Goal: Task Accomplishment & Management: Manage account settings

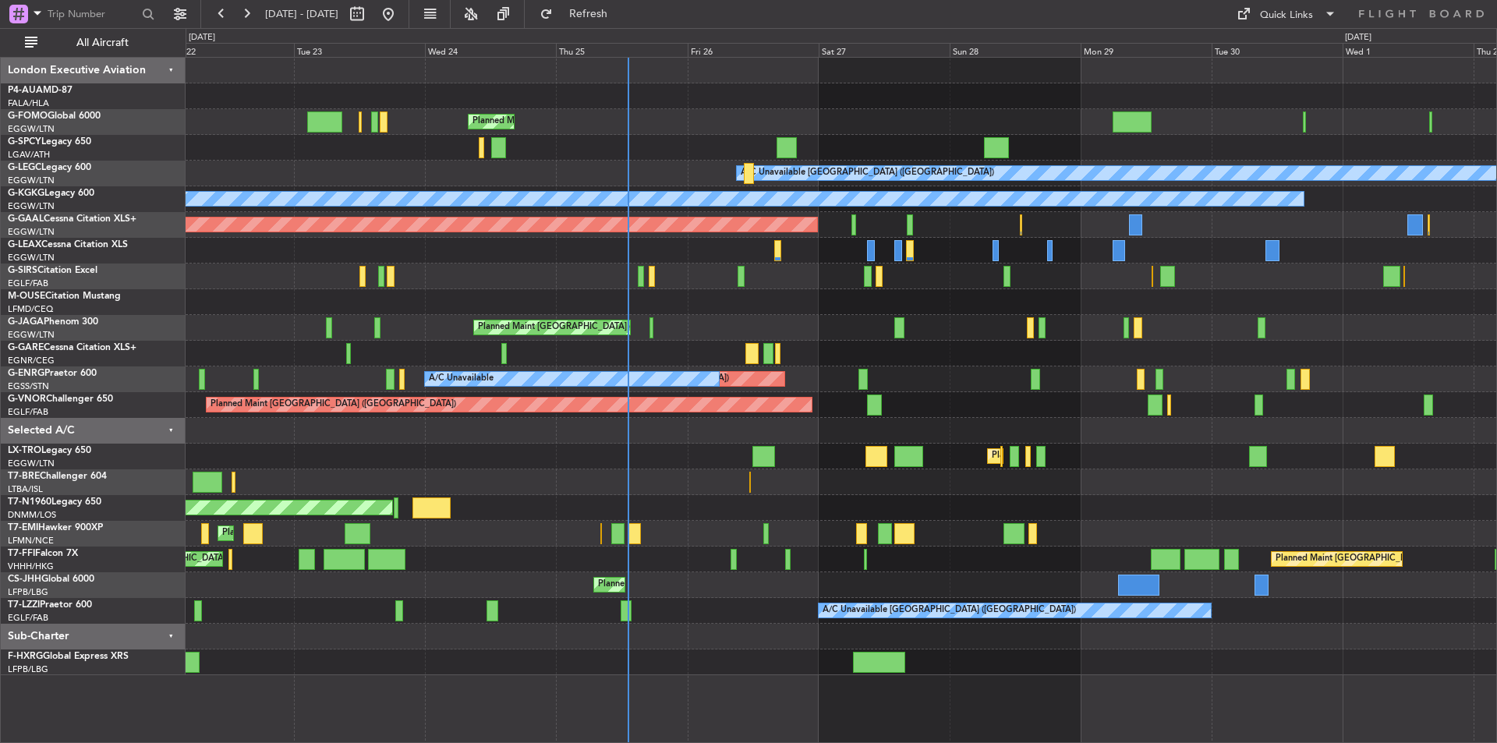
click at [841, 497] on div "AOG Maint London ([GEOGRAPHIC_DATA])" at bounding box center [841, 508] width 1311 height 26
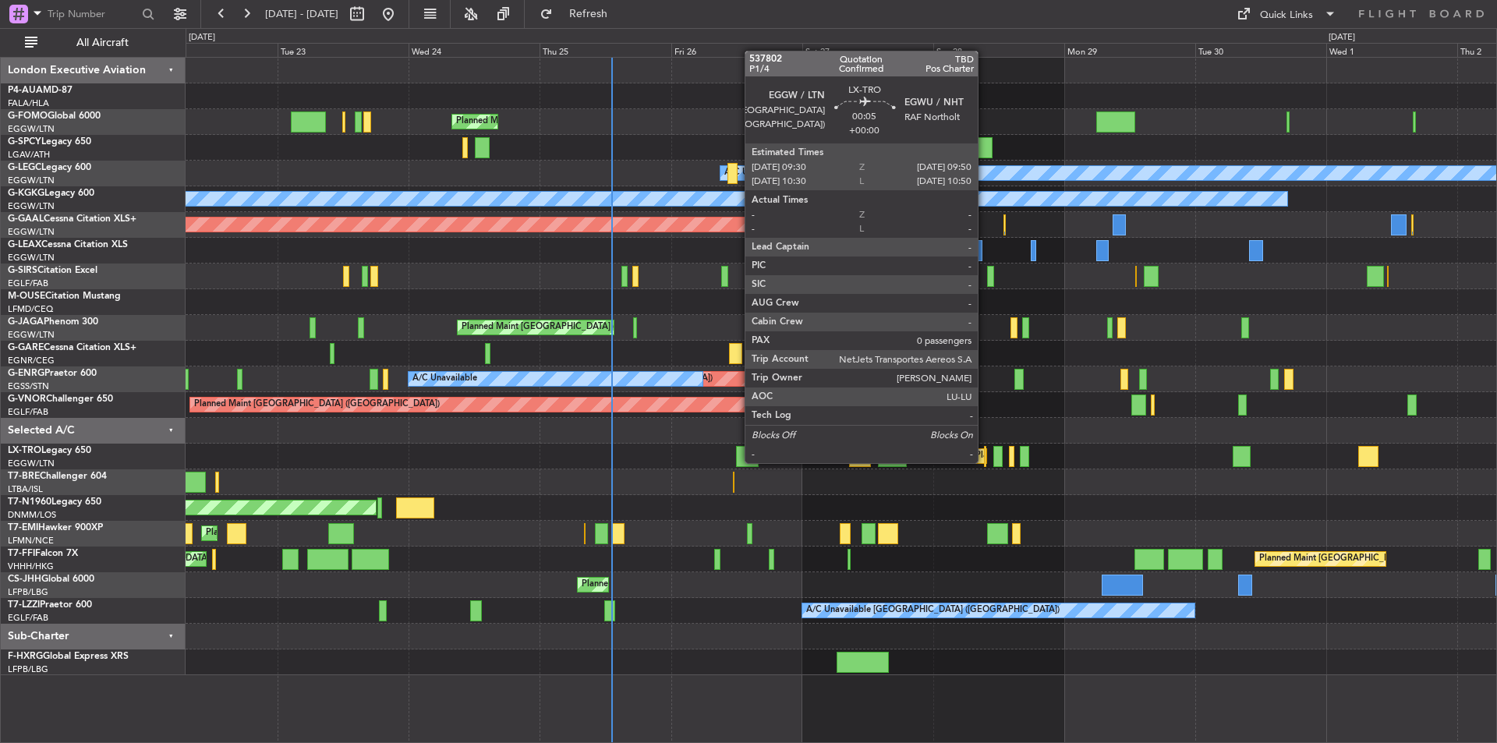
click at [985, 462] on div at bounding box center [985, 456] width 2 height 21
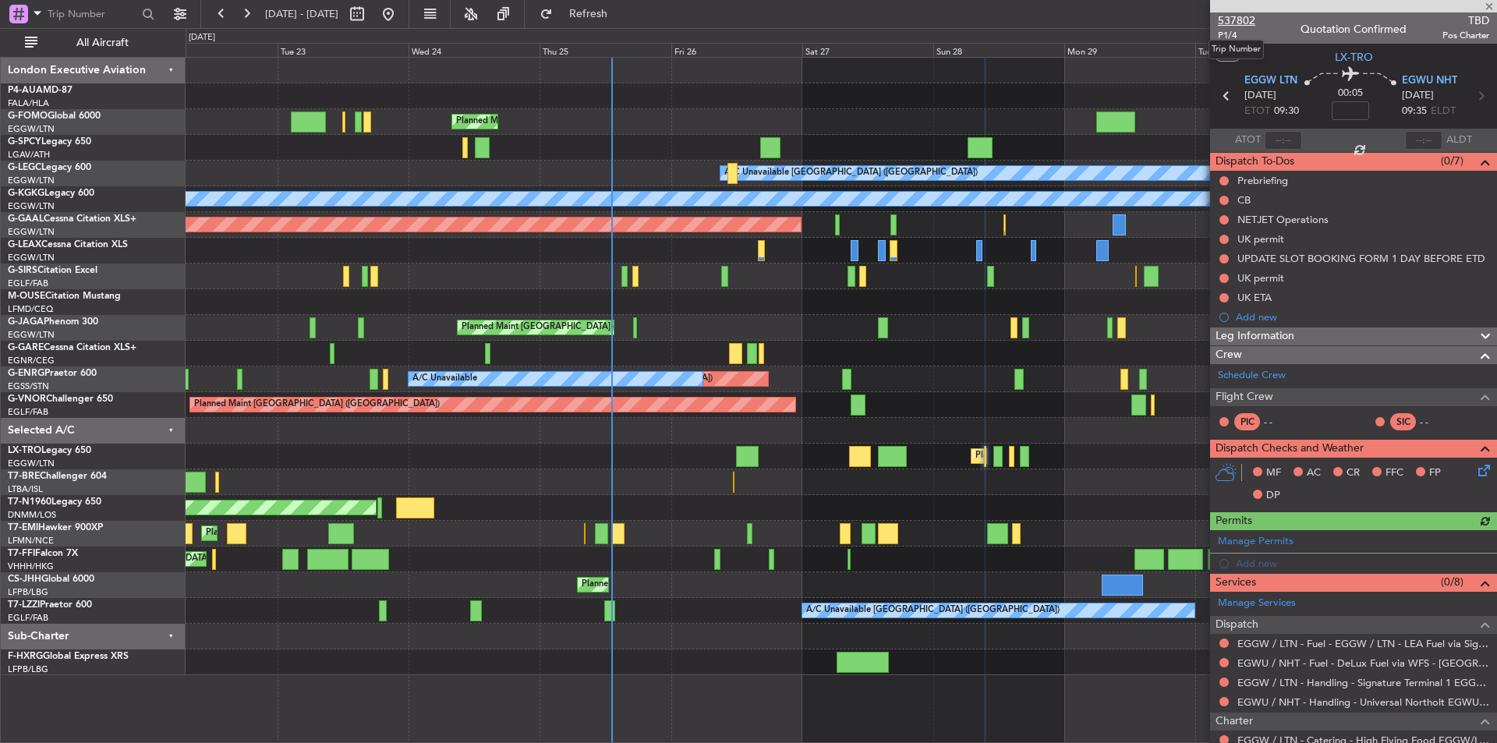
click at [1237, 27] on span "537802" at bounding box center [1236, 20] width 37 height 16
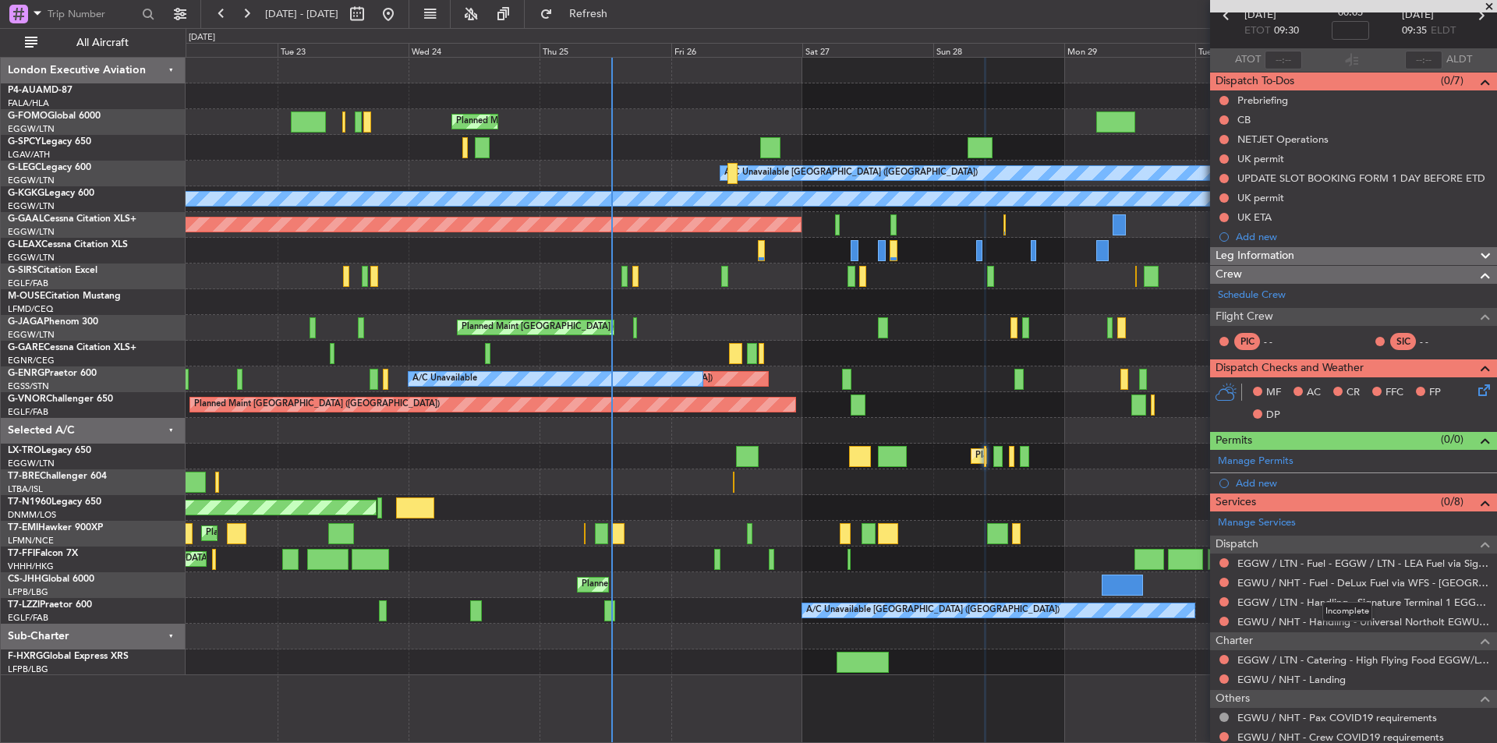
scroll to position [147, 0]
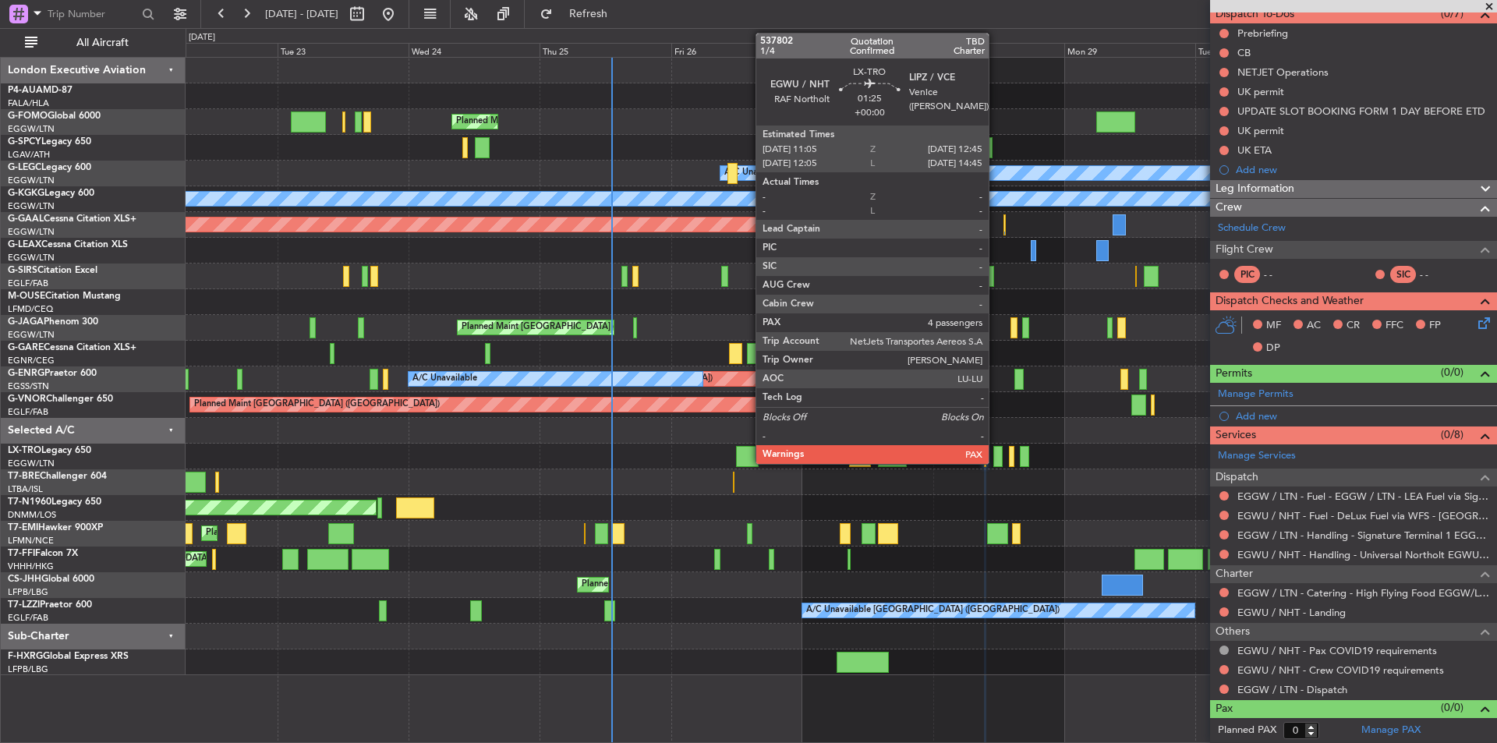
click at [996, 458] on div at bounding box center [998, 456] width 9 height 21
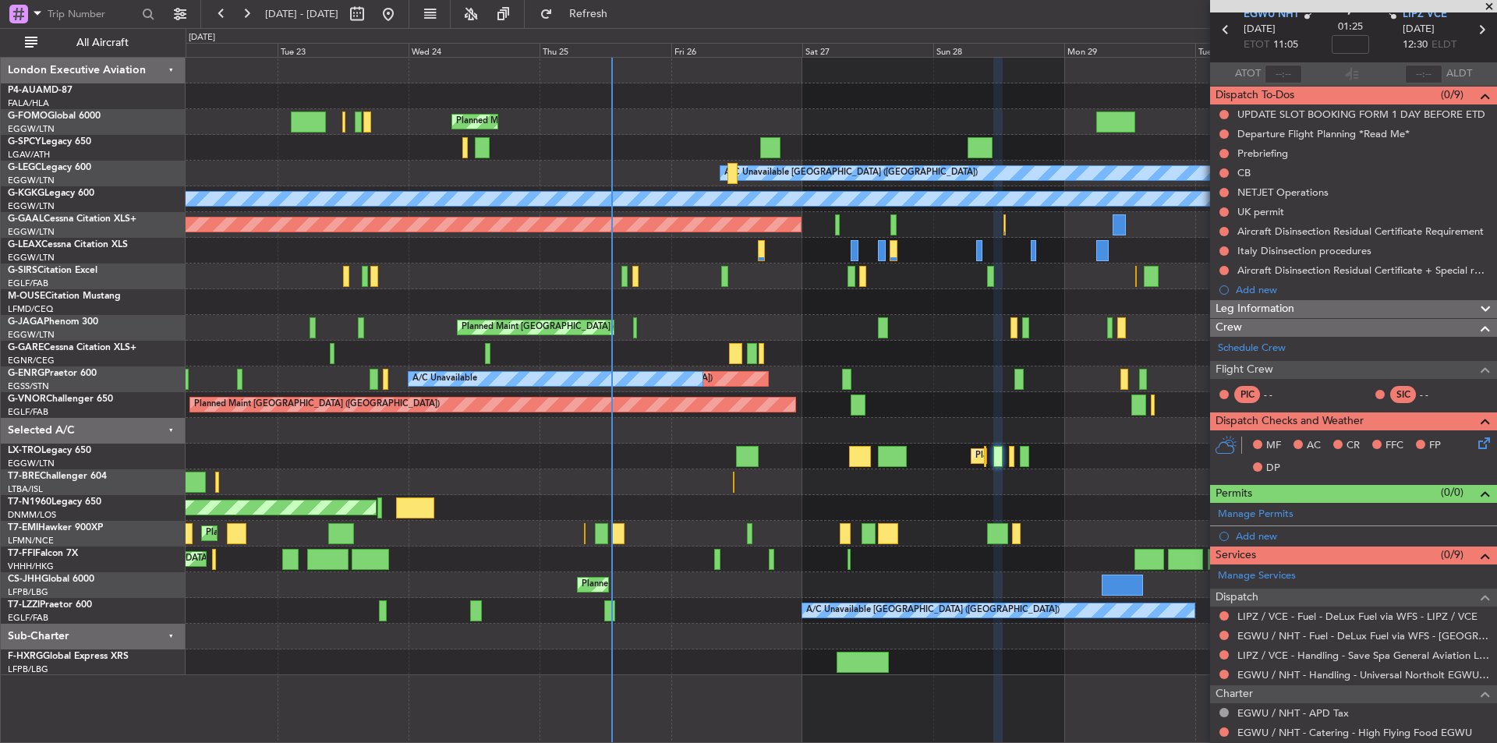
scroll to position [0, 0]
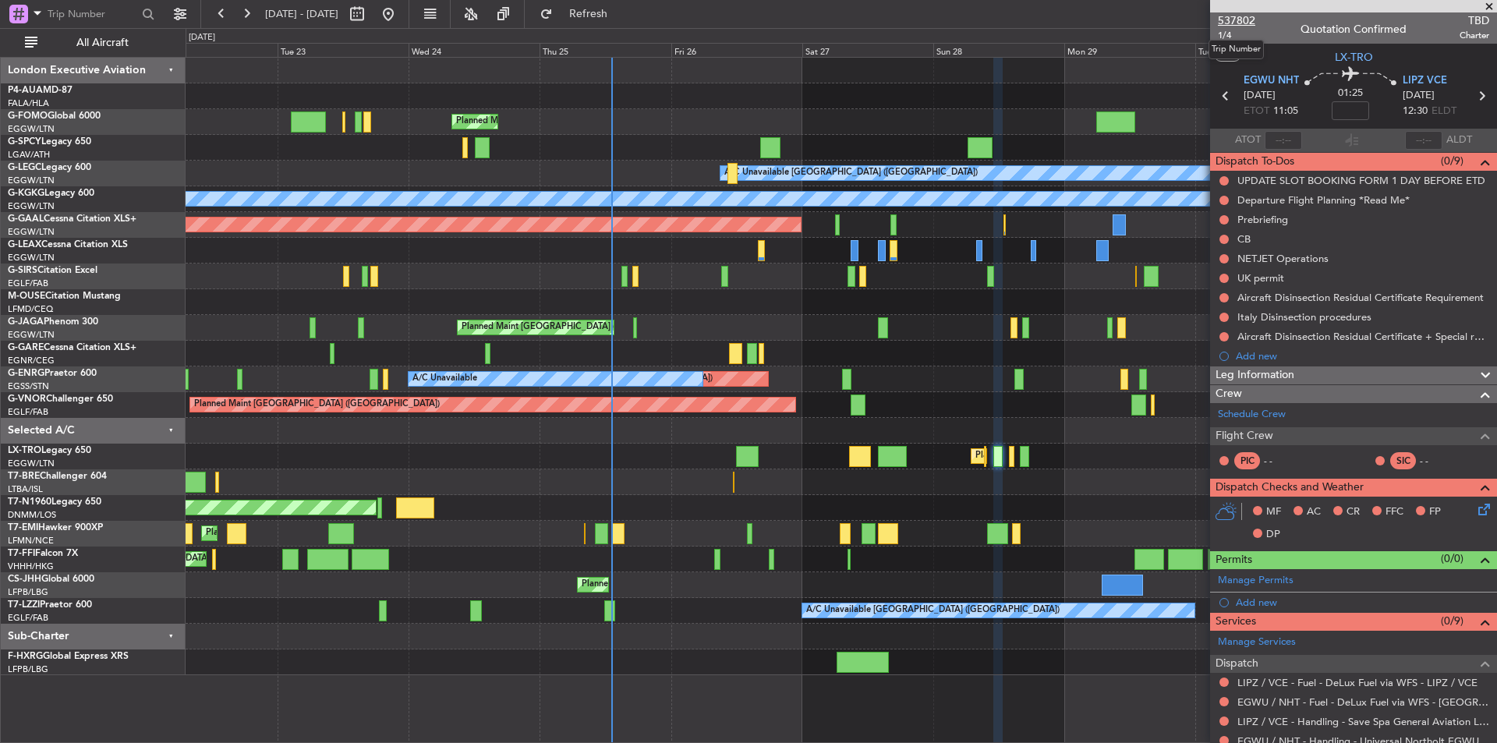
click at [1238, 14] on span "537802" at bounding box center [1236, 20] width 37 height 16
click at [1491, 9] on span at bounding box center [1490, 7] width 16 height 14
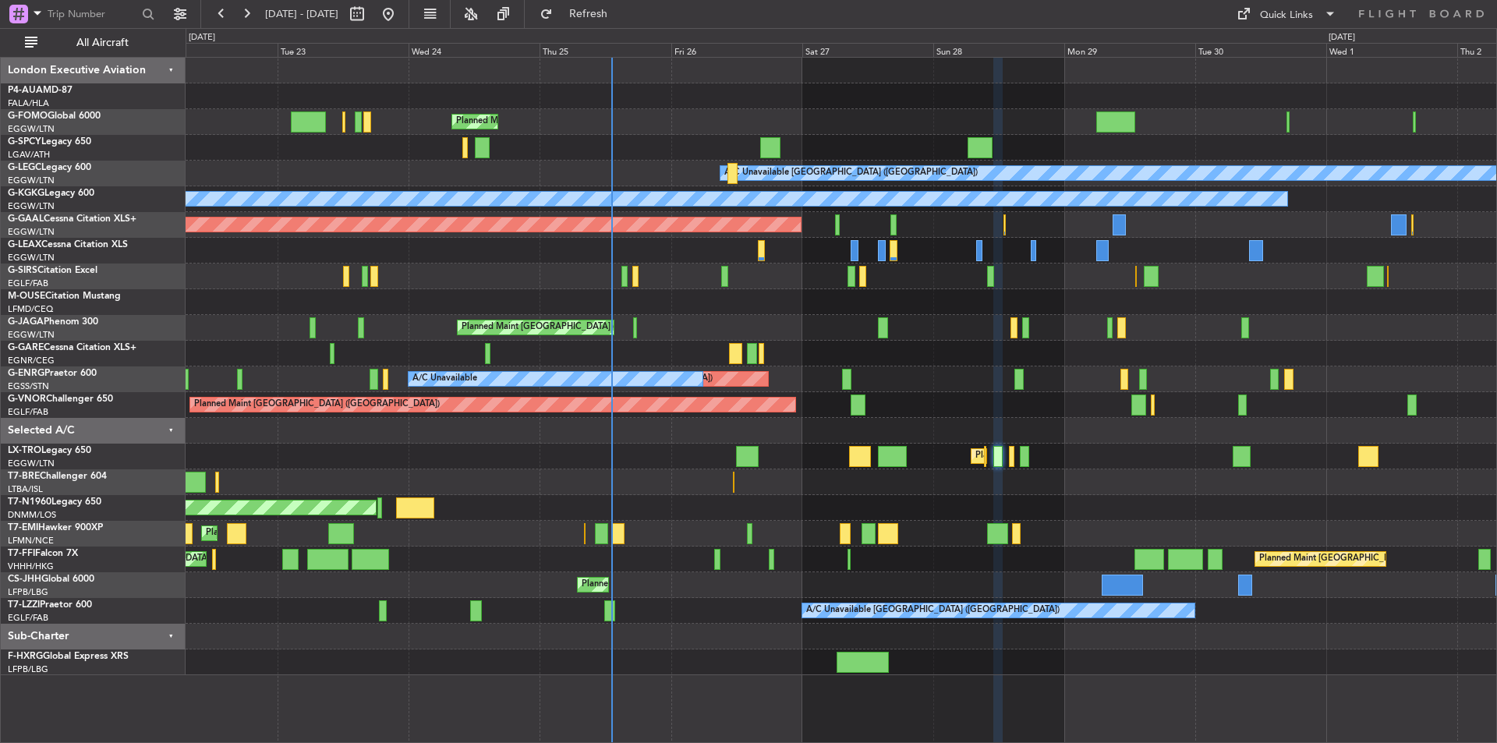
type input "0"
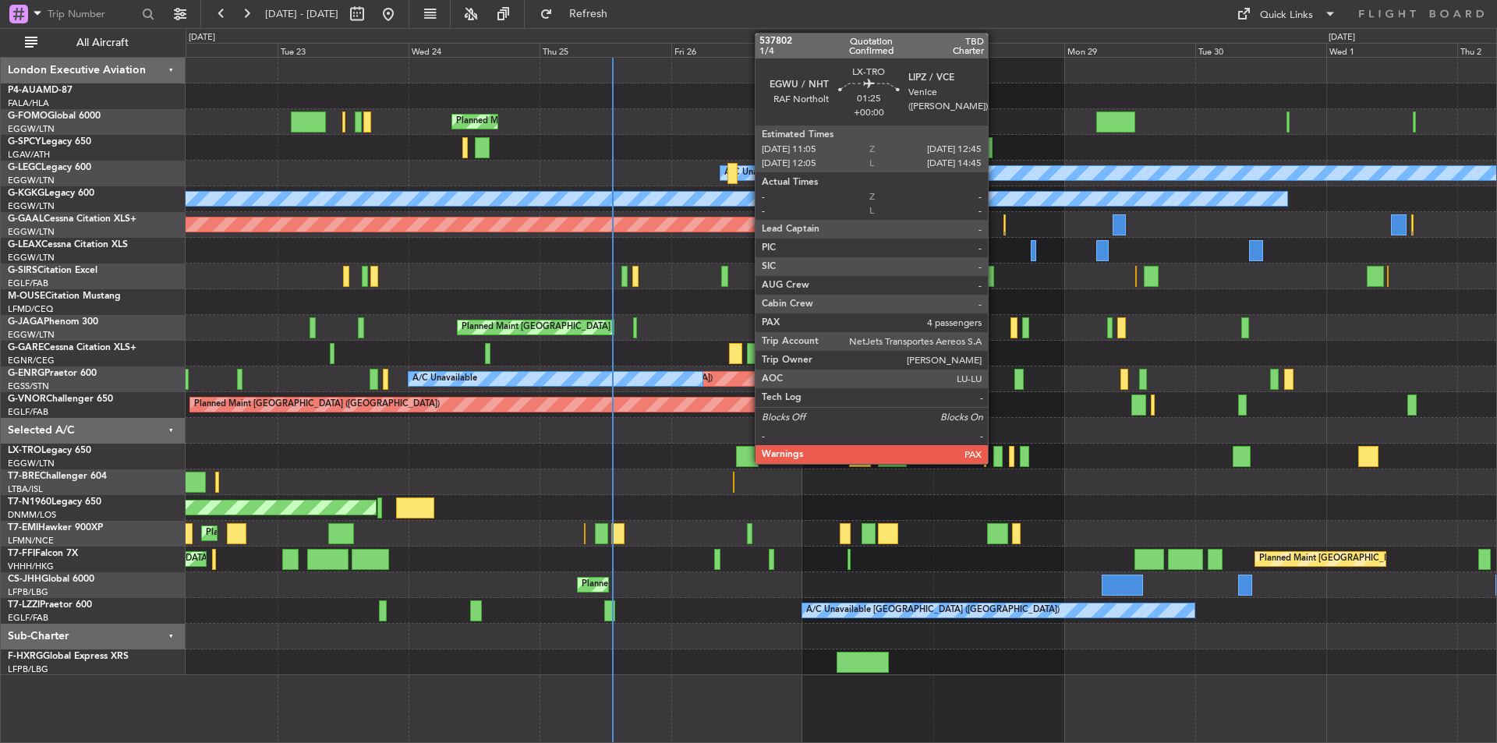
click at [995, 453] on div at bounding box center [998, 456] width 9 height 21
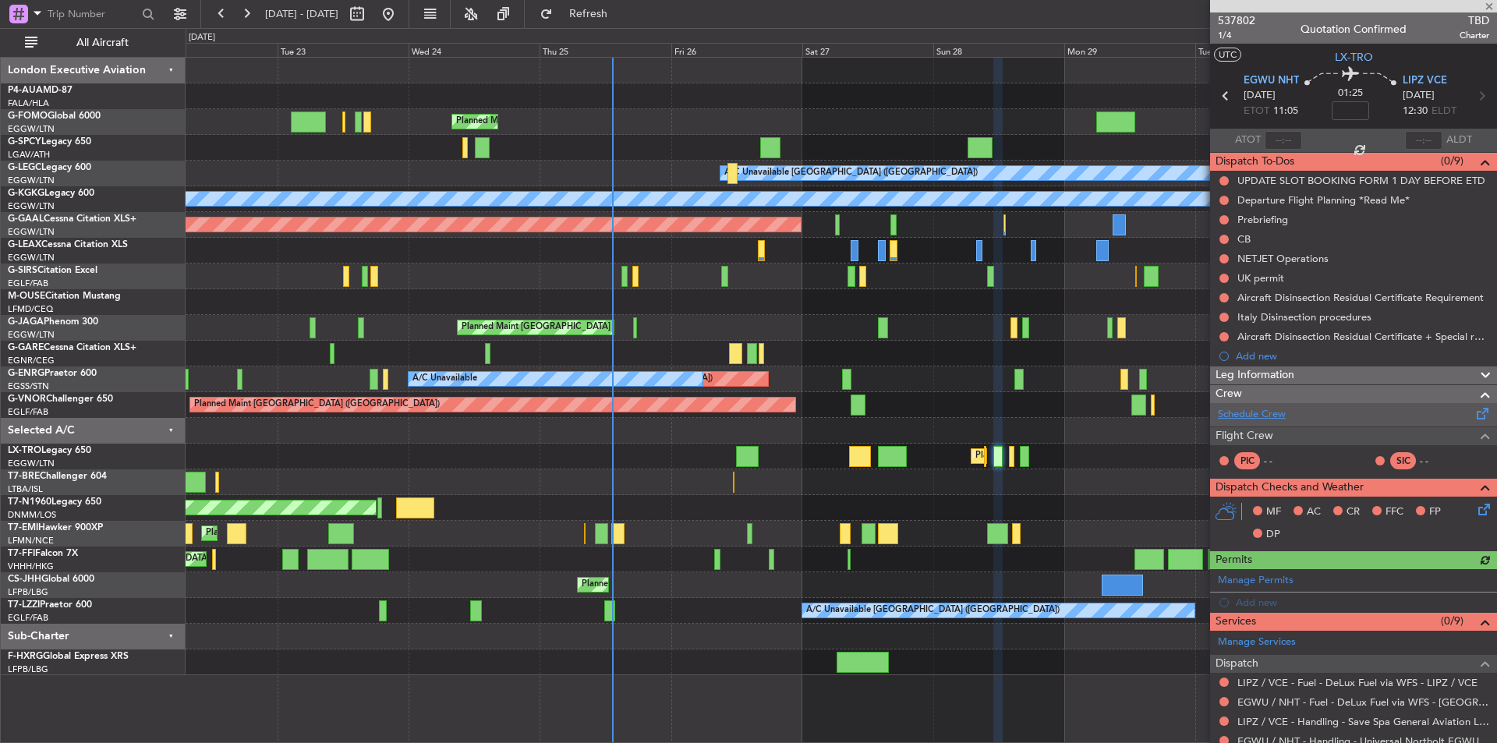
click at [1252, 412] on link "Schedule Crew" at bounding box center [1252, 415] width 68 height 16
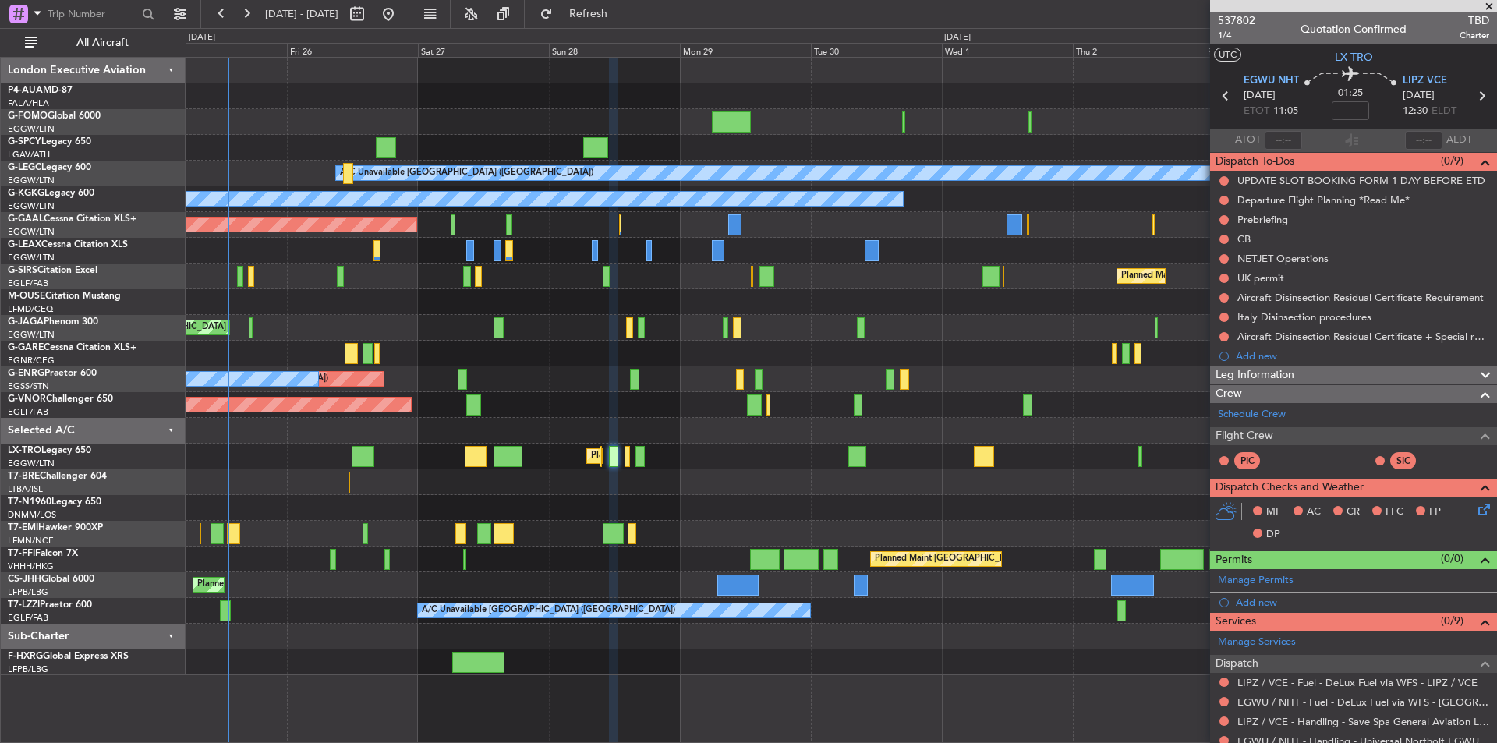
click at [654, 566] on div "Planned Maint [GEOGRAPHIC_DATA] ([GEOGRAPHIC_DATA]) A/C Unavailable [GEOGRAPHIC…" at bounding box center [841, 367] width 1311 height 618
click at [23, 346] on div "Planned Maint London (Luton) A/C Unavailable London (Luton) A/C Unavailable Ist…" at bounding box center [748, 385] width 1497 height 715
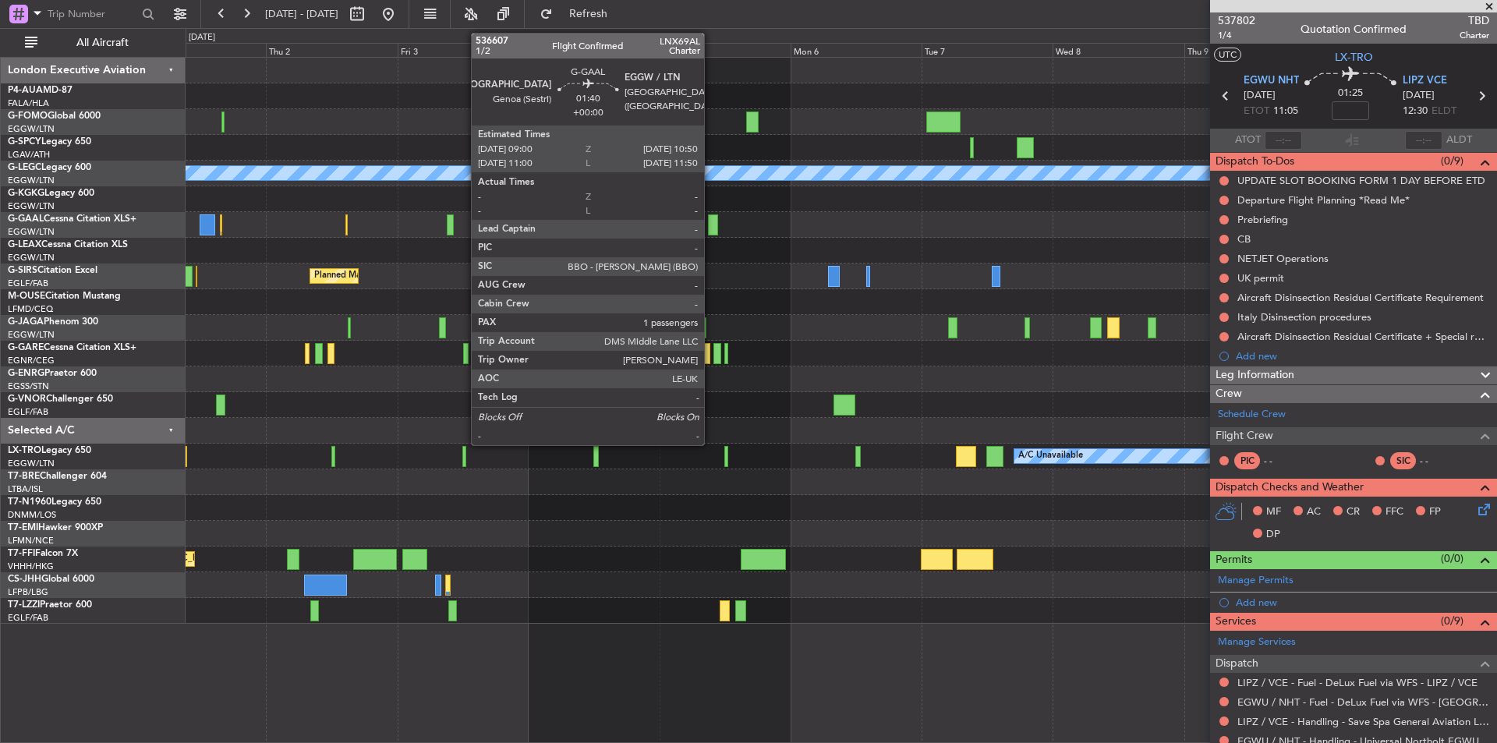
click at [711, 221] on div at bounding box center [713, 224] width 10 height 21
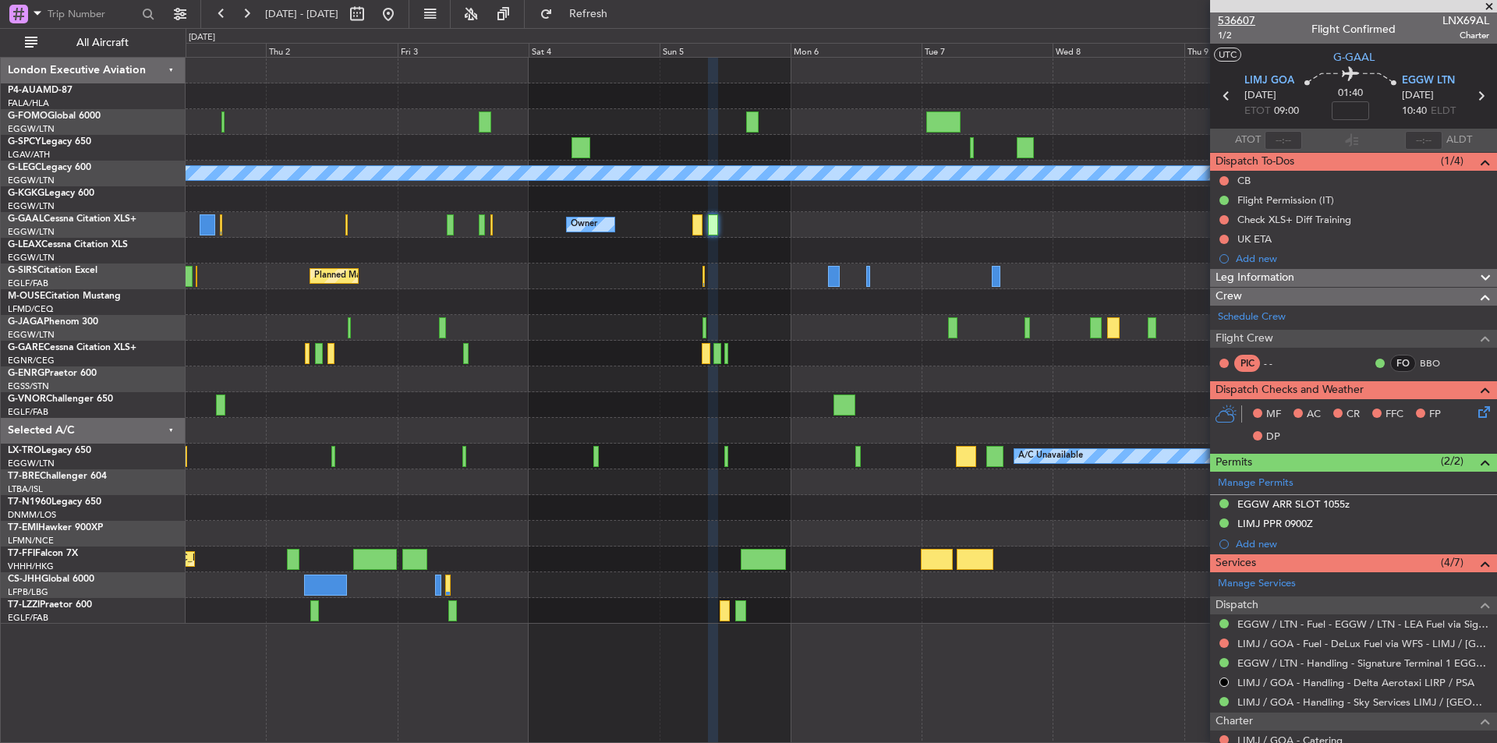
click at [1246, 19] on span "536607" at bounding box center [1236, 20] width 37 height 16
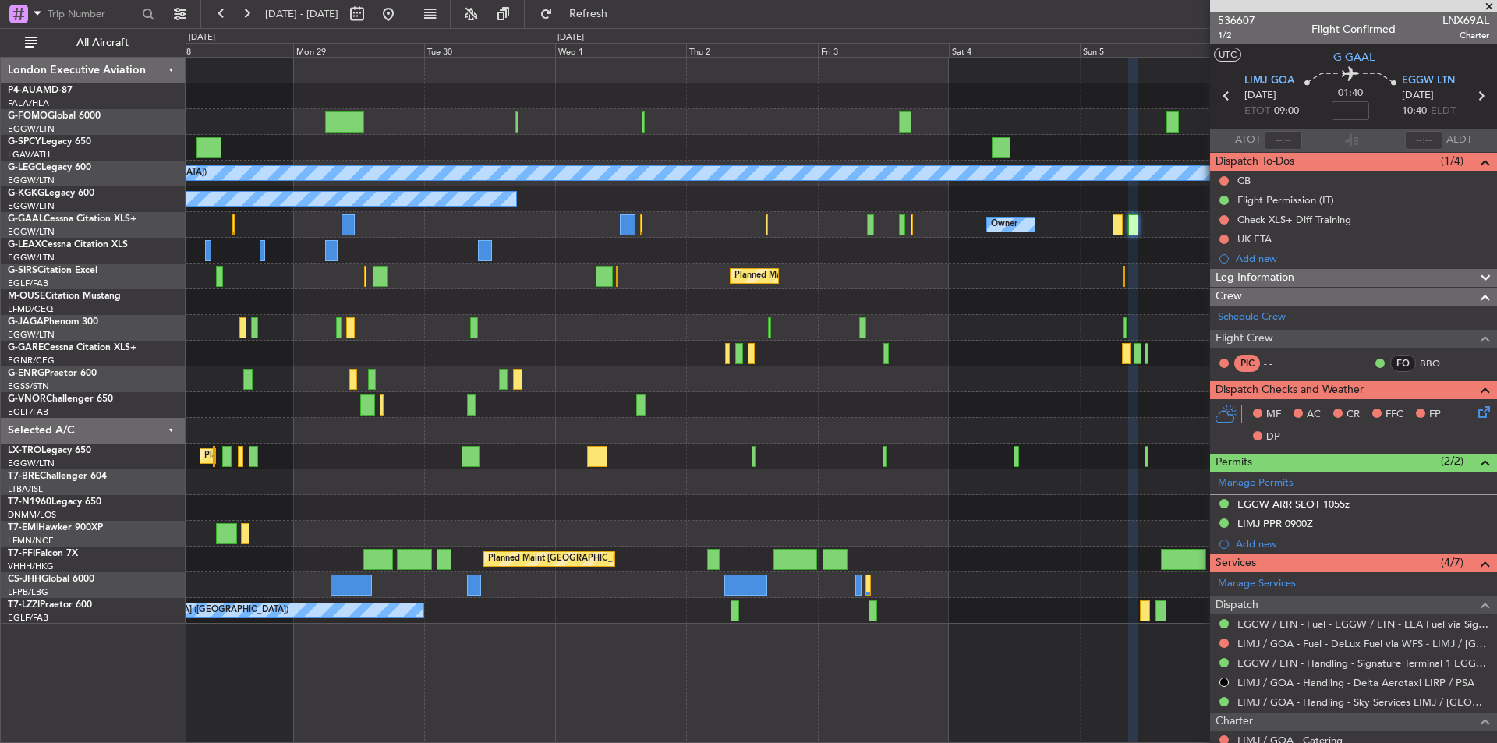
click at [1189, 340] on div "A/C Unavailable London (Luton) A/C Unavailable Istanbul (Ataturk) Owner Owner P…" at bounding box center [841, 341] width 1311 height 566
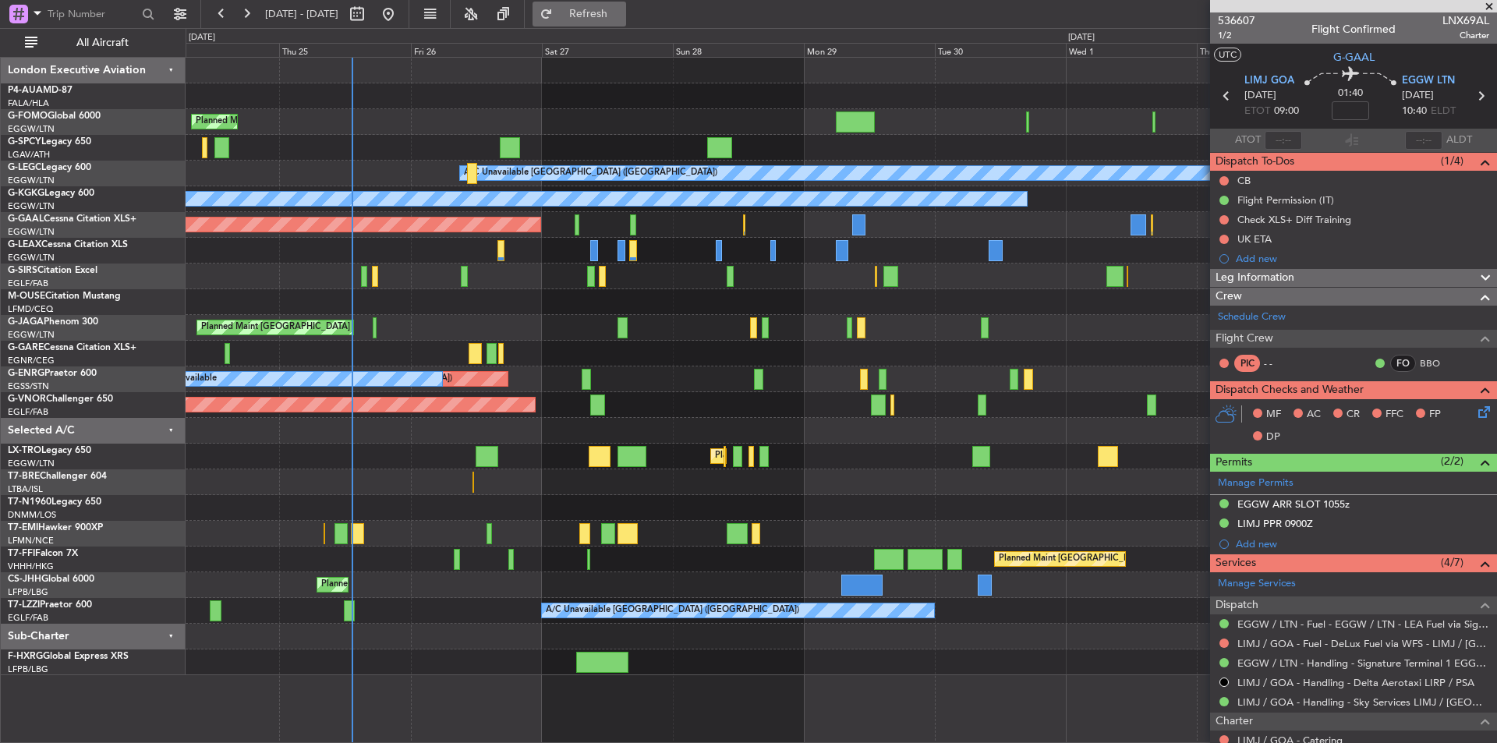
click at [622, 12] on span "Refresh" at bounding box center [589, 14] width 66 height 11
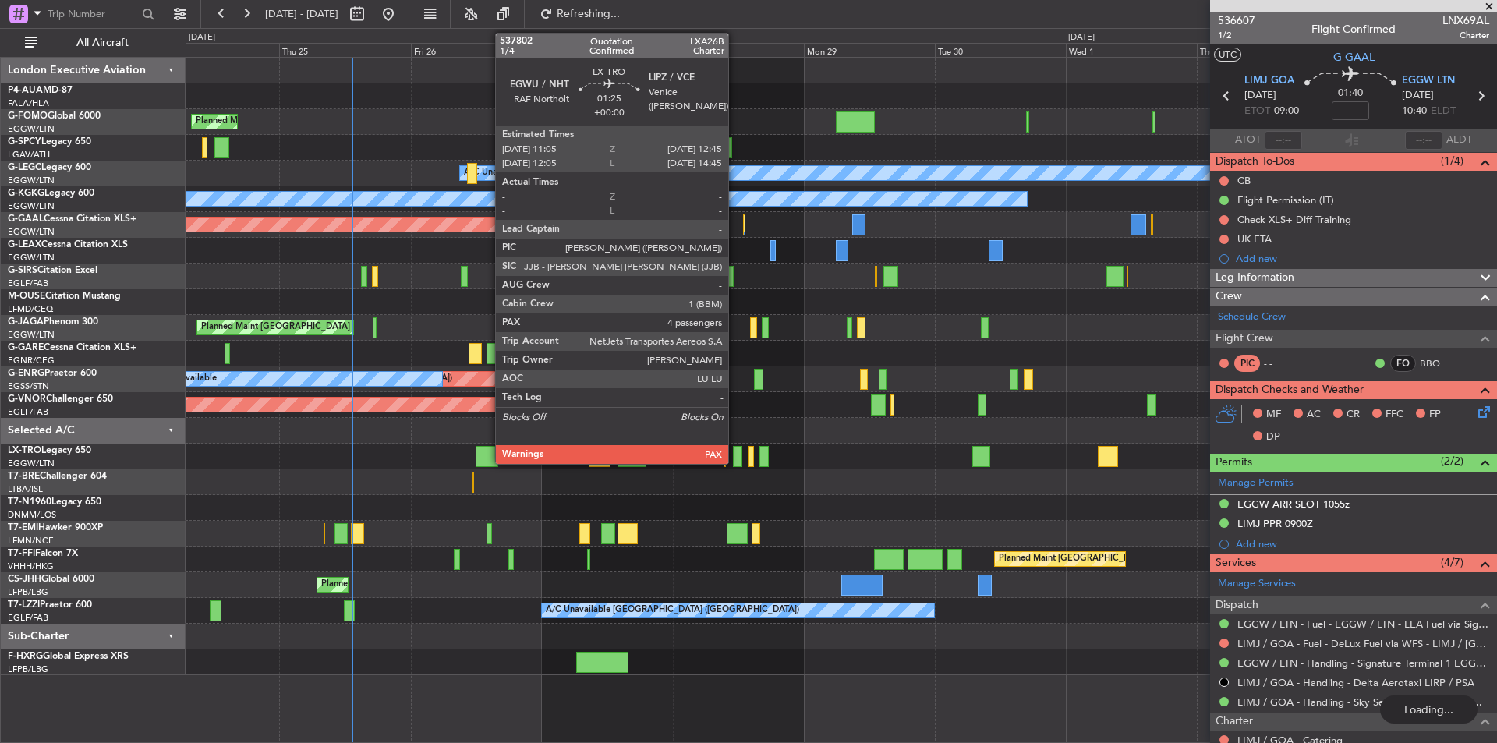
click at [735, 457] on div at bounding box center [737, 456] width 9 height 21
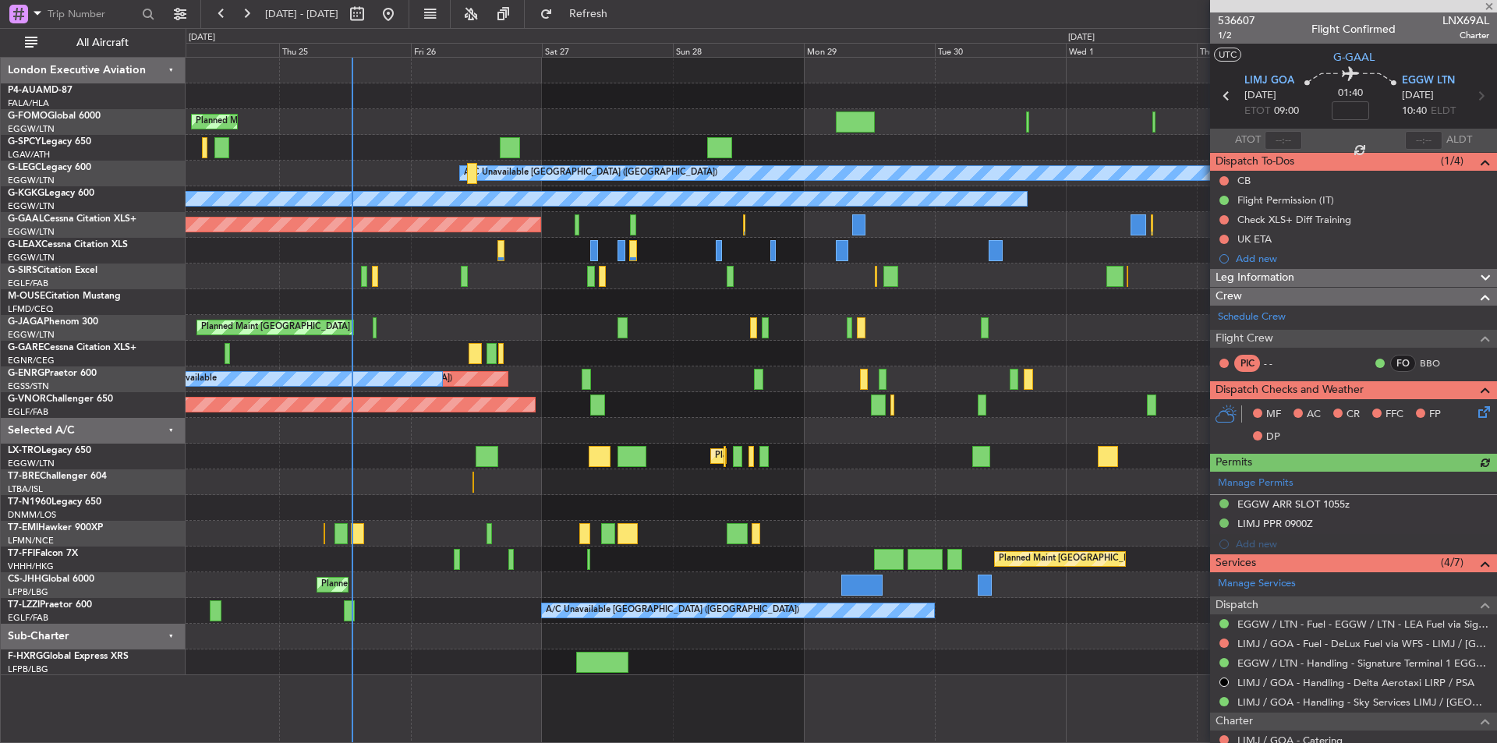
type input "4"
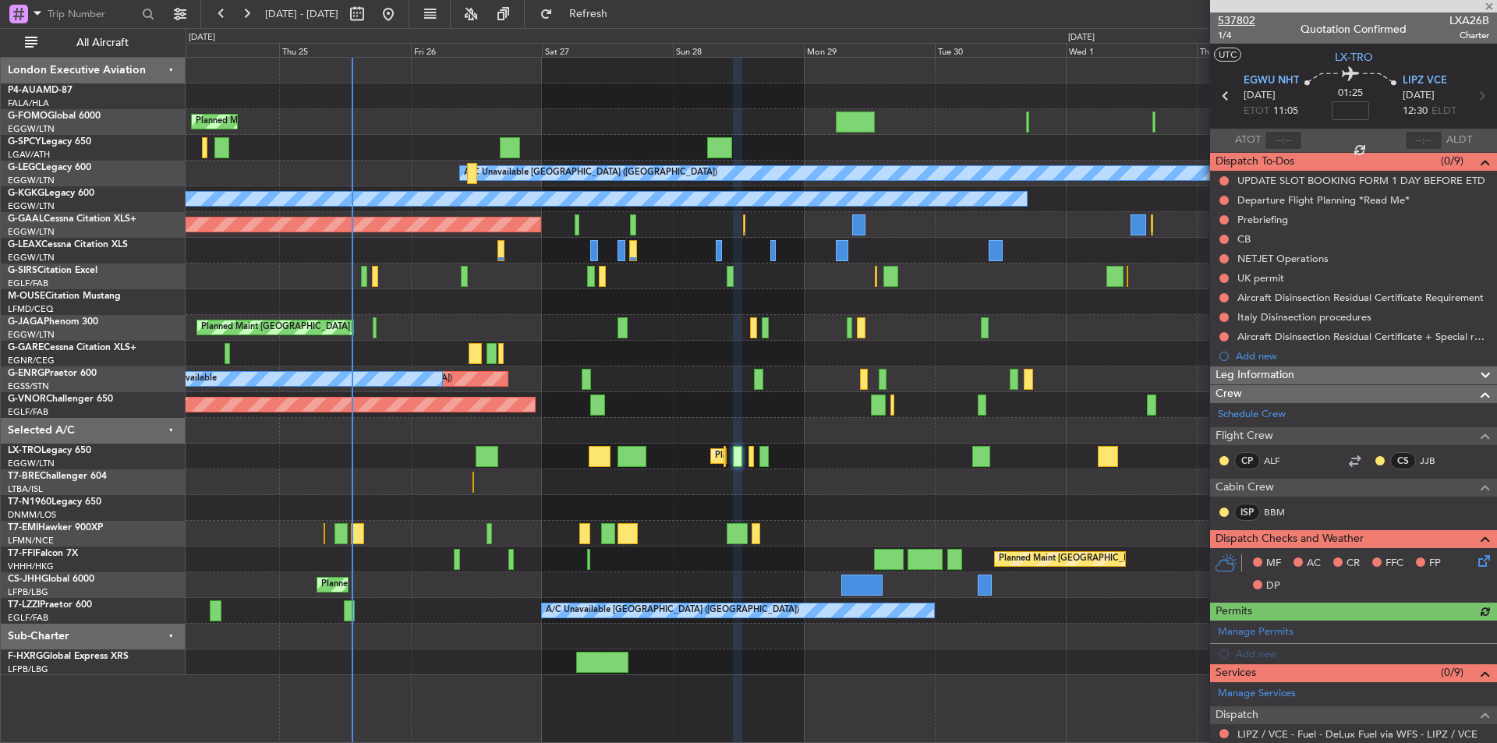
click at [1245, 19] on span "537802" at bounding box center [1236, 20] width 37 height 16
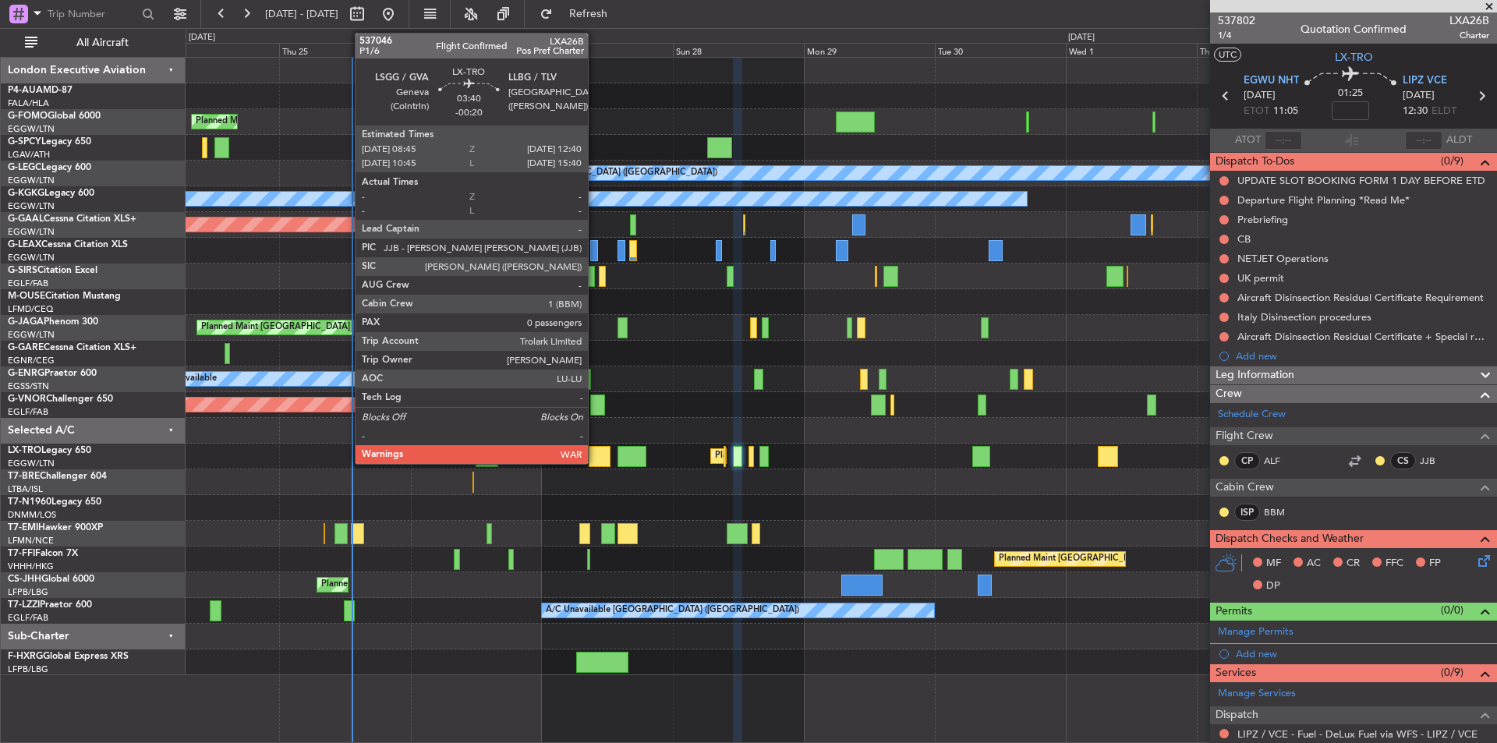
click at [595, 452] on div at bounding box center [600, 456] width 22 height 21
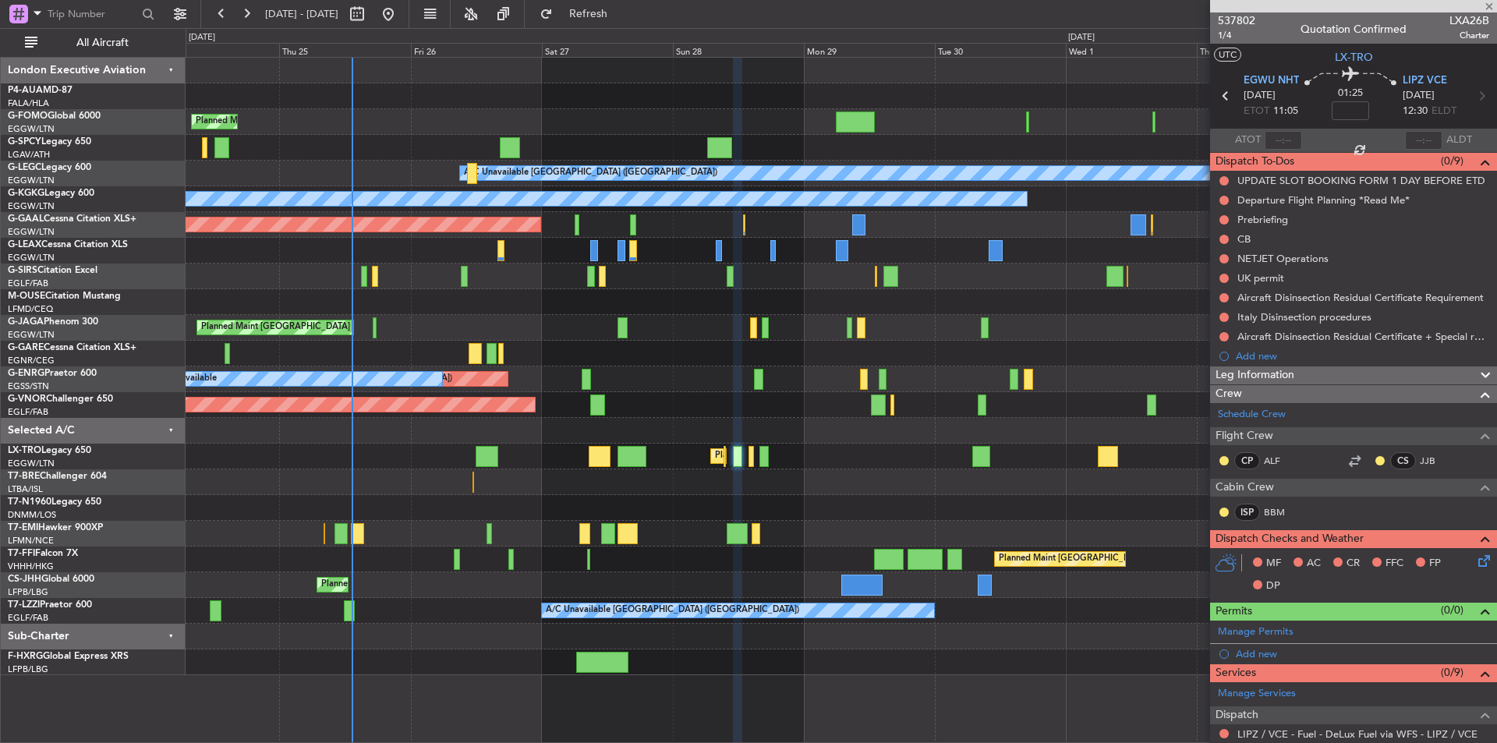
type input "-00:20"
type input "0"
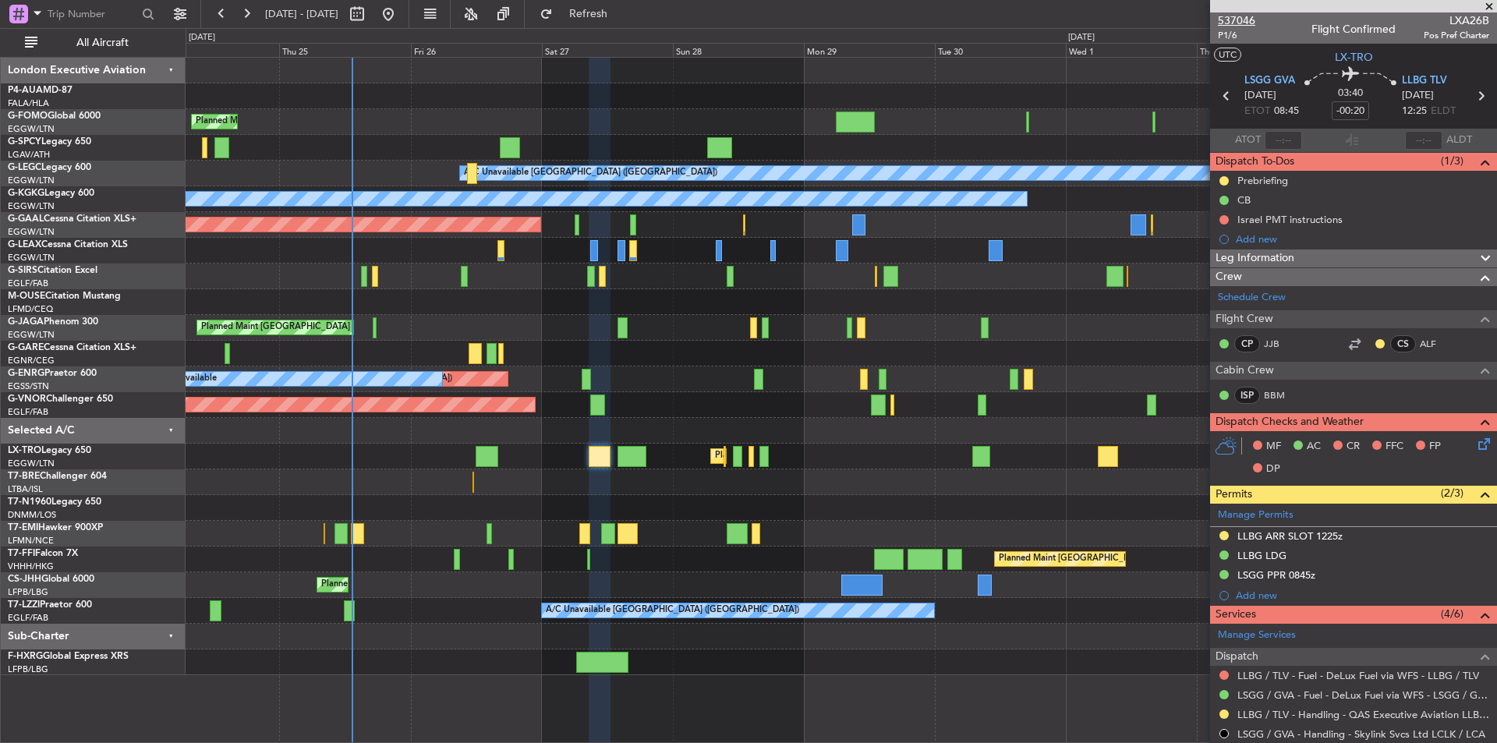
click at [1233, 17] on span "537046" at bounding box center [1236, 20] width 37 height 16
click at [622, 9] on span "Refresh" at bounding box center [589, 14] width 66 height 11
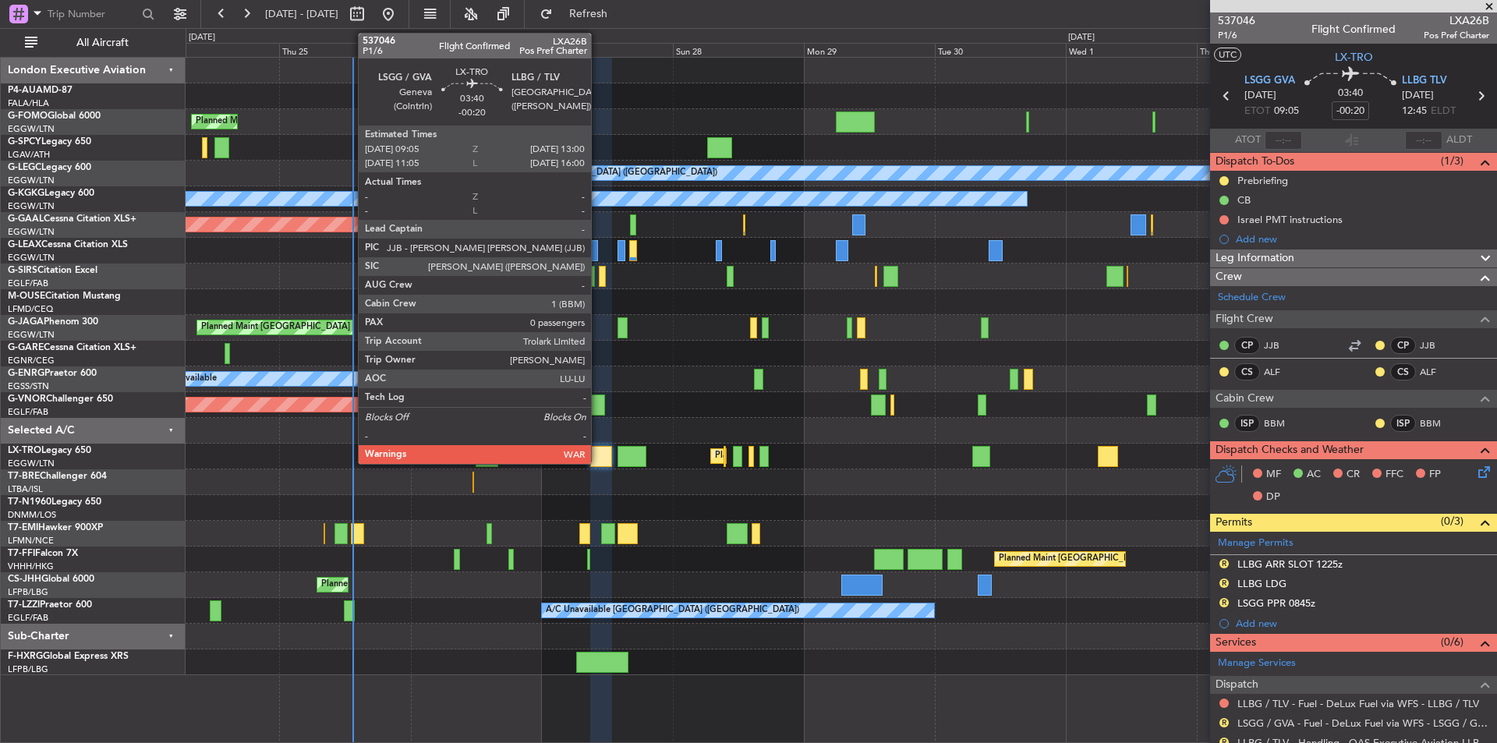
click at [598, 449] on div at bounding box center [601, 456] width 22 height 21
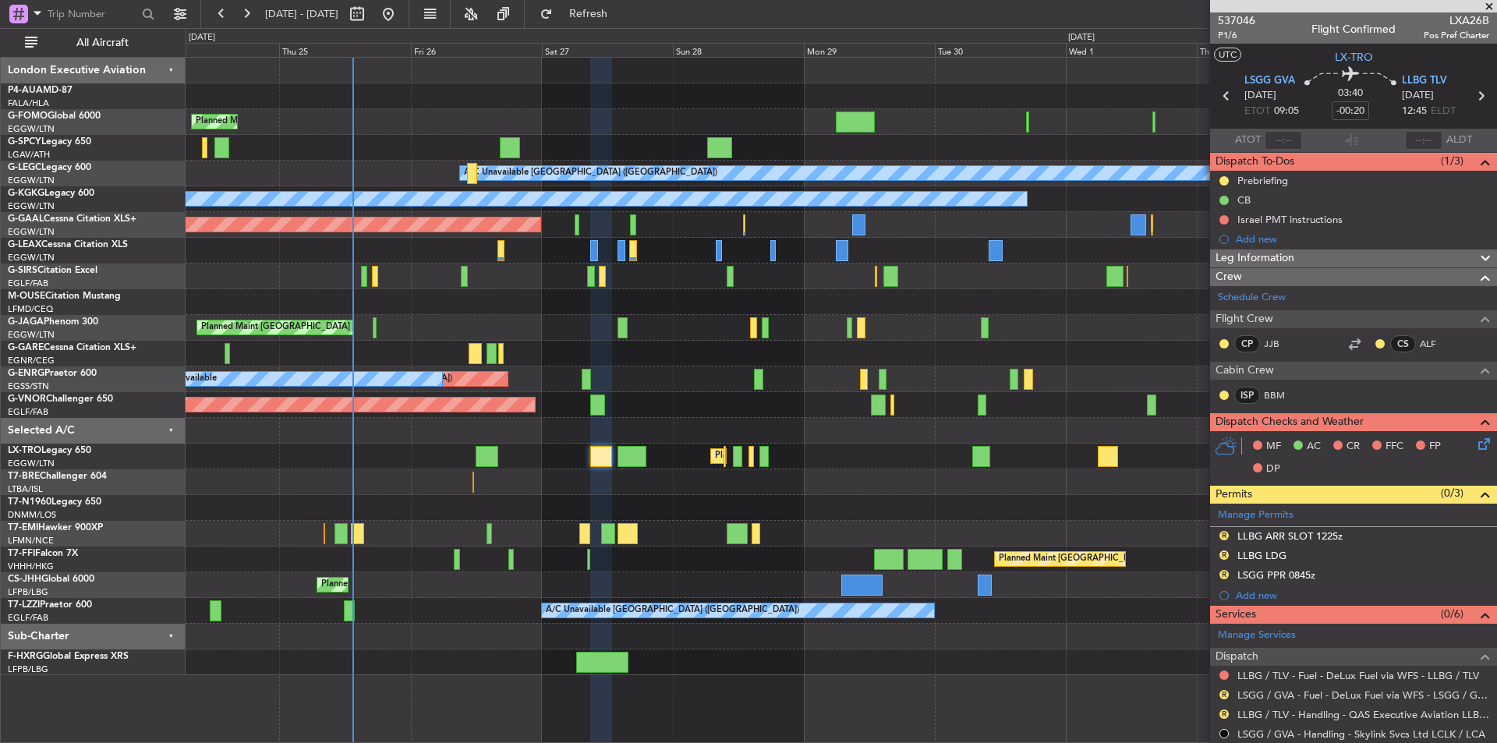
click at [1488, 7] on span at bounding box center [1490, 7] width 16 height 14
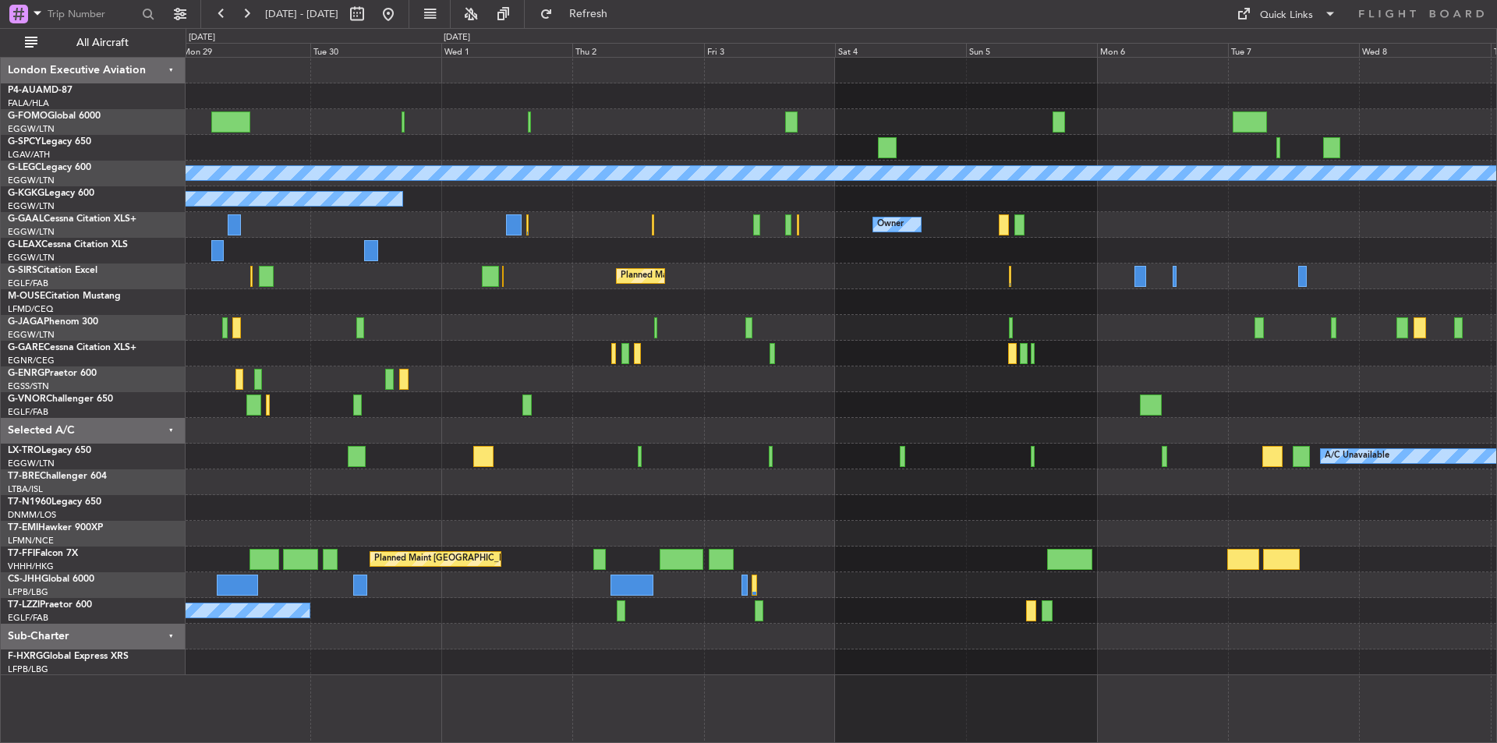
click at [422, 446] on div "A/C Unavailable Planned Maint London (Luton)" at bounding box center [841, 457] width 1311 height 26
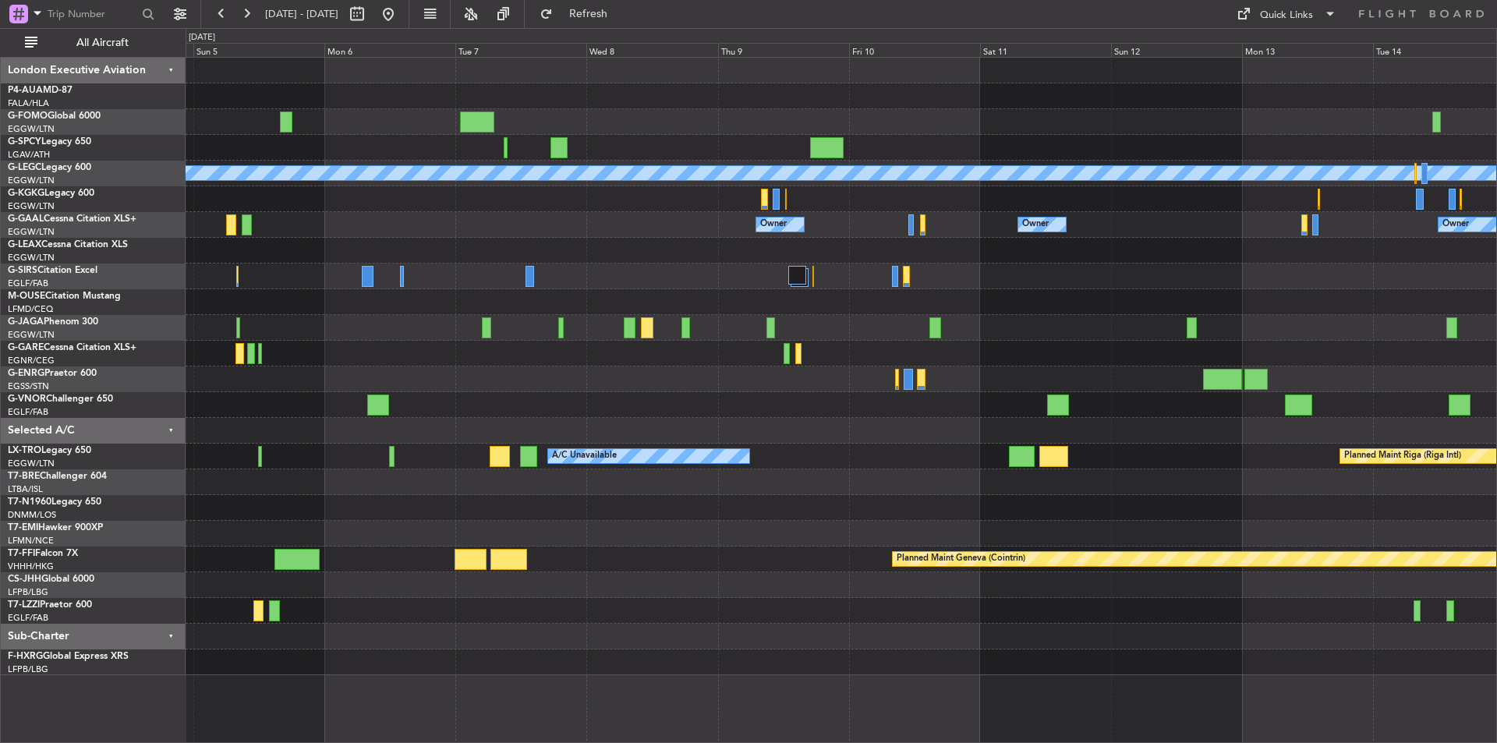
click at [480, 399] on div "A/C Unavailable London (Luton) Owner Owner Owner Owner Owner No Crew Planned Ma…" at bounding box center [841, 367] width 1311 height 618
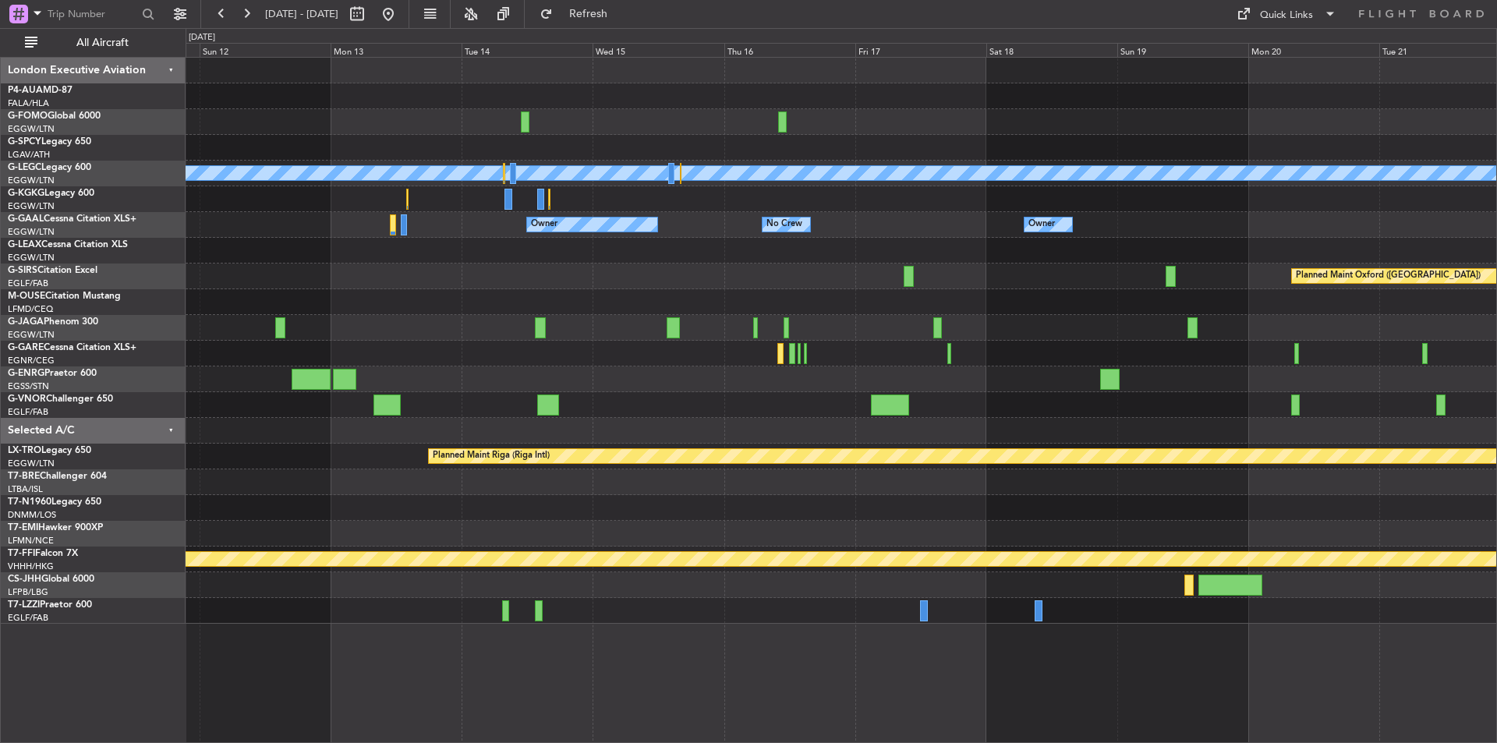
click at [587, 340] on div at bounding box center [841, 328] width 1311 height 26
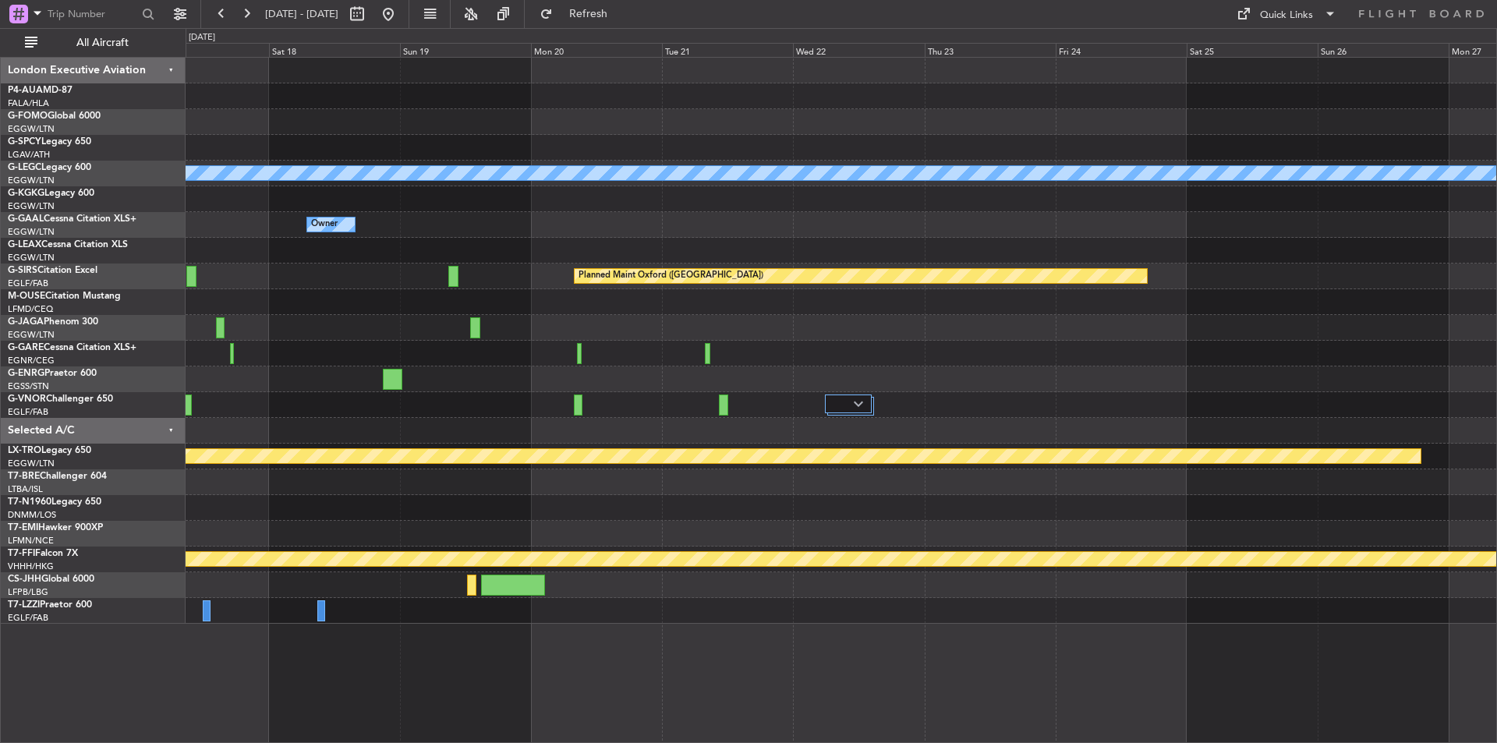
click at [307, 357] on div "A/C Unavailable London (Luton) Owner No Crew Owner Owner Planned Maint Oxford (…" at bounding box center [841, 341] width 1311 height 566
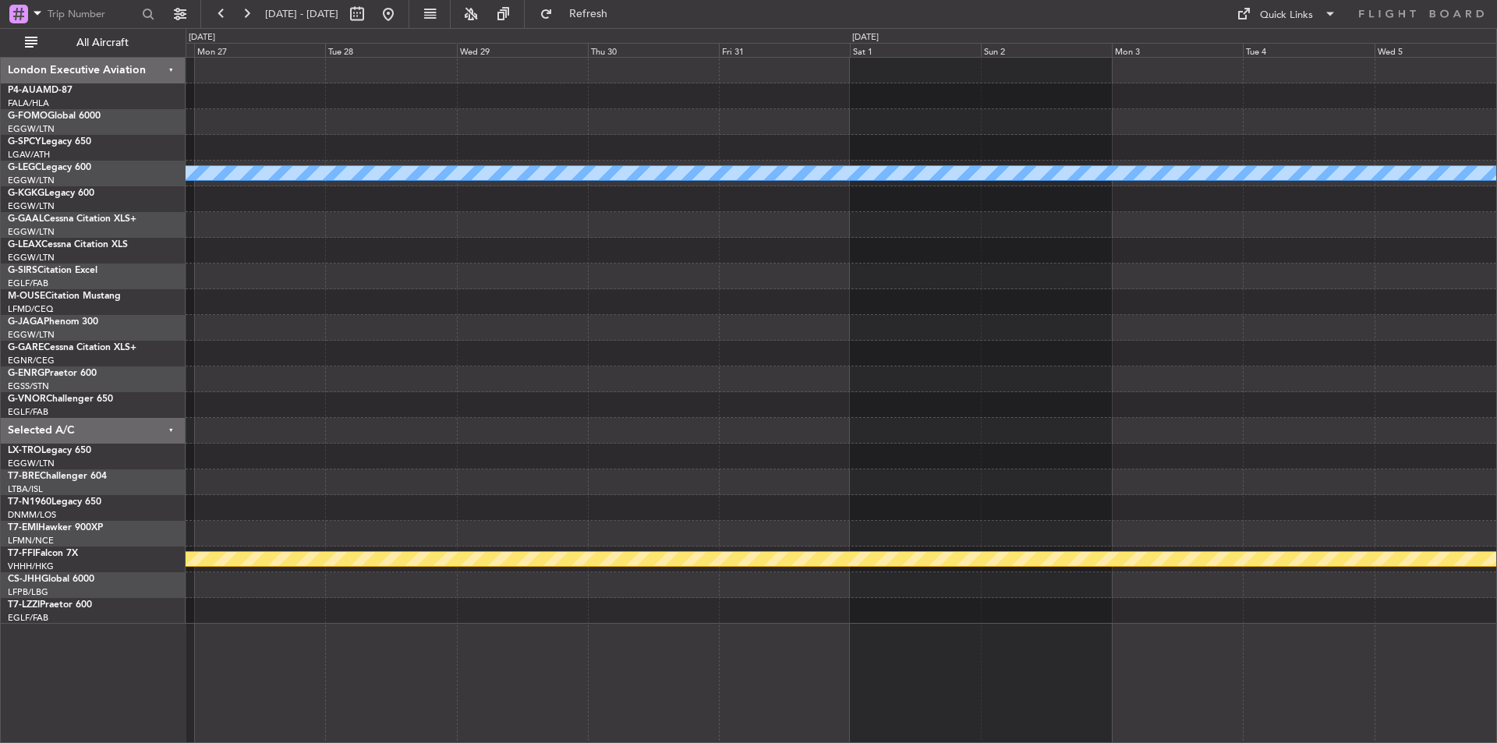
click at [147, 379] on div "A/C Unavailable London (Luton) Planned Maint Oxford (Kidlington) Planned Maint …" at bounding box center [748, 385] width 1497 height 715
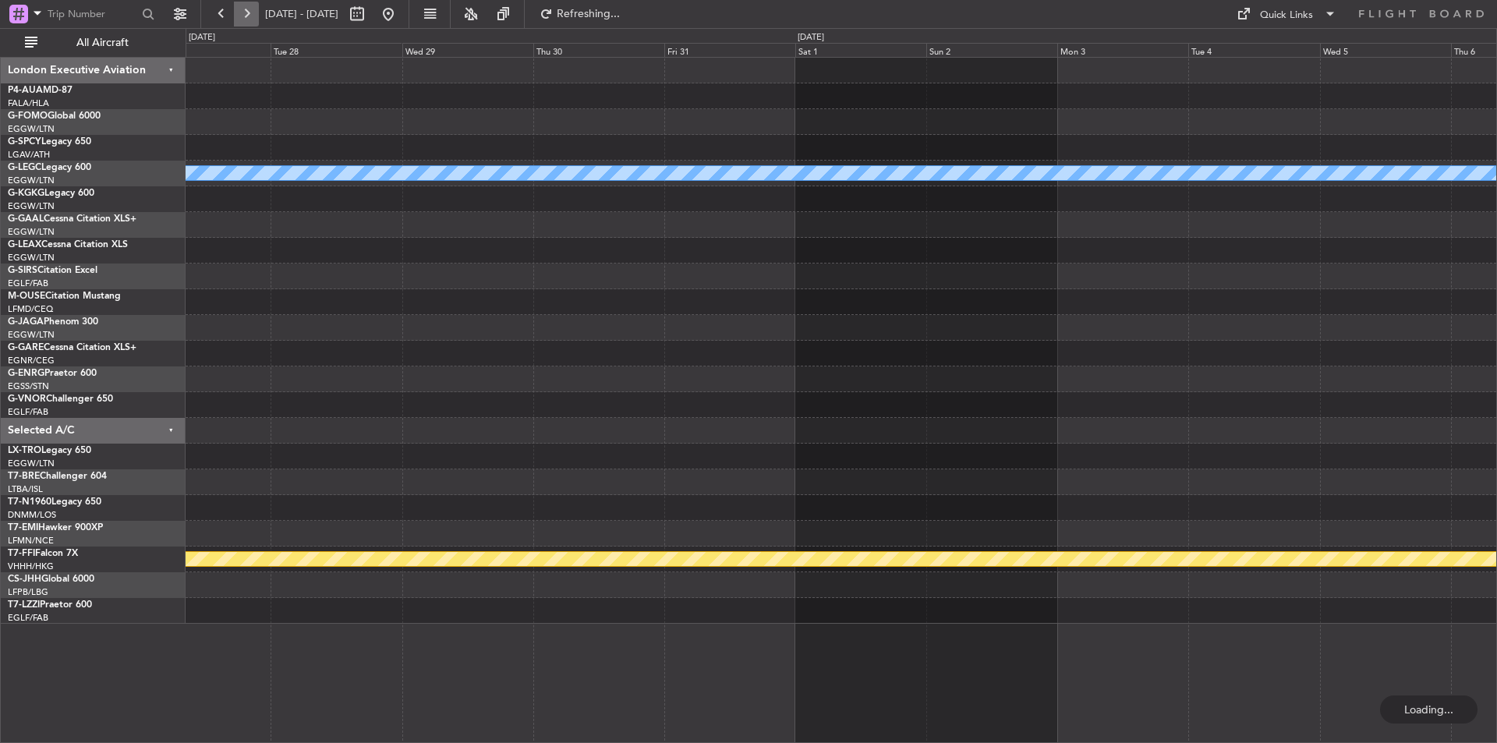
click at [253, 19] on button at bounding box center [246, 14] width 25 height 25
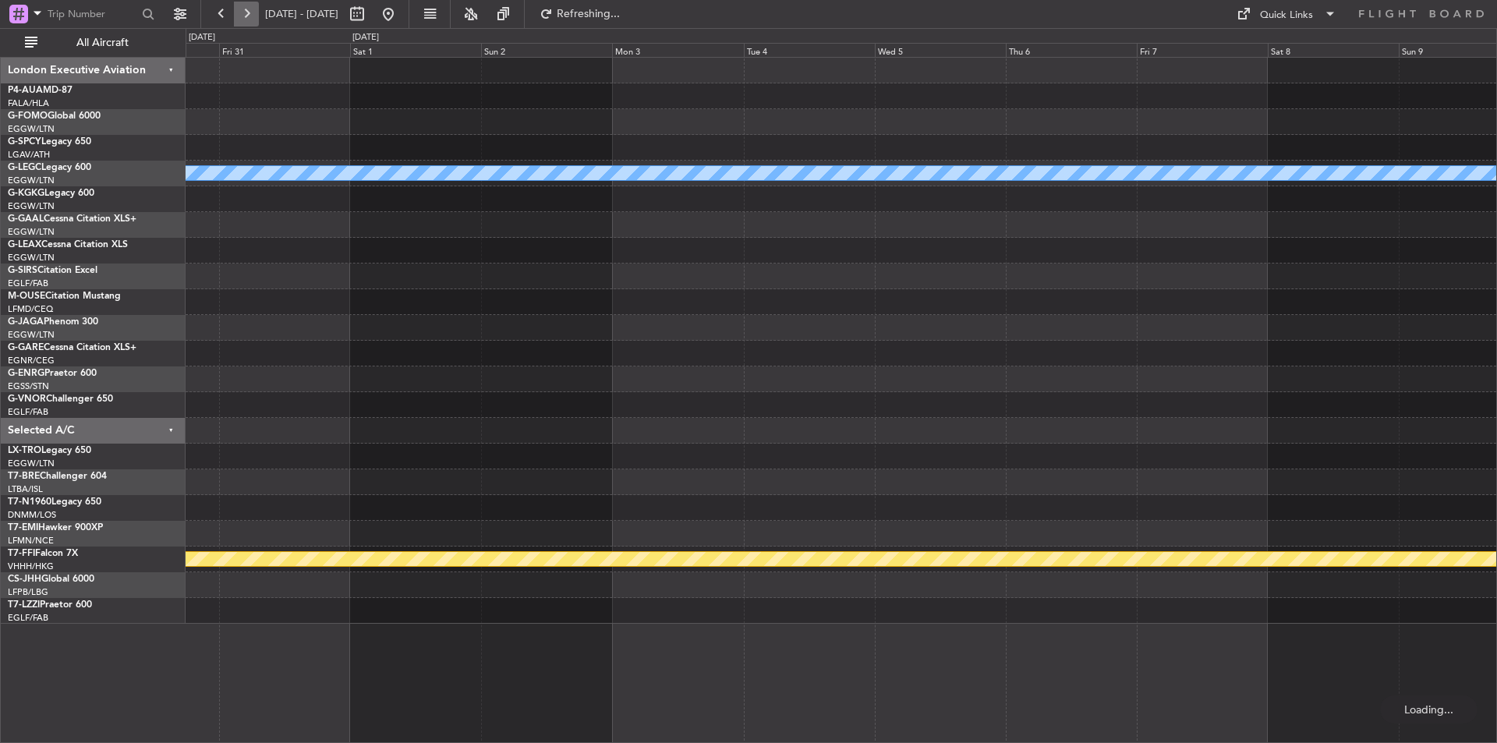
click at [253, 19] on button at bounding box center [246, 14] width 25 height 25
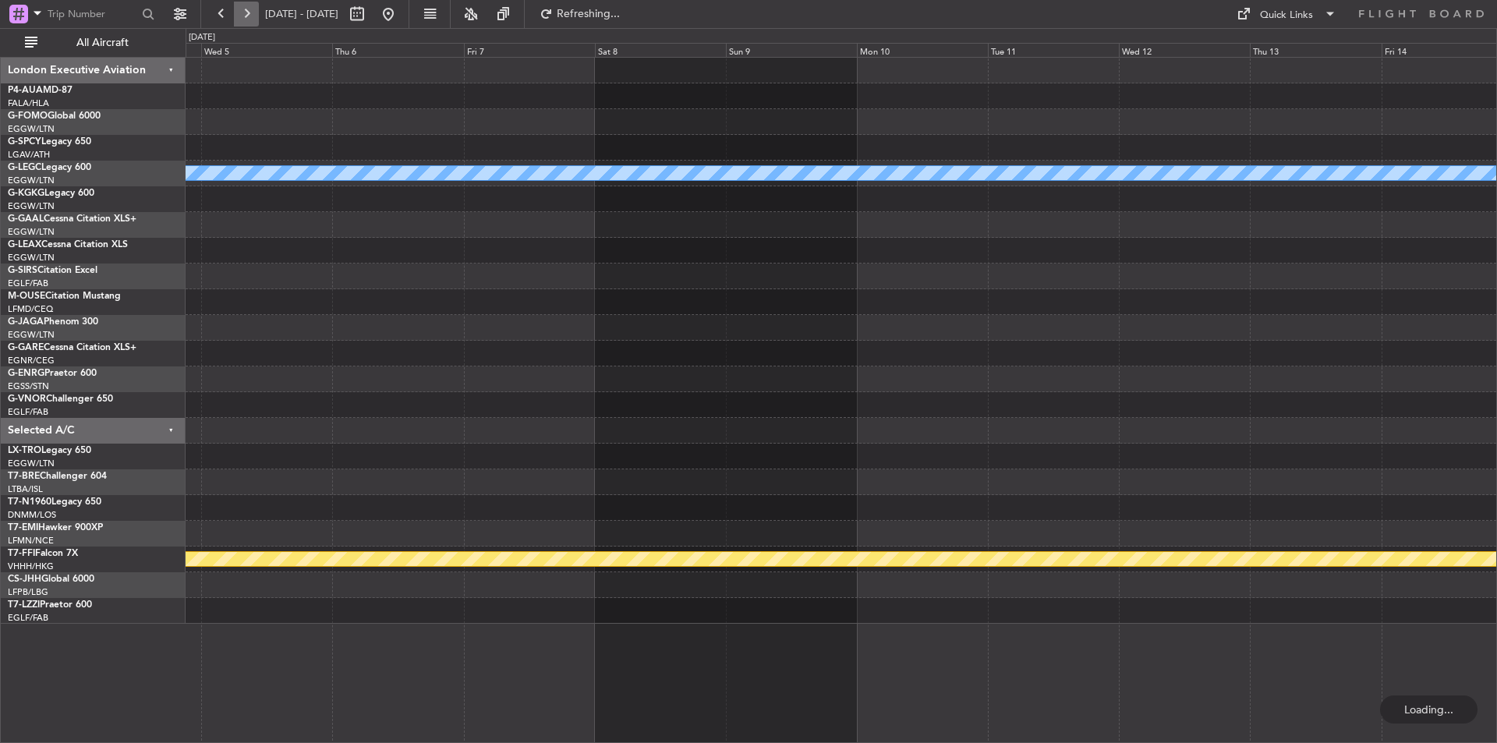
click at [253, 19] on button at bounding box center [246, 14] width 25 height 25
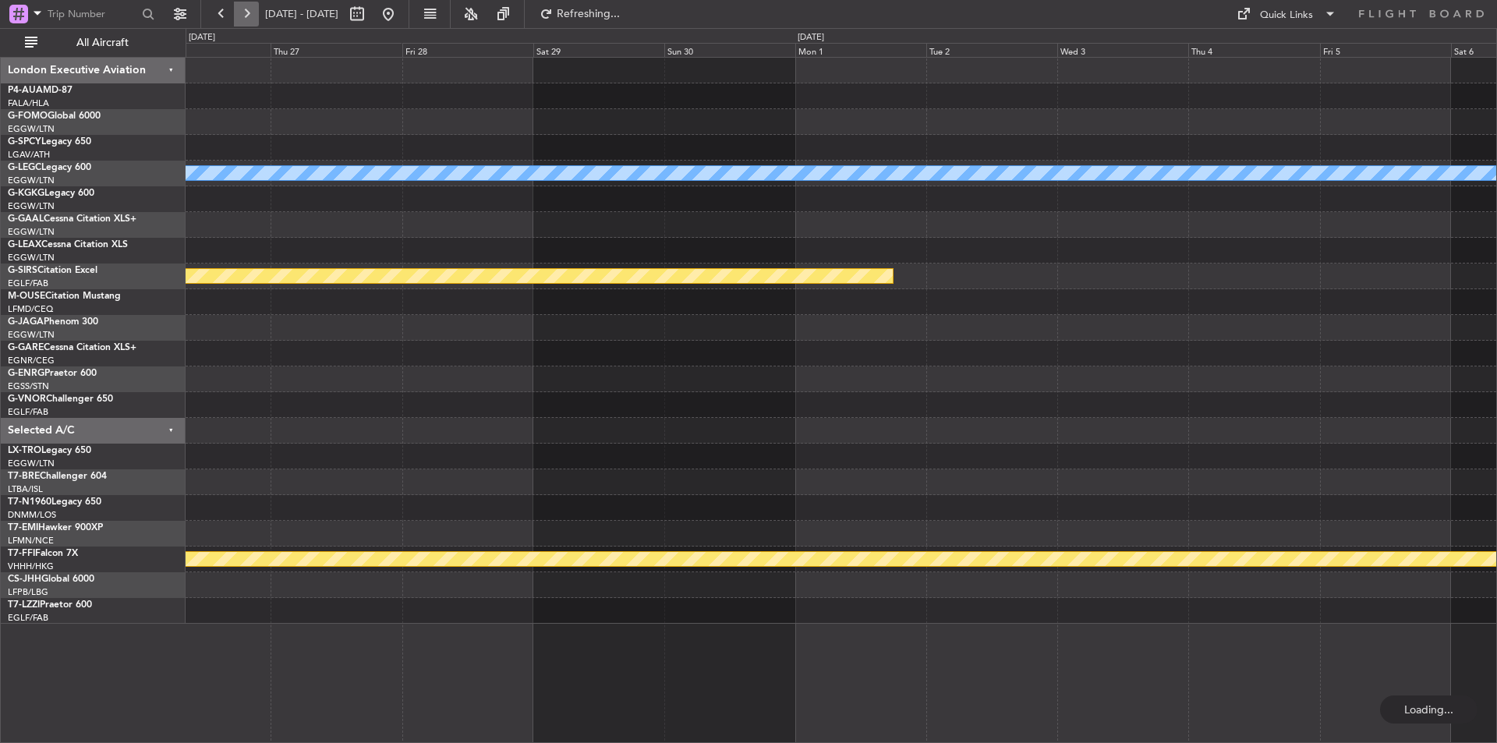
click at [253, 19] on button at bounding box center [246, 14] width 25 height 25
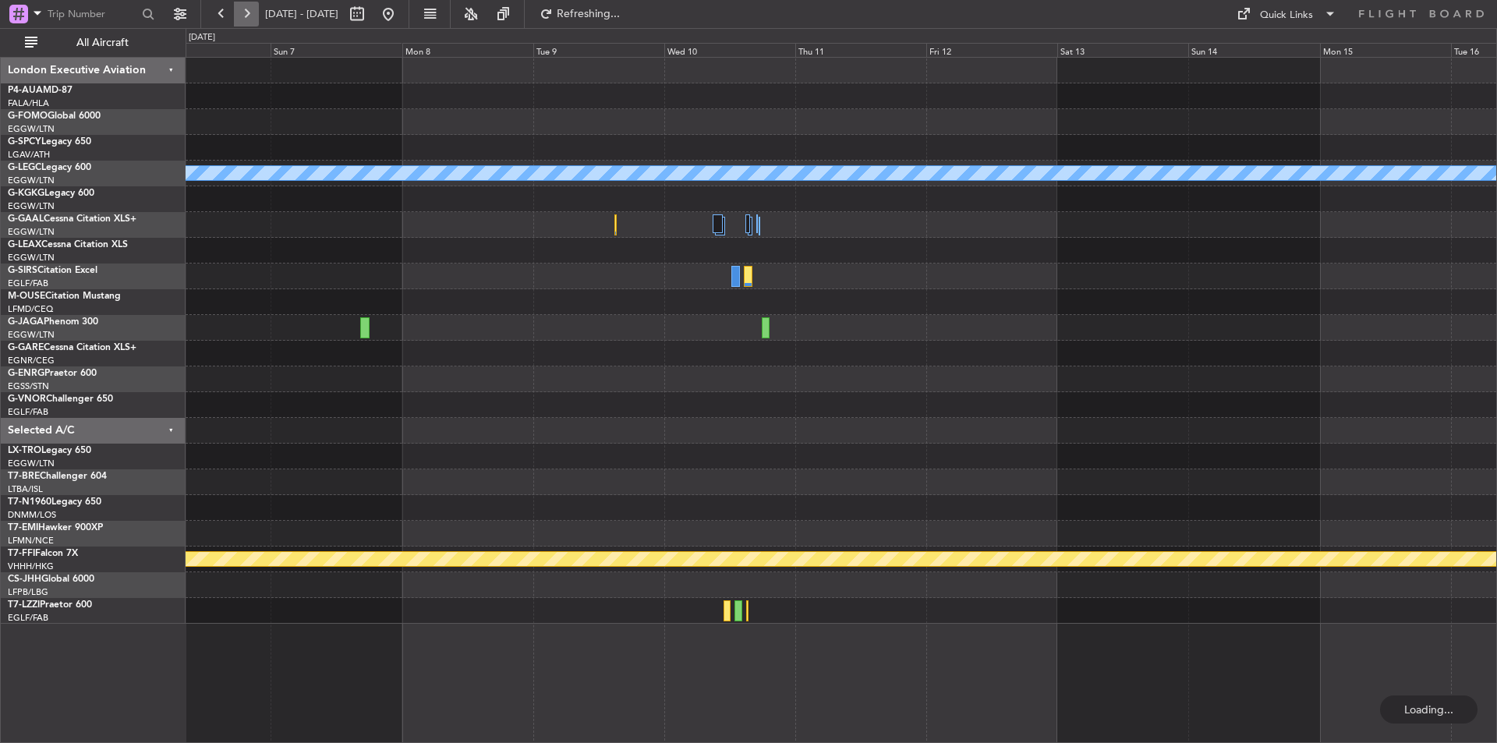
click at [253, 19] on button at bounding box center [246, 14] width 25 height 25
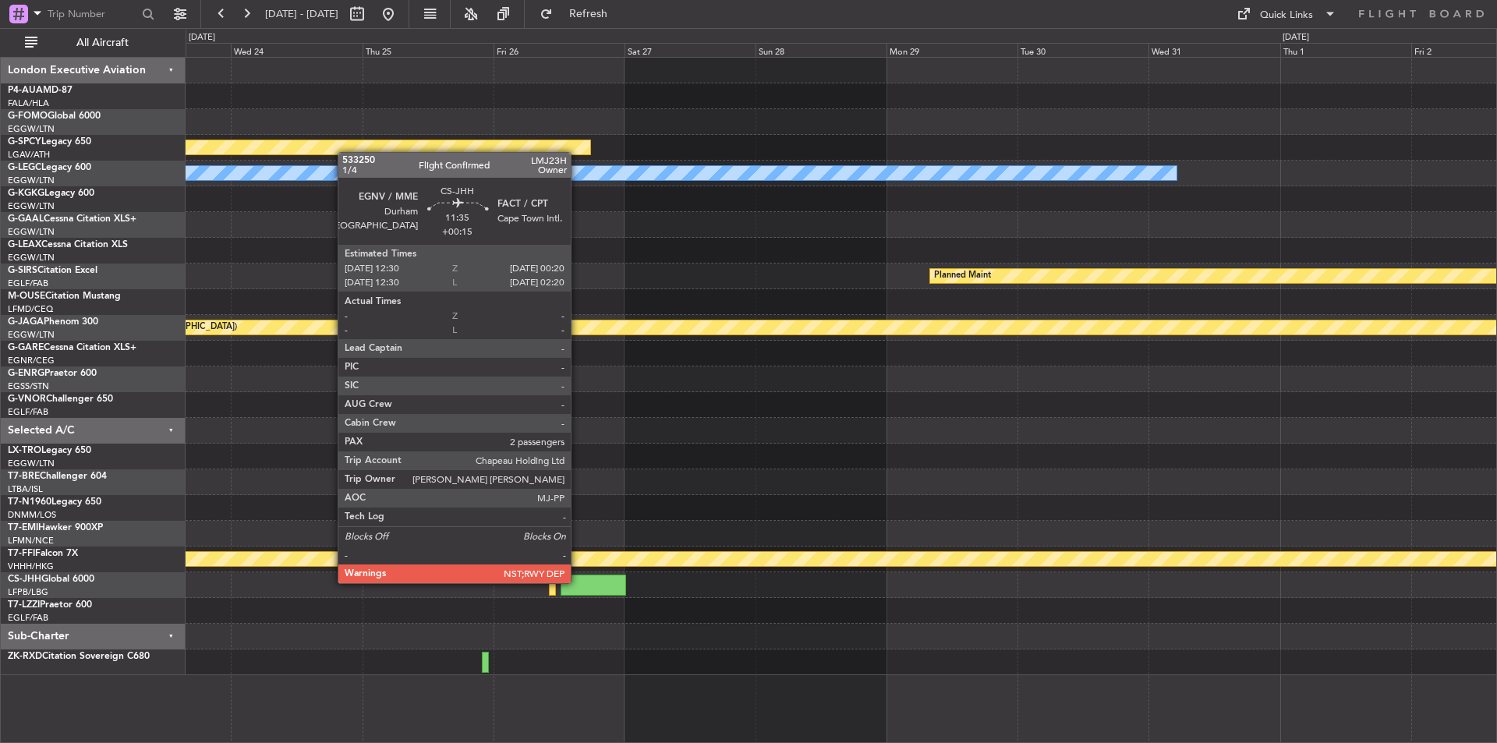
click at [578, 582] on div at bounding box center [593, 585] width 65 height 21
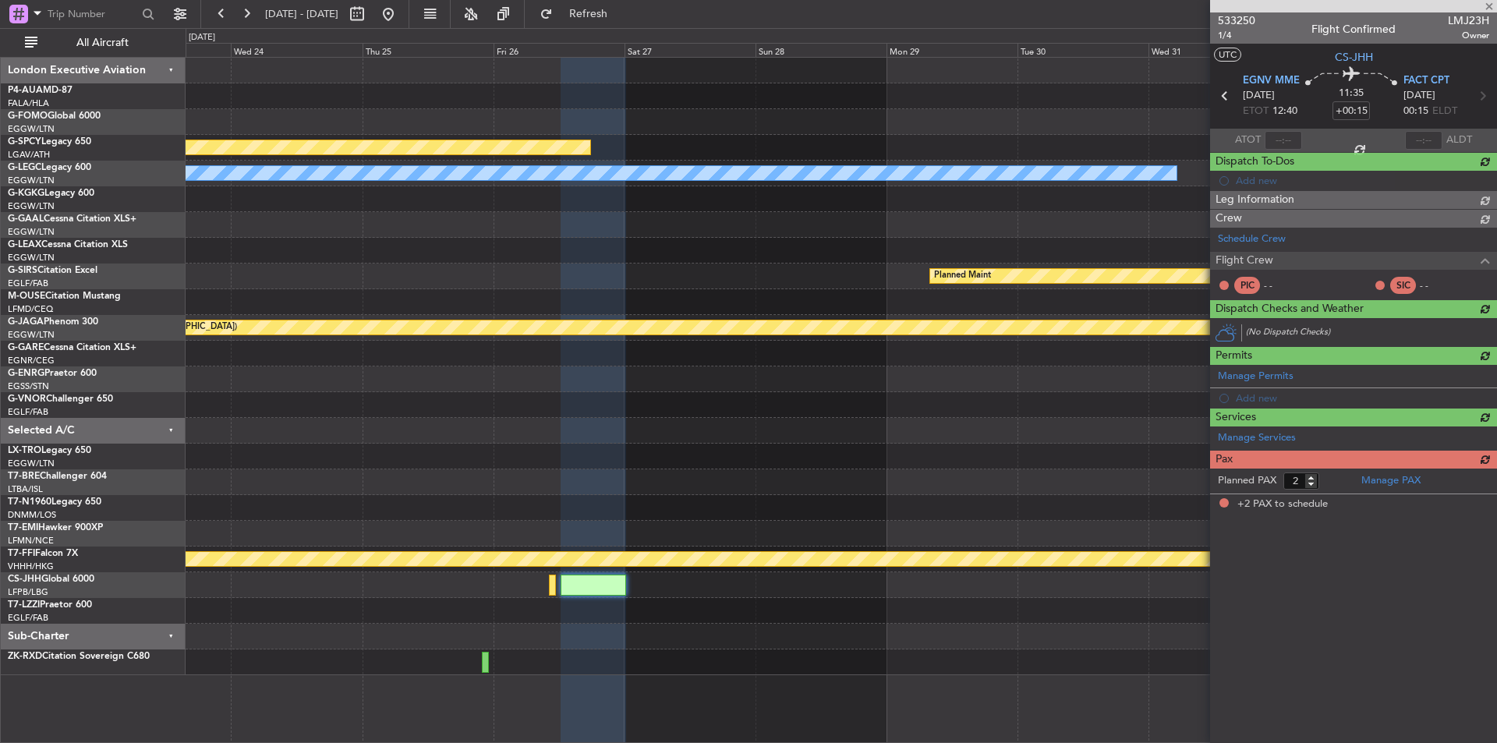
click at [1240, 25] on span "533250" at bounding box center [1236, 20] width 37 height 16
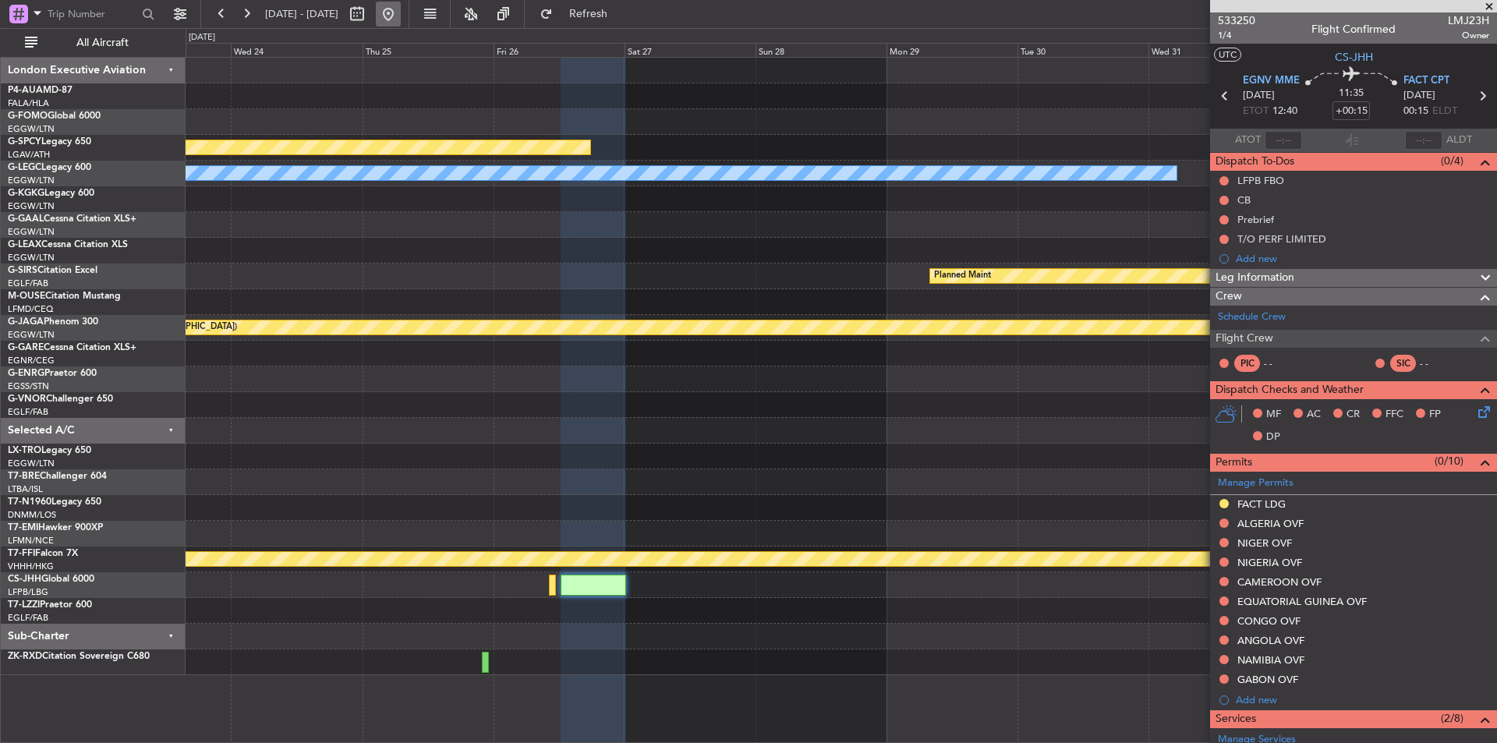
click at [401, 21] on button at bounding box center [388, 14] width 25 height 25
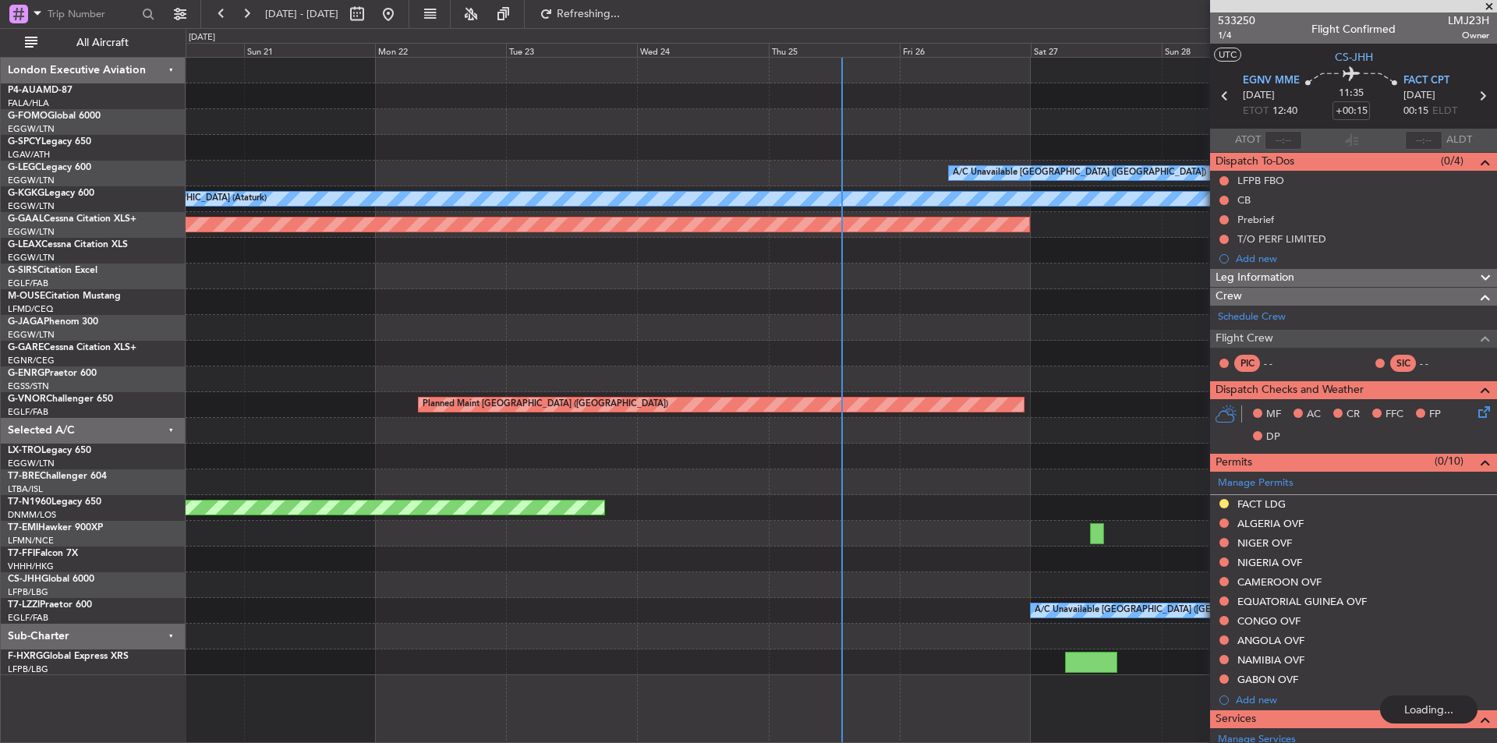
click at [1494, 5] on span at bounding box center [1490, 7] width 16 height 14
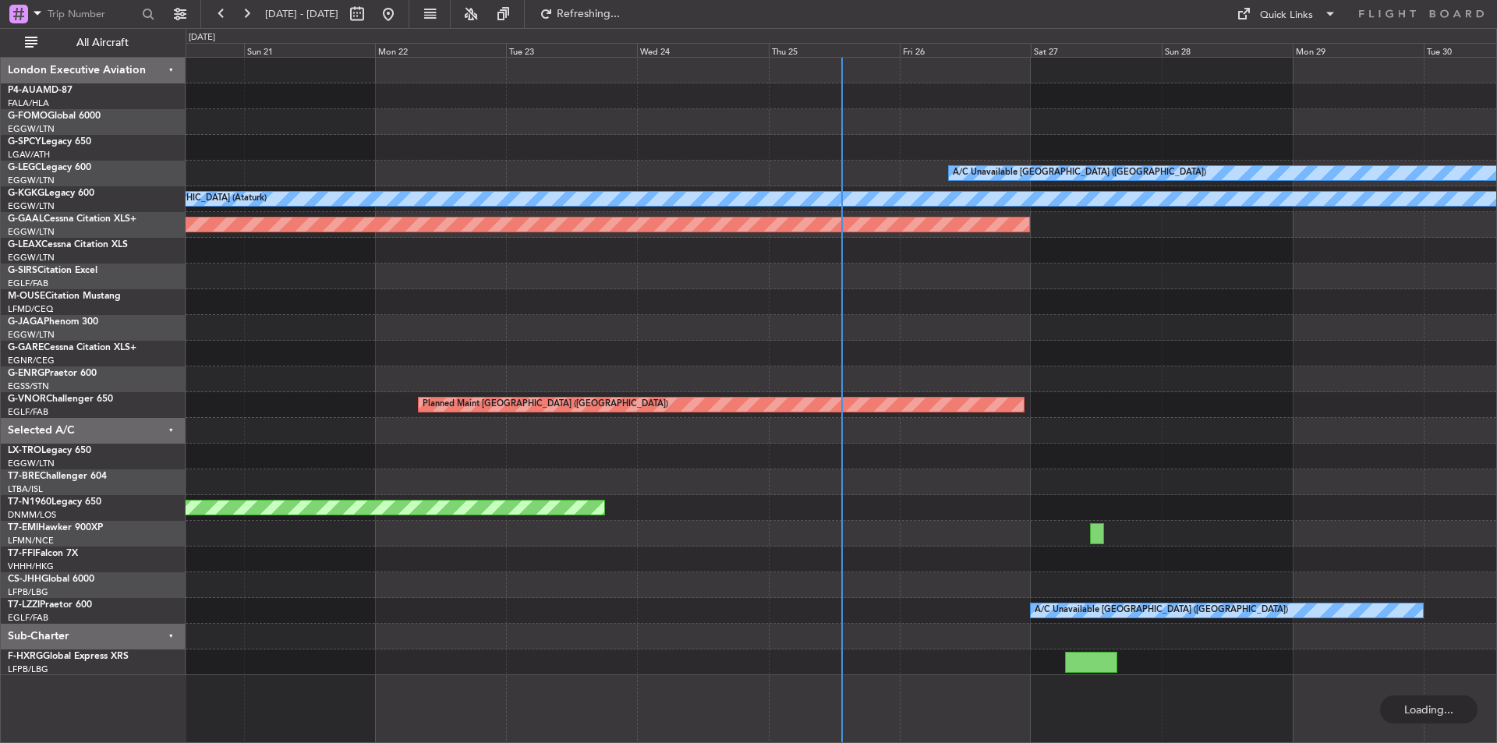
type input "0"
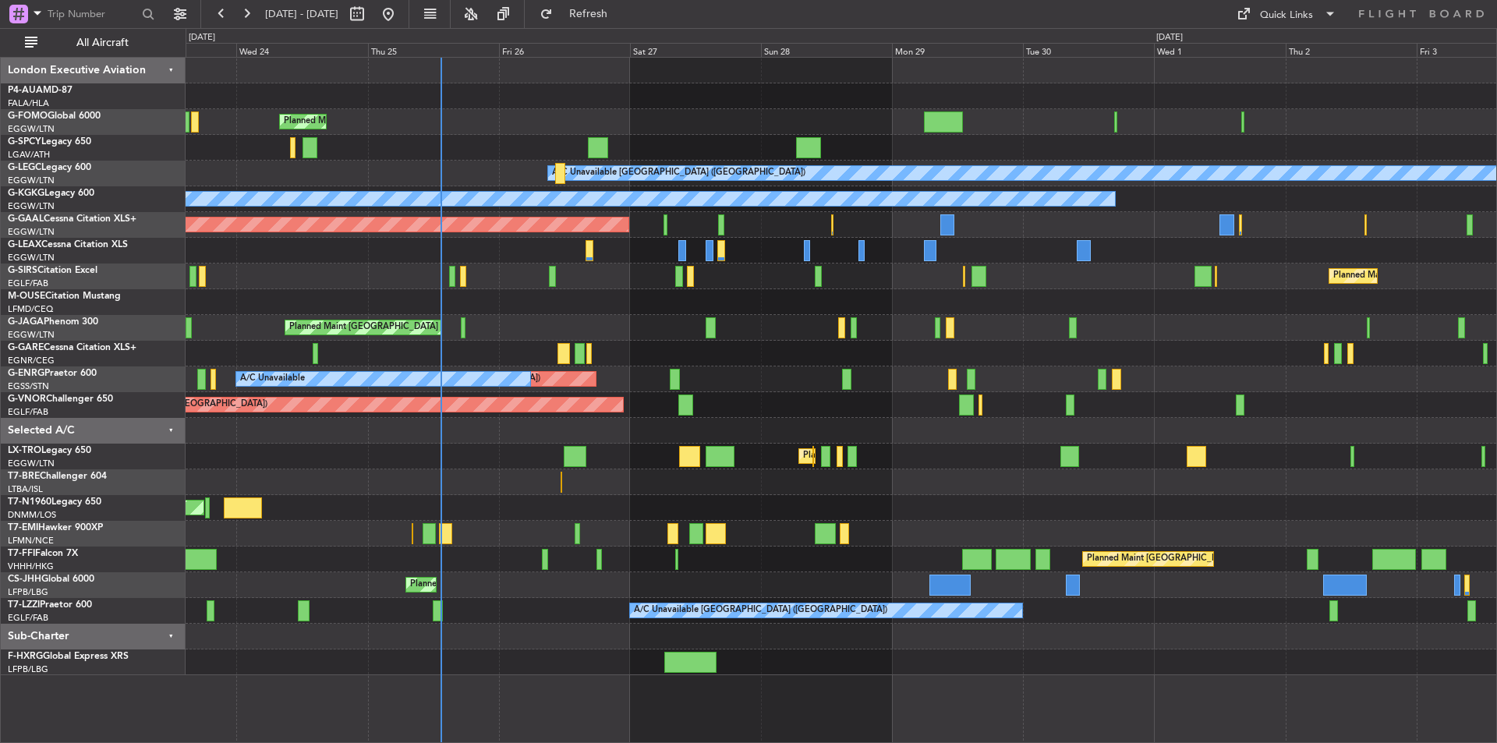
click at [676, 487] on div at bounding box center [841, 482] width 1311 height 26
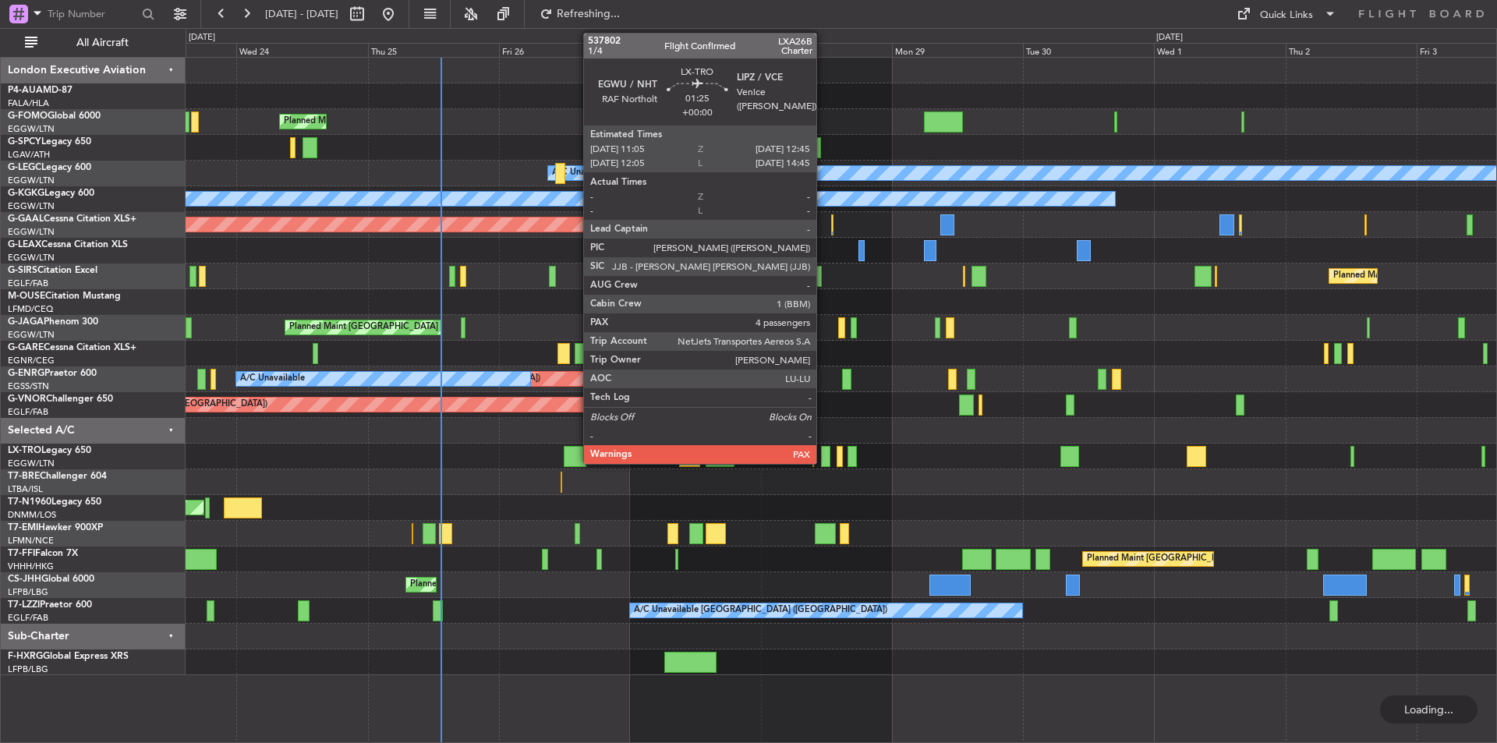
click at [824, 455] on div at bounding box center [825, 456] width 9 height 21
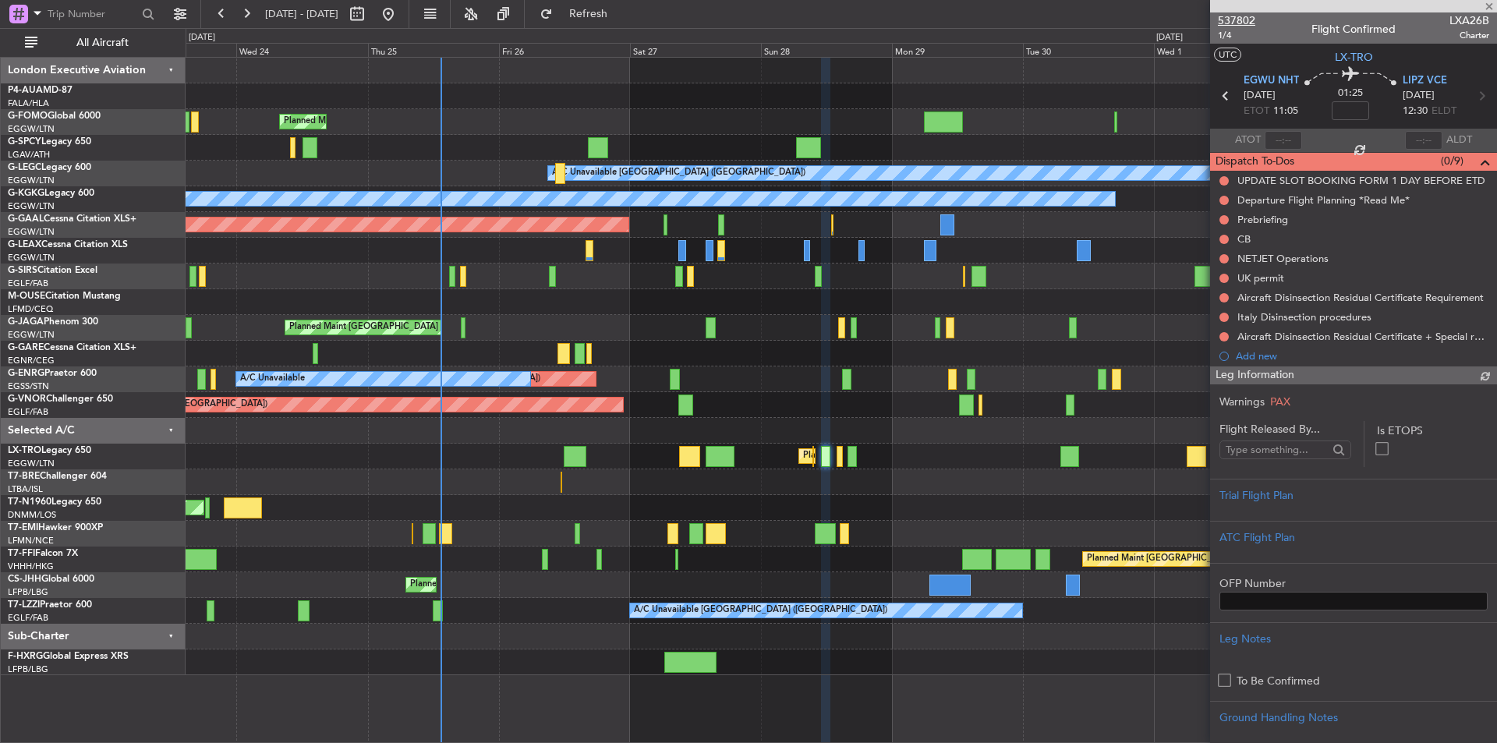
click at [1232, 20] on span "537802" at bounding box center [1236, 20] width 37 height 16
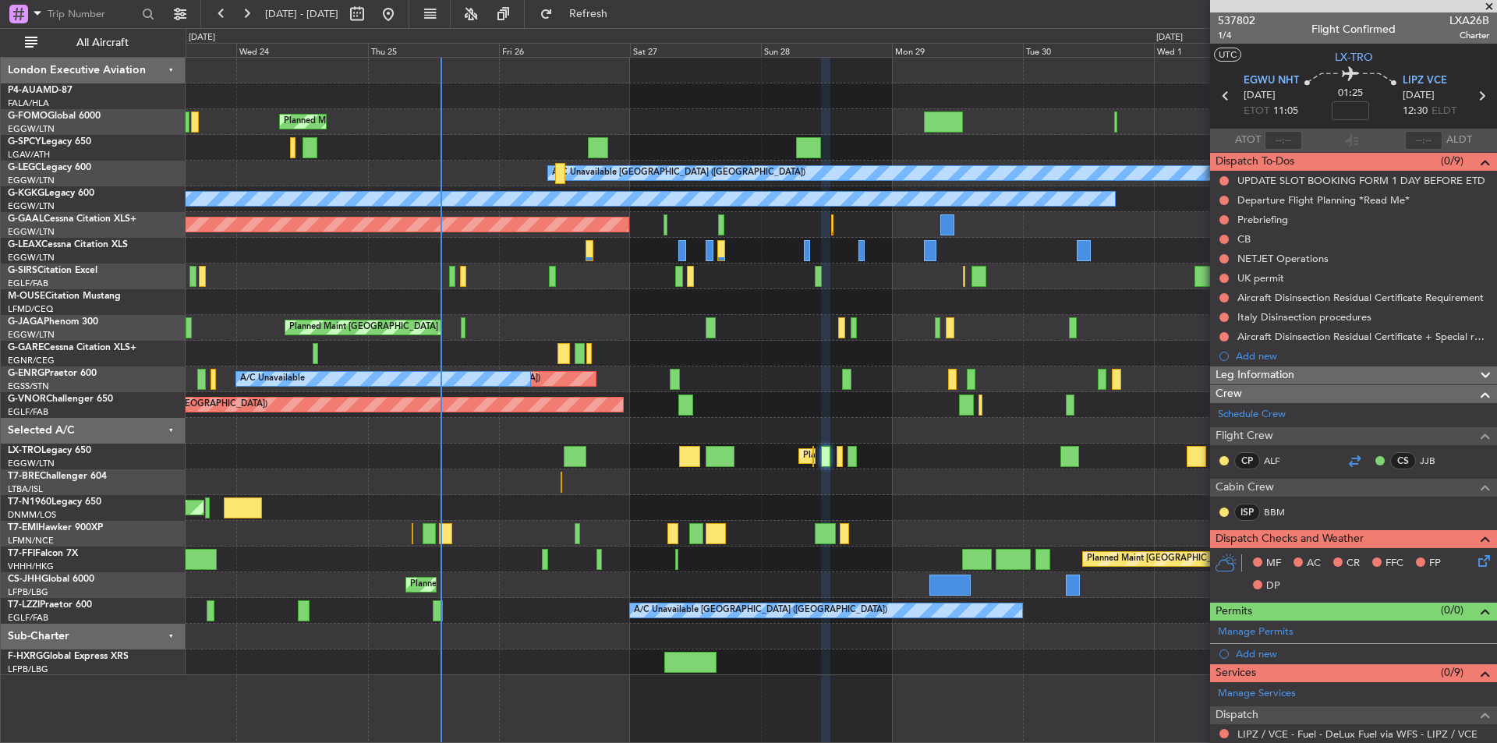
click at [1345, 459] on div at bounding box center [1354, 461] width 19 height 19
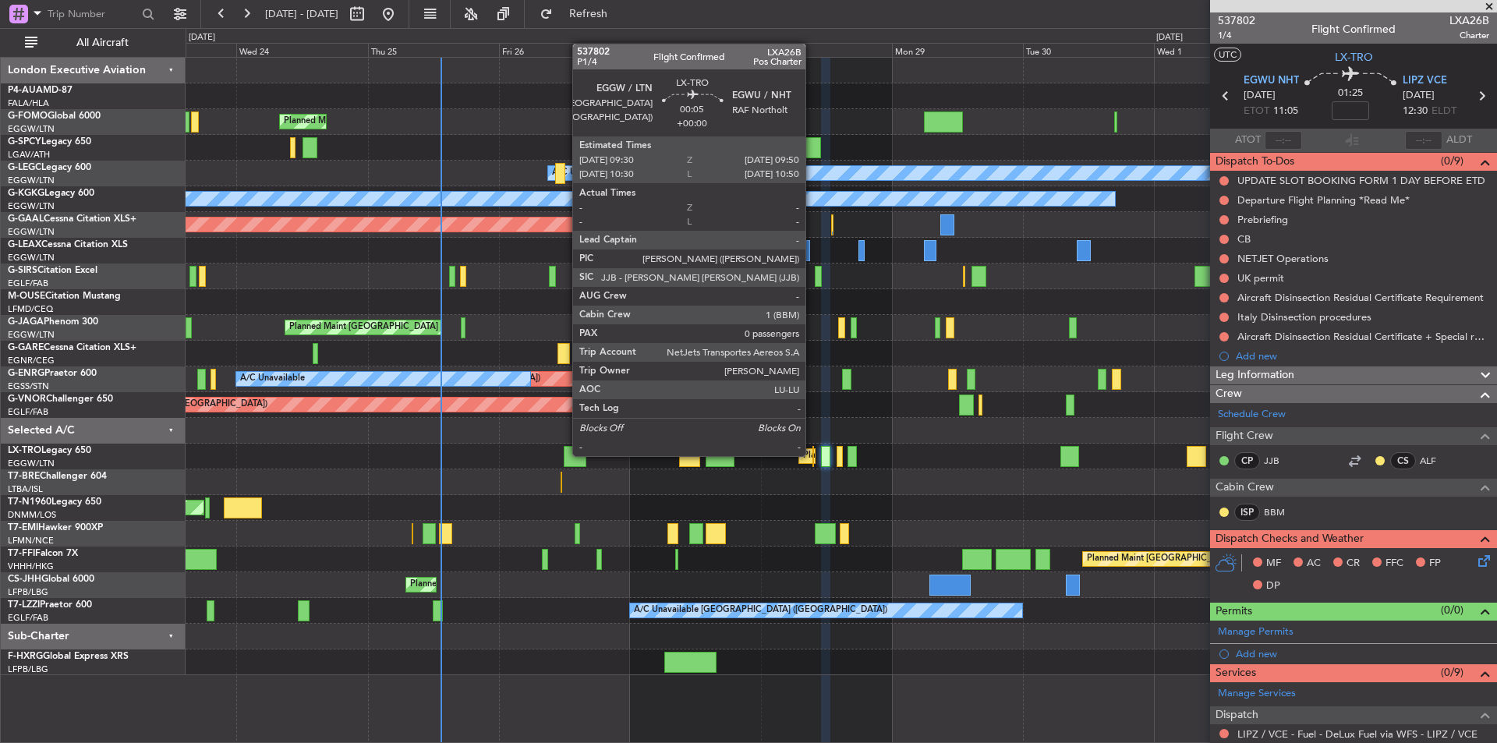
click at [813, 455] on div at bounding box center [814, 456] width 2 height 21
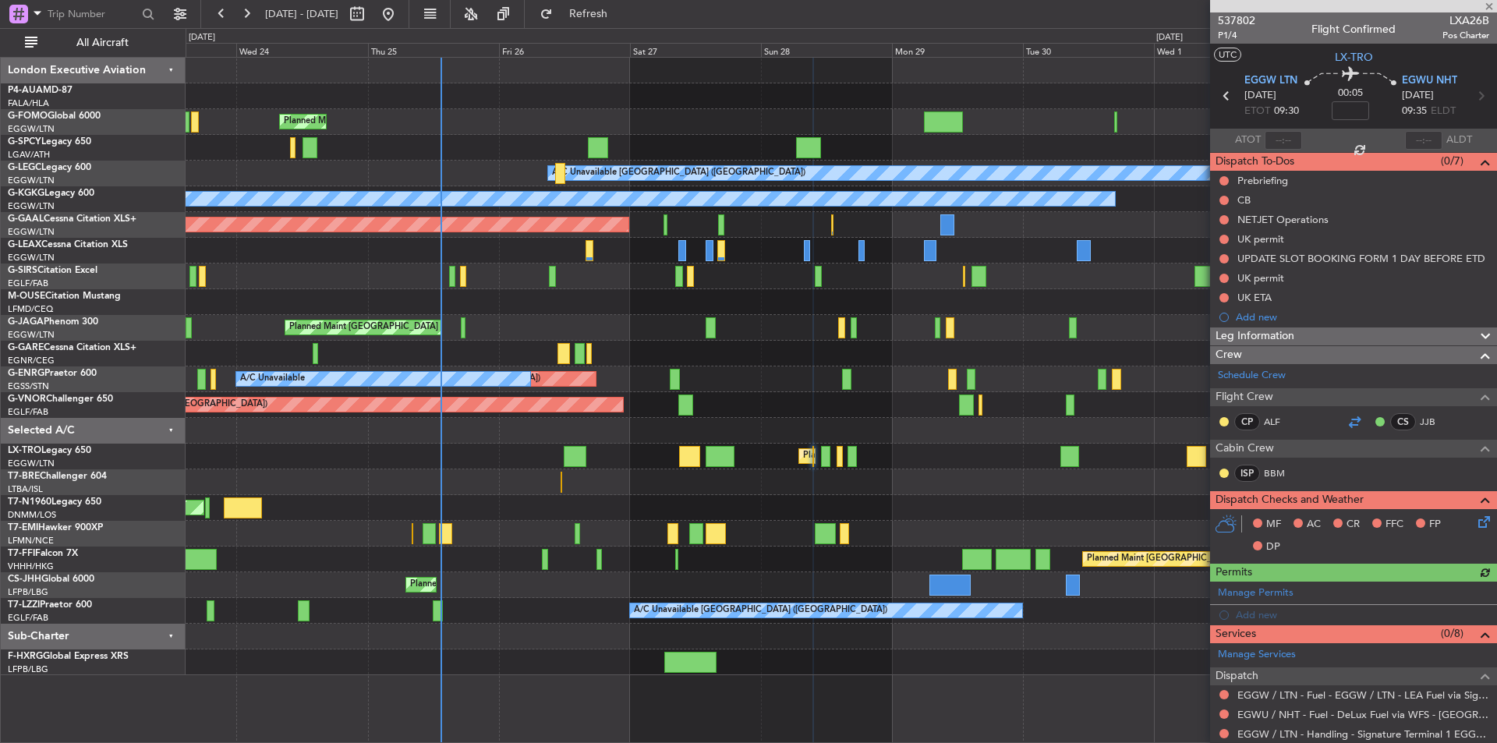
click at [1345, 423] on div at bounding box center [1354, 422] width 19 height 19
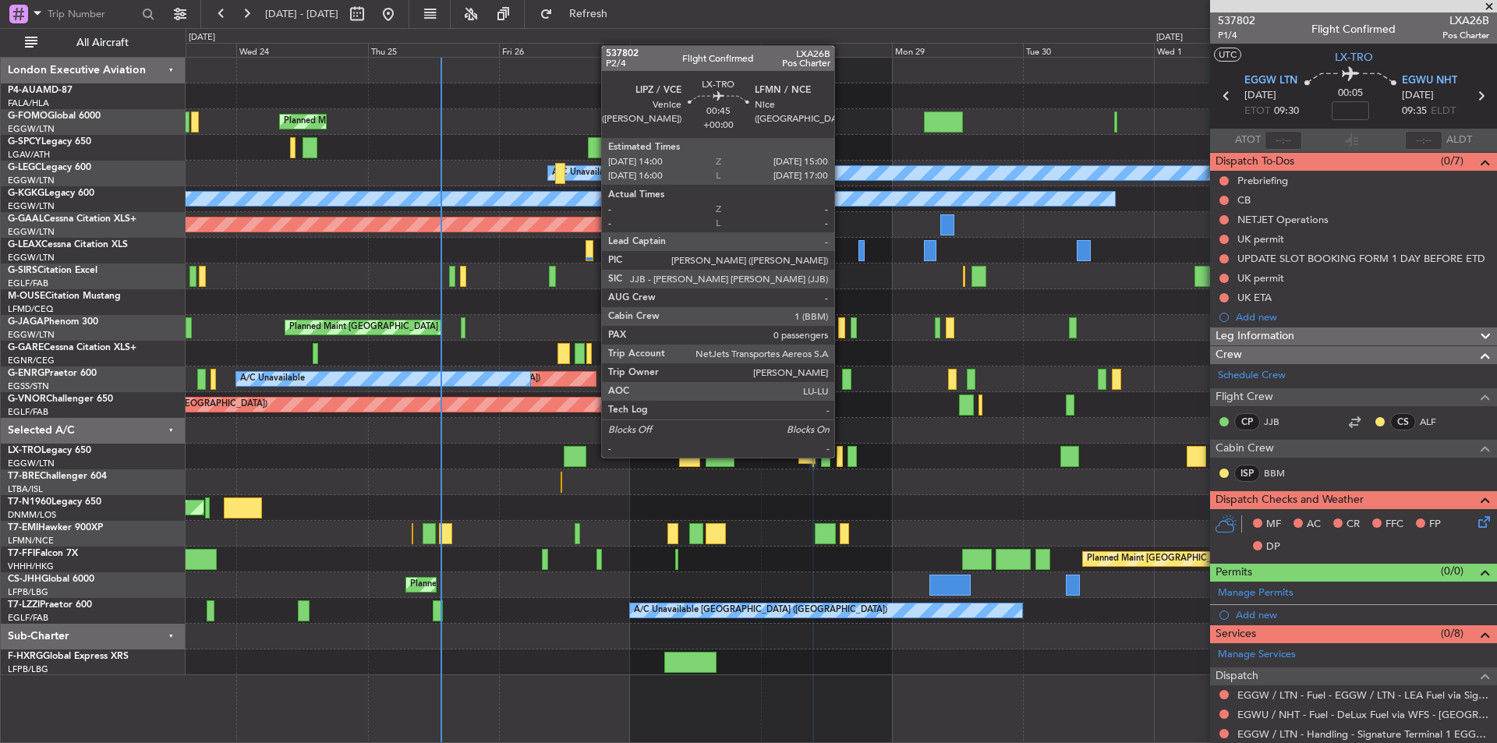
click at [841, 456] on div at bounding box center [840, 456] width 6 height 21
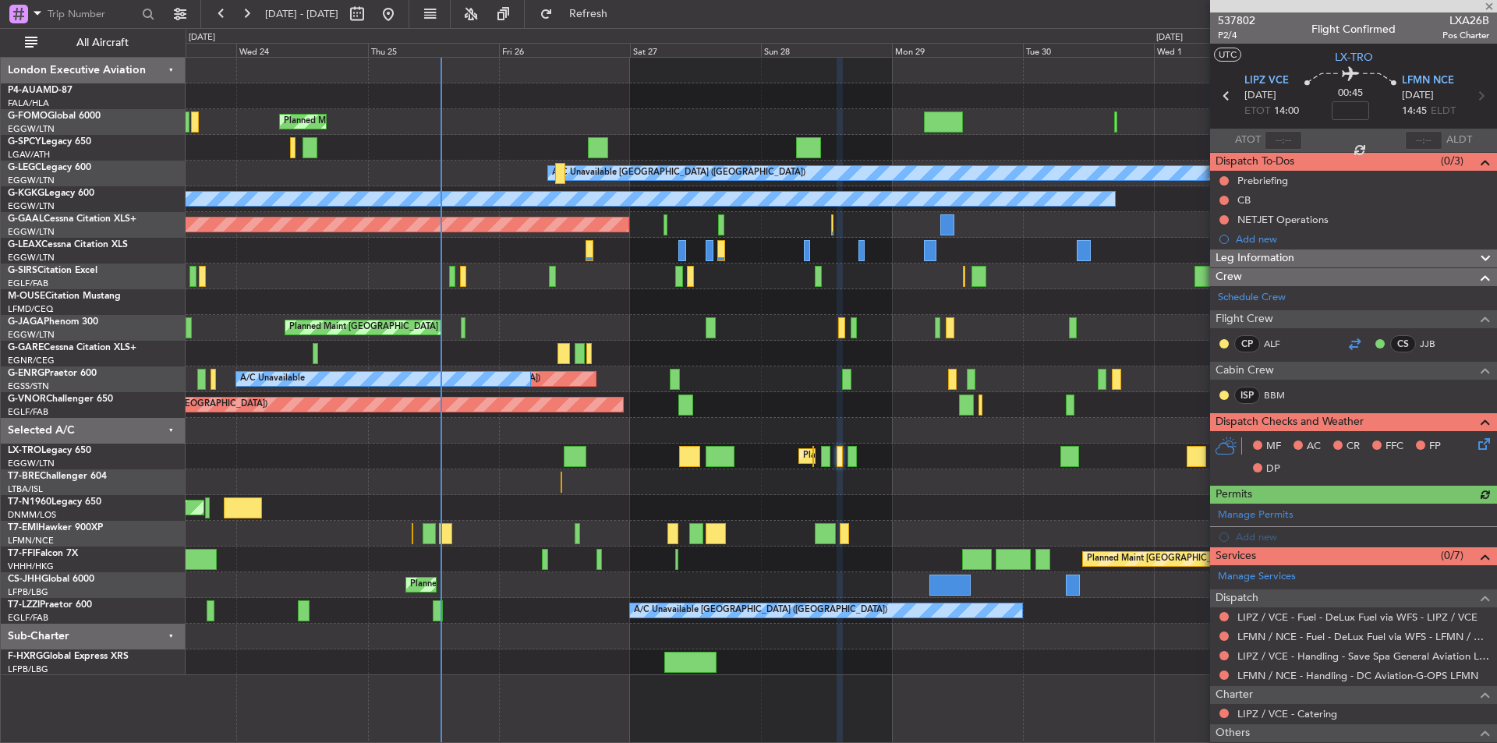
click at [1354, 340] on div at bounding box center [1354, 344] width 19 height 19
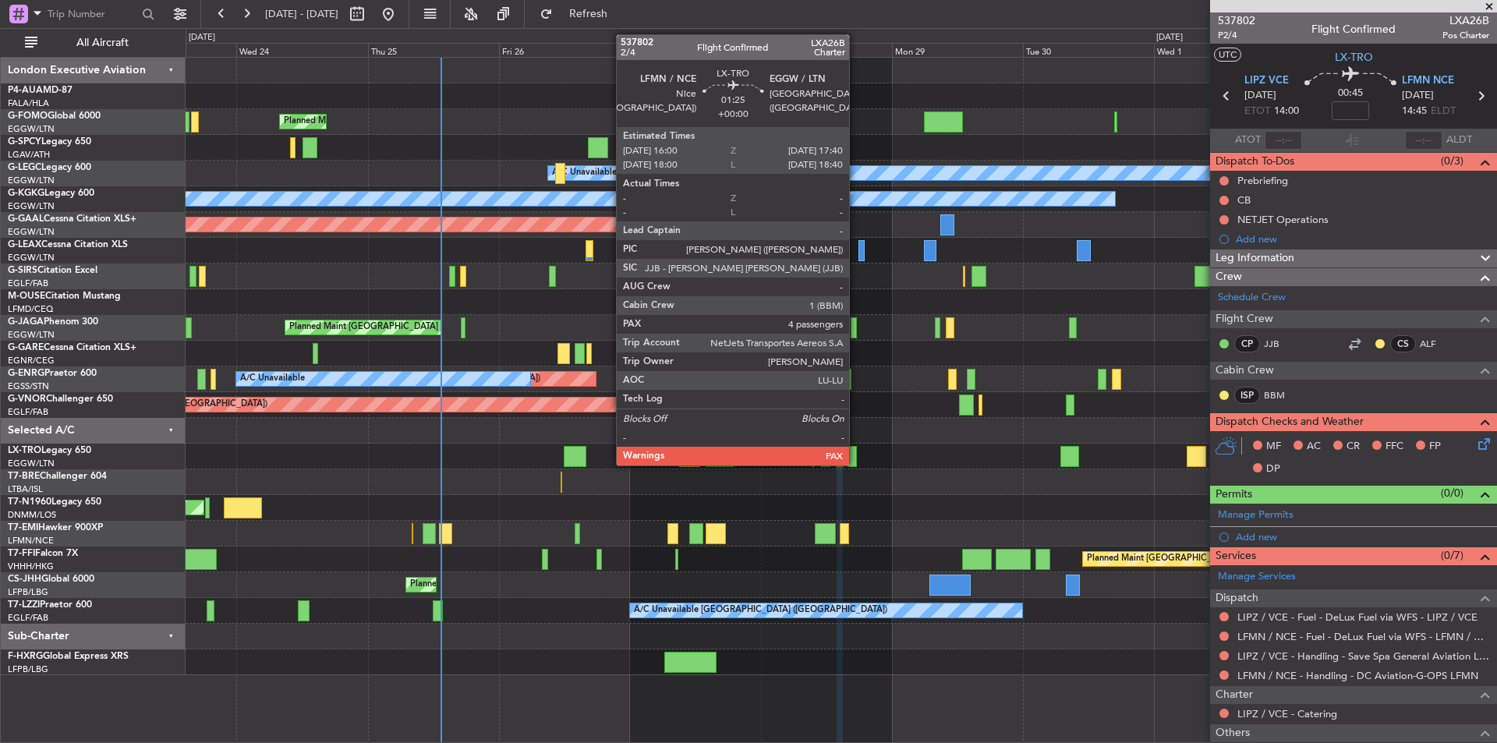
click at [856, 464] on div at bounding box center [852, 456] width 9 height 21
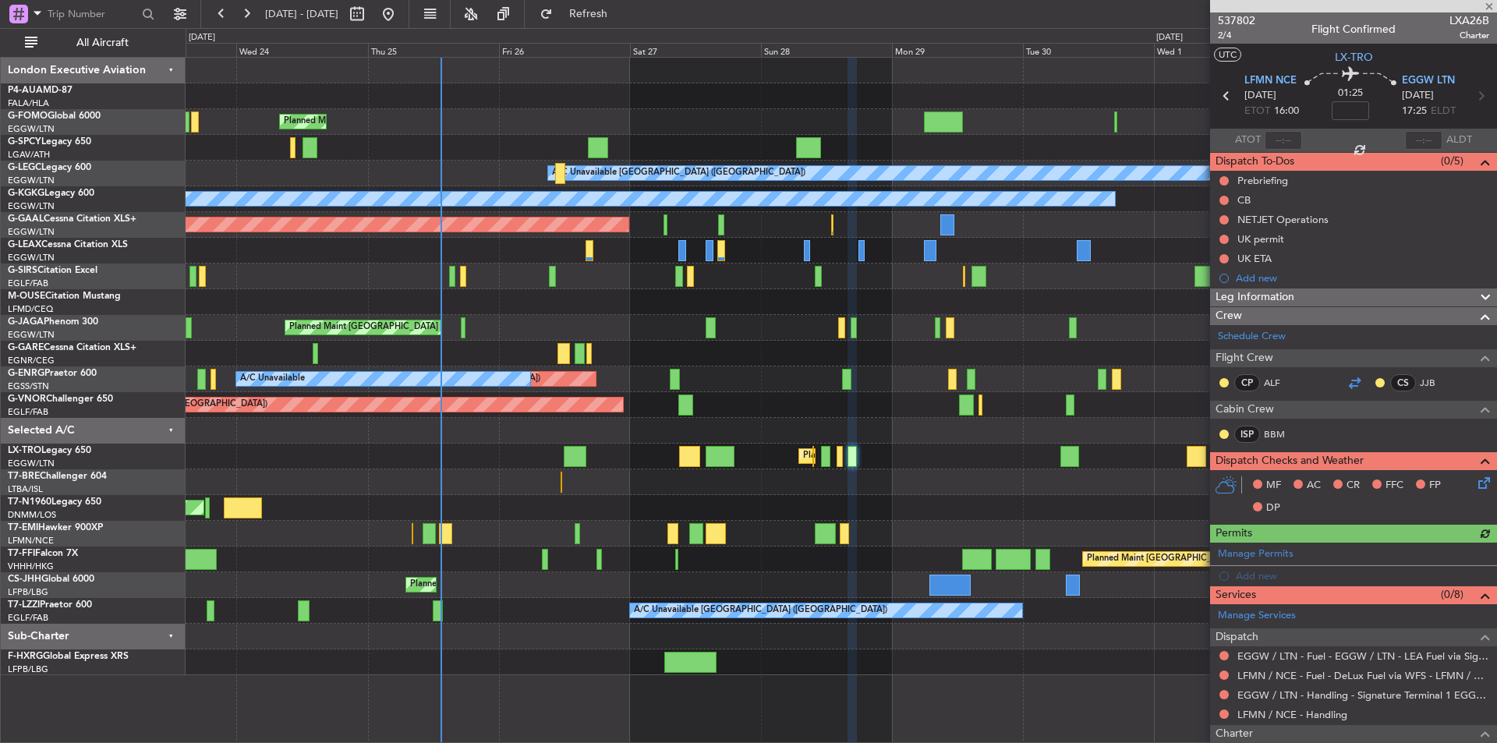
click at [1349, 380] on div at bounding box center [1354, 383] width 19 height 19
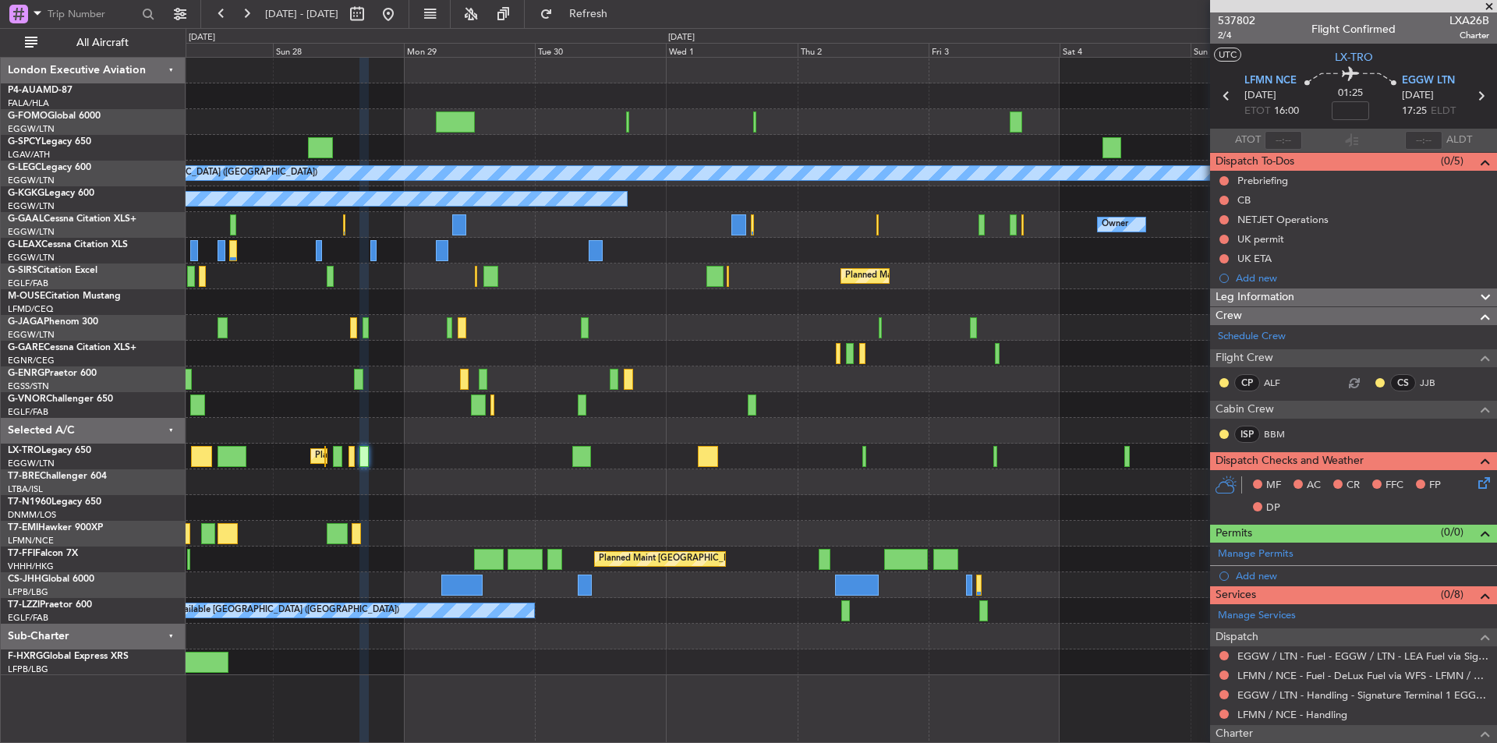
click at [636, 494] on div at bounding box center [841, 482] width 1311 height 26
drag, startPoint x: 1483, startPoint y: 5, endPoint x: 1493, endPoint y: 4, distance: 10.2
click at [1489, 4] on span at bounding box center [1490, 7] width 16 height 14
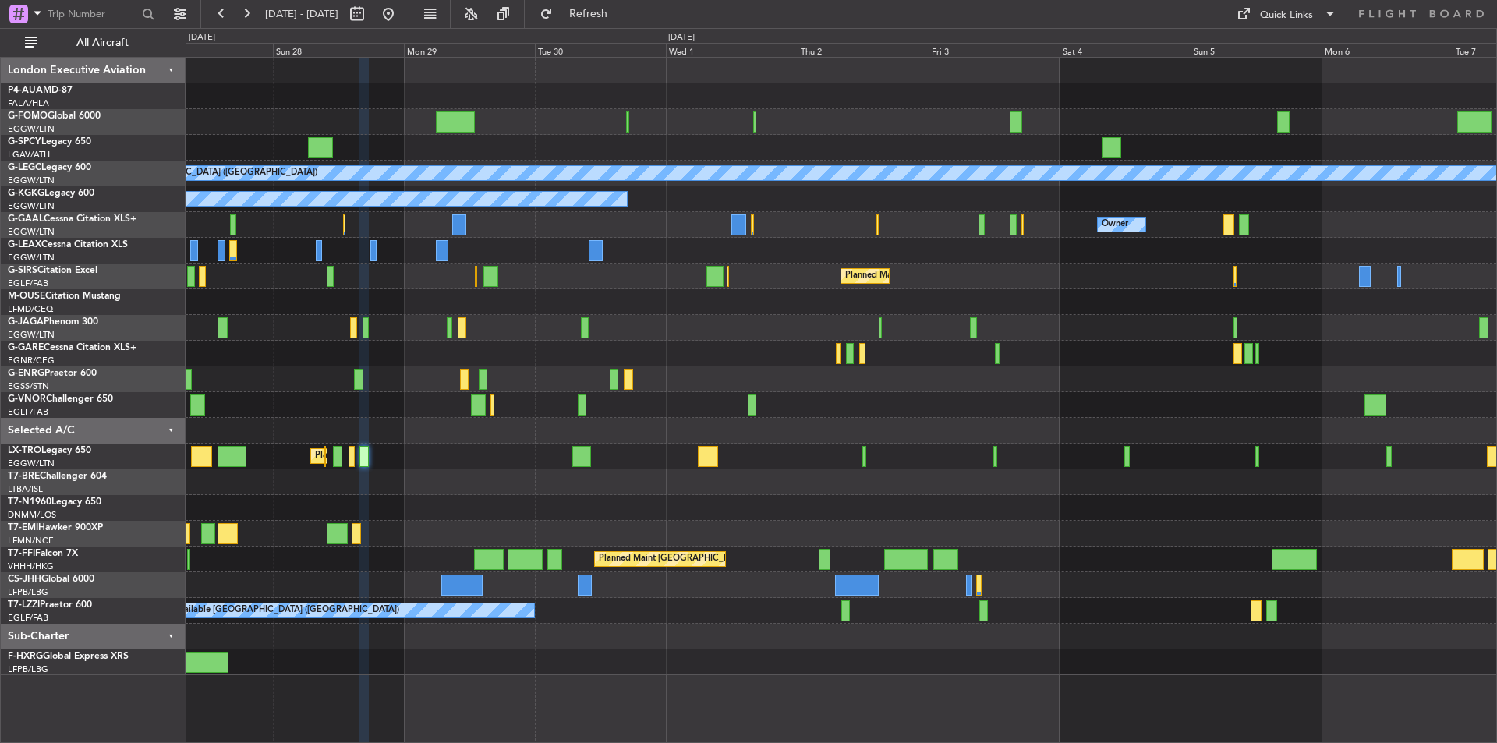
type input "0"
click at [401, 9] on button at bounding box center [388, 14] width 25 height 25
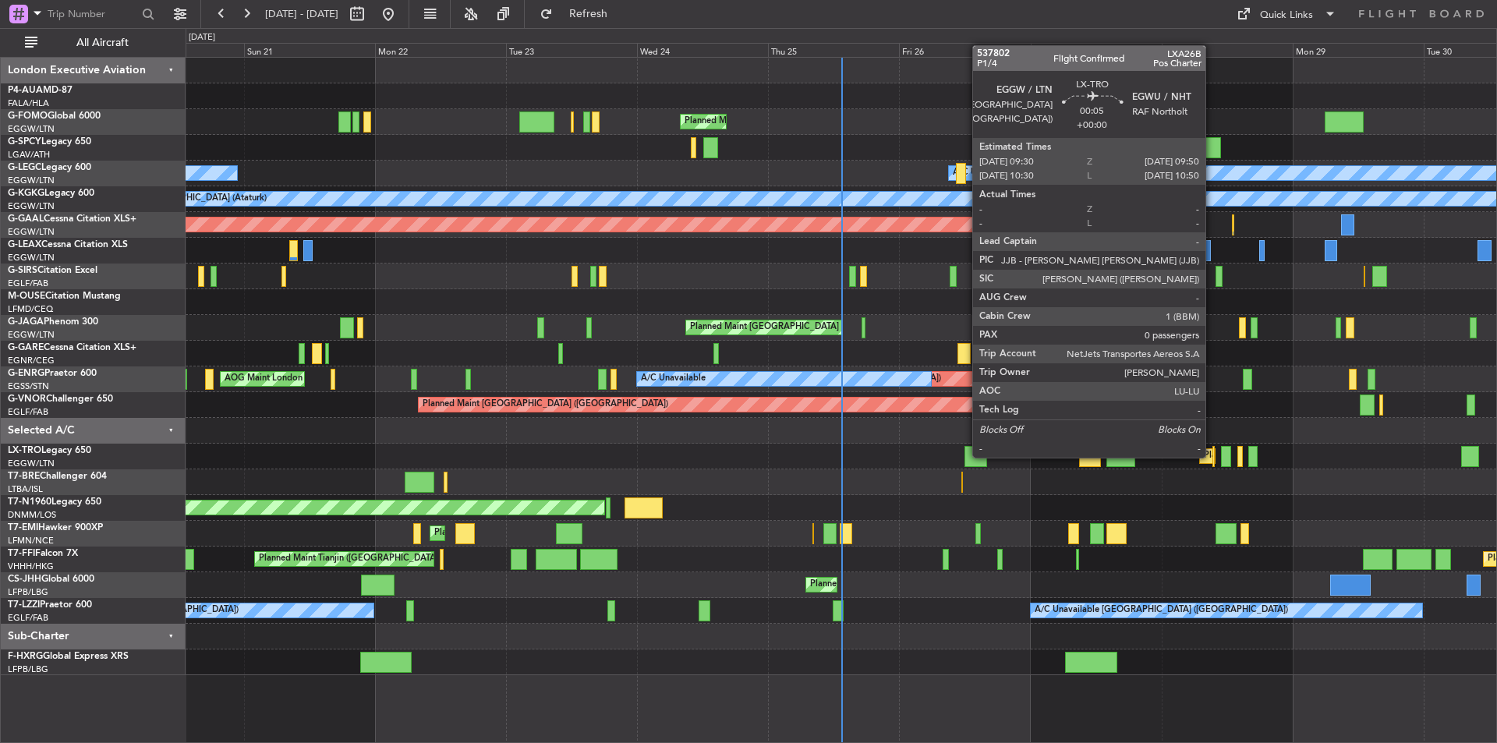
click at [1213, 456] on div at bounding box center [1214, 456] width 2 height 21
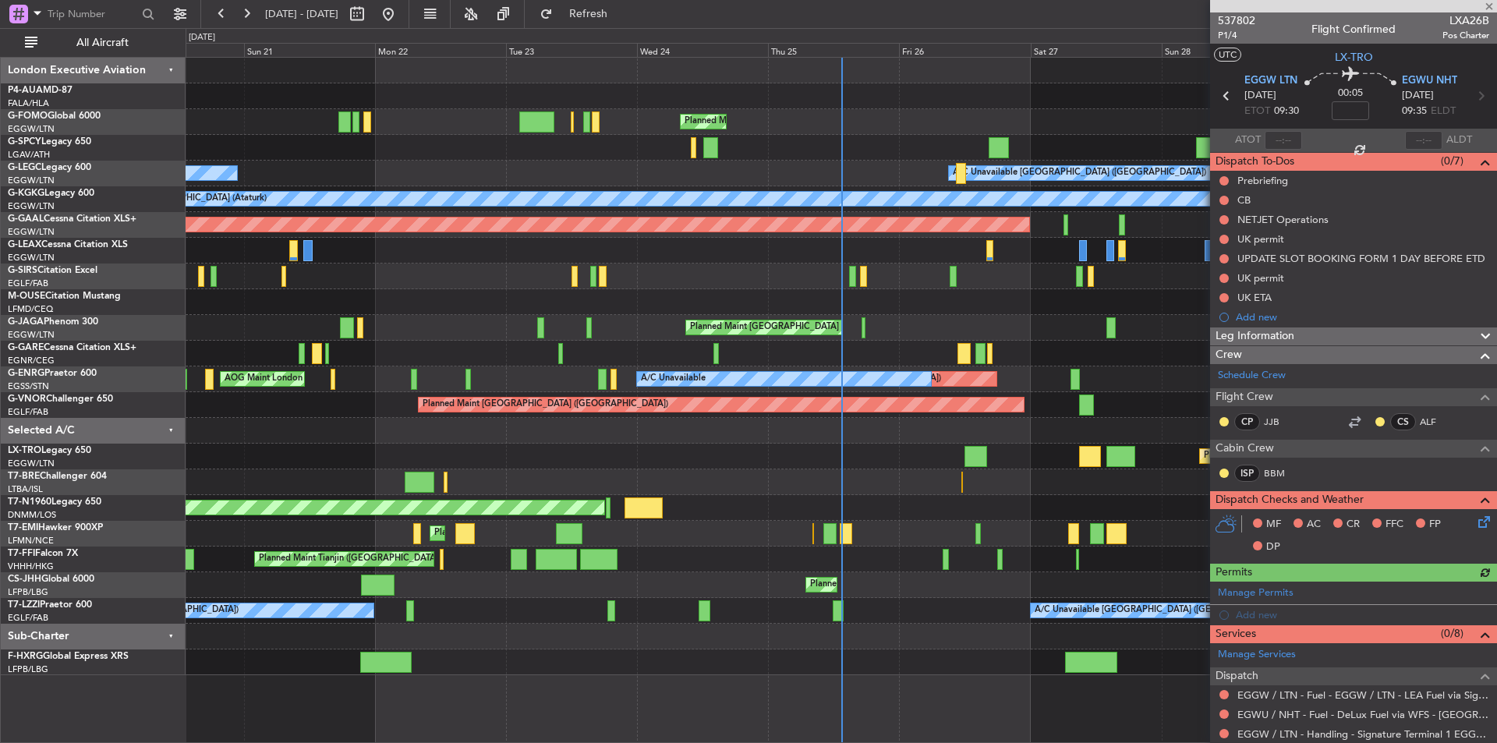
scroll to position [199, 0]
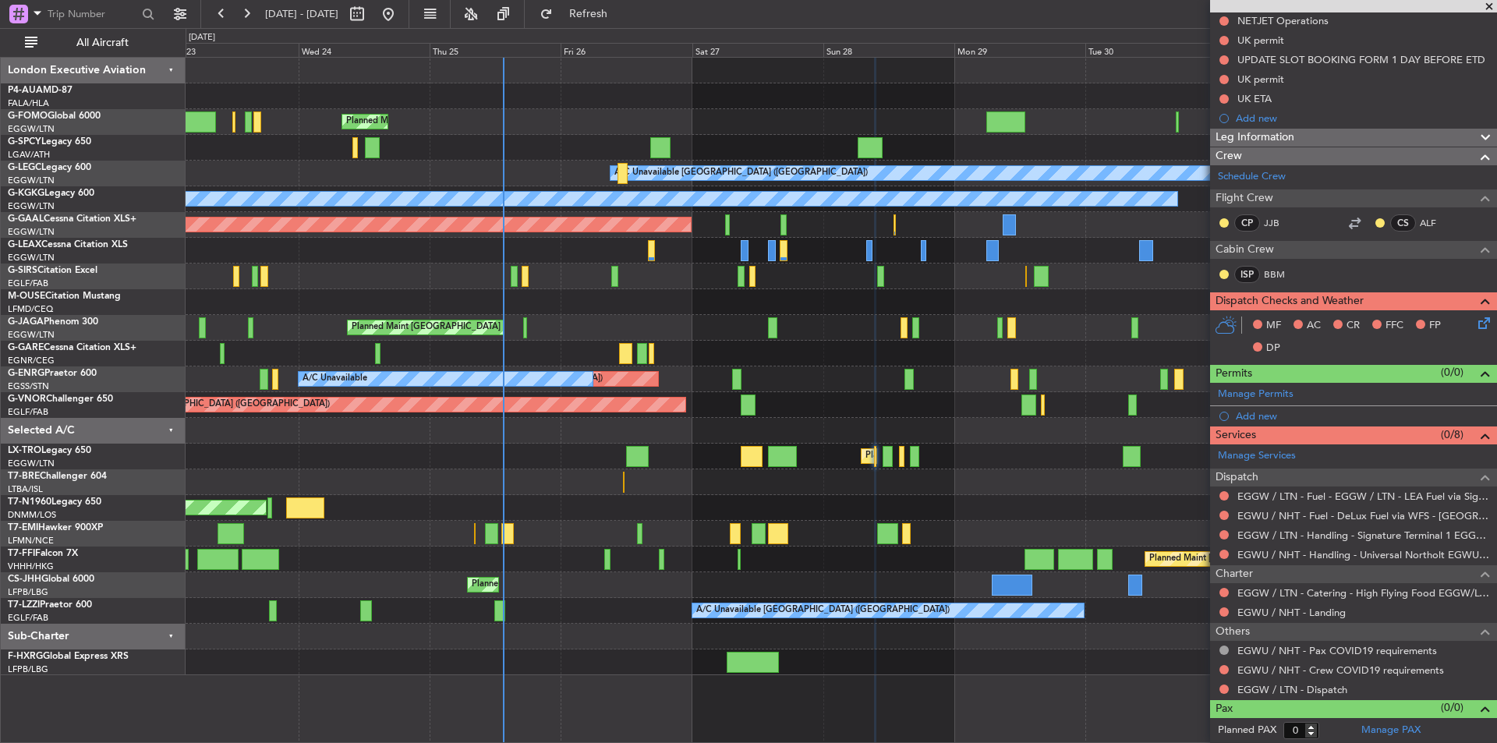
click at [721, 476] on div at bounding box center [841, 482] width 1311 height 26
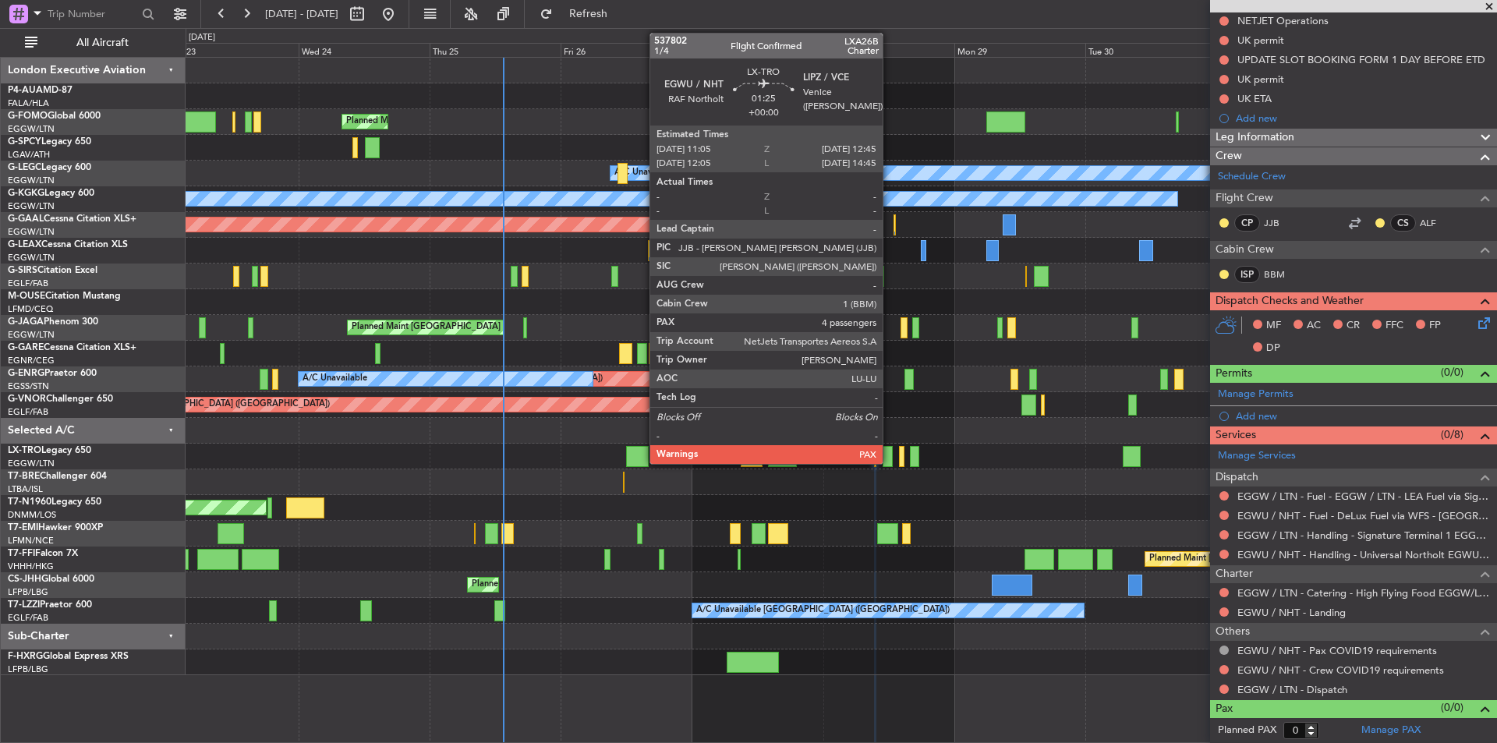
click at [890, 457] on div at bounding box center [887, 456] width 9 height 21
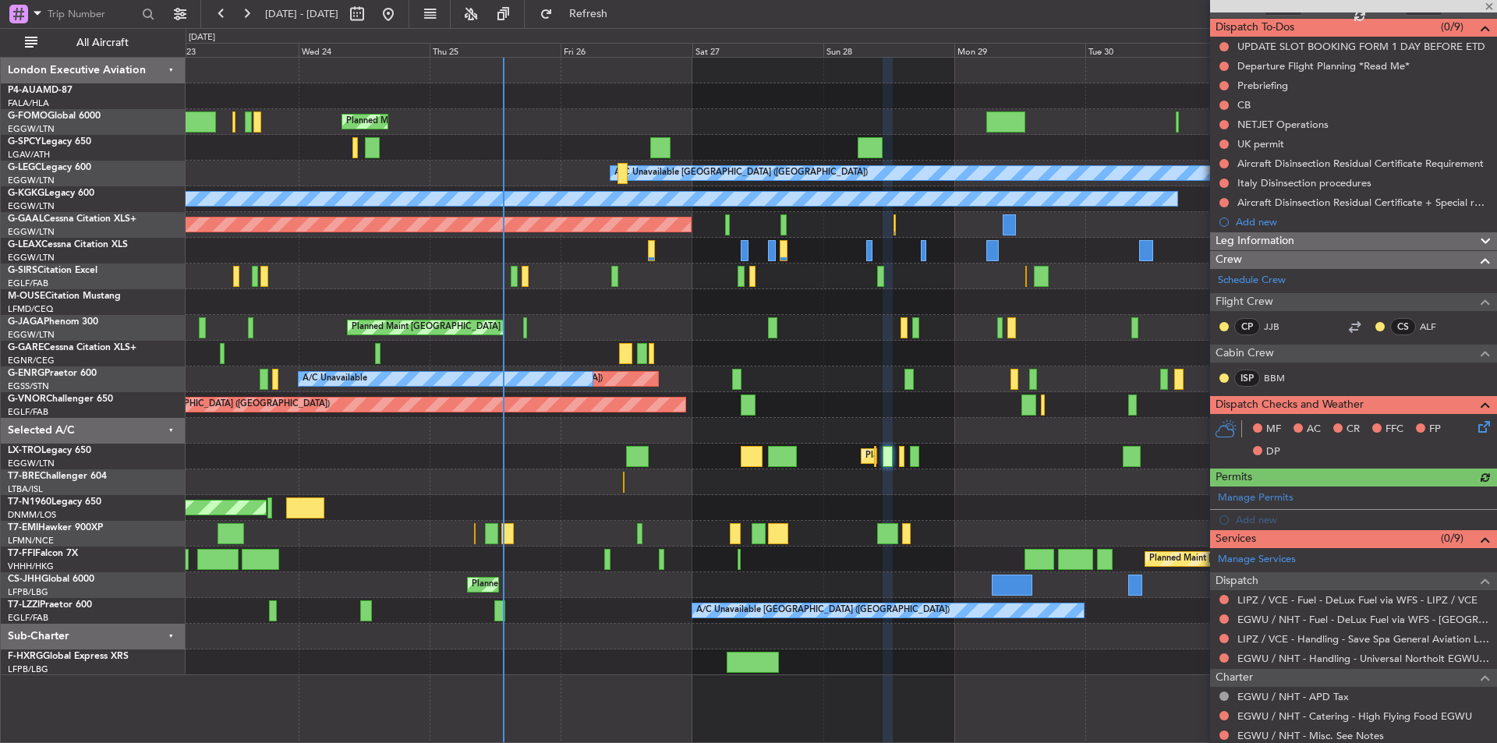
scroll to position [277, 0]
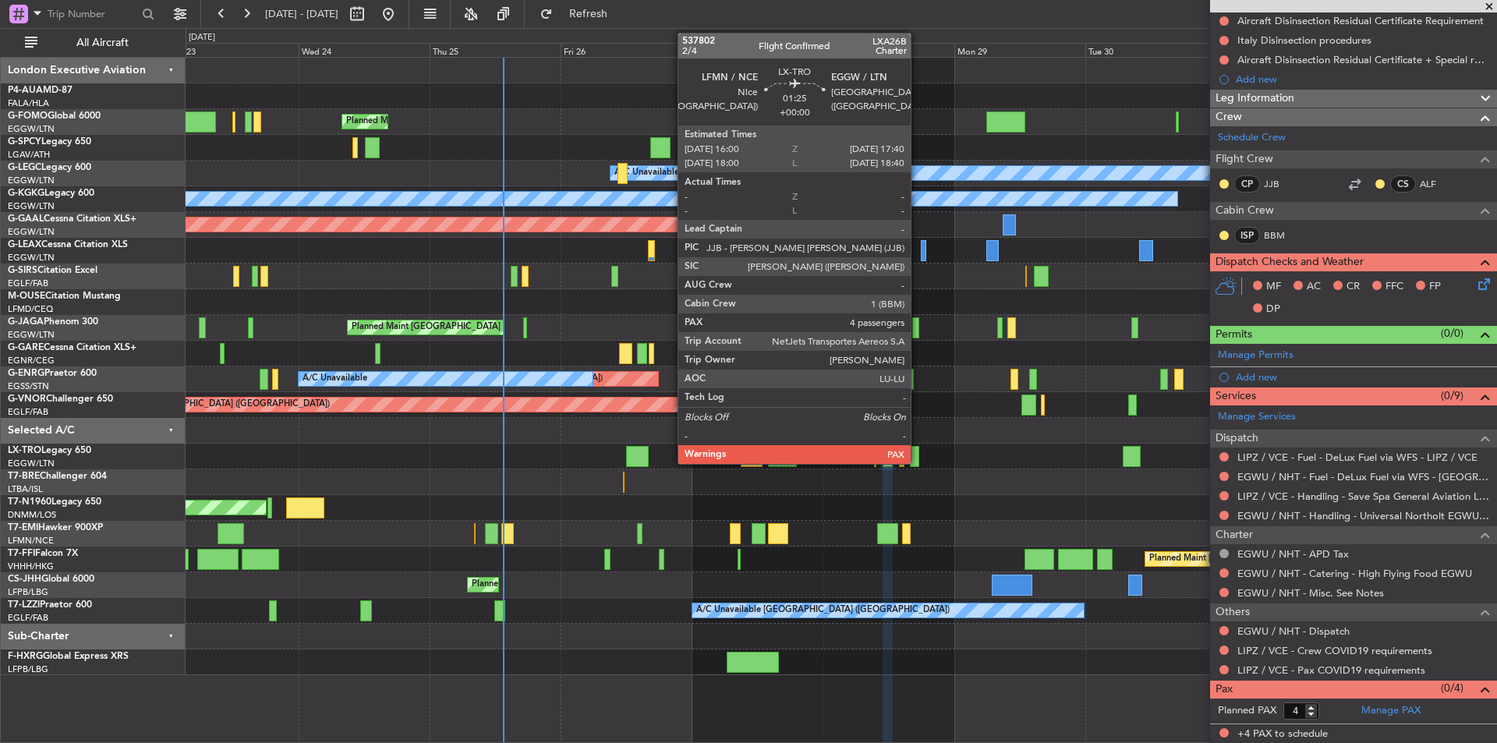
click at [918, 456] on div at bounding box center [914, 456] width 9 height 21
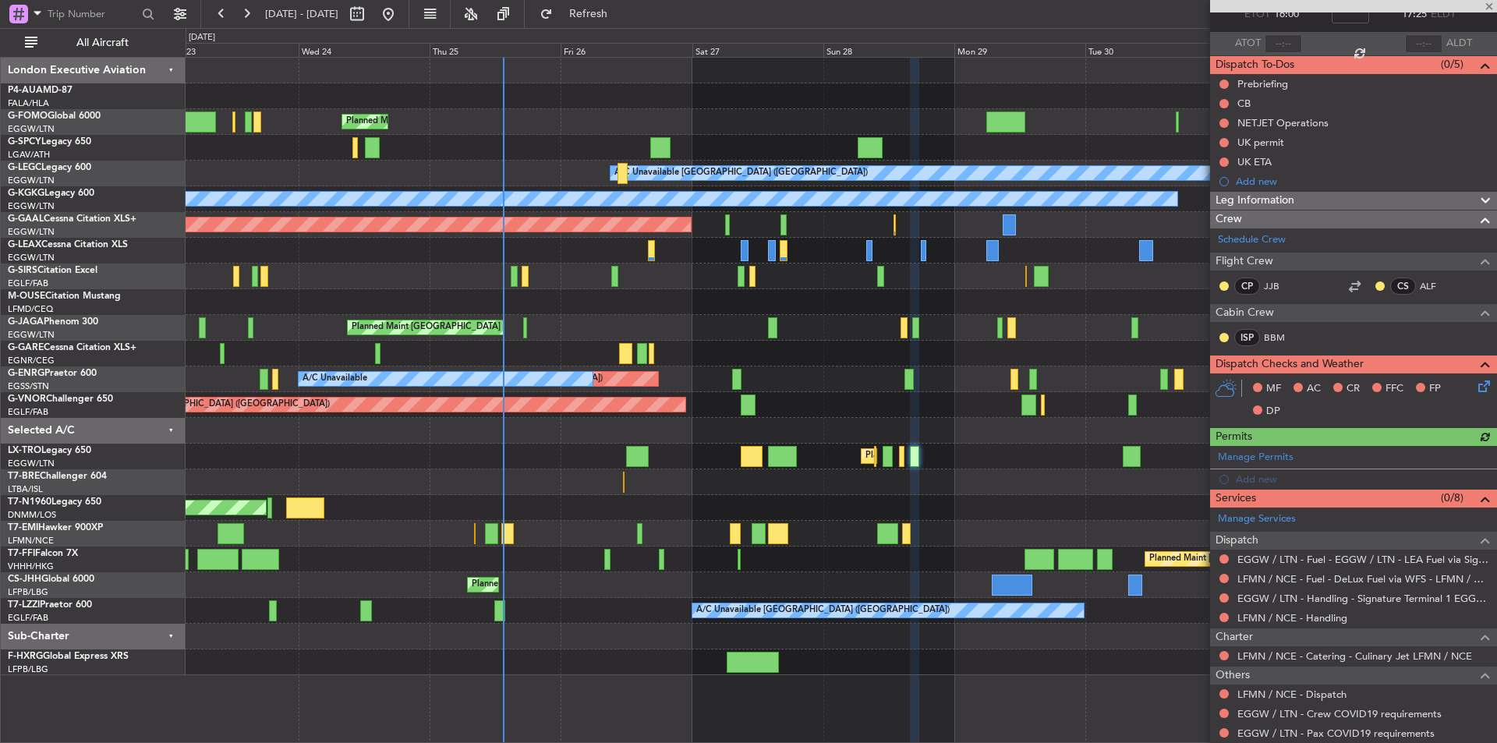
scroll to position [199, 0]
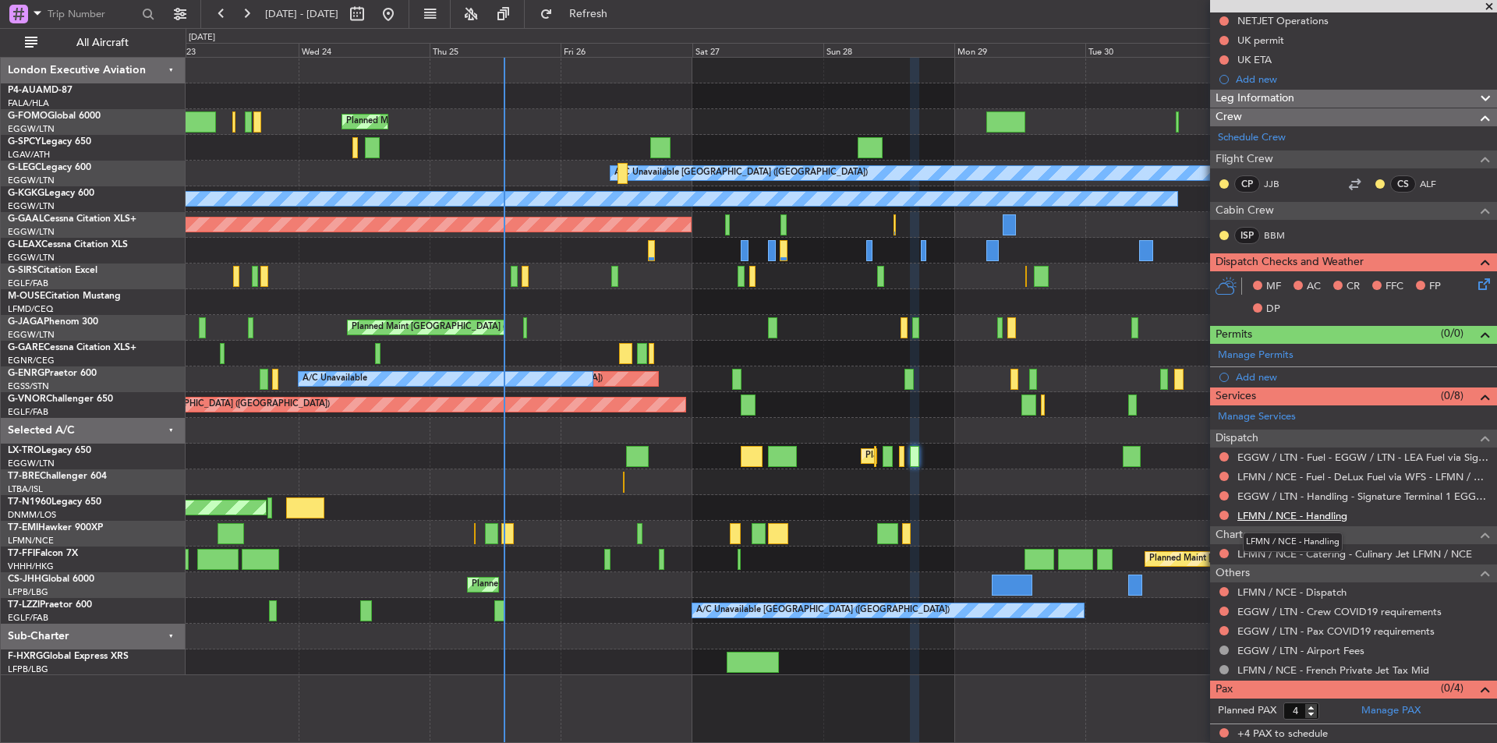
click at [1321, 518] on link "LFMN / NCE - Handling" at bounding box center [1293, 515] width 110 height 13
click at [604, 16] on button "Refresh" at bounding box center [580, 14] width 94 height 25
click at [1377, 707] on mat-tooltip-component "LFMN / NCE - French Private Jet Tax Mid" at bounding box center [1333, 696] width 190 height 41
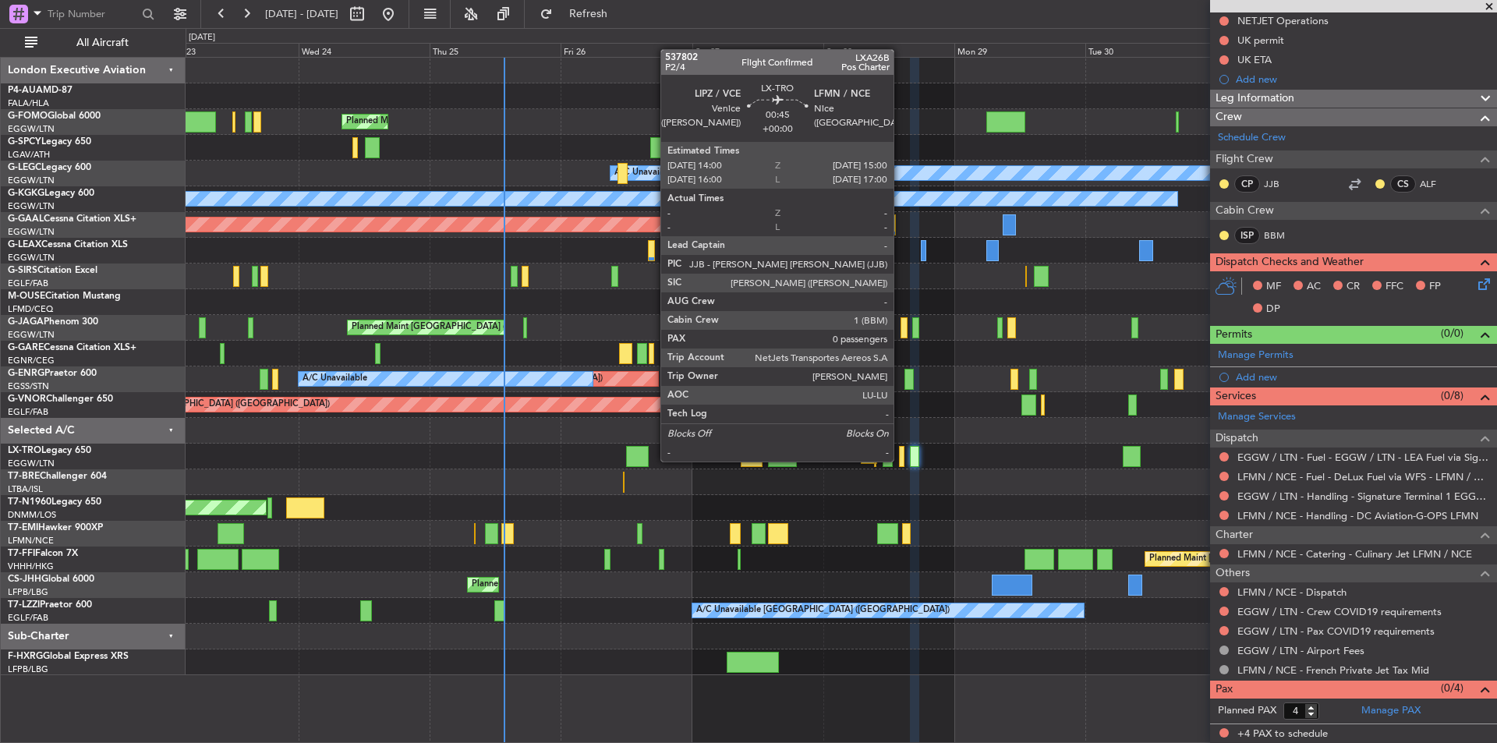
click at [901, 460] on div at bounding box center [902, 456] width 6 height 21
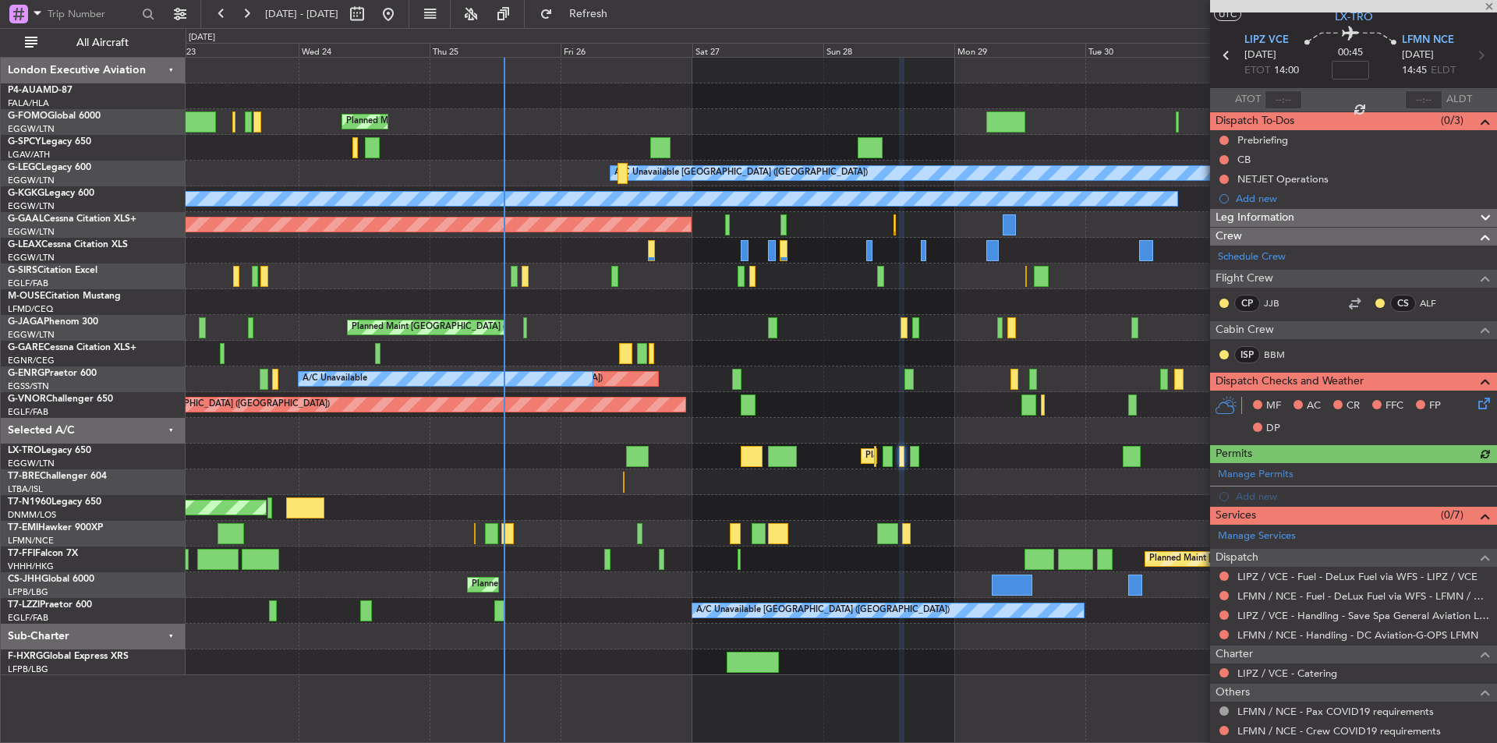
scroll to position [101, 0]
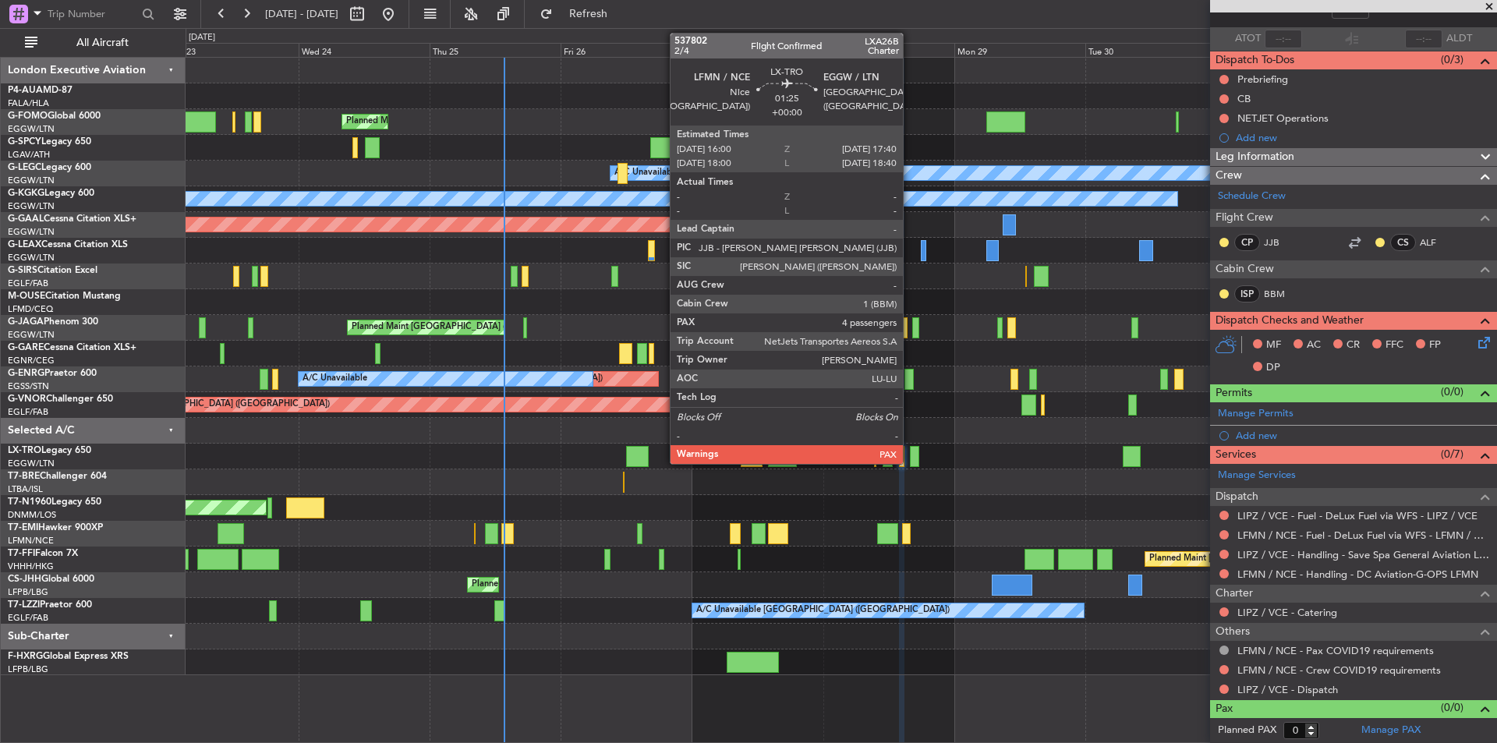
click at [910, 458] on div at bounding box center [914, 456] width 9 height 21
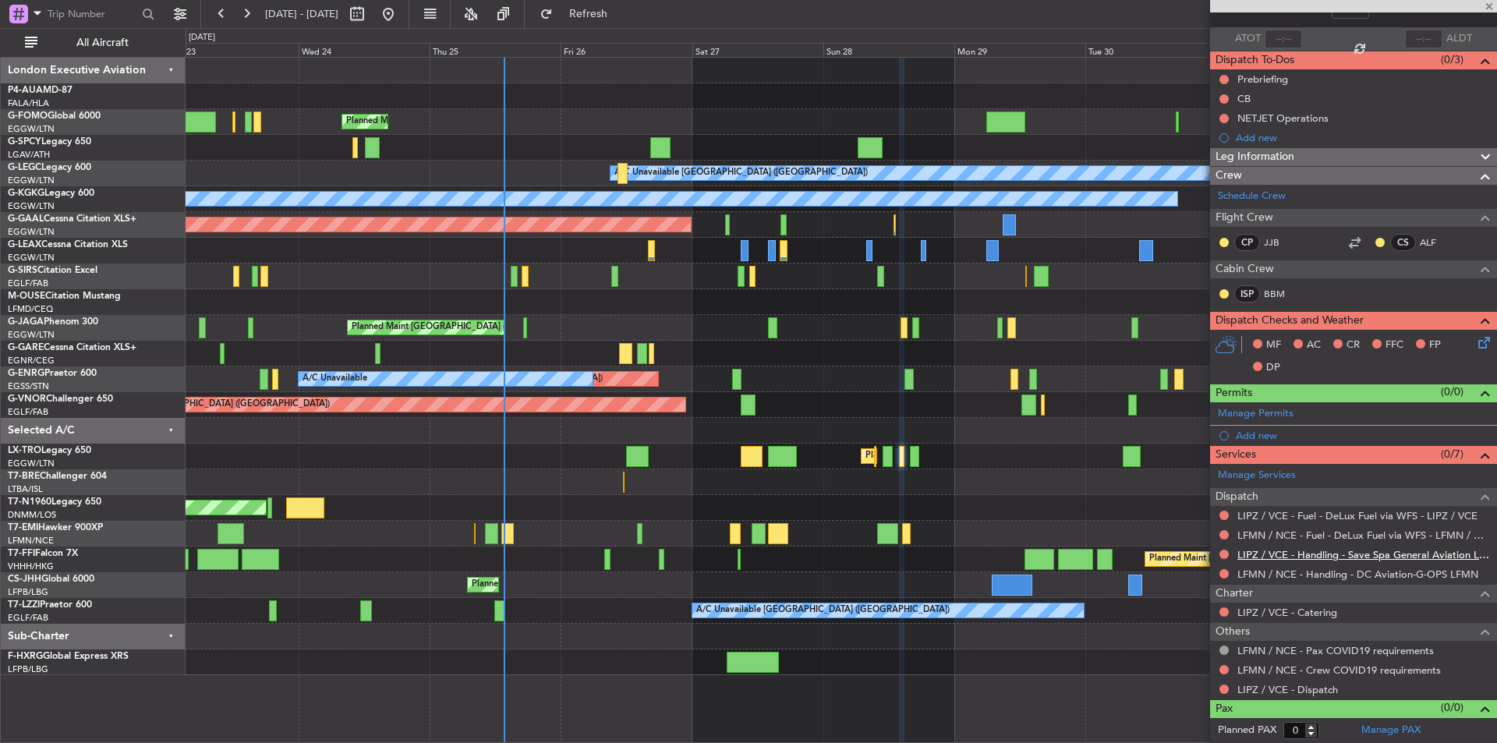
type input "4"
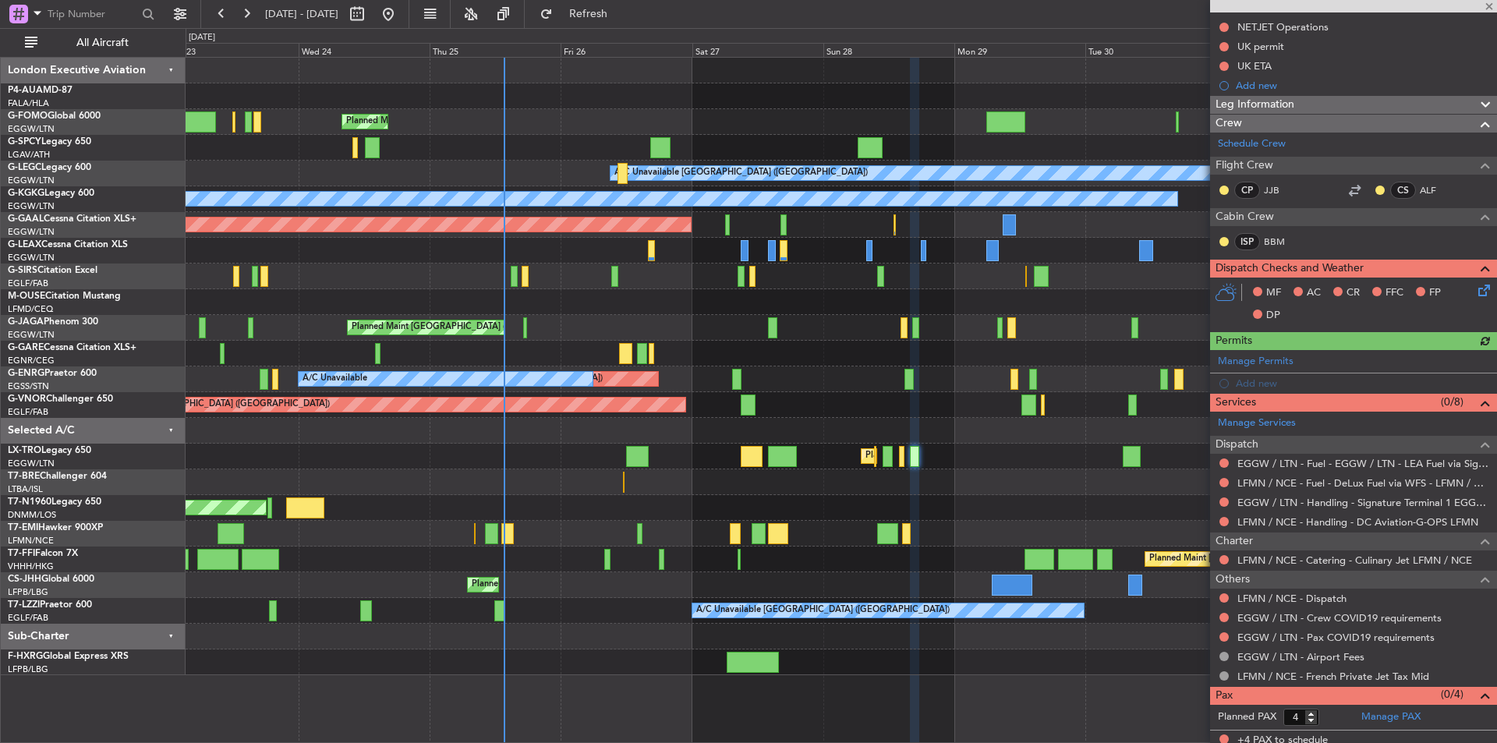
scroll to position [199, 0]
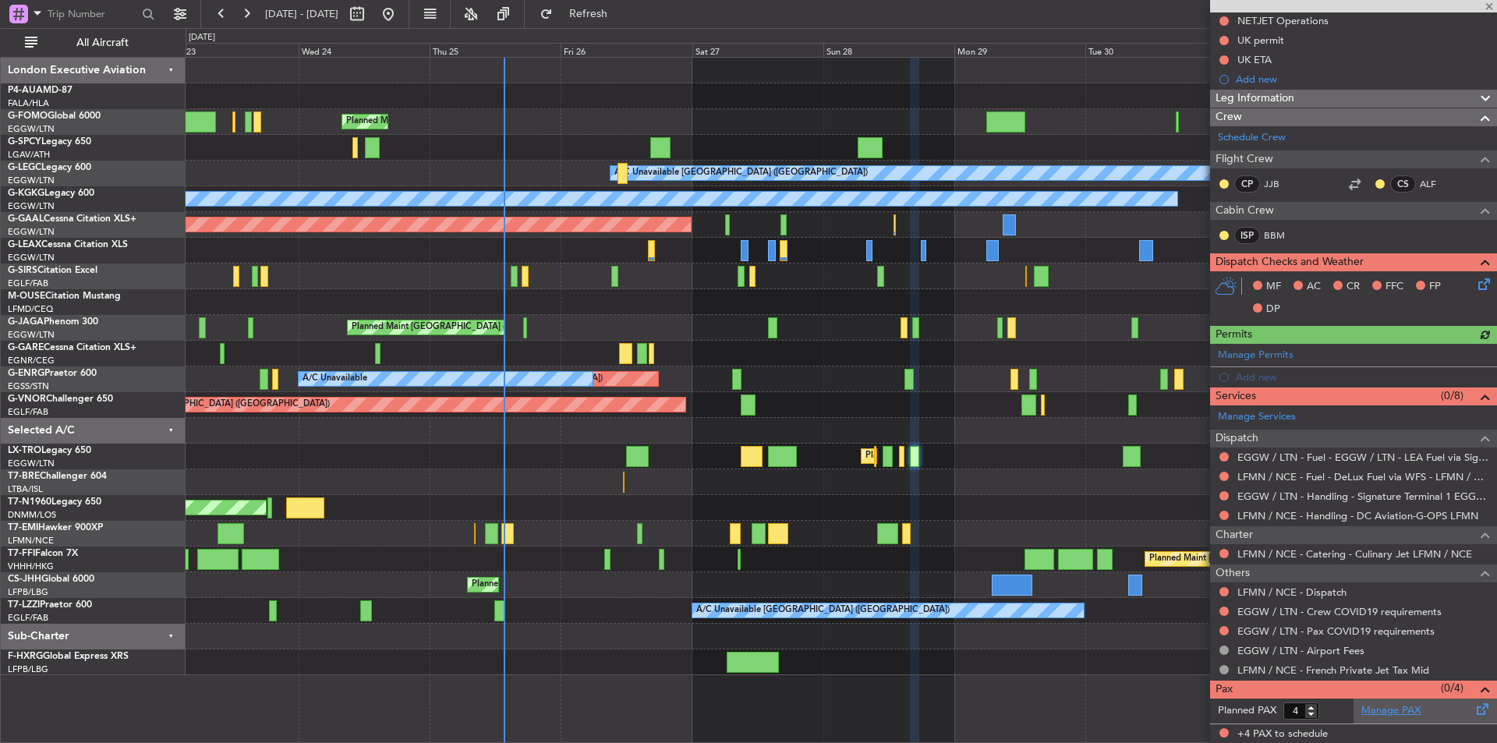
click at [1391, 707] on link "Manage PAX" at bounding box center [1391, 711] width 59 height 16
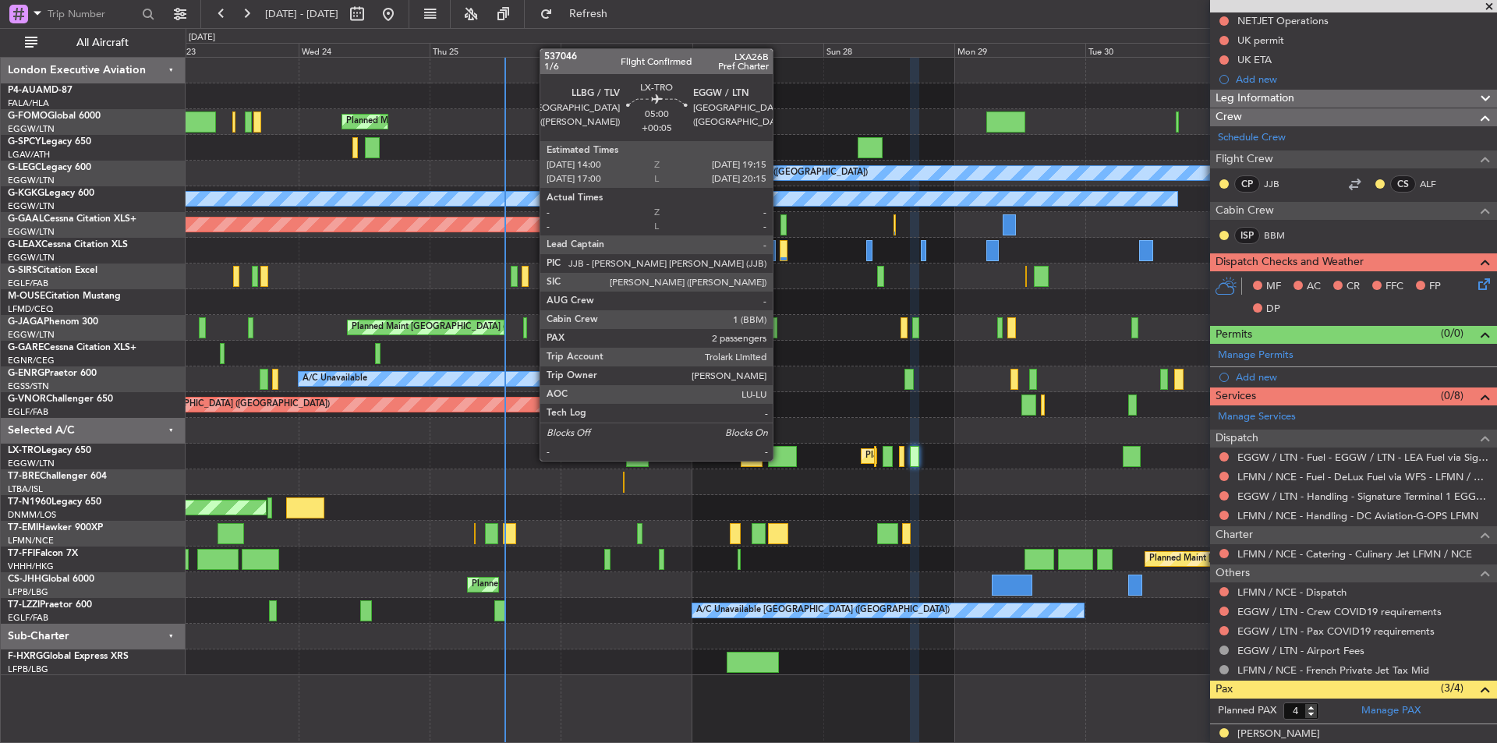
click at [780, 459] on div at bounding box center [782, 456] width 29 height 21
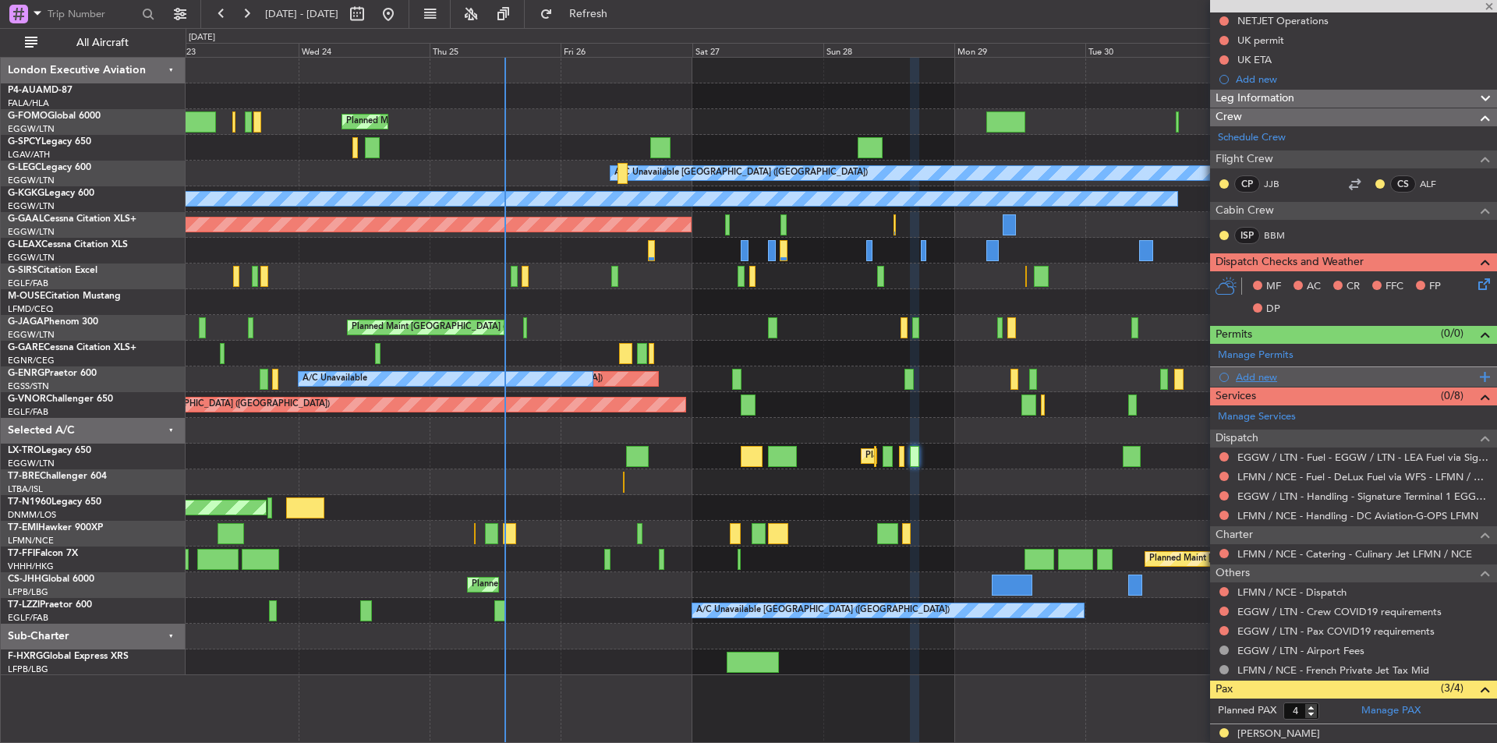
type input "+00:05"
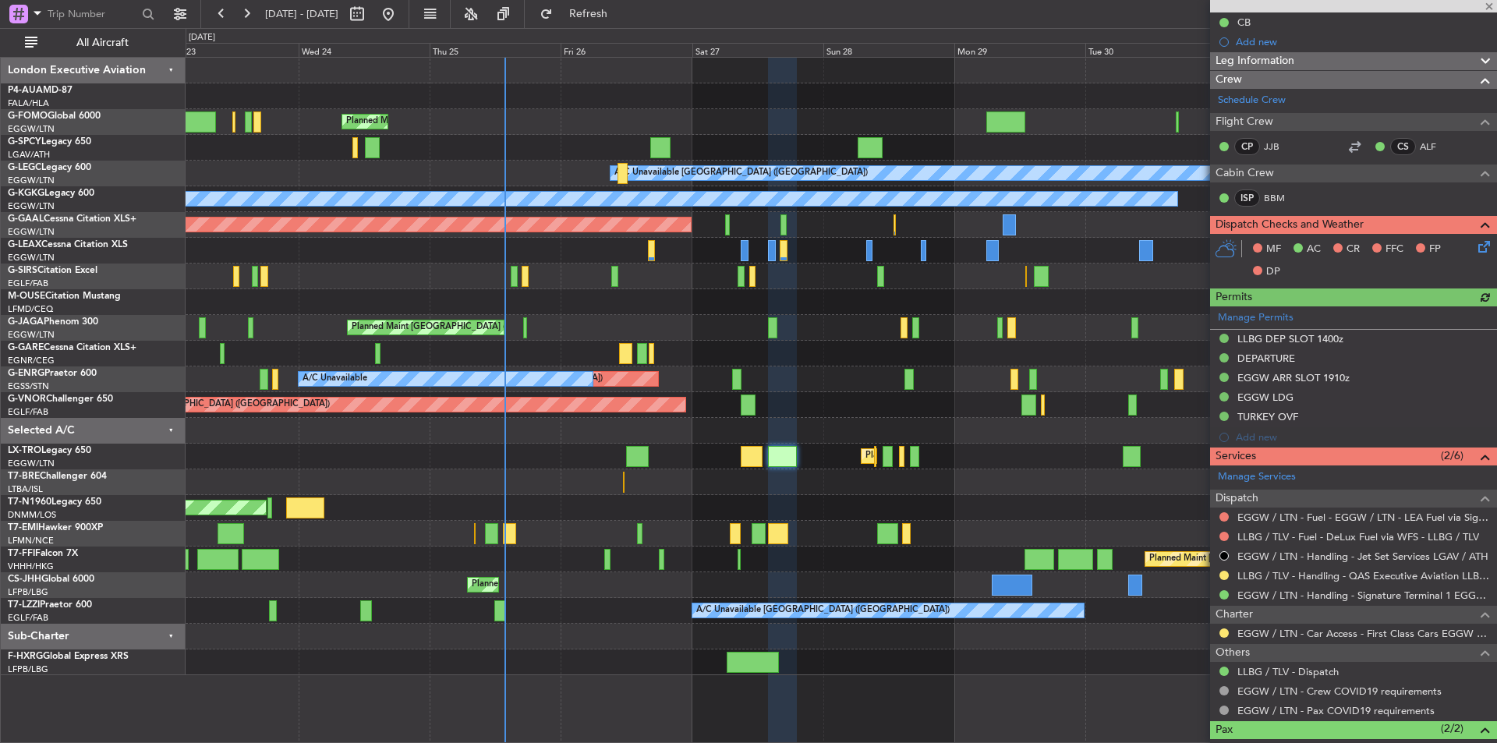
scroll to position [269, 0]
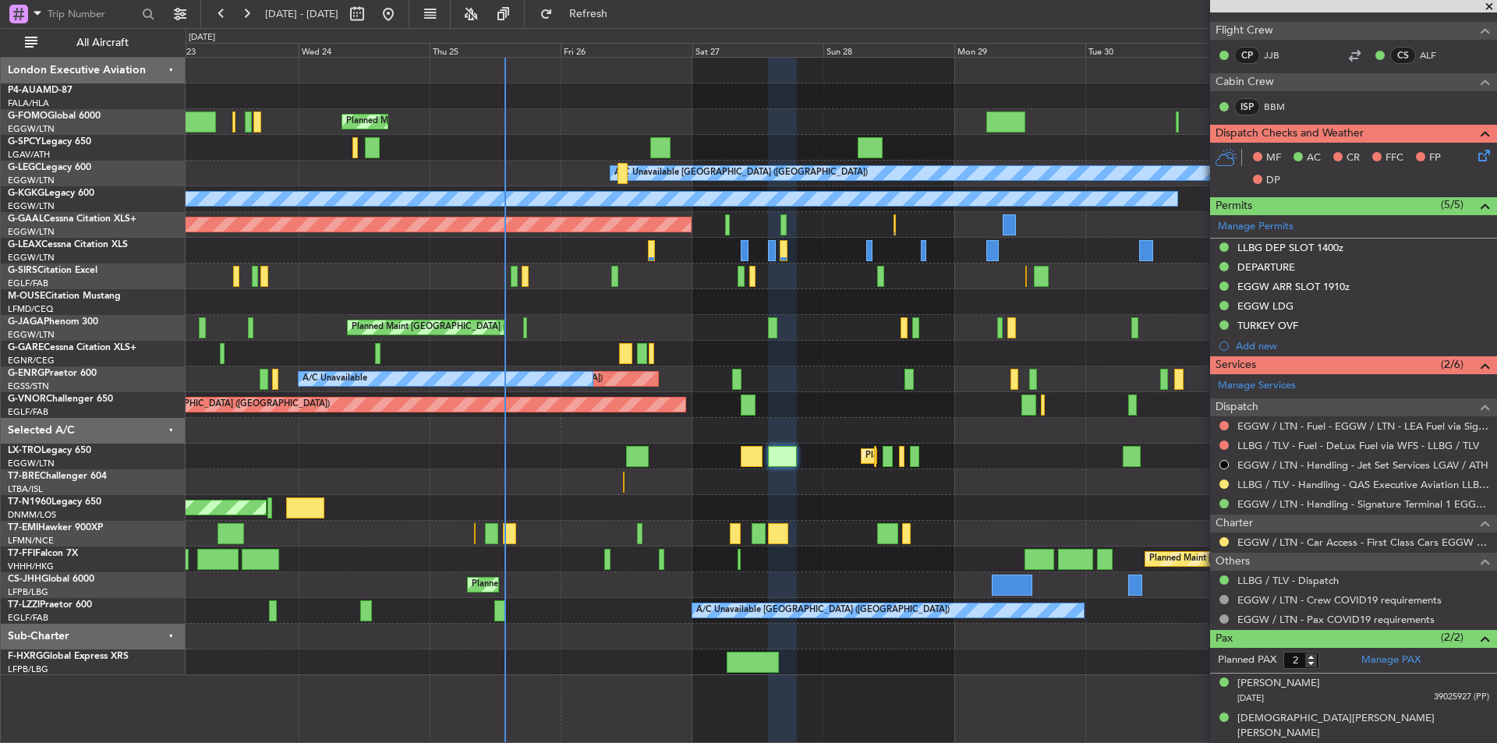
click at [1493, 9] on span at bounding box center [1490, 7] width 16 height 14
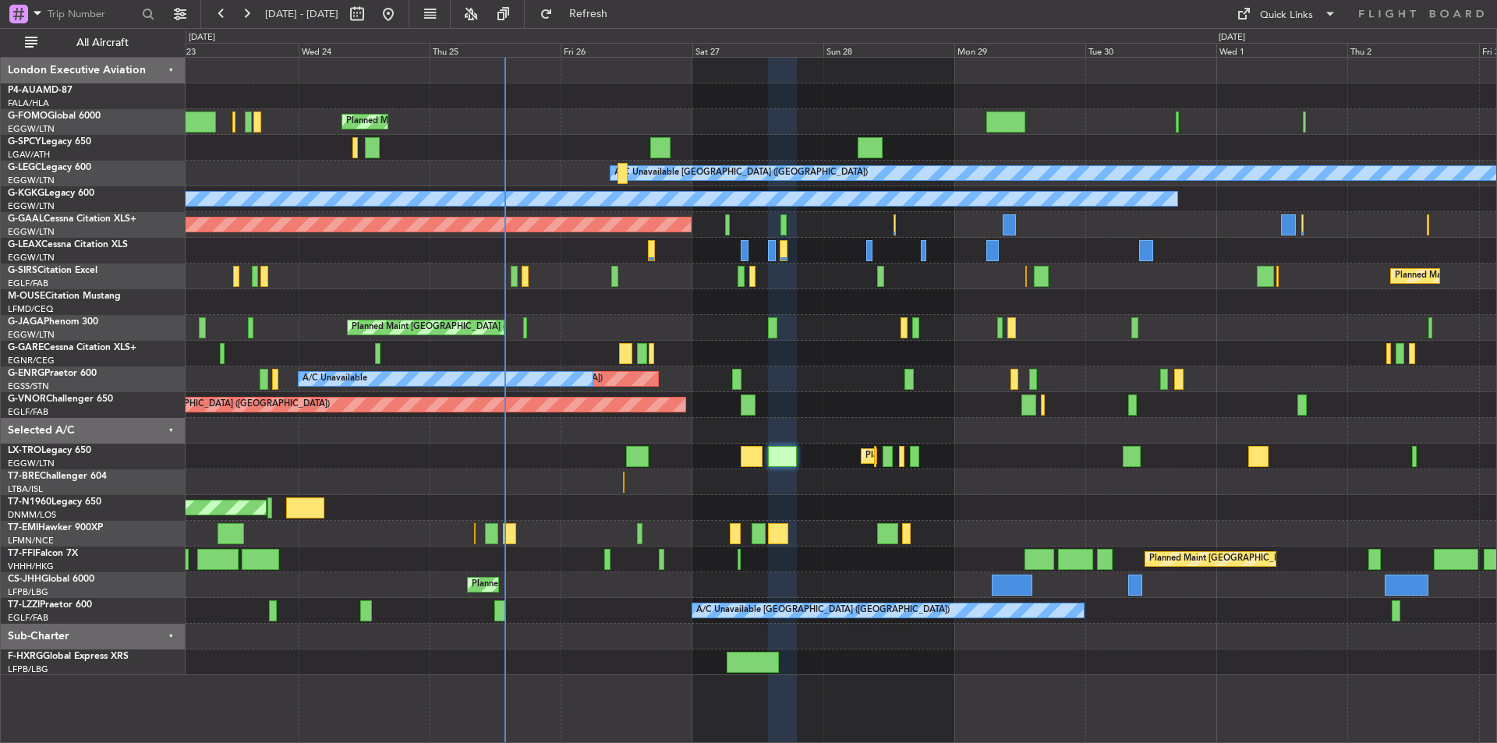
type input "0"
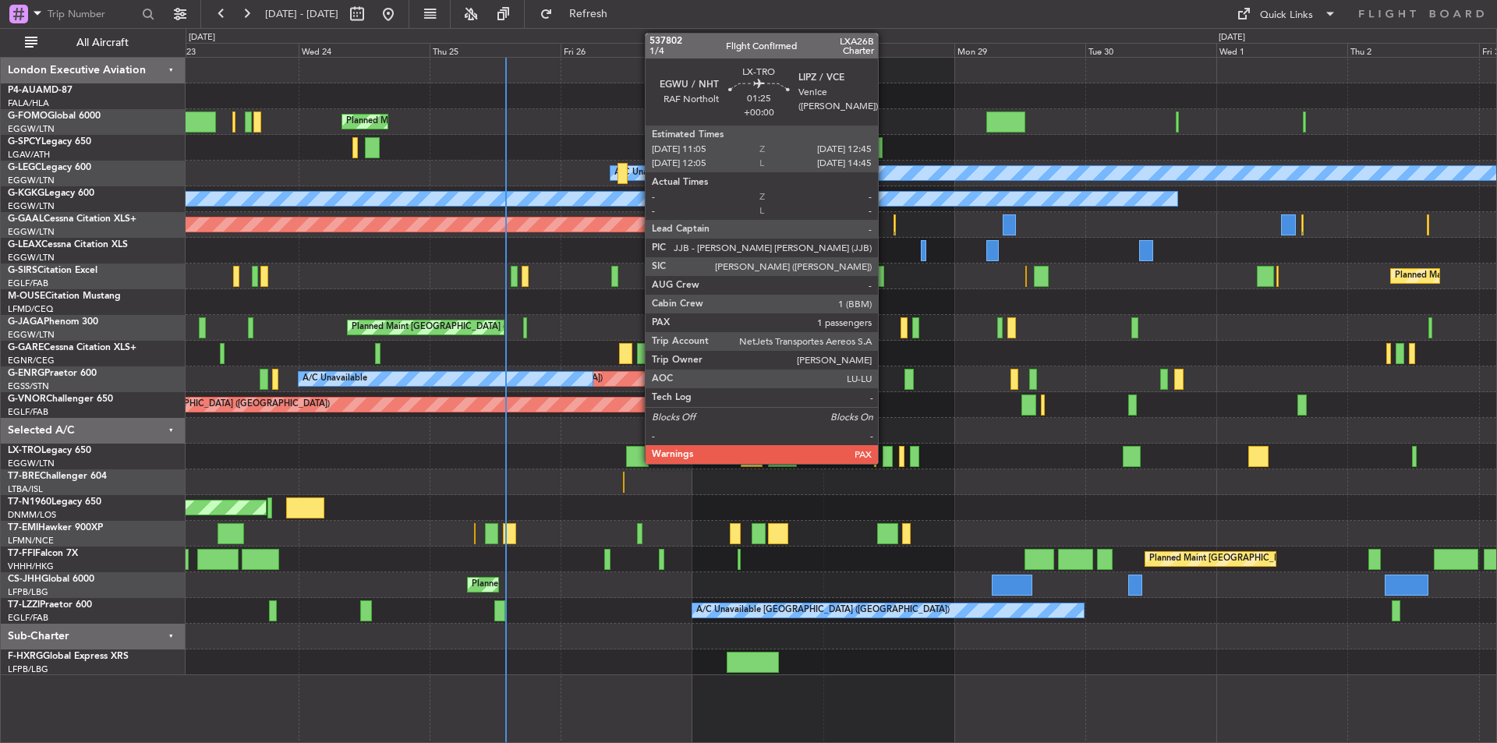
click at [885, 459] on div at bounding box center [887, 456] width 9 height 21
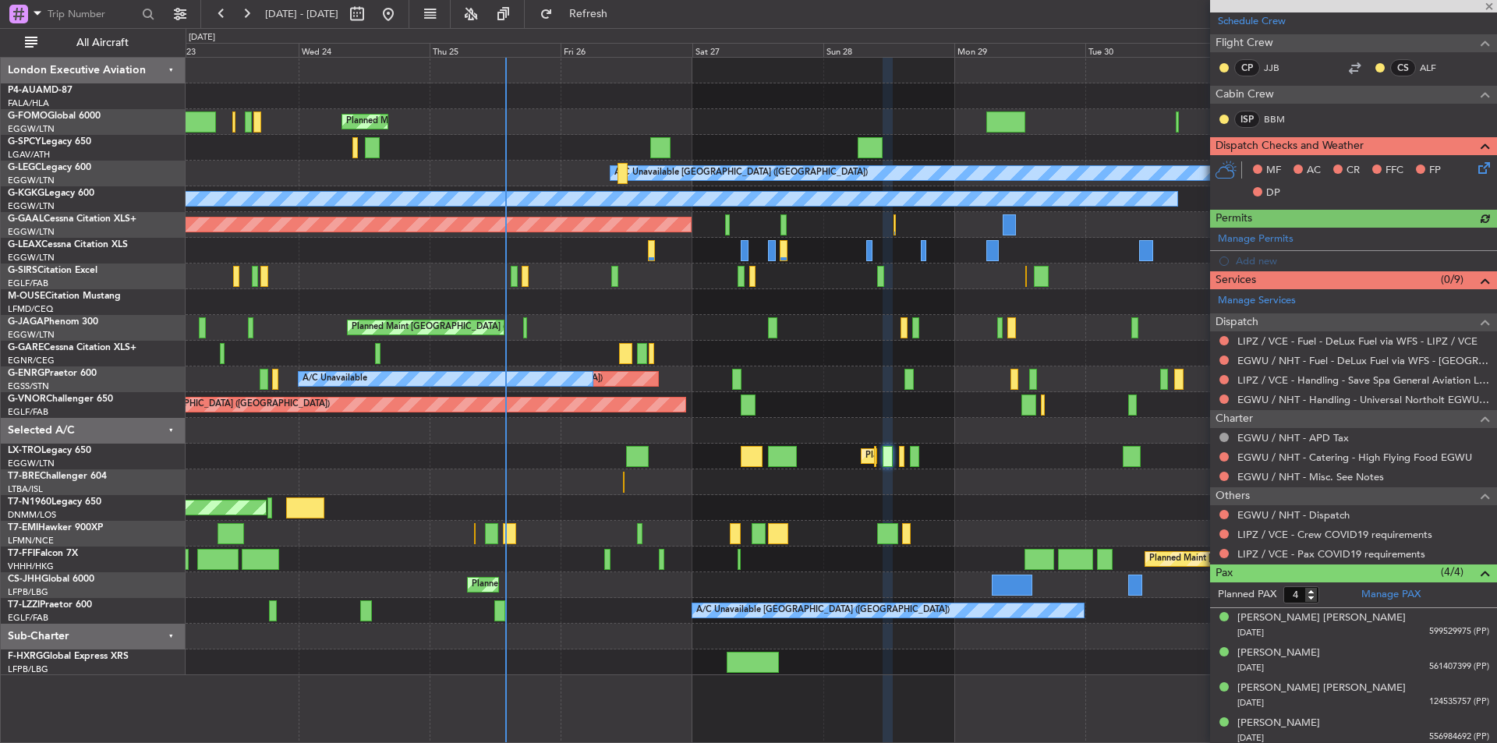
scroll to position [398, 0]
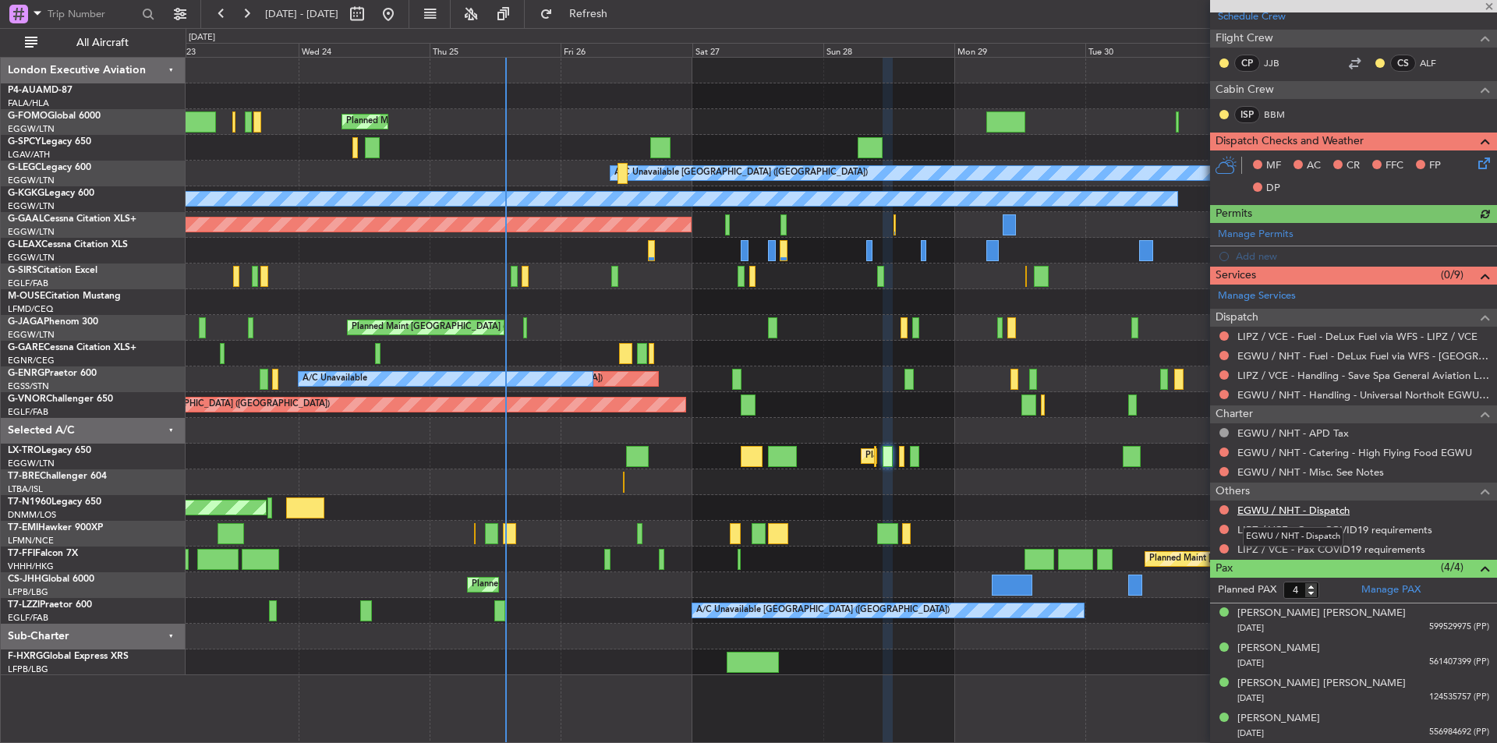
click at [1330, 508] on link "EGWU / NHT - Dispatch" at bounding box center [1294, 510] width 112 height 13
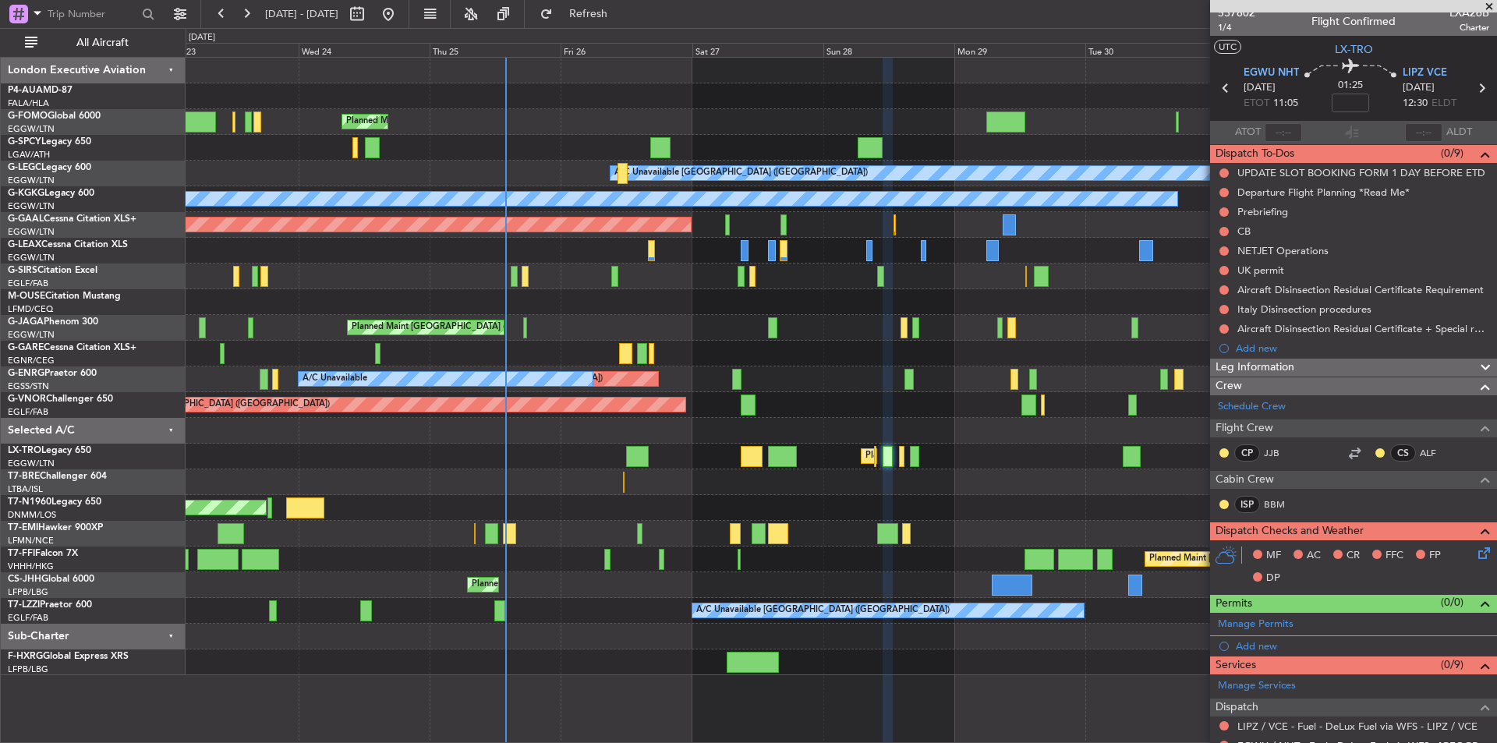
scroll to position [0, 0]
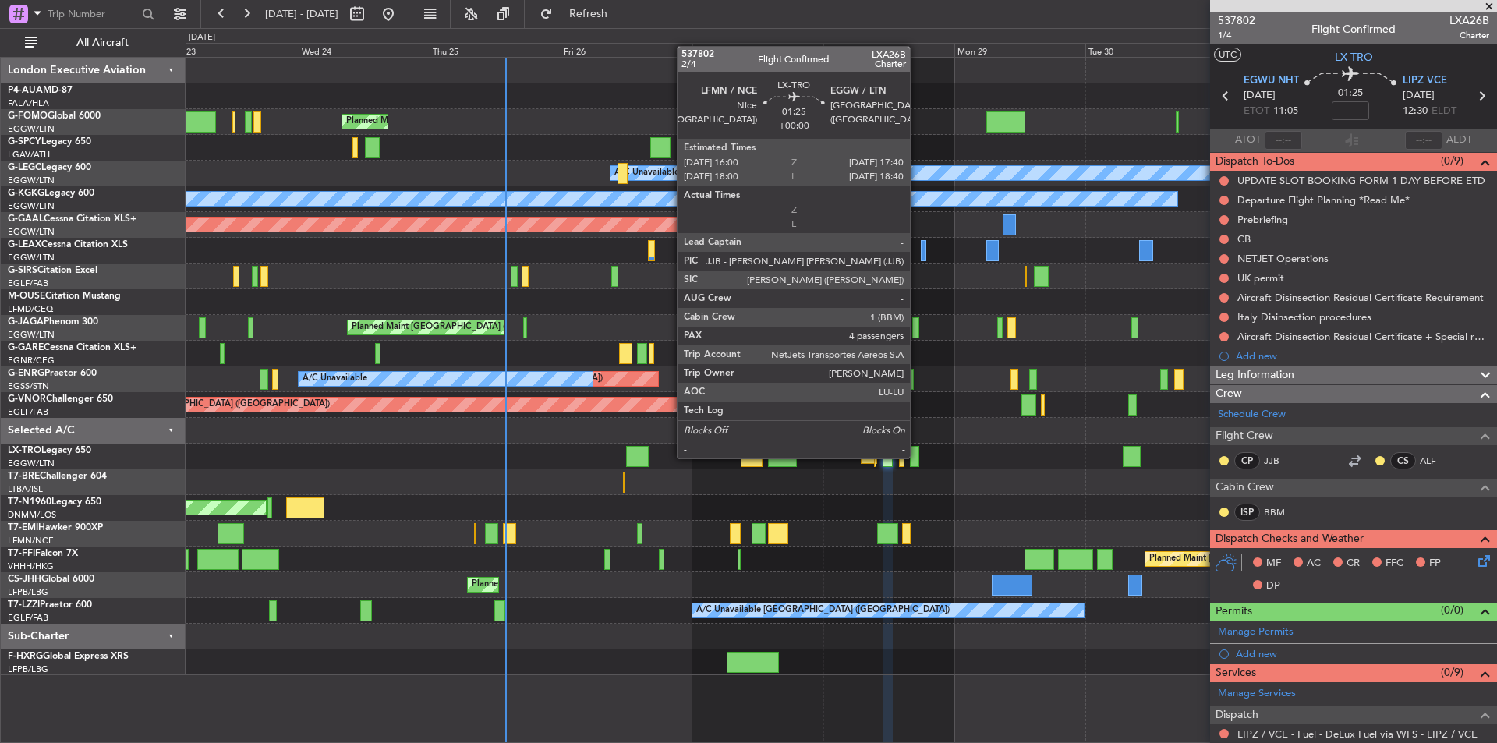
click at [917, 457] on div at bounding box center [914, 456] width 9 height 21
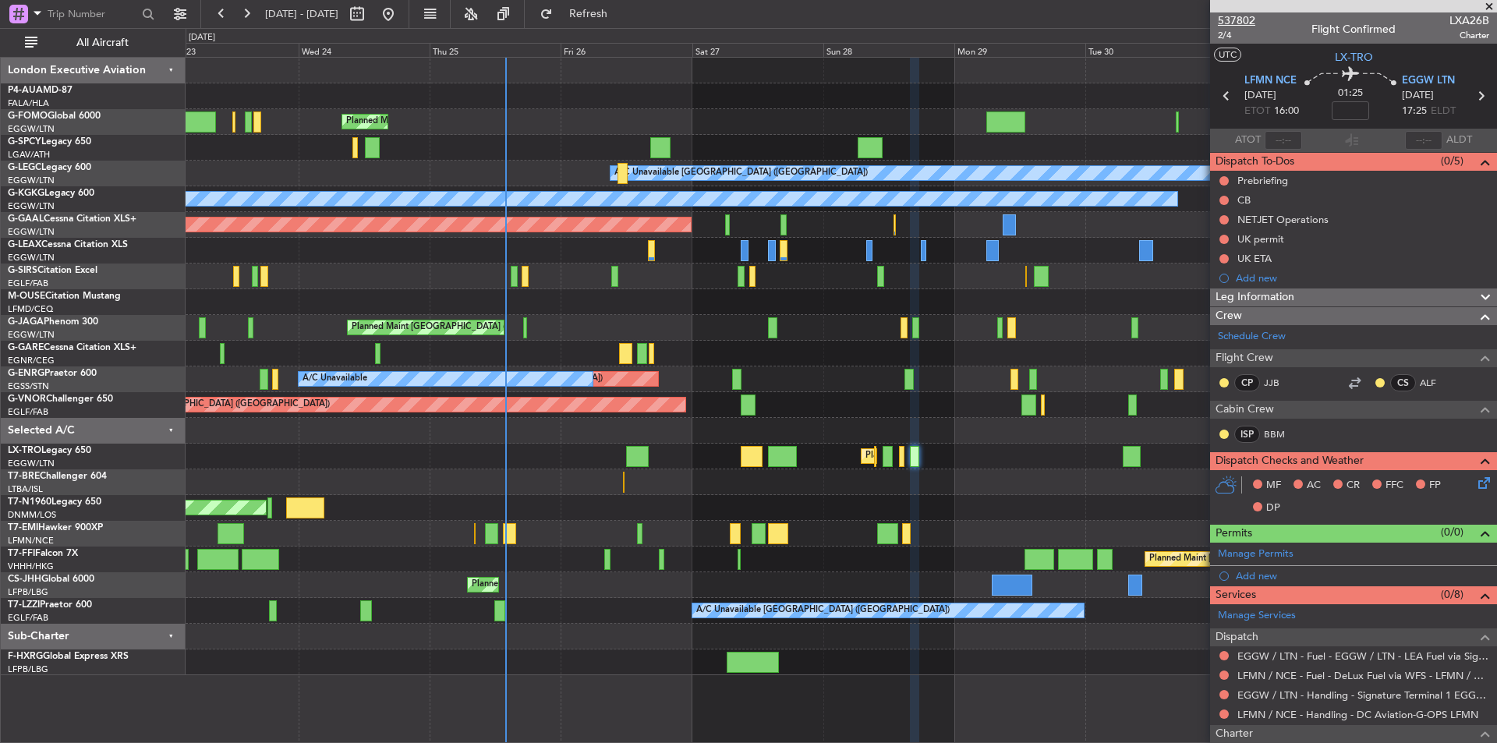
click at [1236, 15] on span "537802" at bounding box center [1236, 20] width 37 height 16
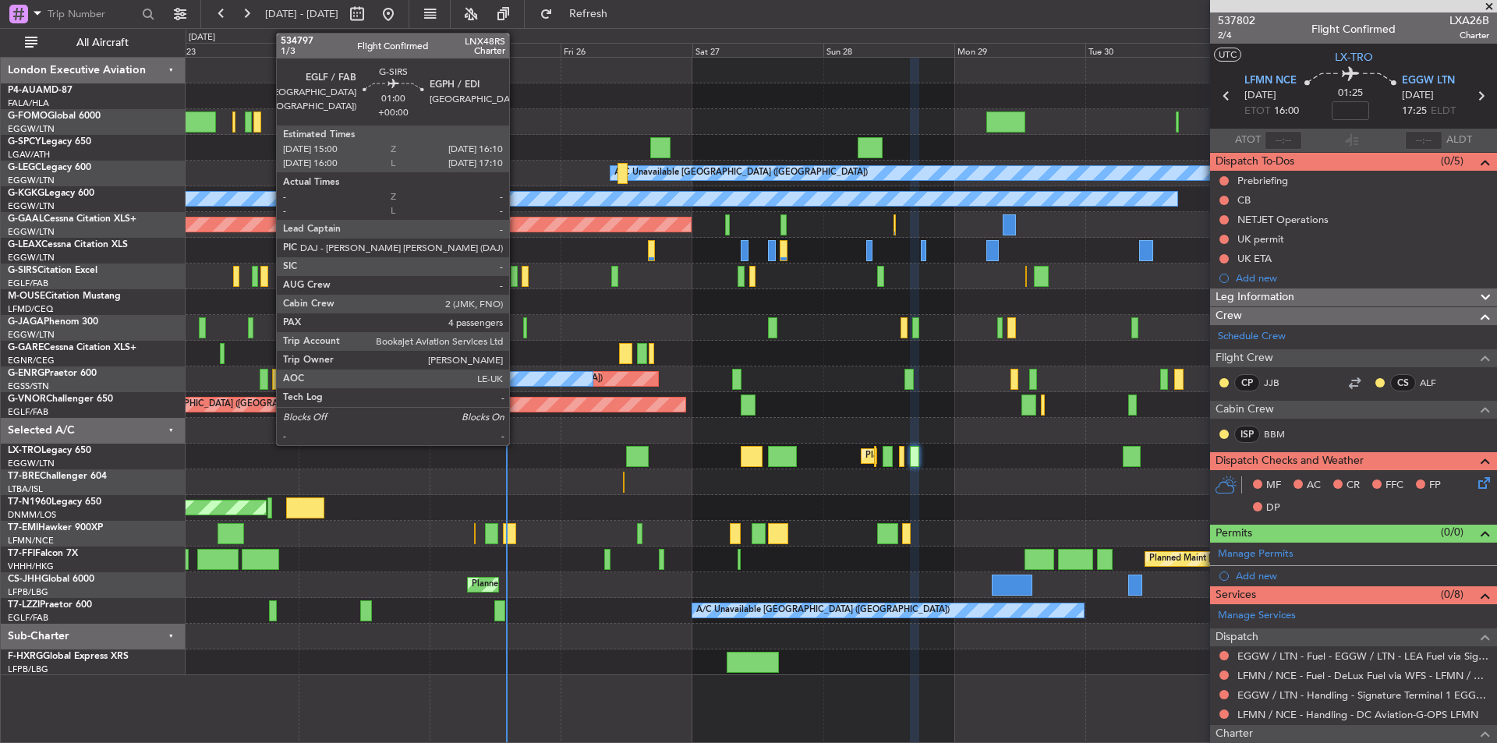
click at [516, 273] on div at bounding box center [514, 276] width 7 height 21
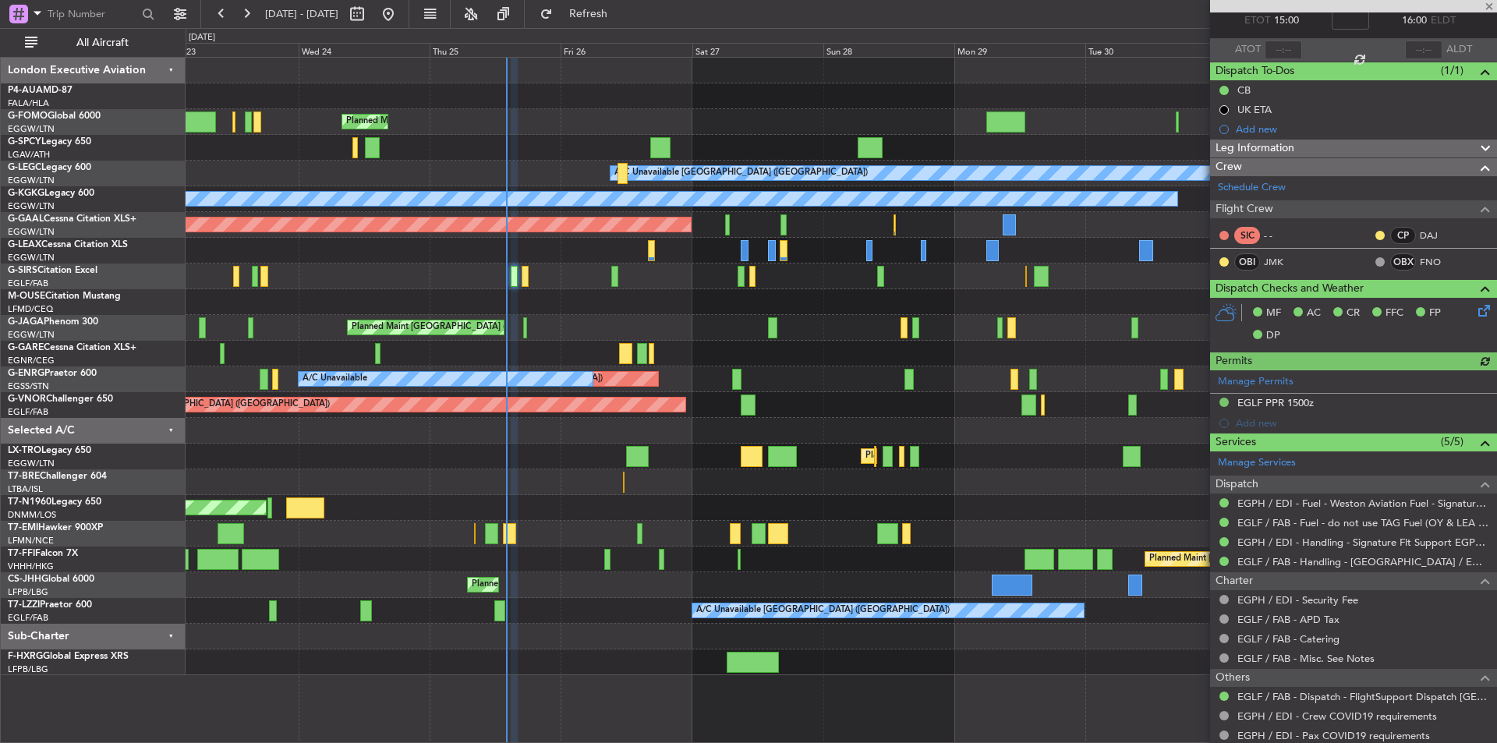
scroll to position [277, 0]
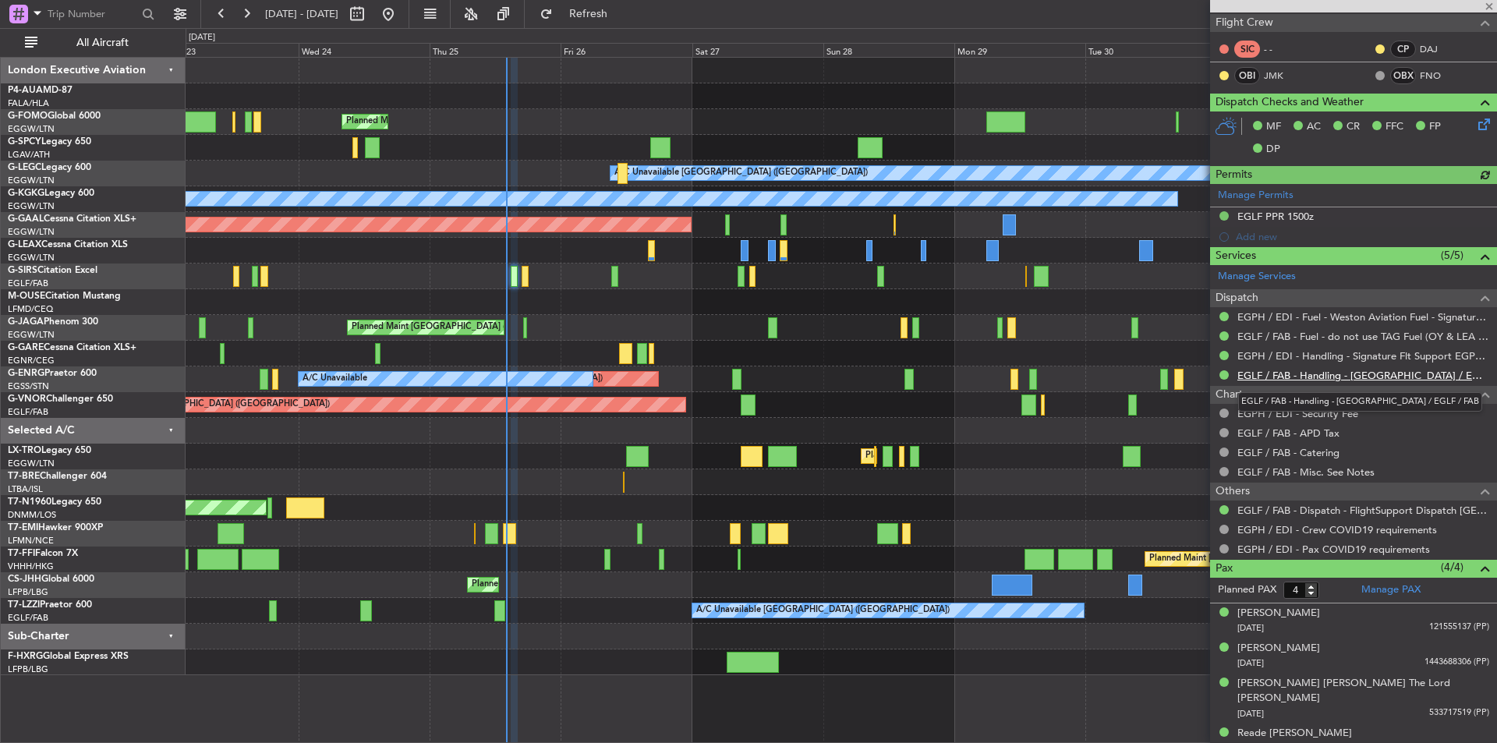
click at [1351, 369] on link "EGLF / FAB - Handling - [GEOGRAPHIC_DATA] / EGLF / FAB" at bounding box center [1364, 375] width 252 height 13
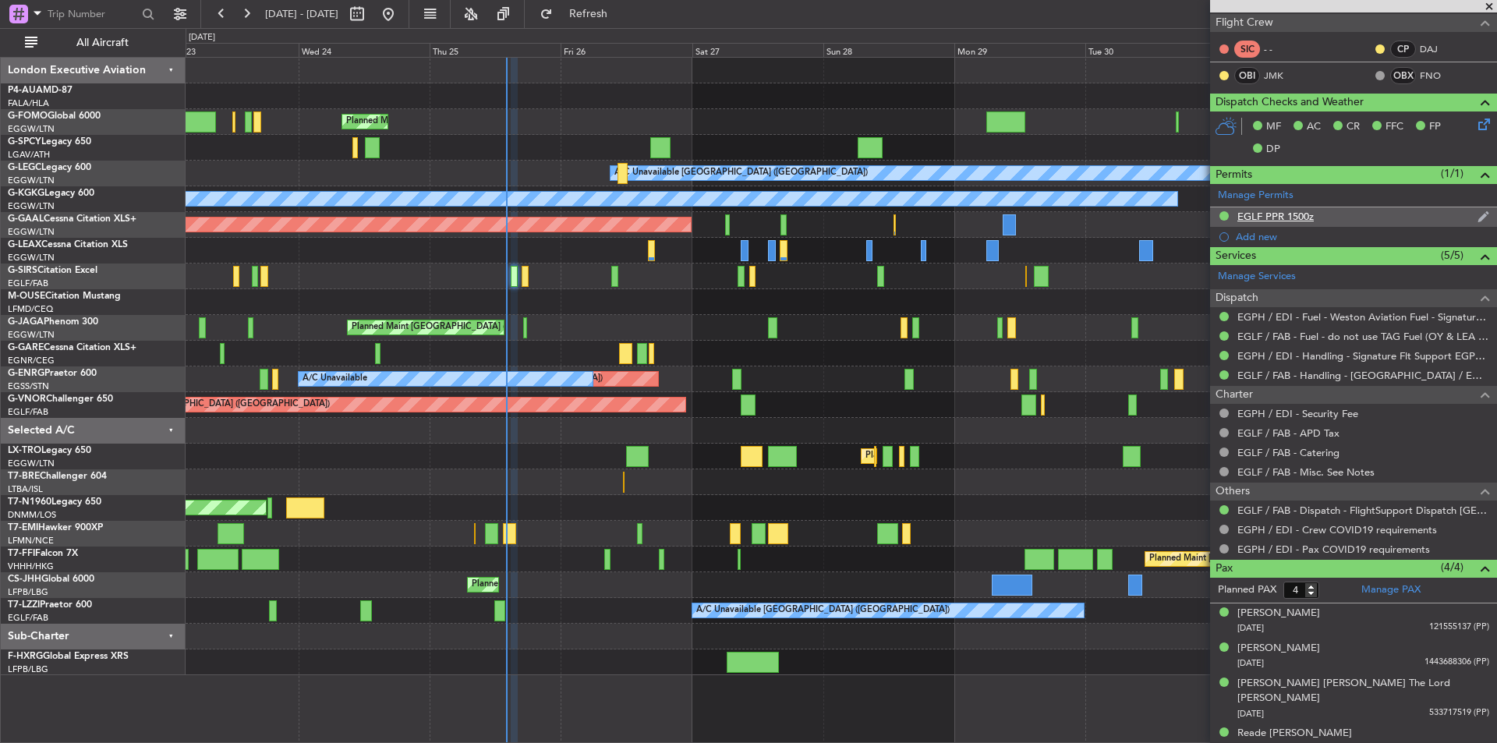
click at [1289, 222] on div "EGLF PPR 1500z" at bounding box center [1353, 216] width 287 height 19
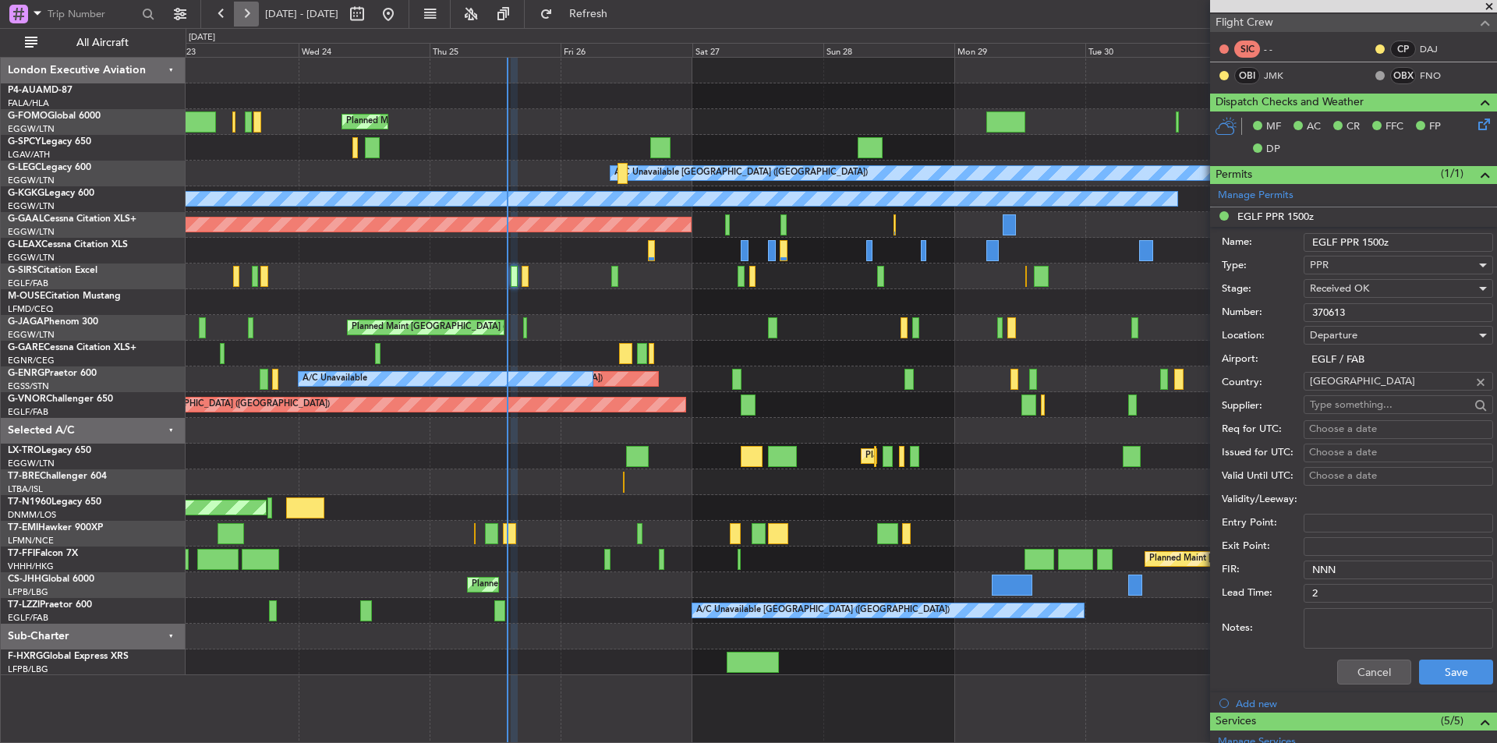
click at [241, 17] on button at bounding box center [246, 14] width 25 height 25
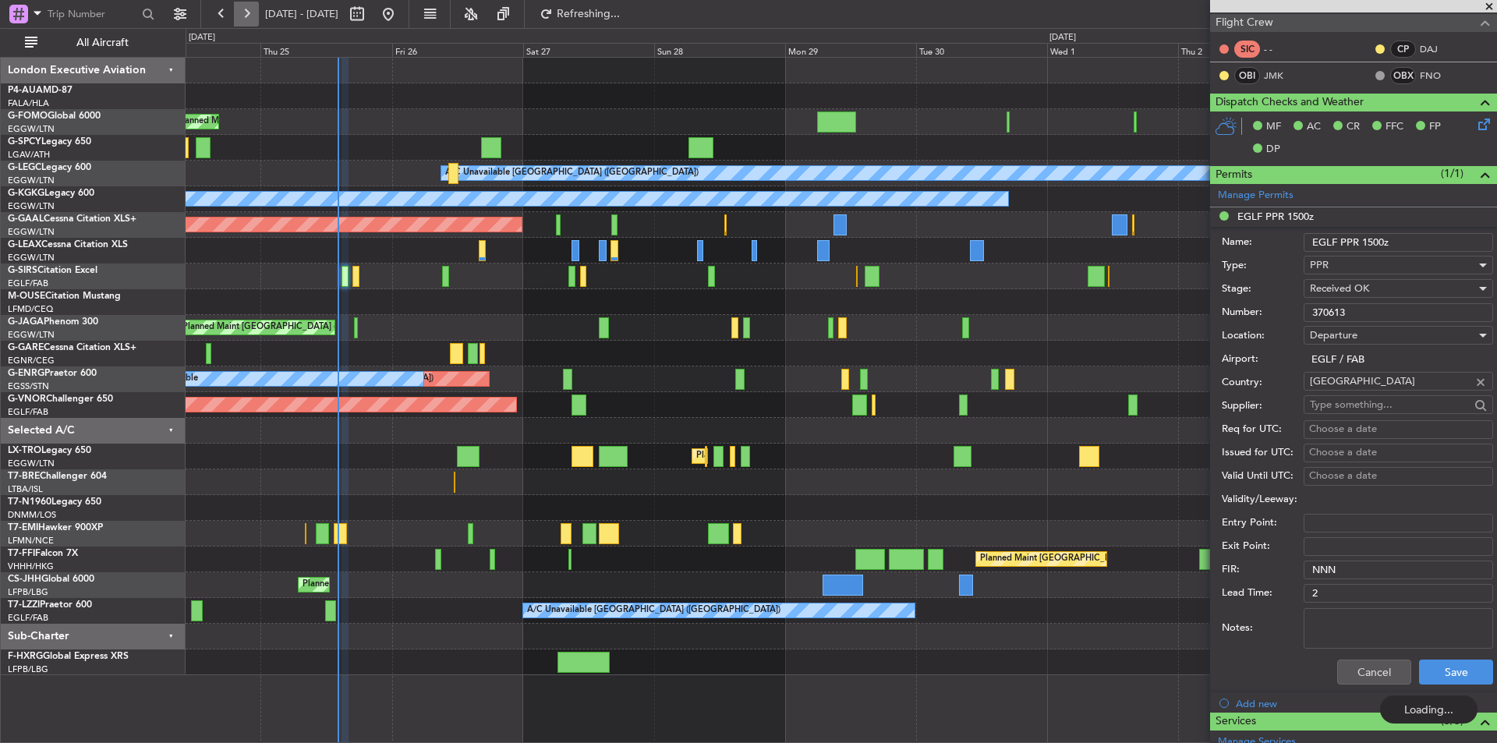
click at [241, 17] on button at bounding box center [246, 14] width 25 height 25
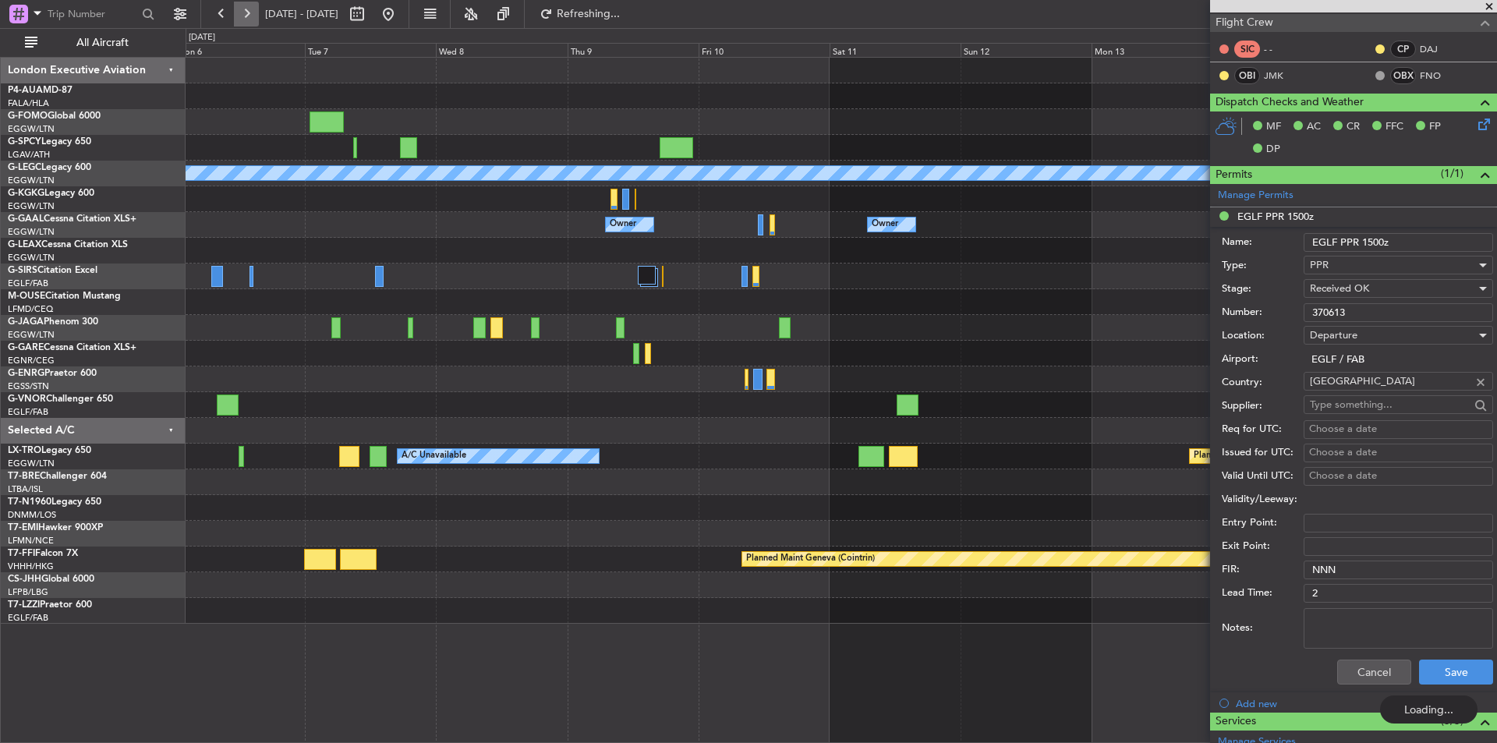
click at [241, 17] on button at bounding box center [246, 14] width 25 height 25
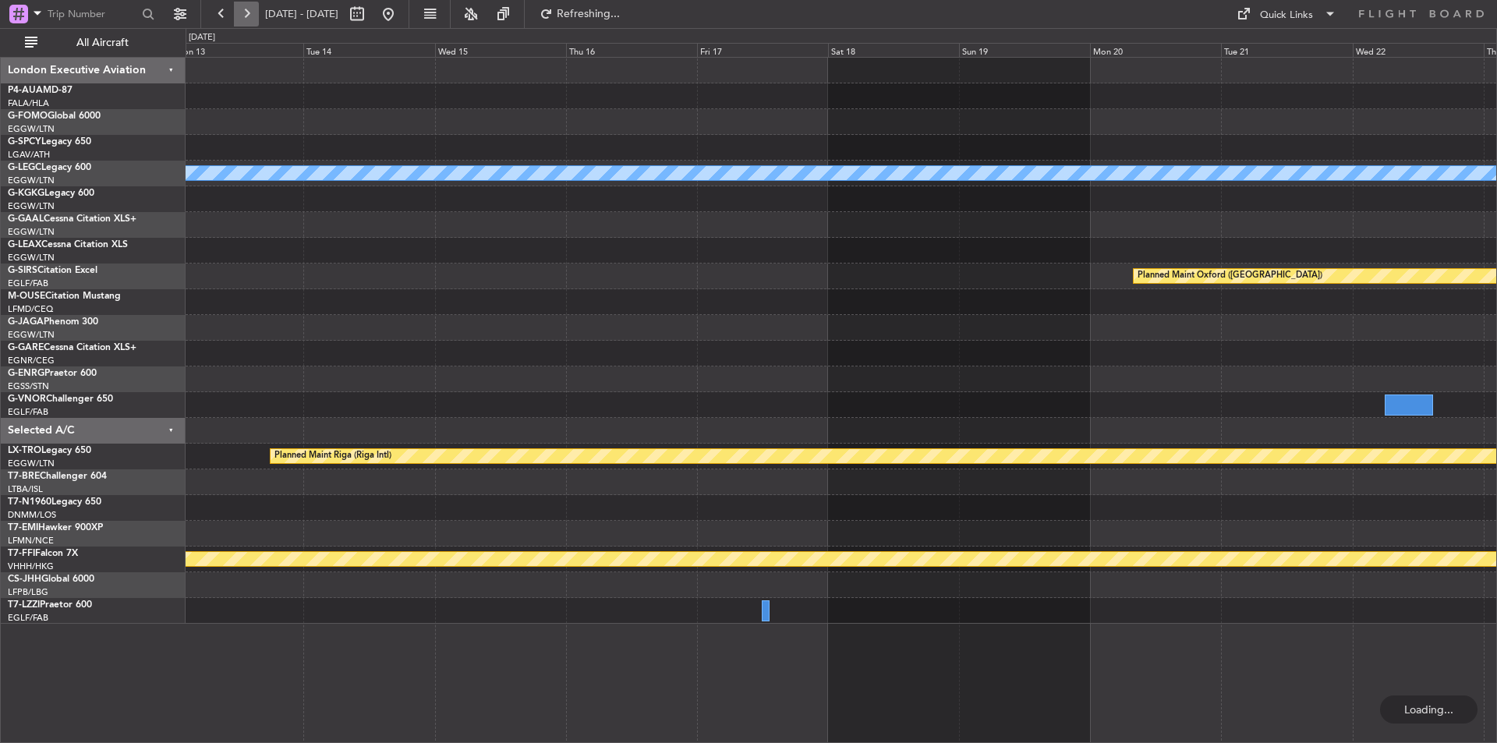
scroll to position [0, 0]
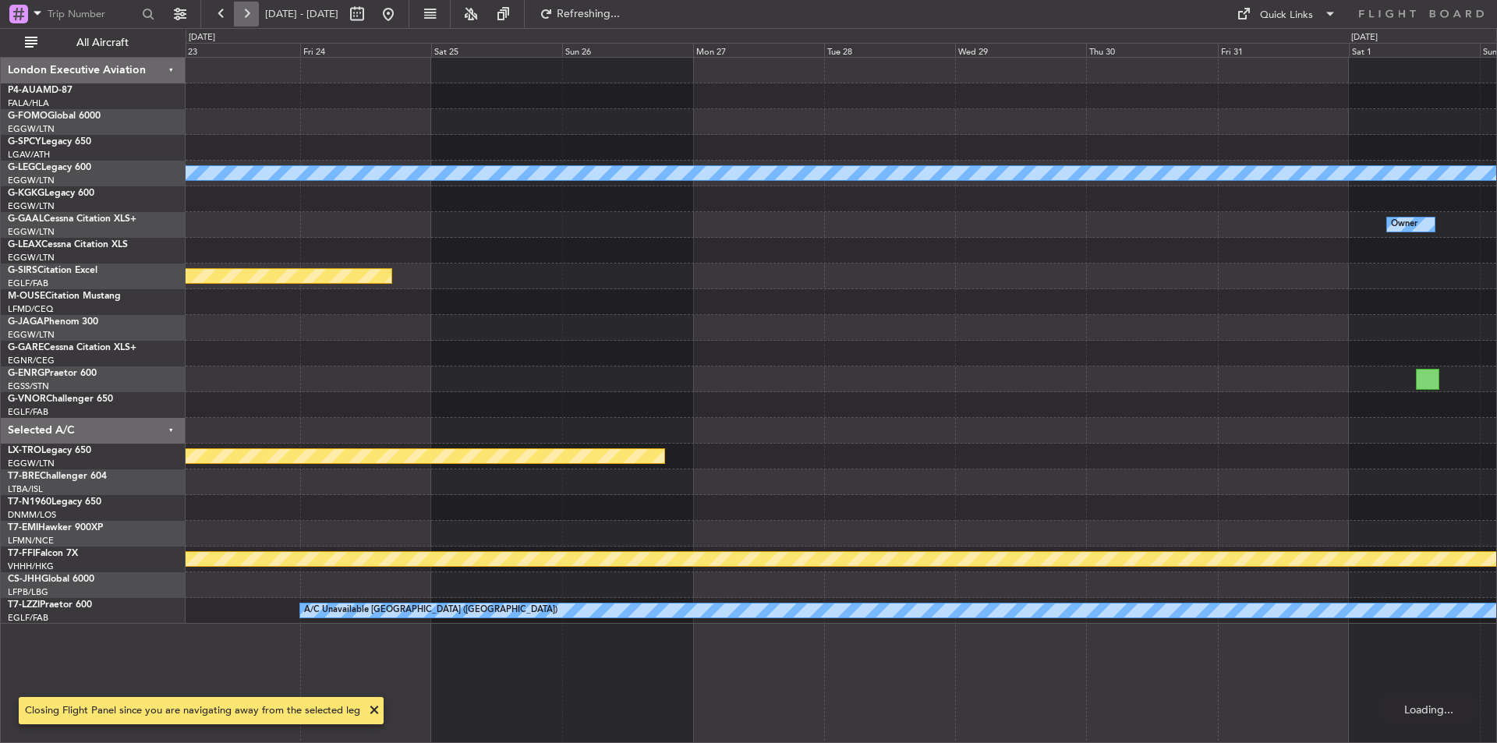
click at [241, 17] on button at bounding box center [246, 14] width 25 height 25
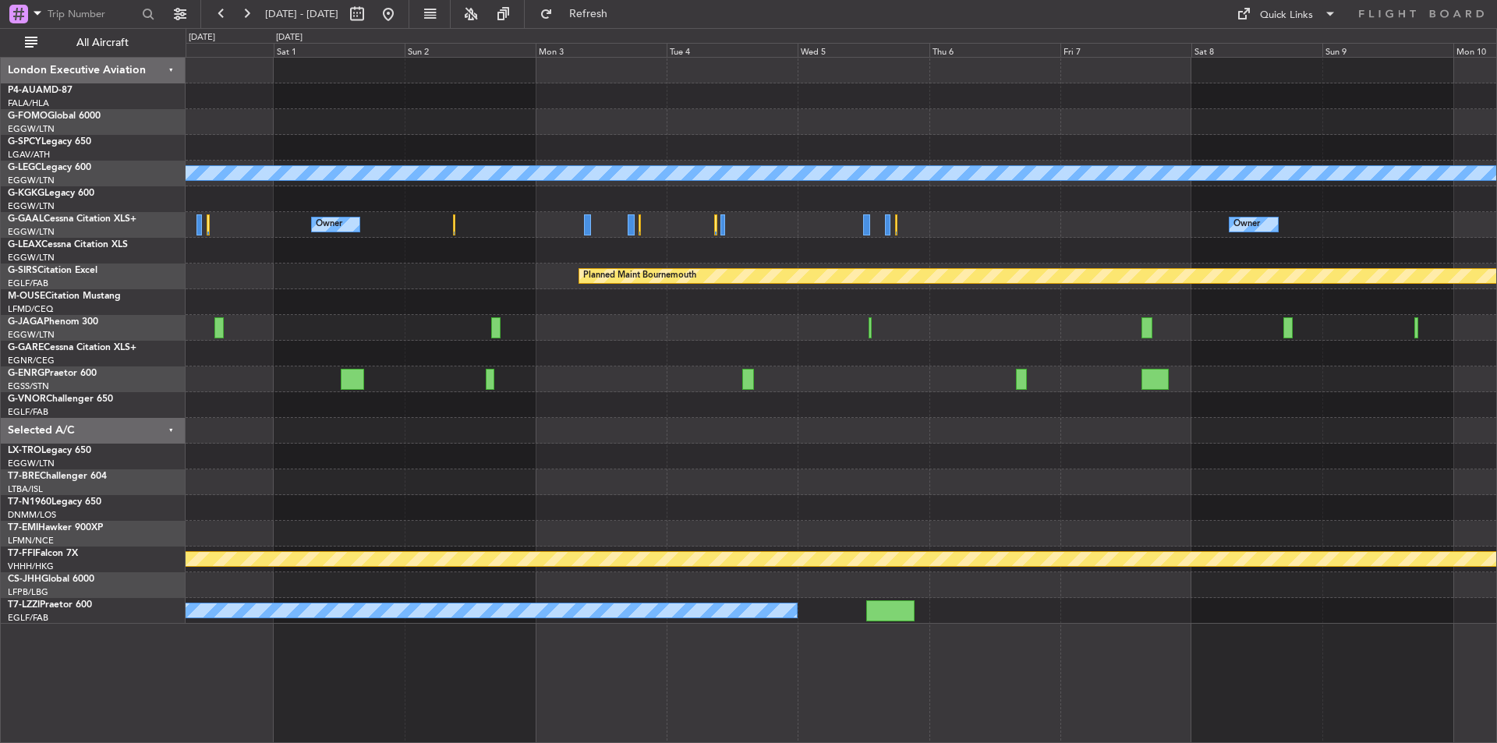
click at [517, 417] on div "A/C Unavailable London (Luton) Owner Owner Owner Planned Maint Bournemouth Plan…" at bounding box center [841, 341] width 1311 height 566
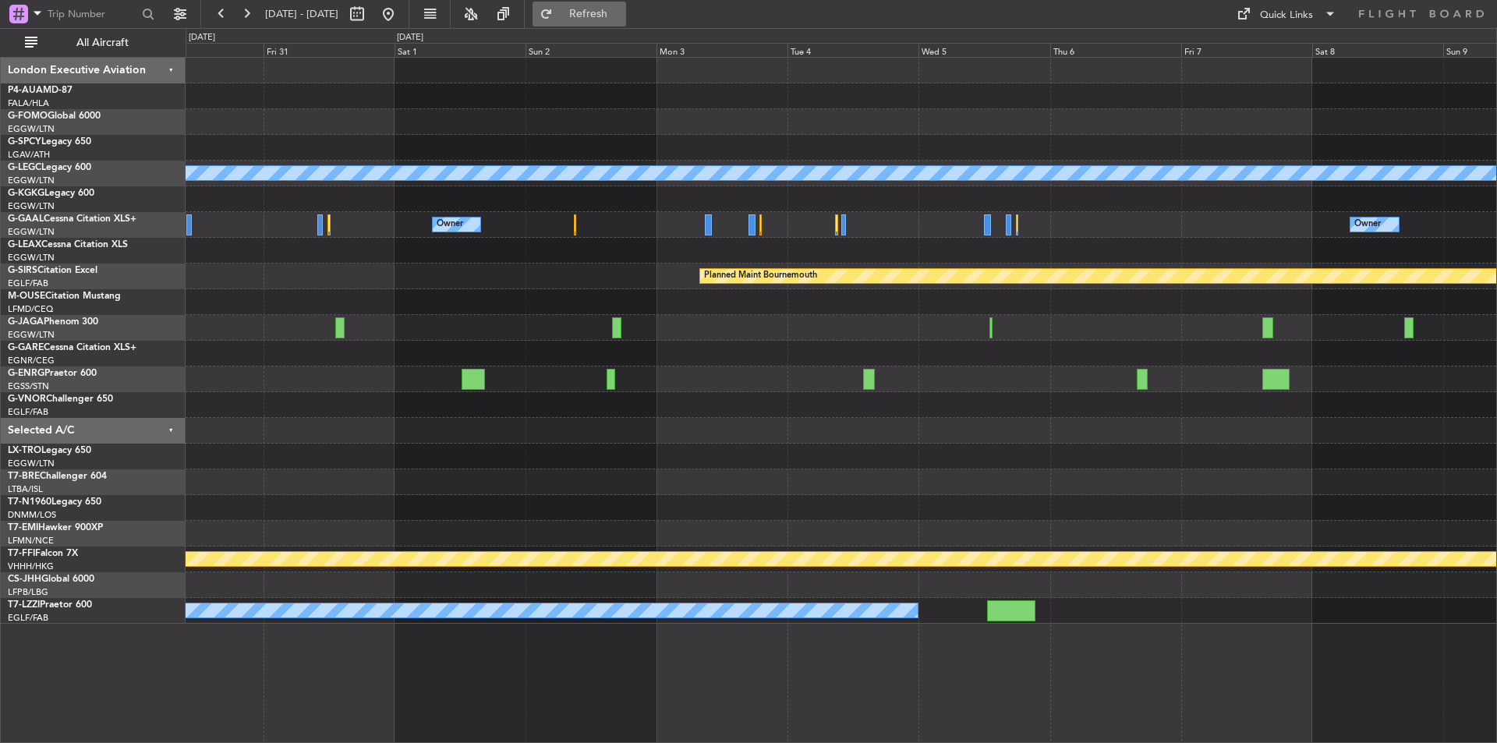
click at [612, 14] on span "Refresh" at bounding box center [589, 14] width 66 height 11
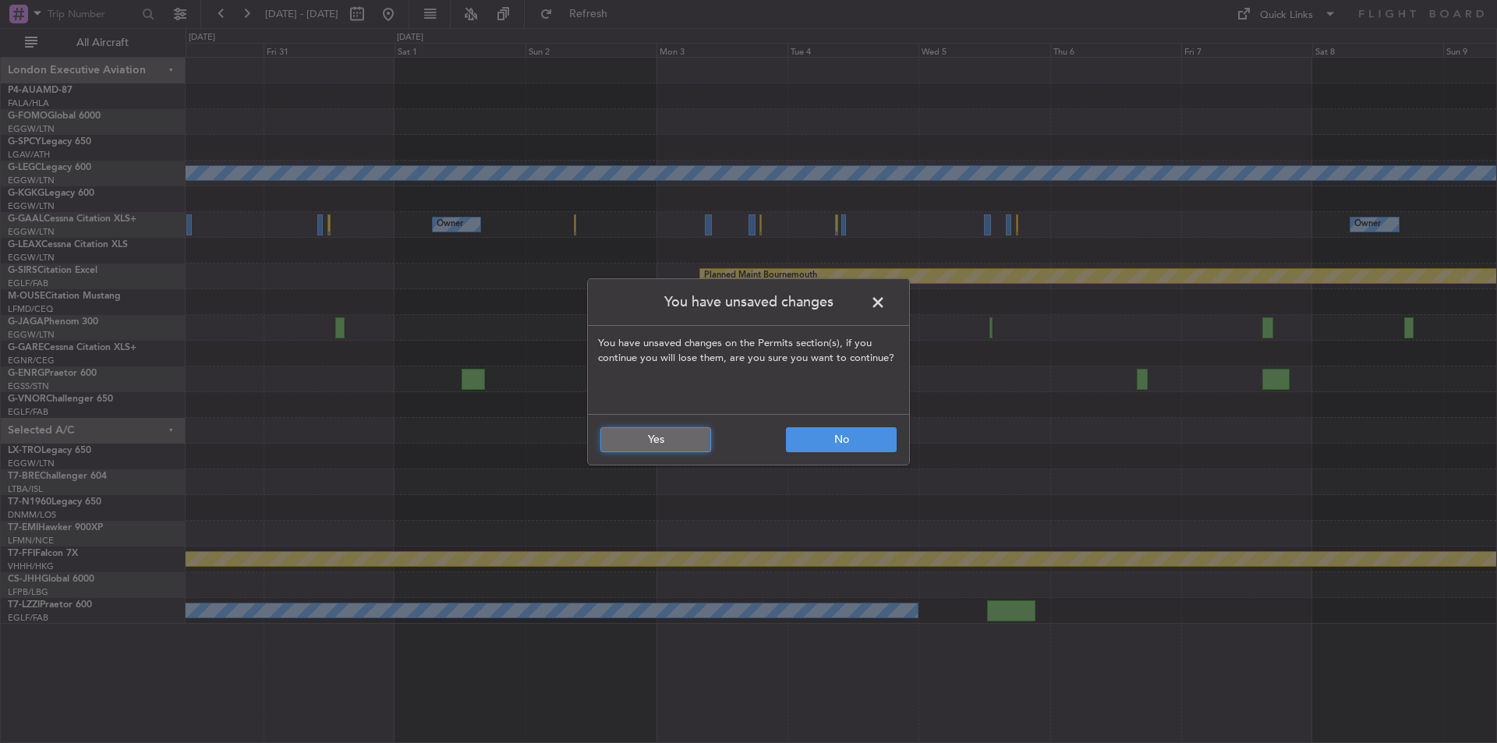
click at [667, 439] on button "Yes" at bounding box center [656, 439] width 111 height 25
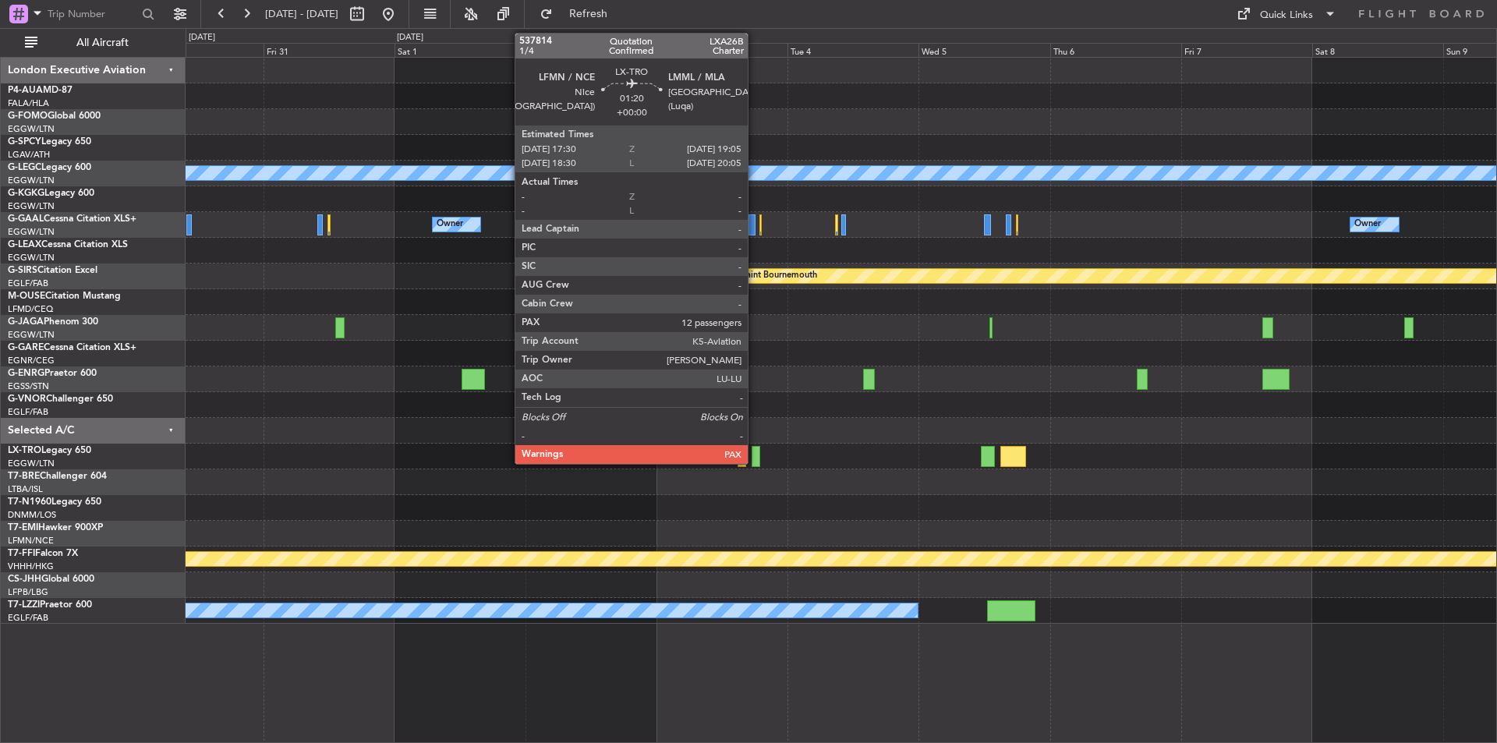
click at [755, 455] on div at bounding box center [756, 456] width 9 height 21
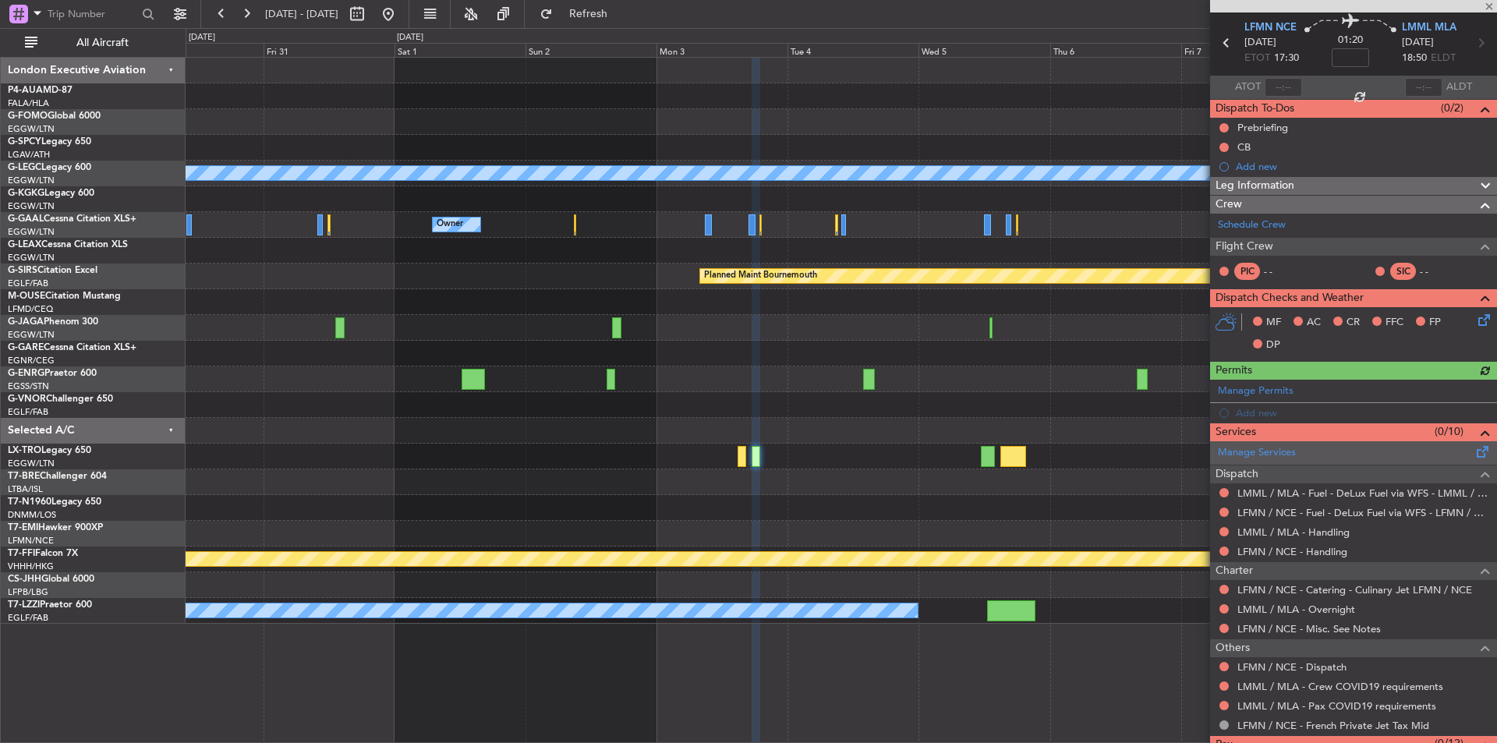
scroll to position [108, 0]
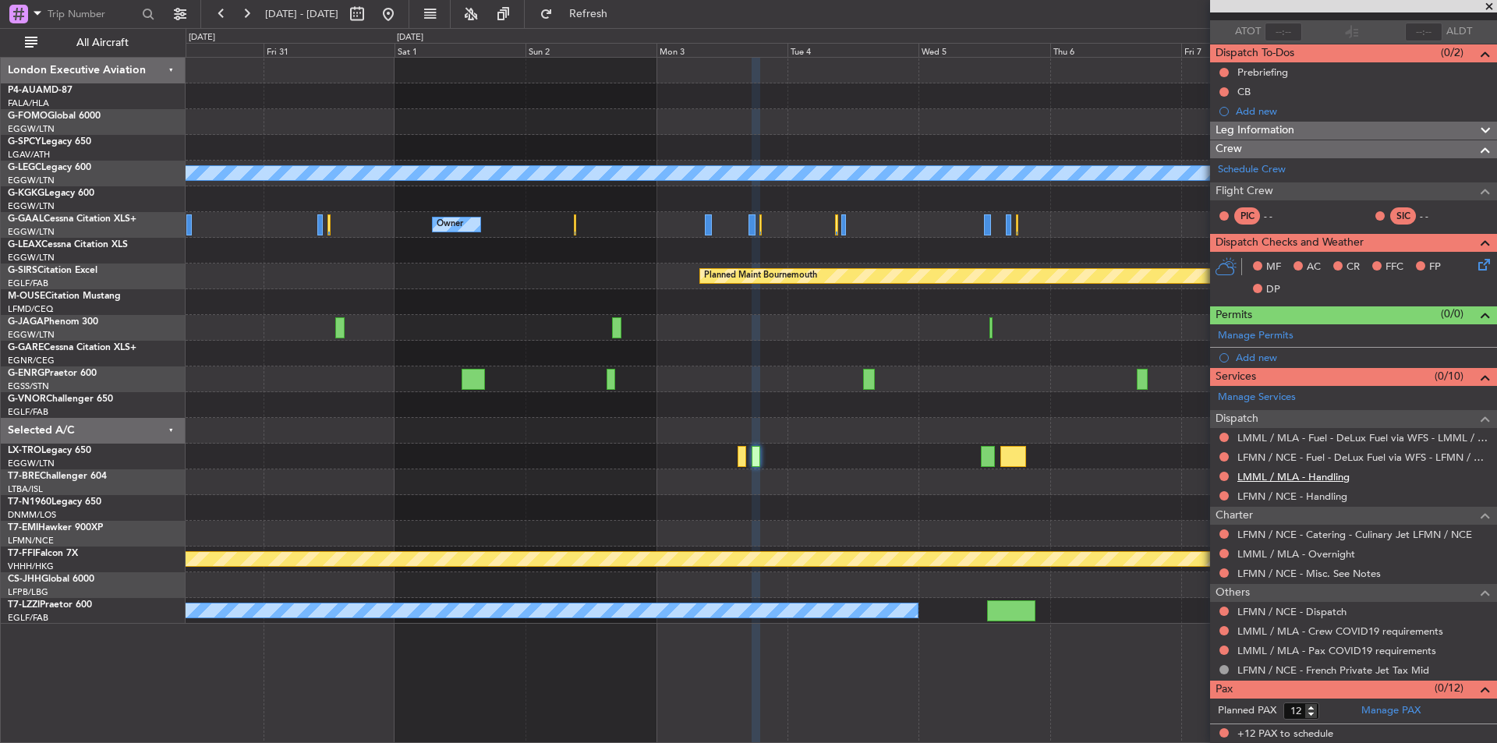
click at [1270, 477] on link "LMML / MLA - Handling" at bounding box center [1294, 476] width 112 height 13
click at [1296, 494] on link "LFMN / NCE - Handling" at bounding box center [1293, 496] width 110 height 13
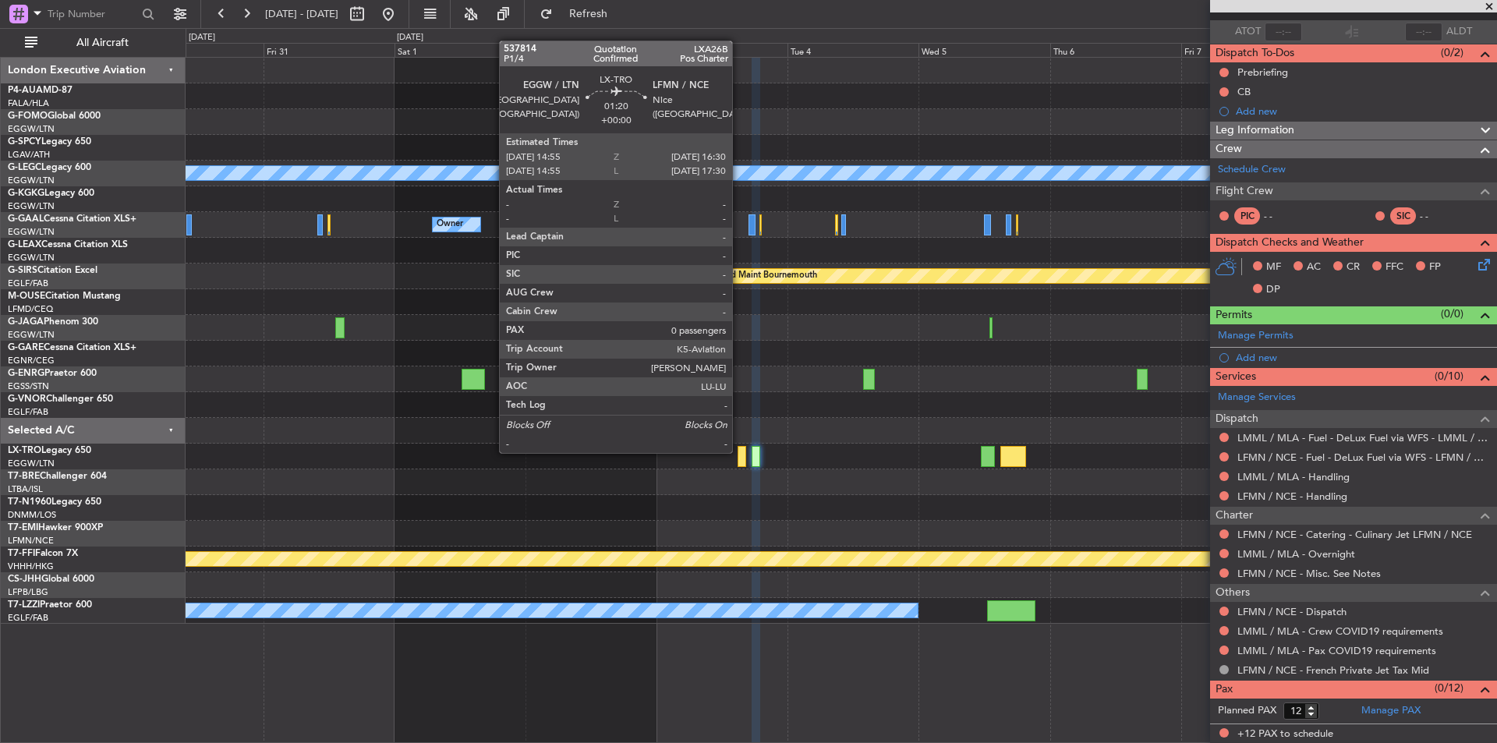
click at [739, 452] on div at bounding box center [742, 456] width 9 height 21
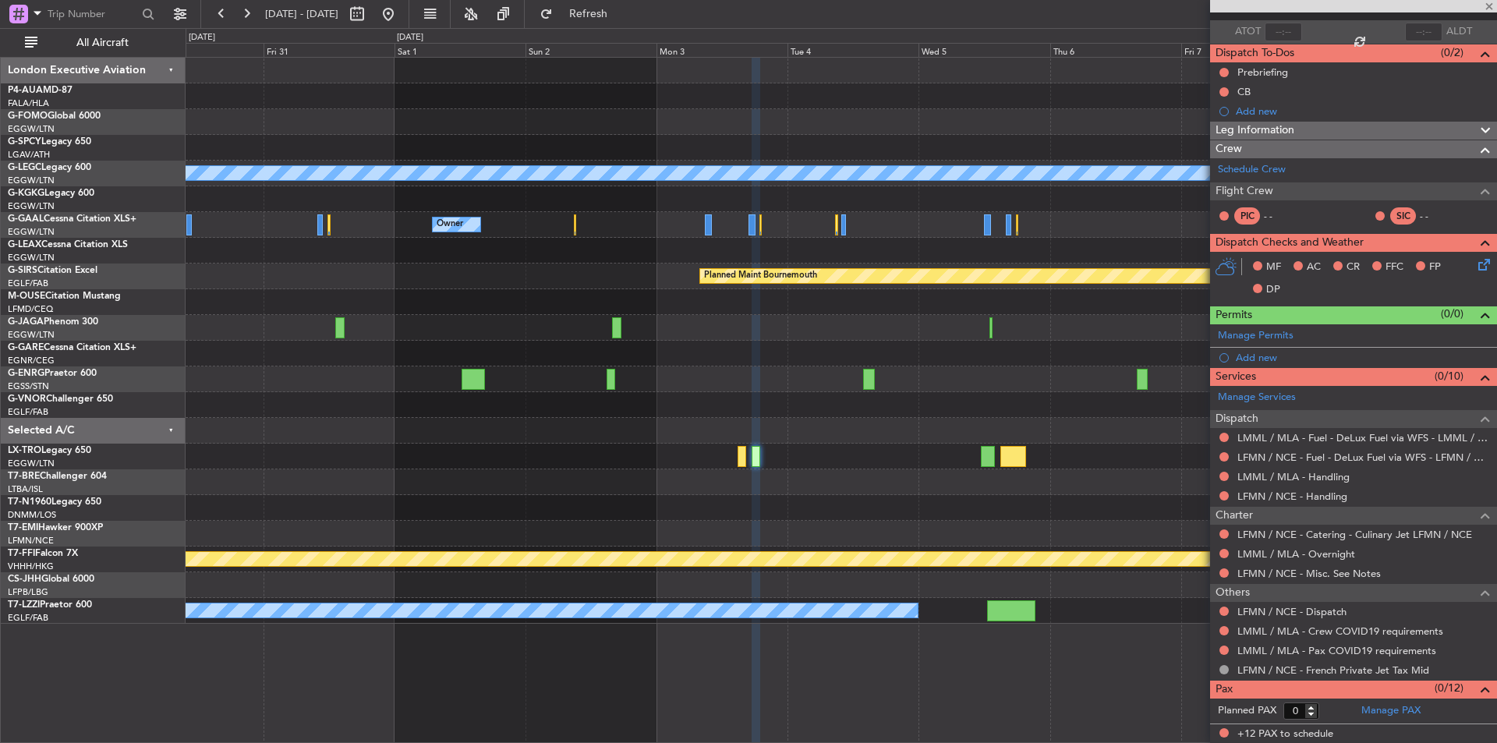
scroll to position [0, 0]
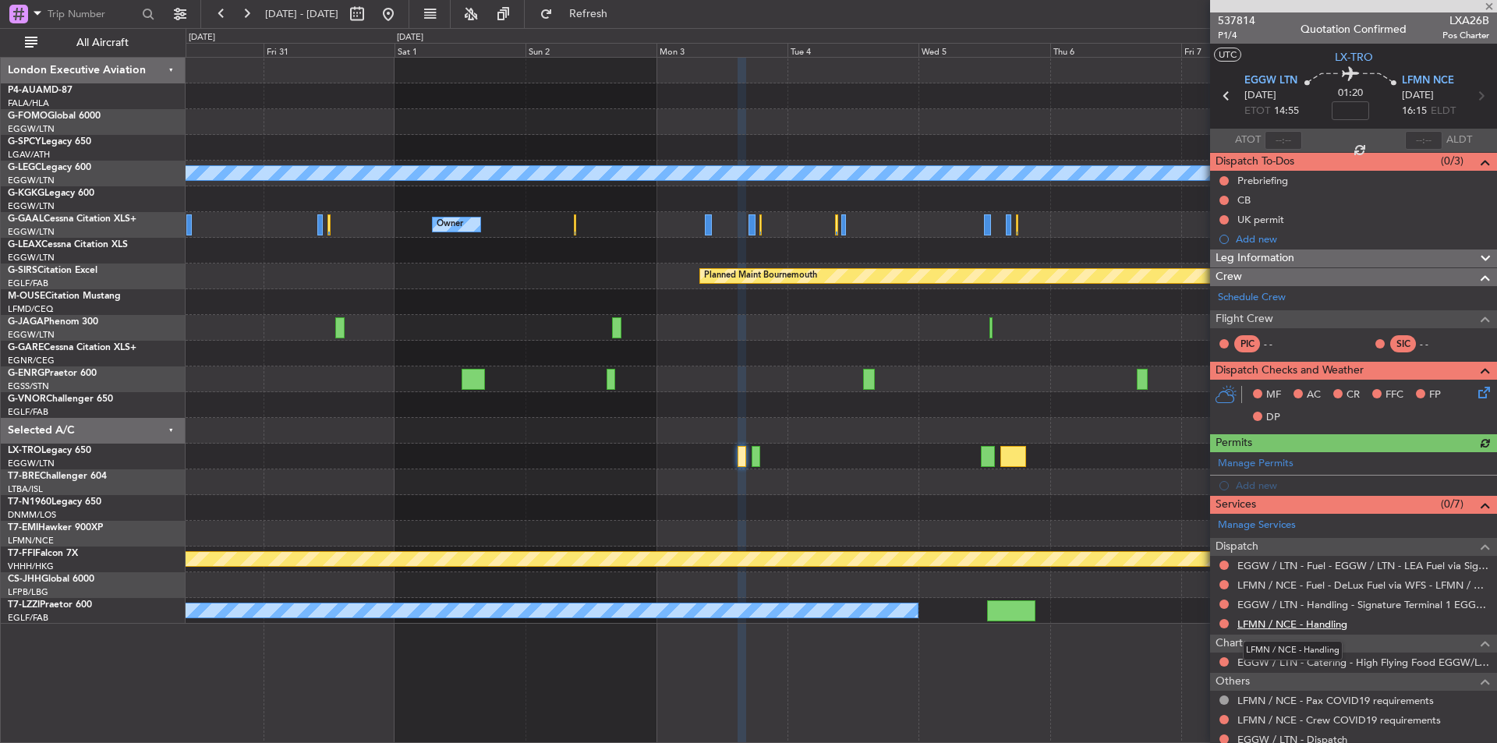
click at [1282, 629] on link "LFMN / NCE - Handling" at bounding box center [1293, 624] width 110 height 13
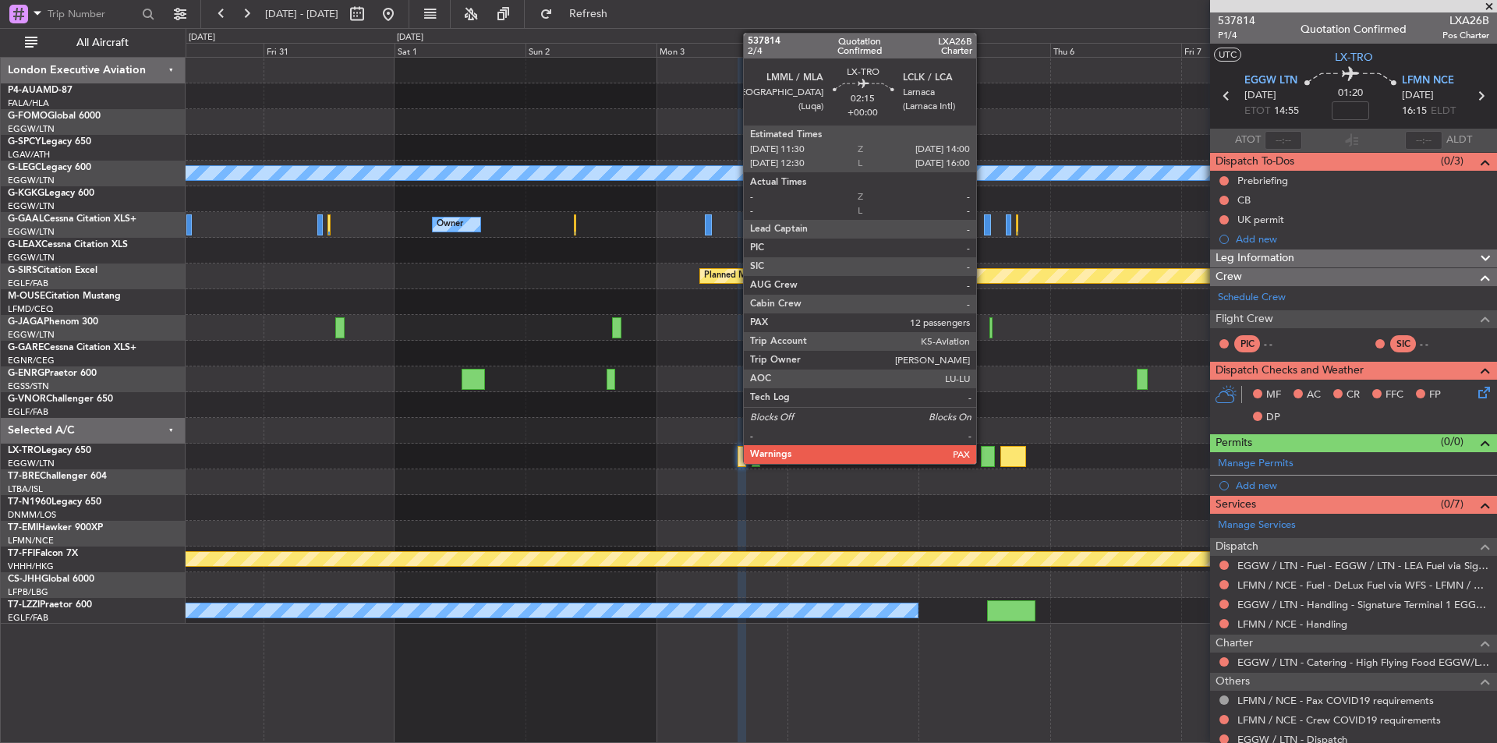
click at [983, 459] on div at bounding box center [988, 456] width 14 height 21
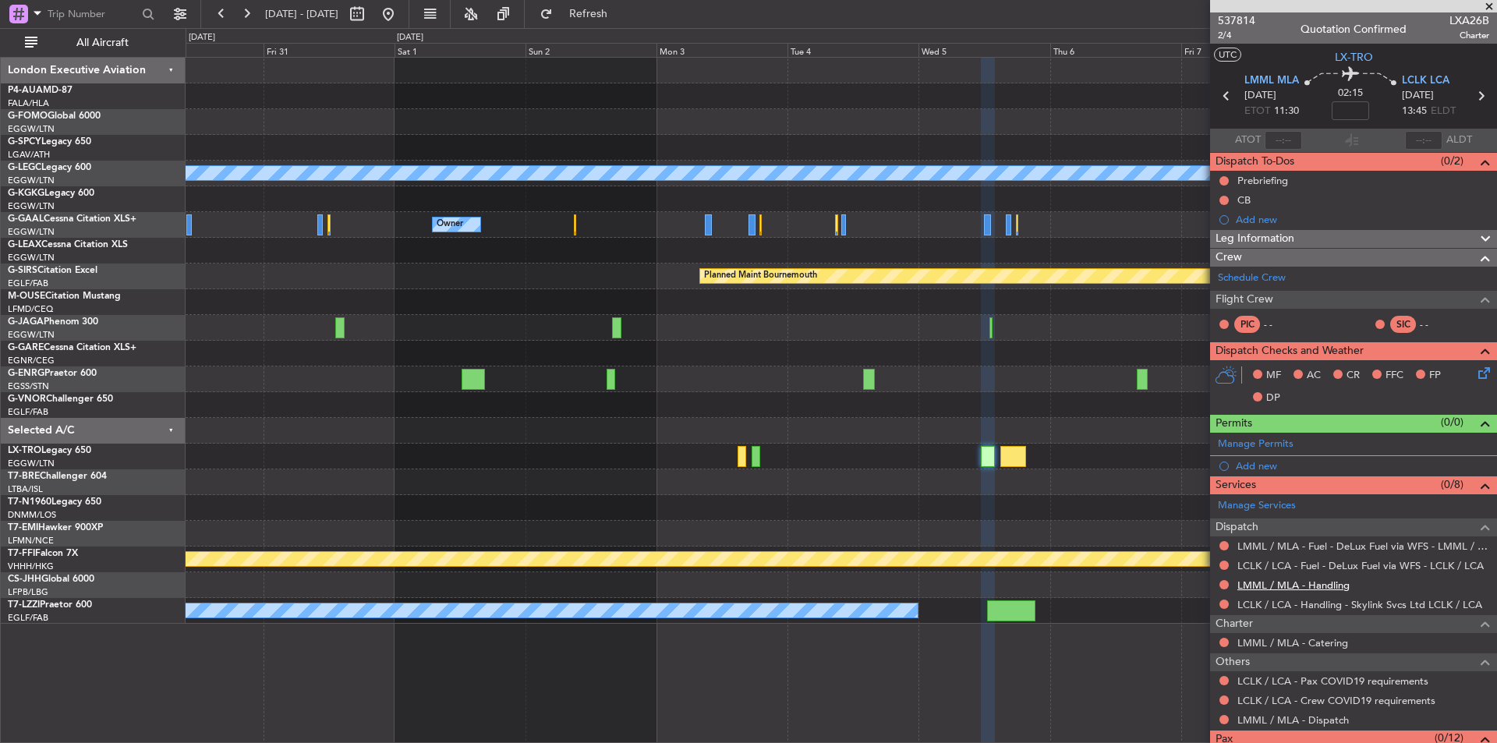
click at [1279, 583] on link "LMML / MLA - Handling" at bounding box center [1294, 585] width 112 height 13
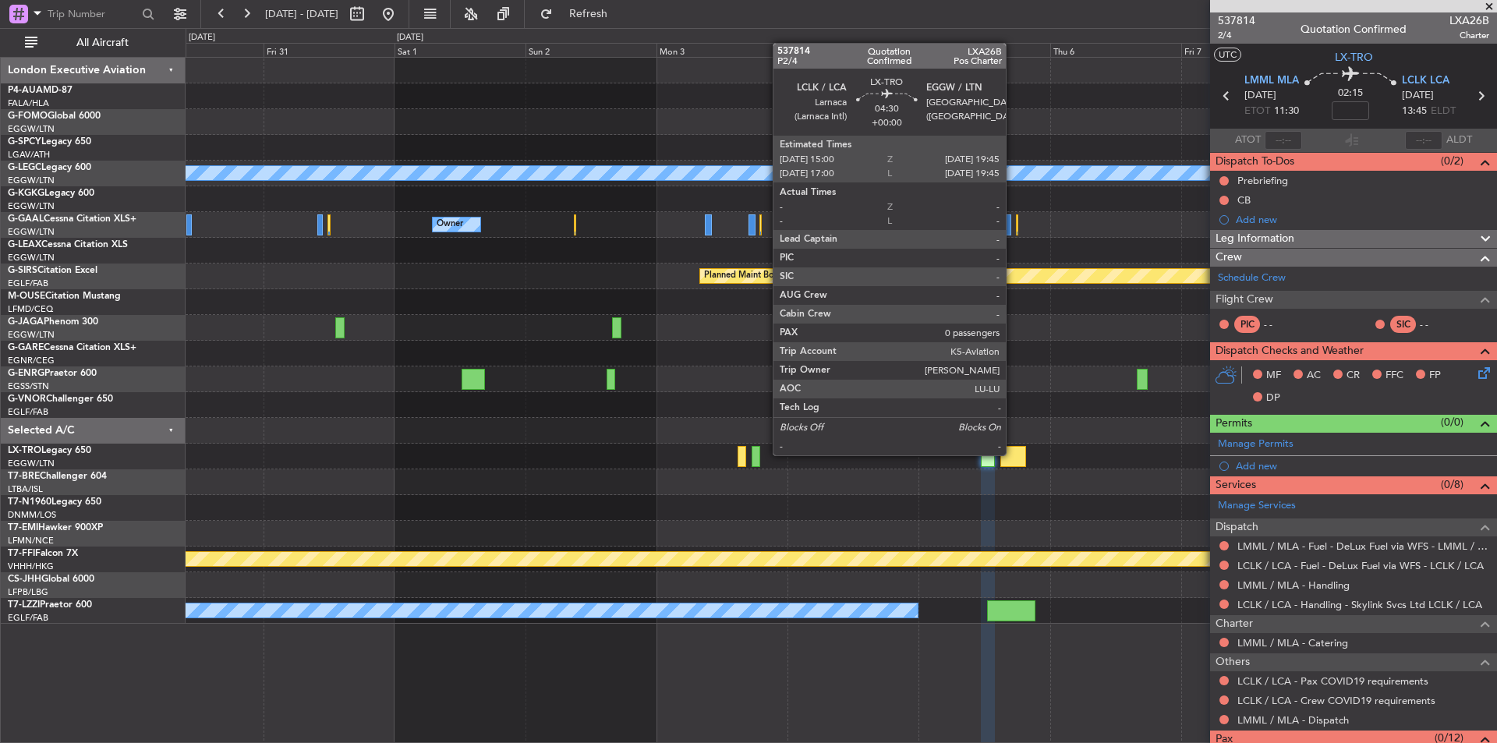
click at [1013, 454] on div at bounding box center [1014, 456] width 27 height 21
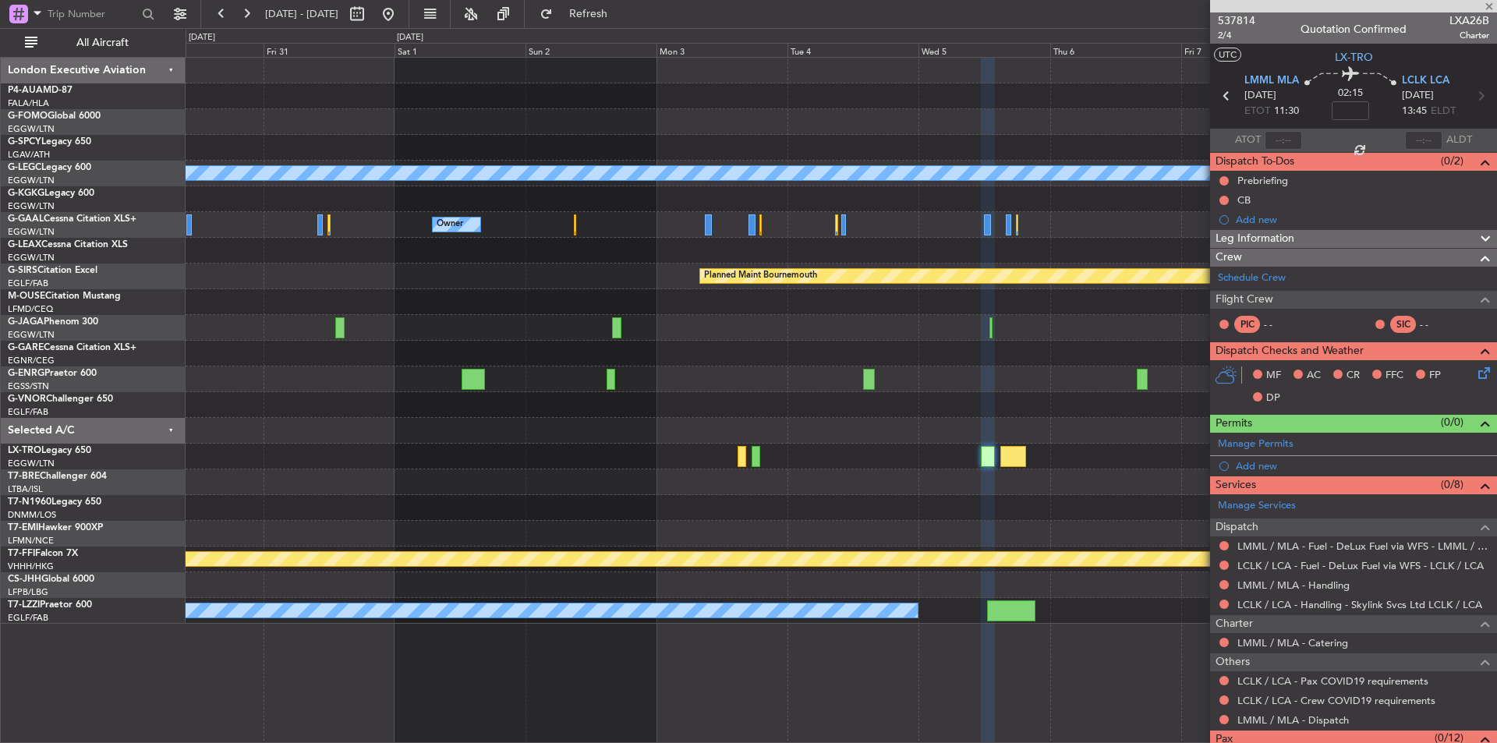
type input "0"
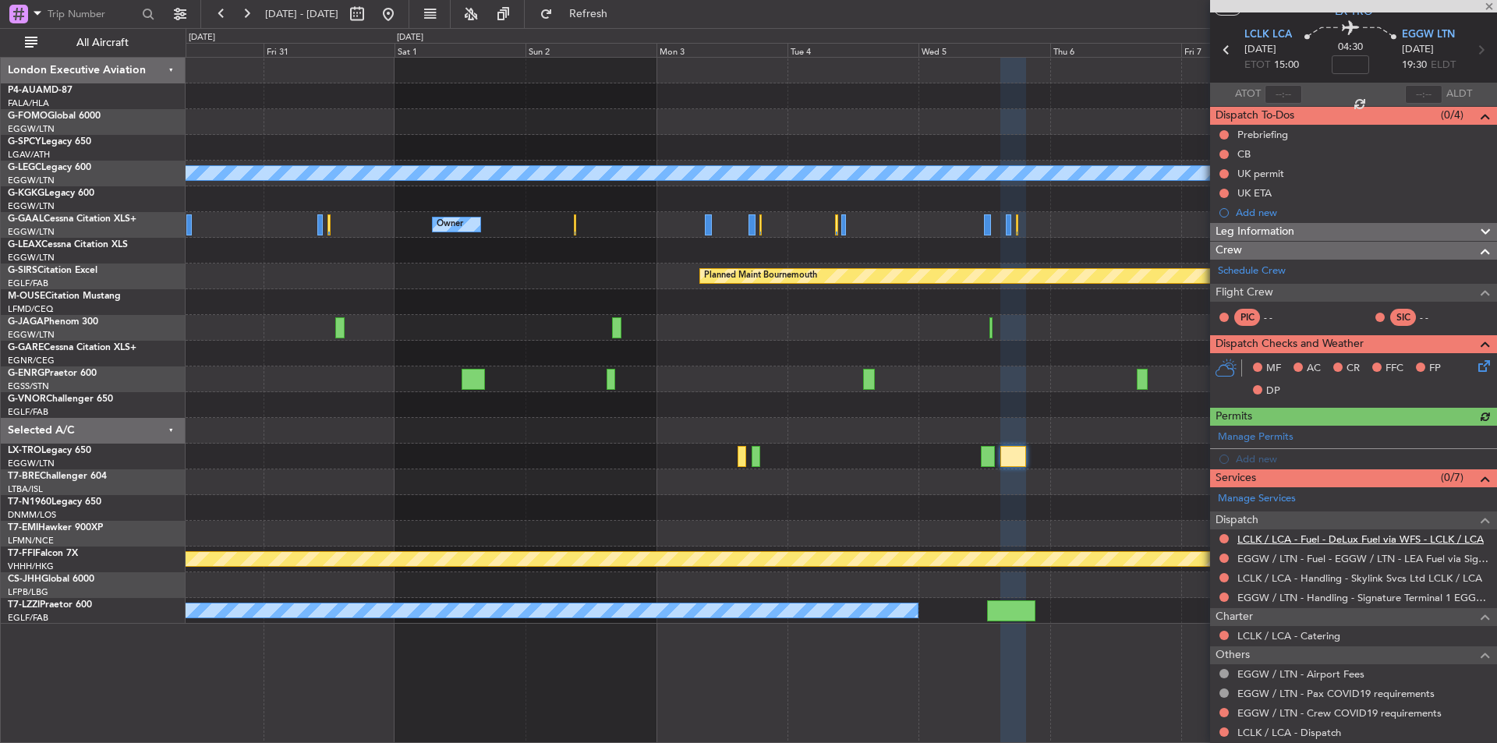
scroll to position [89, 0]
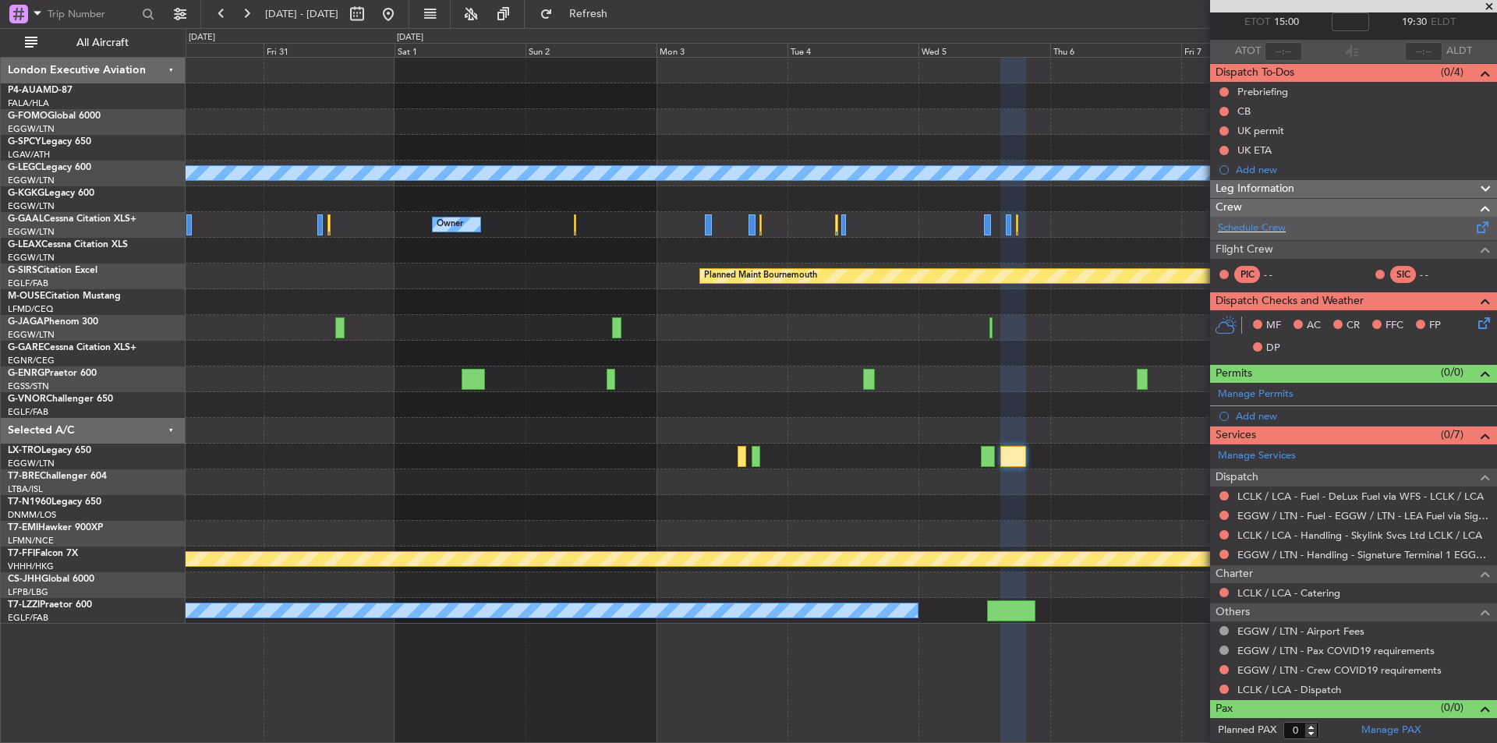
click at [1262, 218] on div "Schedule Crew" at bounding box center [1353, 228] width 287 height 23
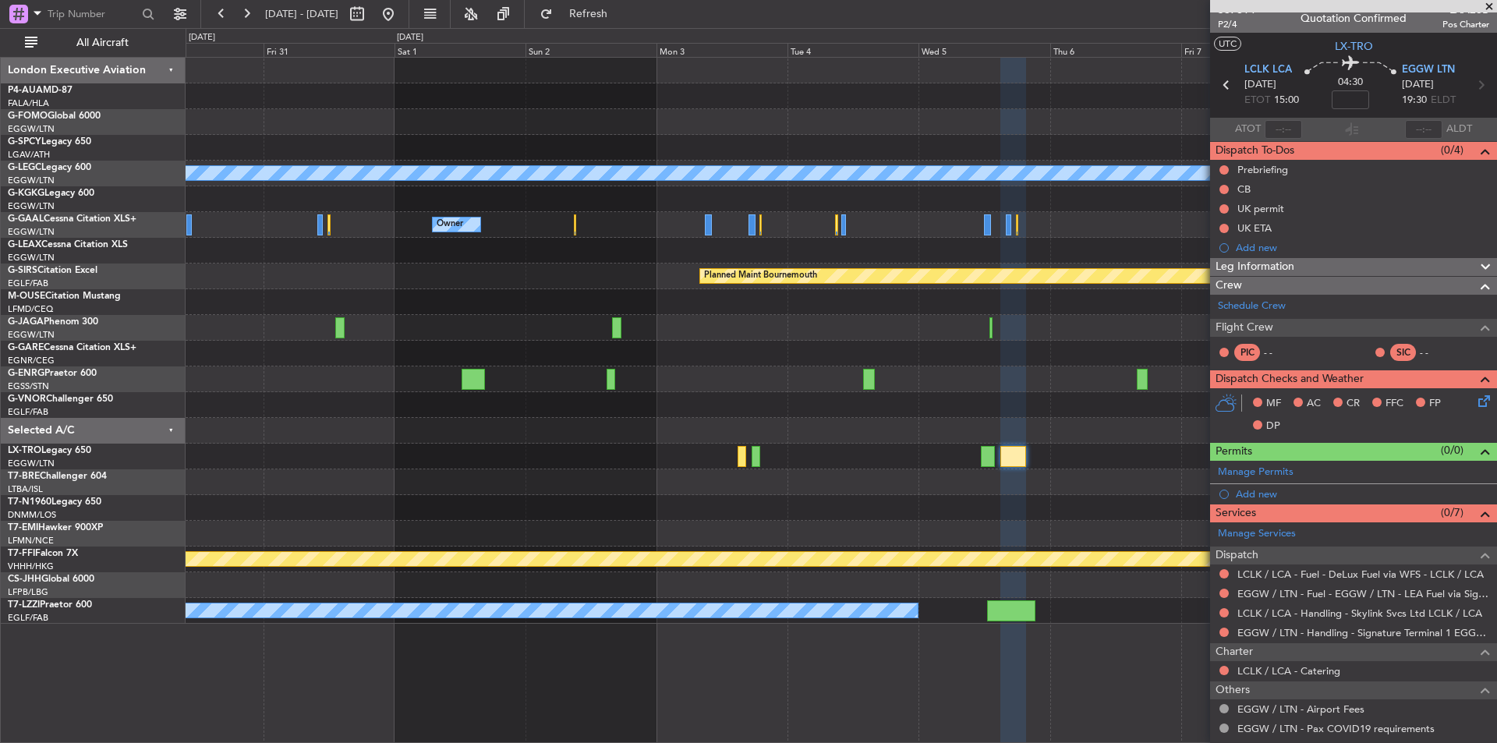
scroll to position [0, 0]
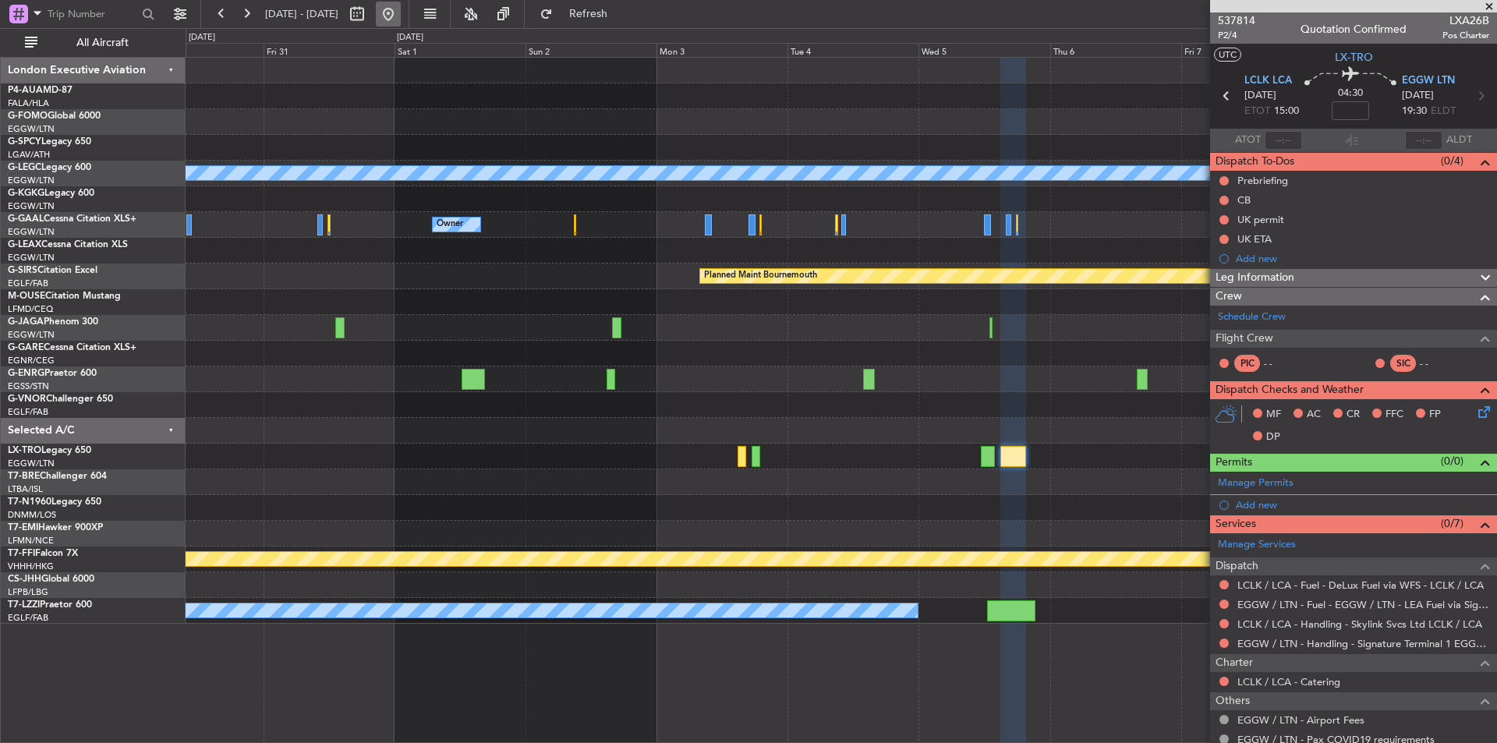
click at [401, 11] on button at bounding box center [388, 14] width 25 height 25
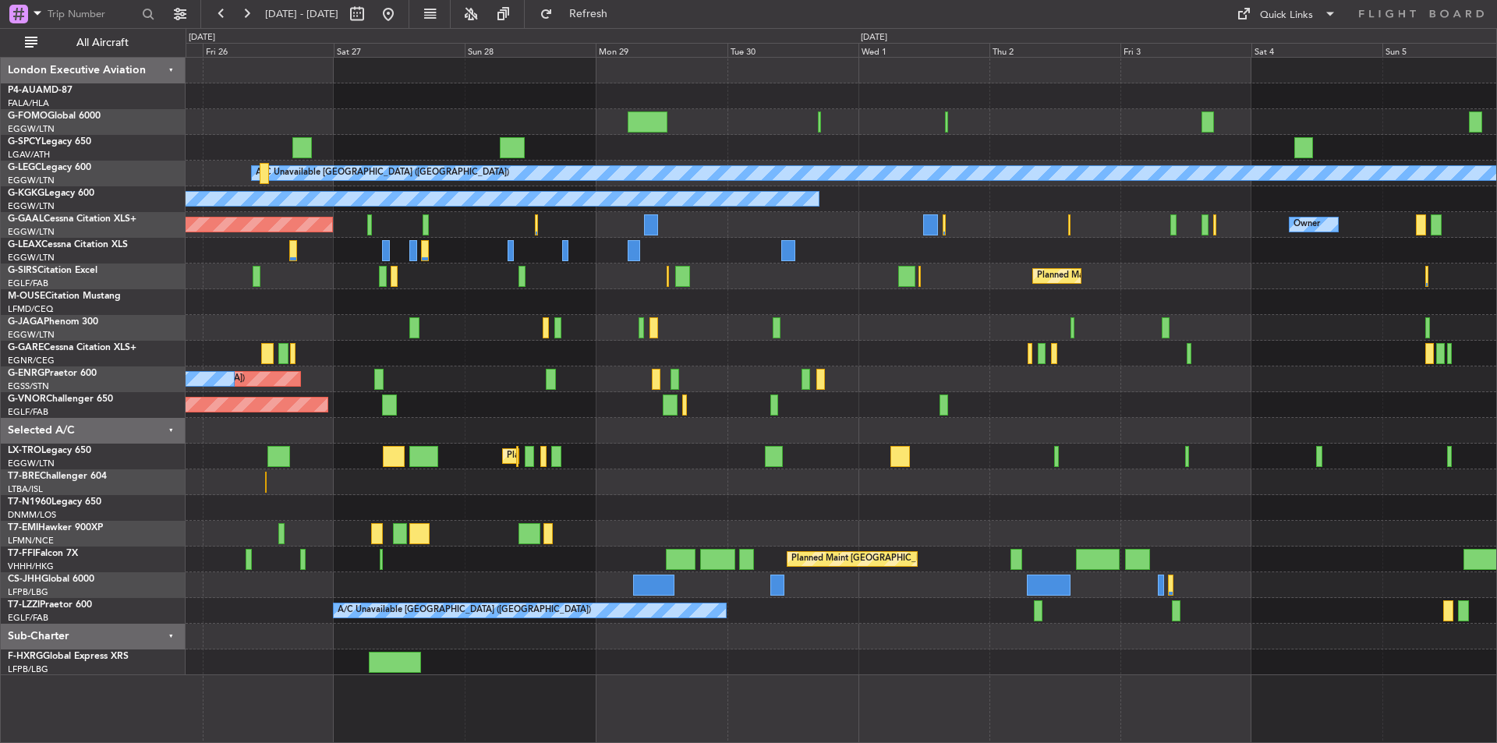
click at [384, 502] on div "Planned Maint London (Luton) A/C Unavailable London (Luton) A/C Unavailable Ist…" at bounding box center [841, 367] width 1311 height 618
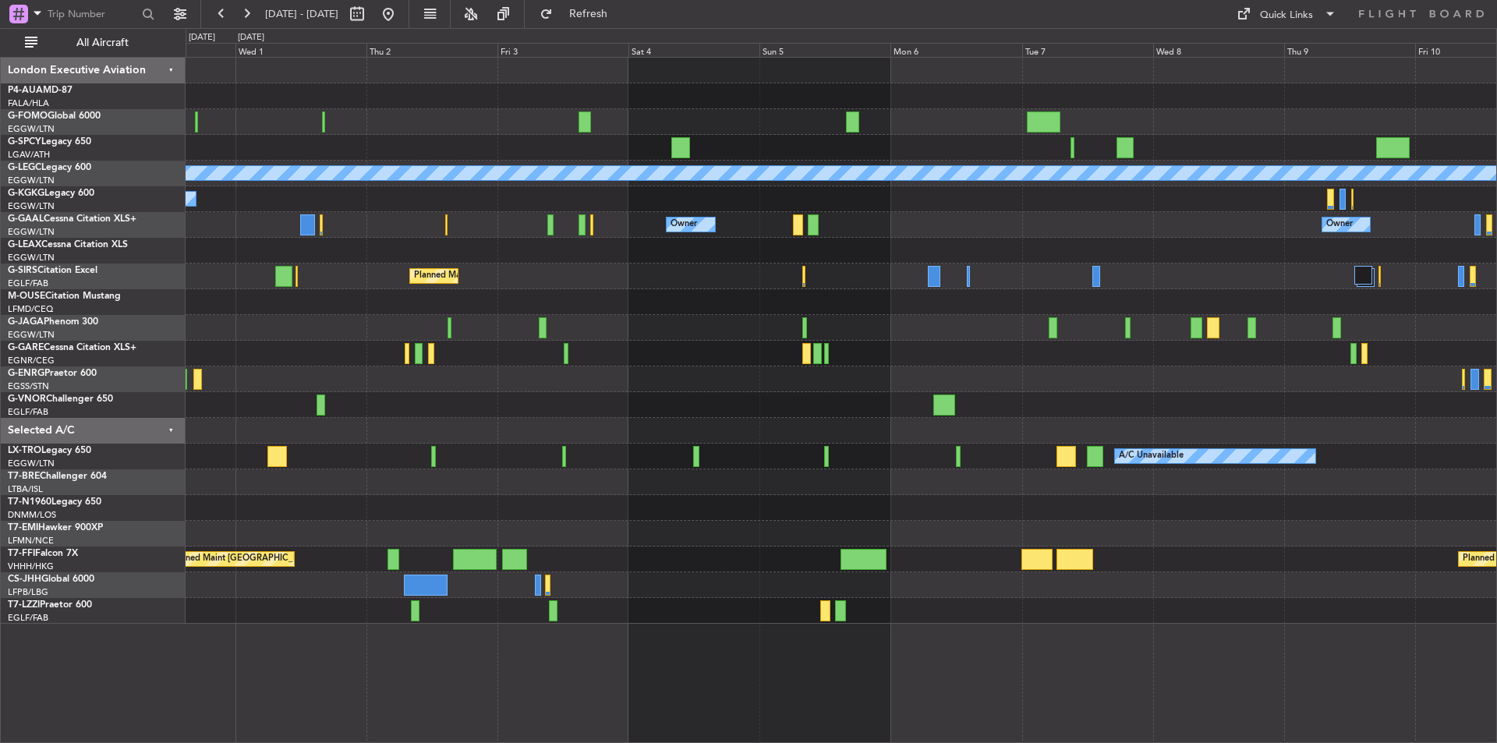
click at [757, 483] on div "A/C Unavailable [GEOGRAPHIC_DATA] ([GEOGRAPHIC_DATA]) A/C Unavailable [GEOGRAPH…" at bounding box center [841, 341] width 1311 height 566
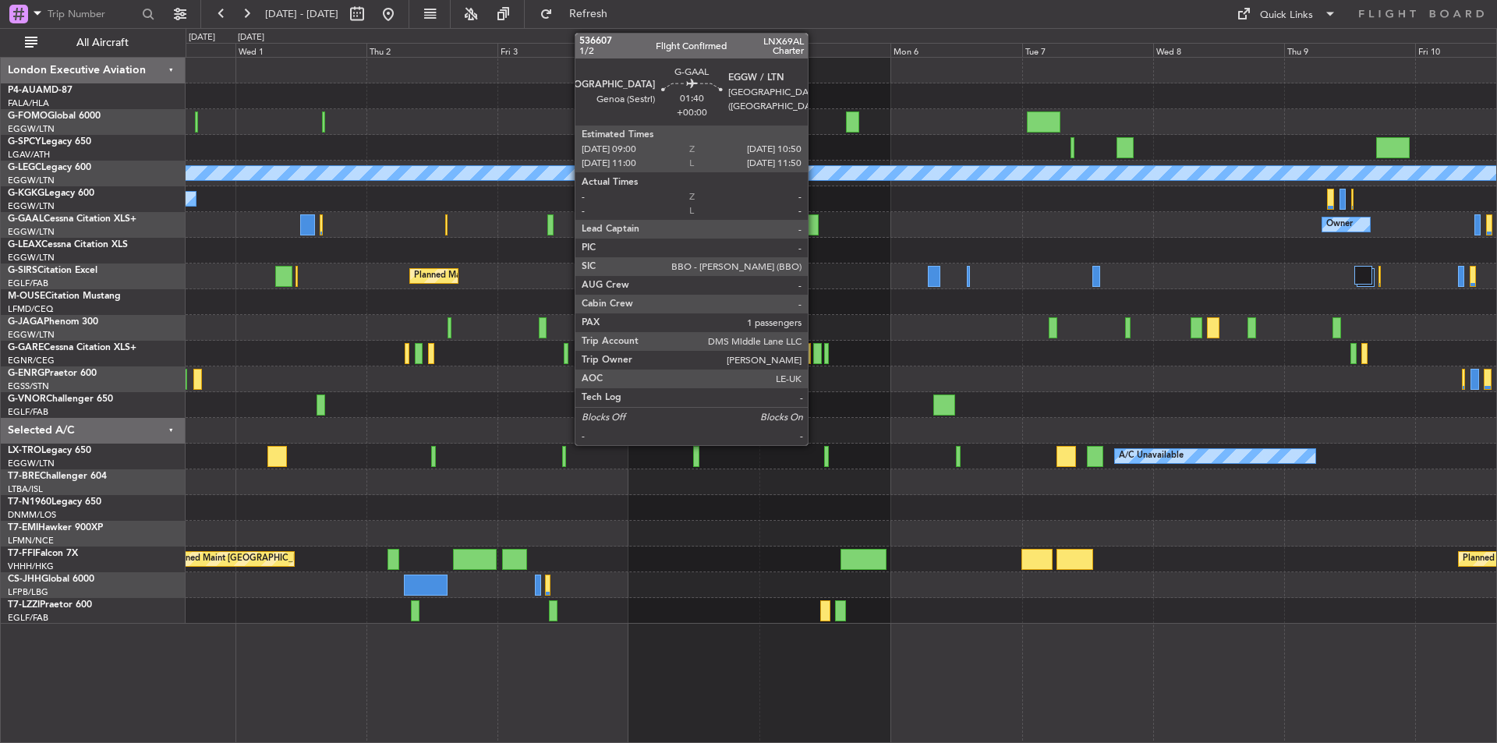
click at [815, 224] on div at bounding box center [813, 224] width 10 height 21
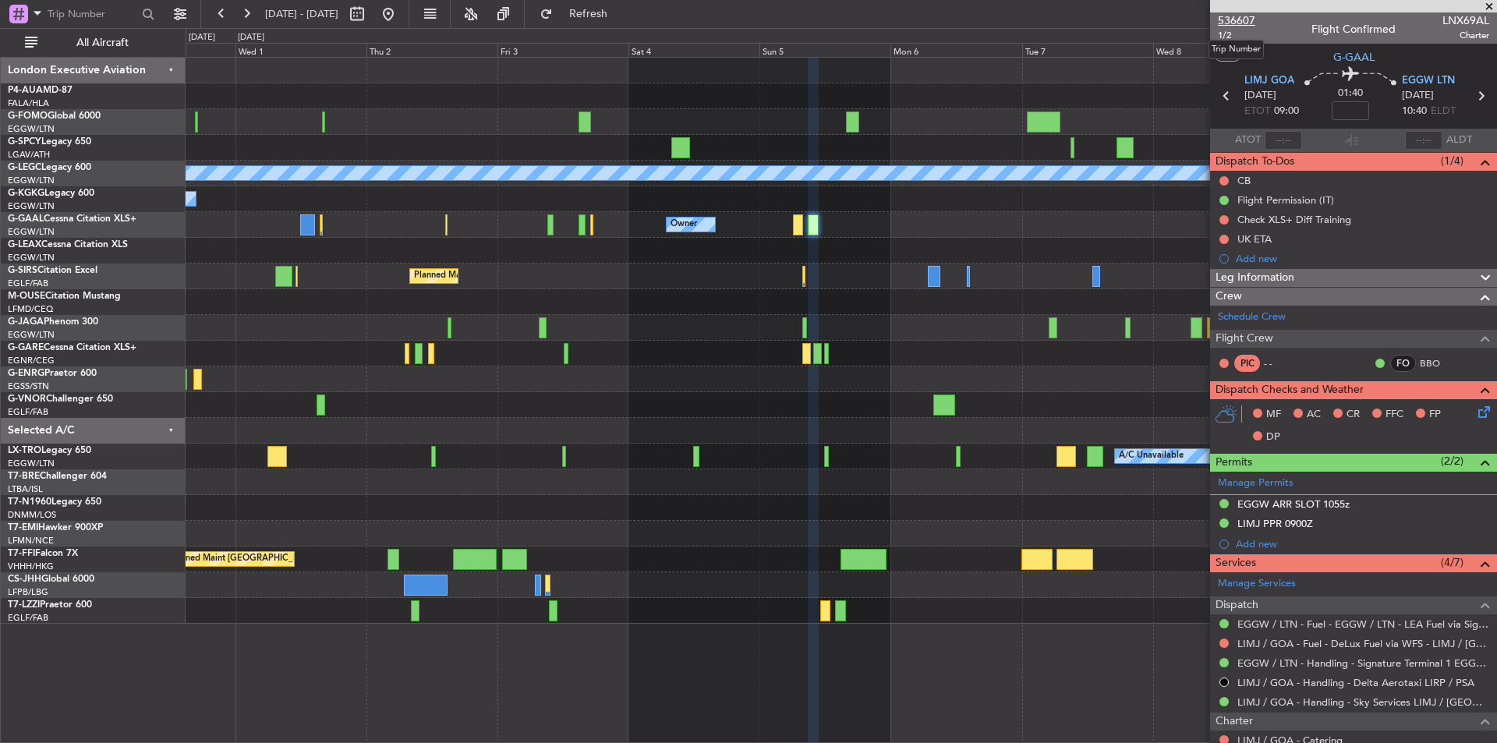
click at [1247, 17] on span "536607" at bounding box center [1236, 20] width 37 height 16
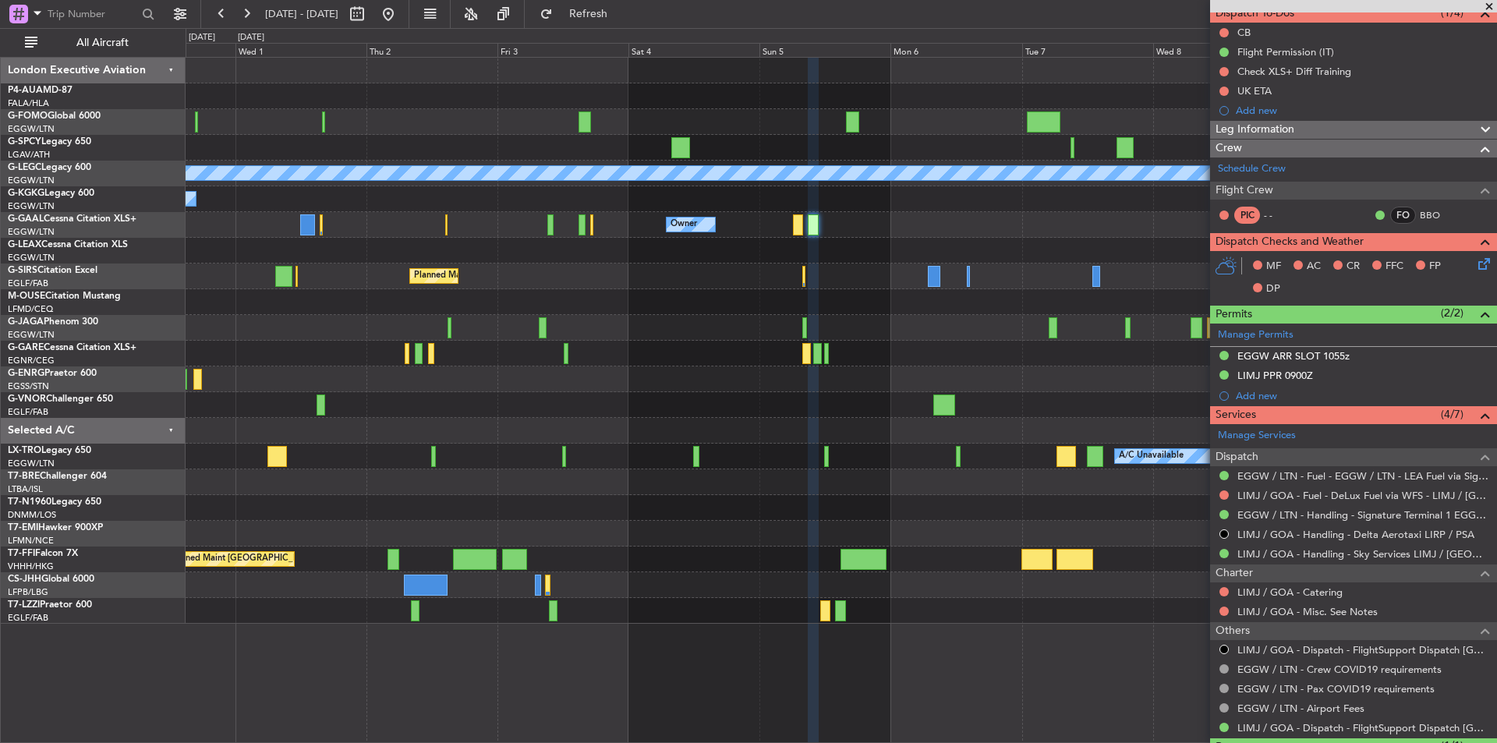
scroll to position [221, 0]
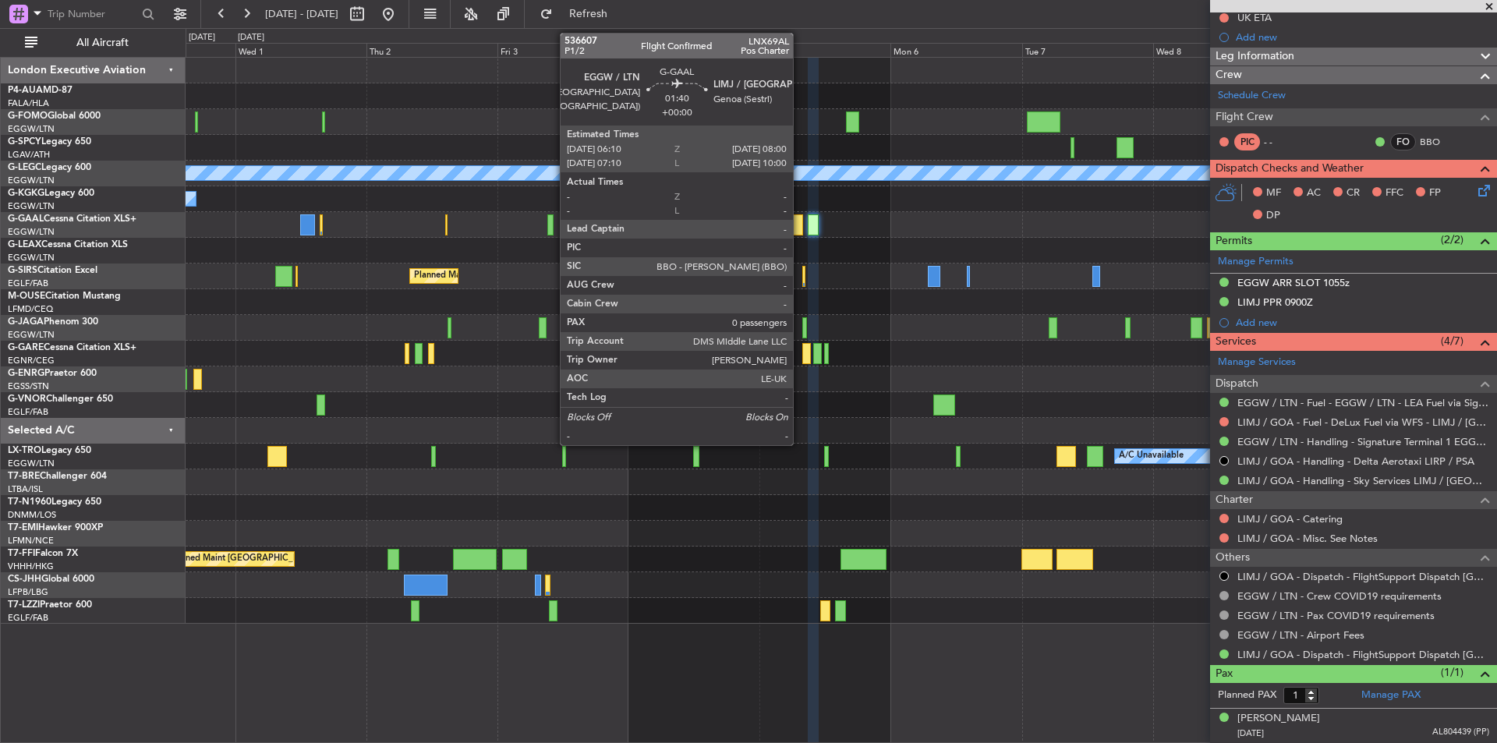
click at [800, 218] on div at bounding box center [798, 224] width 10 height 21
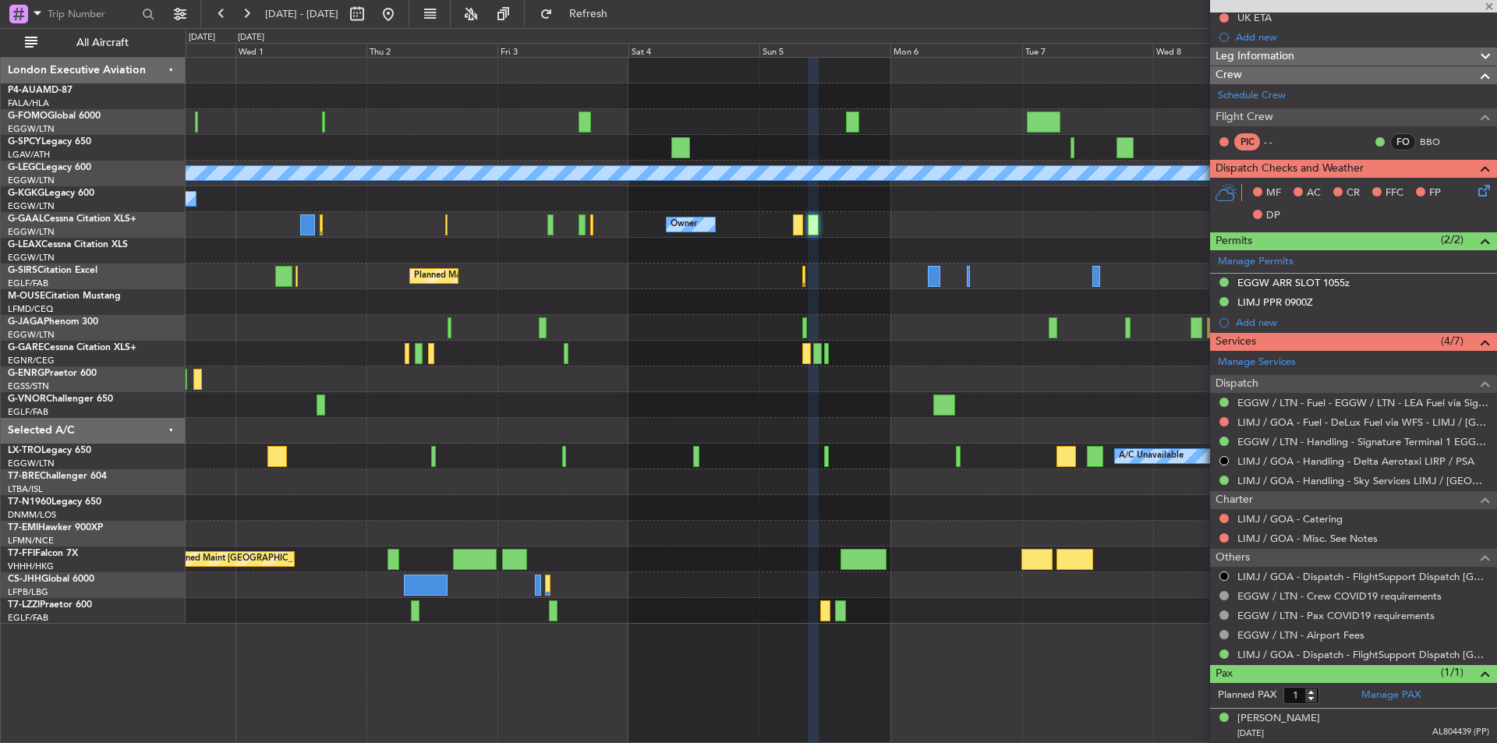
type input "0"
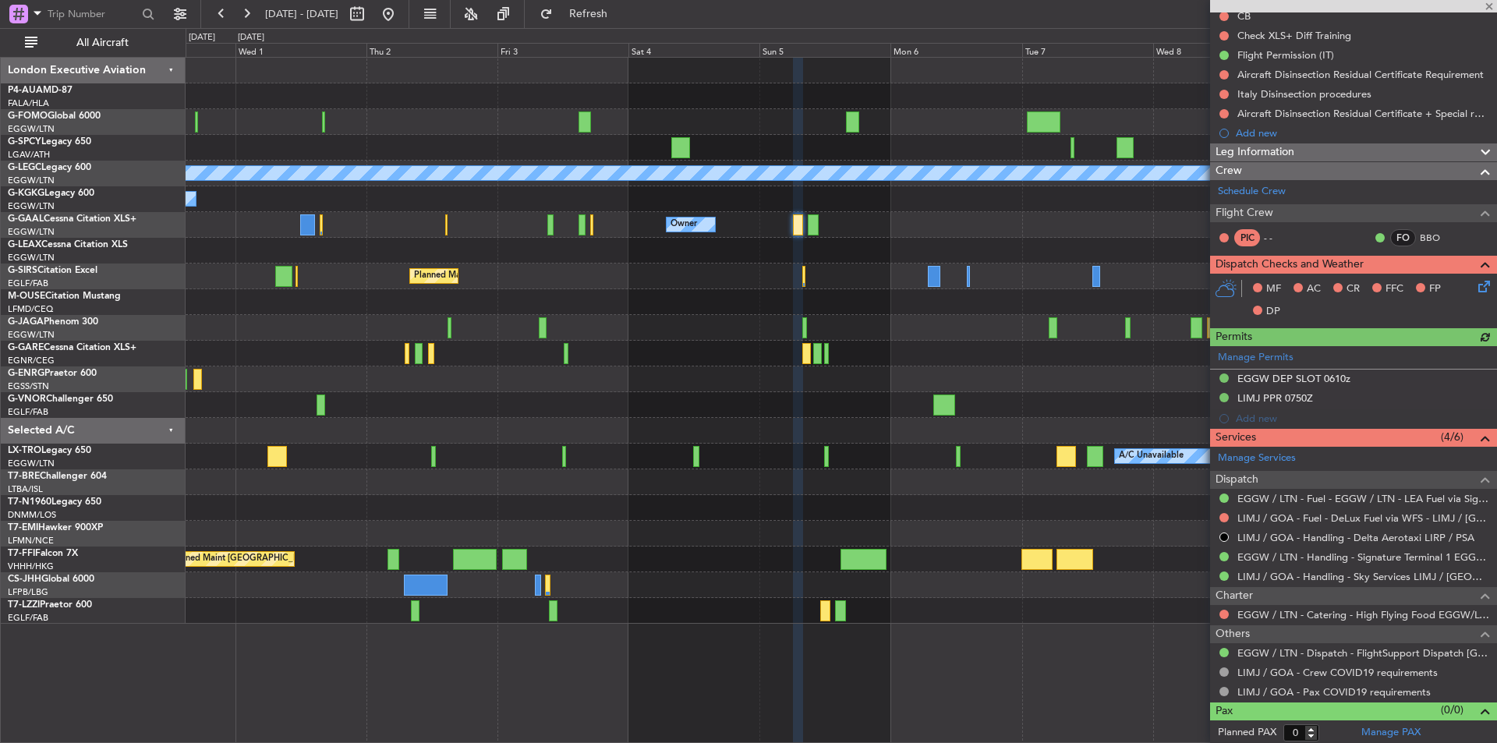
scroll to position [167, 0]
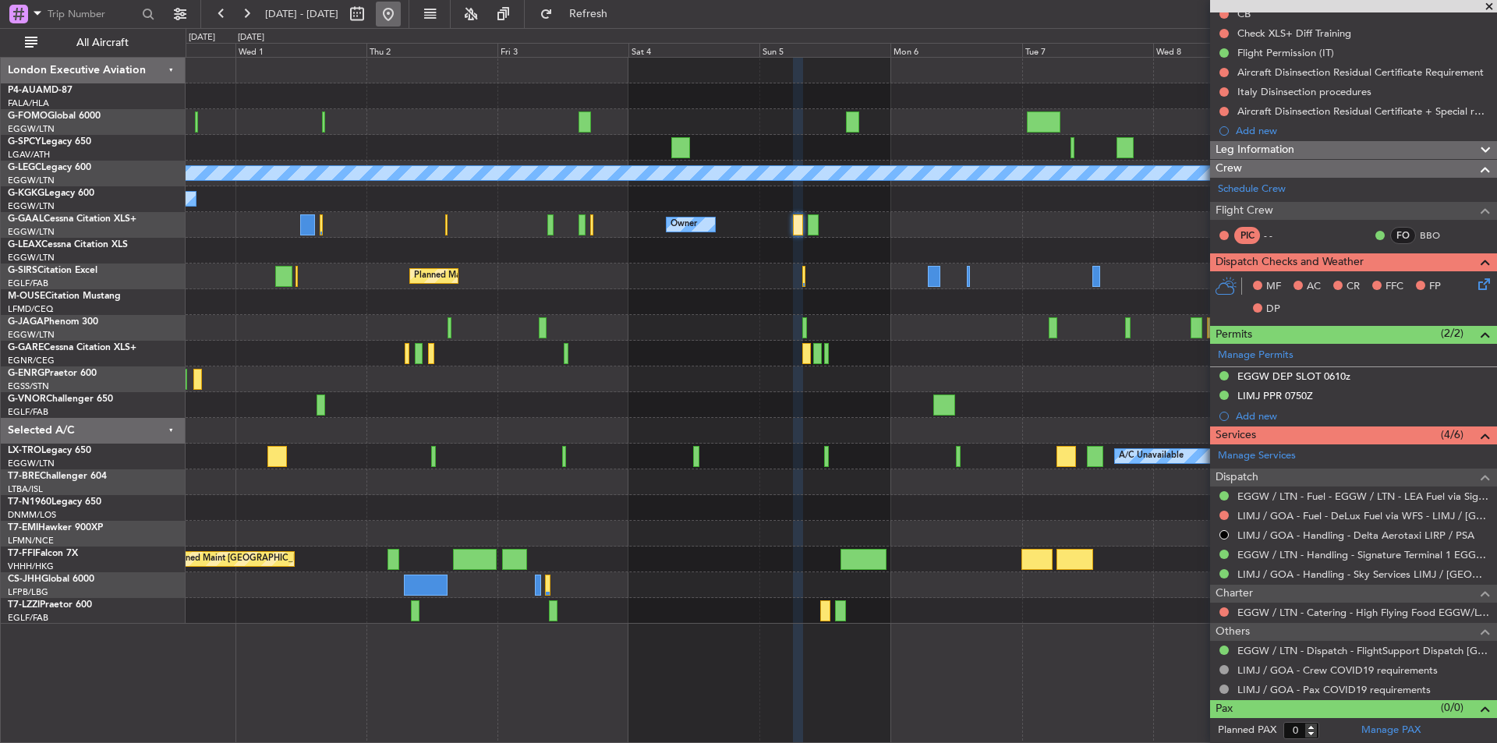
click at [401, 16] on button at bounding box center [388, 14] width 25 height 25
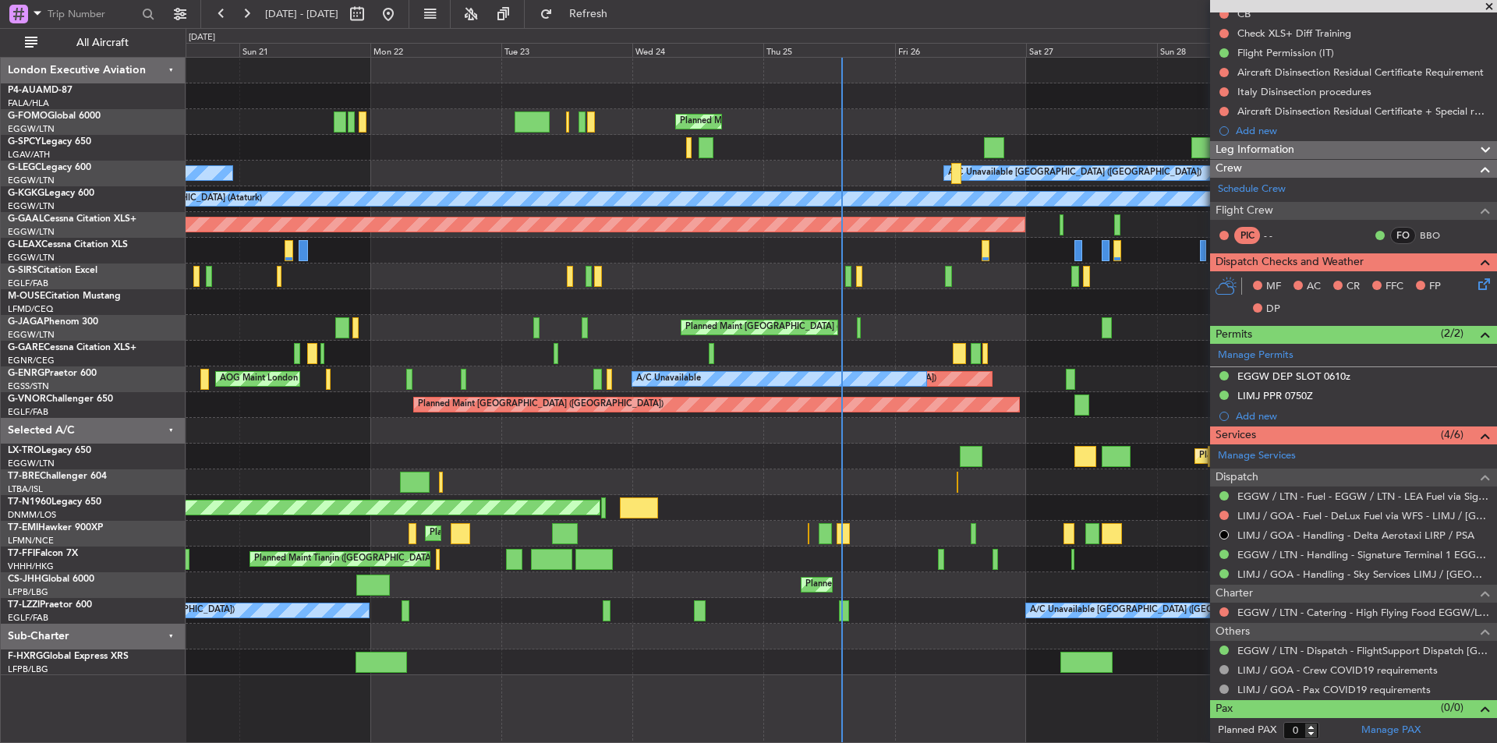
click at [1492, 7] on span at bounding box center [1490, 7] width 16 height 14
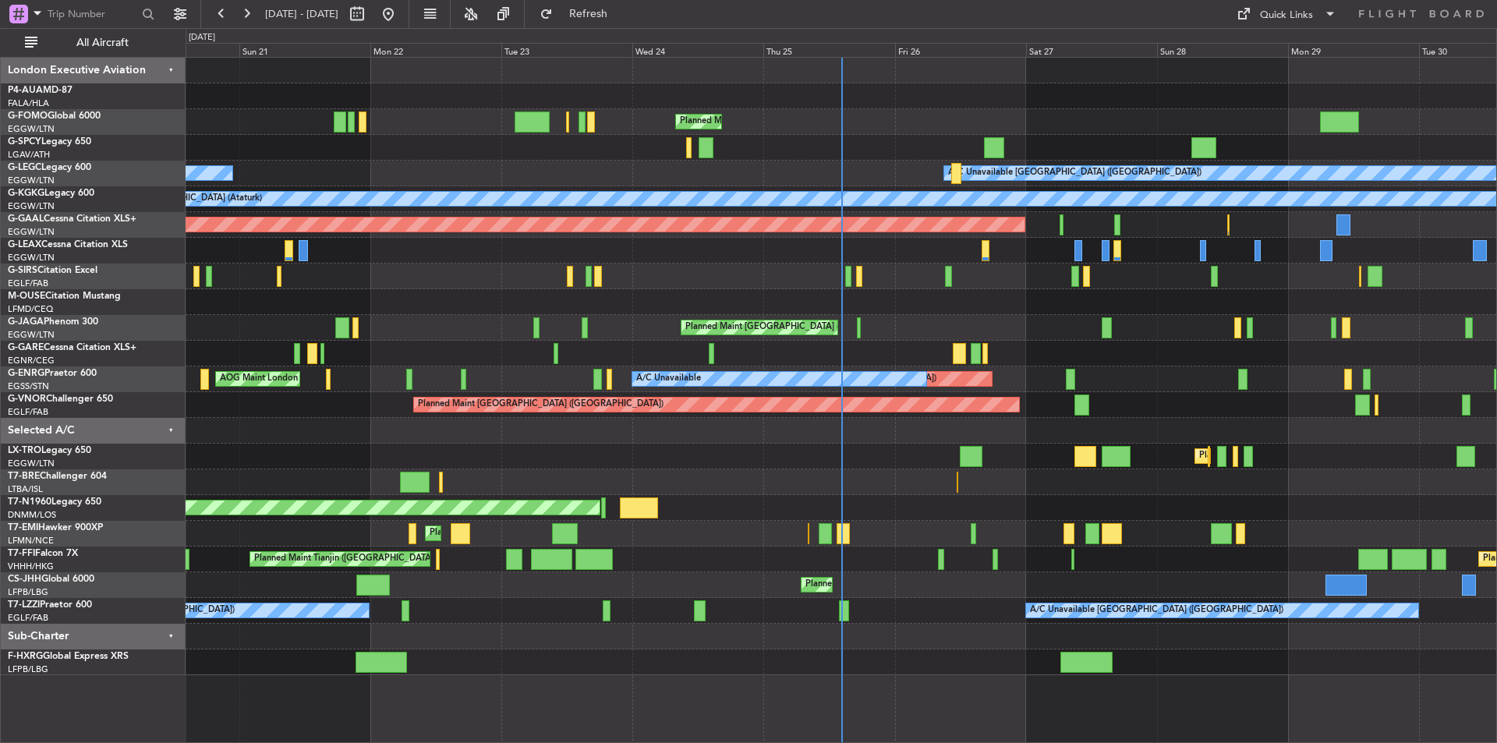
scroll to position [0, 0]
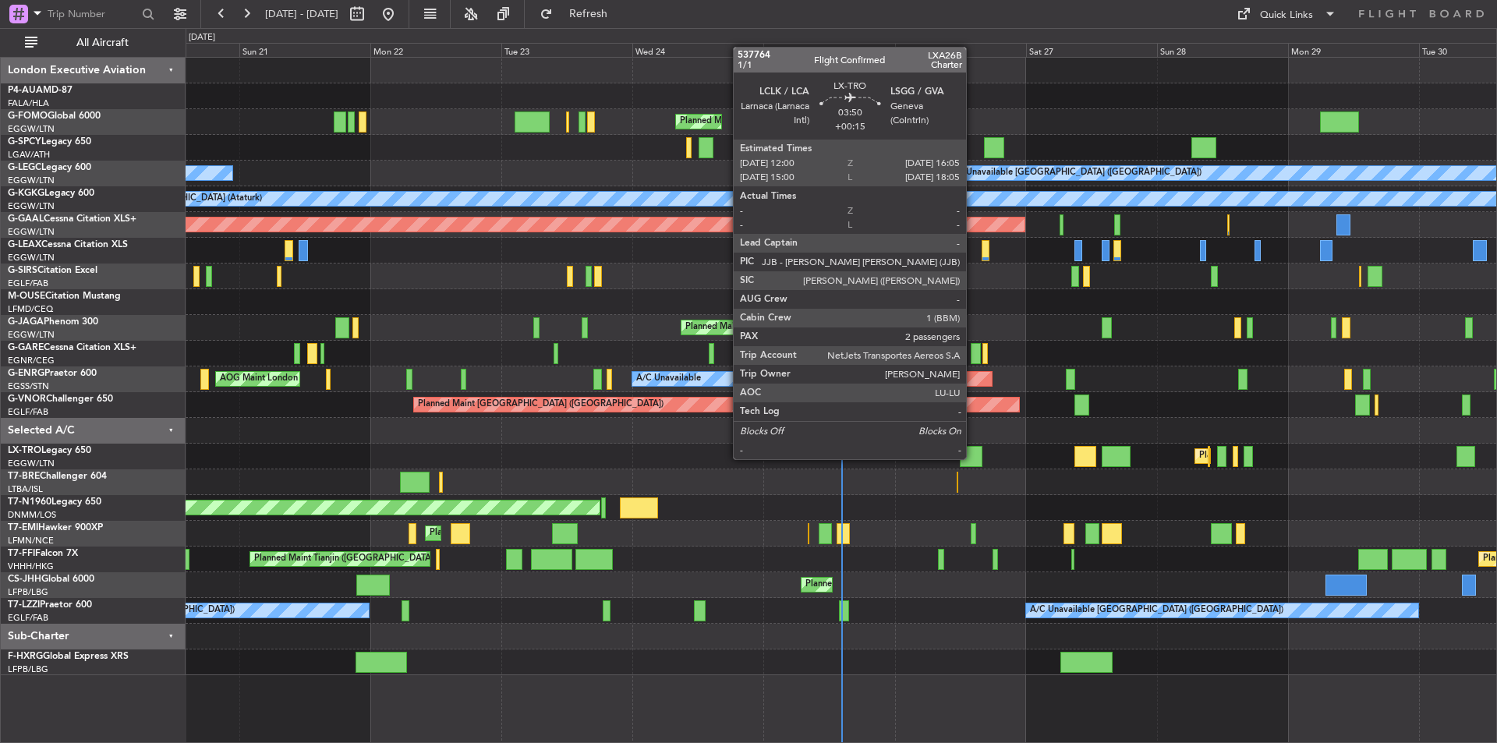
click at [973, 458] on div at bounding box center [971, 456] width 23 height 21
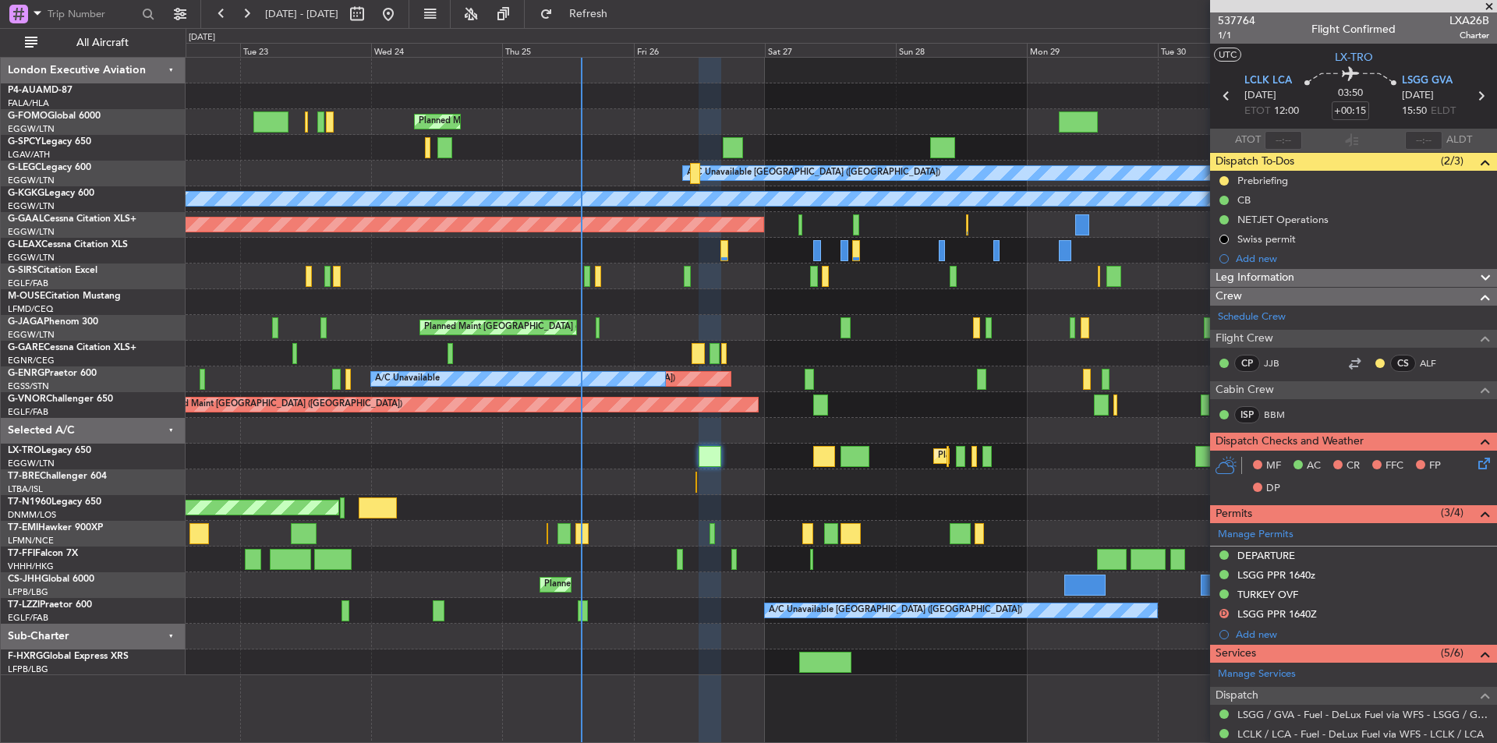
click at [744, 494] on div "Planned Maint London (Luton) A/C Unavailable London (Luton) A/C Unavailable A/C…" at bounding box center [841, 367] width 1311 height 618
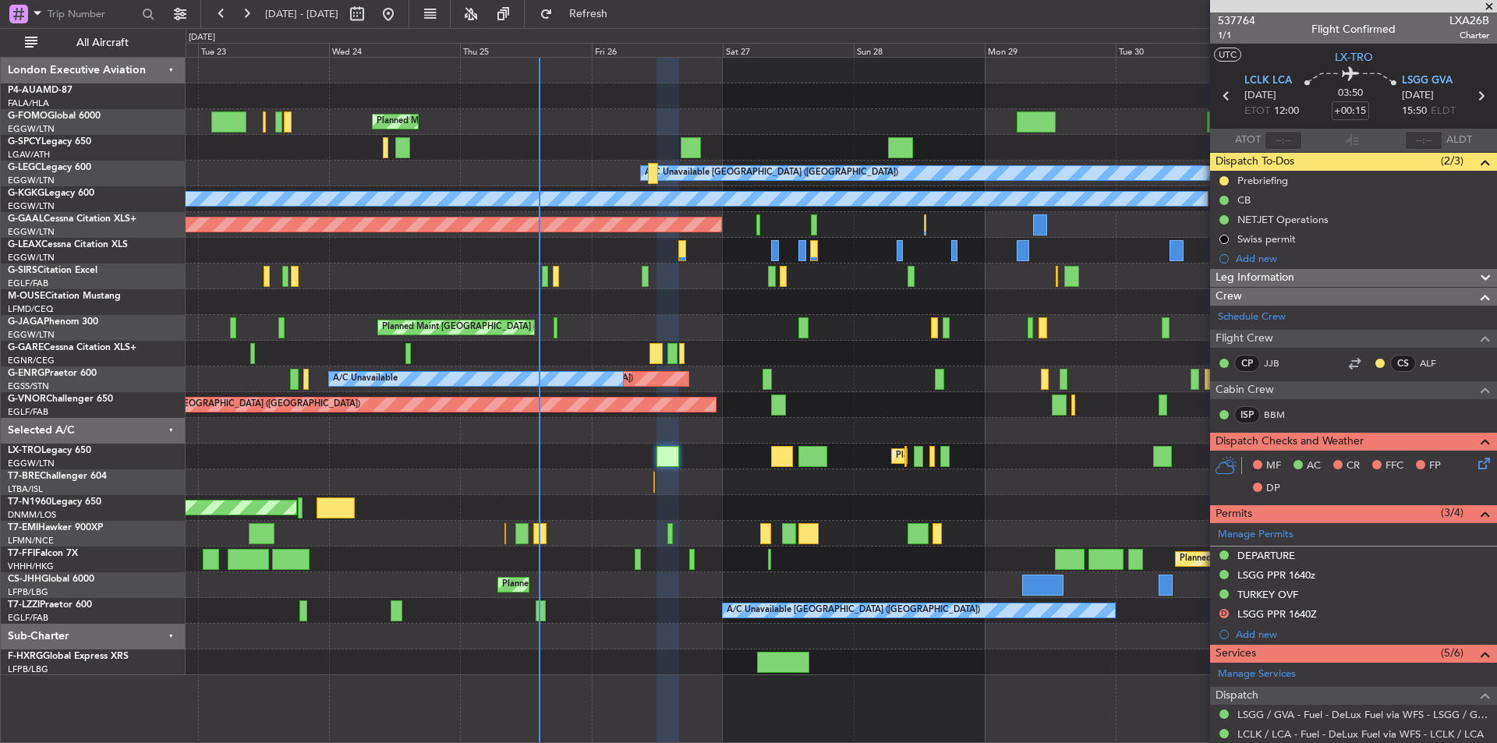
click at [1487, 6] on span at bounding box center [1490, 7] width 16 height 14
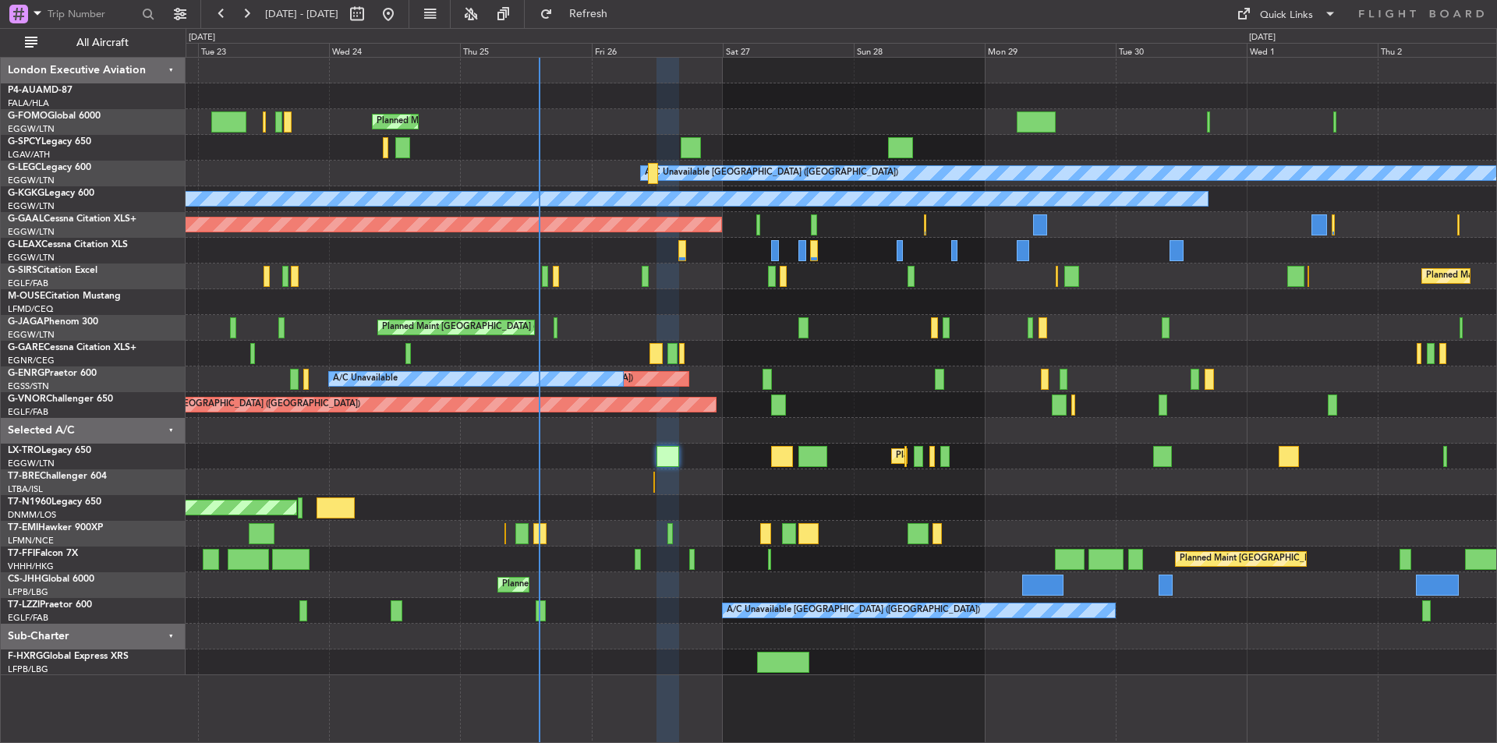
type input "0"
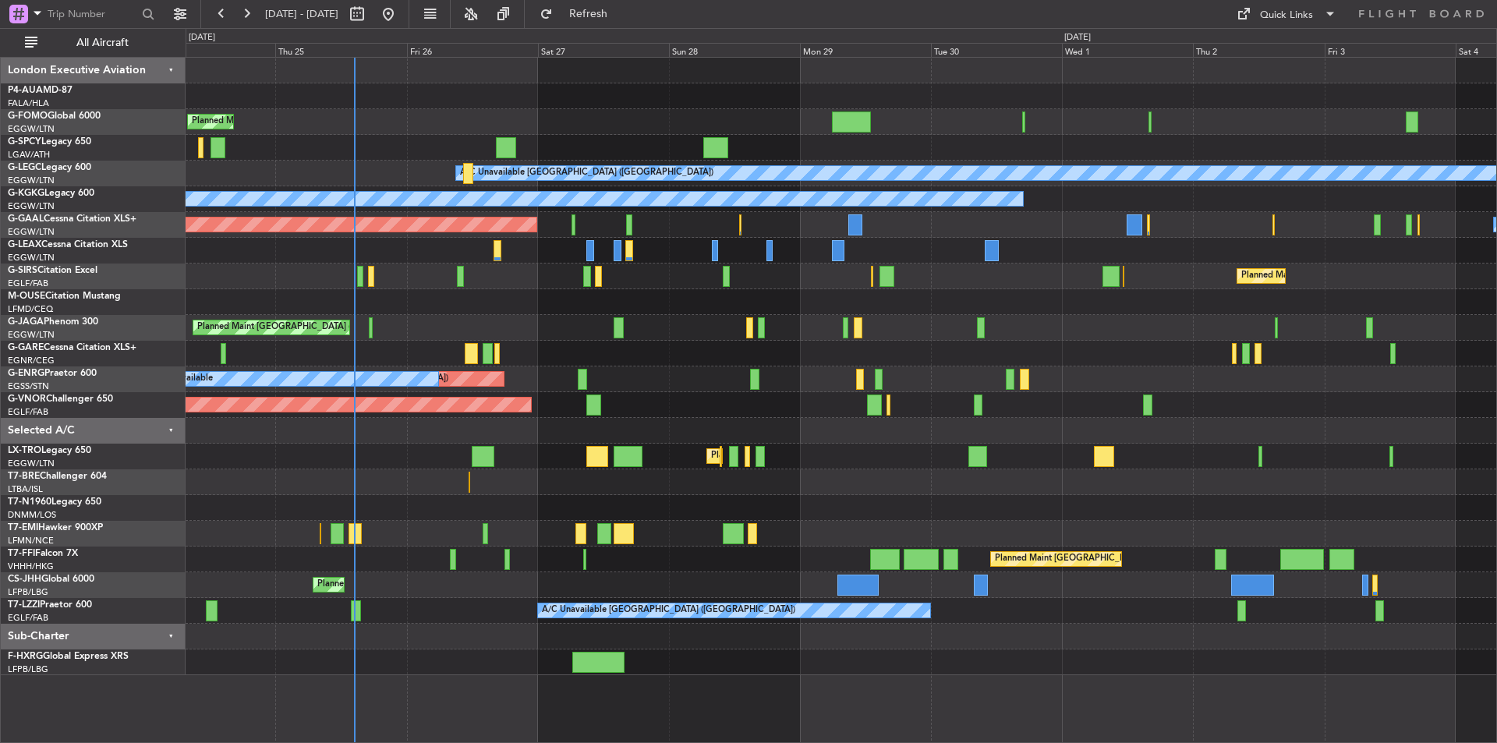
click at [706, 394] on div "Planned Maint [GEOGRAPHIC_DATA] ([GEOGRAPHIC_DATA]) A/C Unavailable [GEOGRAPHIC…" at bounding box center [841, 367] width 1311 height 618
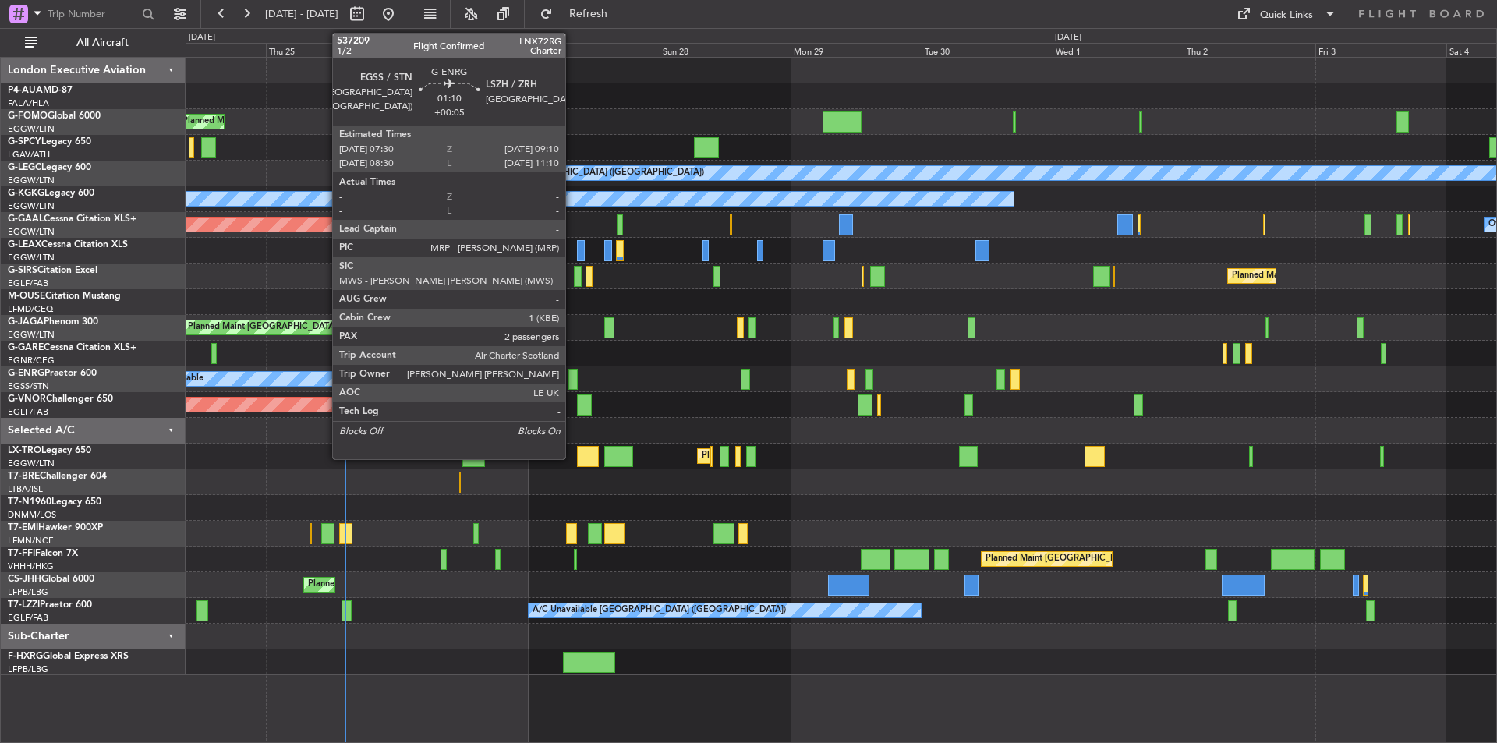
click at [572, 377] on div at bounding box center [573, 379] width 9 height 21
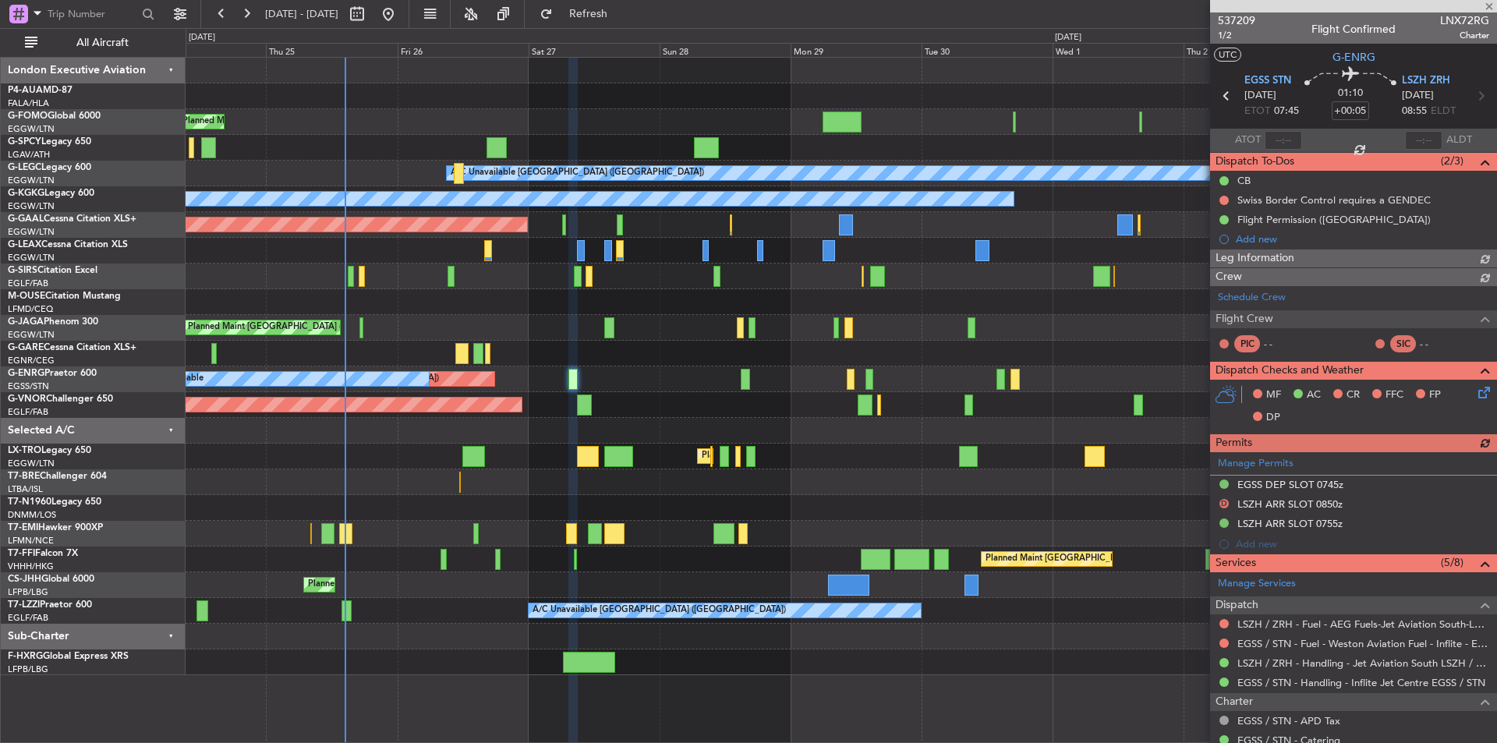
click at [1242, 19] on span "537209" at bounding box center [1236, 20] width 37 height 16
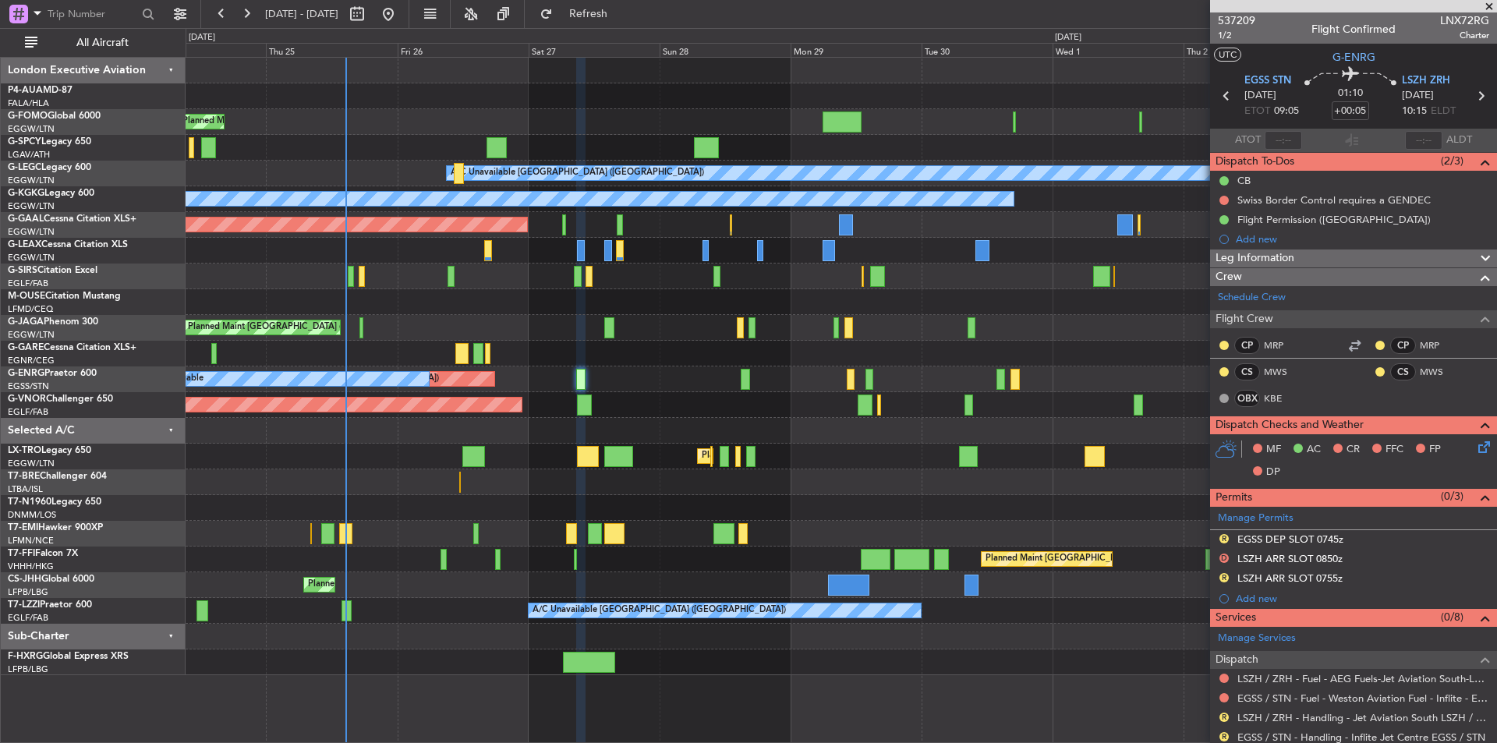
scroll to position [311, 0]
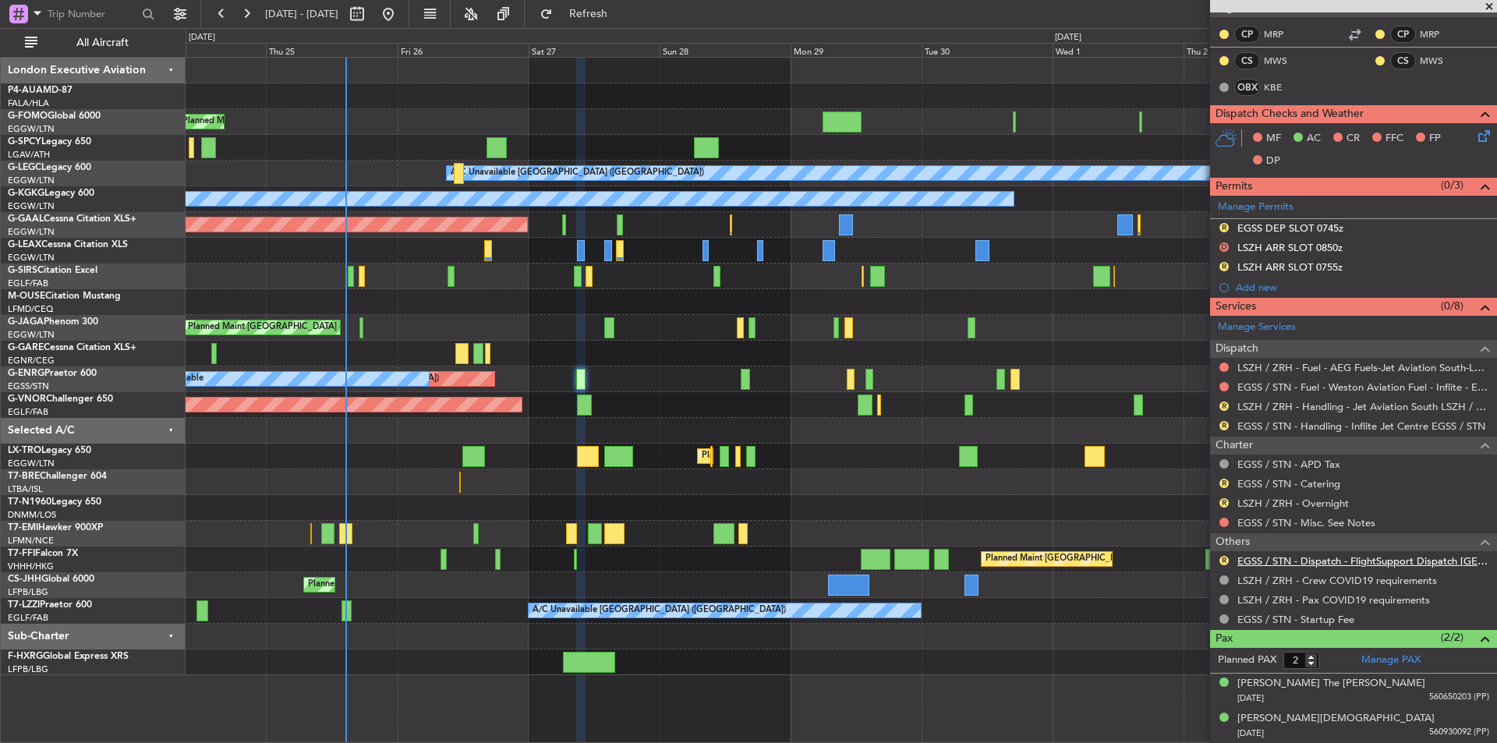
click at [1323, 564] on link "EGSS / STN - Dispatch - FlightSupport Dispatch UK" at bounding box center [1364, 560] width 252 height 13
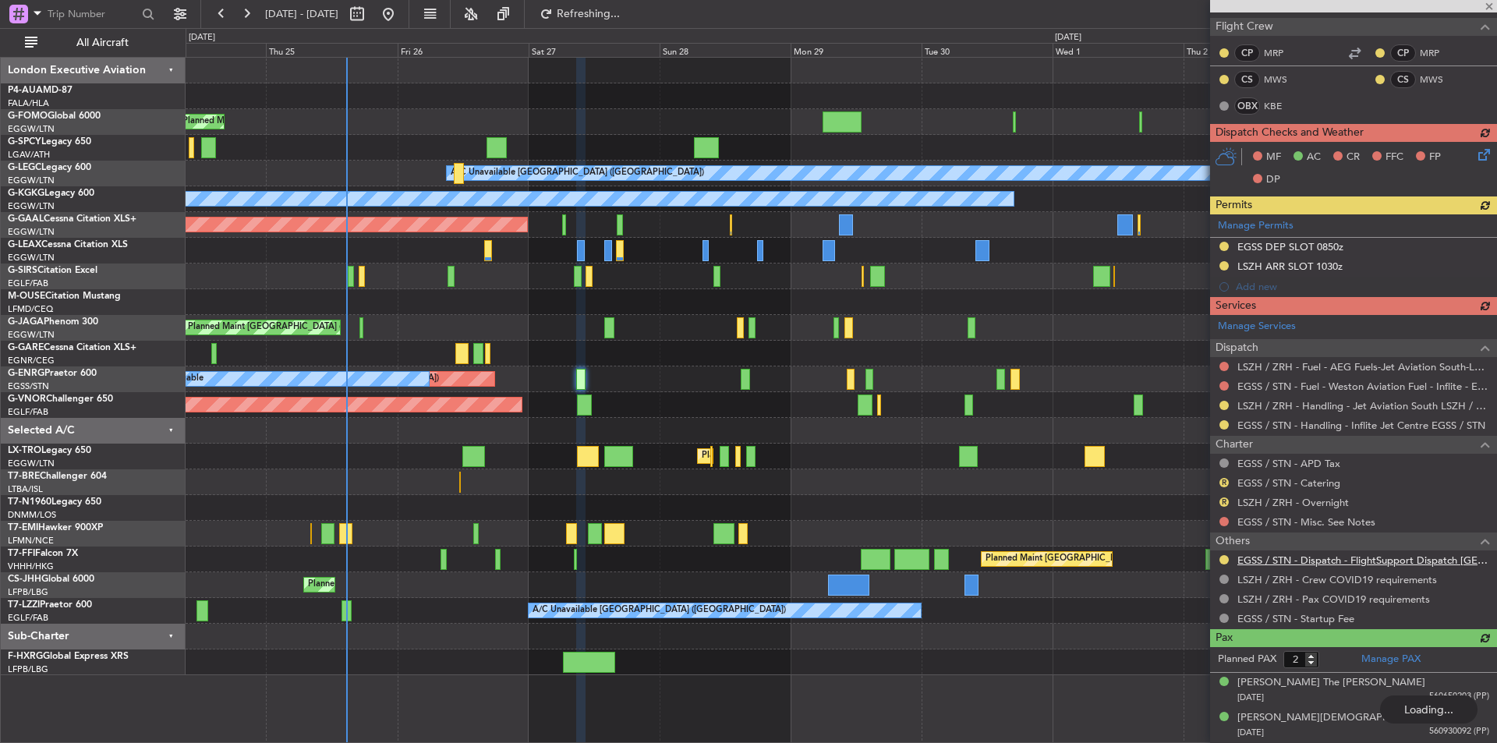
scroll to position [292, 0]
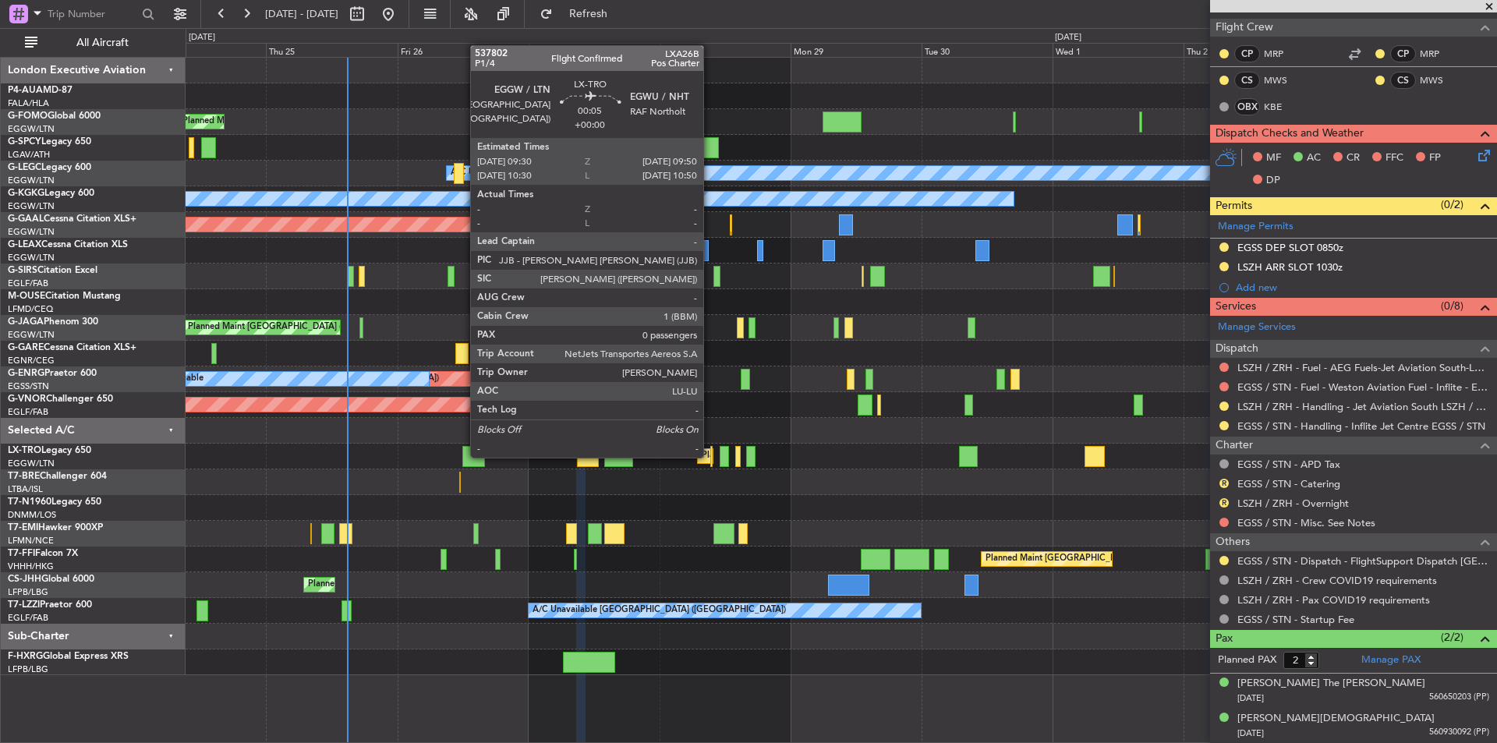
click at [710, 456] on div at bounding box center [711, 456] width 2 height 21
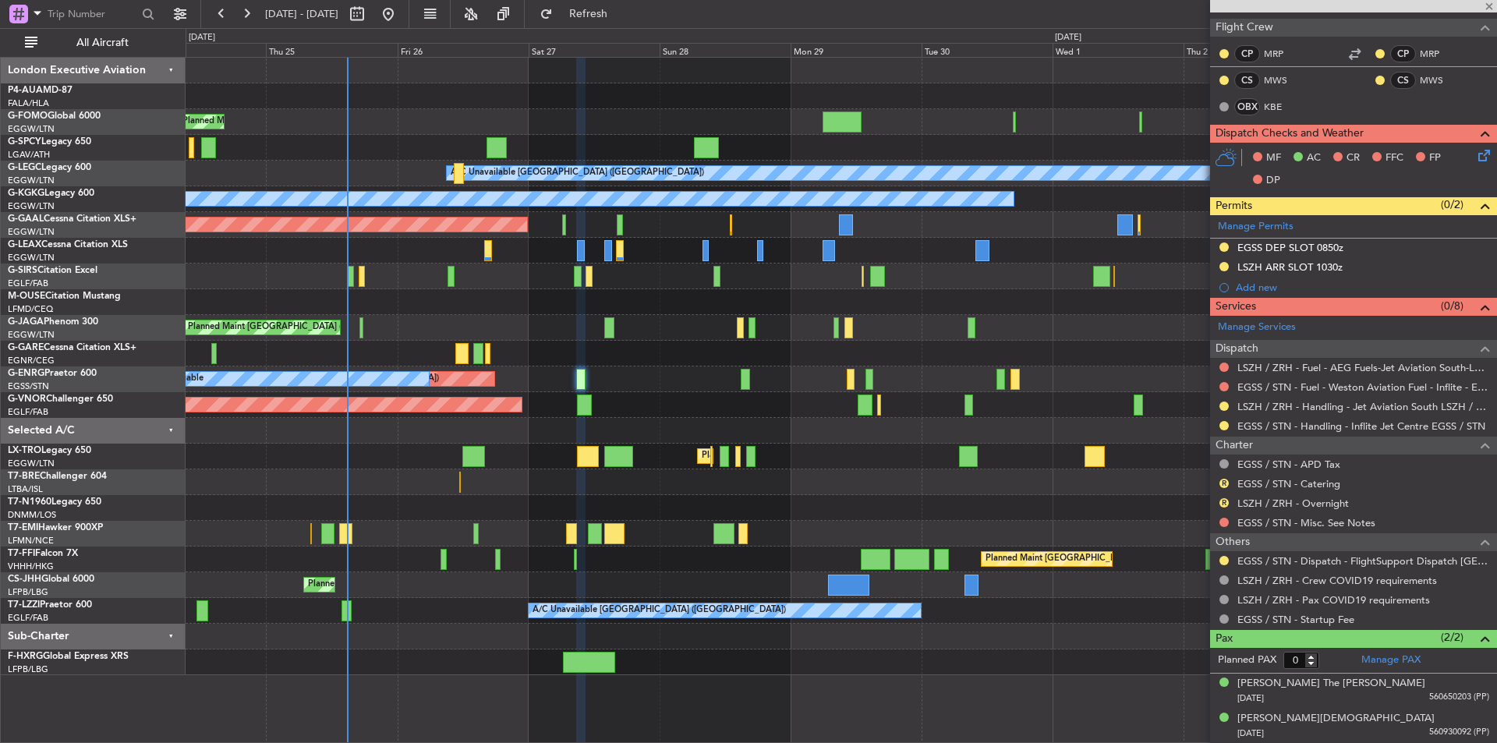
scroll to position [0, 0]
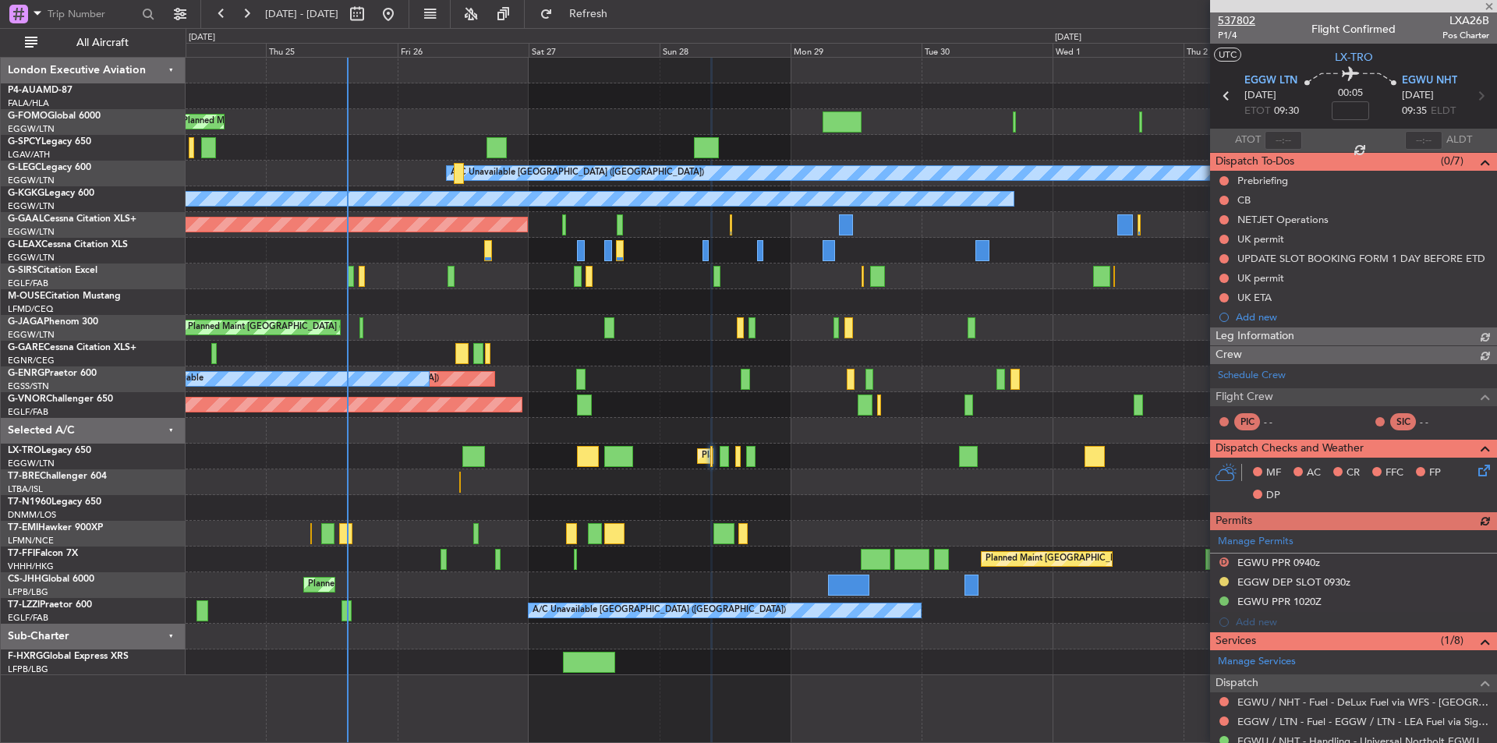
click at [1235, 15] on span "537802" at bounding box center [1236, 20] width 37 height 16
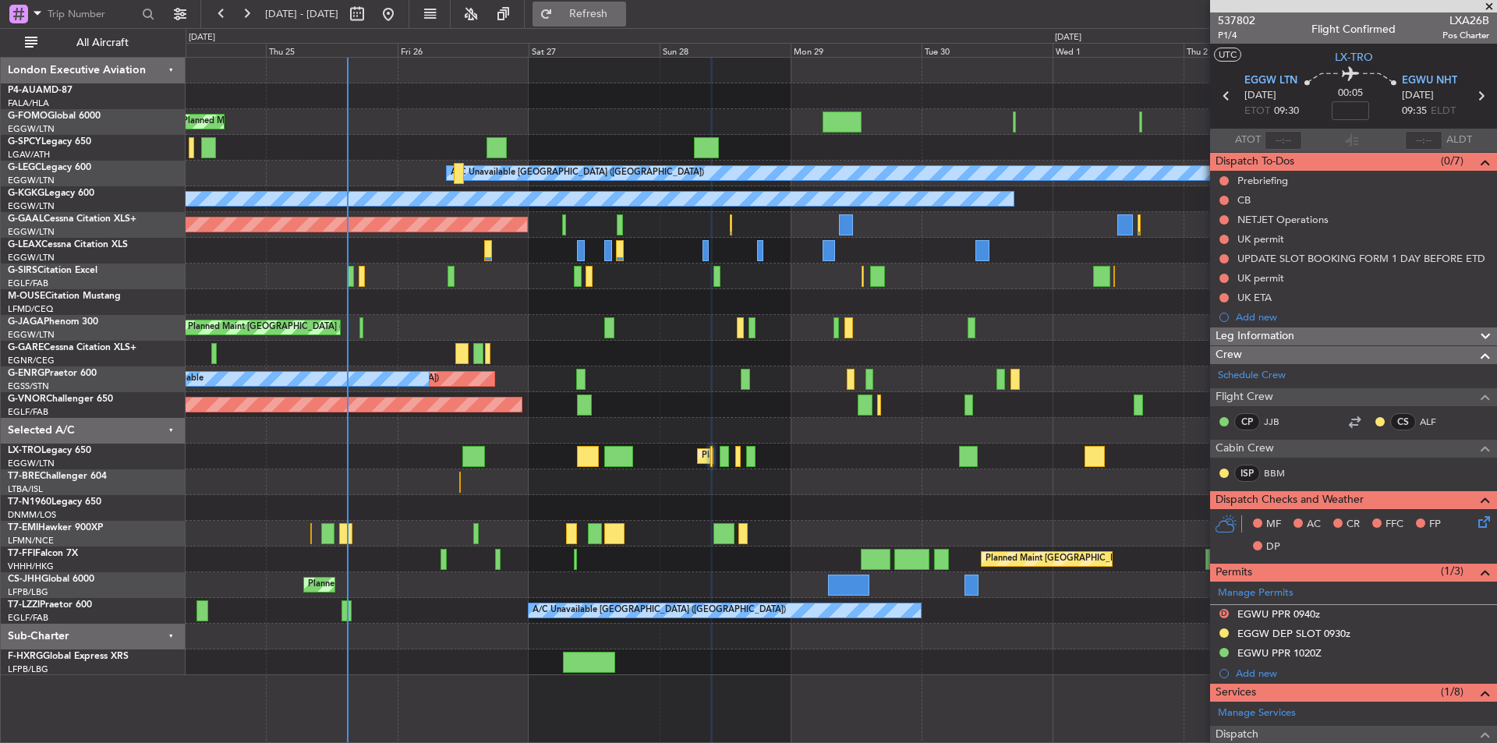
click at [592, 9] on button "Refresh" at bounding box center [580, 14] width 94 height 25
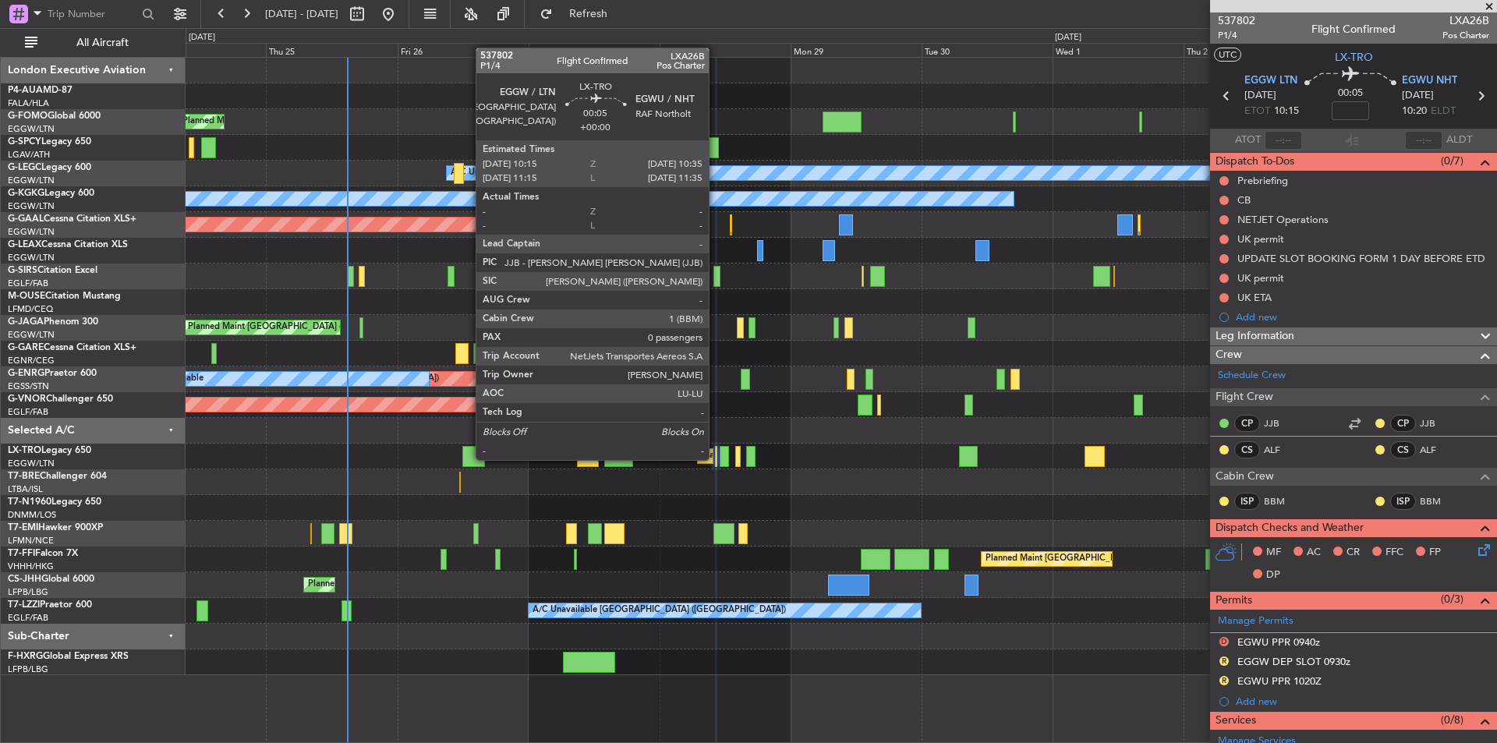
click at [716, 459] on div at bounding box center [716, 456] width 2 height 21
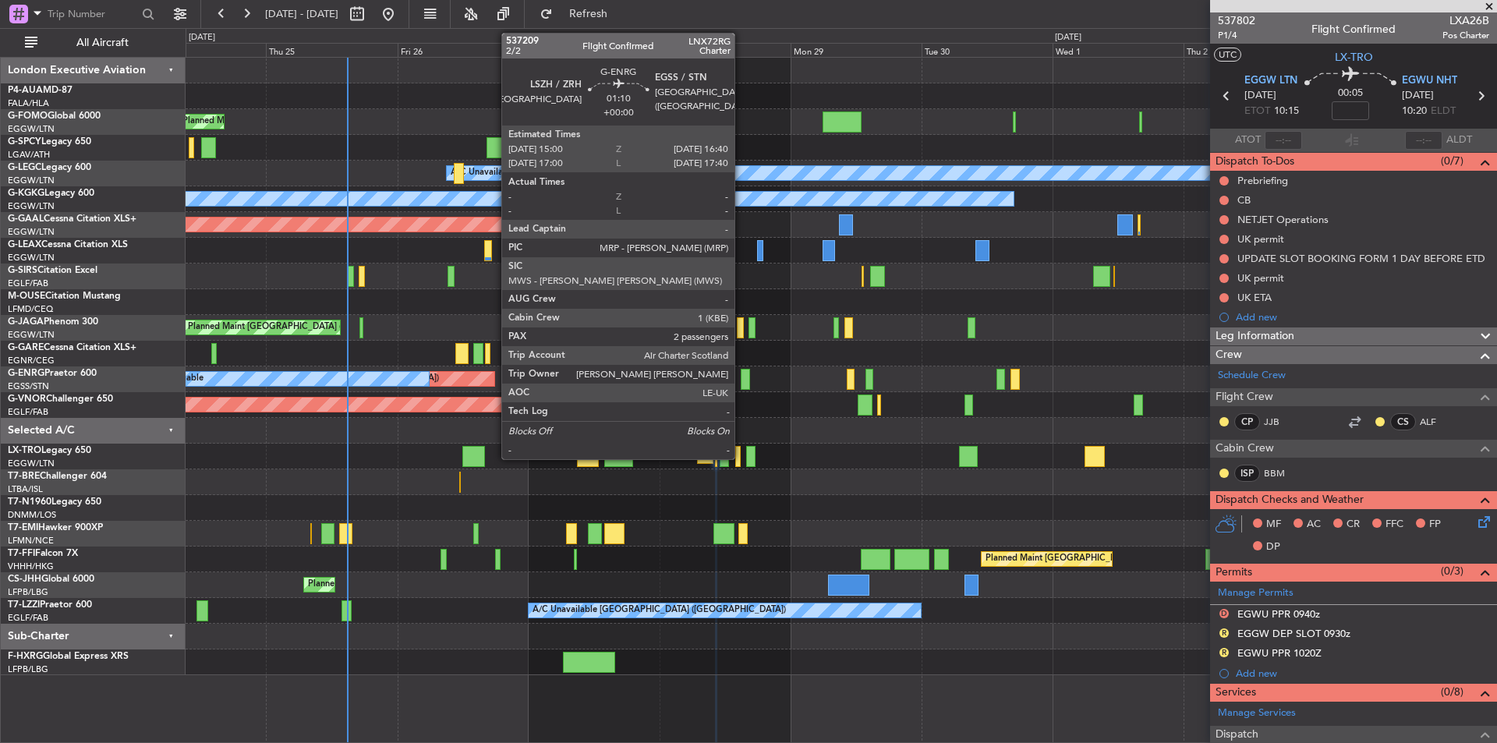
click at [742, 378] on div at bounding box center [745, 379] width 9 height 21
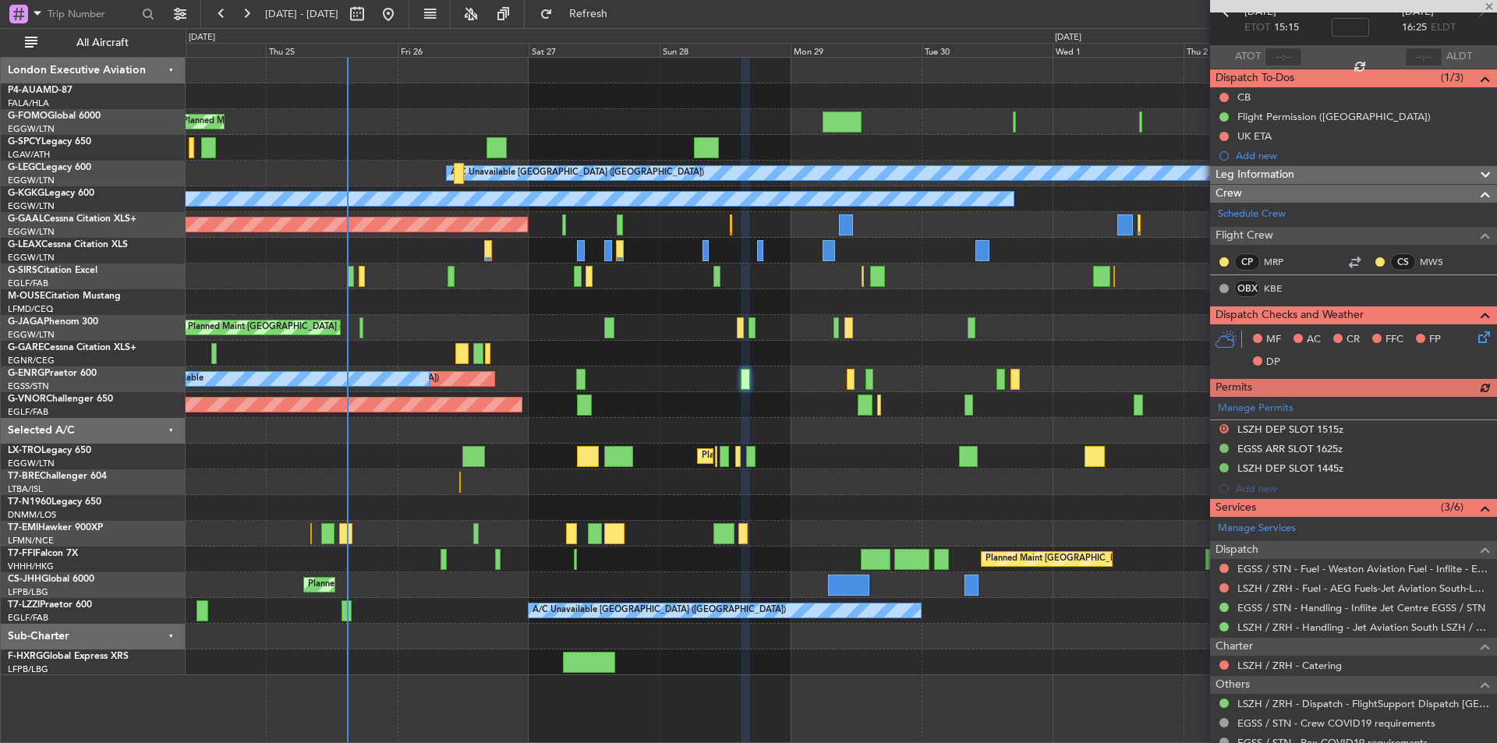
scroll to position [226, 0]
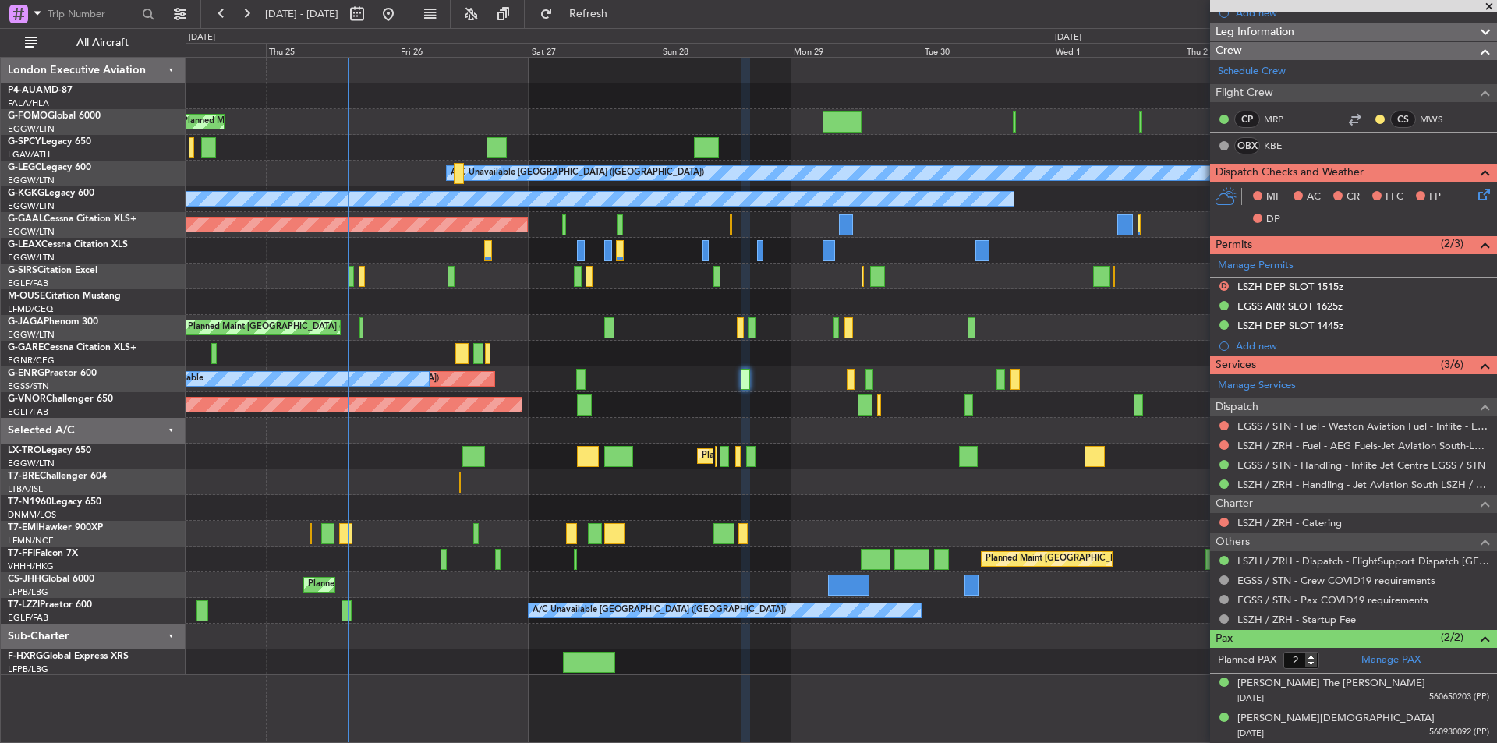
click at [1488, 9] on span at bounding box center [1490, 7] width 16 height 14
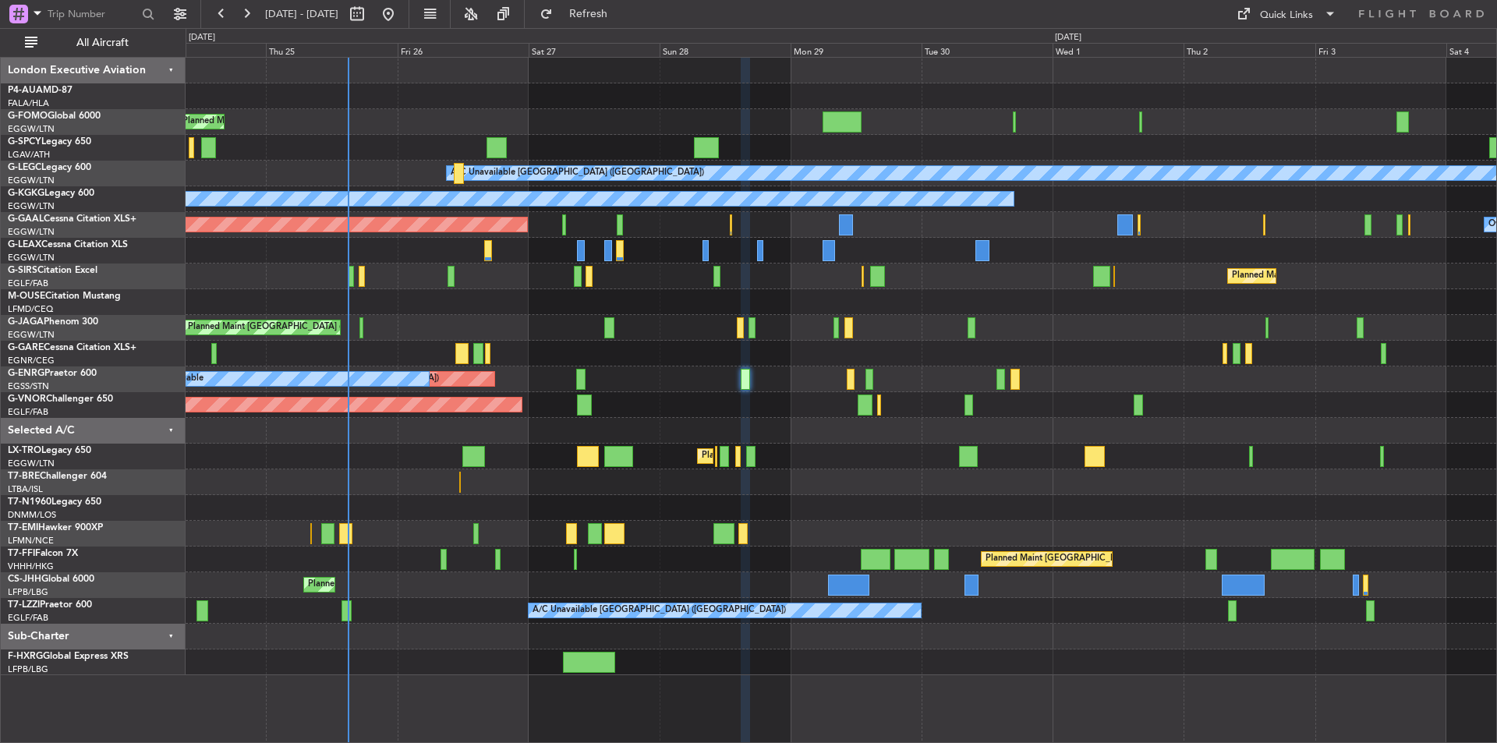
type input "0"
click at [1321, 22] on span at bounding box center [1330, 14] width 19 height 19
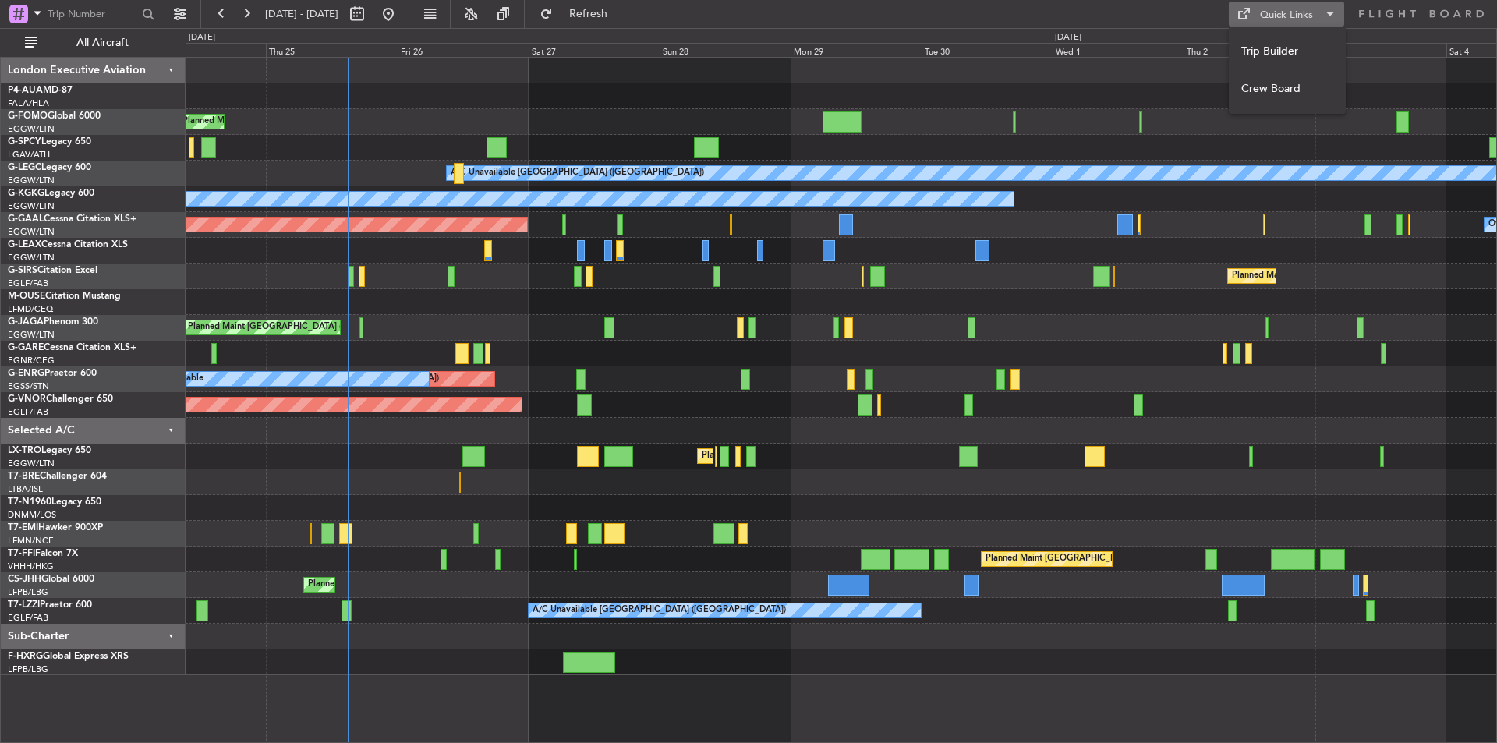
click at [1309, 55] on button "Trip Builder" at bounding box center [1287, 51] width 117 height 37
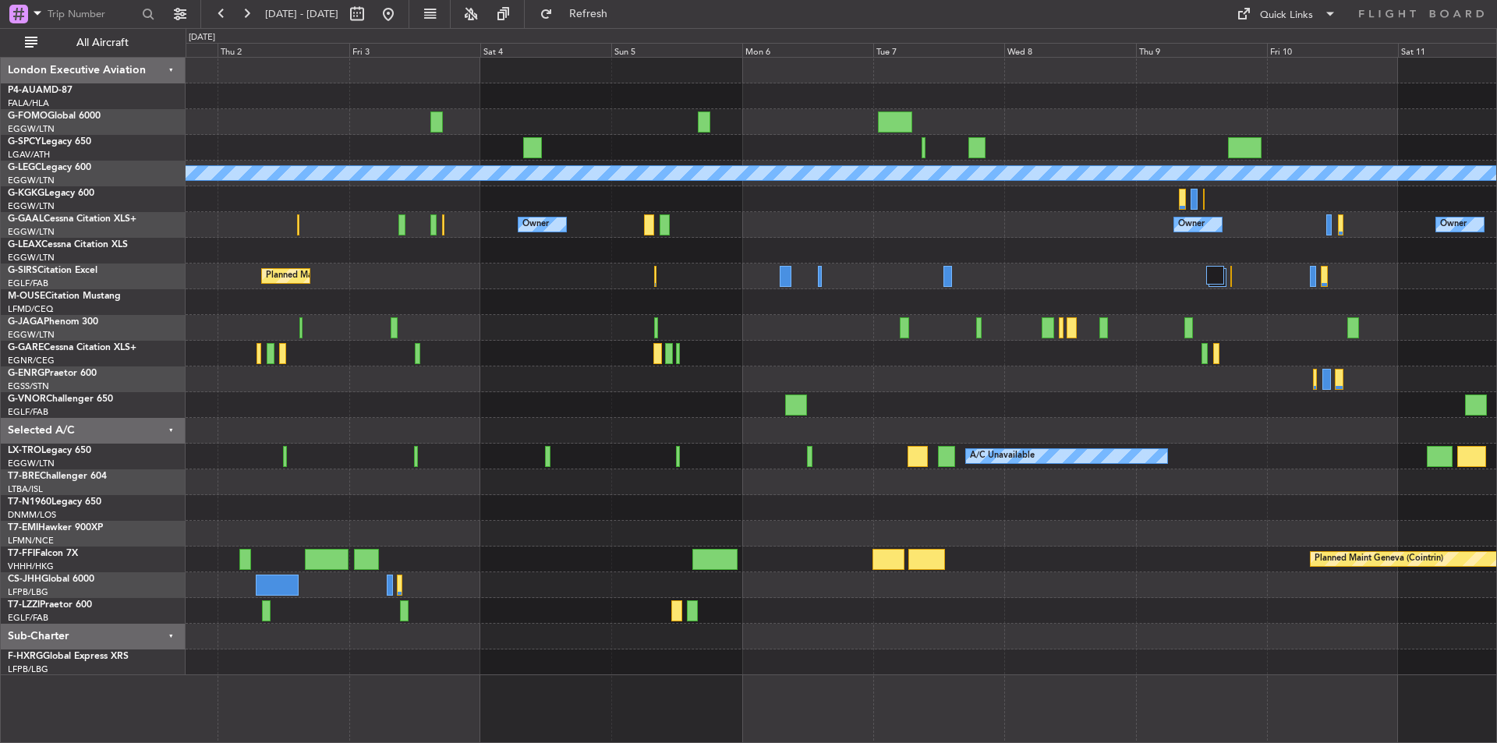
click at [100, 355] on div "A/C Unavailable London (Luton) A/C Unavailable Istanbul (Ataturk) Owner Owner O…" at bounding box center [748, 385] width 1497 height 715
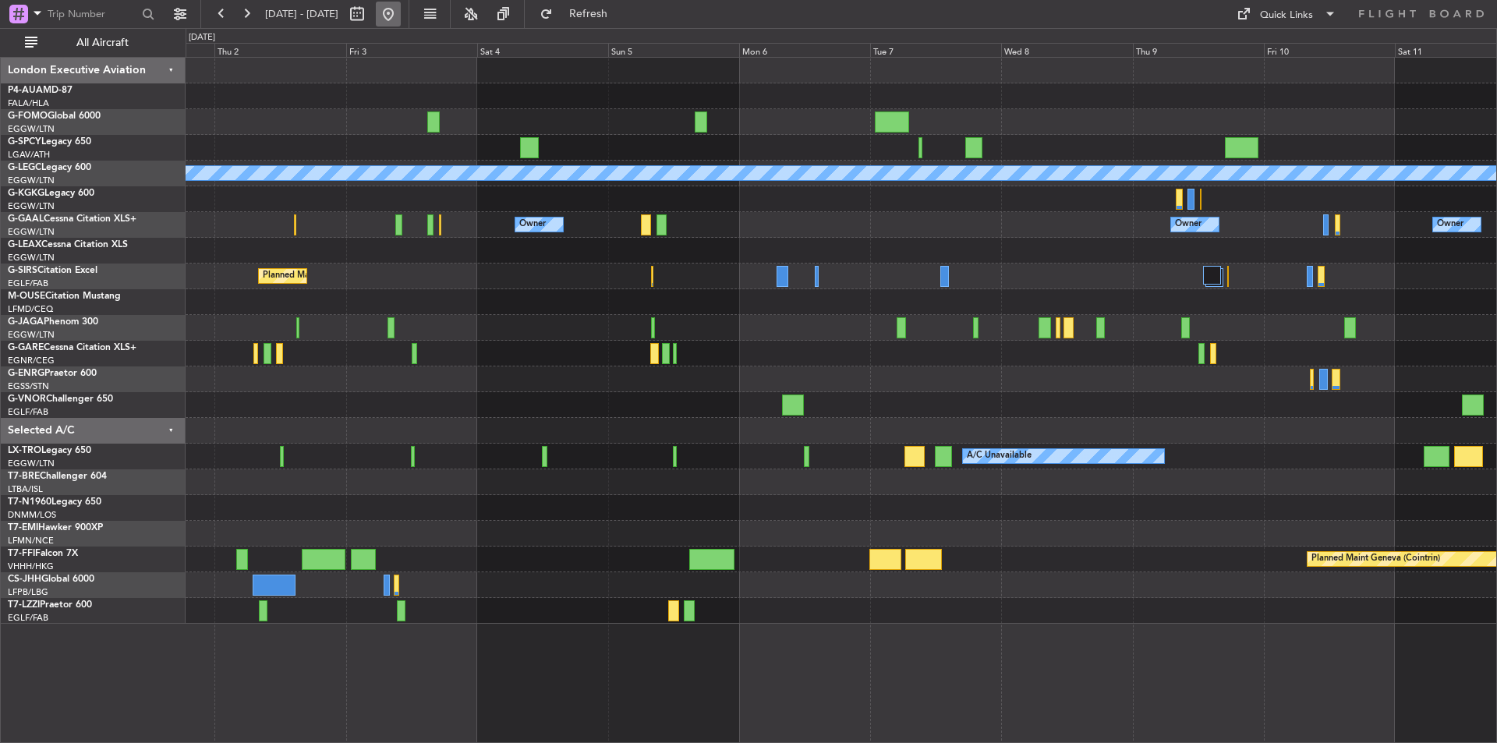
click at [401, 13] on button at bounding box center [388, 14] width 25 height 25
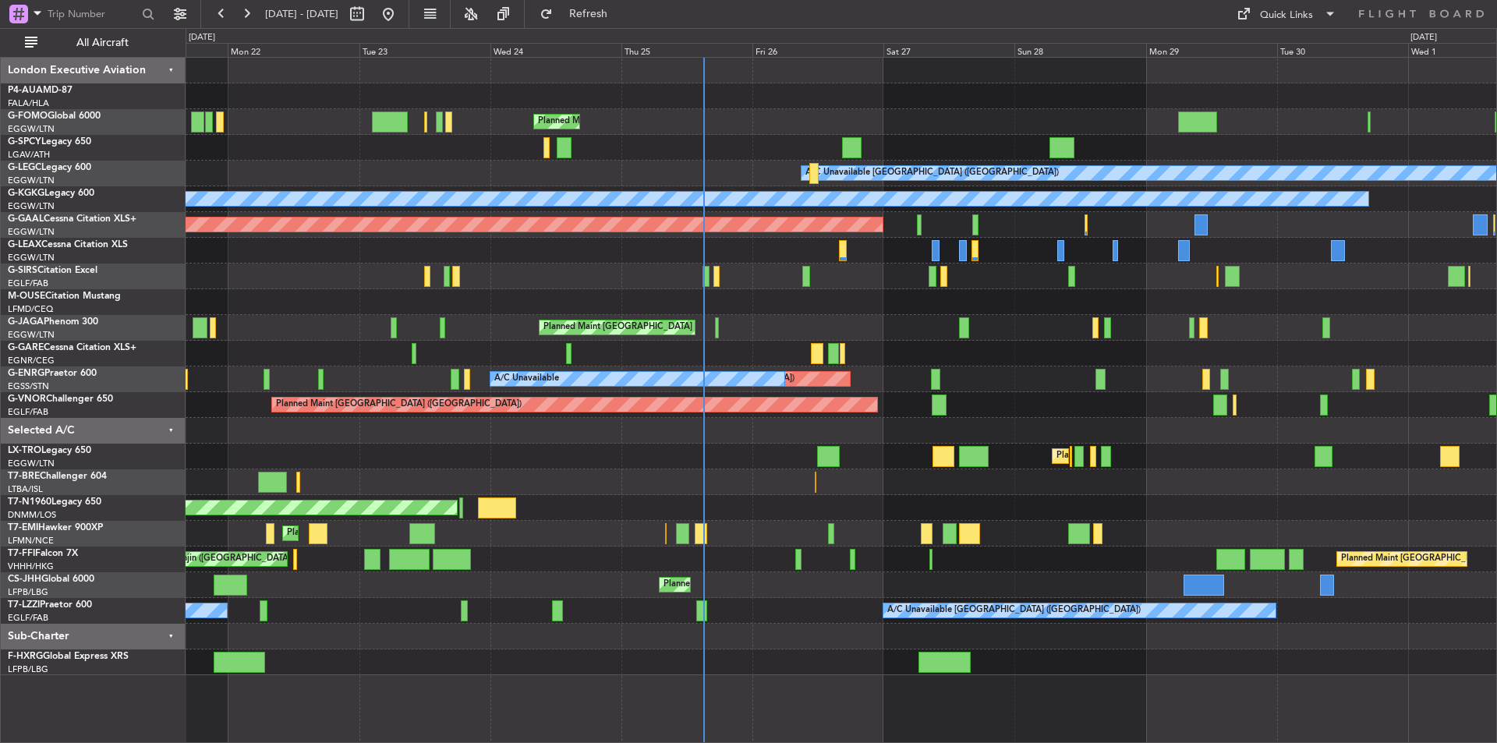
click at [976, 348] on div "Planned Maint London (Luton) A/C Unavailable London (Luton) A/C Unavailable A/C…" at bounding box center [841, 367] width 1311 height 618
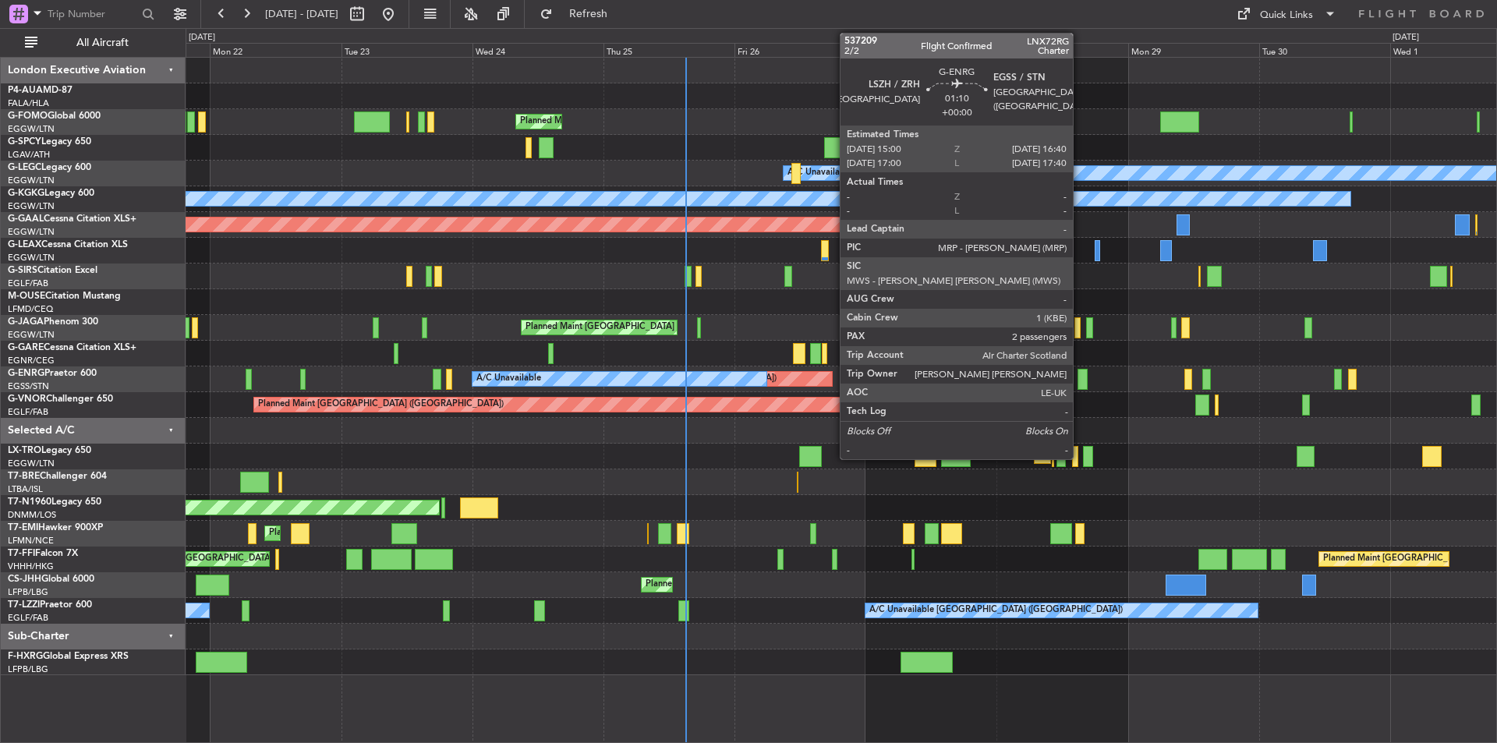
click at [1080, 384] on div at bounding box center [1082, 379] width 9 height 21
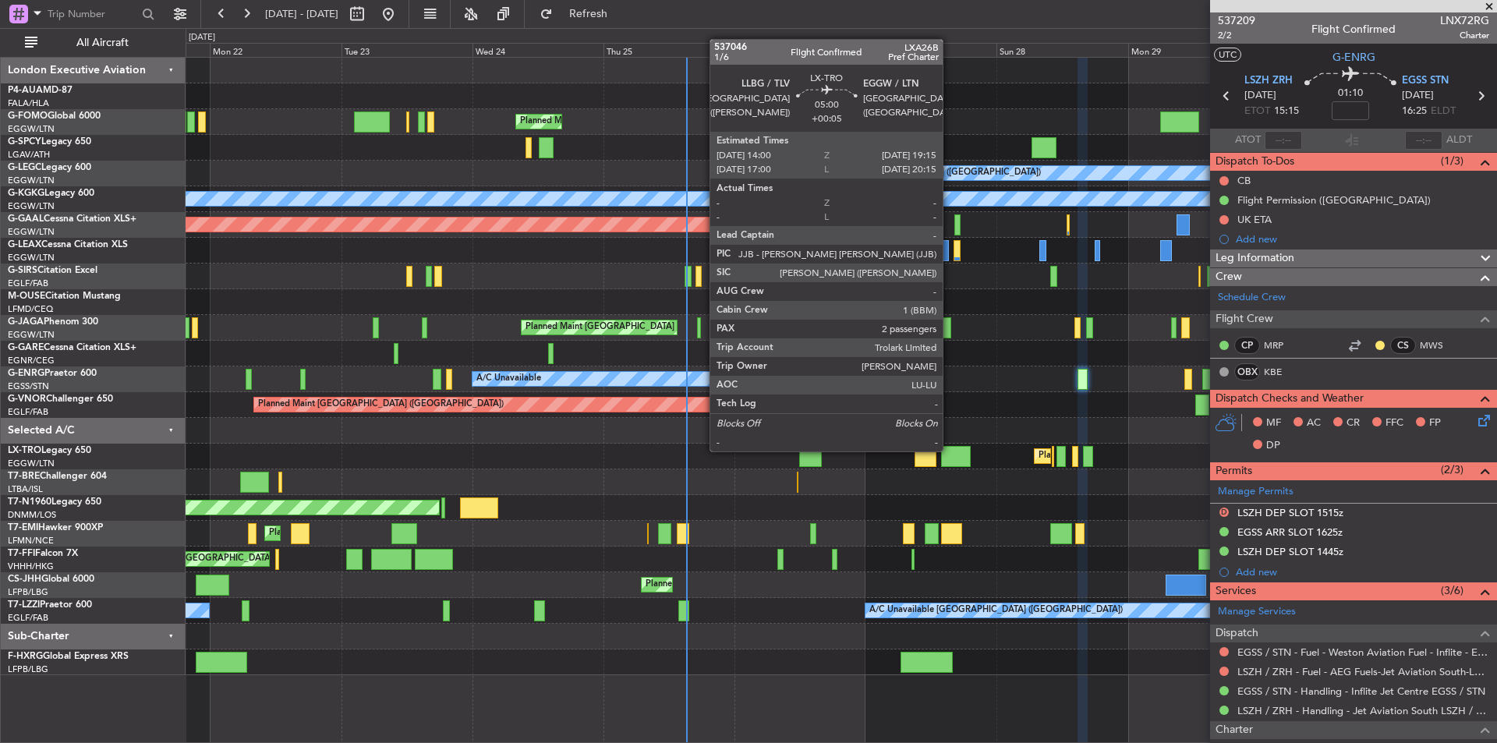
click at [950, 450] on div at bounding box center [955, 456] width 29 height 21
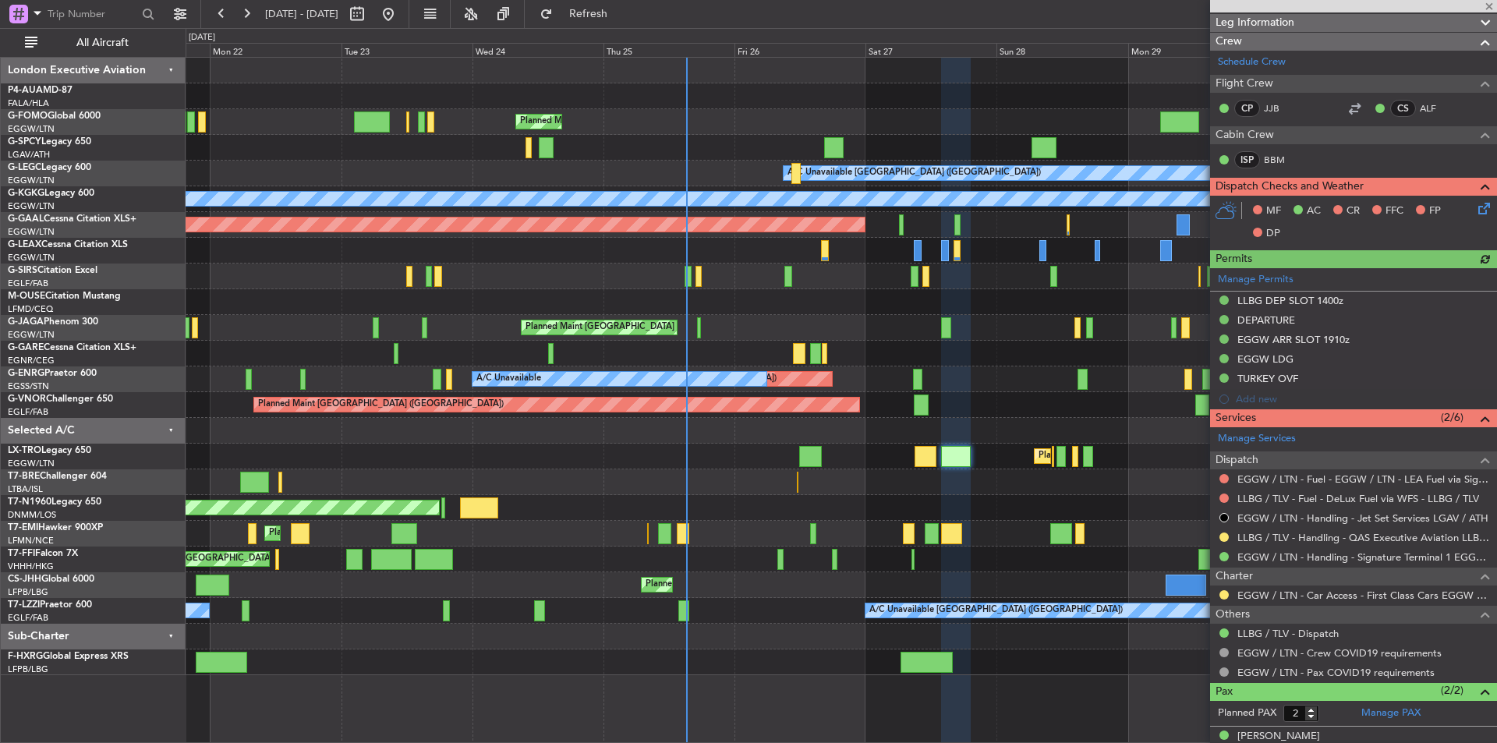
scroll to position [269, 0]
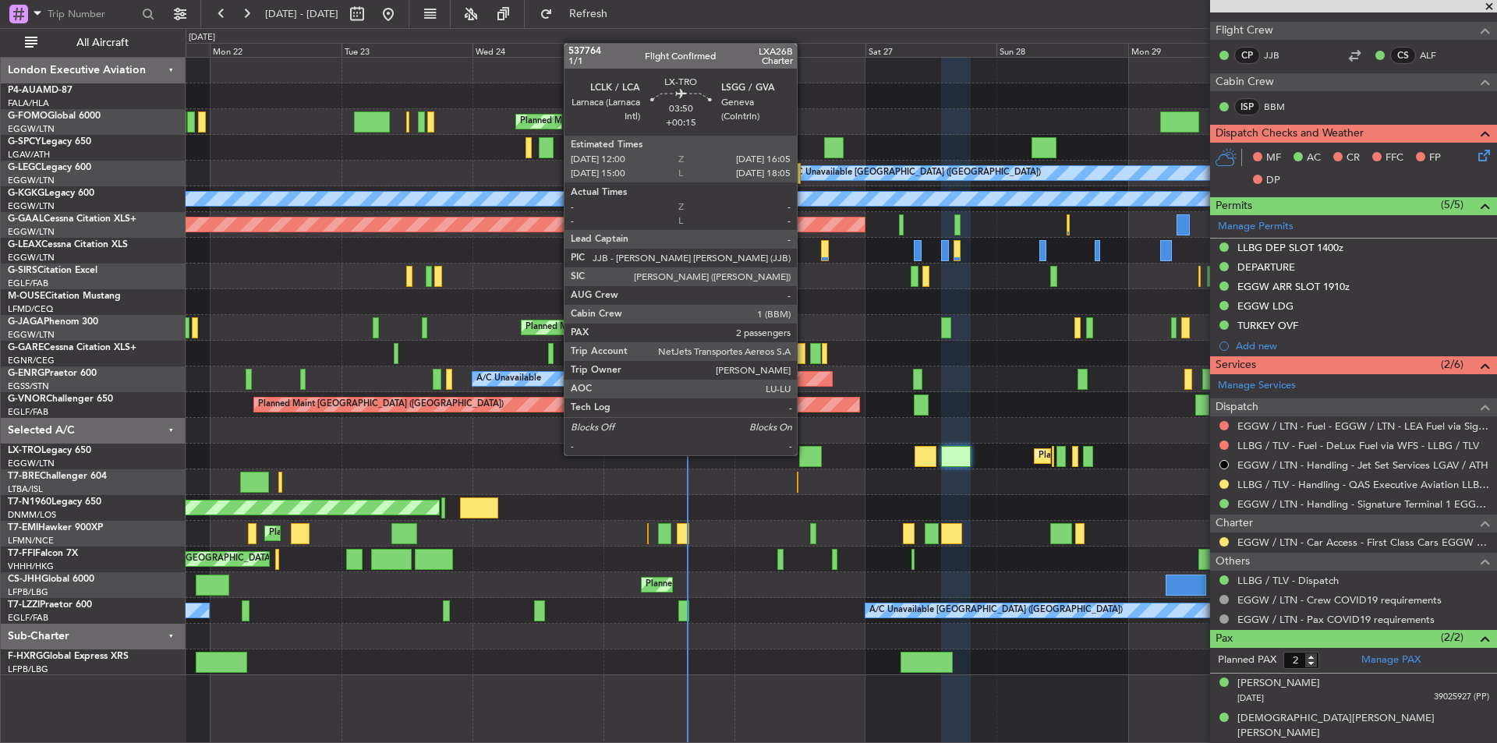
click at [804, 454] on div at bounding box center [810, 456] width 23 height 21
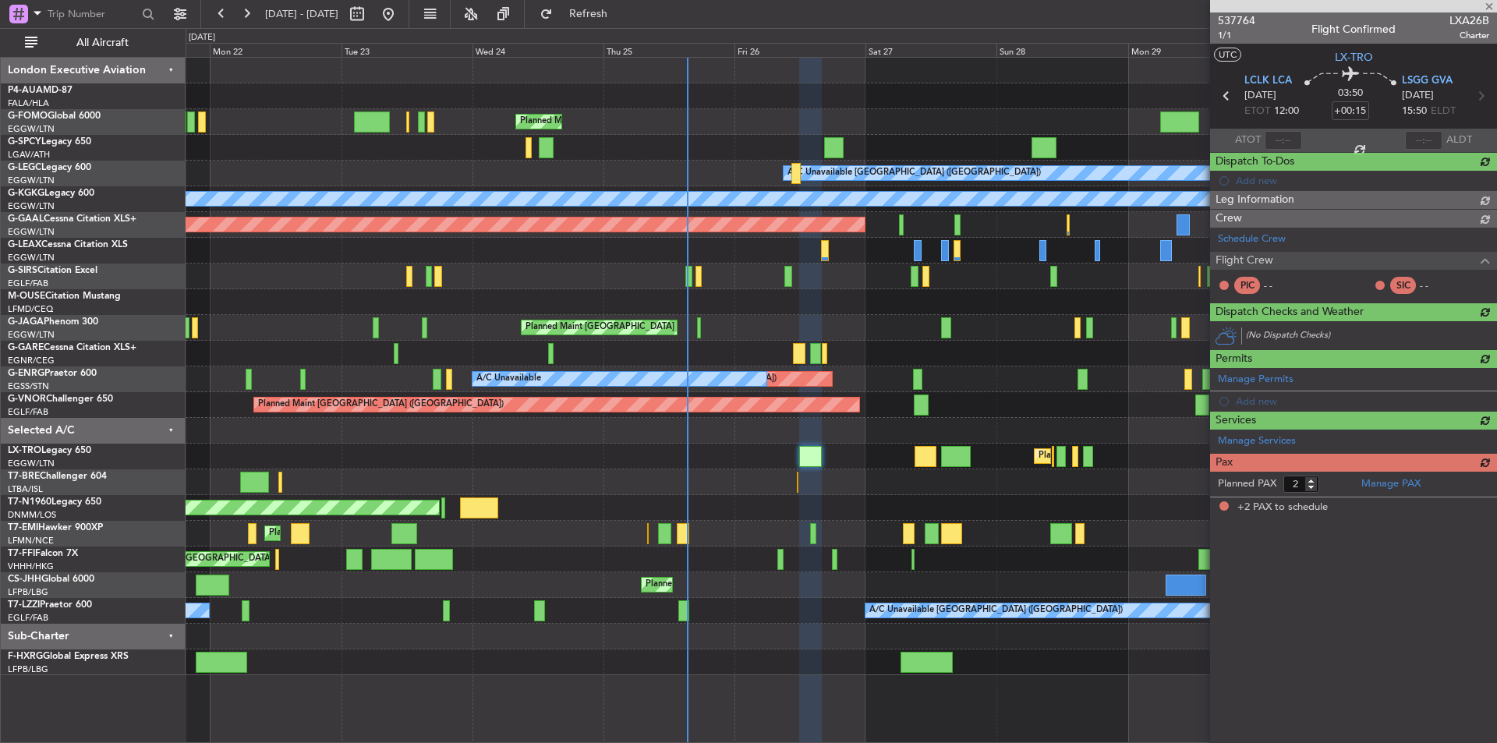
scroll to position [0, 0]
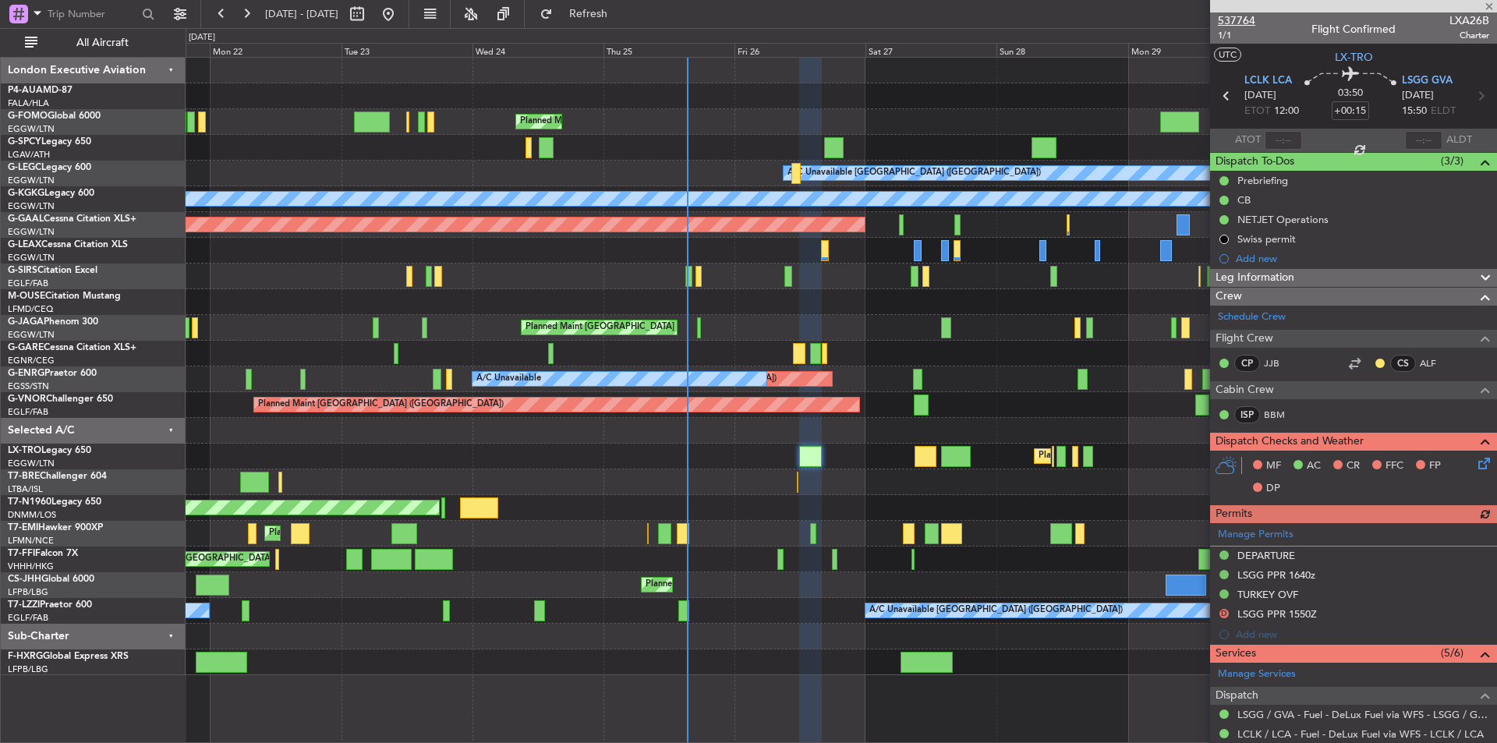
click at [1249, 27] on span "537764" at bounding box center [1236, 20] width 37 height 16
click at [626, 20] on button "Refresh" at bounding box center [580, 14] width 94 height 25
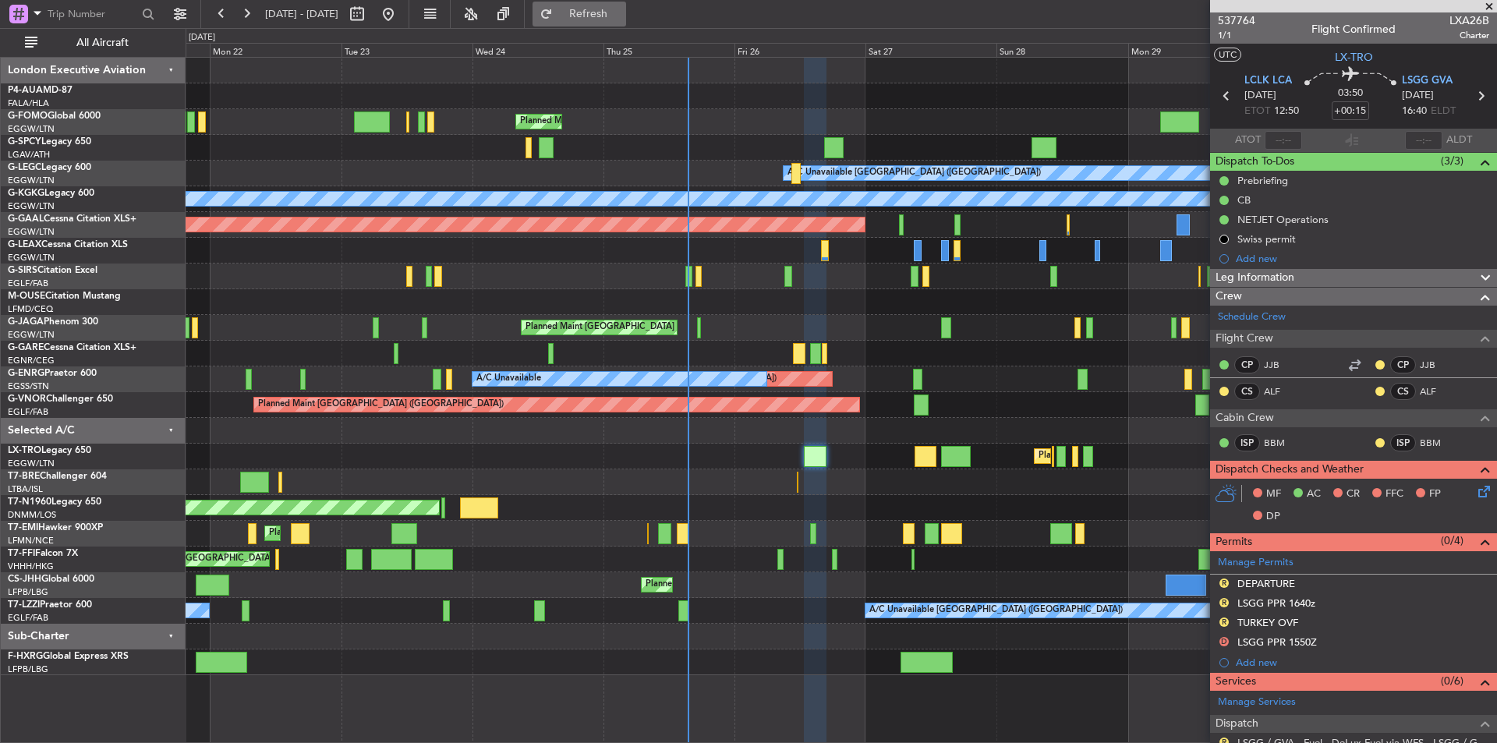
click at [622, 16] on span "Refresh" at bounding box center [589, 14] width 66 height 11
click at [1231, 21] on span "537764" at bounding box center [1236, 20] width 37 height 16
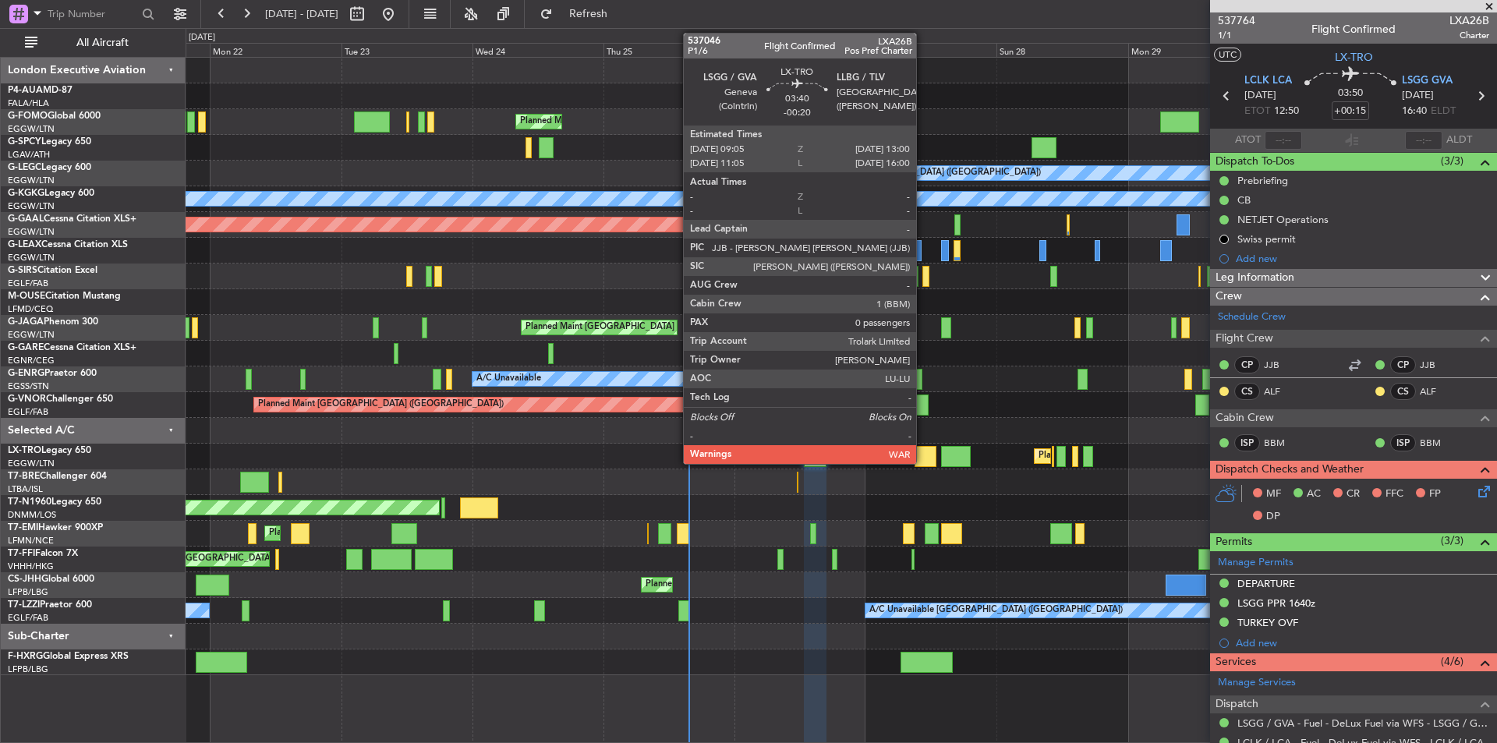
click at [923, 456] on div at bounding box center [926, 456] width 22 height 21
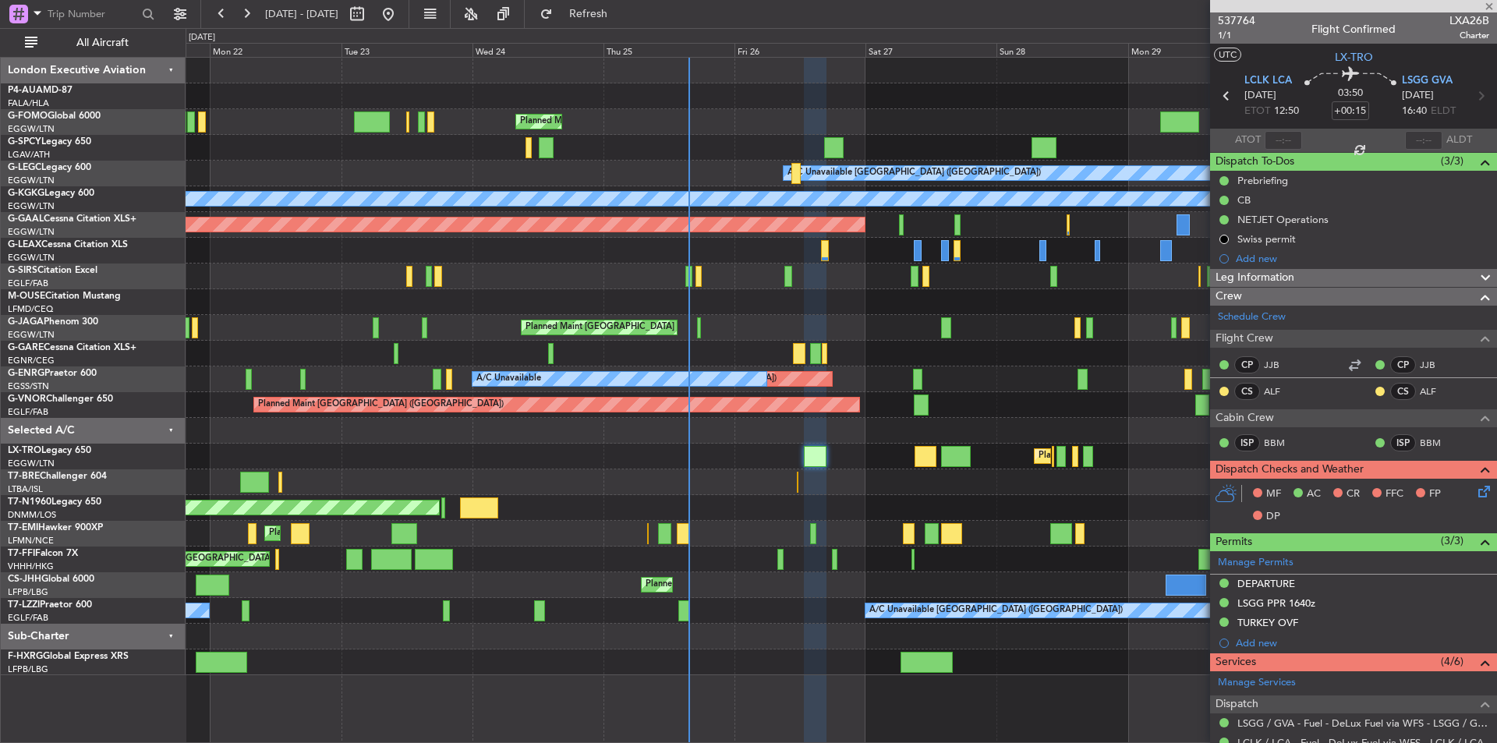
type input "-00:20"
type input "0"
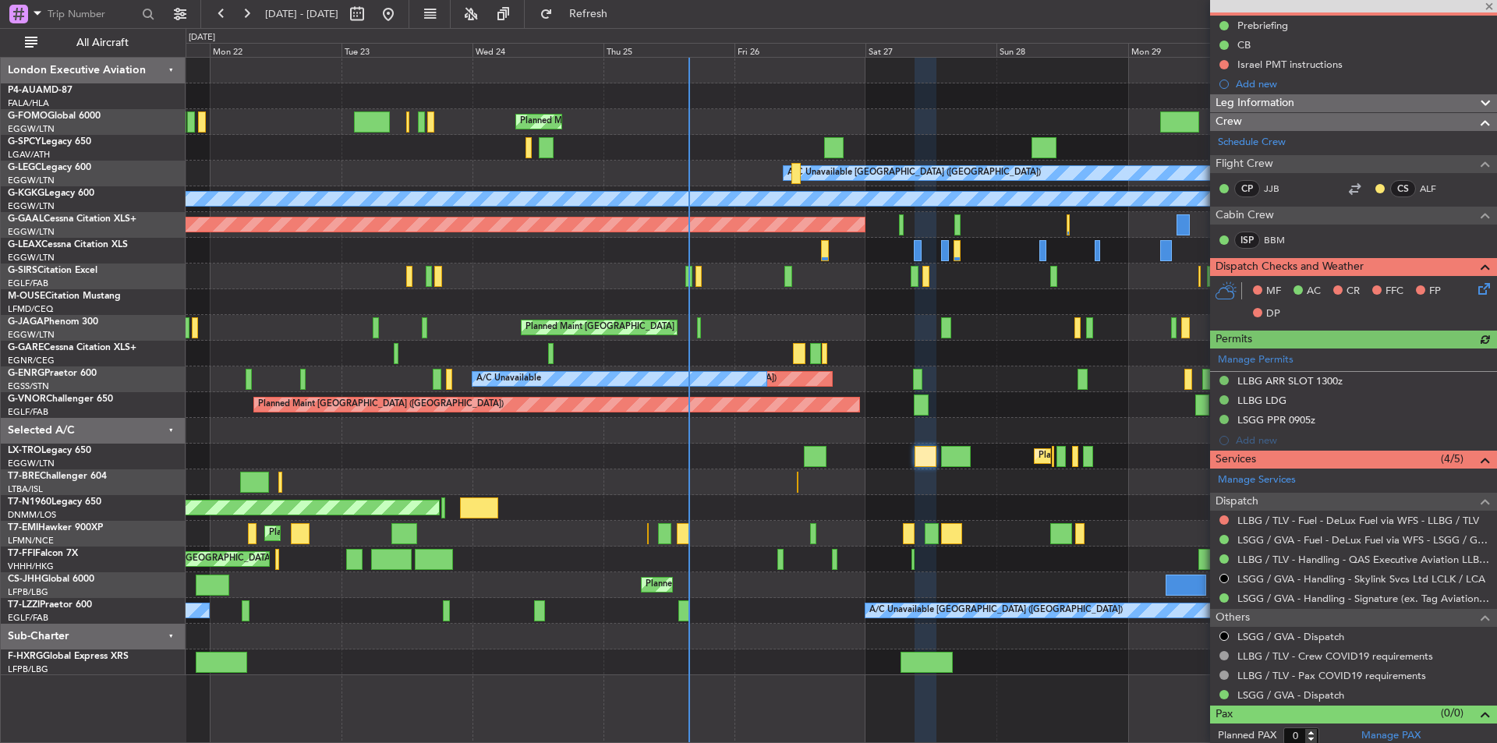
scroll to position [161, 0]
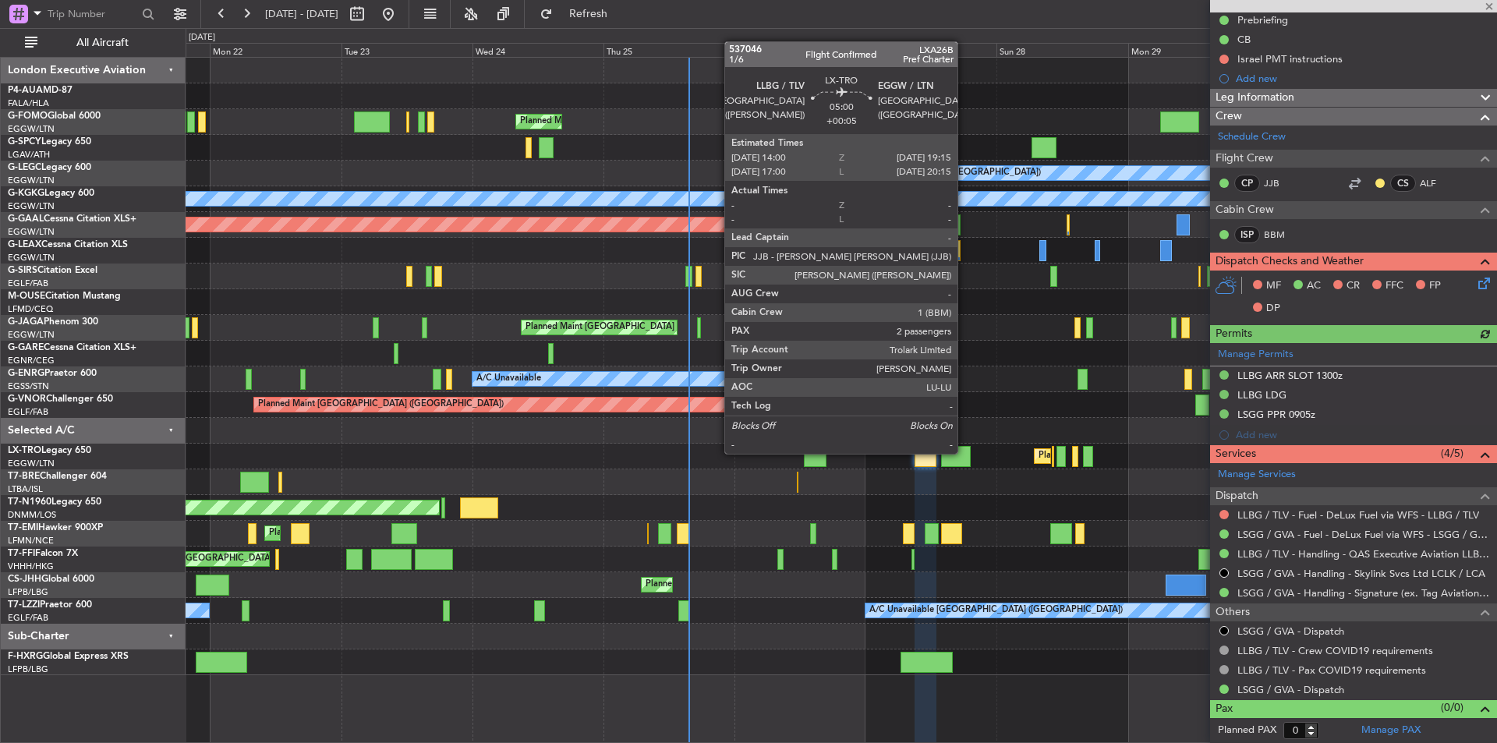
click at [965, 452] on div at bounding box center [955, 456] width 29 height 21
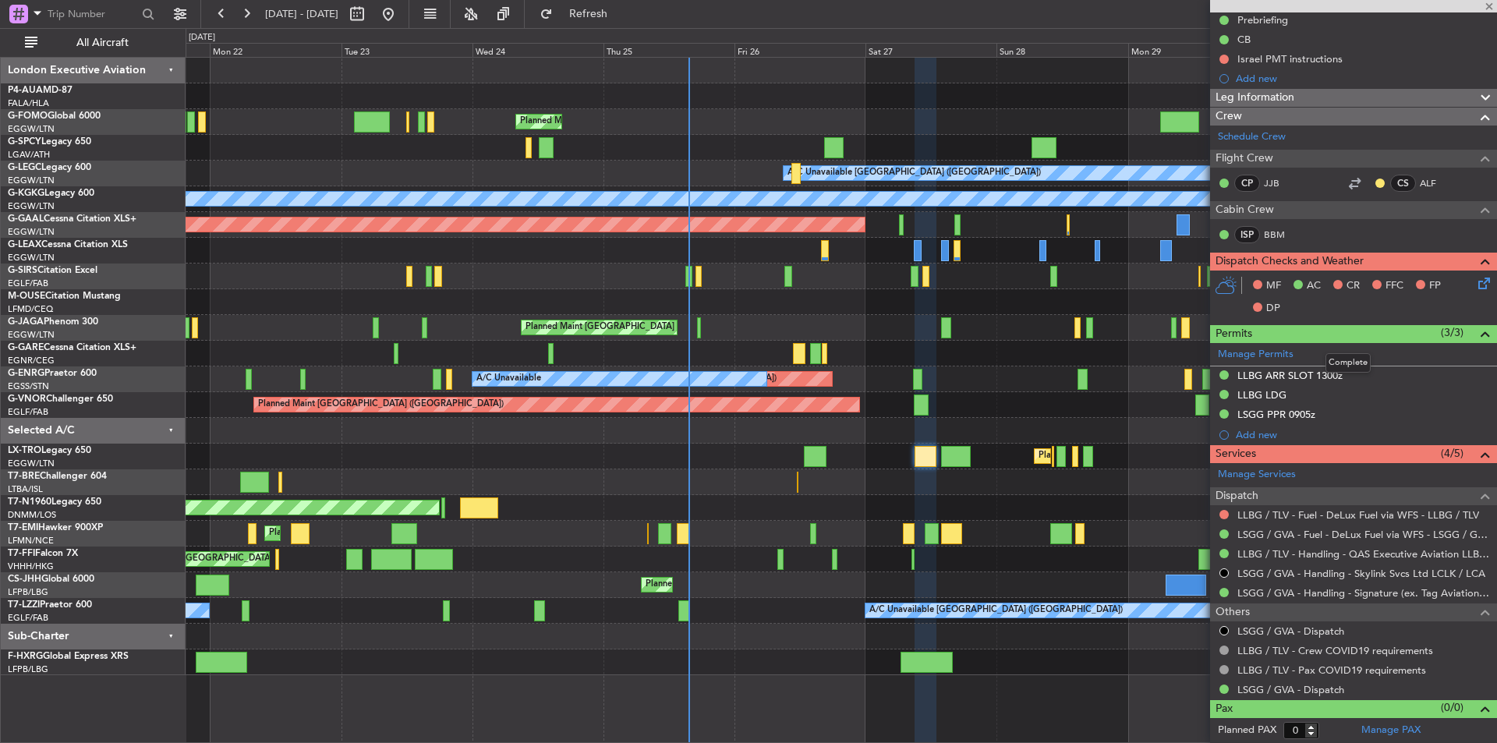
type input "+00:05"
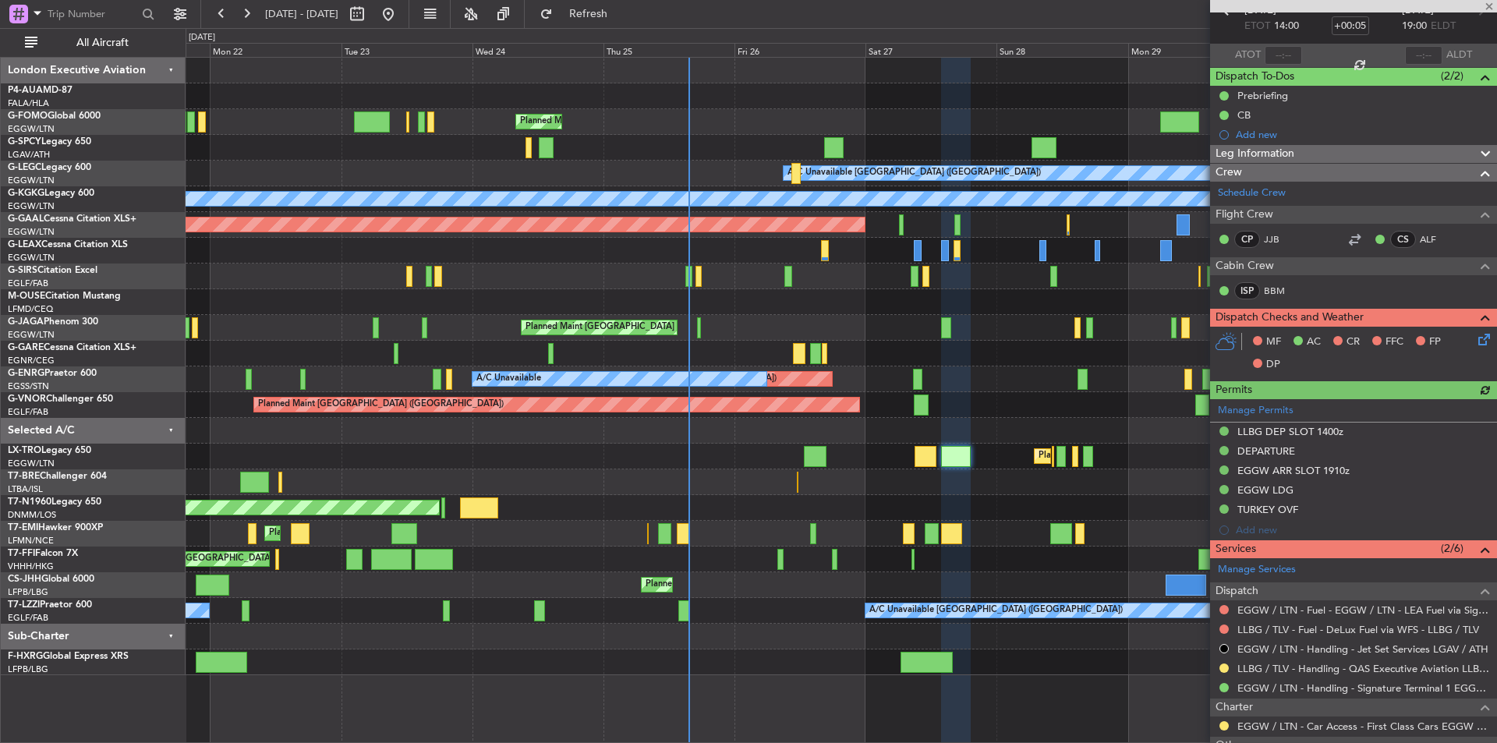
scroll to position [269, 0]
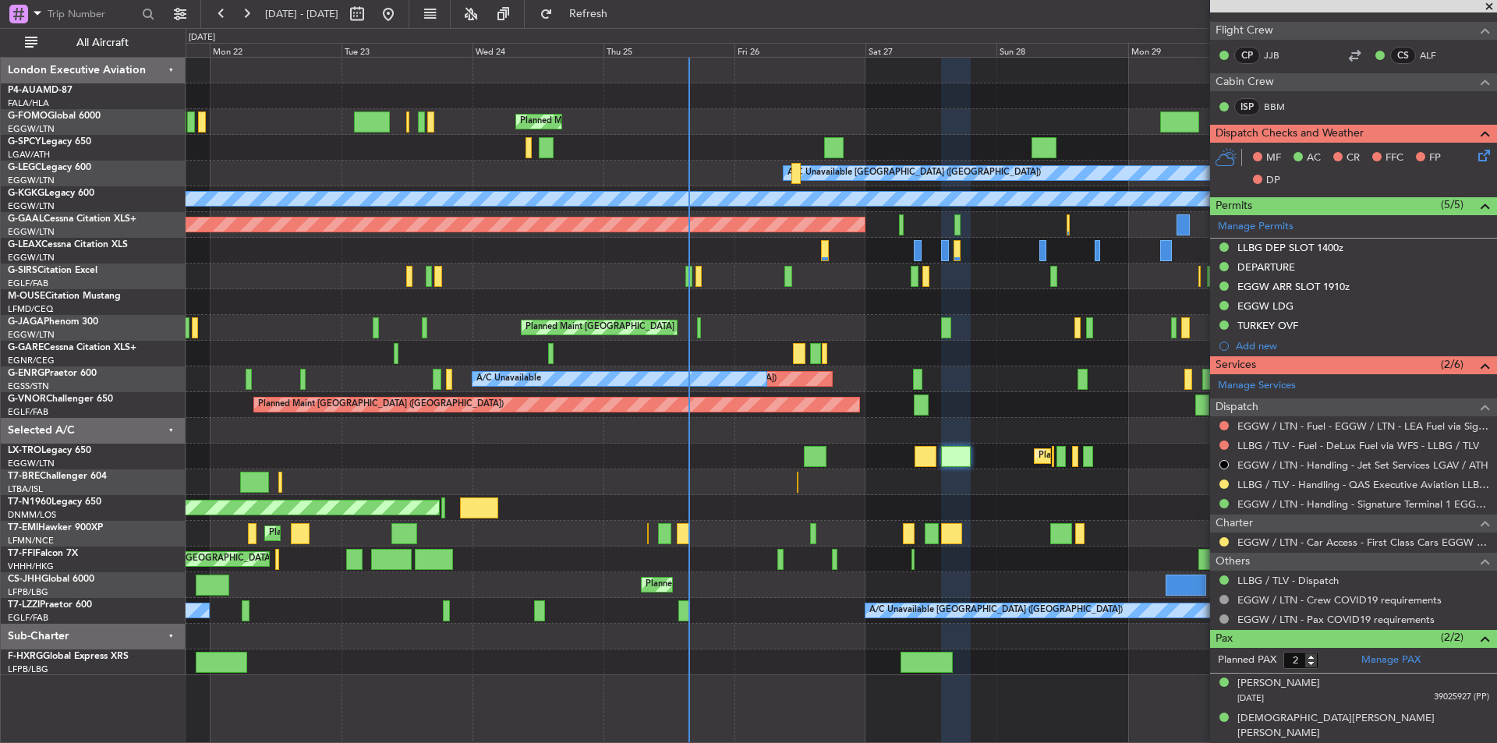
click at [1484, 4] on span at bounding box center [1490, 7] width 16 height 14
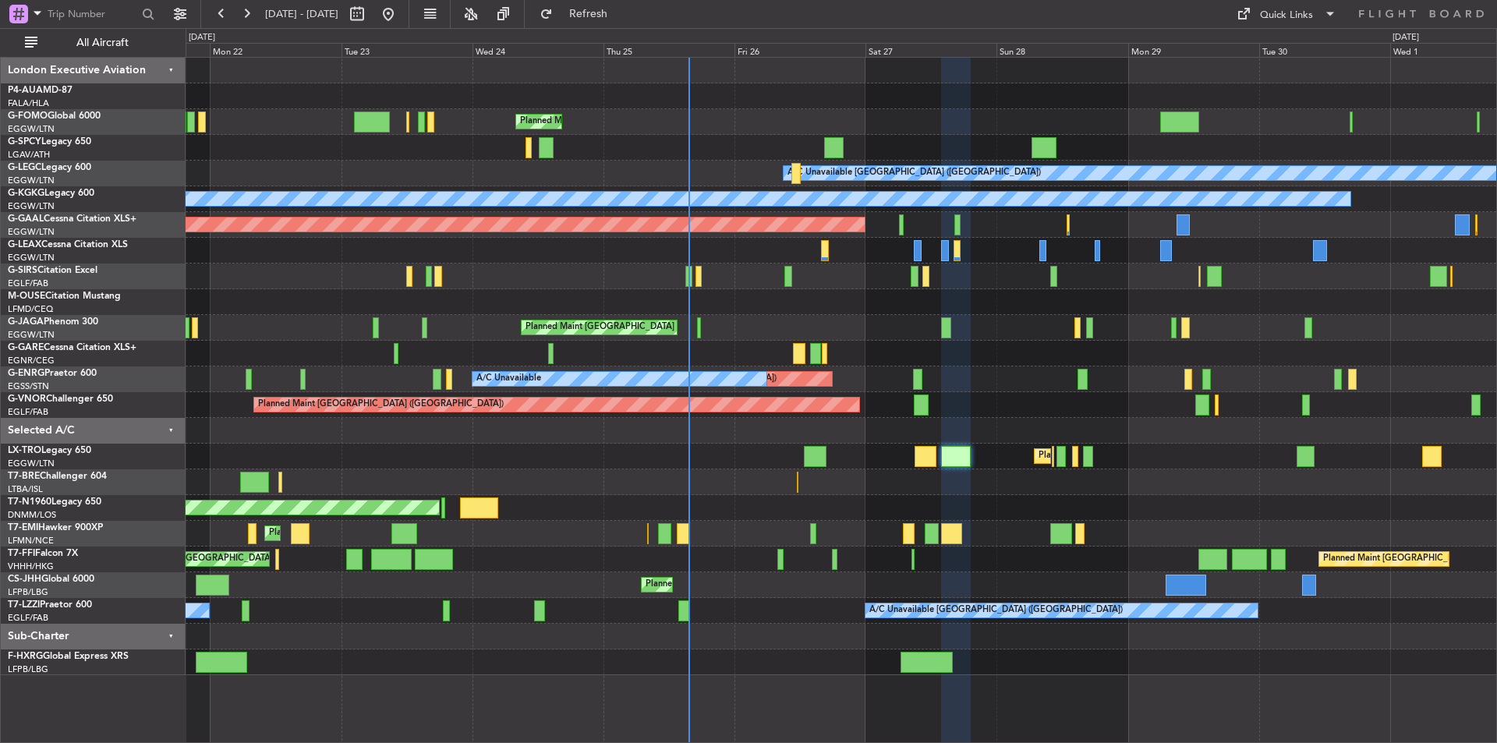
type input "0"
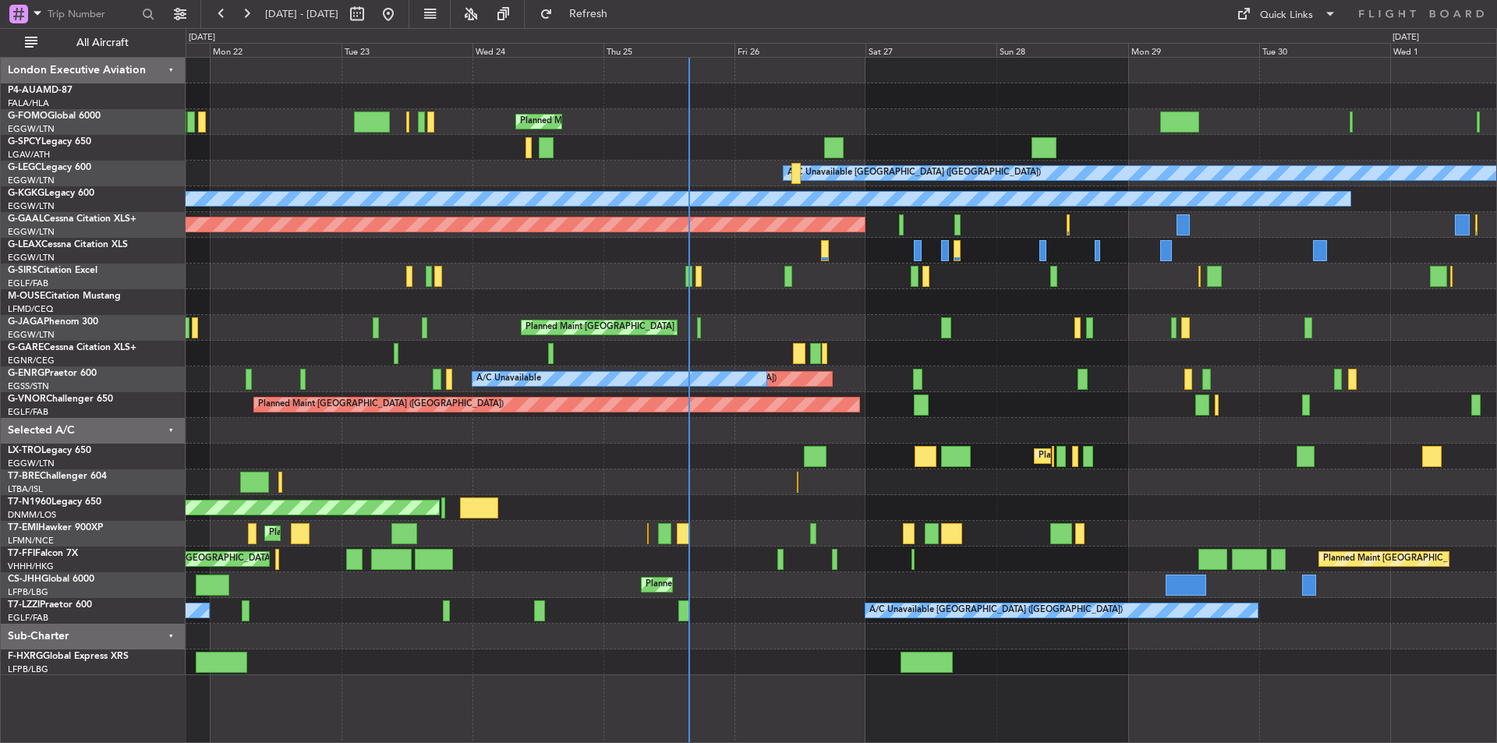
scroll to position [0, 0]
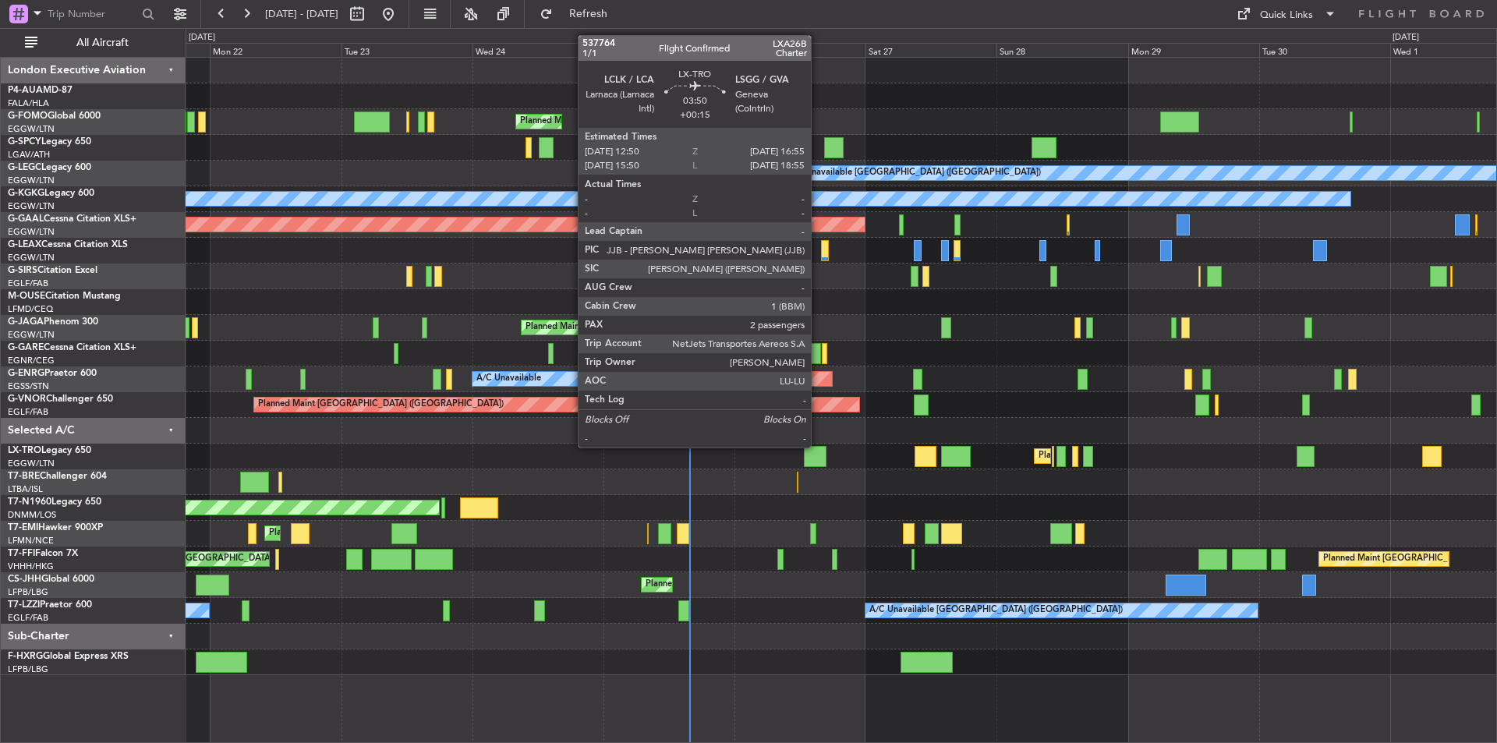
click at [818, 446] on div at bounding box center [815, 456] width 23 height 21
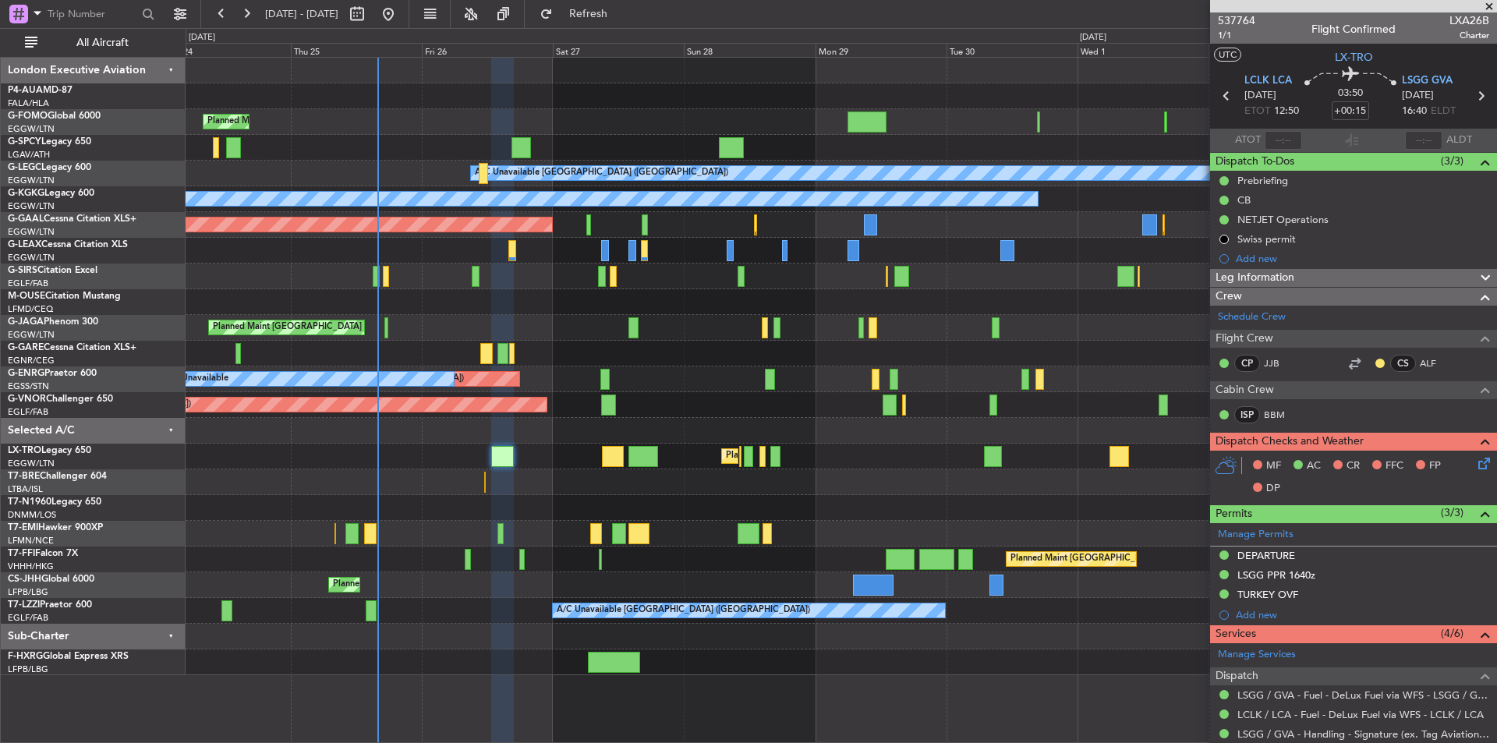
click at [599, 303] on div "Planned Maint [GEOGRAPHIC_DATA] ([GEOGRAPHIC_DATA]) A/C Unavailable [GEOGRAPHIC…" at bounding box center [841, 367] width 1311 height 618
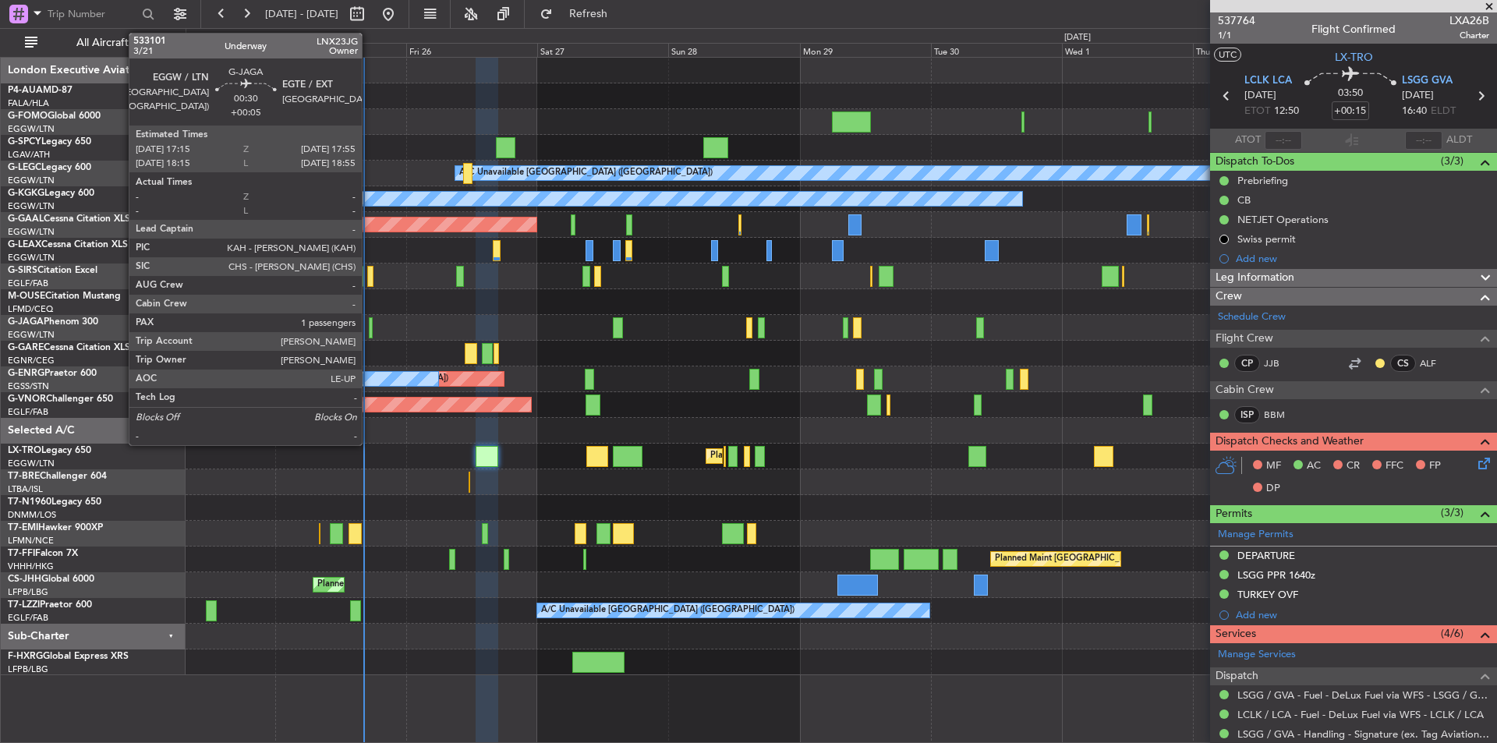
click at [369, 335] on div at bounding box center [371, 327] width 4 height 21
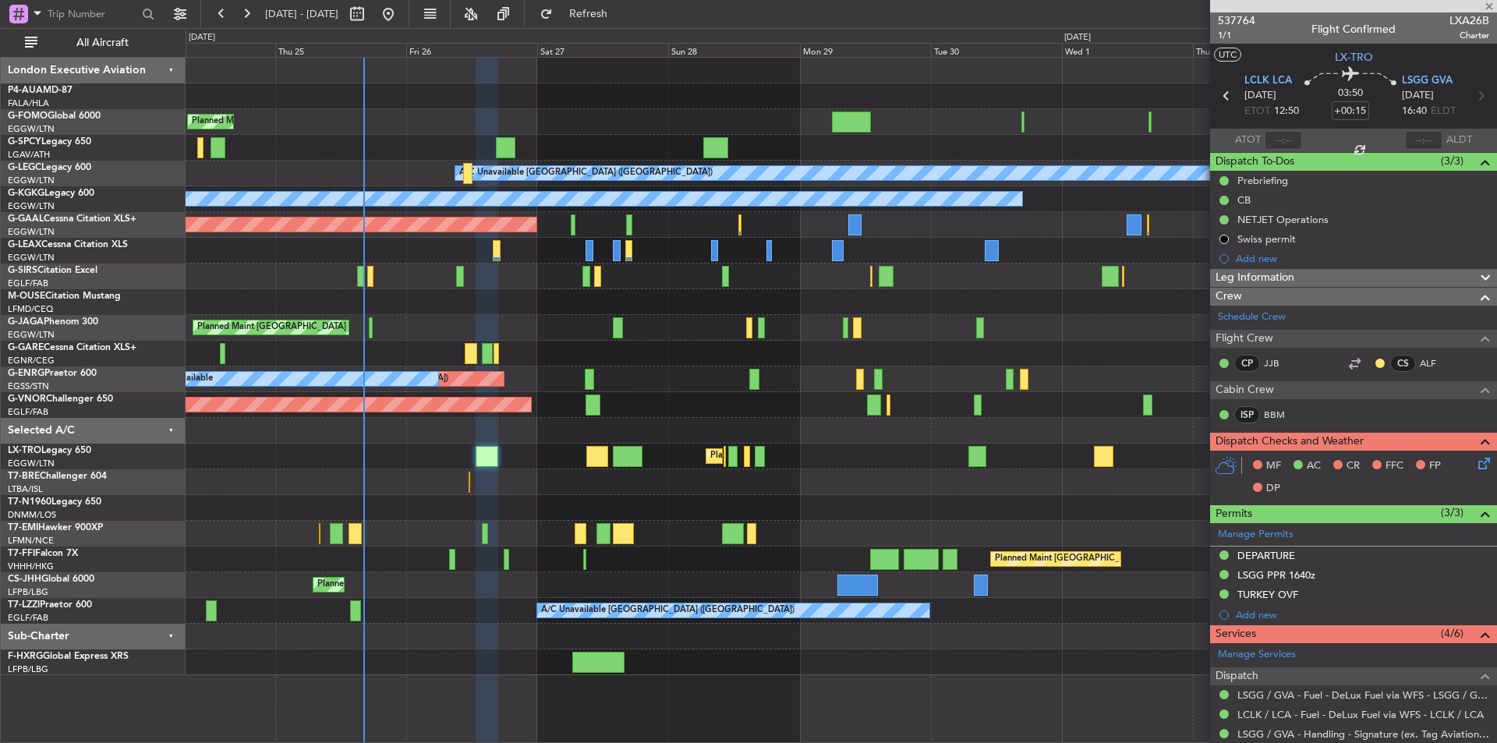
type input "+00:05"
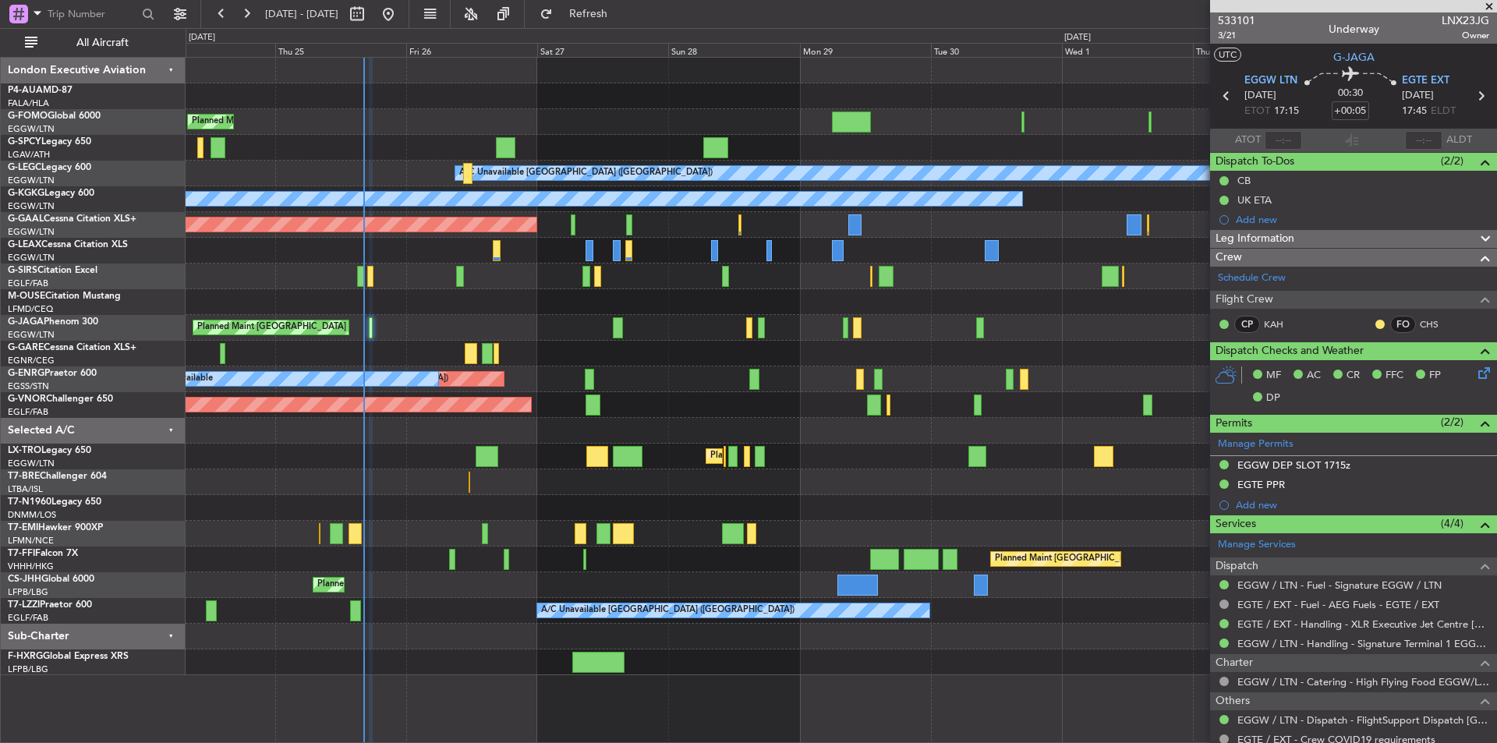
click at [1492, 2] on span at bounding box center [1490, 7] width 16 height 14
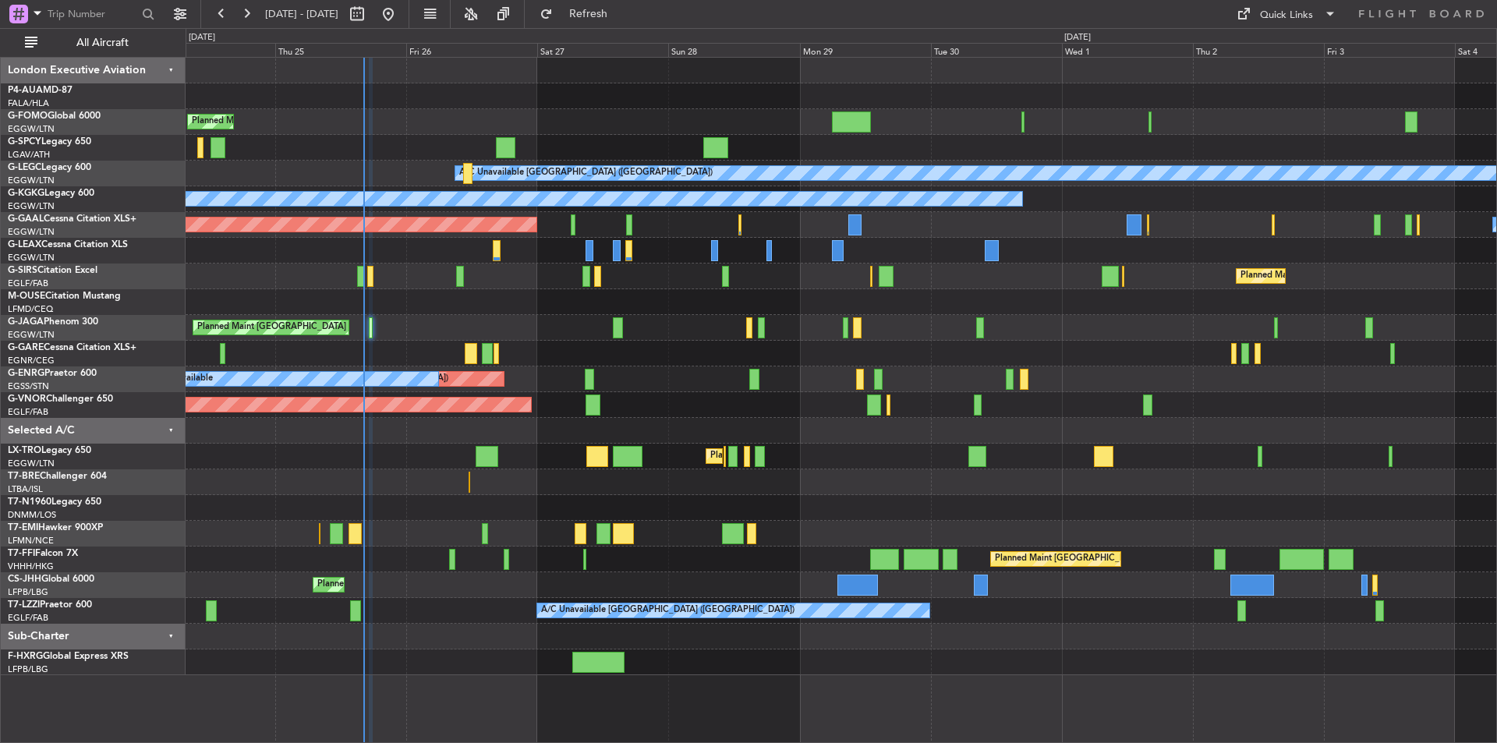
type input "0"
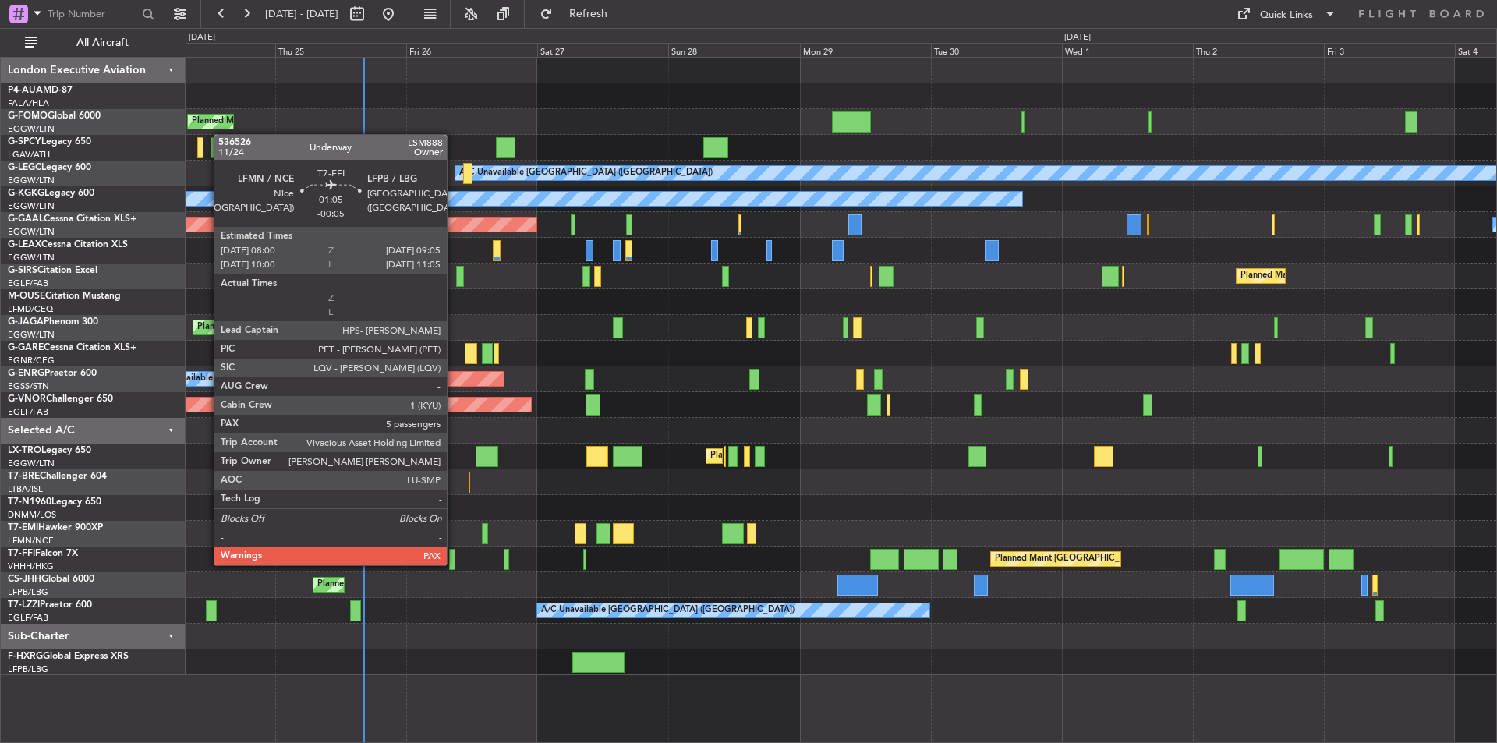
click at [452, 564] on div at bounding box center [452, 559] width 6 height 21
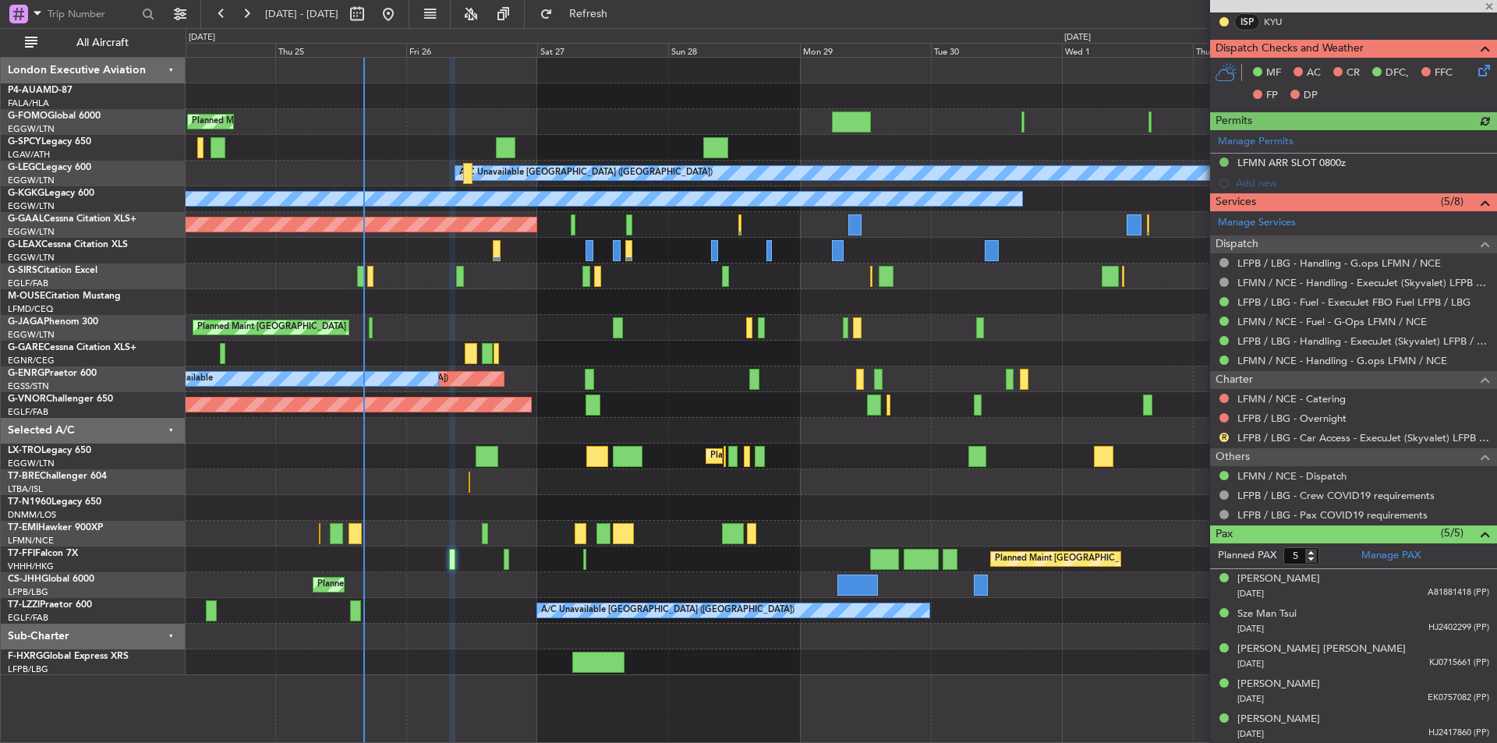
scroll to position [374, 0]
click at [1223, 433] on button "R" at bounding box center [1224, 436] width 9 height 9
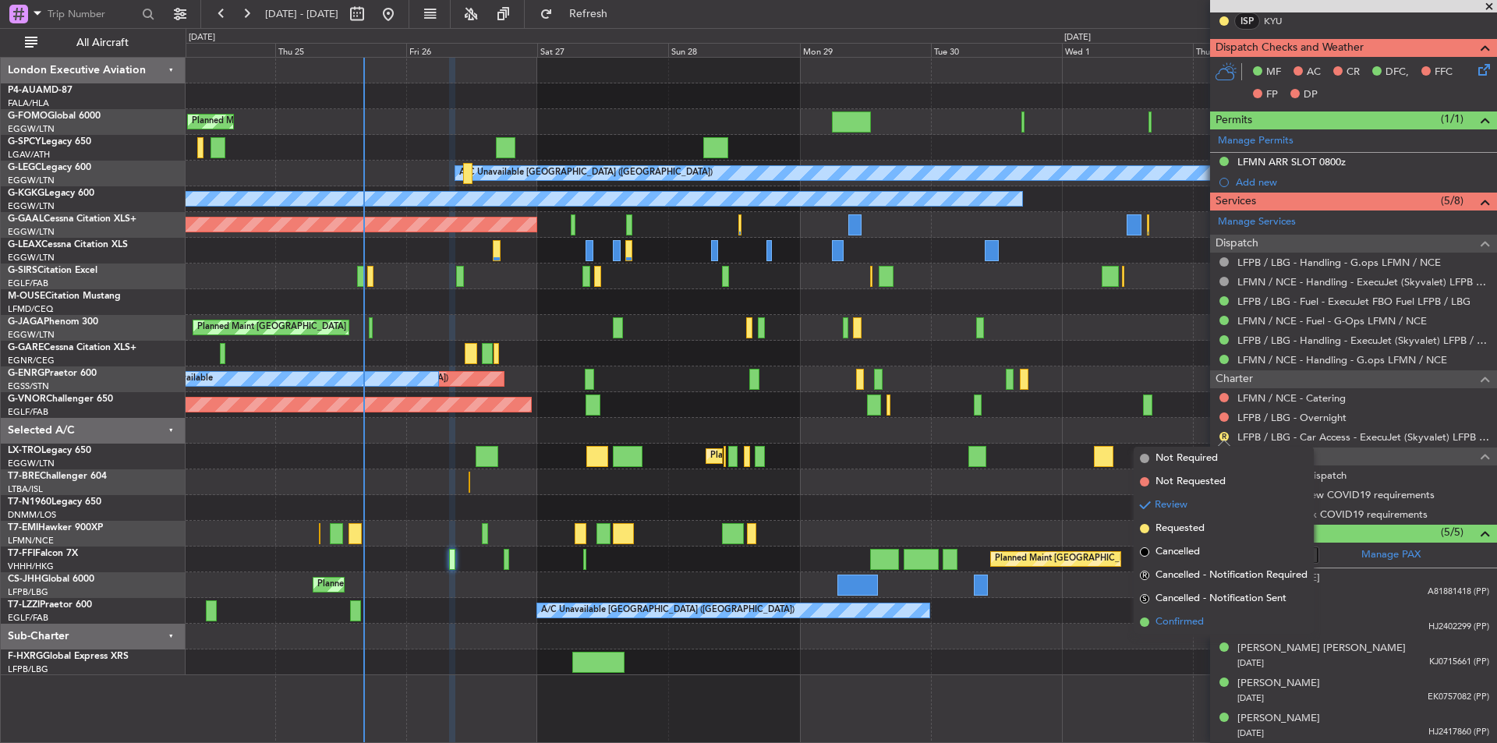
click at [1174, 615] on span "Confirmed" at bounding box center [1180, 623] width 48 height 16
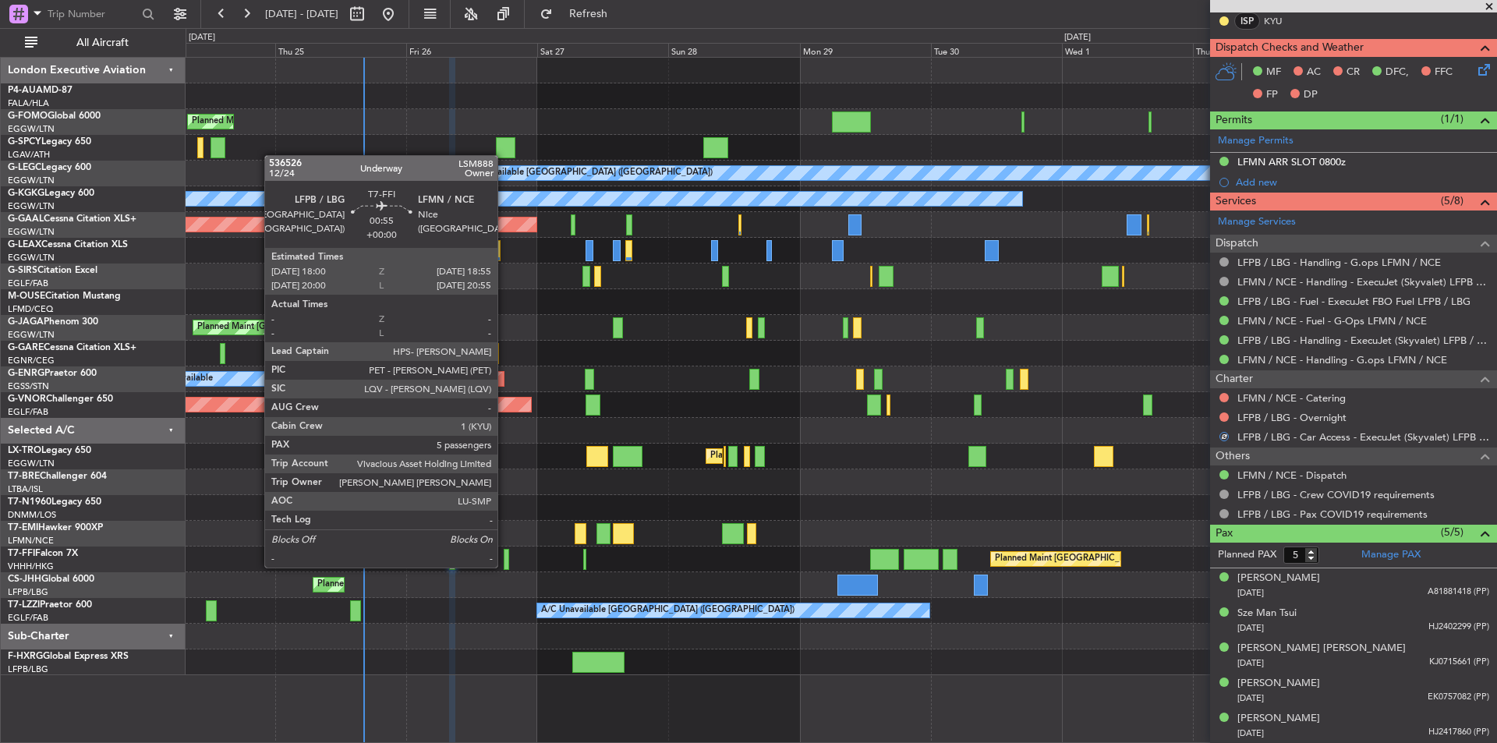
click at [505, 566] on div at bounding box center [506, 559] width 5 height 21
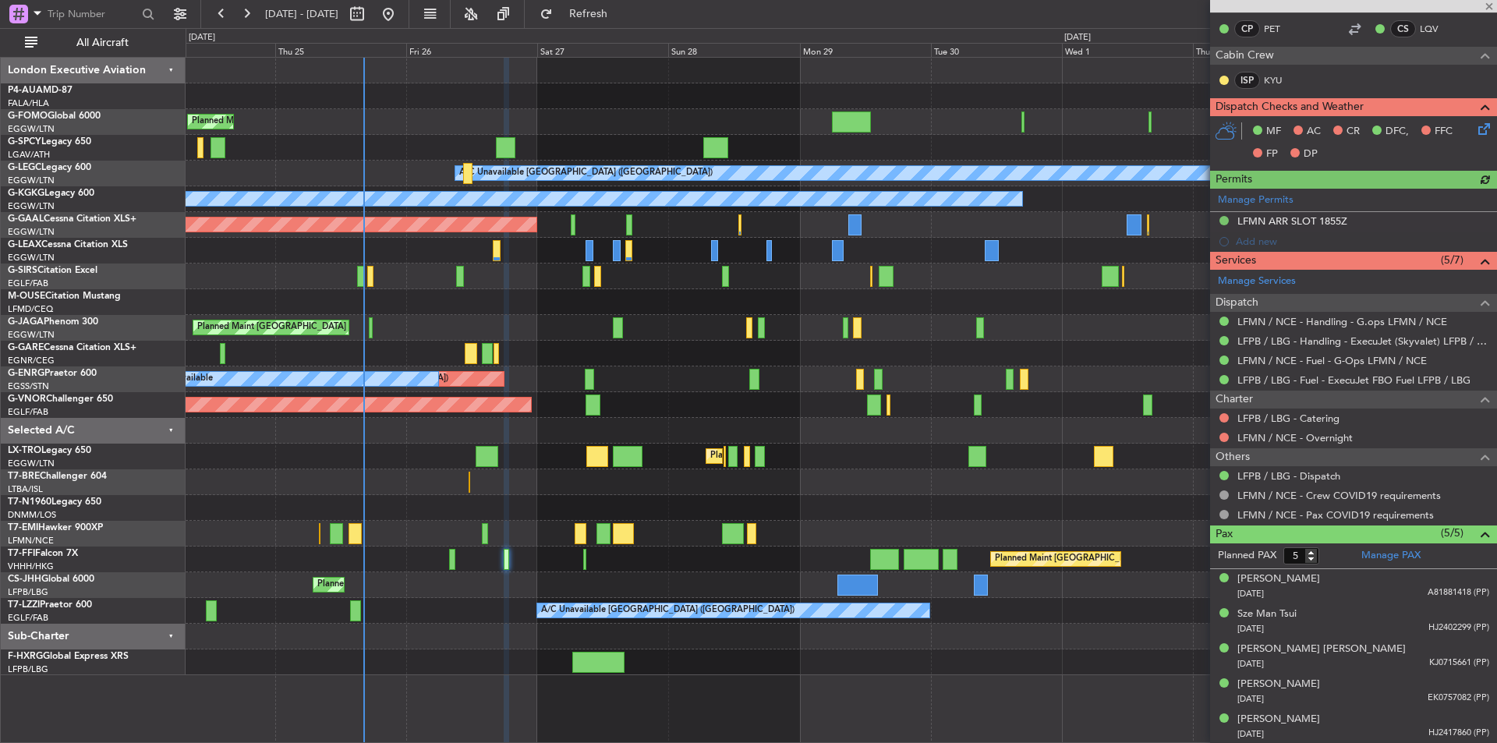
scroll to position [316, 0]
click at [1220, 415] on button at bounding box center [1224, 417] width 9 height 9
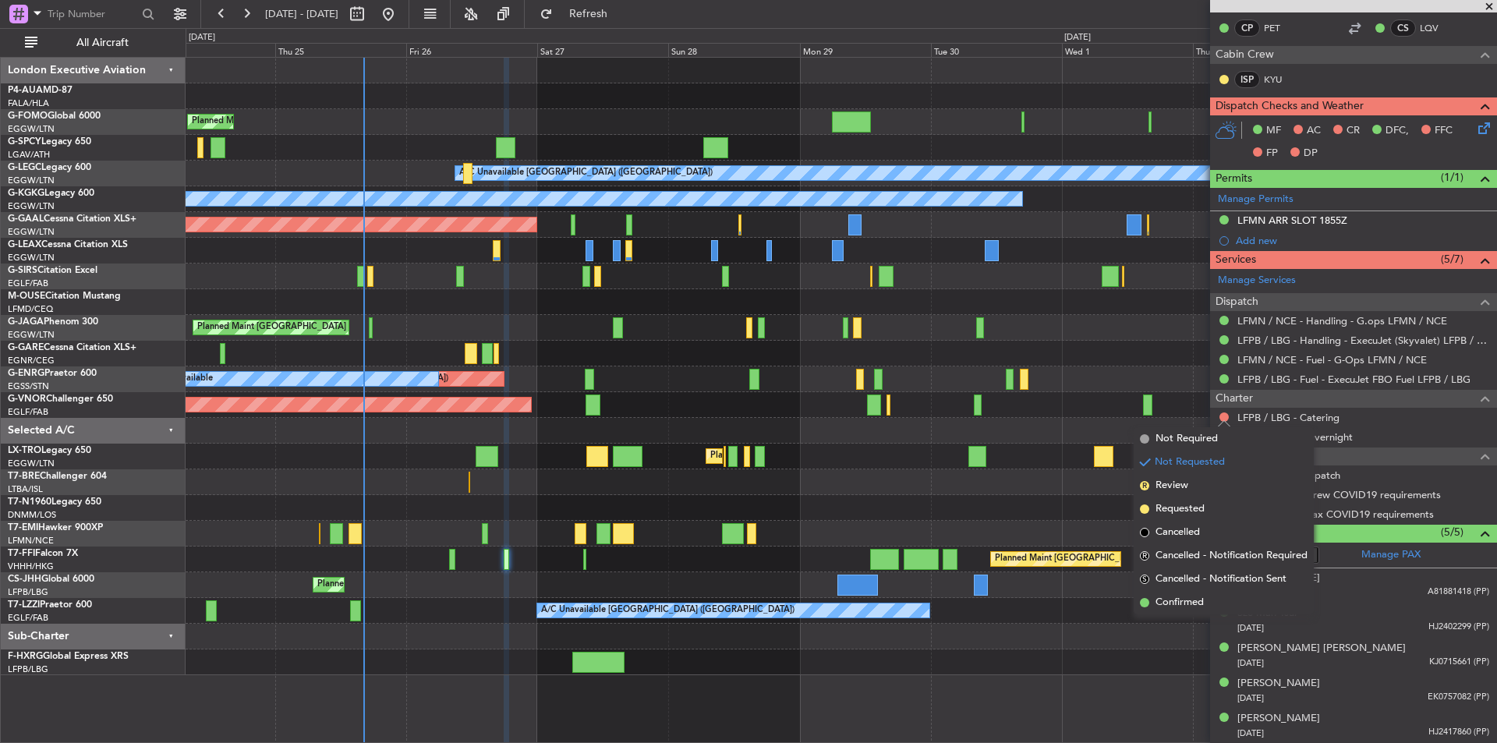
click at [1181, 436] on mat-tooltip-component "Not Requested" at bounding box center [1225, 441] width 88 height 41
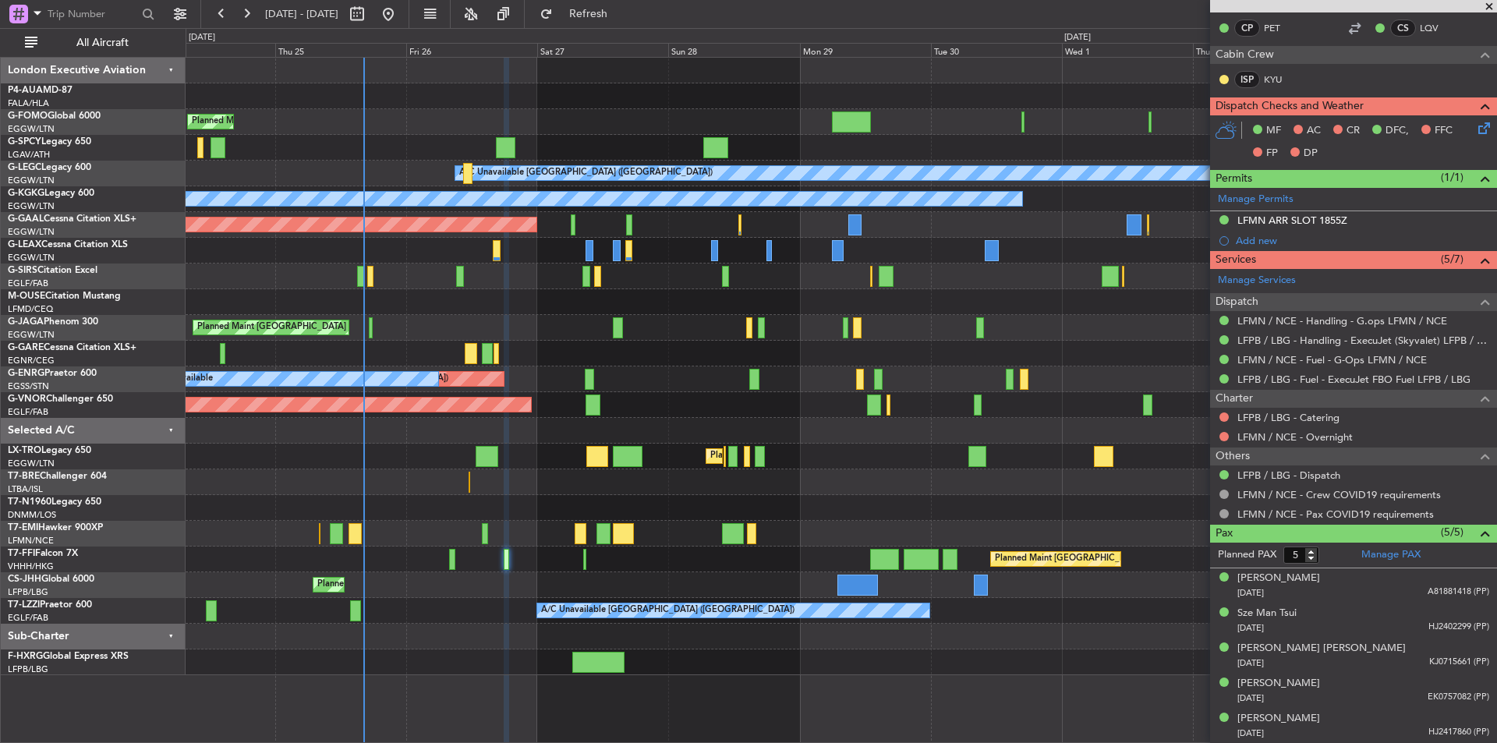
click at [1218, 420] on nimbus-traffic-light at bounding box center [1224, 417] width 12 height 12
click at [1223, 416] on button at bounding box center [1224, 417] width 9 height 9
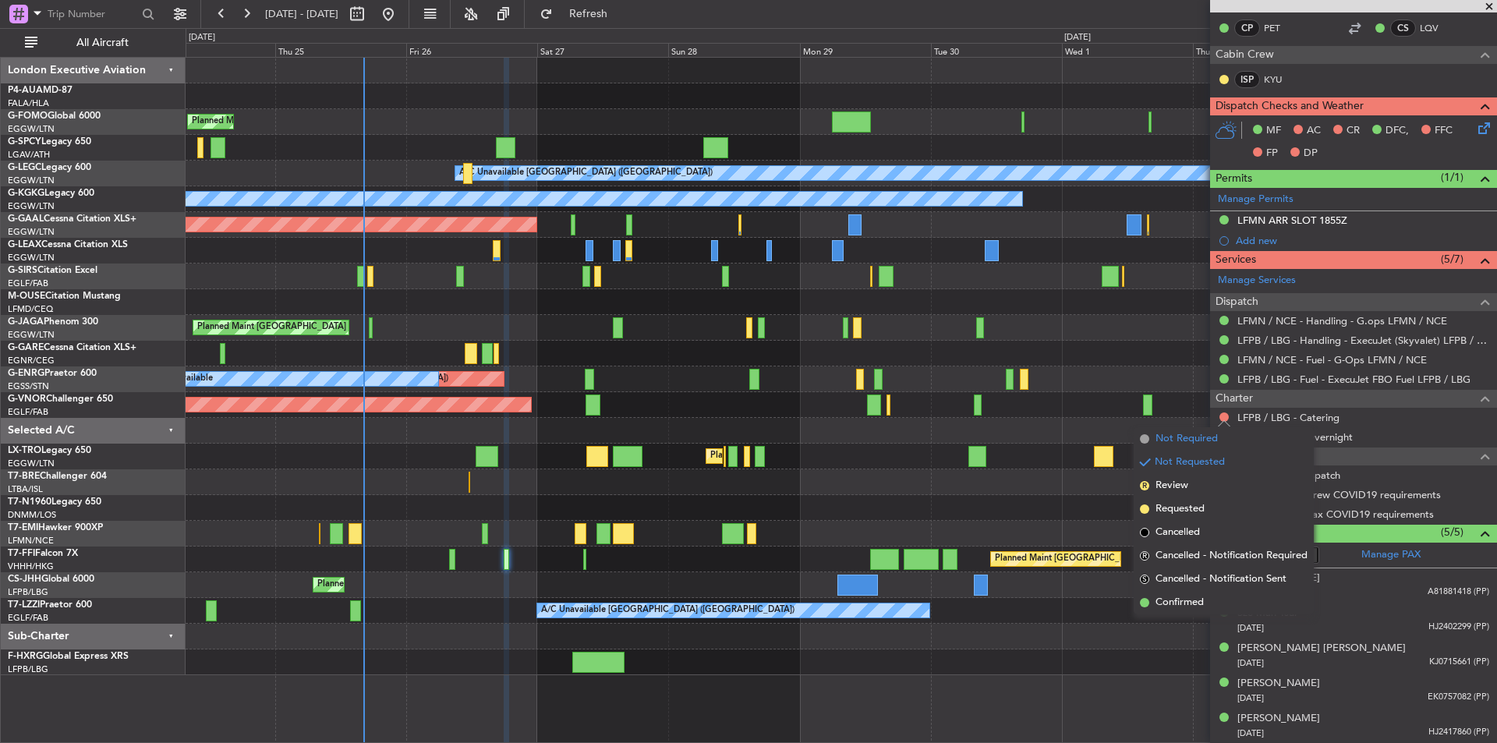
click at [1177, 440] on span "Not Required" at bounding box center [1187, 439] width 62 height 16
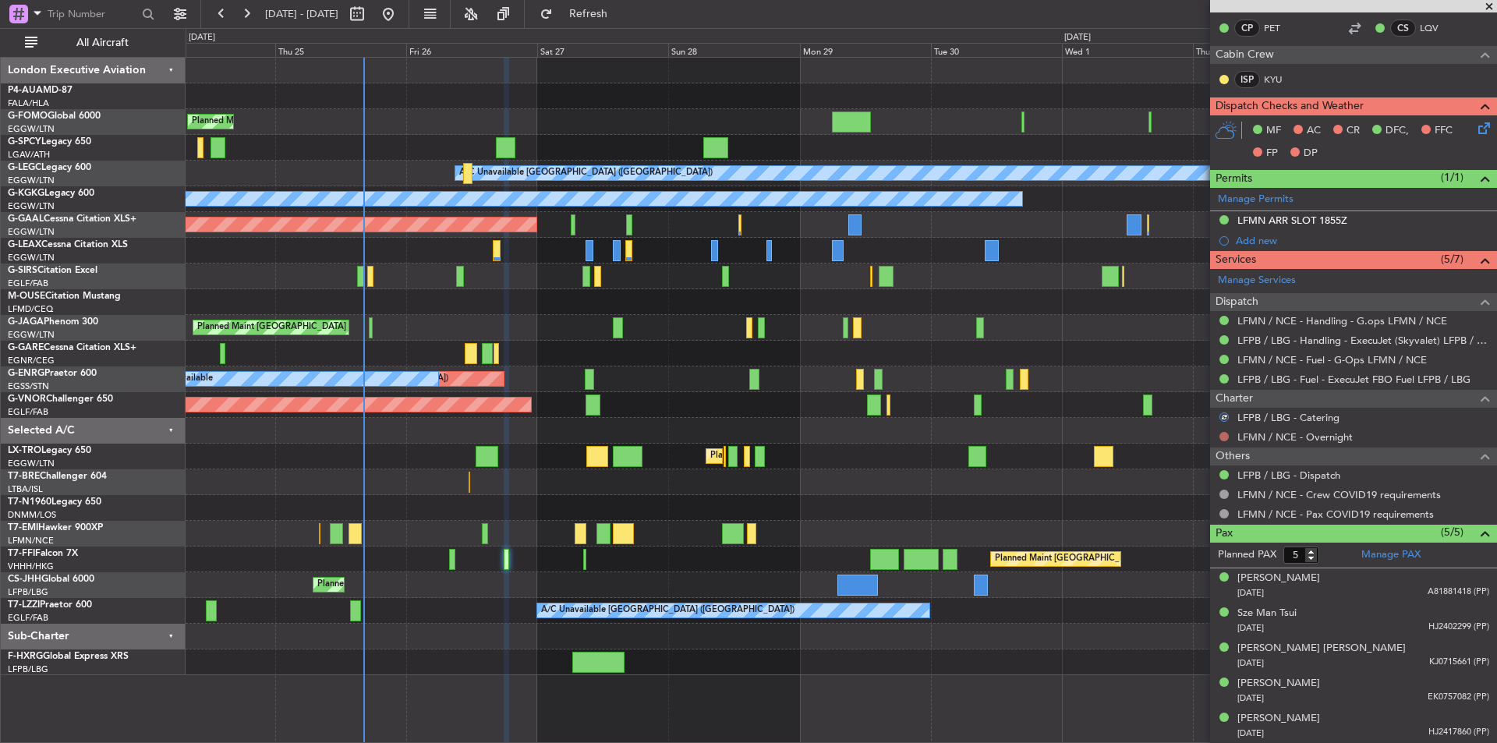
click at [1222, 439] on button at bounding box center [1224, 436] width 9 height 9
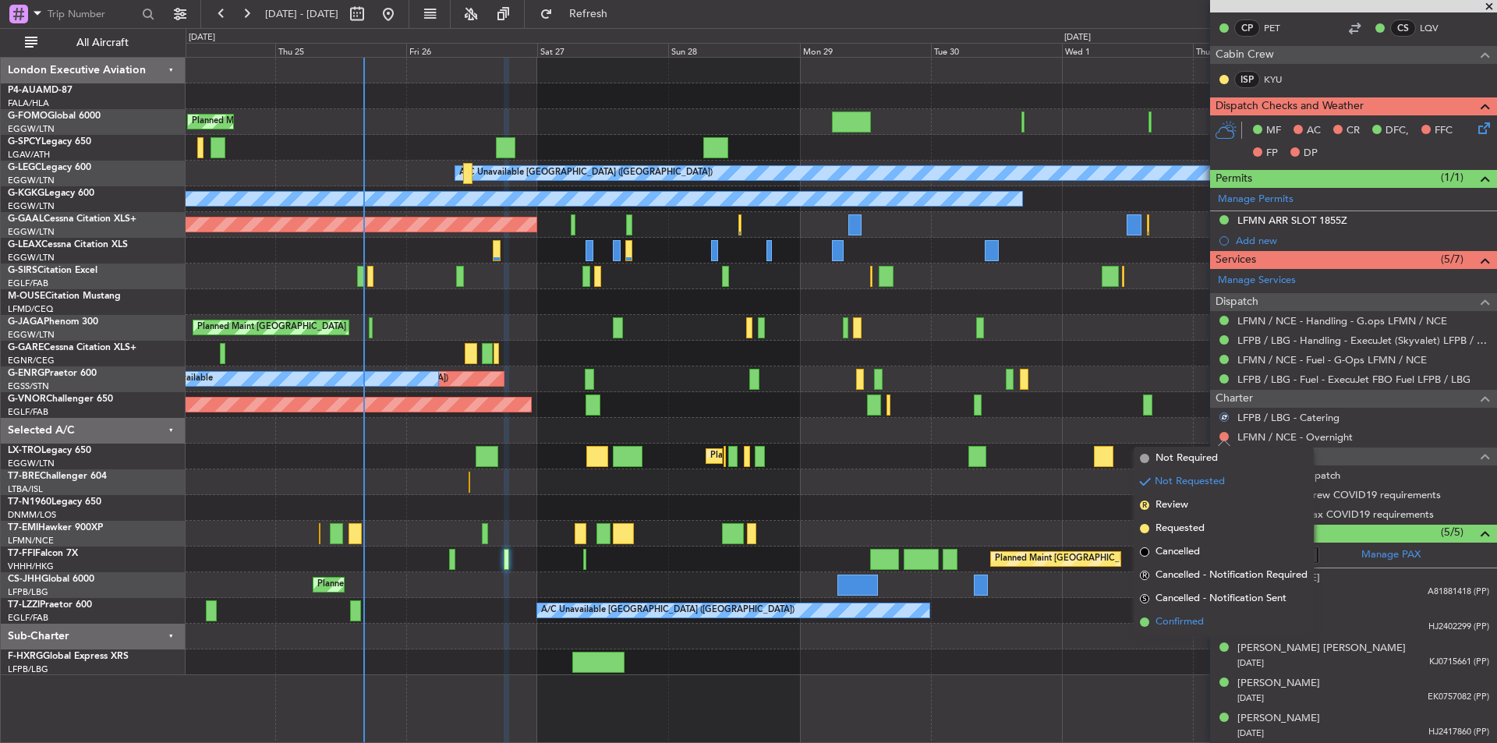
click at [1160, 622] on span "Confirmed" at bounding box center [1180, 623] width 48 height 16
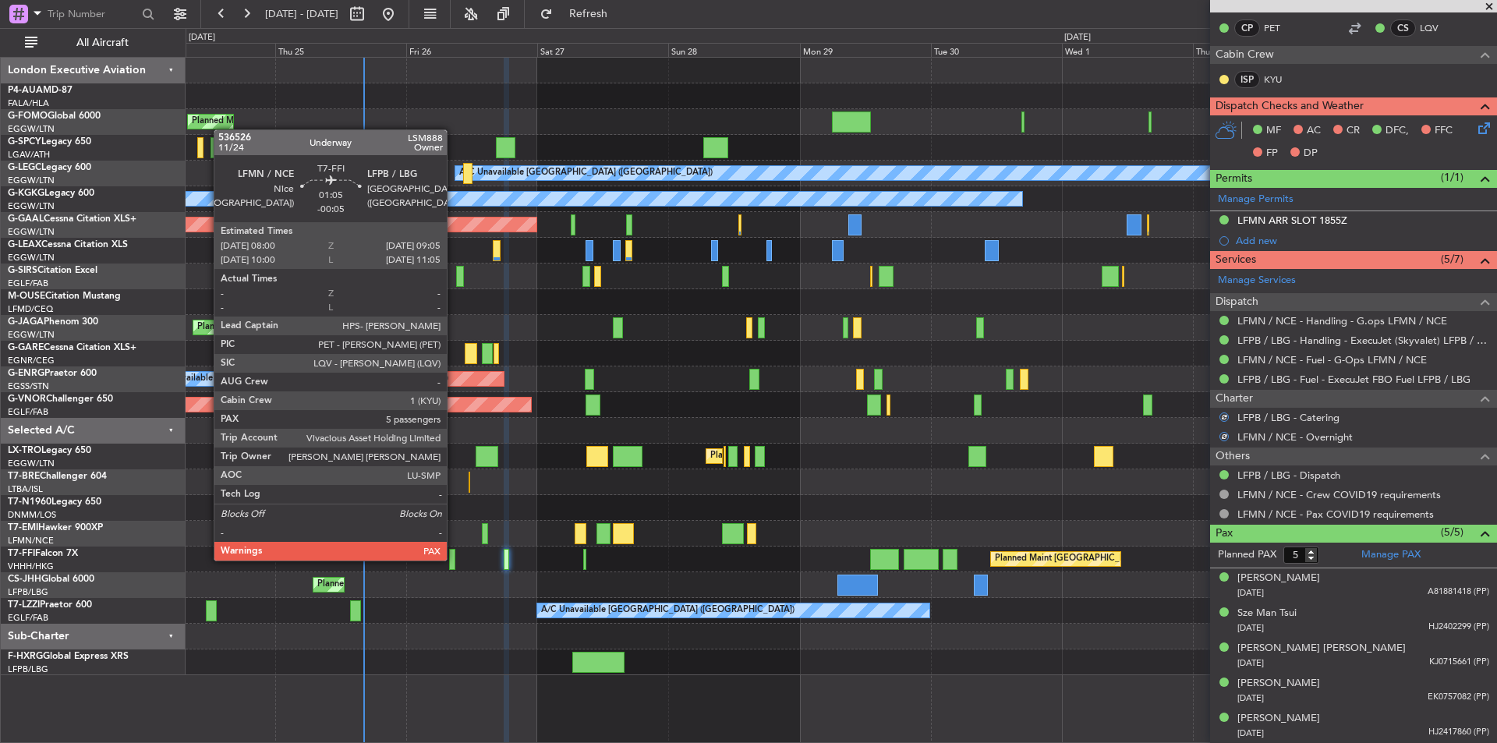
click at [454, 559] on div at bounding box center [452, 559] width 6 height 21
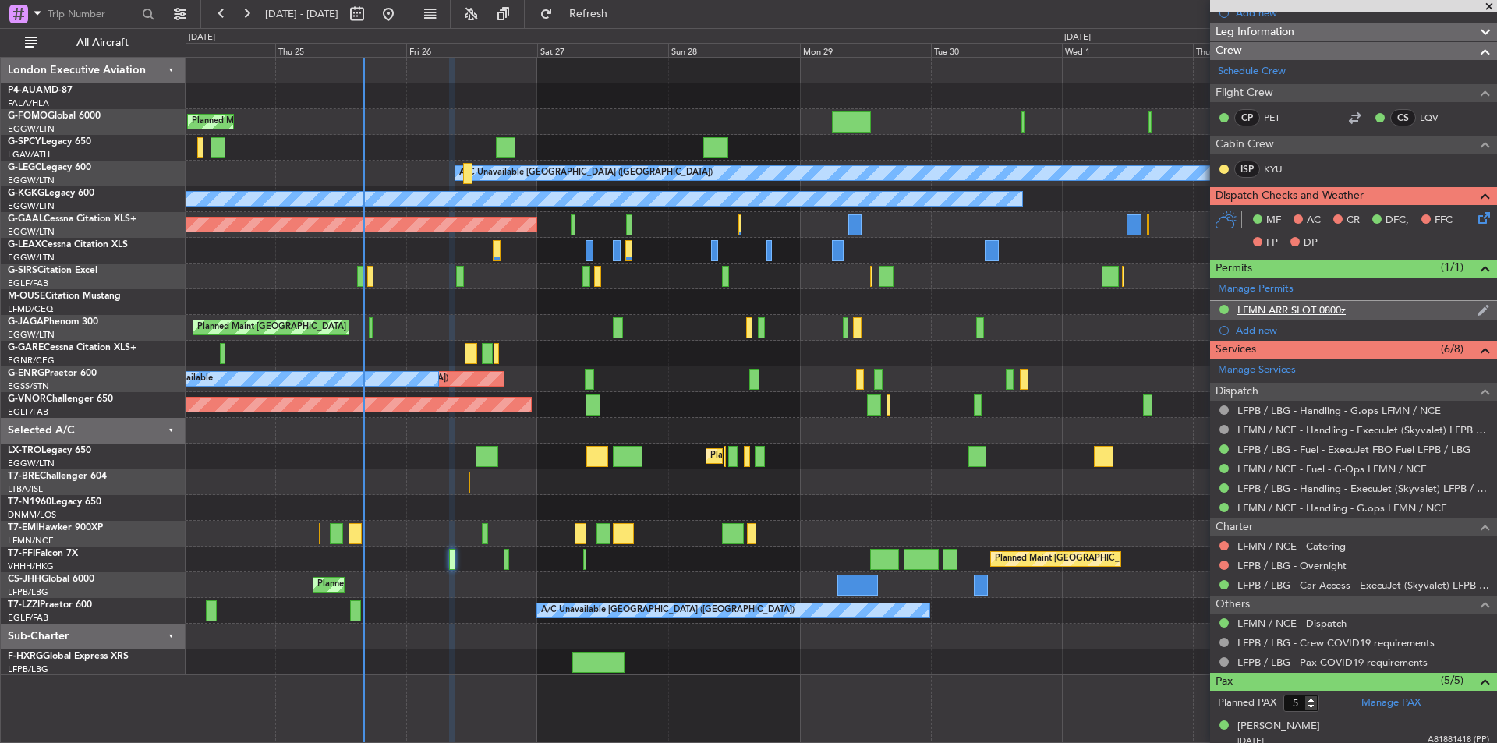
scroll to position [234, 0]
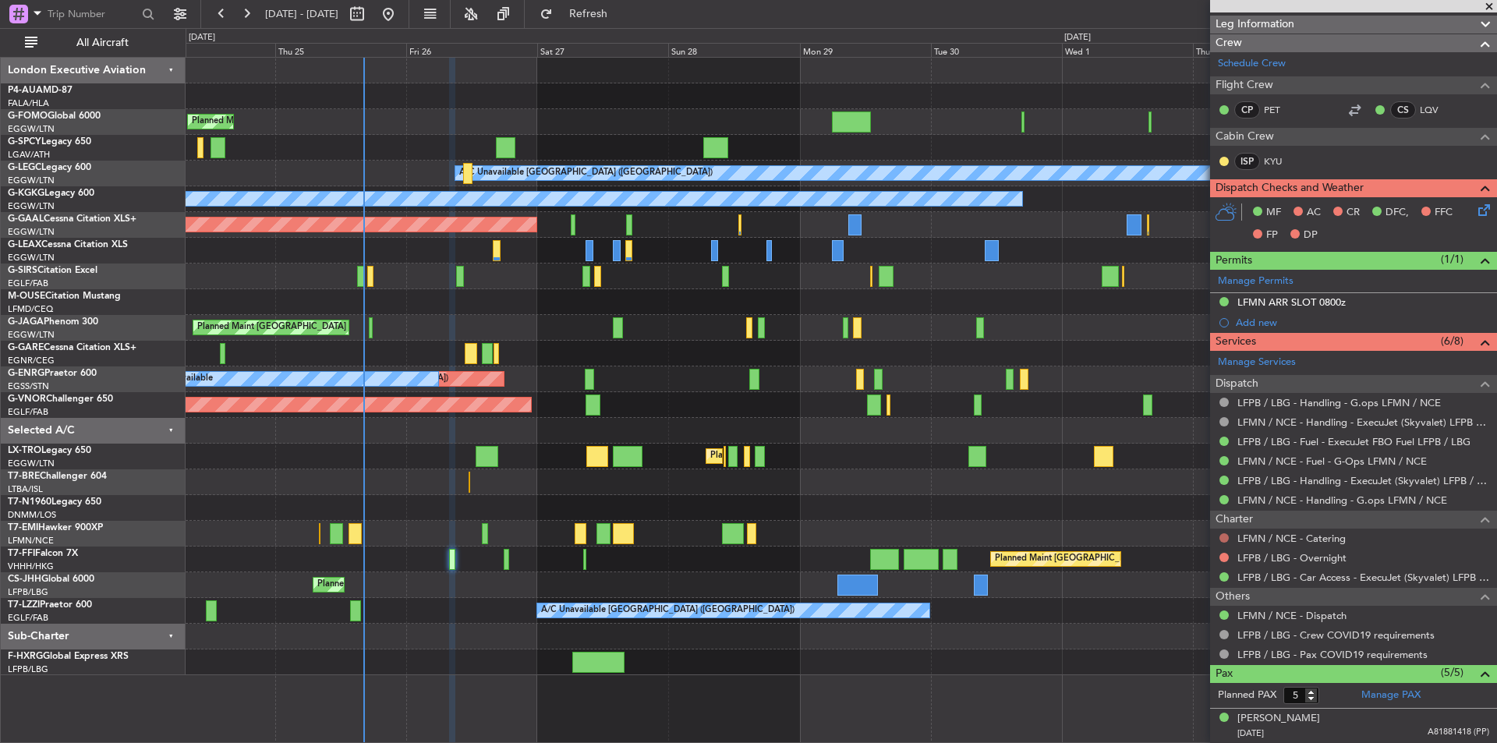
click at [1225, 535] on button at bounding box center [1224, 537] width 9 height 9
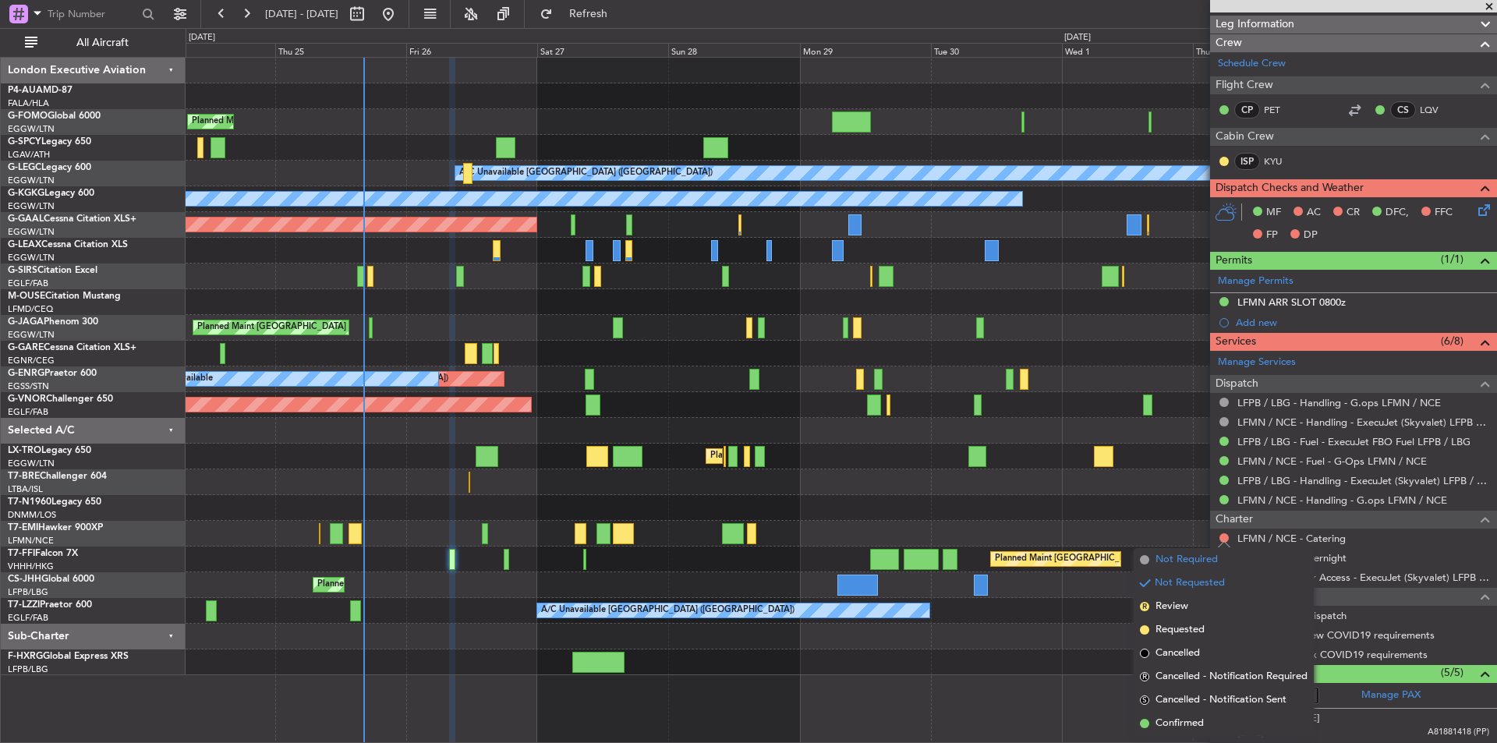
click at [1167, 557] on span "Not Required" at bounding box center [1187, 560] width 62 height 16
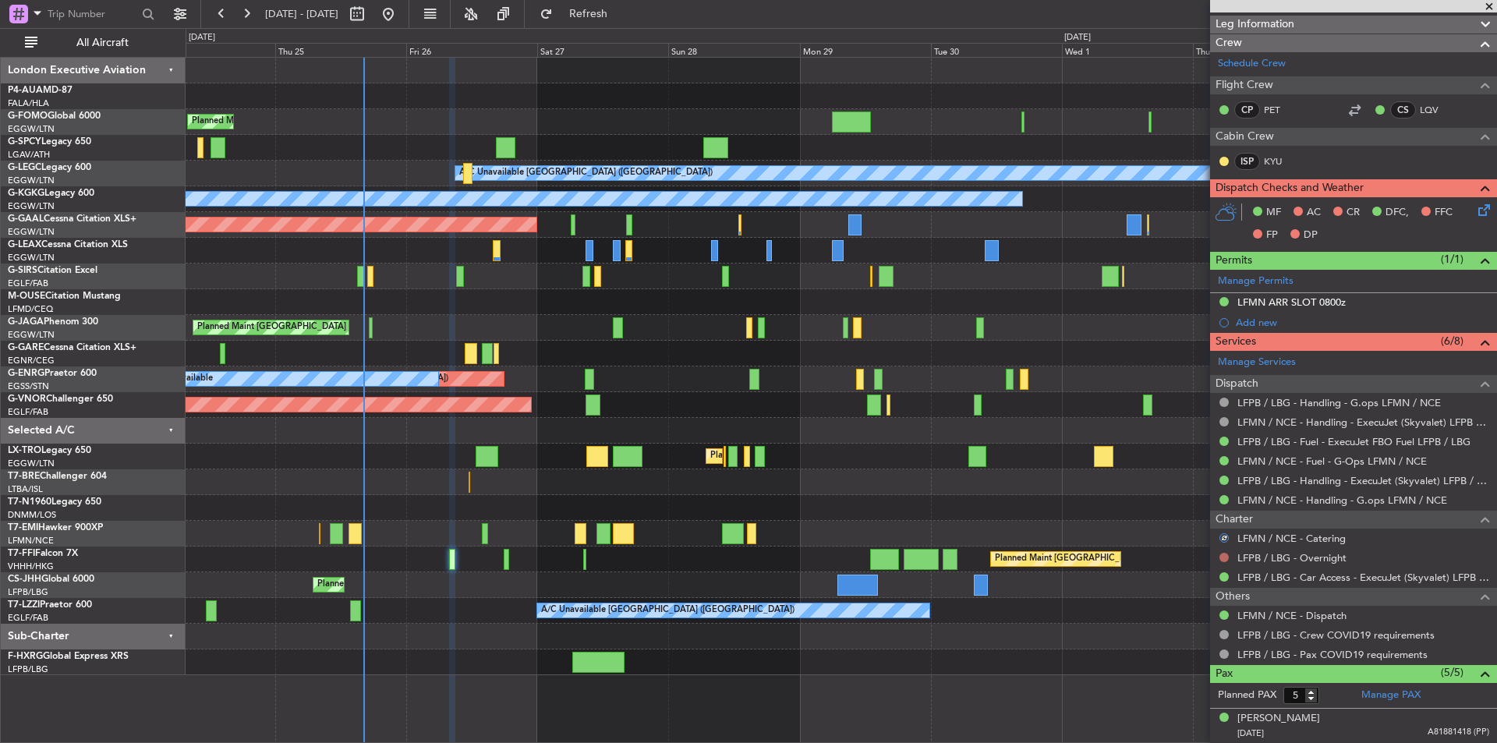
click at [1222, 553] on button at bounding box center [1224, 557] width 9 height 9
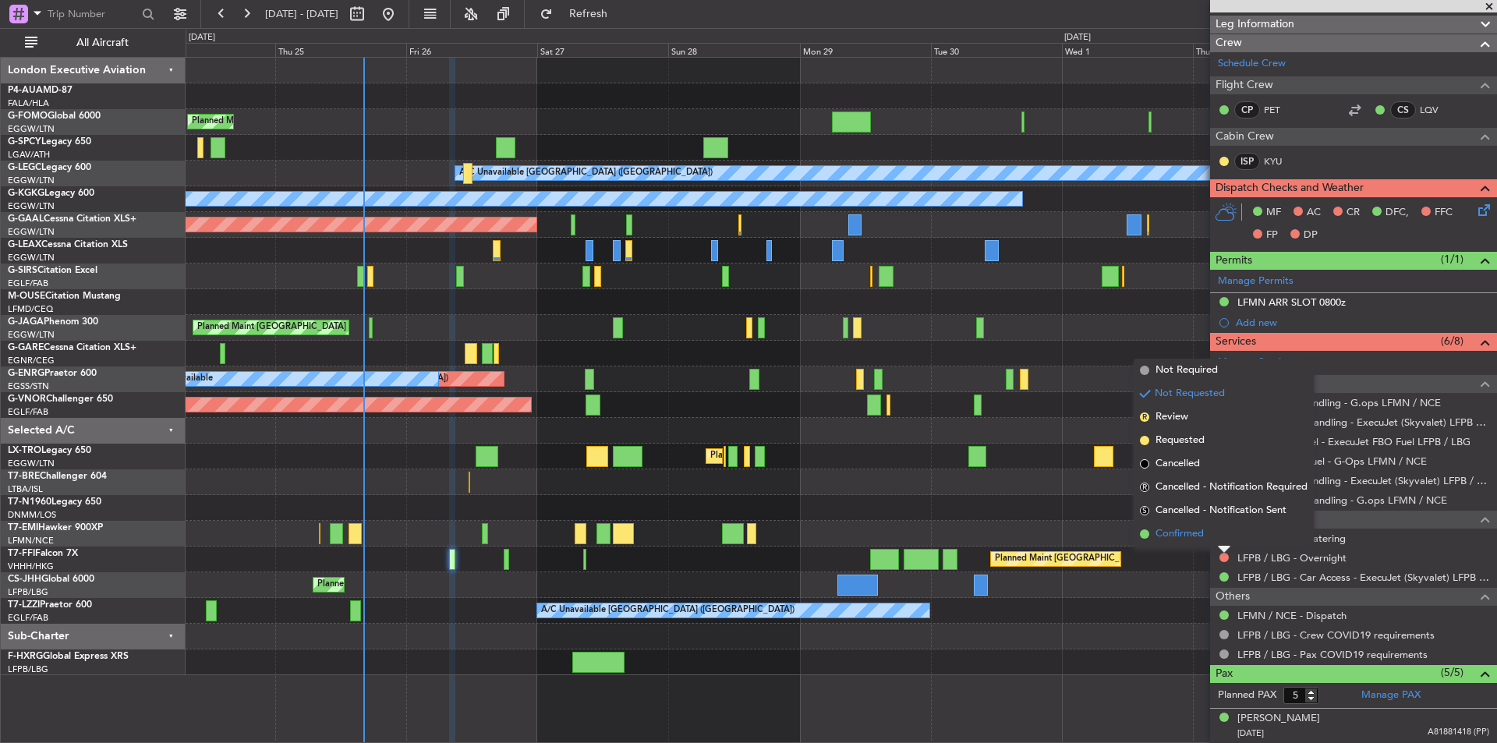
click at [1201, 531] on span "Confirmed" at bounding box center [1180, 534] width 48 height 16
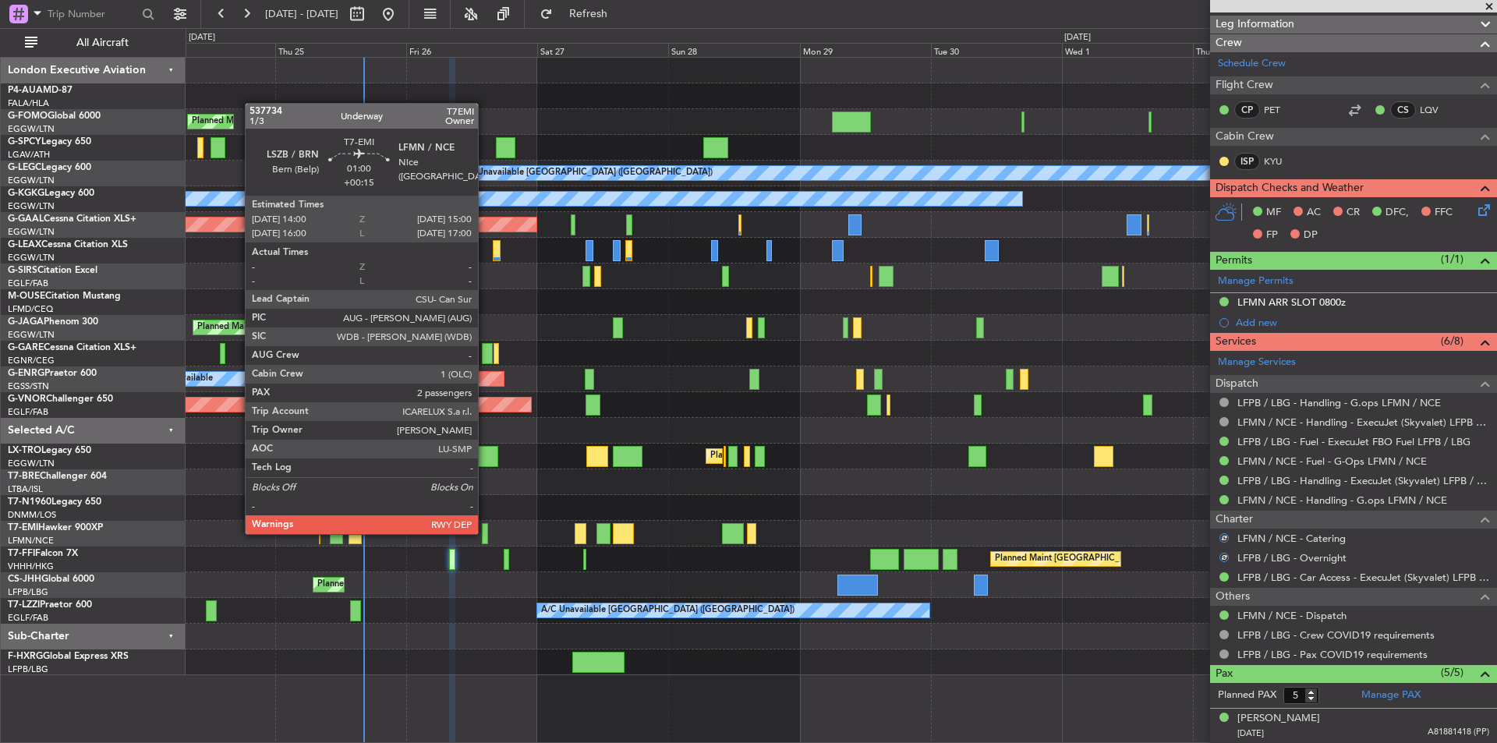
click at [485, 533] on div at bounding box center [485, 533] width 6 height 21
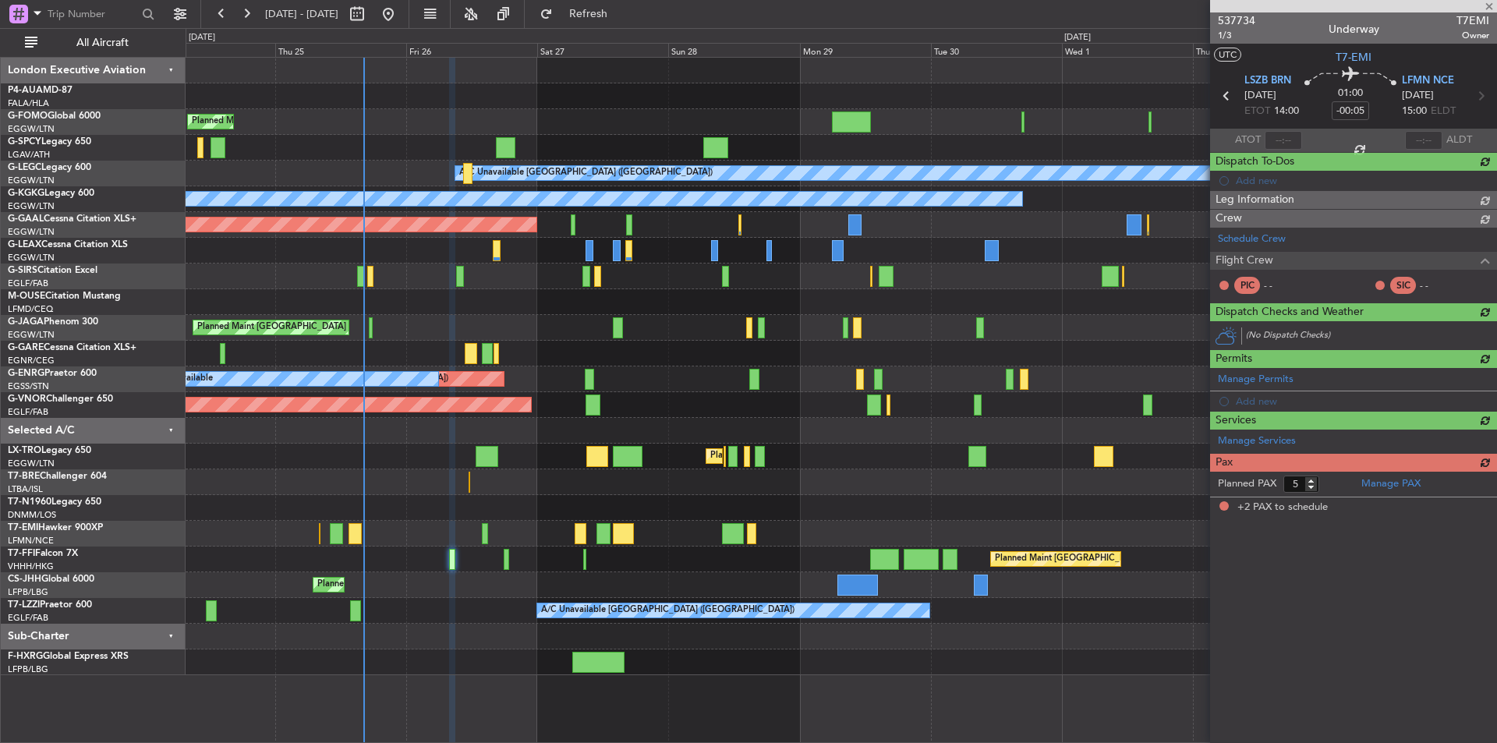
type input "+00:15"
type input "2"
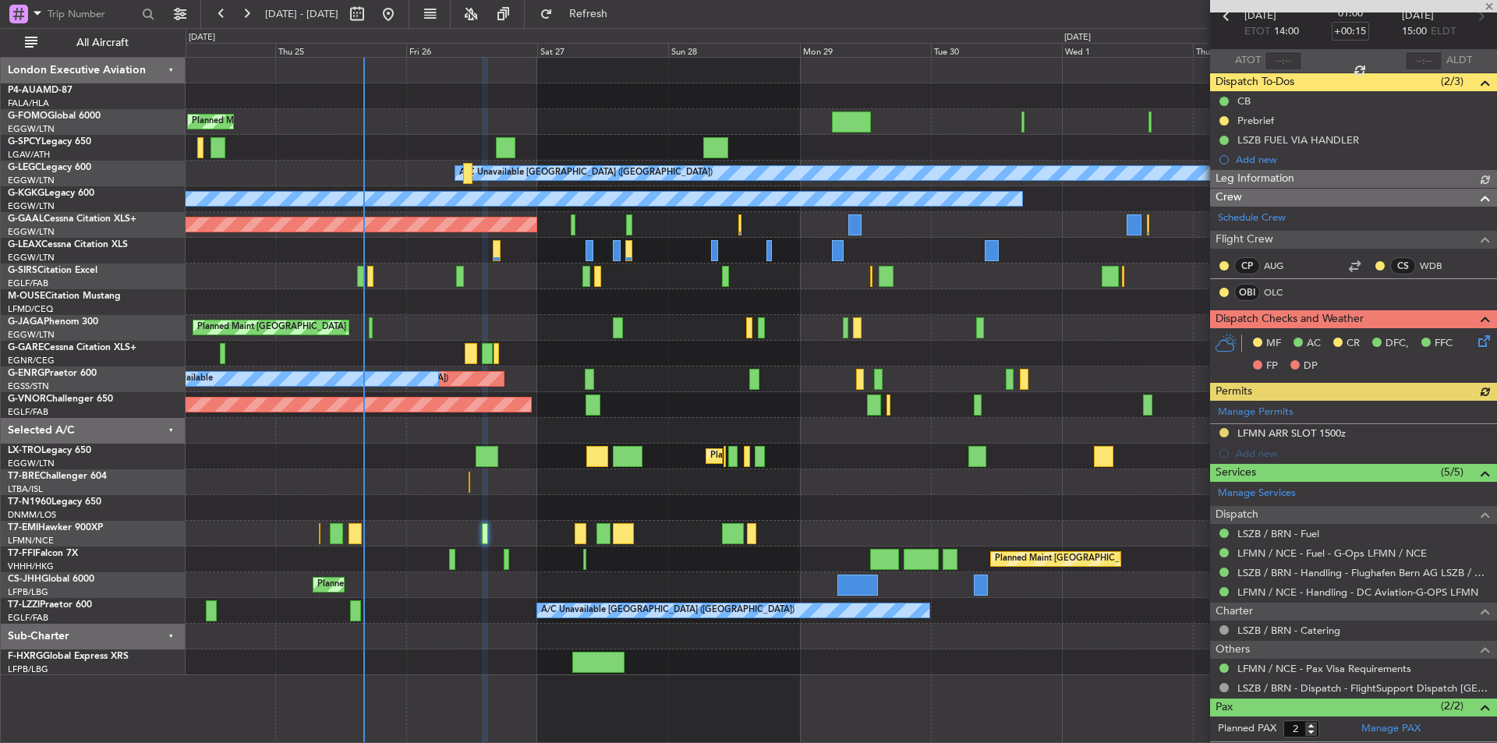
scroll to position [148, 0]
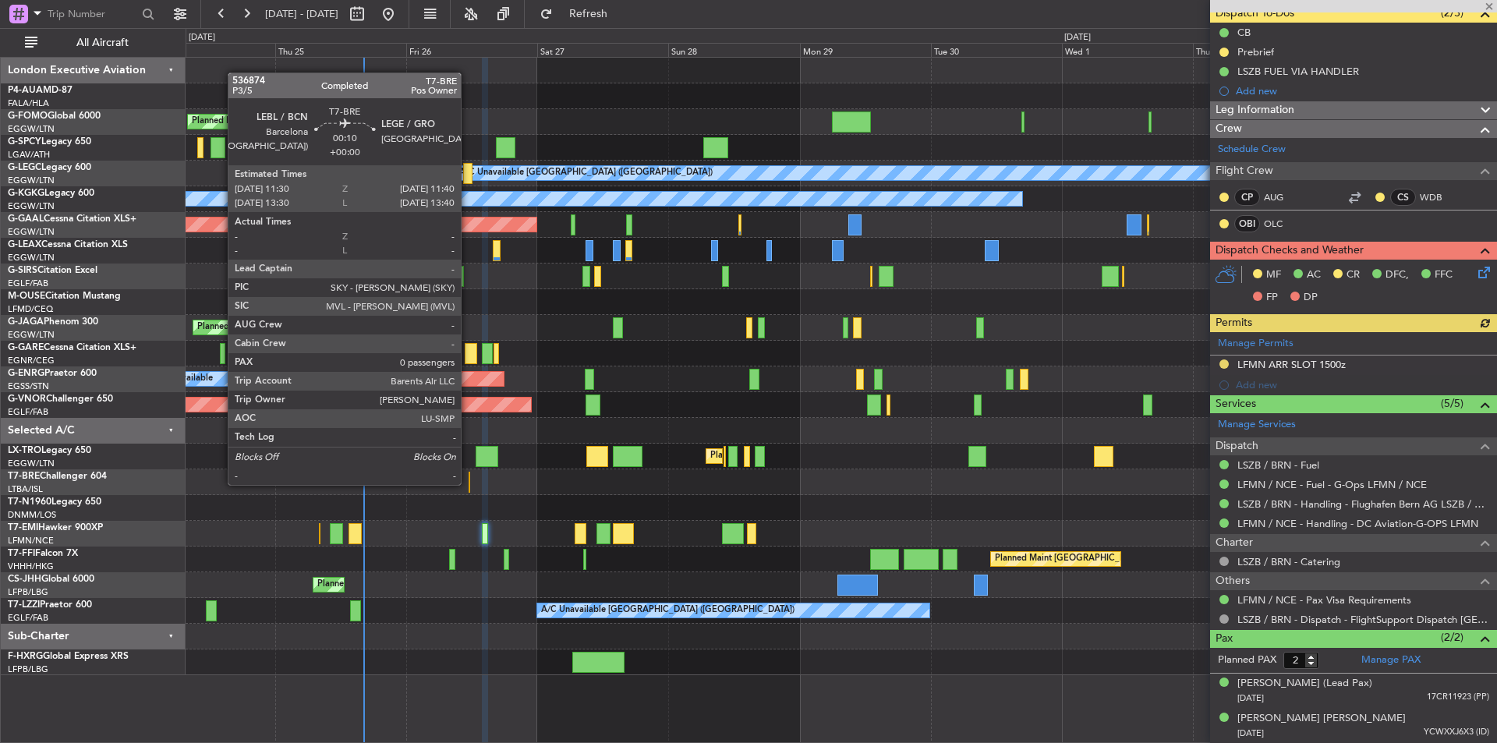
click at [469, 484] on div at bounding box center [470, 482] width 2 height 21
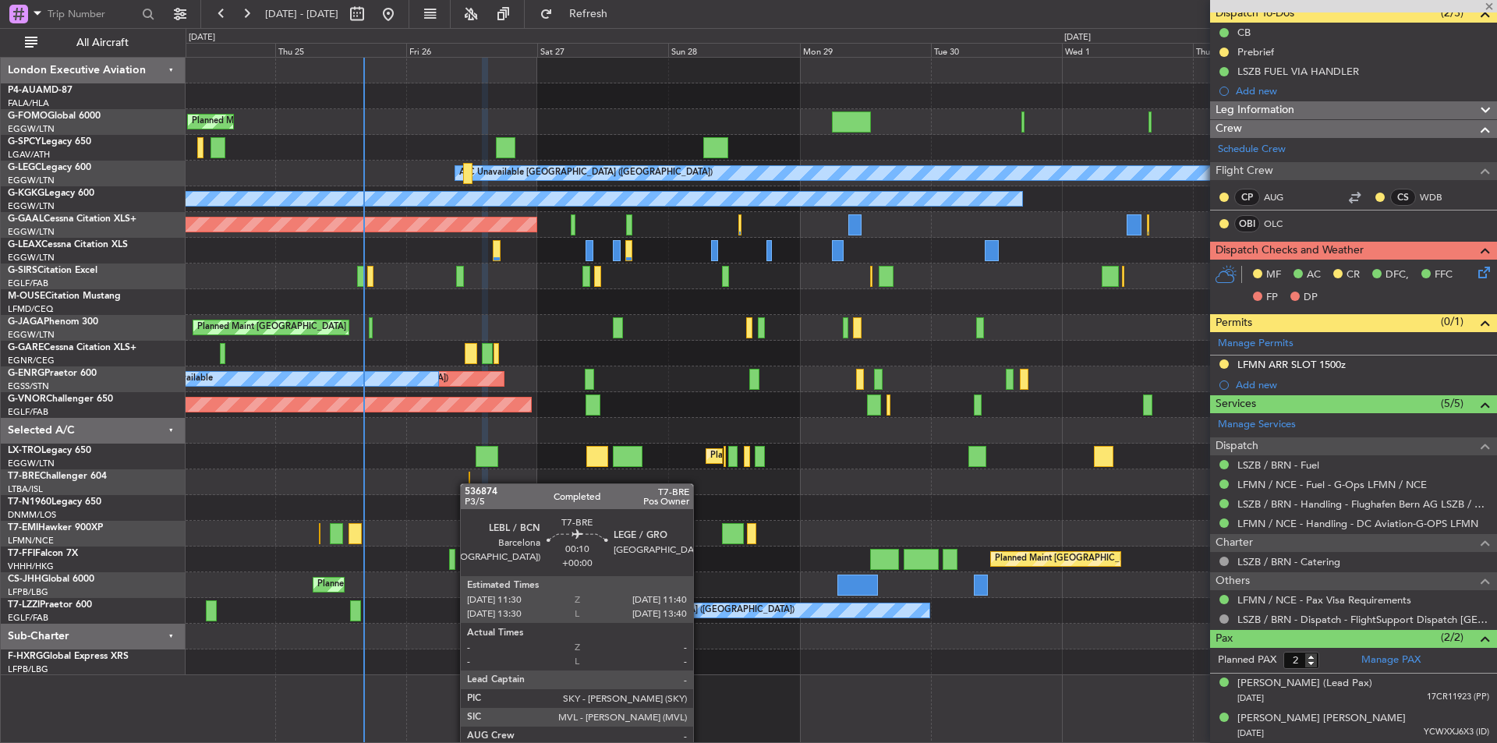
type input "0"
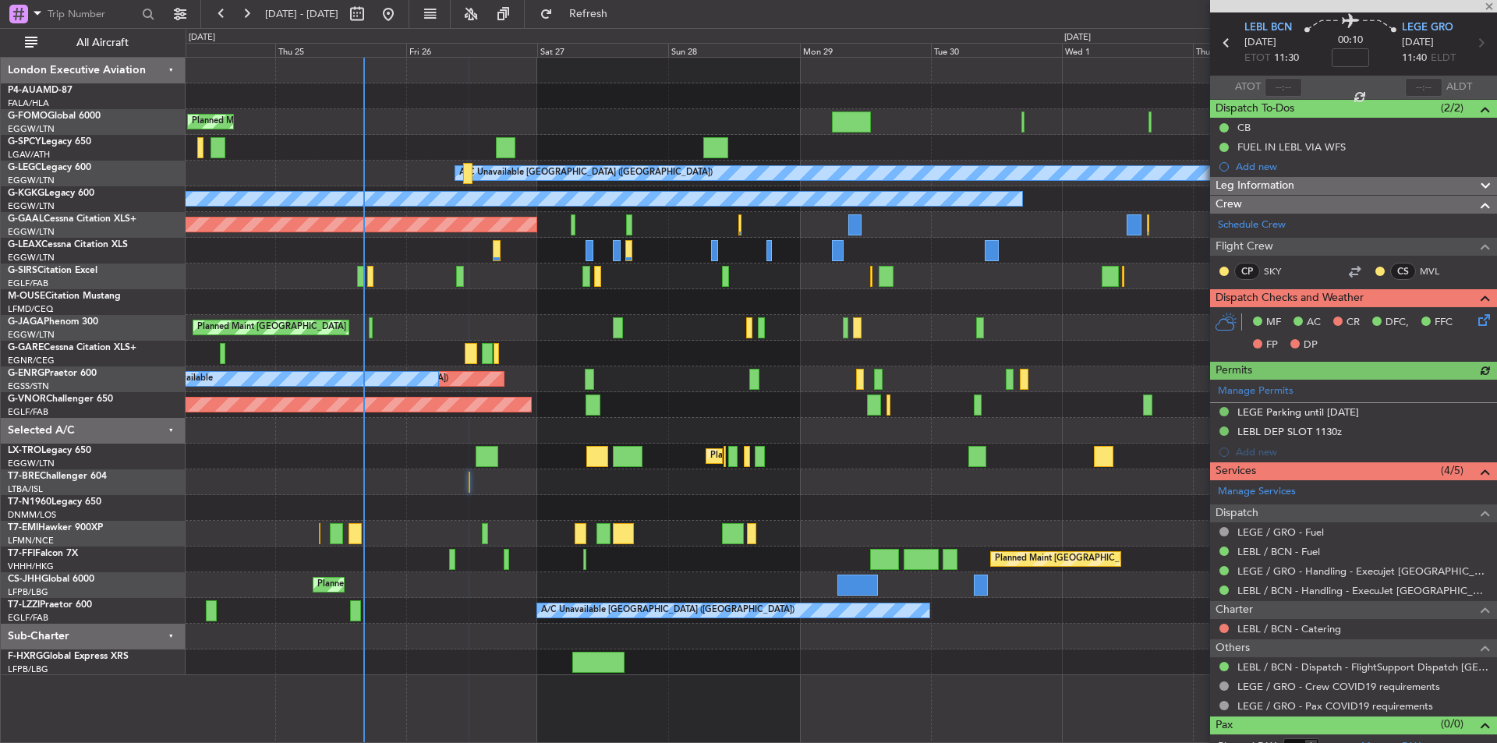
scroll to position [69, 0]
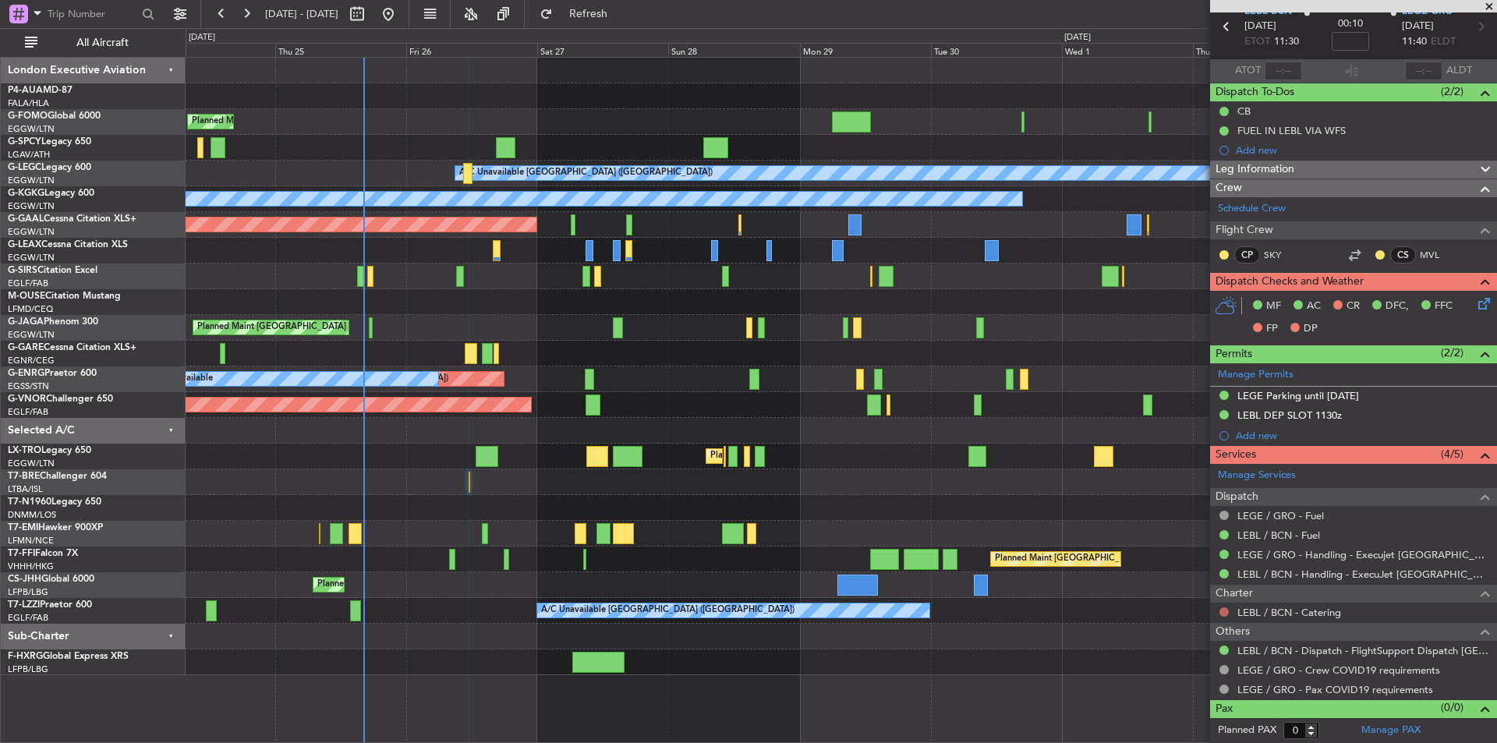
click at [1224, 610] on button at bounding box center [1224, 612] width 9 height 9
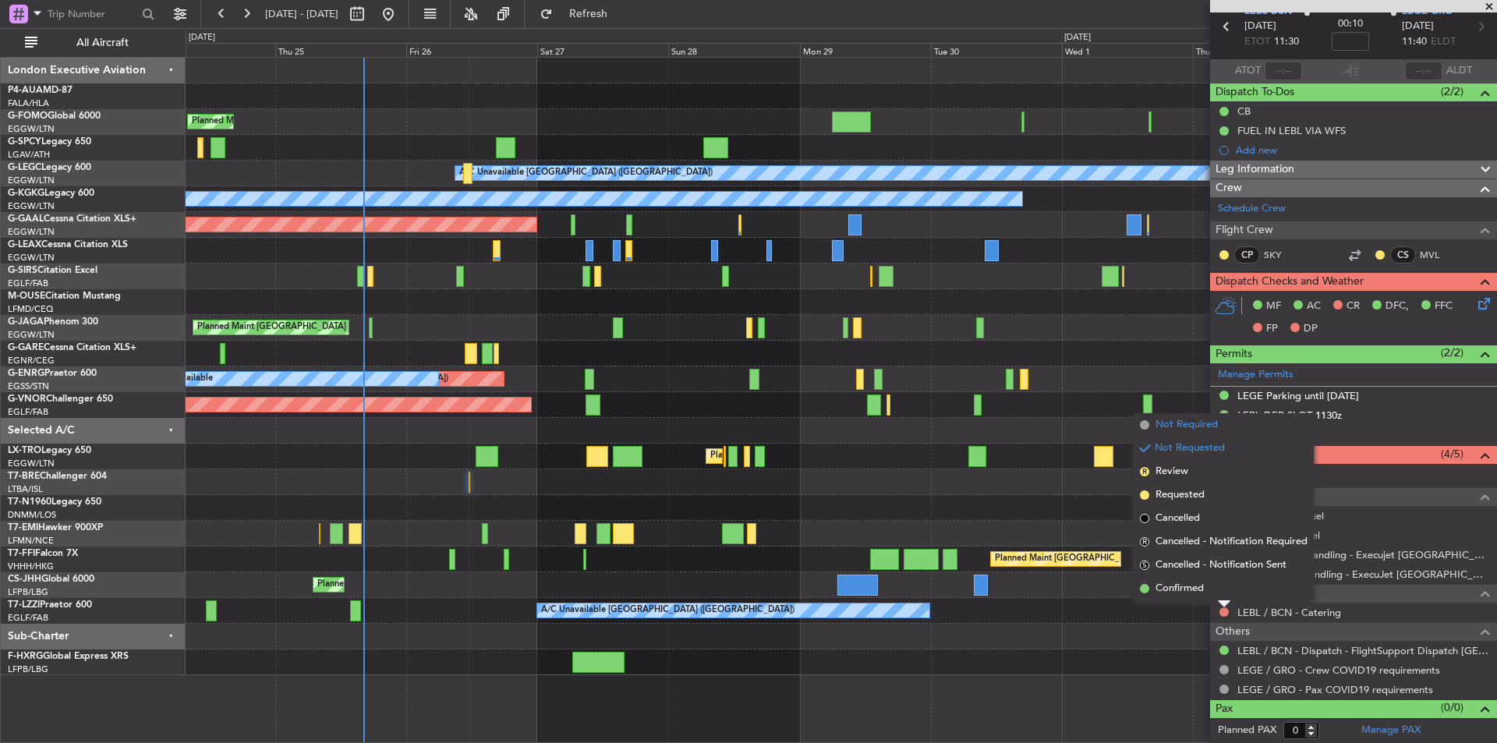
click at [1212, 423] on span "Not Required" at bounding box center [1187, 425] width 62 height 16
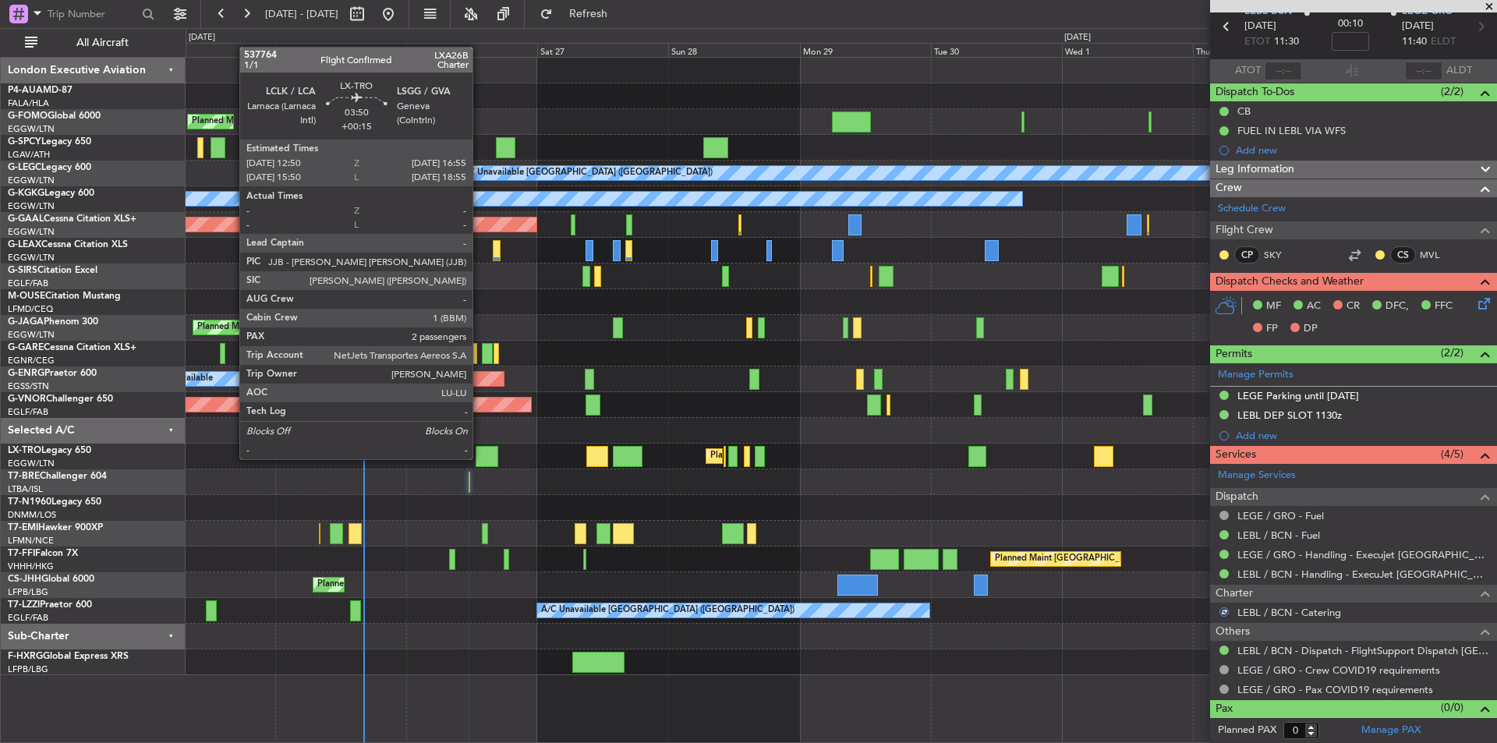
click at [480, 458] on div at bounding box center [487, 456] width 23 height 21
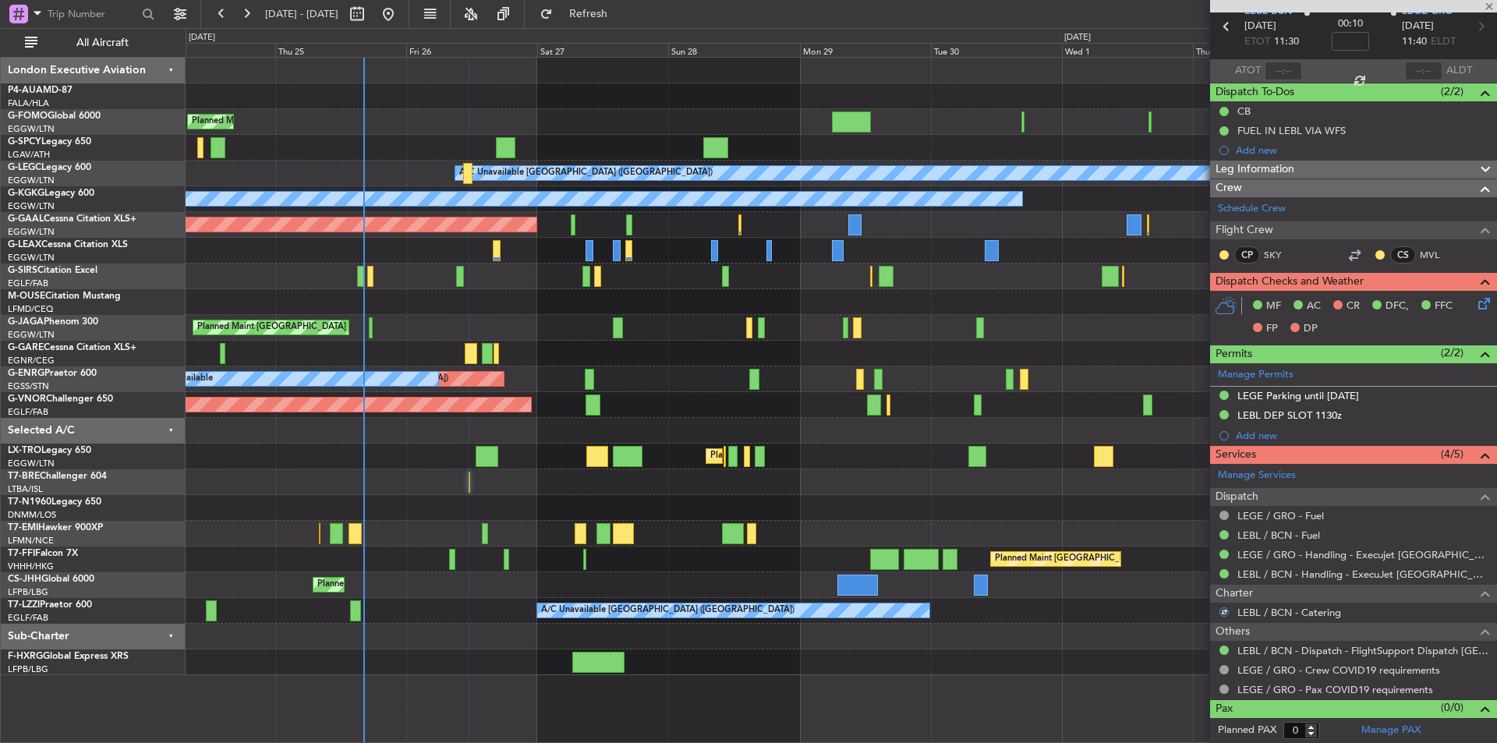
type input "+00:15"
type input "2"
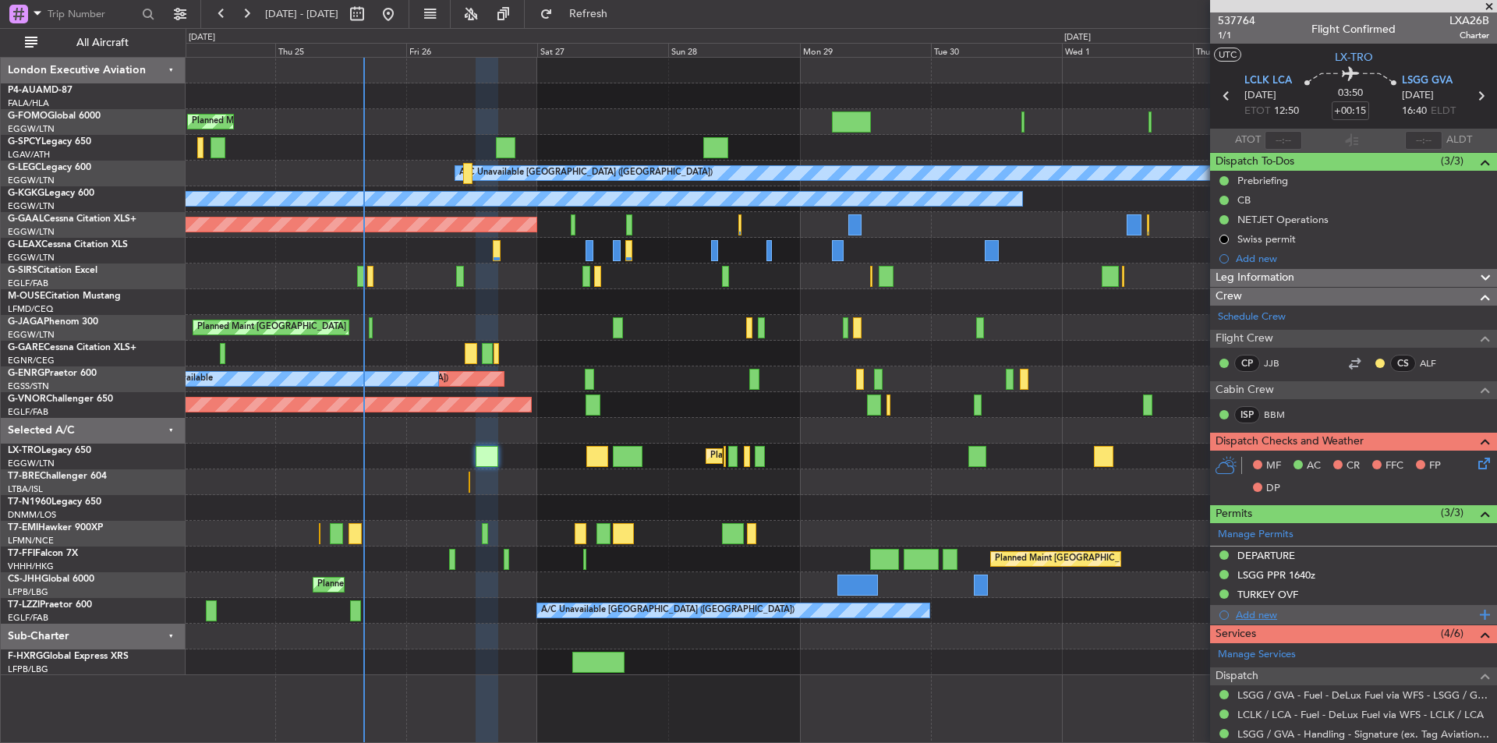
scroll to position [269, 0]
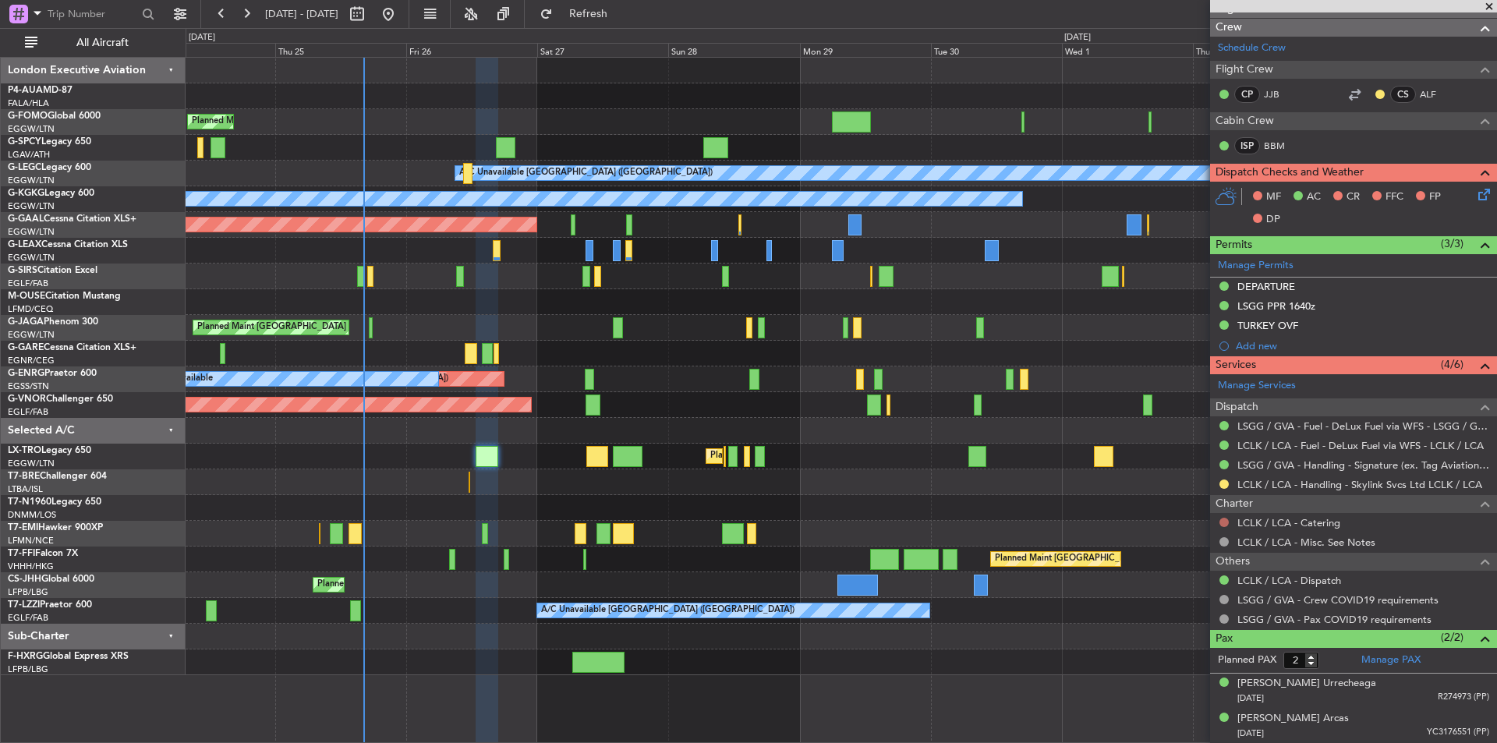
click at [1223, 520] on button at bounding box center [1224, 522] width 9 height 9
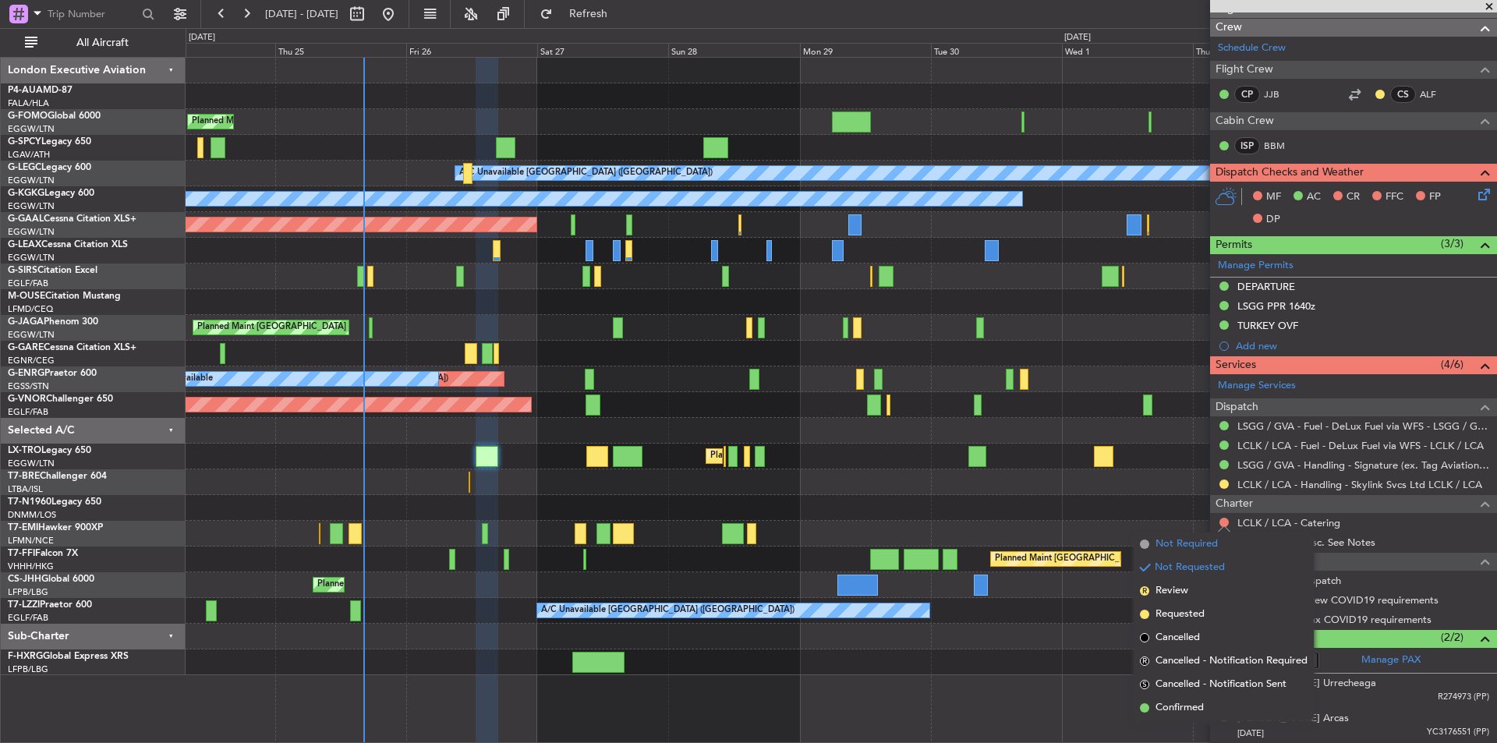
click at [1159, 542] on span "Not Required" at bounding box center [1187, 545] width 62 height 16
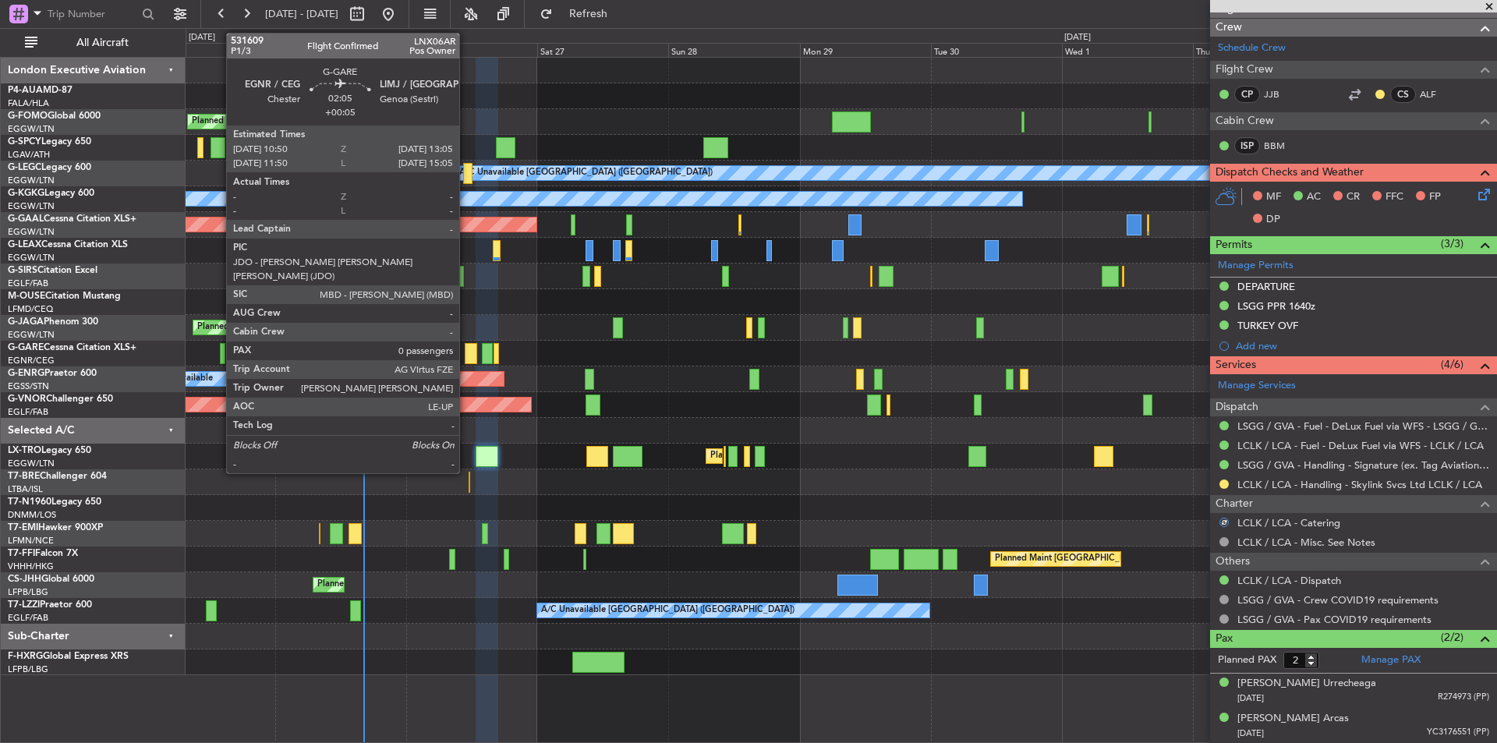
click at [466, 354] on div at bounding box center [471, 353] width 12 height 21
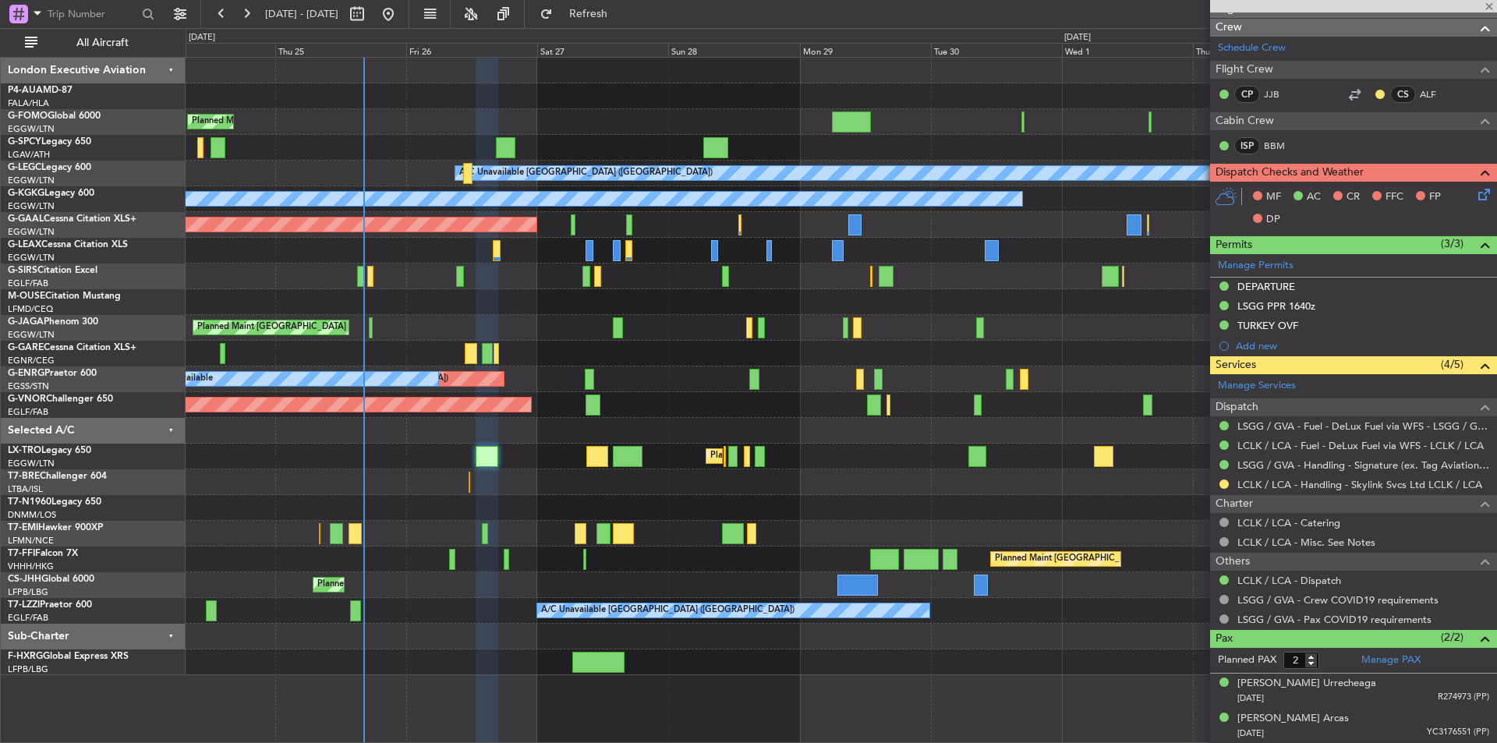
type input "+00:05"
type input "0"
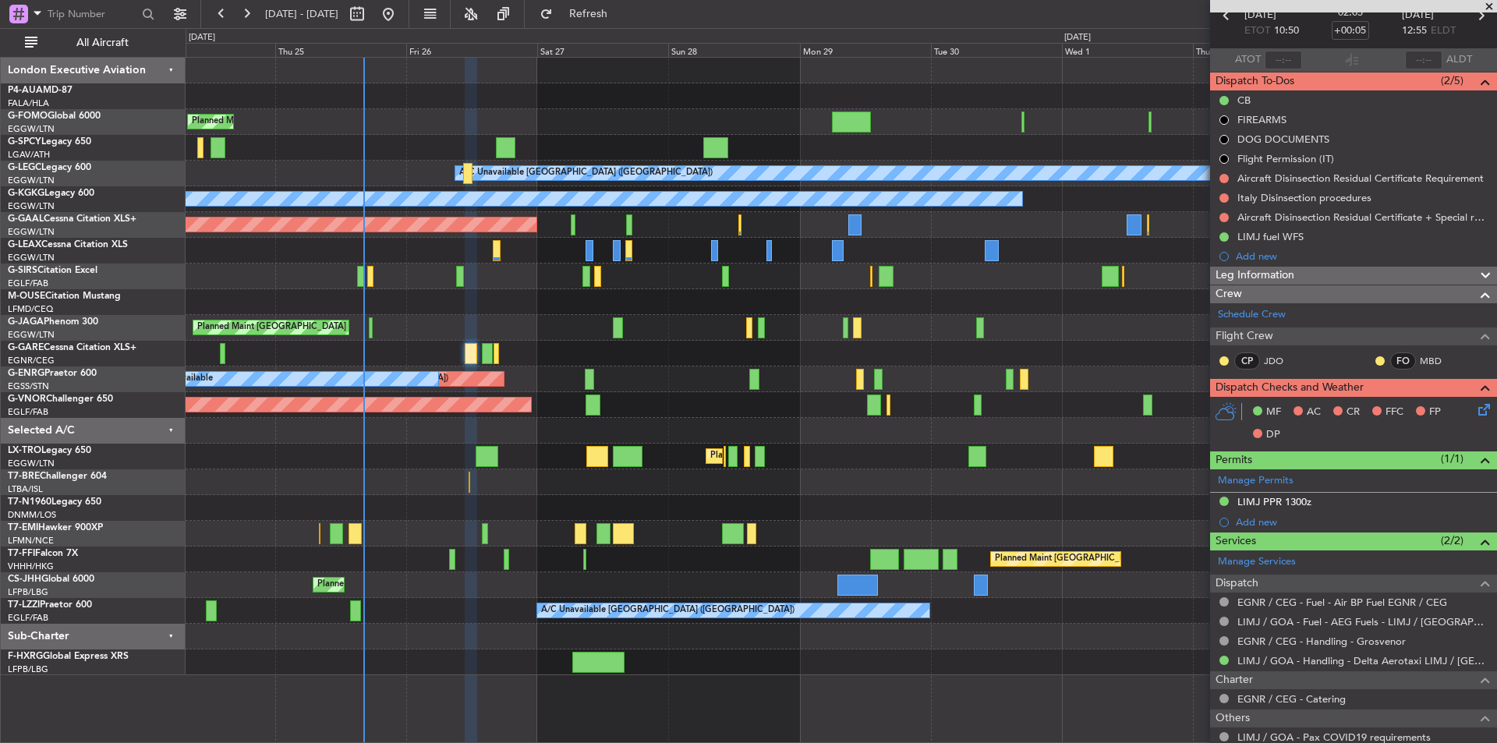
scroll to position [167, 0]
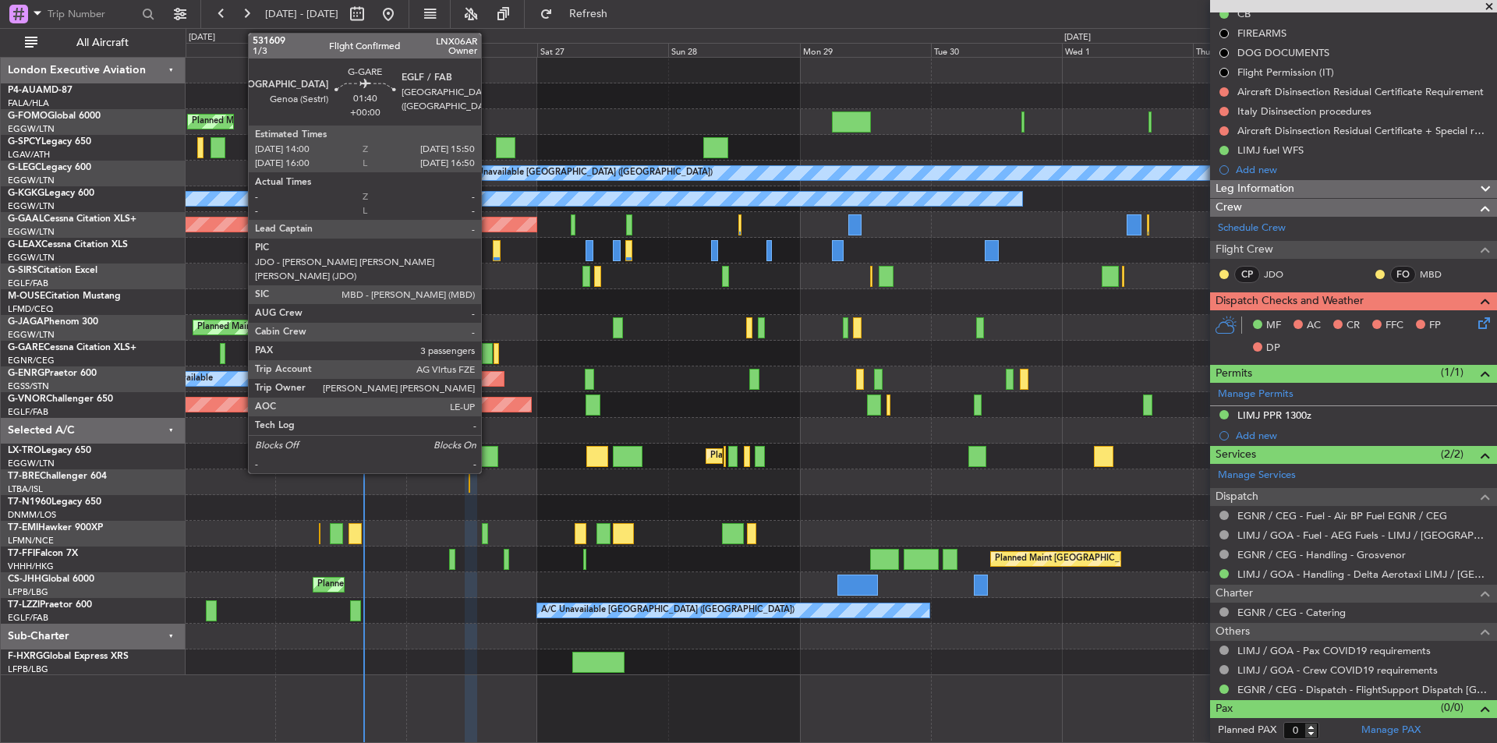
click at [488, 356] on div at bounding box center [487, 353] width 10 height 21
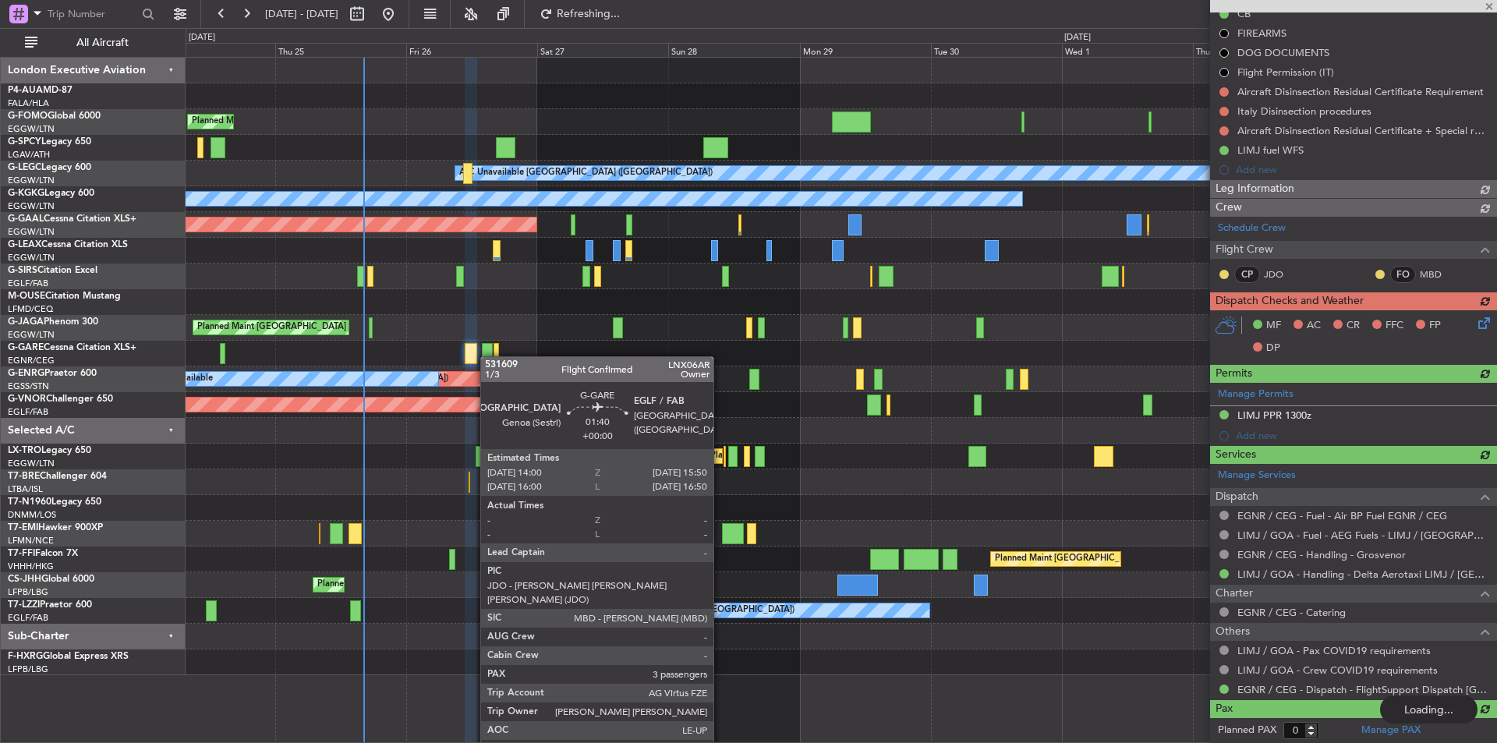
type input "3"
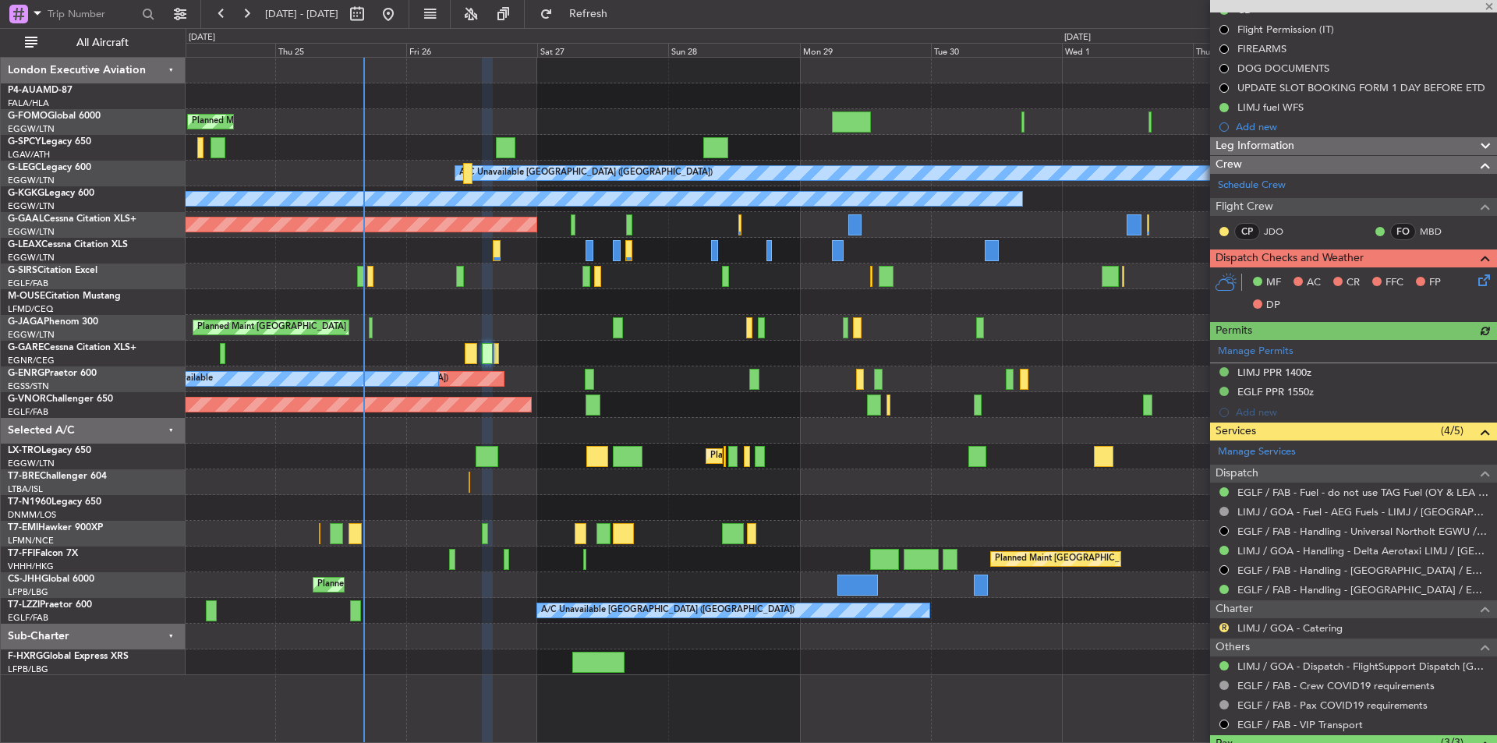
scroll to position [311, 0]
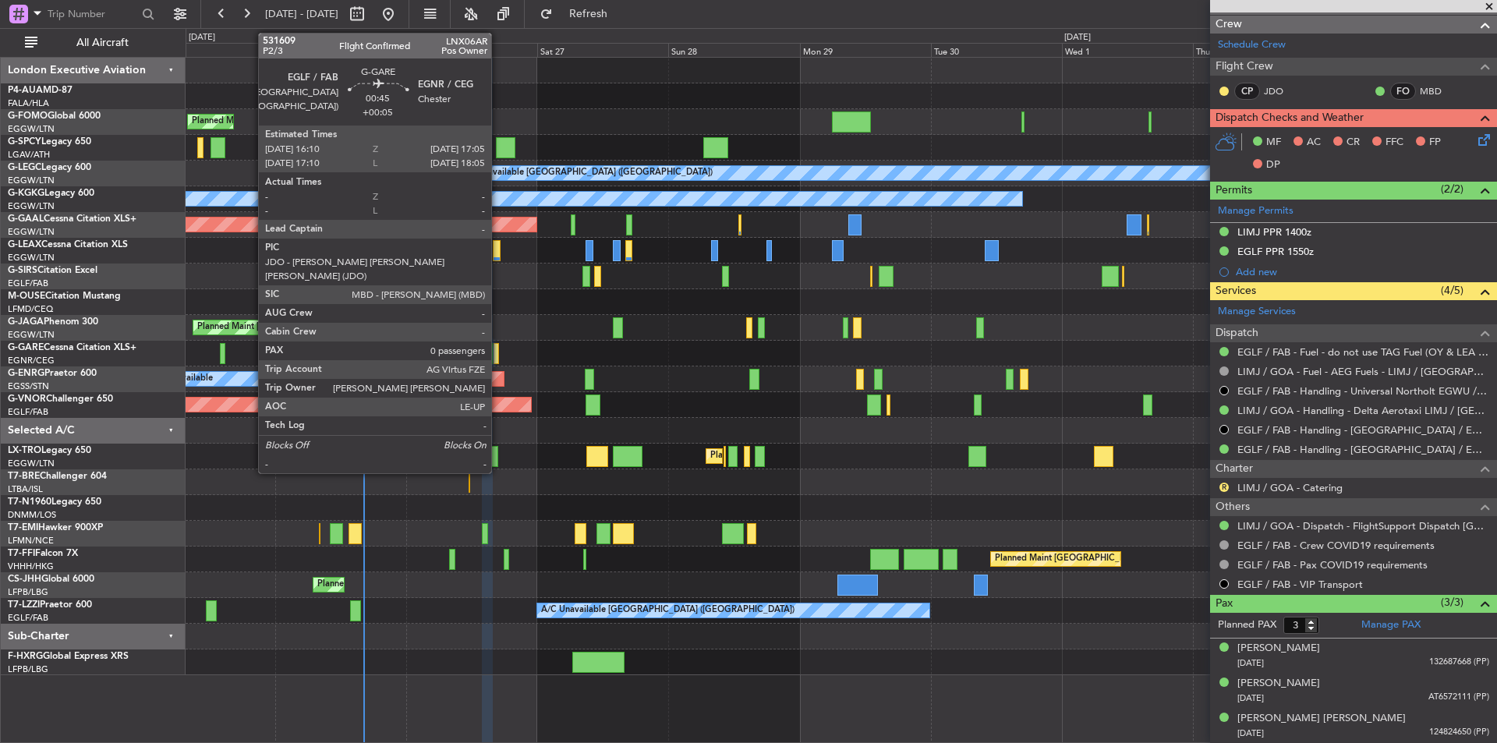
click at [498, 353] on div at bounding box center [496, 353] width 5 height 21
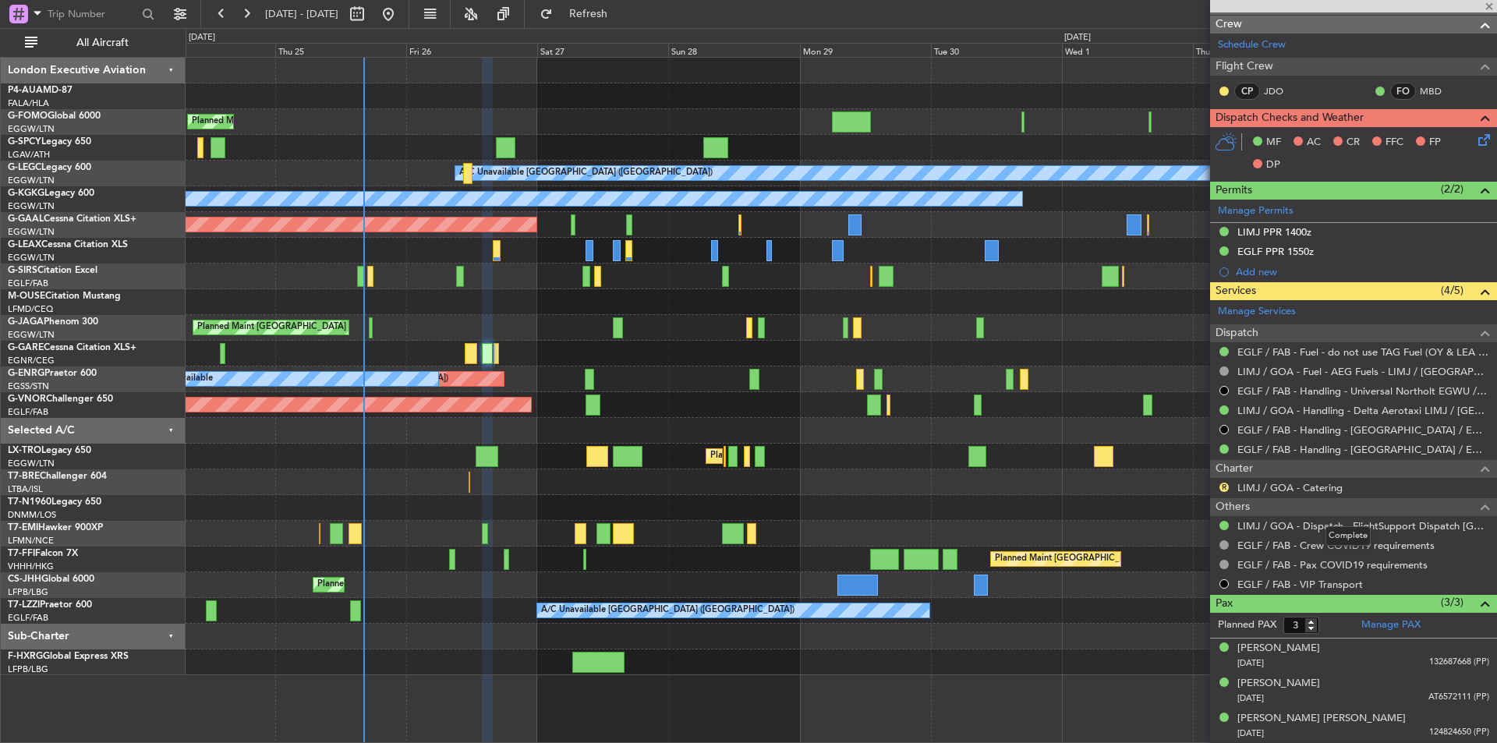
type input "+00:05"
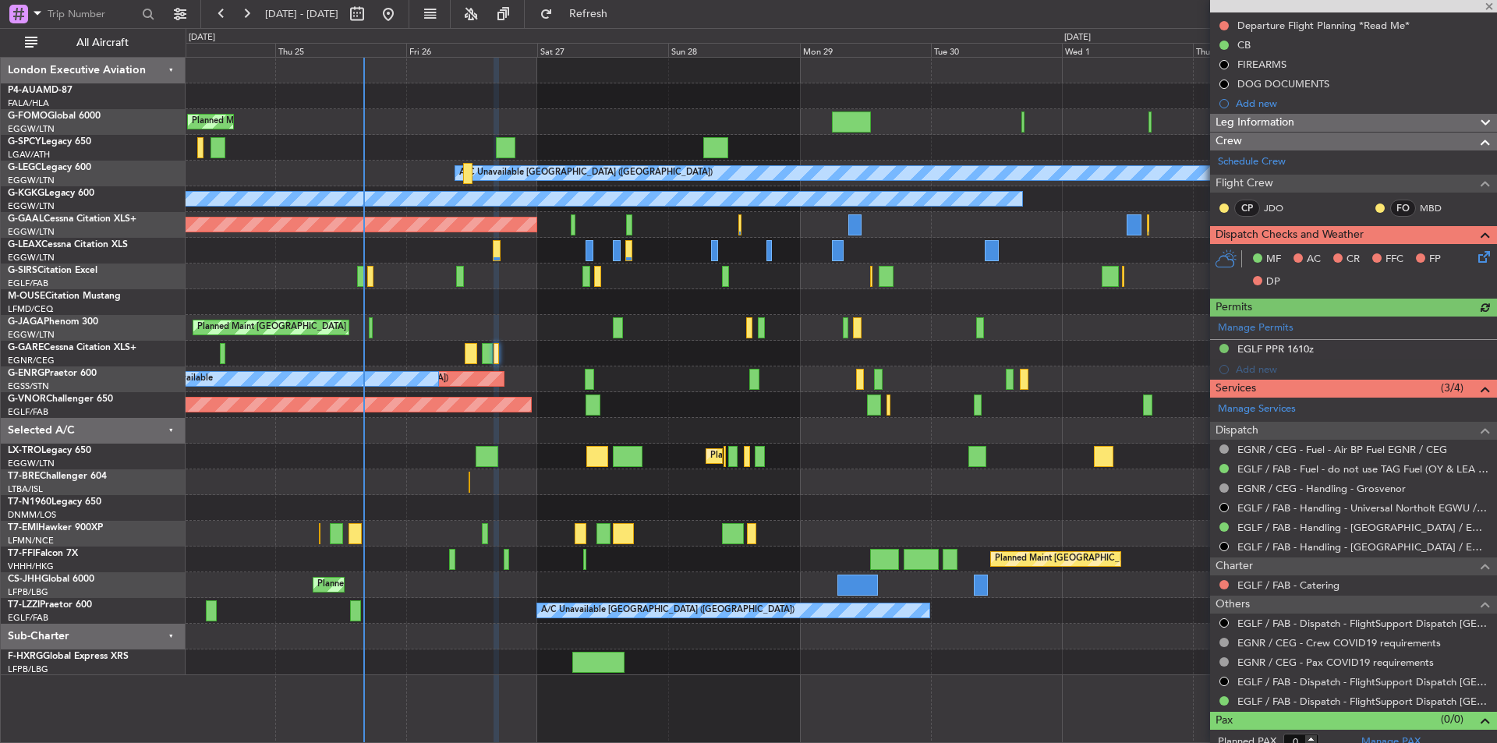
scroll to position [186, 0]
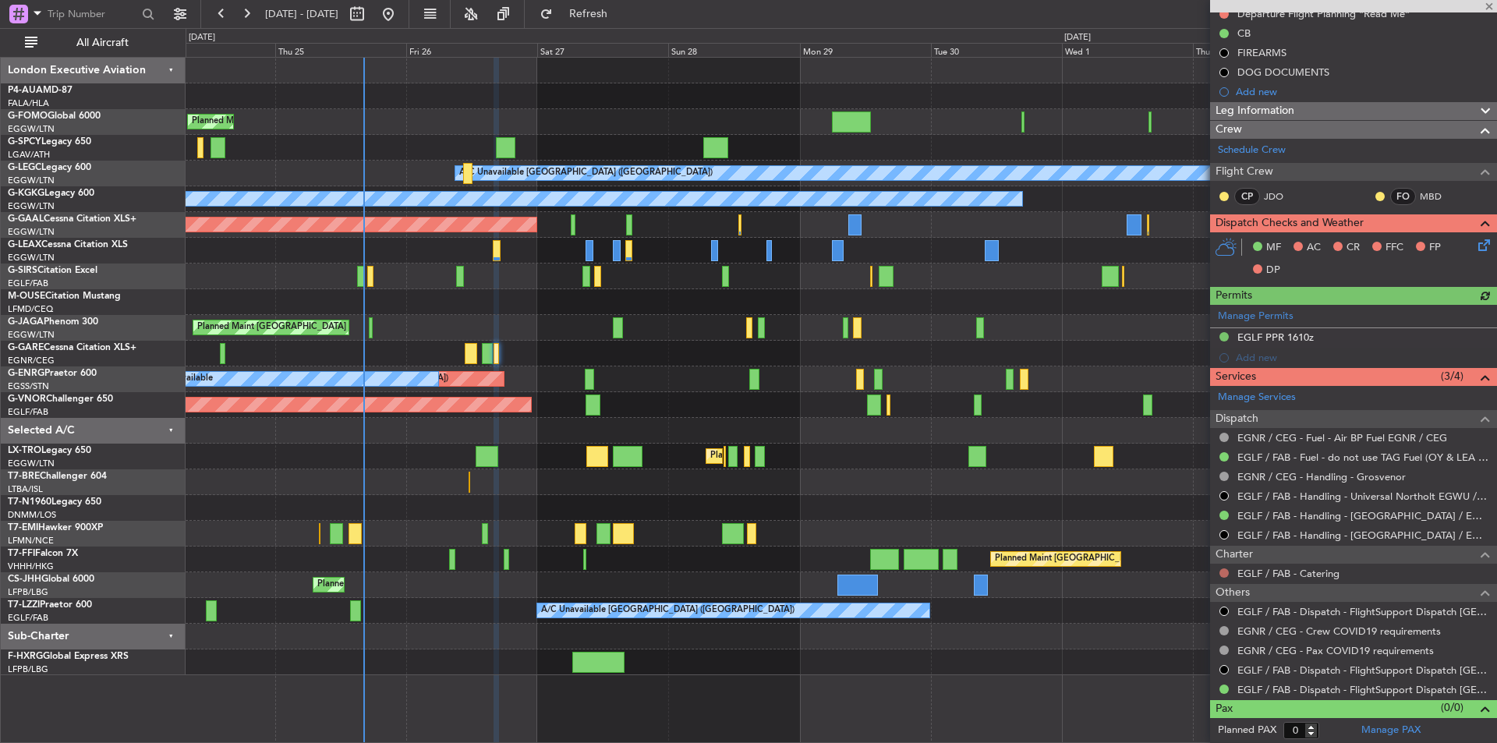
click at [1226, 572] on button at bounding box center [1224, 573] width 9 height 9
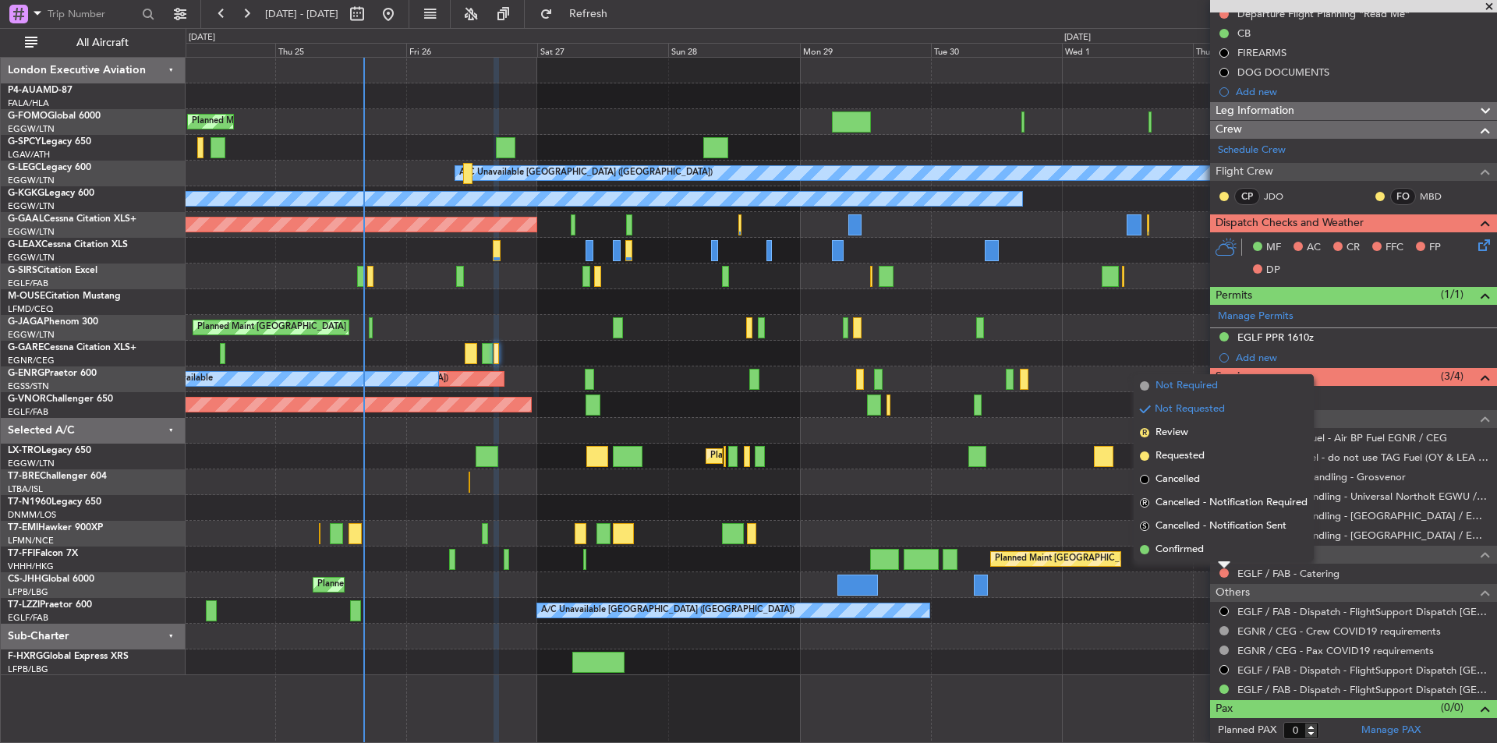
click at [1194, 390] on span "Not Required" at bounding box center [1187, 386] width 62 height 16
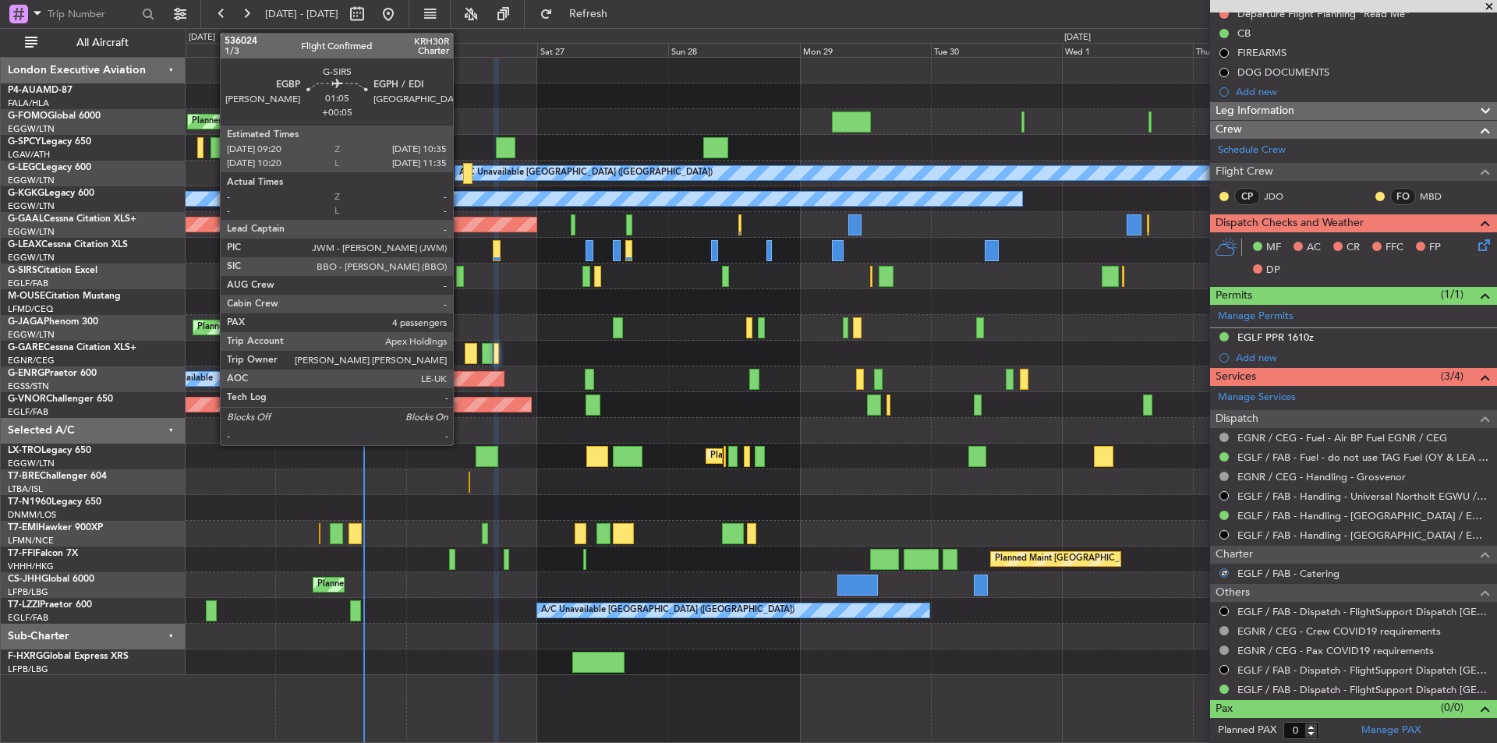
click at [460, 279] on div at bounding box center [459, 276] width 7 height 21
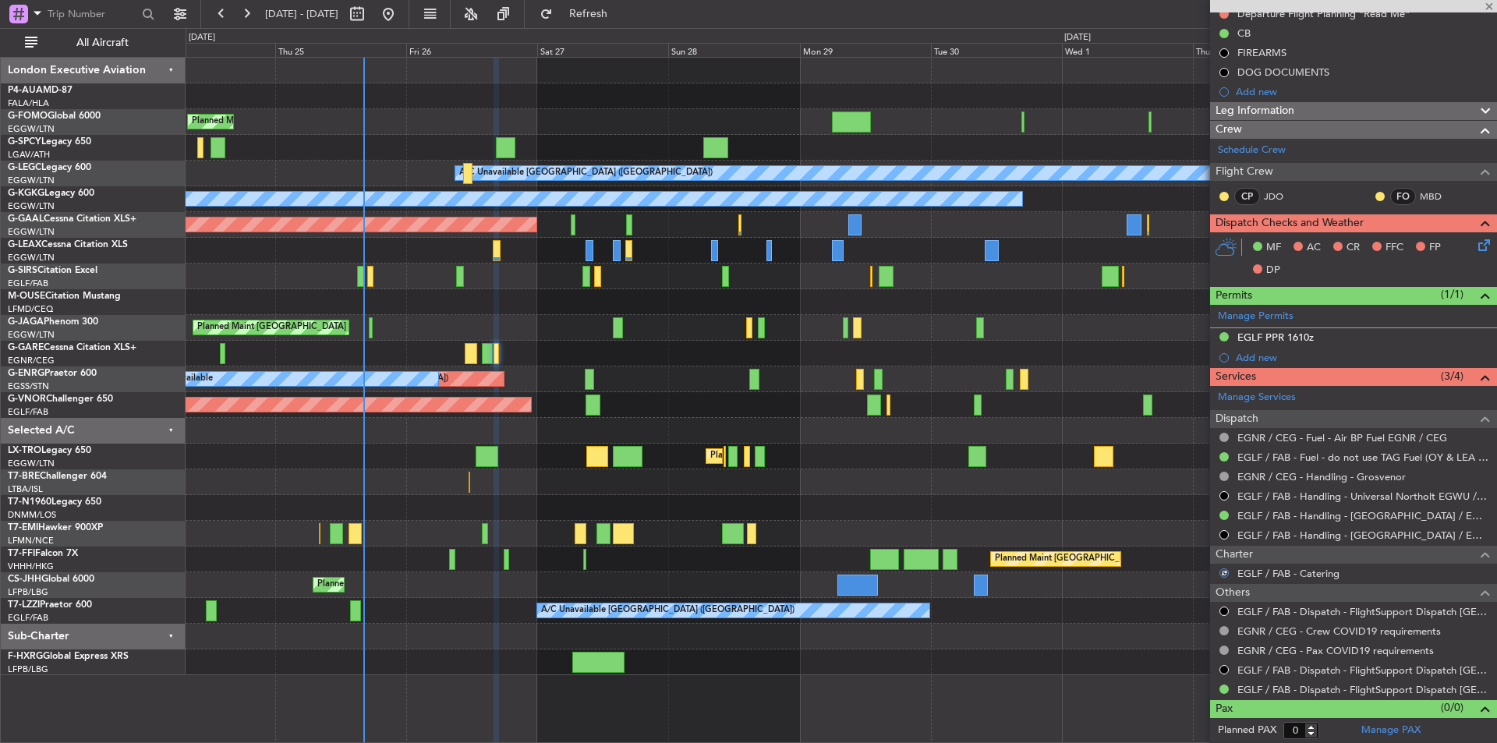
type input "4"
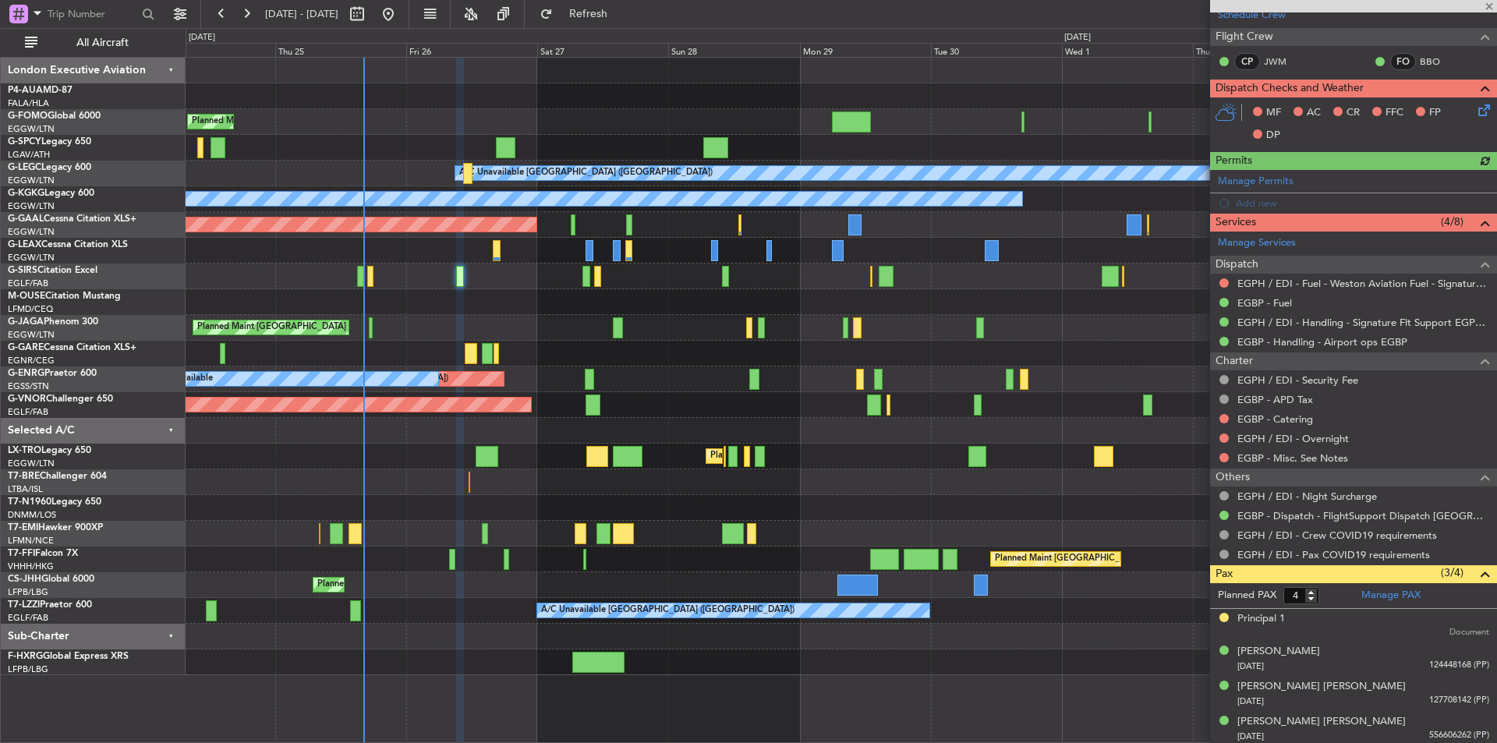
scroll to position [305, 0]
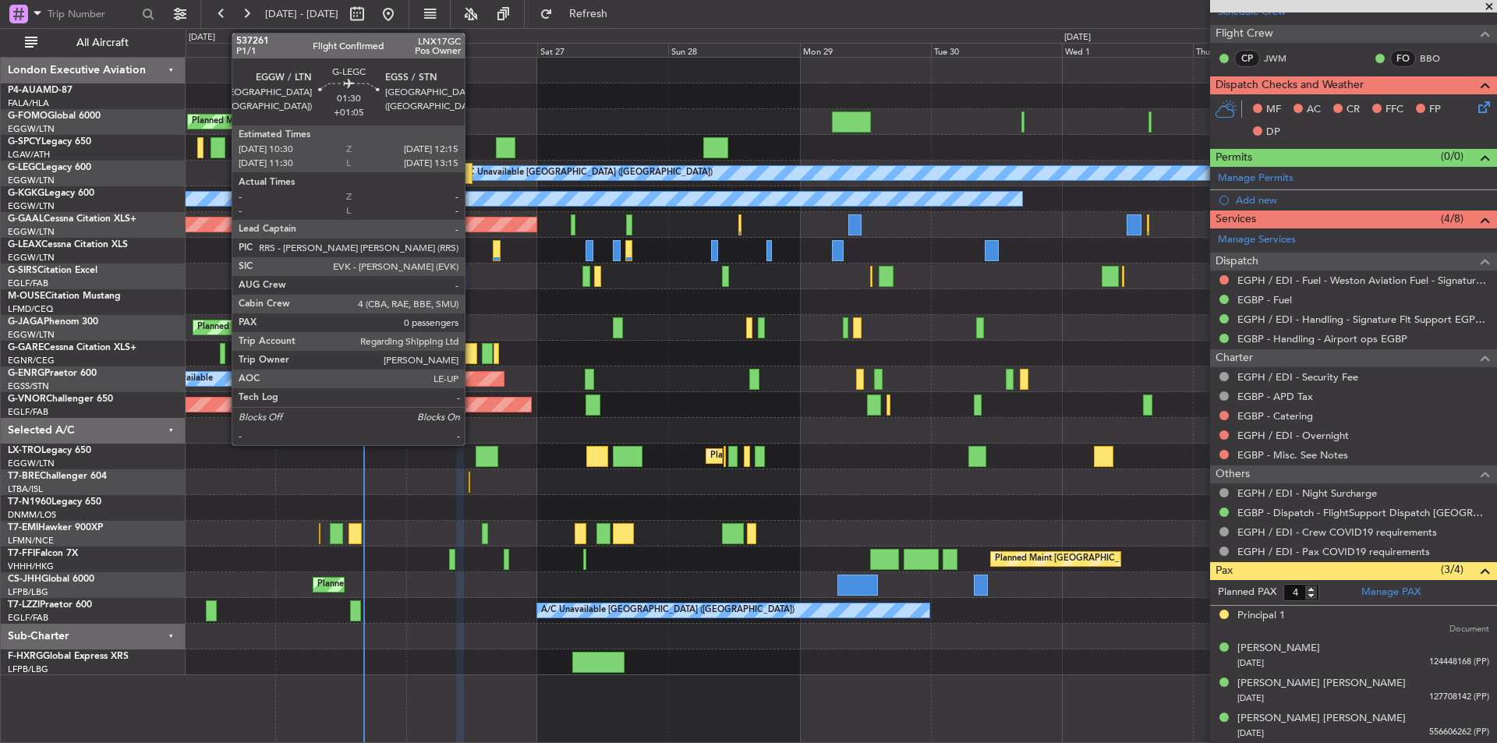
click at [472, 176] on div at bounding box center [468, 173] width 10 height 21
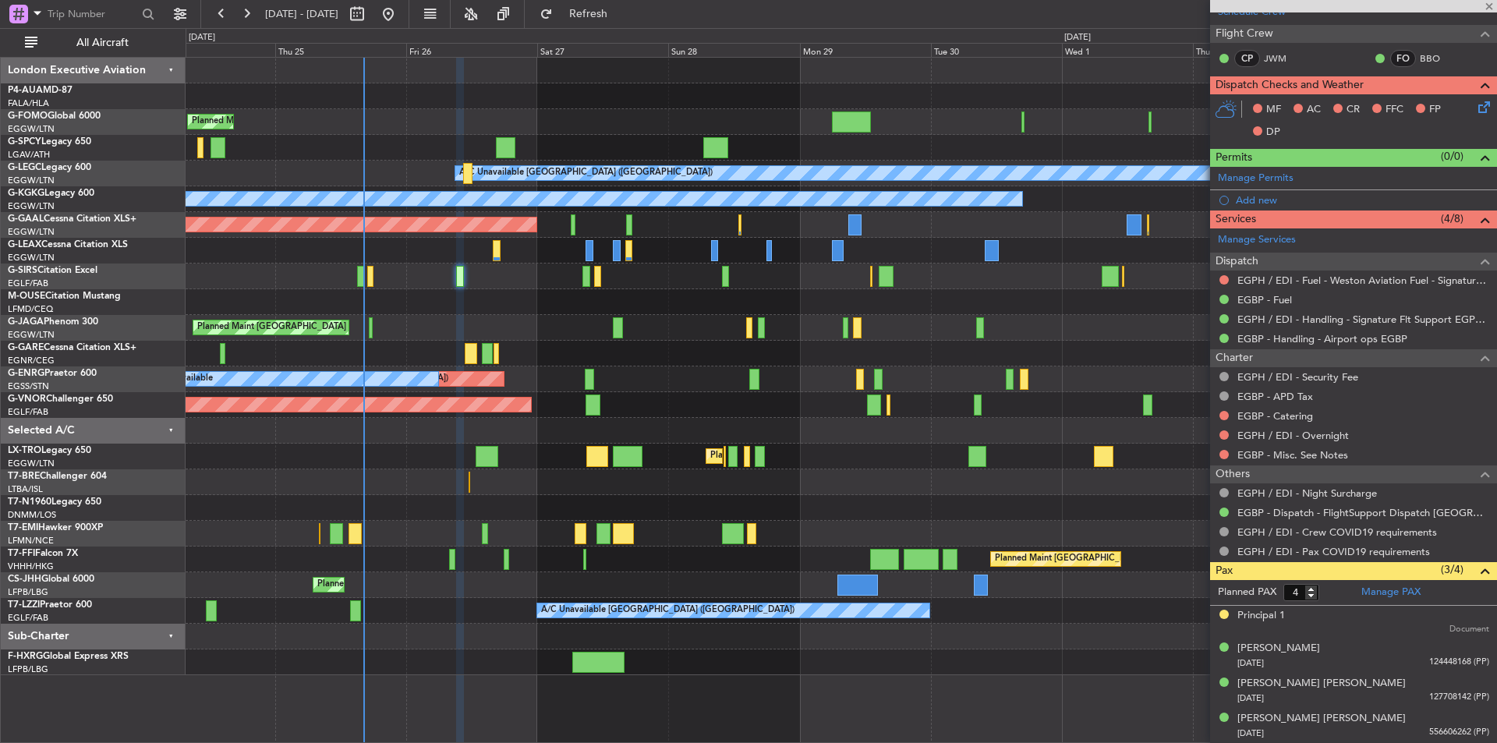
type input "+01:05"
type input "0"
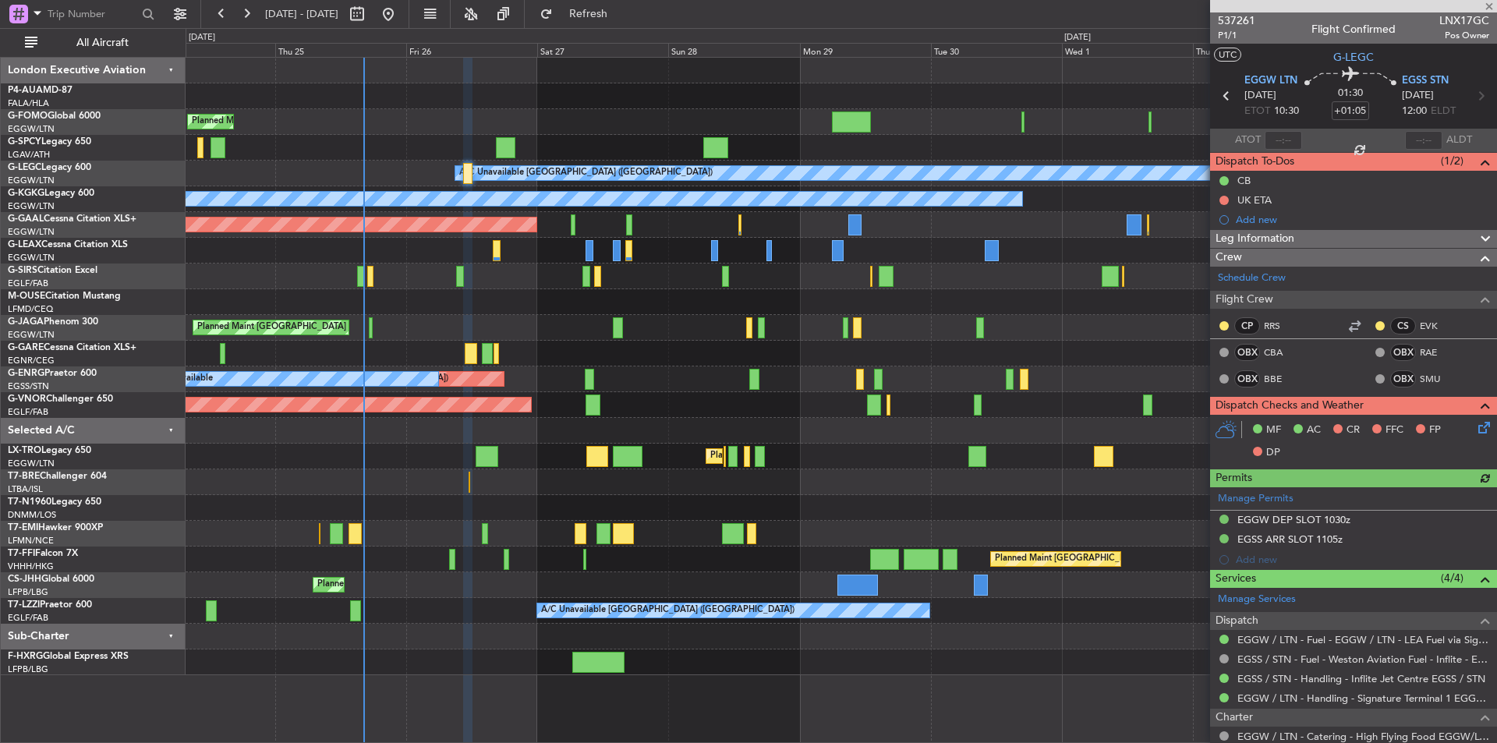
scroll to position [124, 0]
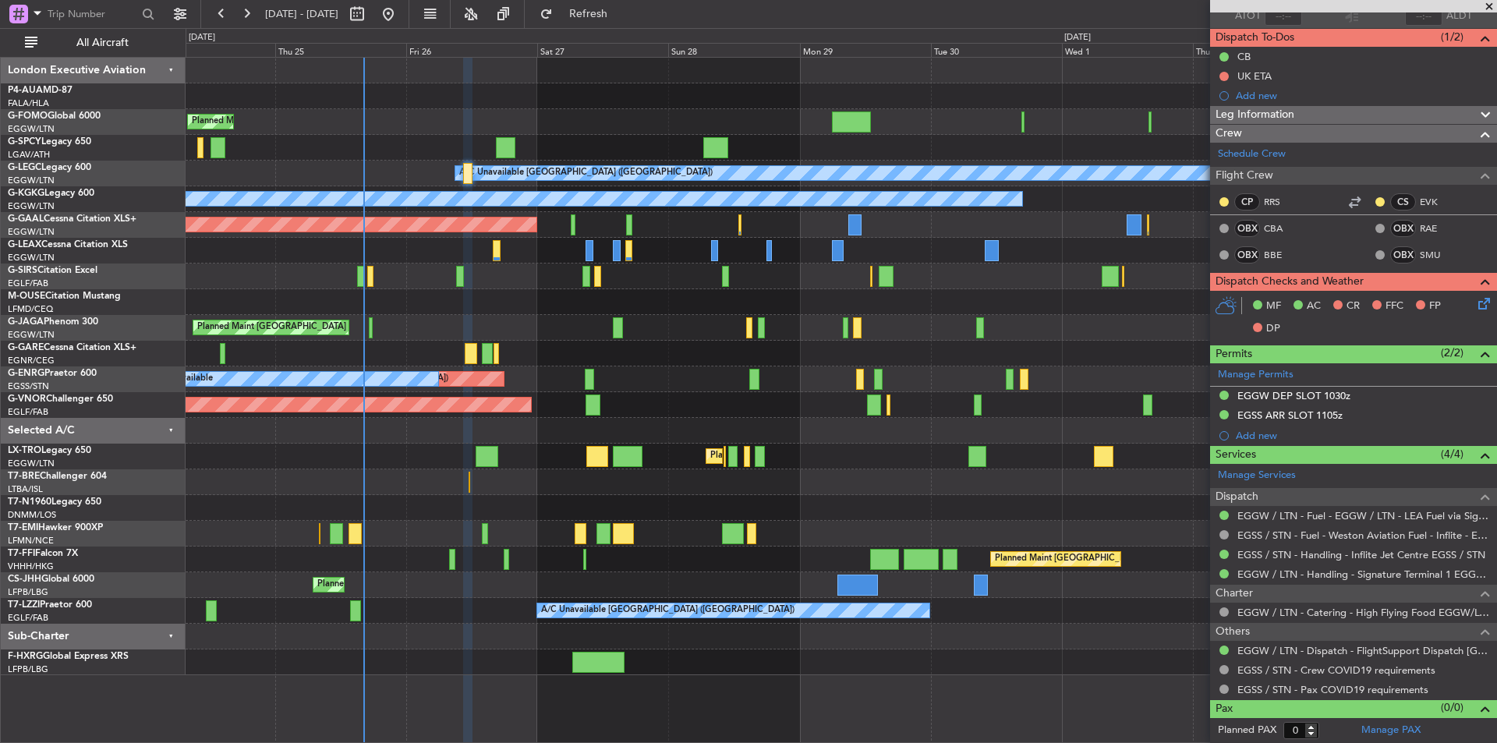
click at [1492, 11] on span at bounding box center [1490, 7] width 16 height 14
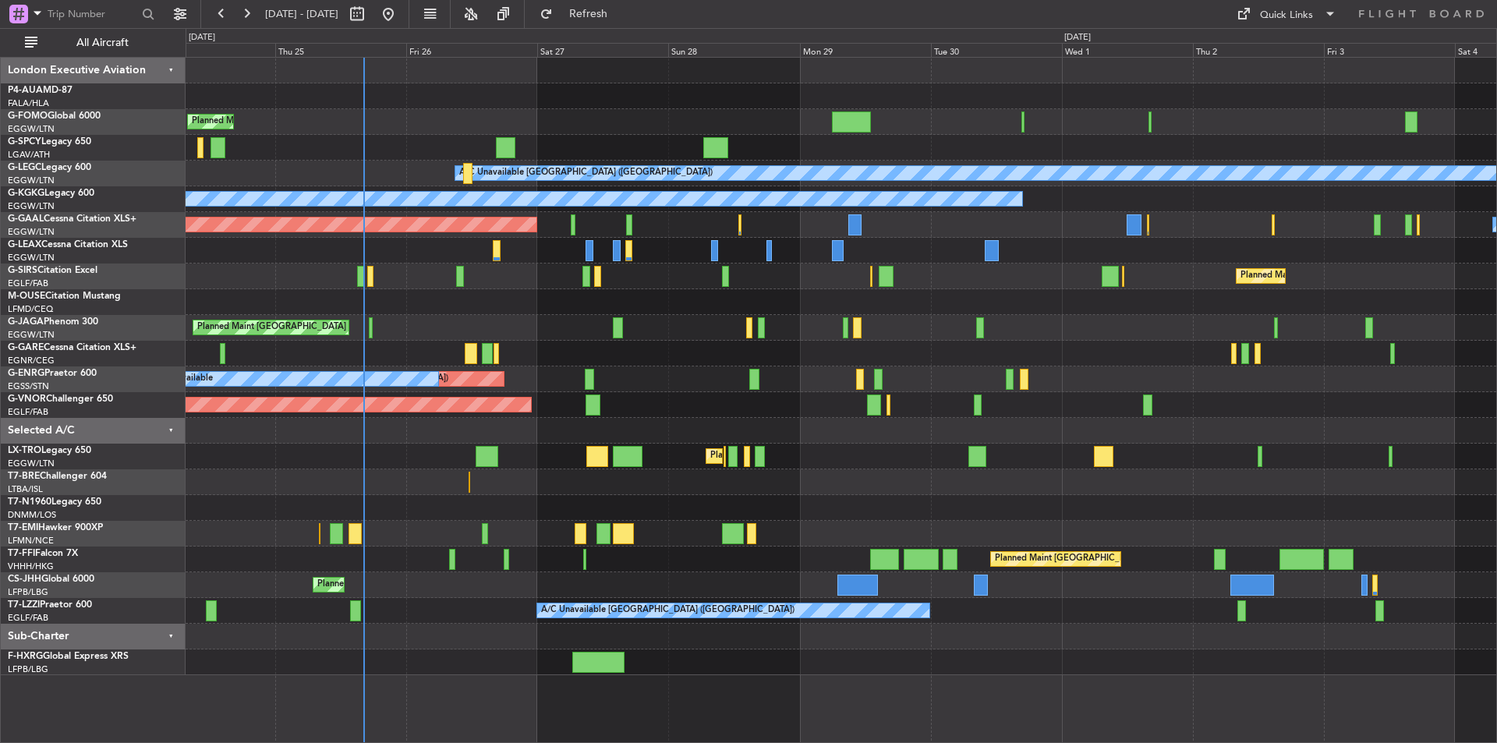
scroll to position [0, 0]
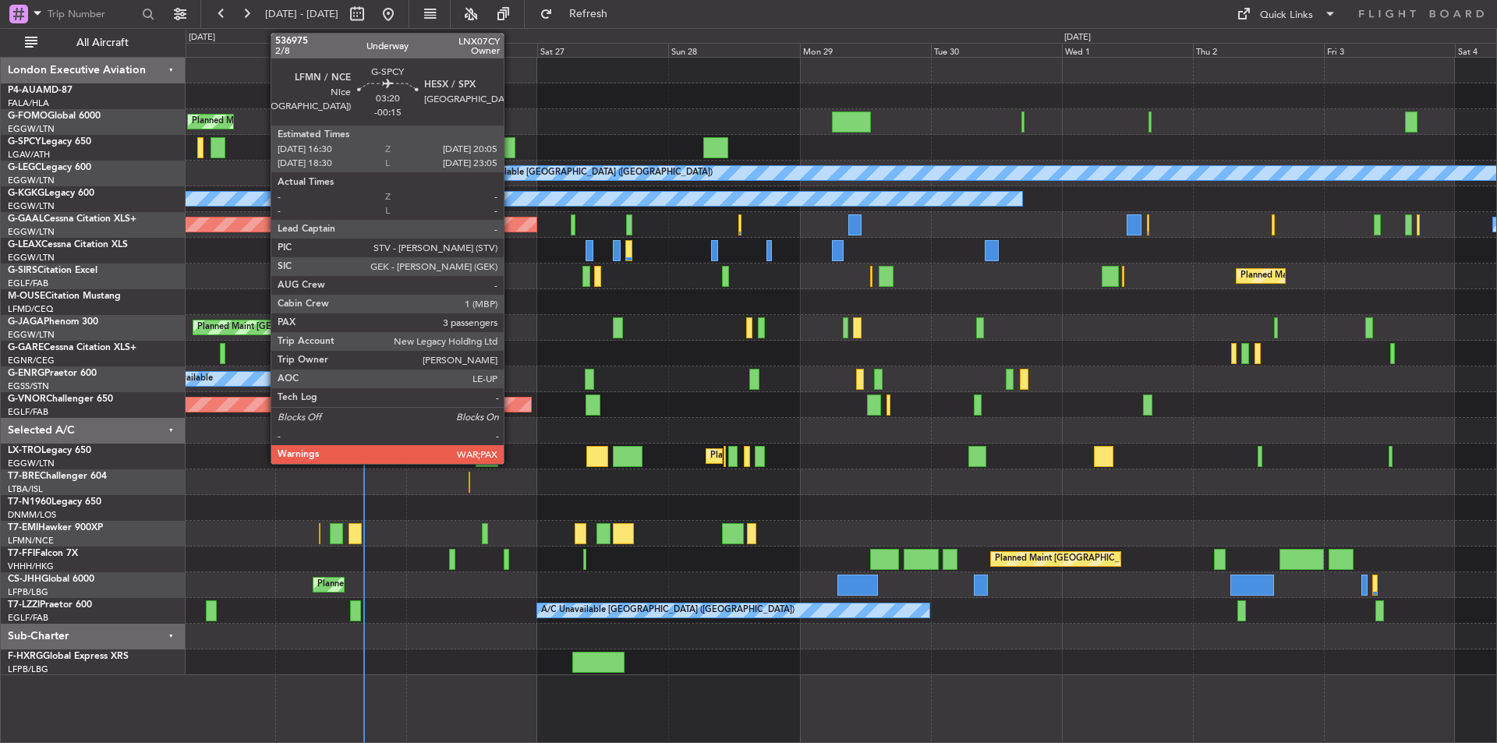
click at [511, 145] on div at bounding box center [506, 147] width 20 height 21
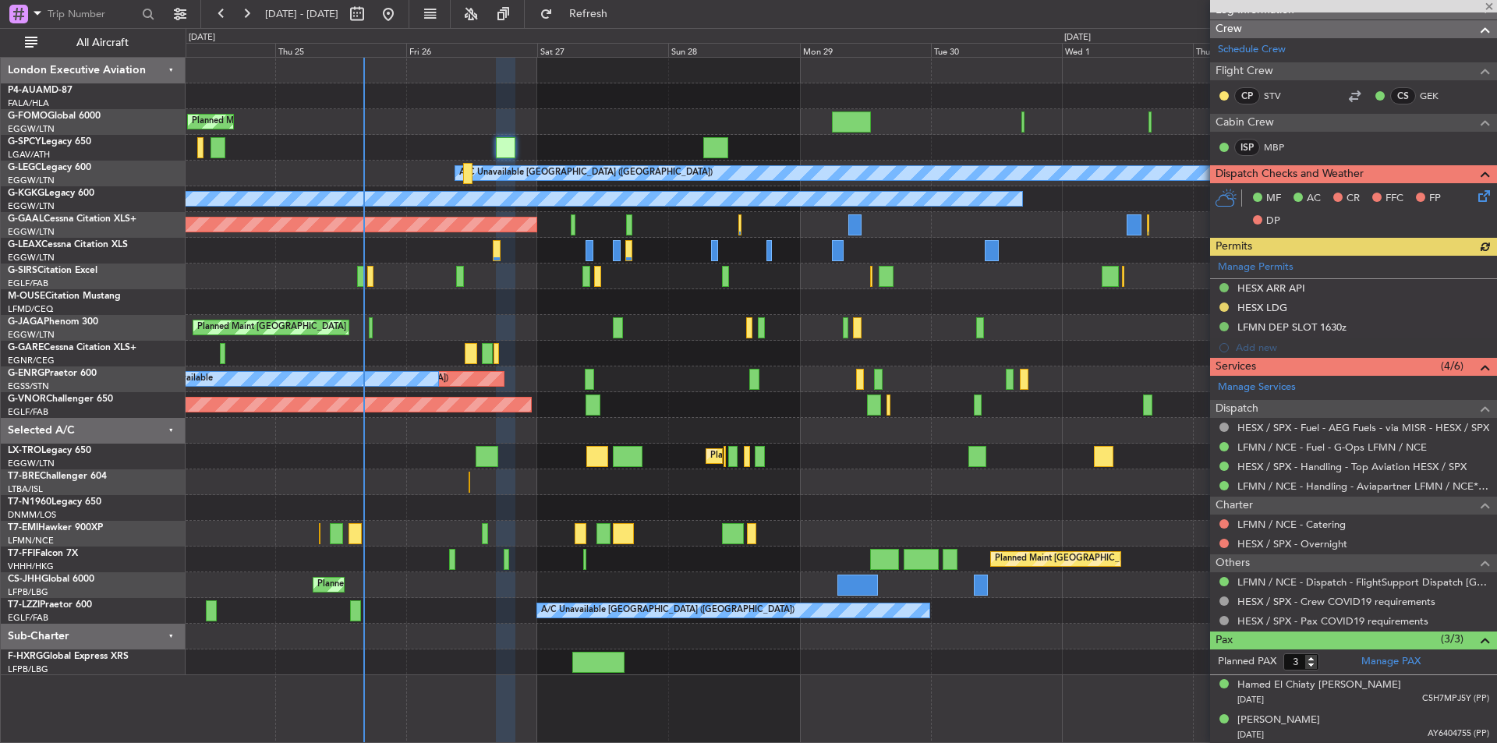
scroll to position [343, 0]
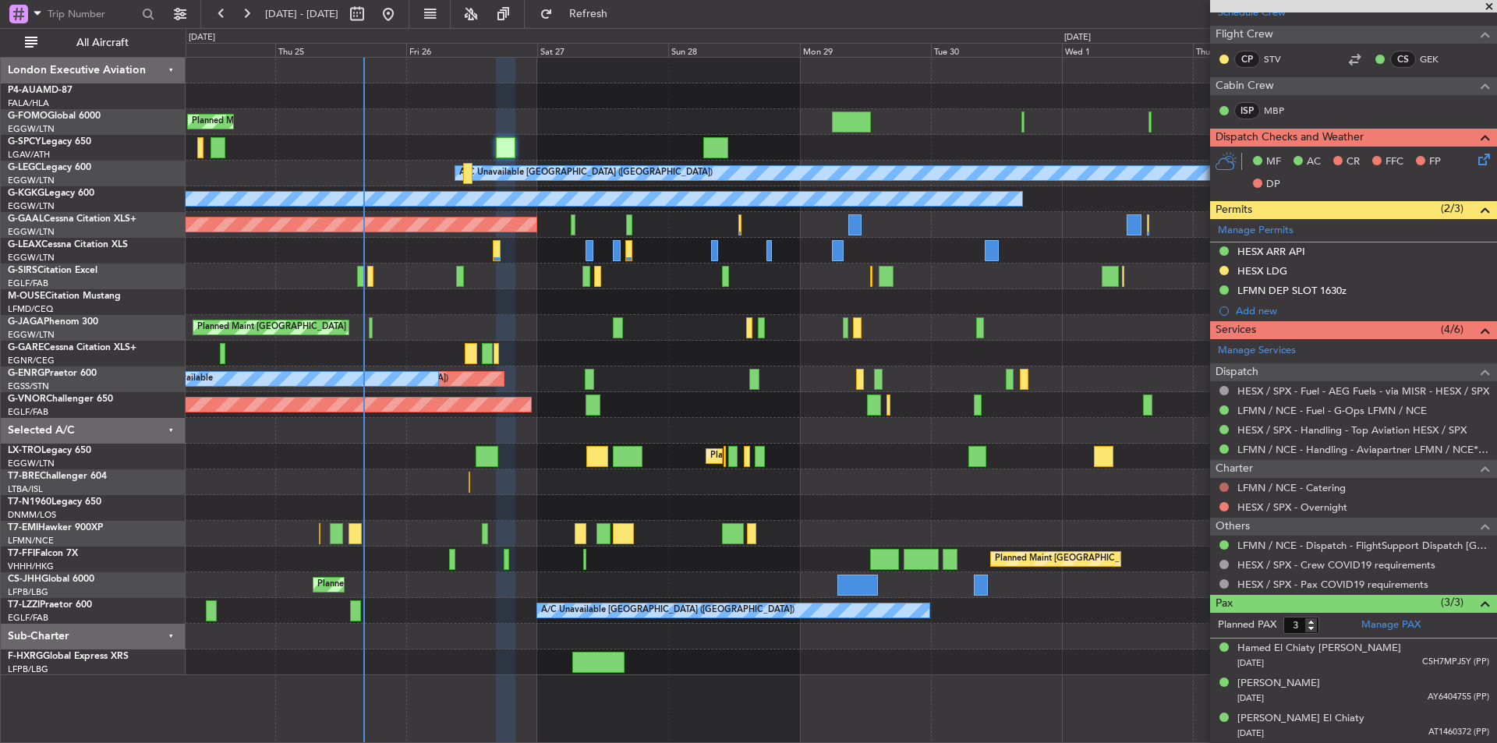
click at [1224, 487] on button at bounding box center [1224, 487] width 9 height 9
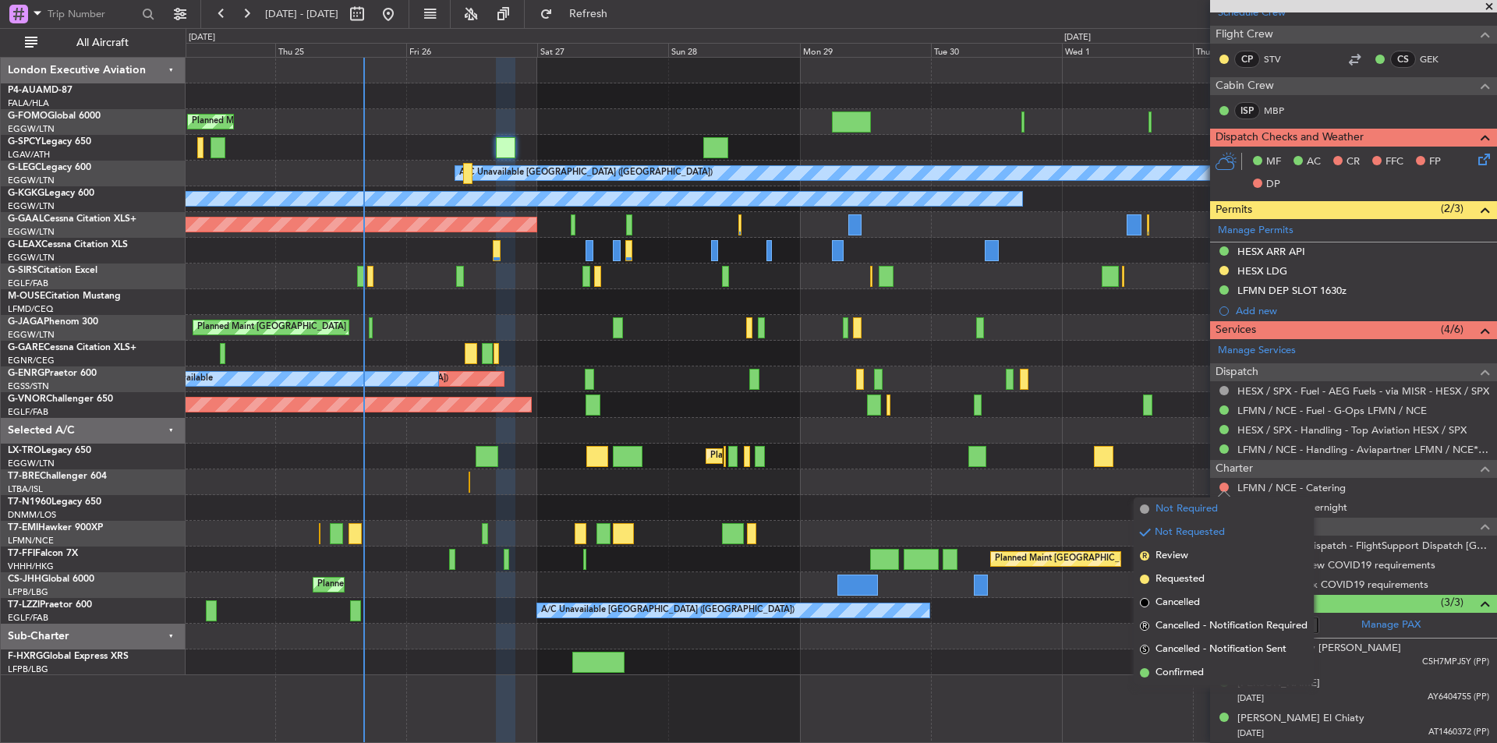
click at [1167, 506] on span "Not Required" at bounding box center [1187, 509] width 62 height 16
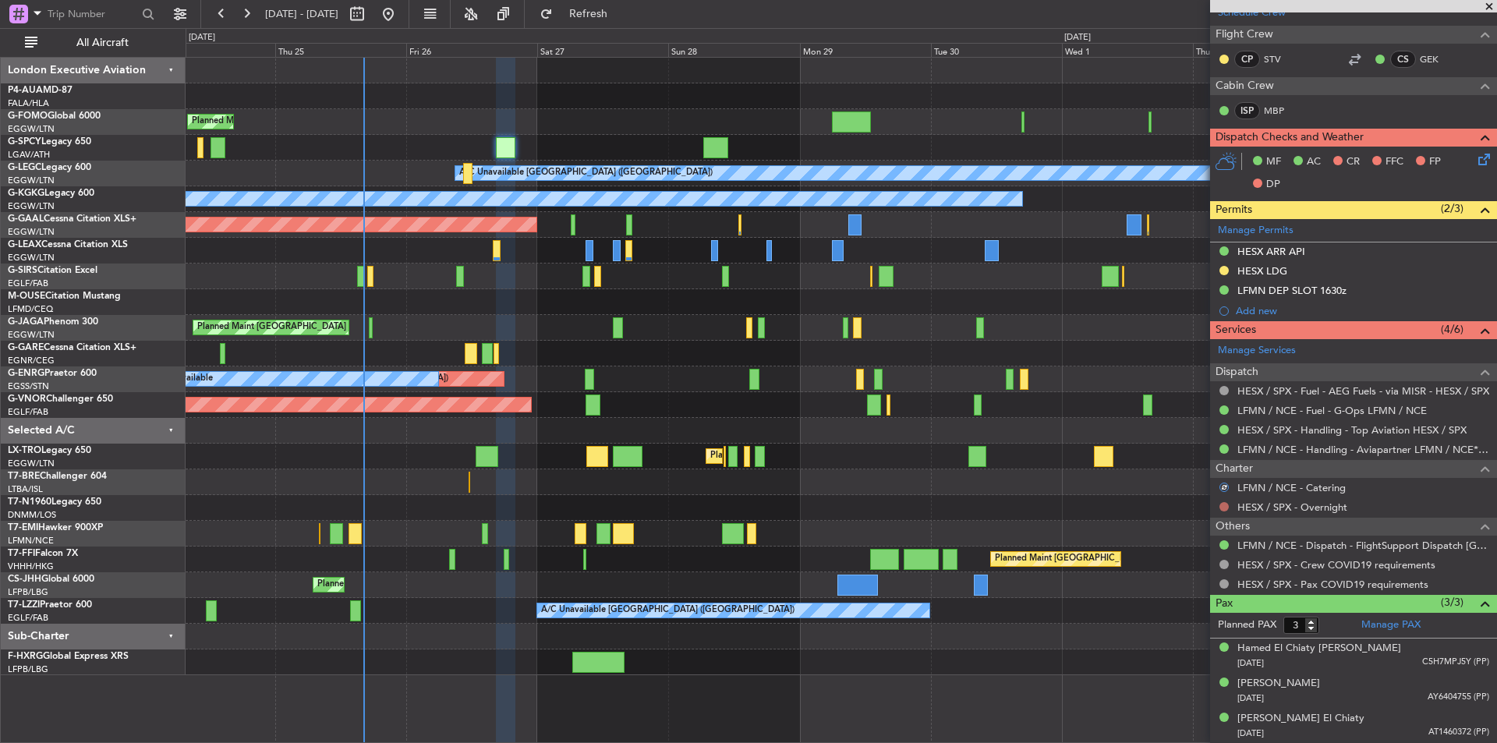
click at [1224, 508] on button at bounding box center [1224, 506] width 9 height 9
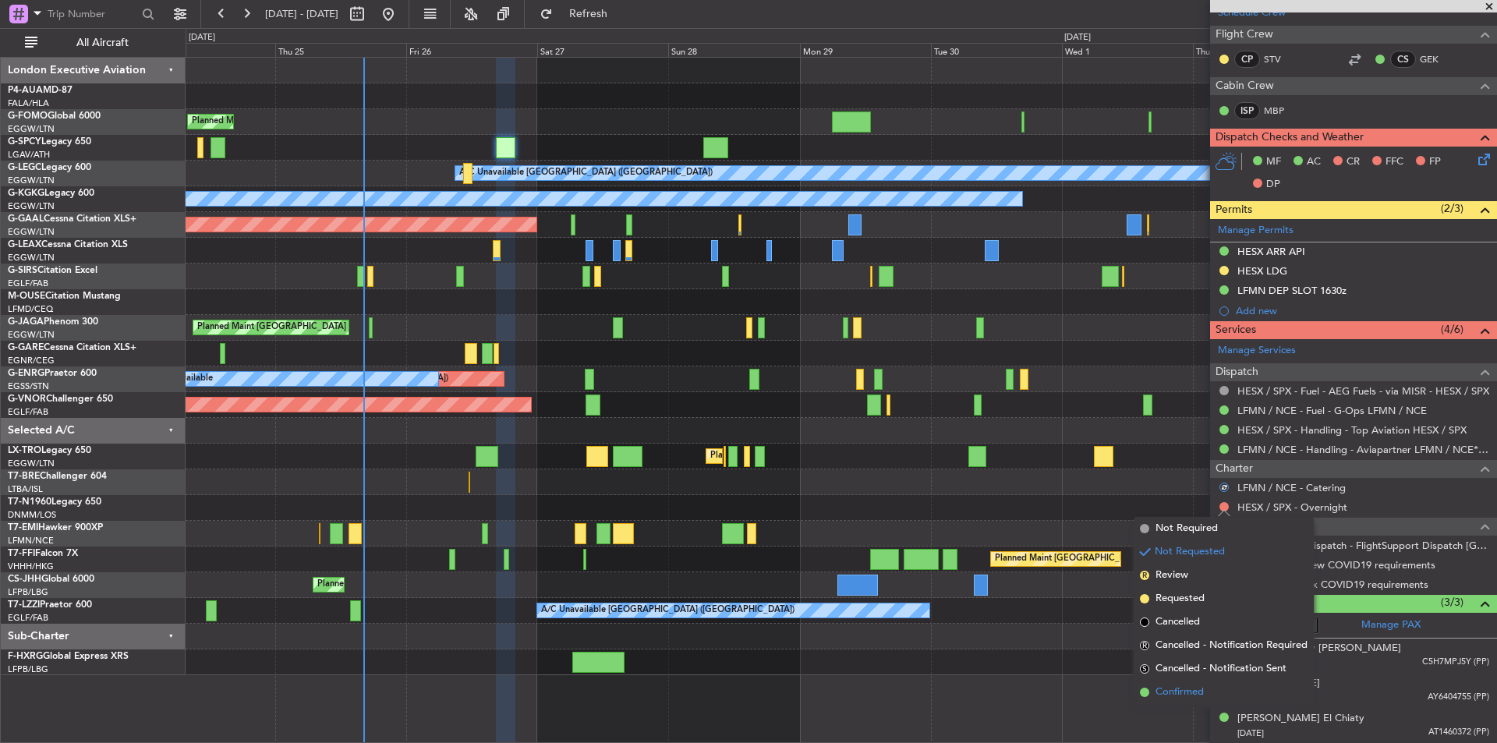
click at [1183, 693] on span "Confirmed" at bounding box center [1180, 693] width 48 height 16
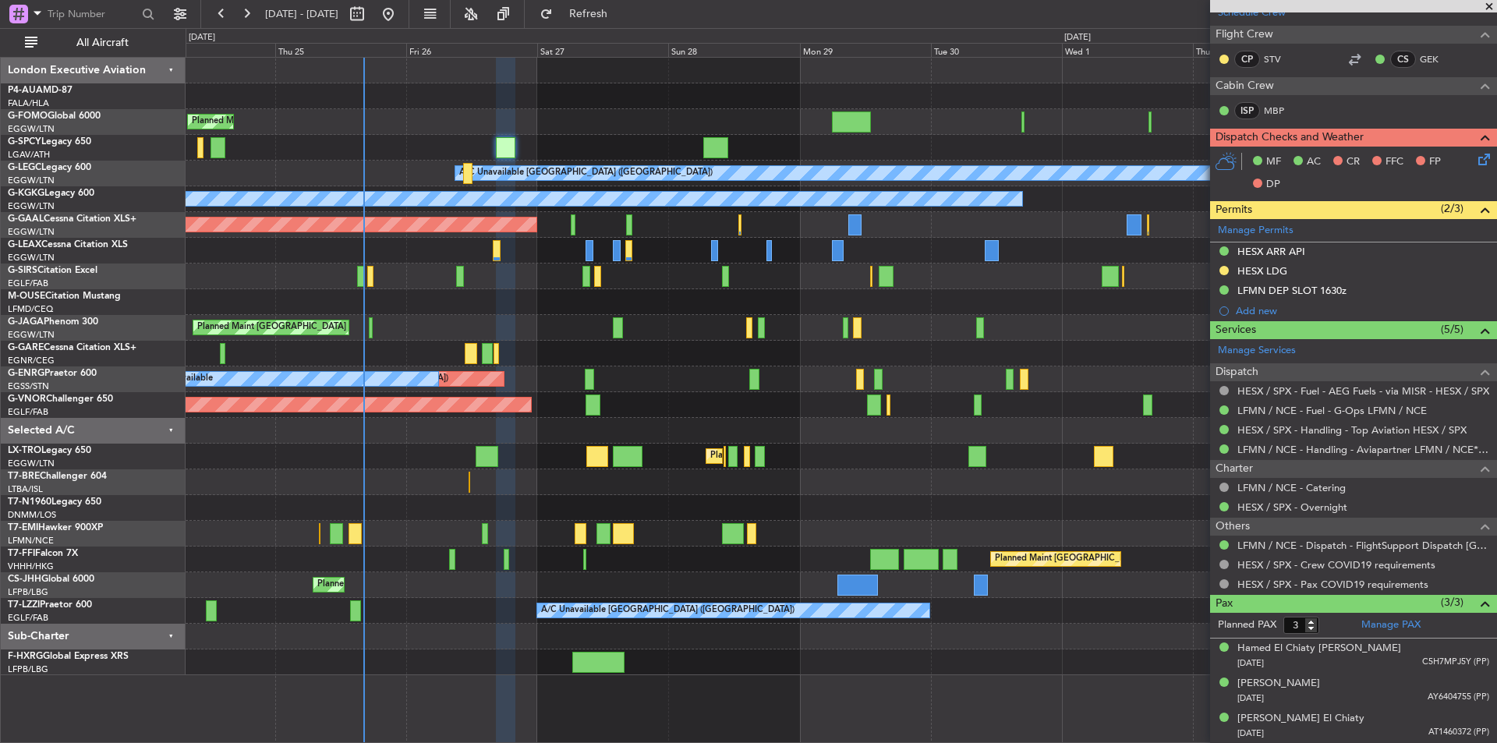
click at [1487, 6] on span at bounding box center [1490, 7] width 16 height 14
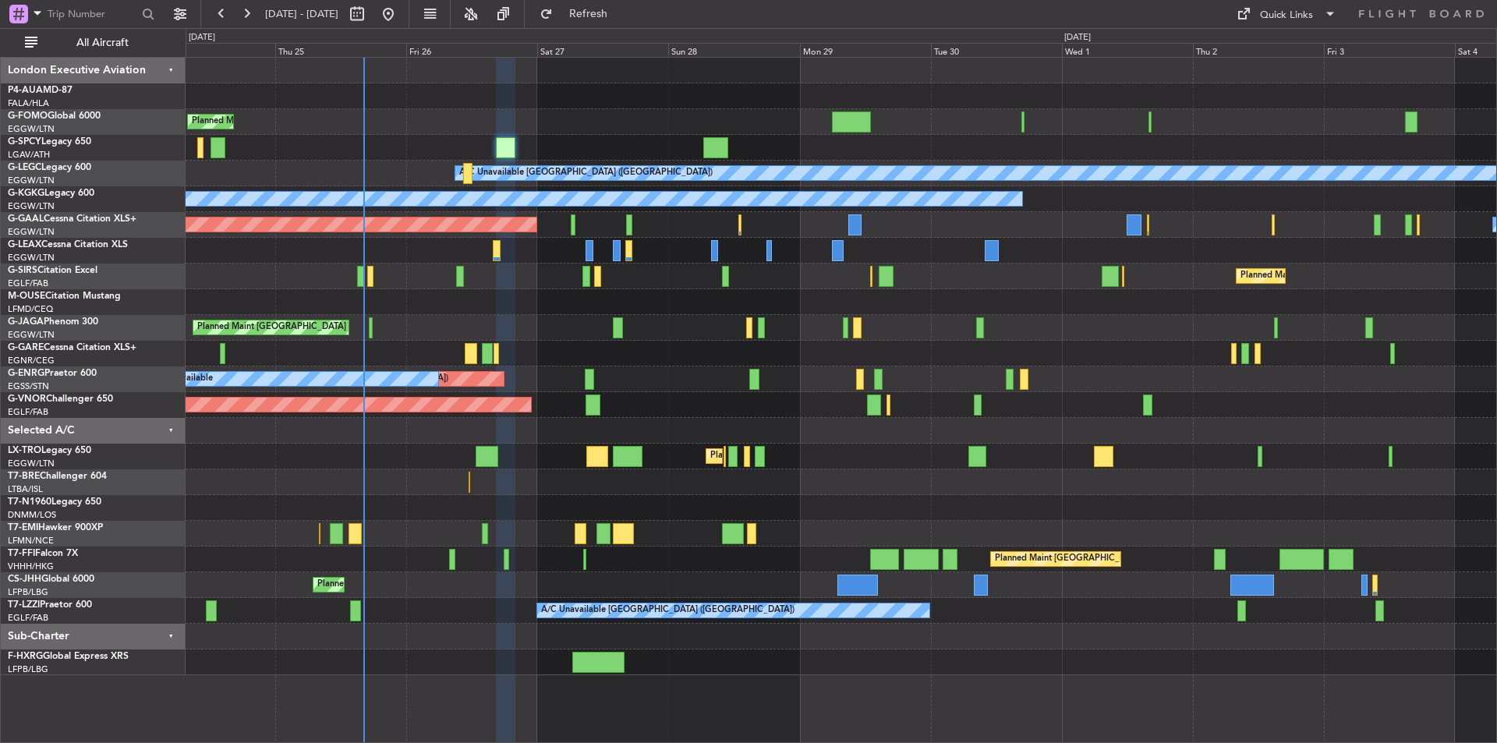
type input "0"
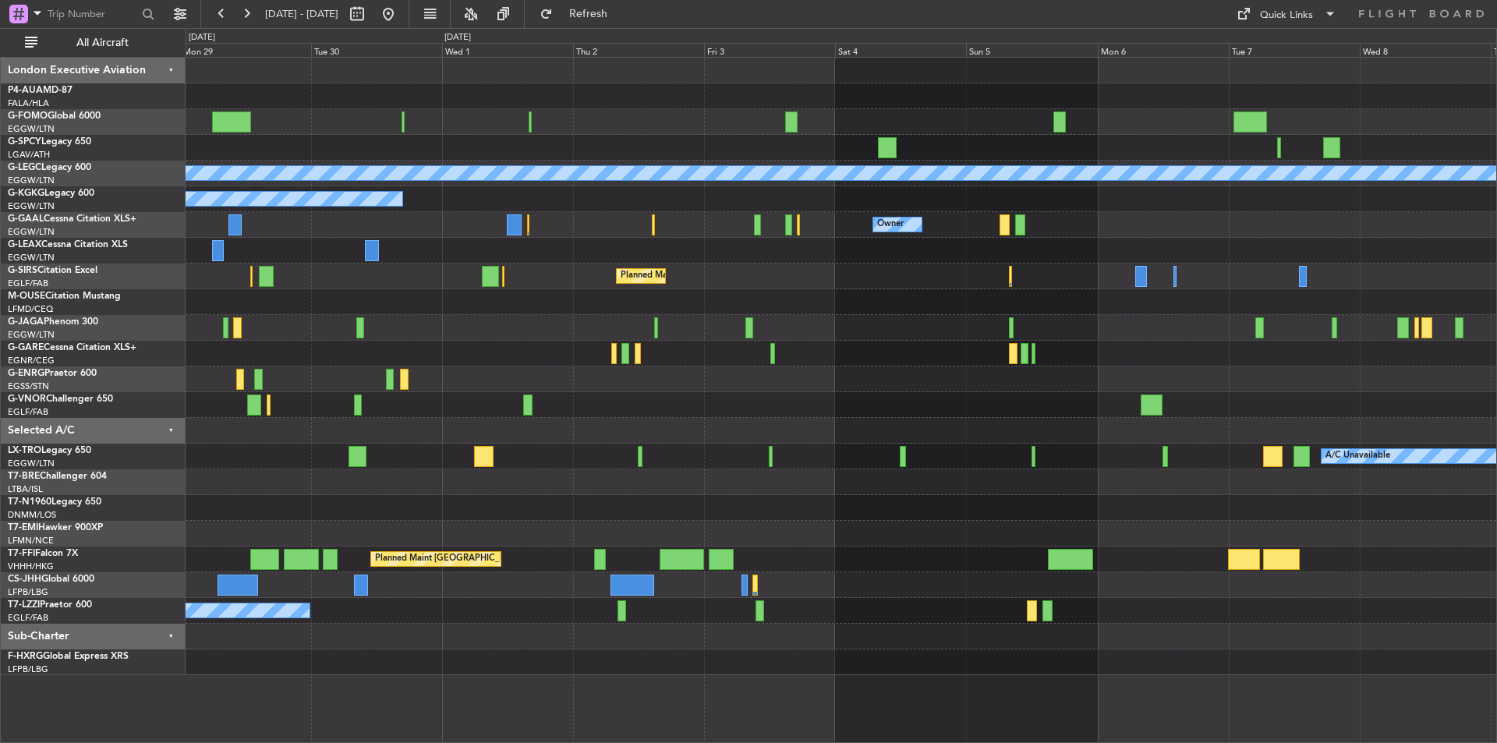
click at [410, 430] on div "A/C Unavailable [GEOGRAPHIC_DATA] ([GEOGRAPHIC_DATA]) A/C Unavailable [GEOGRAPH…" at bounding box center [841, 367] width 1311 height 618
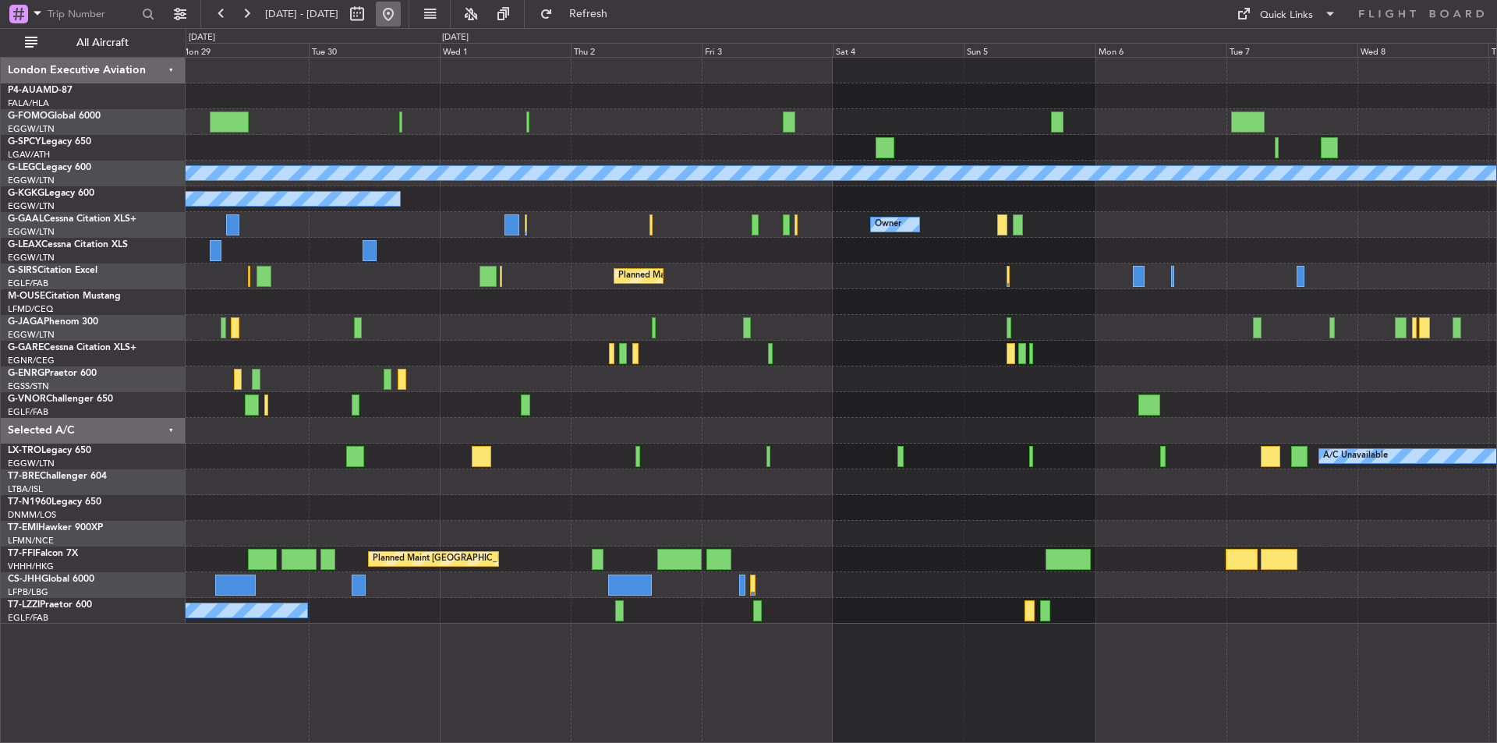
click at [401, 16] on button at bounding box center [388, 14] width 25 height 25
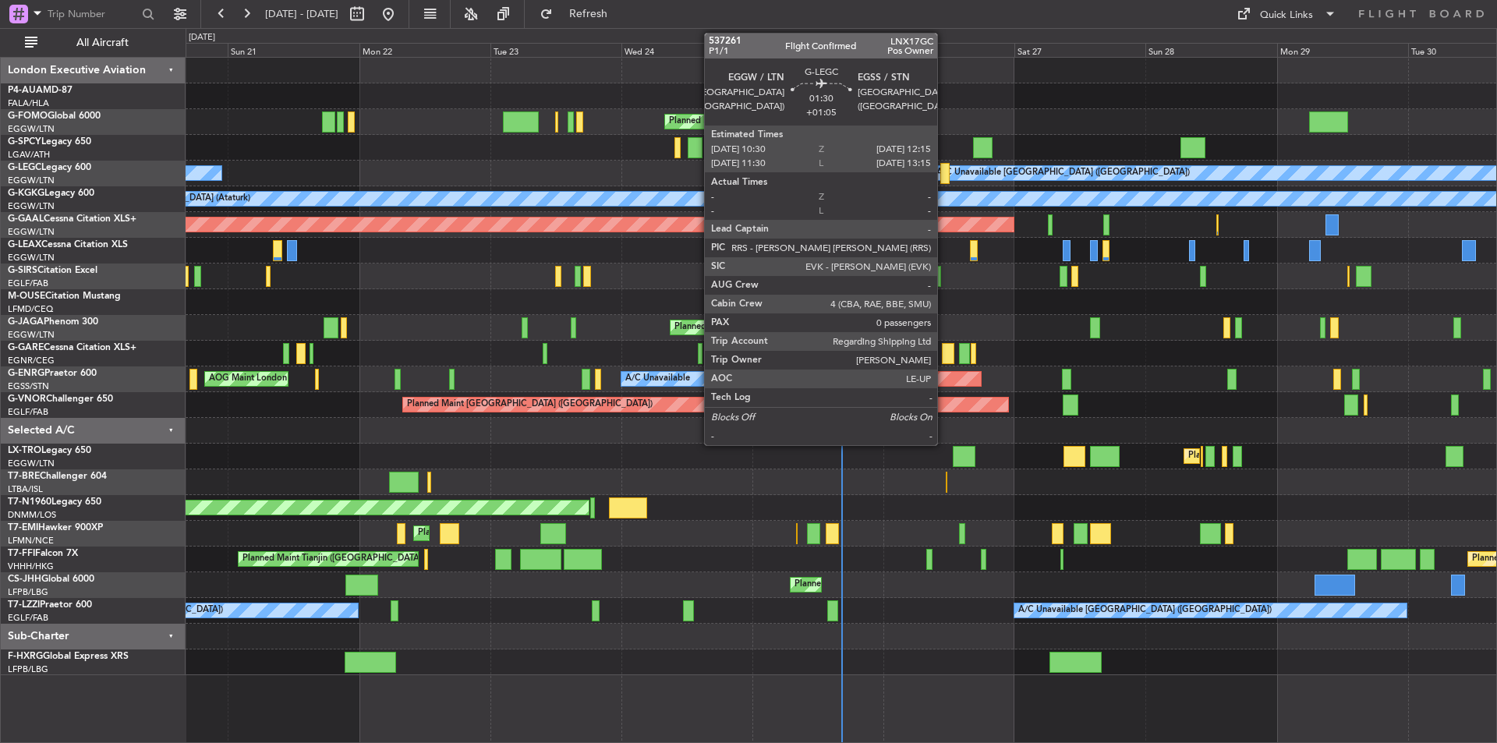
click at [944, 168] on div at bounding box center [946, 173] width 10 height 21
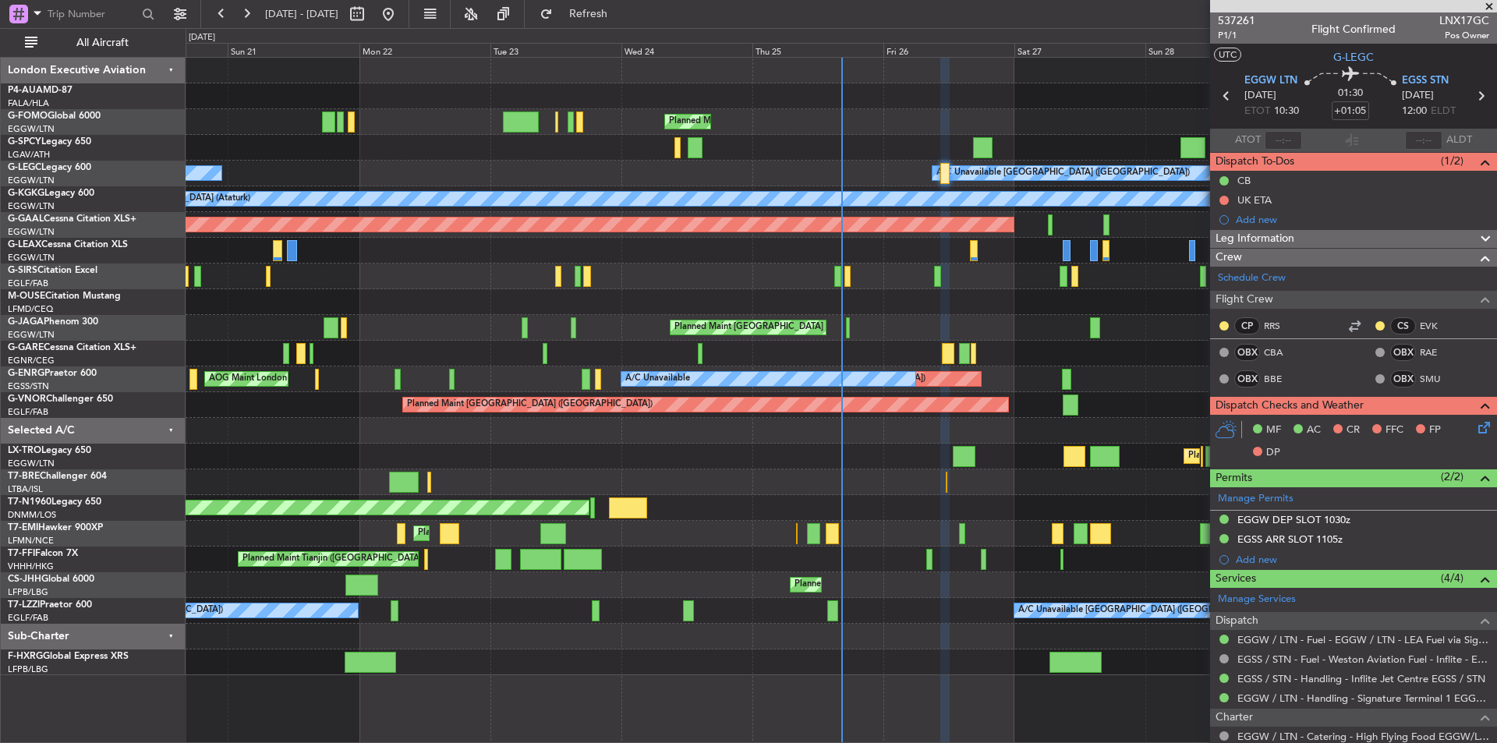
click at [1093, 461] on div at bounding box center [1104, 456] width 29 height 21
type input "+00:05"
type input "2"
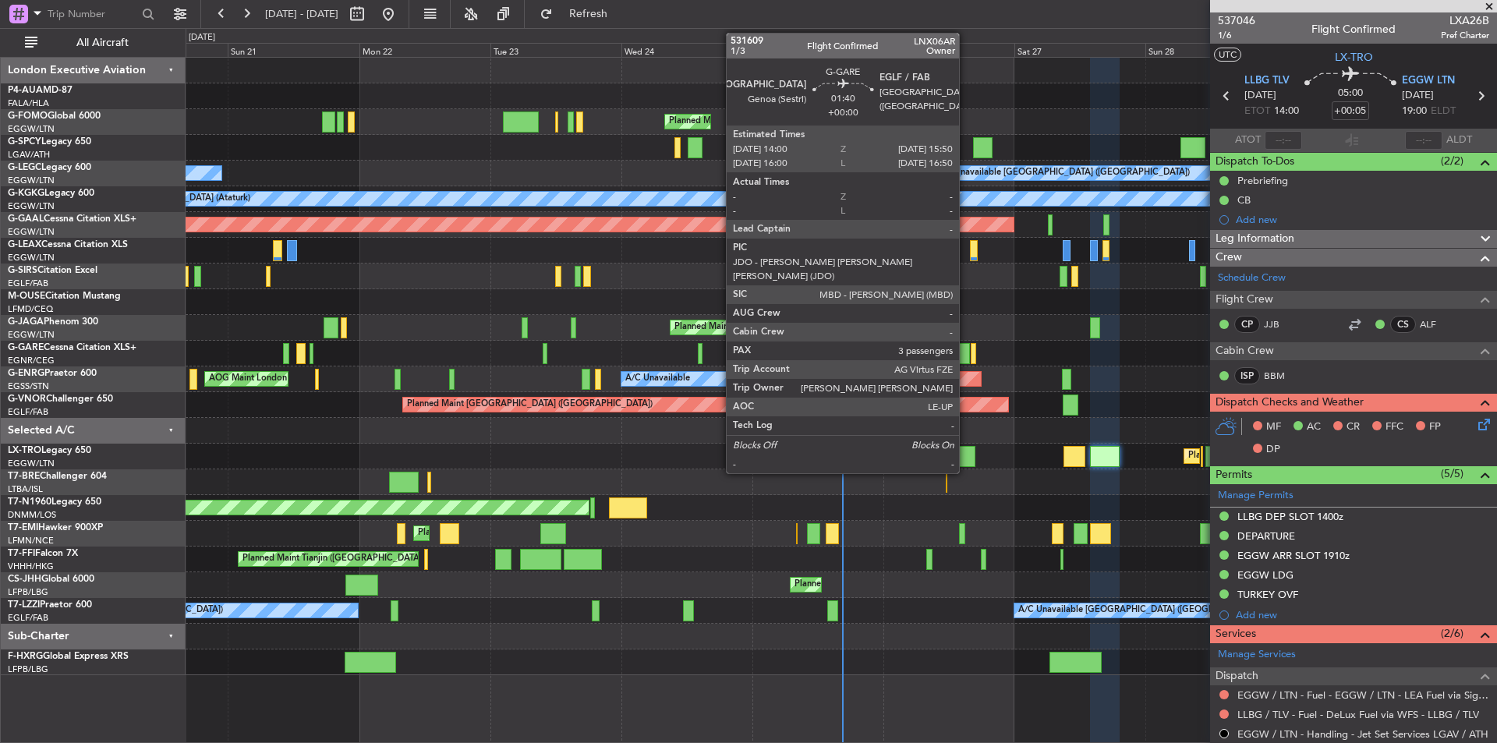
click at [966, 358] on div at bounding box center [964, 353] width 10 height 21
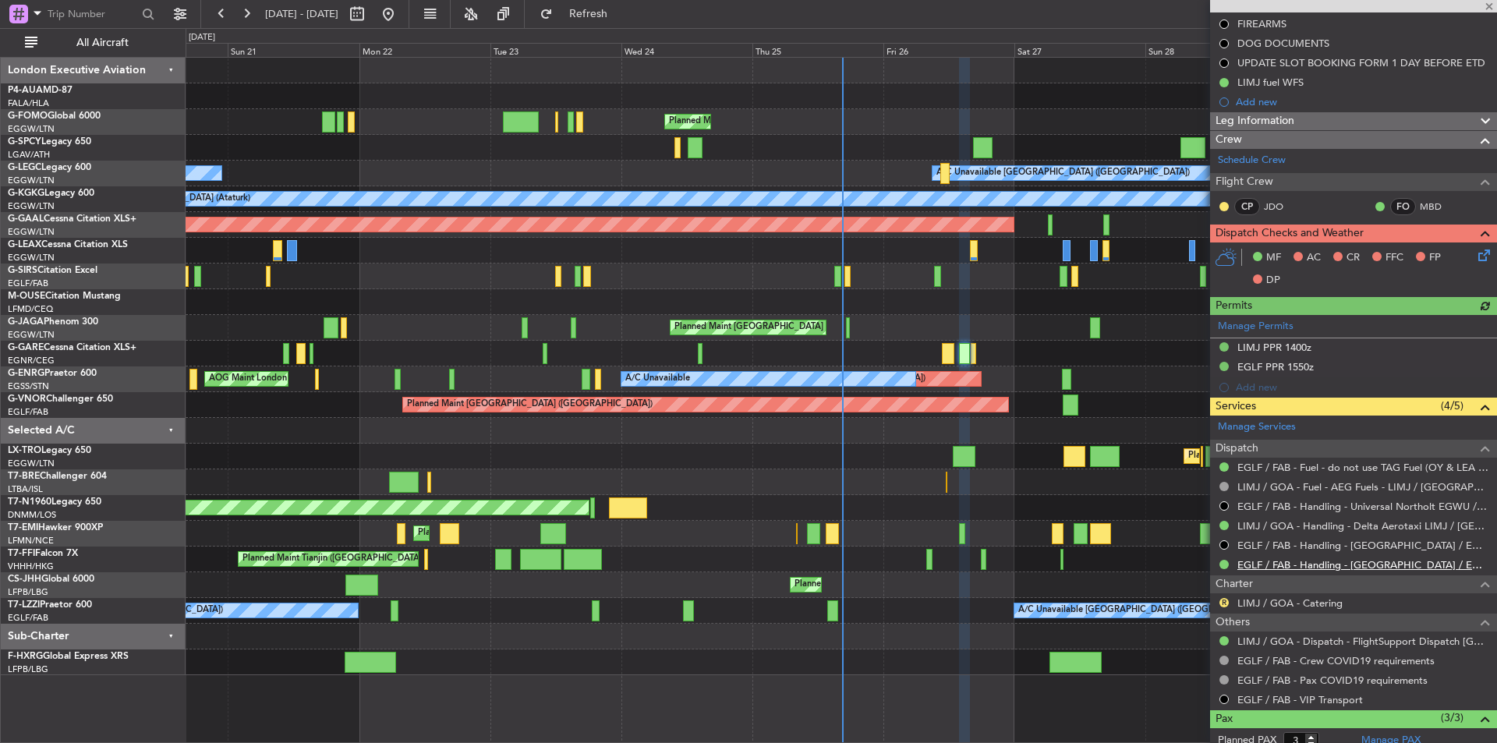
scroll to position [311, 0]
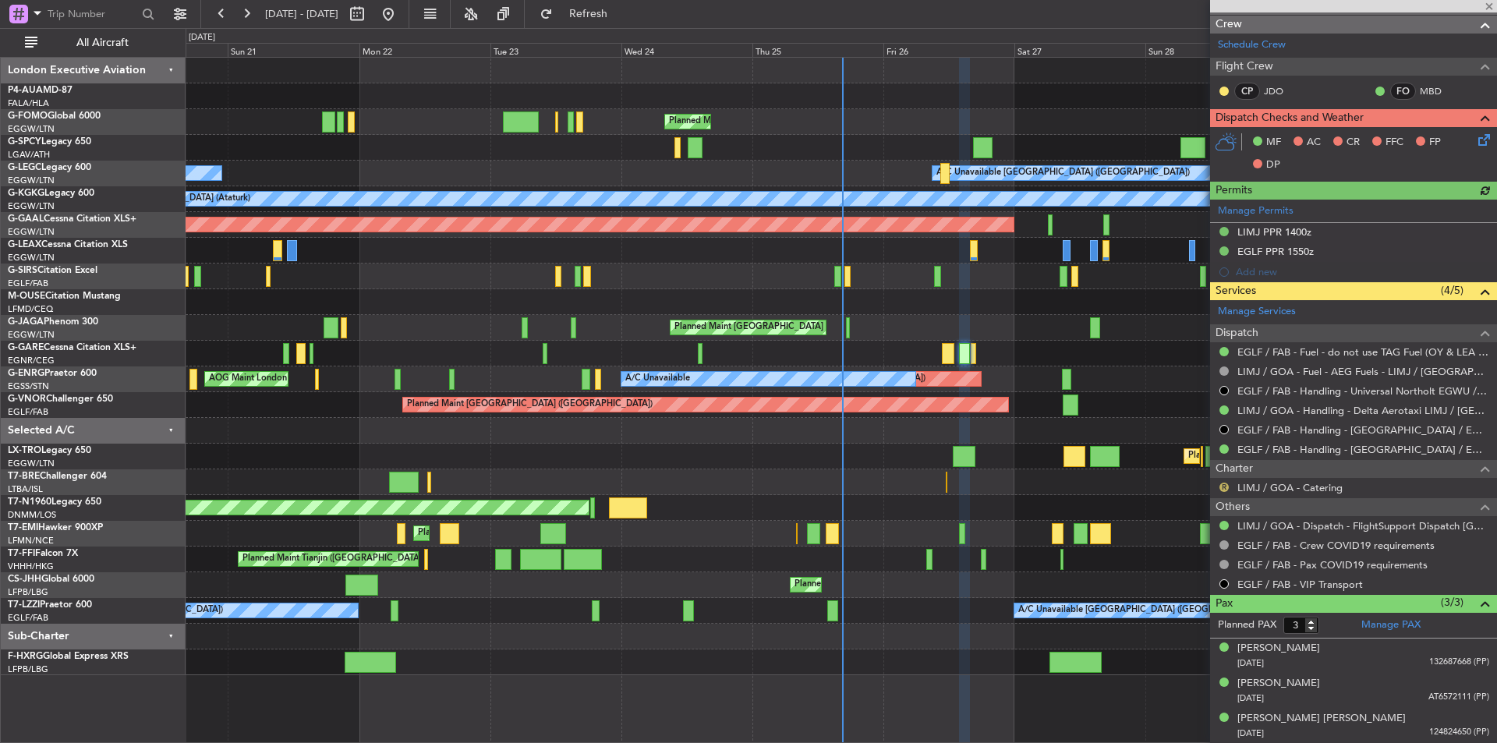
click at [1223, 489] on button "R" at bounding box center [1224, 487] width 9 height 9
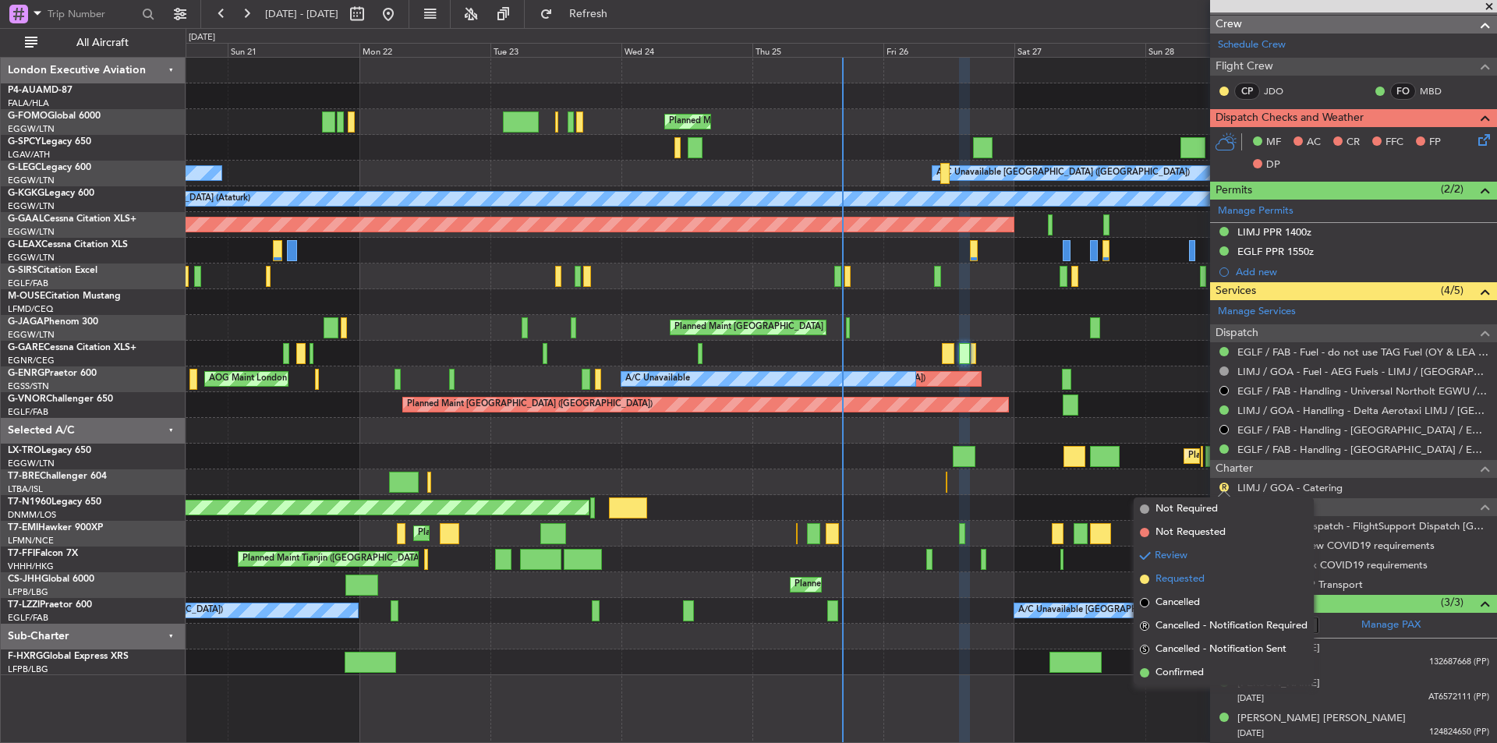
click at [1183, 572] on span "Requested" at bounding box center [1180, 580] width 49 height 16
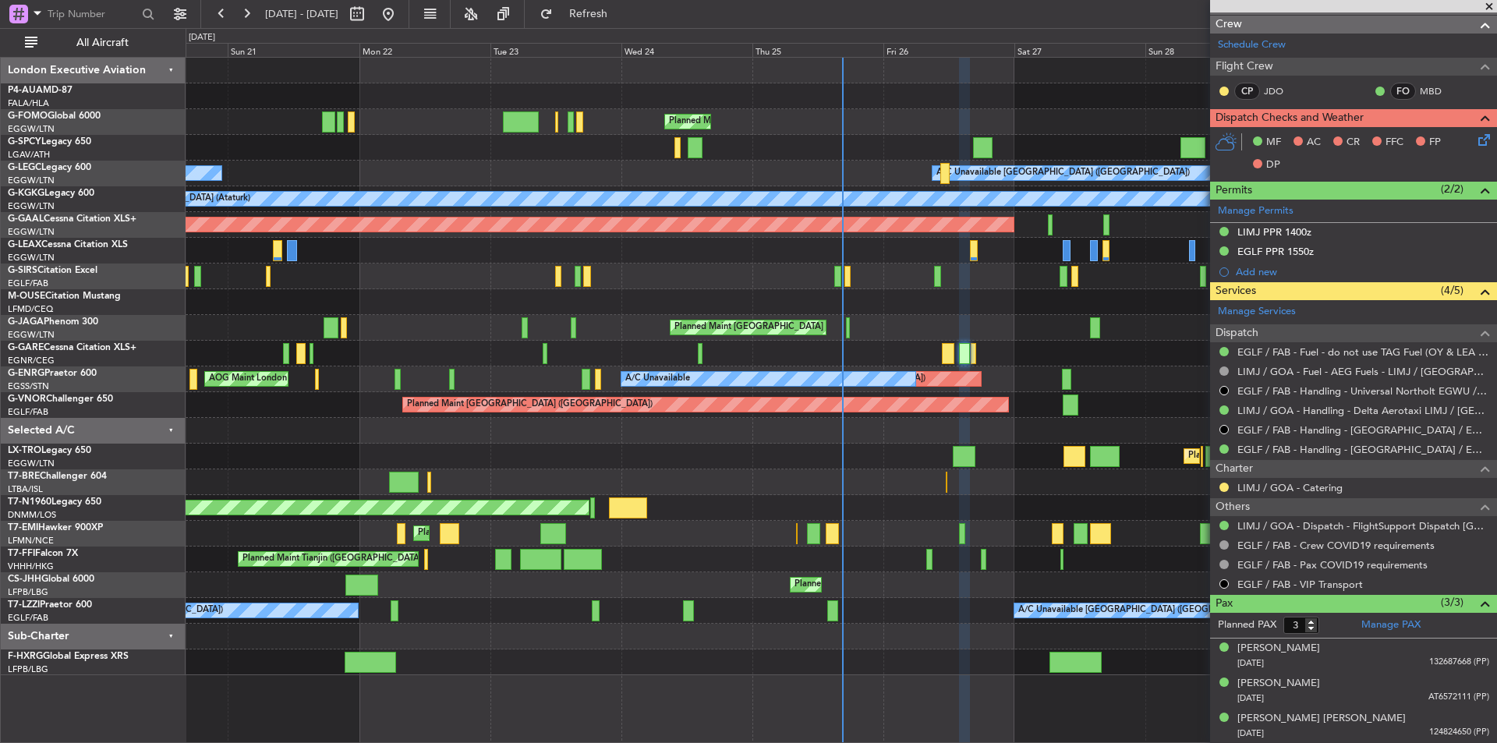
click at [1485, 4] on span at bounding box center [1490, 7] width 16 height 14
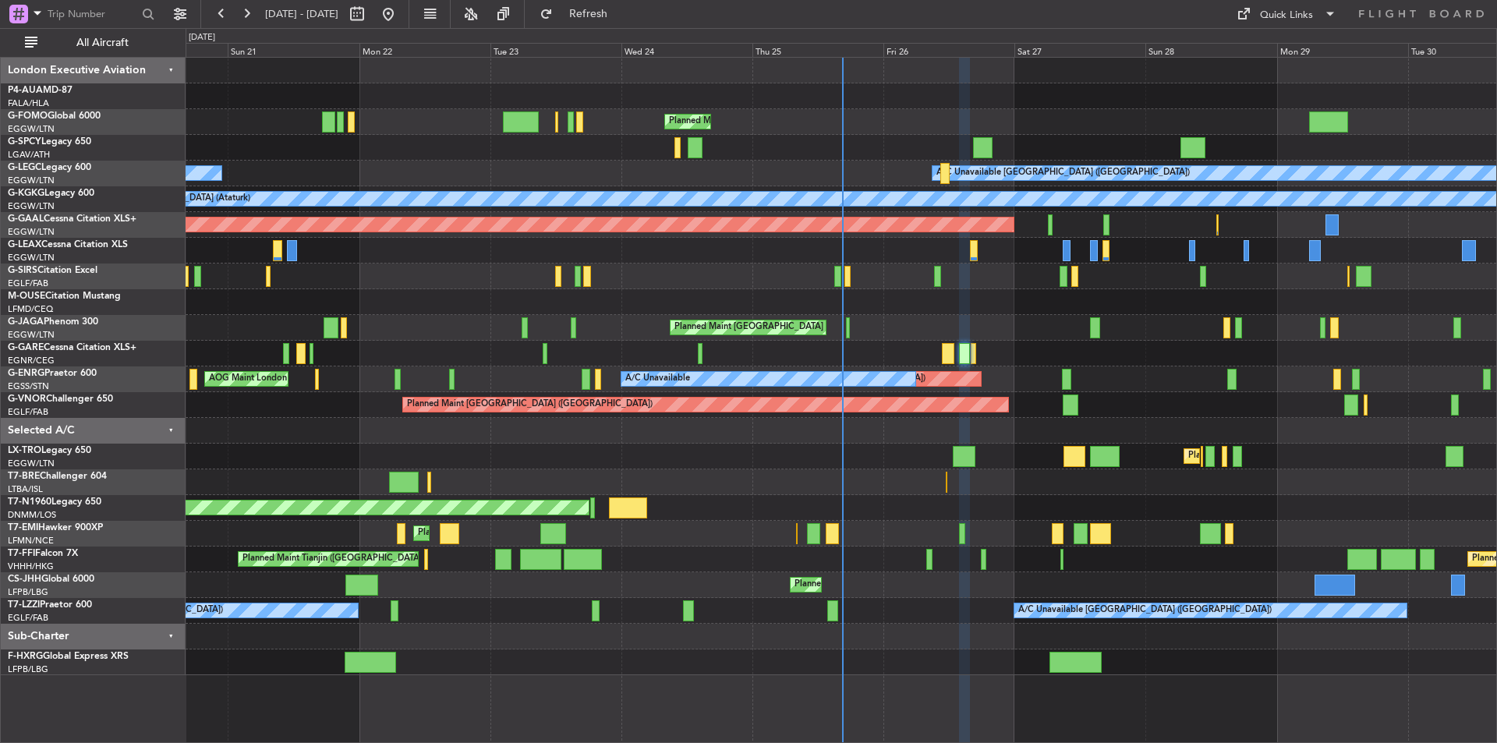
type input "0"
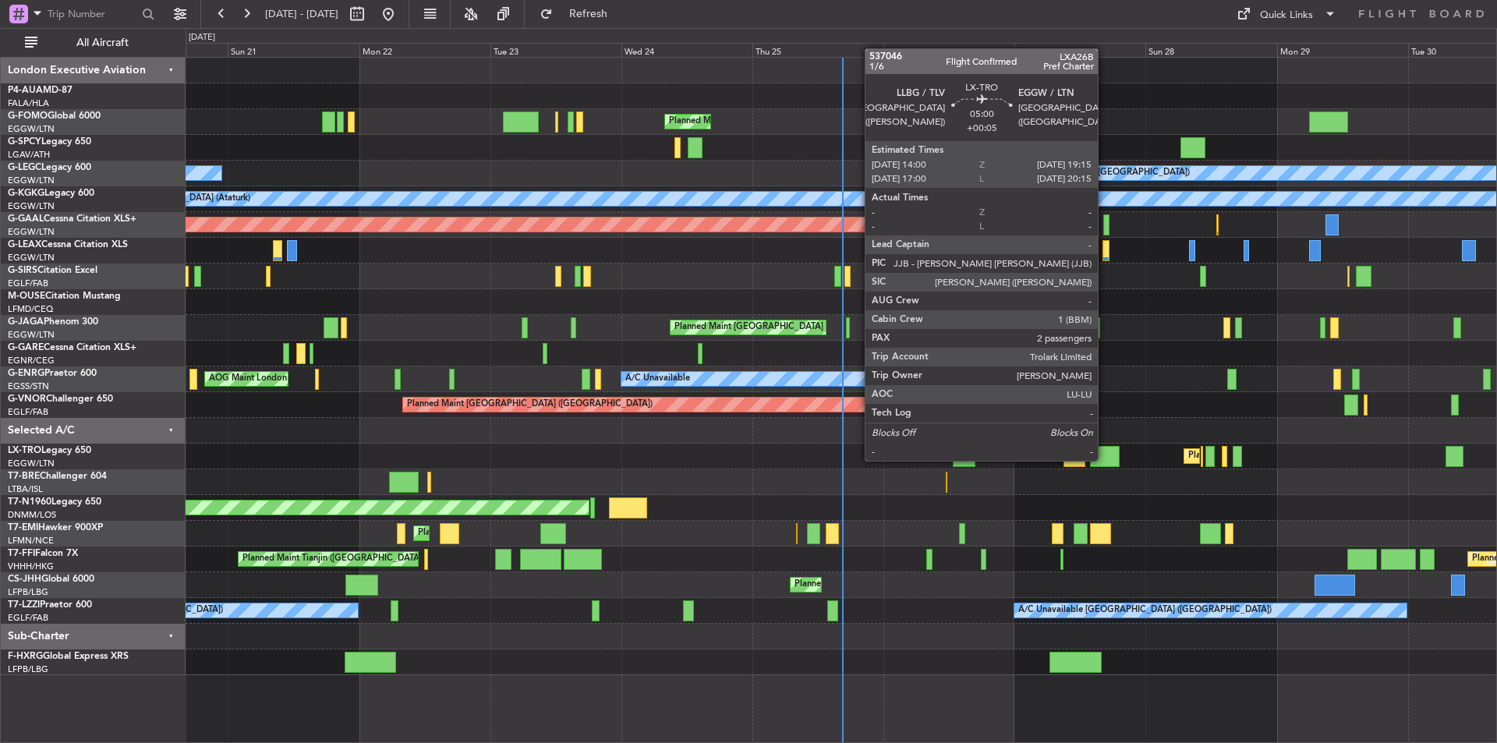
click at [1105, 459] on div at bounding box center [1104, 456] width 29 height 21
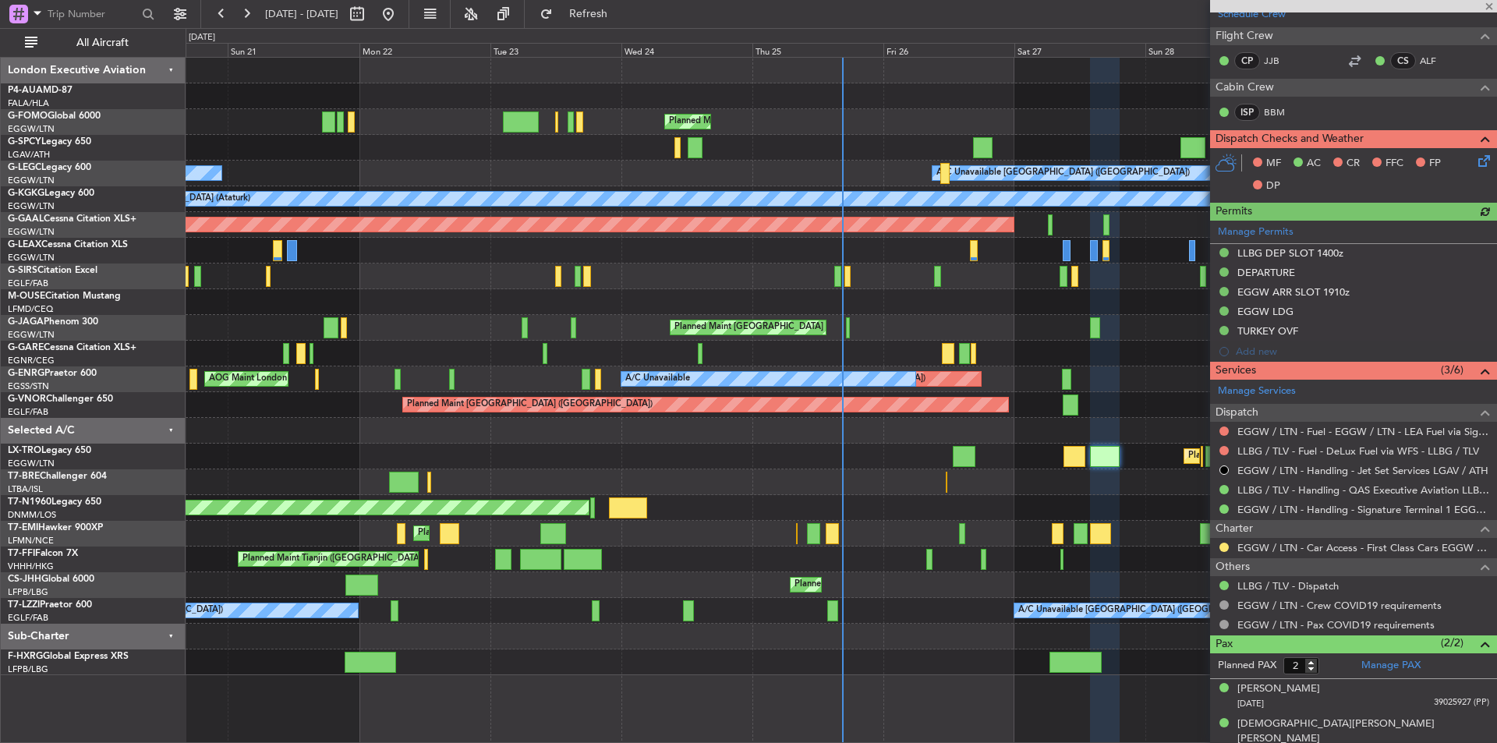
scroll to position [269, 0]
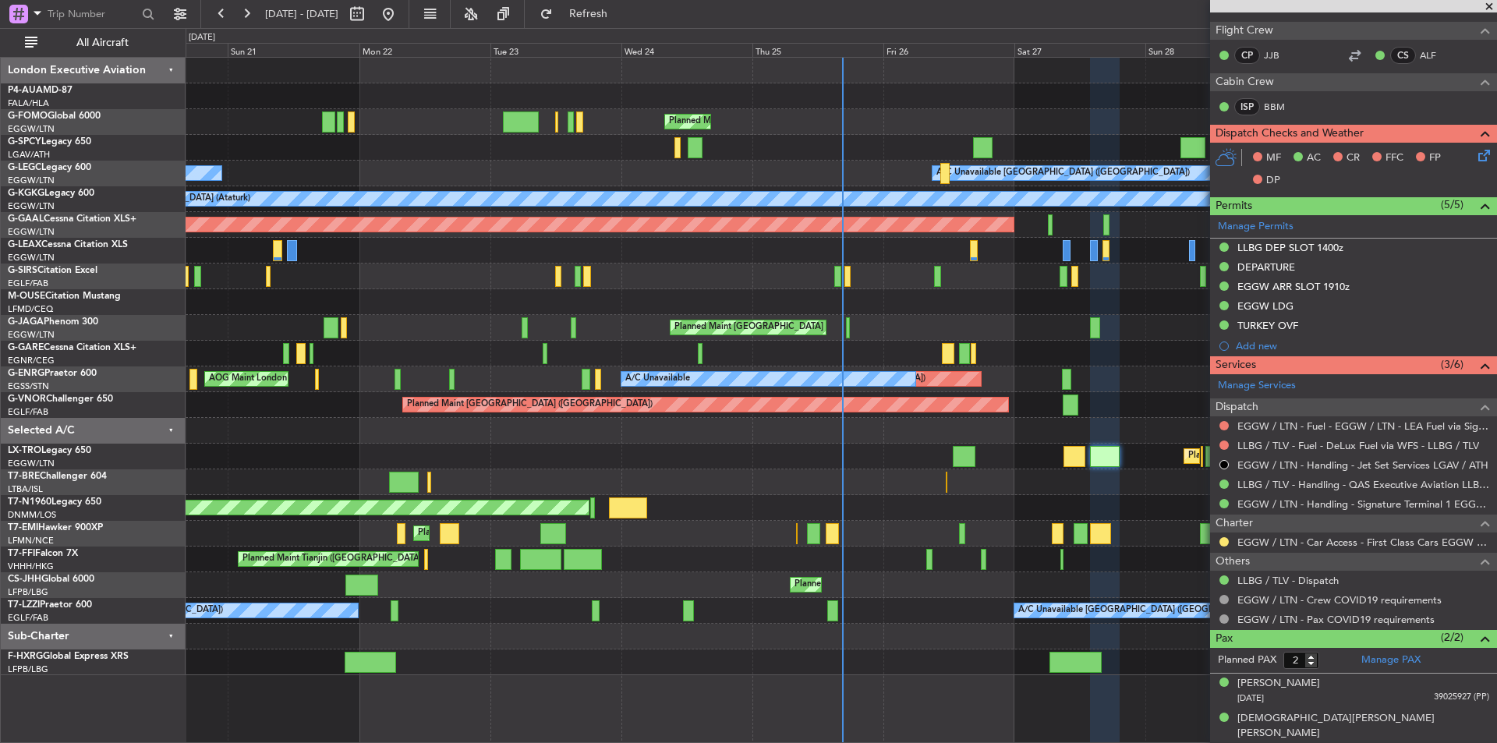
click at [1488, 9] on span at bounding box center [1490, 7] width 16 height 14
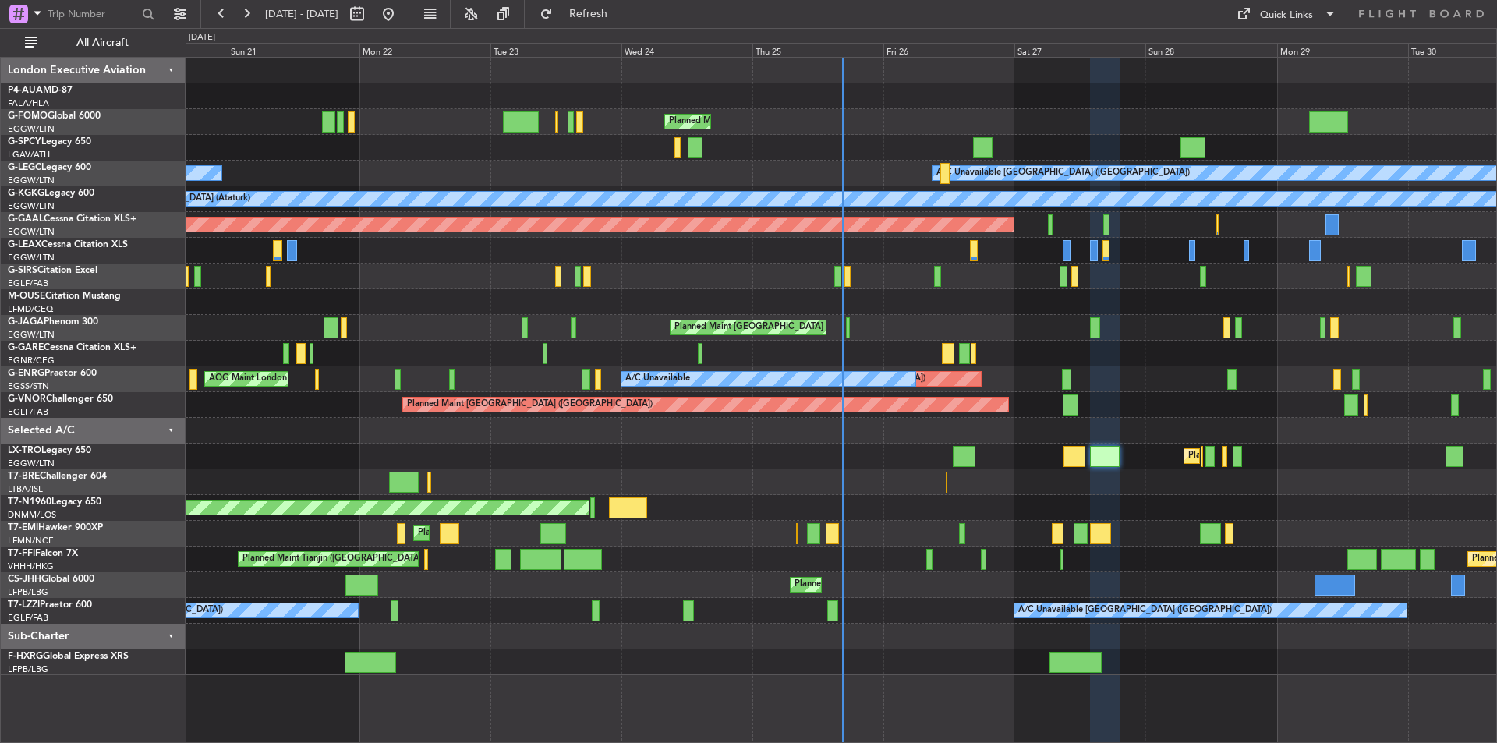
type input "0"
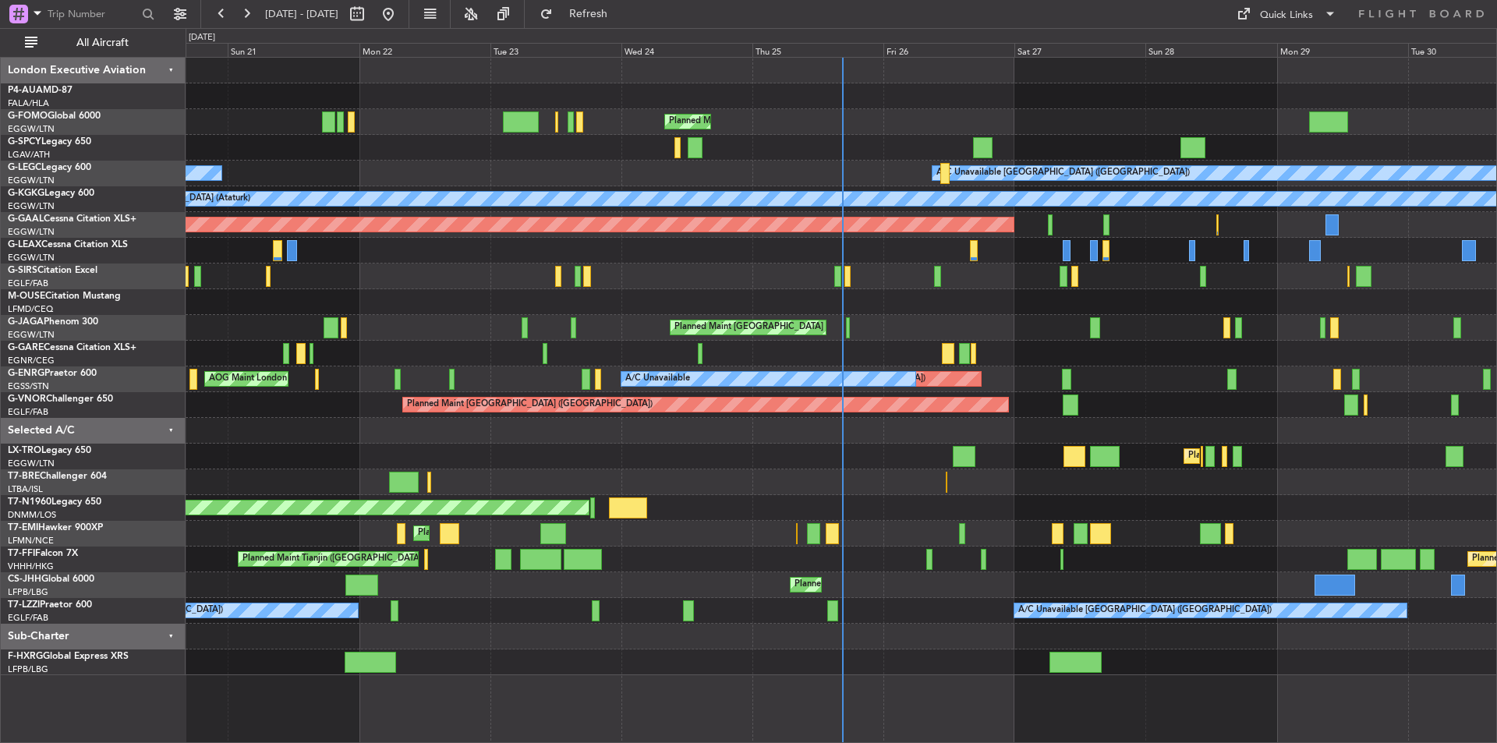
scroll to position [0, 0]
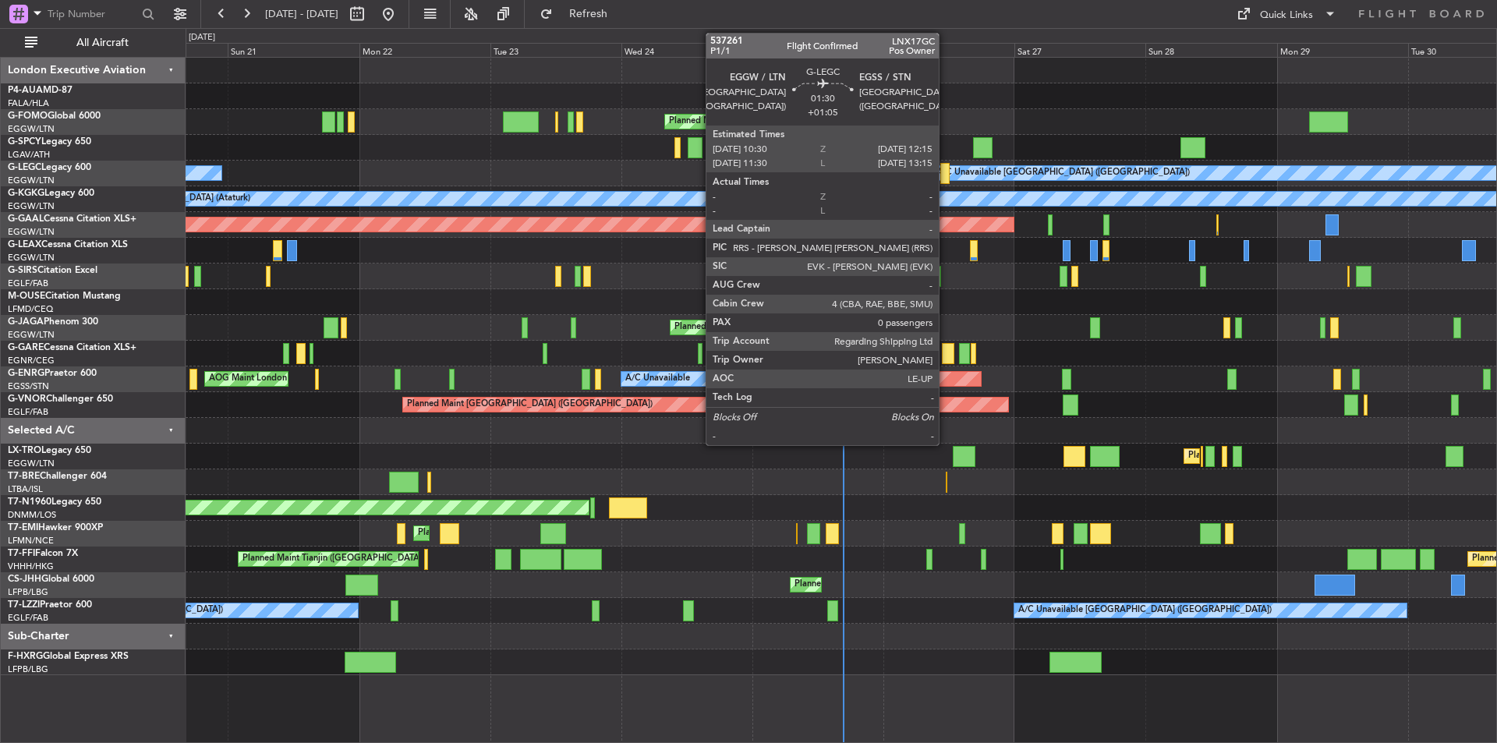
click at [946, 172] on div at bounding box center [946, 173] width 10 height 21
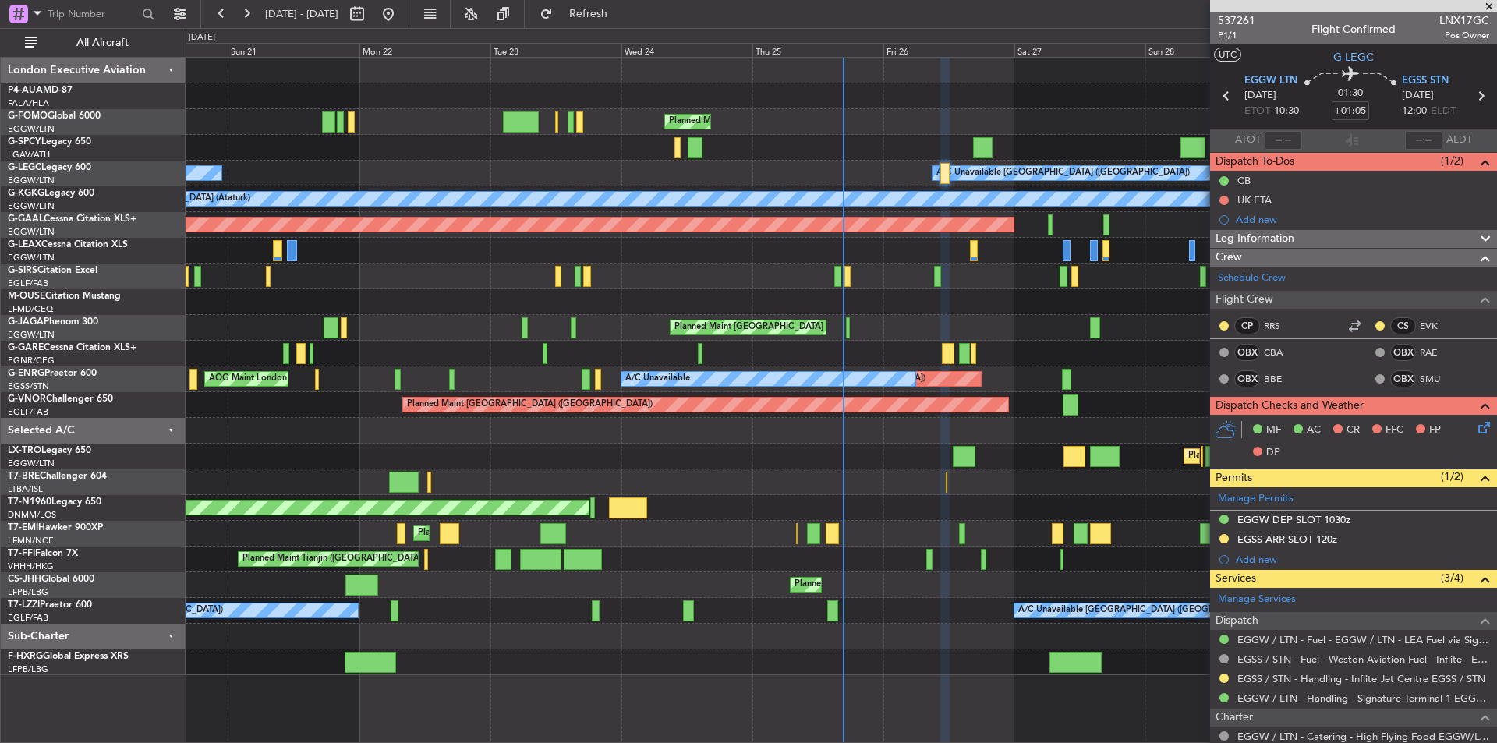
click at [1490, 2] on span at bounding box center [1490, 7] width 16 height 14
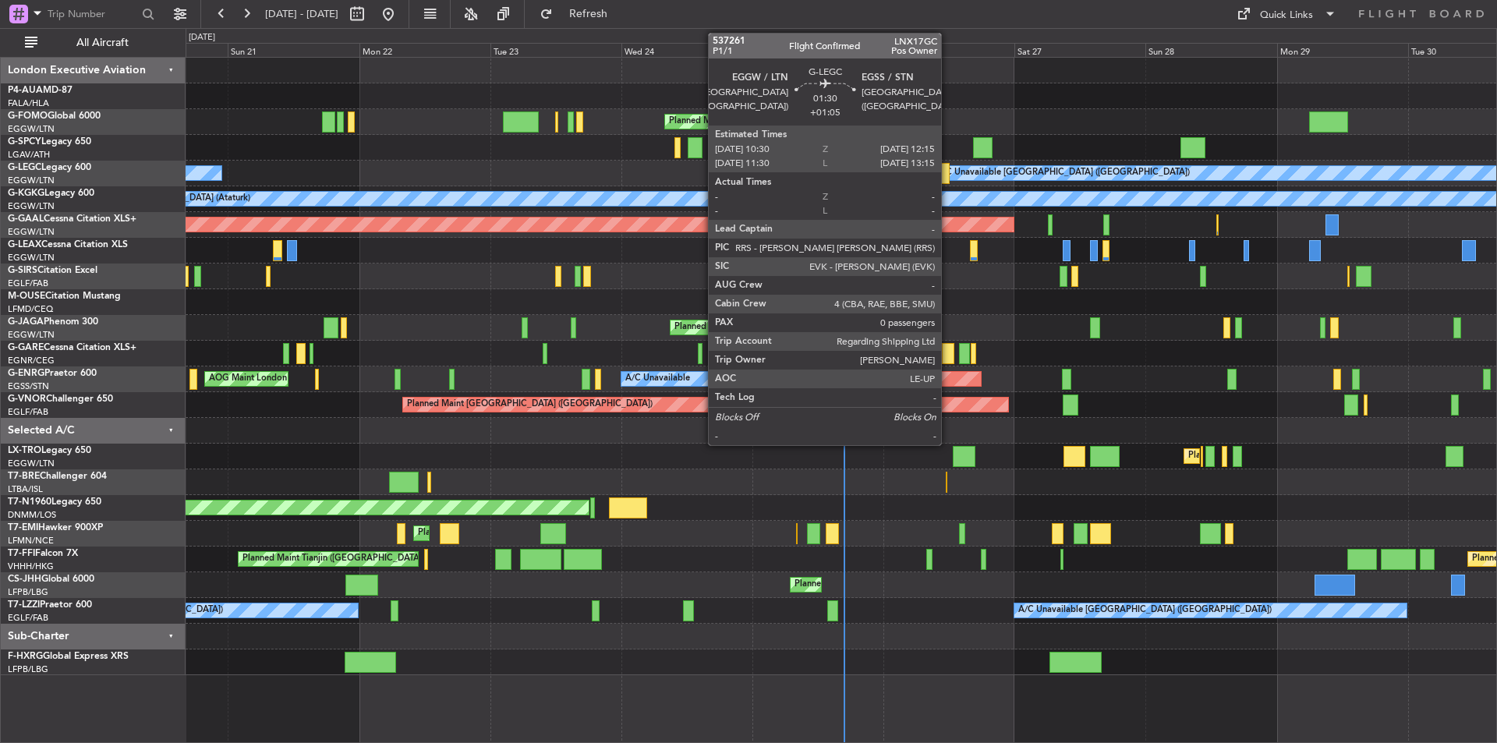
click at [948, 175] on div at bounding box center [946, 173] width 10 height 21
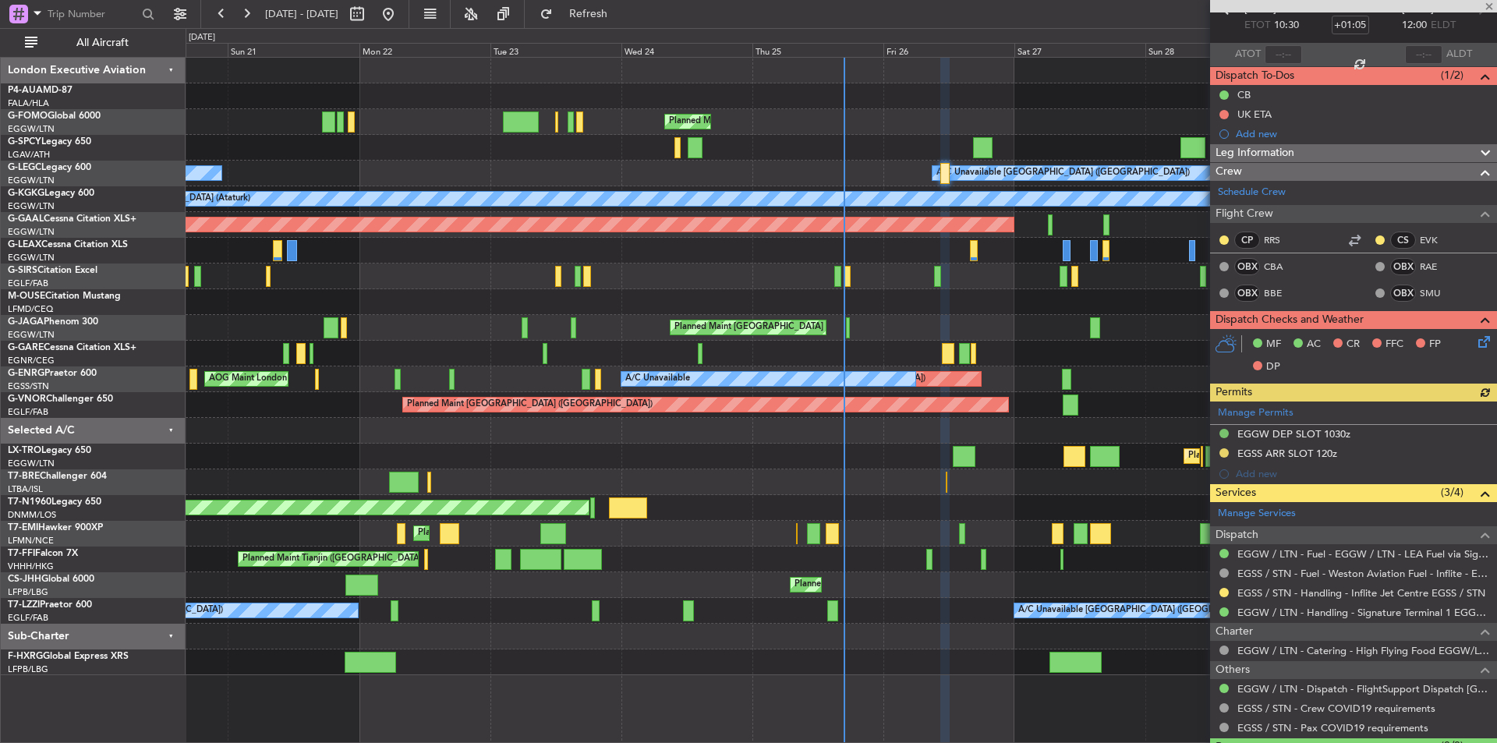
scroll to position [124, 0]
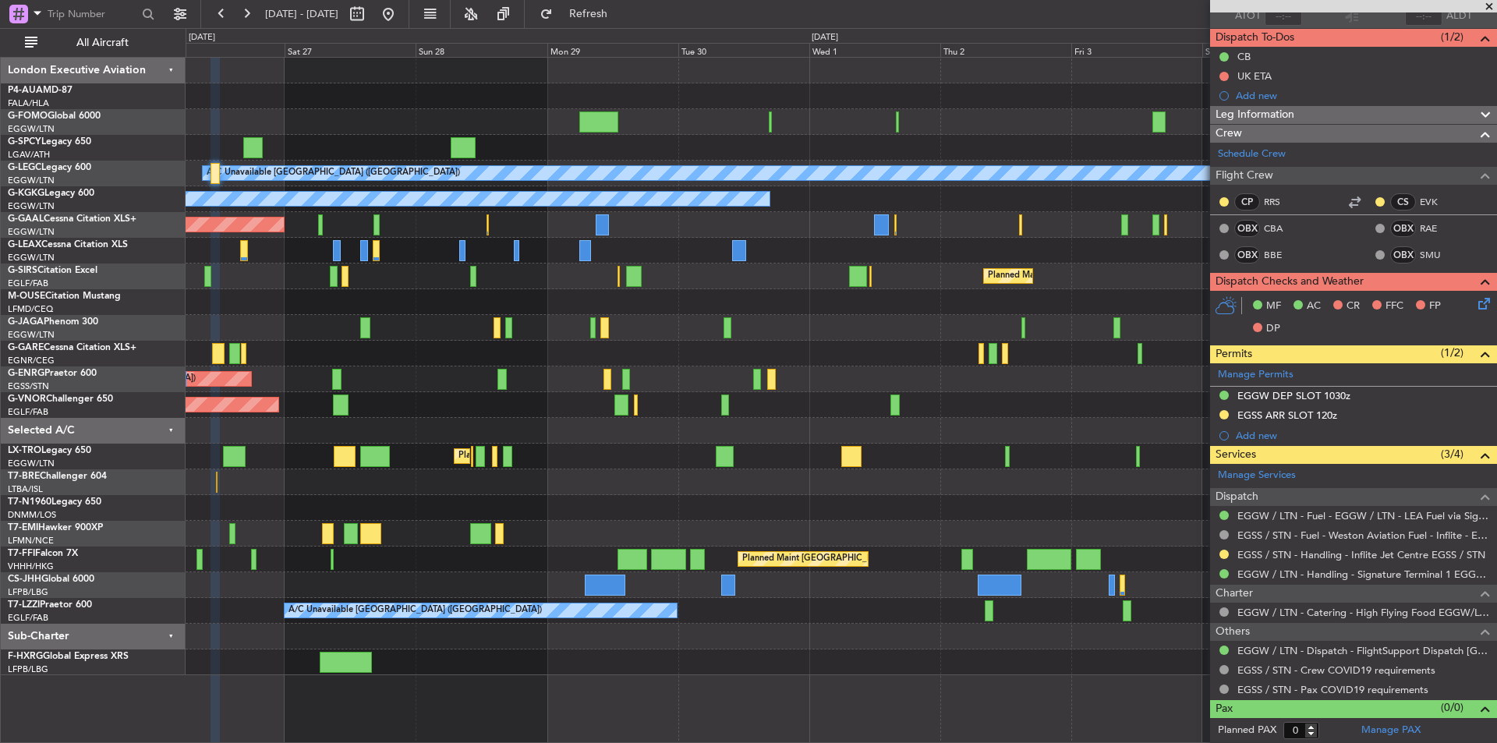
click at [280, 417] on div "Planned Maint [GEOGRAPHIC_DATA] ([GEOGRAPHIC_DATA]) A/C Unavailable [GEOGRAPHIC…" at bounding box center [841, 367] width 1311 height 618
click at [1487, 8] on span at bounding box center [1490, 7] width 16 height 14
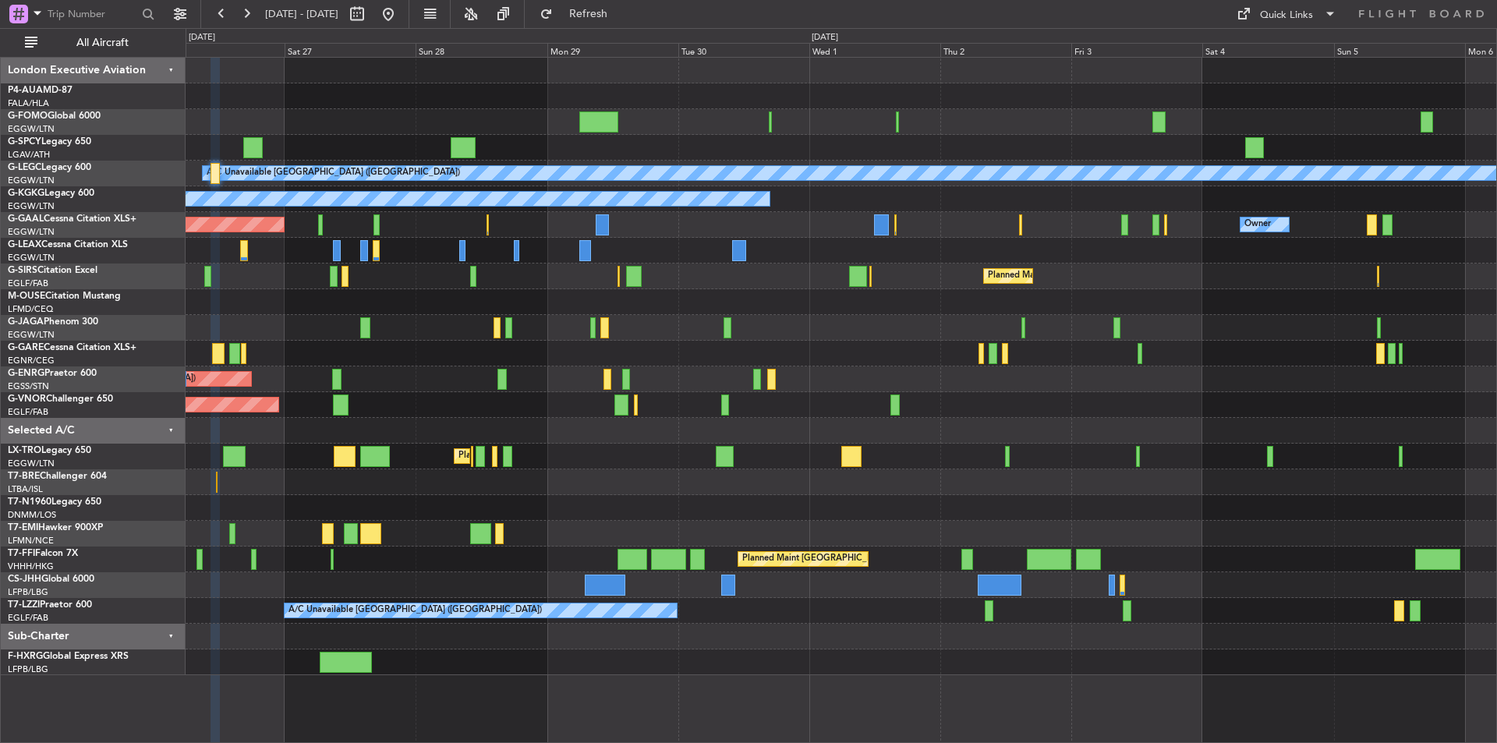
scroll to position [0, 0]
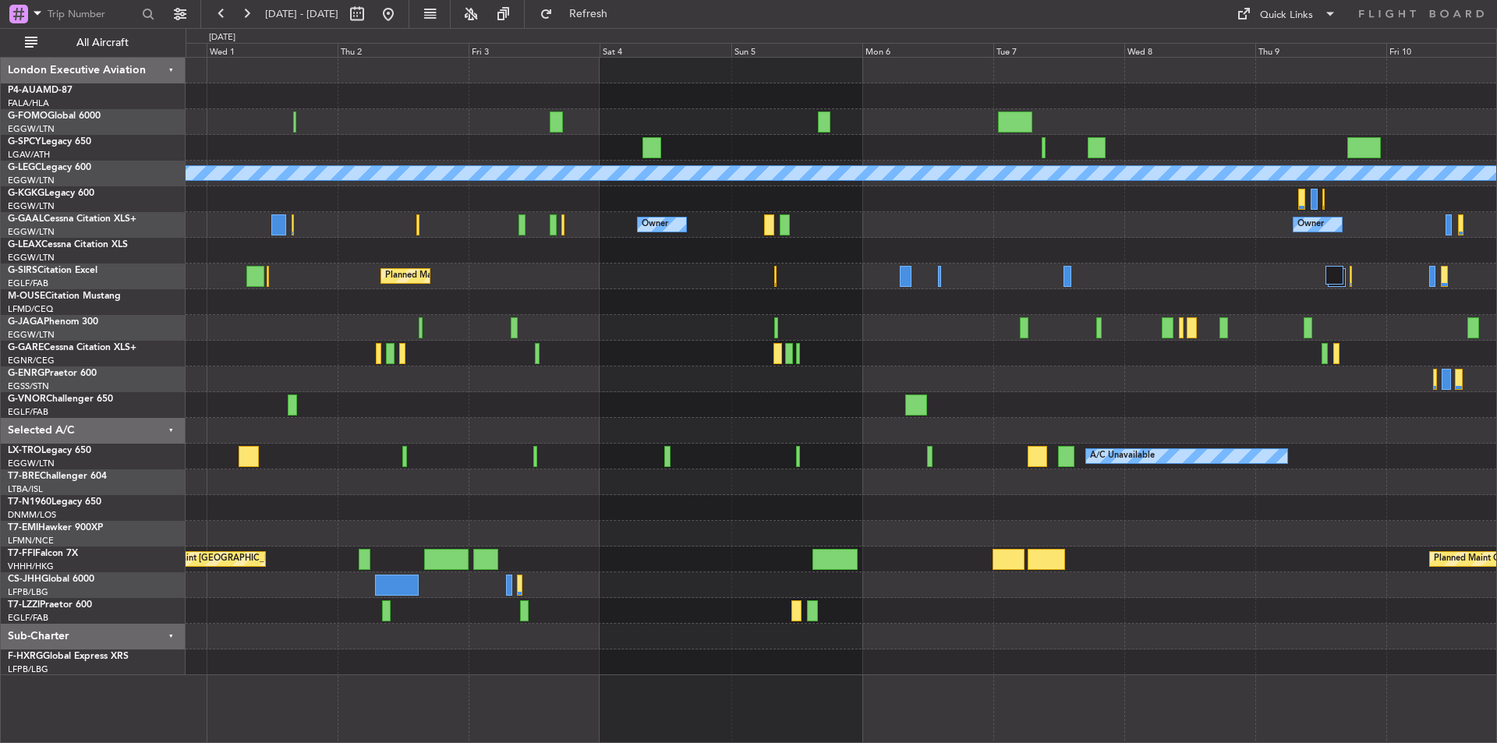
click at [392, 420] on div "A/C Unavailable [GEOGRAPHIC_DATA] ([GEOGRAPHIC_DATA]) A/C Unavailable [GEOGRAPH…" at bounding box center [841, 367] width 1311 height 618
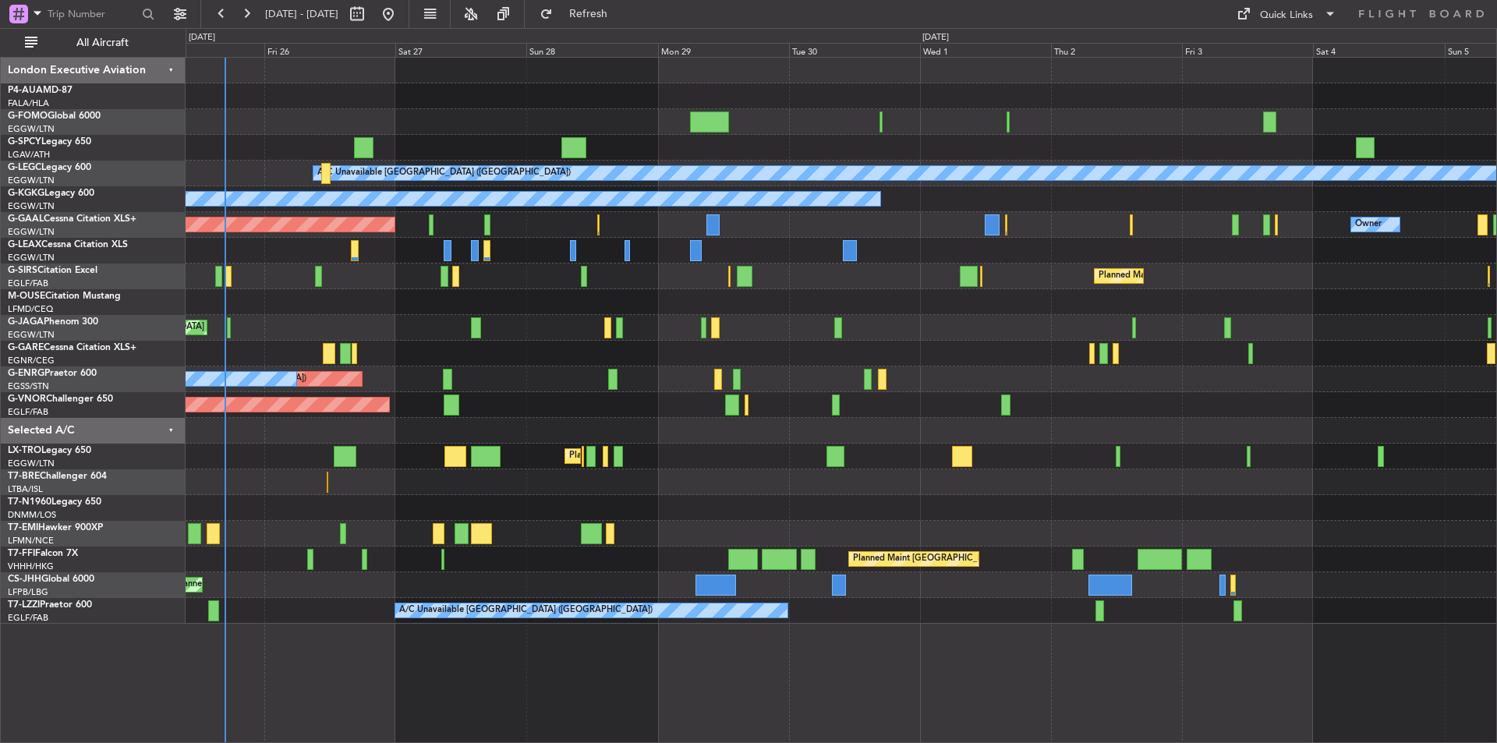
click at [1055, 386] on div "Planned Maint [GEOGRAPHIC_DATA] ([GEOGRAPHIC_DATA]) A/C Unavailable [GEOGRAPHIC…" at bounding box center [841, 341] width 1311 height 566
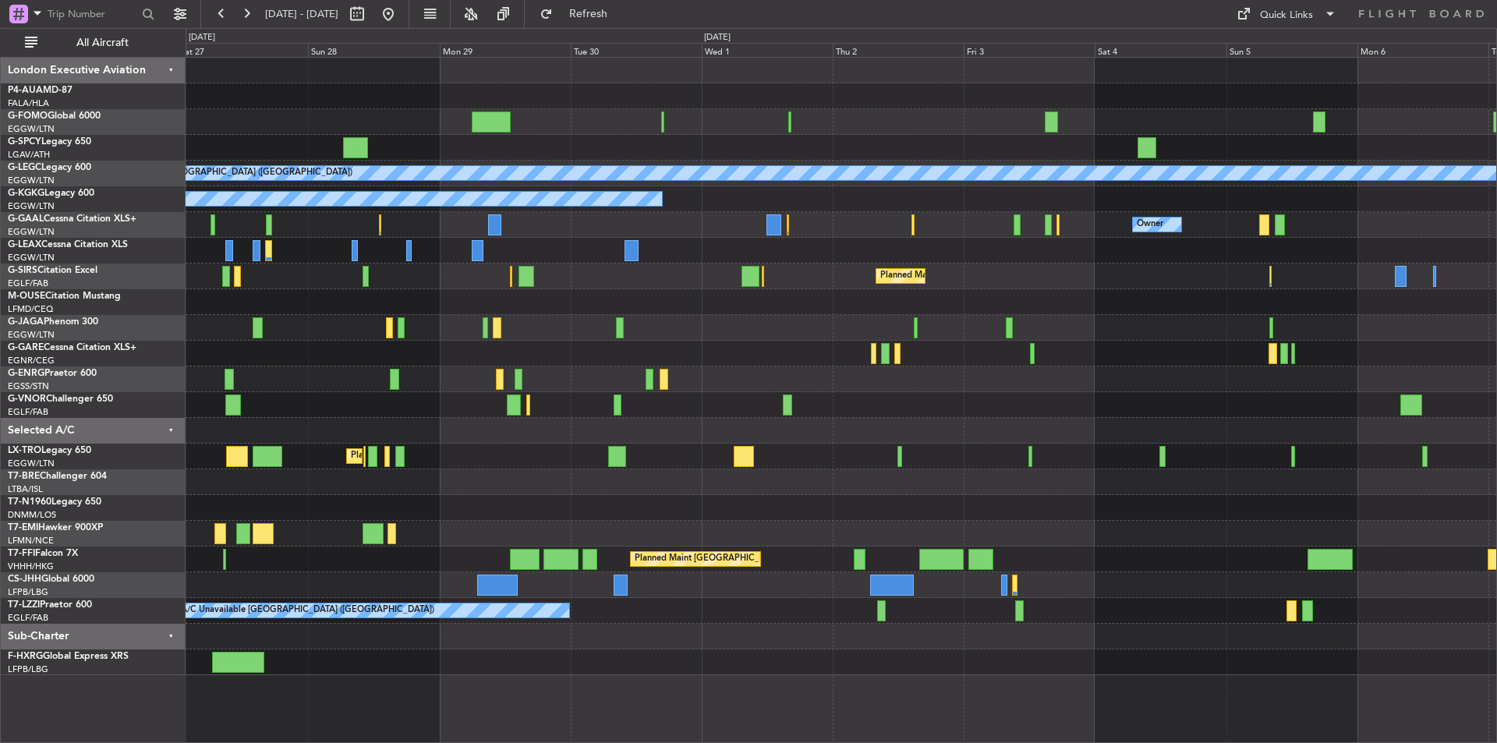
click at [779, 539] on div "Planned Maint [GEOGRAPHIC_DATA] ([GEOGRAPHIC_DATA]) A/C Unavailable [GEOGRAPHIC…" at bounding box center [841, 367] width 1311 height 618
click at [401, 15] on button at bounding box center [388, 14] width 25 height 25
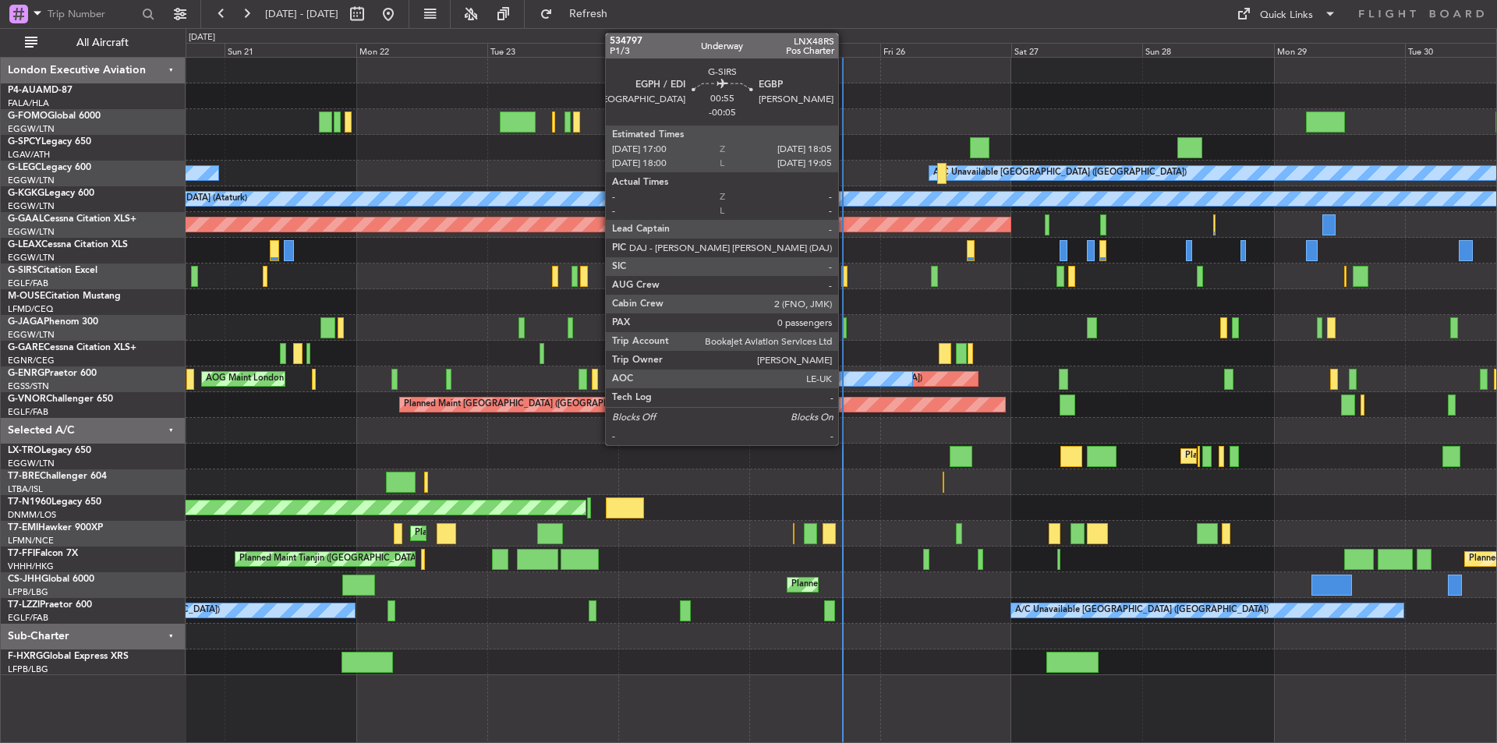
click at [845, 276] on div at bounding box center [844, 276] width 6 height 21
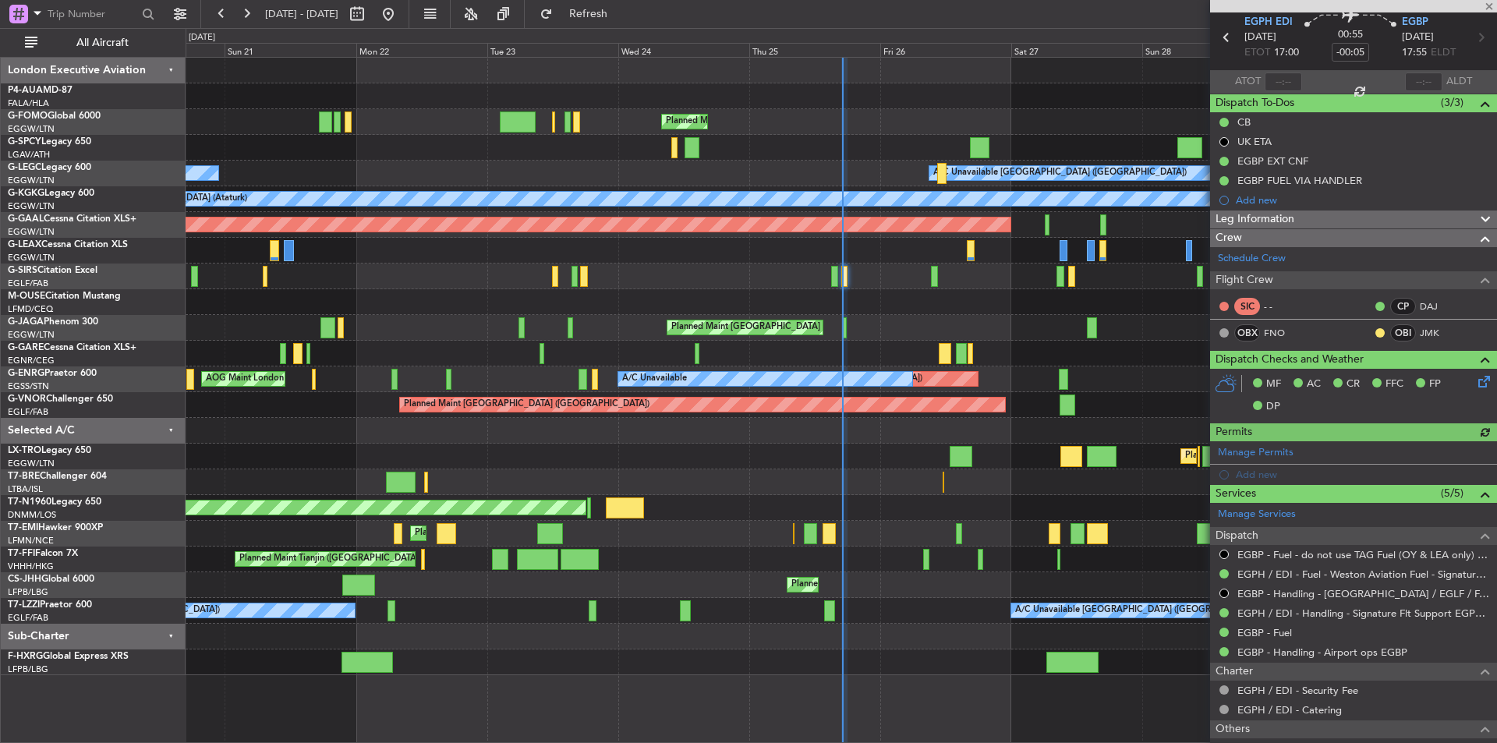
scroll to position [156, 0]
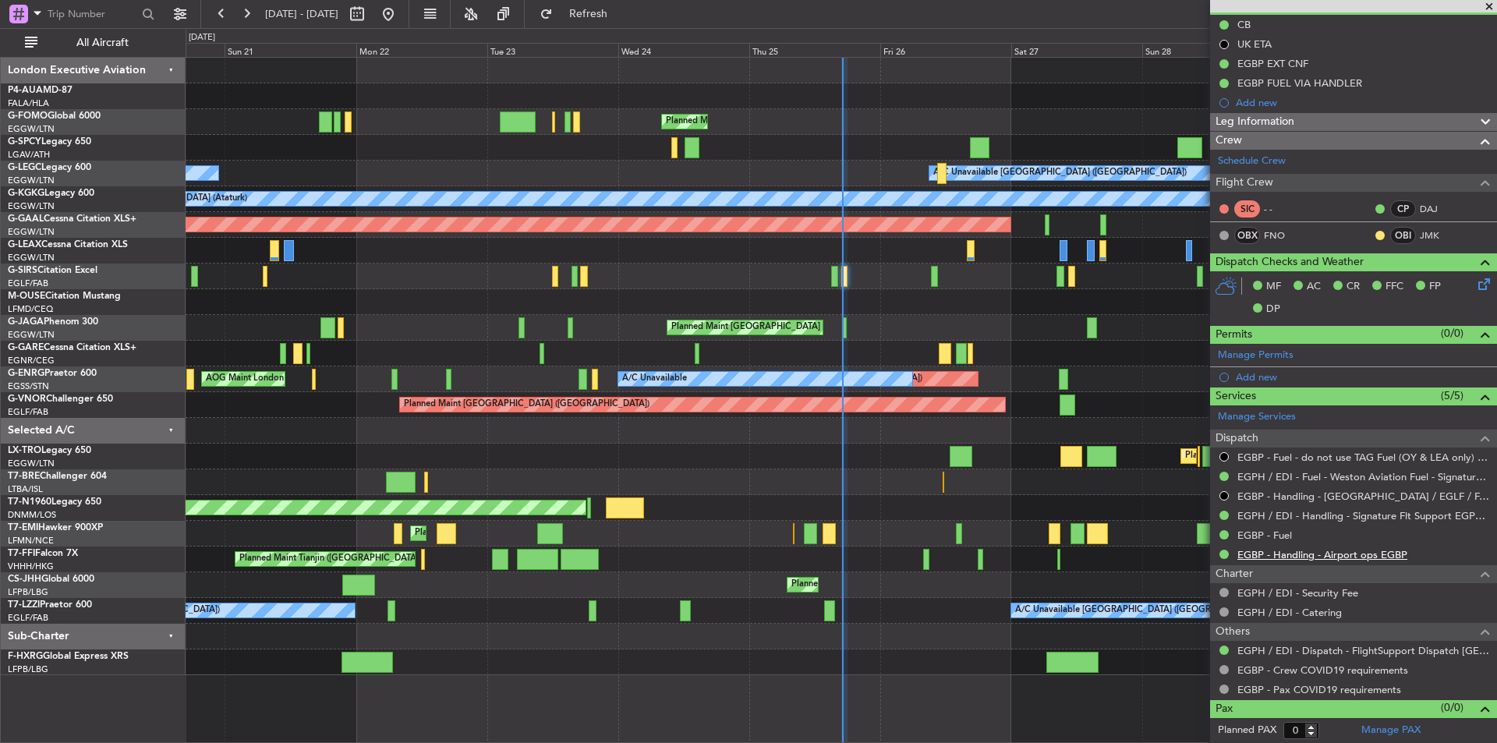
click at [1354, 548] on link "EGBP - Handling - Airport ops EGBP" at bounding box center [1323, 554] width 170 height 13
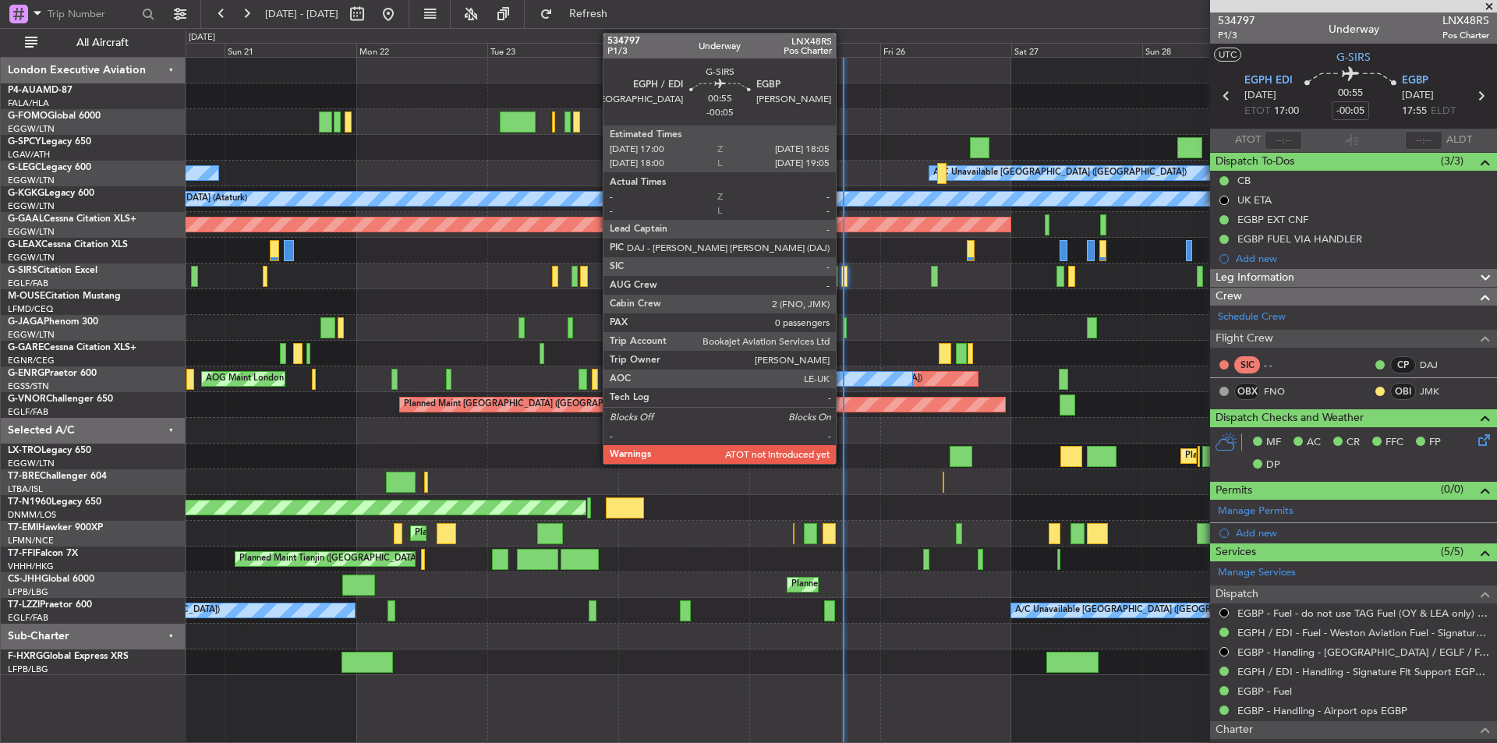
scroll to position [156, 0]
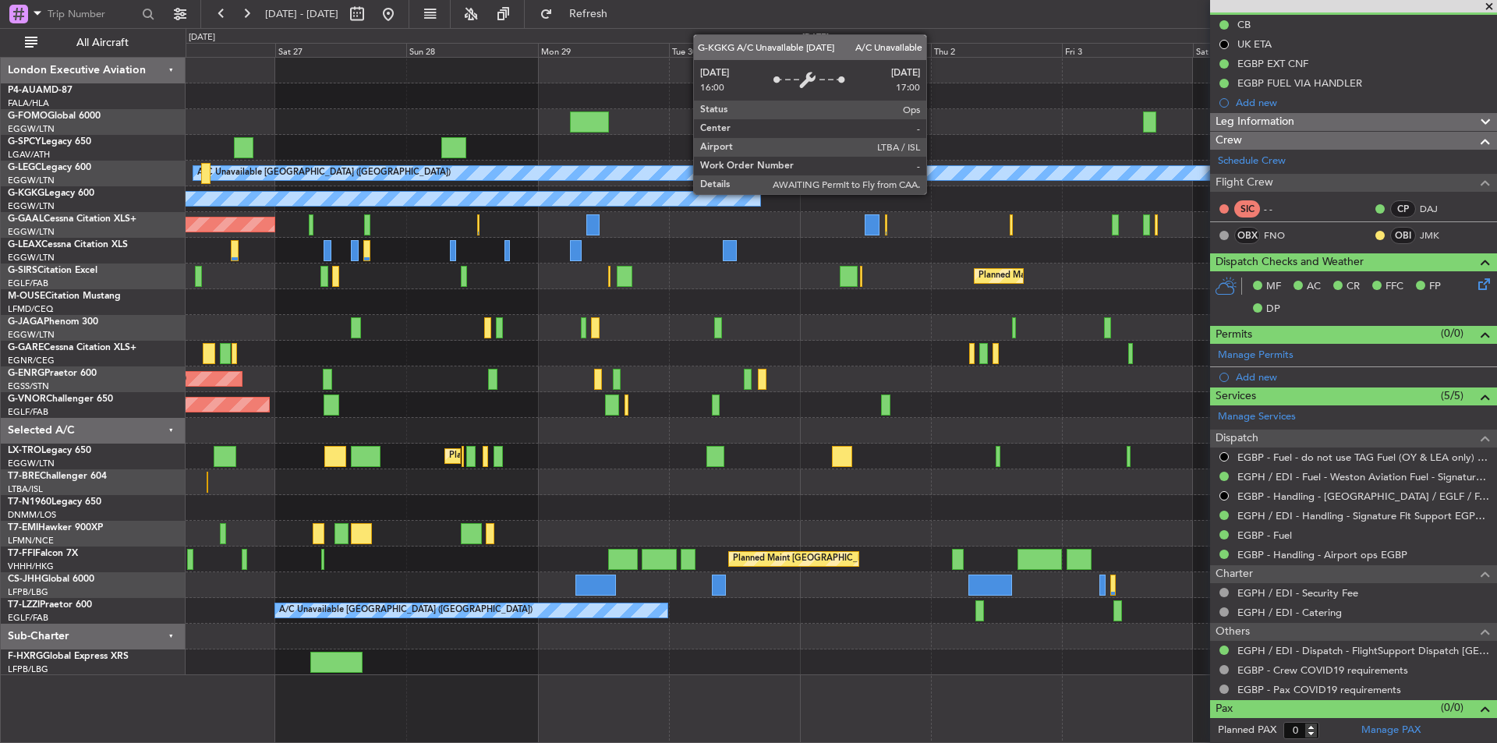
click at [197, 194] on div "A/C Unavailable [GEOGRAPHIC_DATA] (Ataturk)" at bounding box center [37, 199] width 1447 height 14
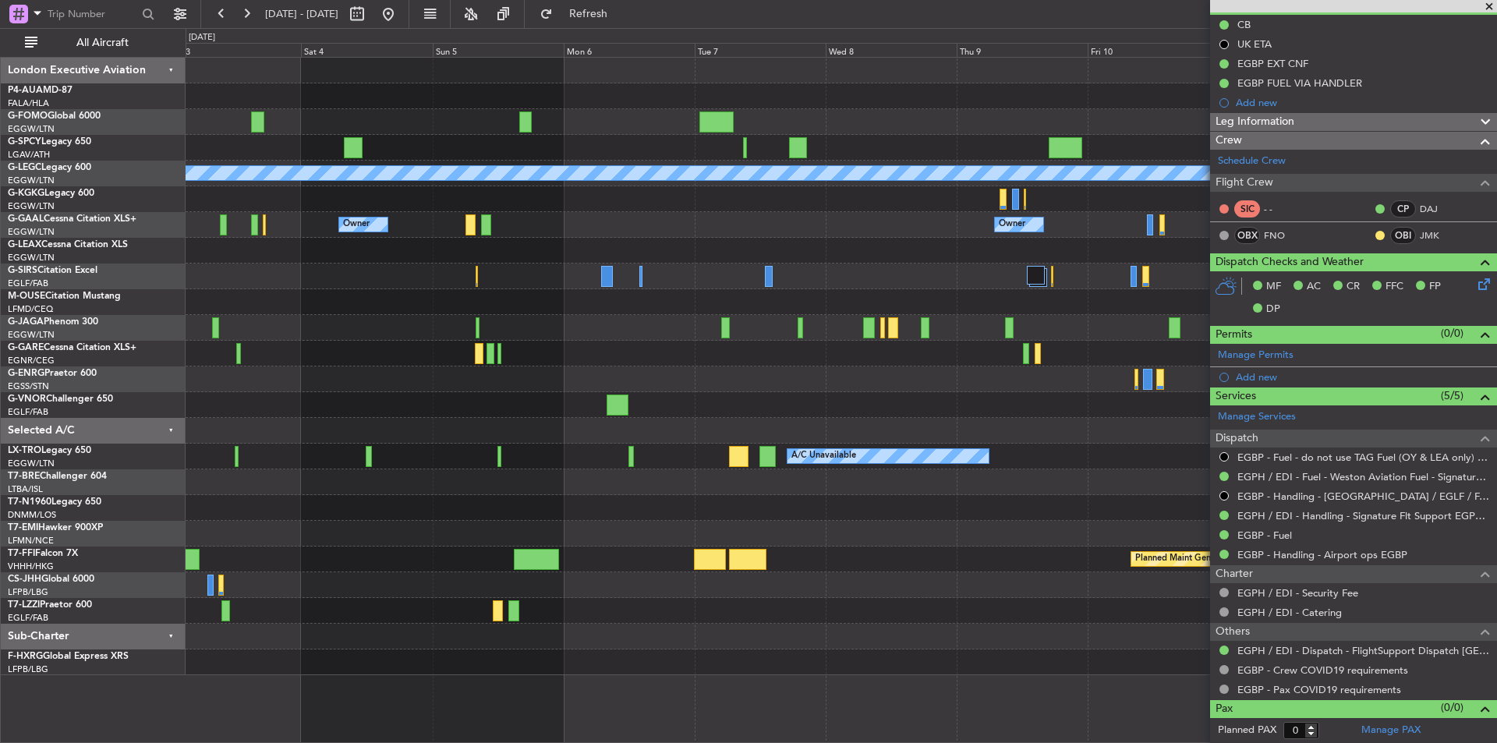
click at [196, 334] on div "A/C Unavailable London (Luton) A/C Unavailable Istanbul (Ataturk) Owner Owner O…" at bounding box center [841, 367] width 1311 height 618
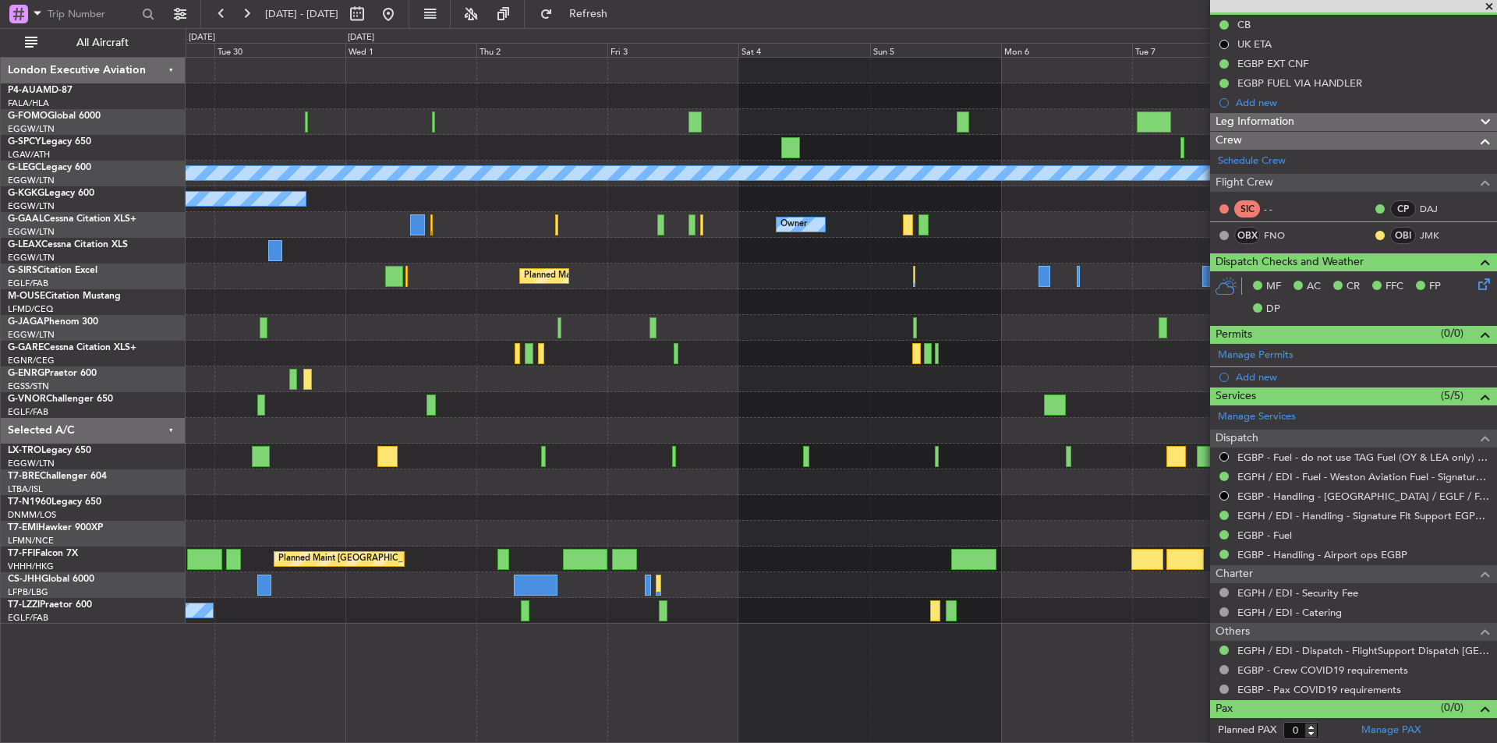
click at [753, 430] on div "A/C Unavailable London (Luton) A/C Unavailable Istanbul (Ataturk) Owner Owner O…" at bounding box center [841, 341] width 1311 height 566
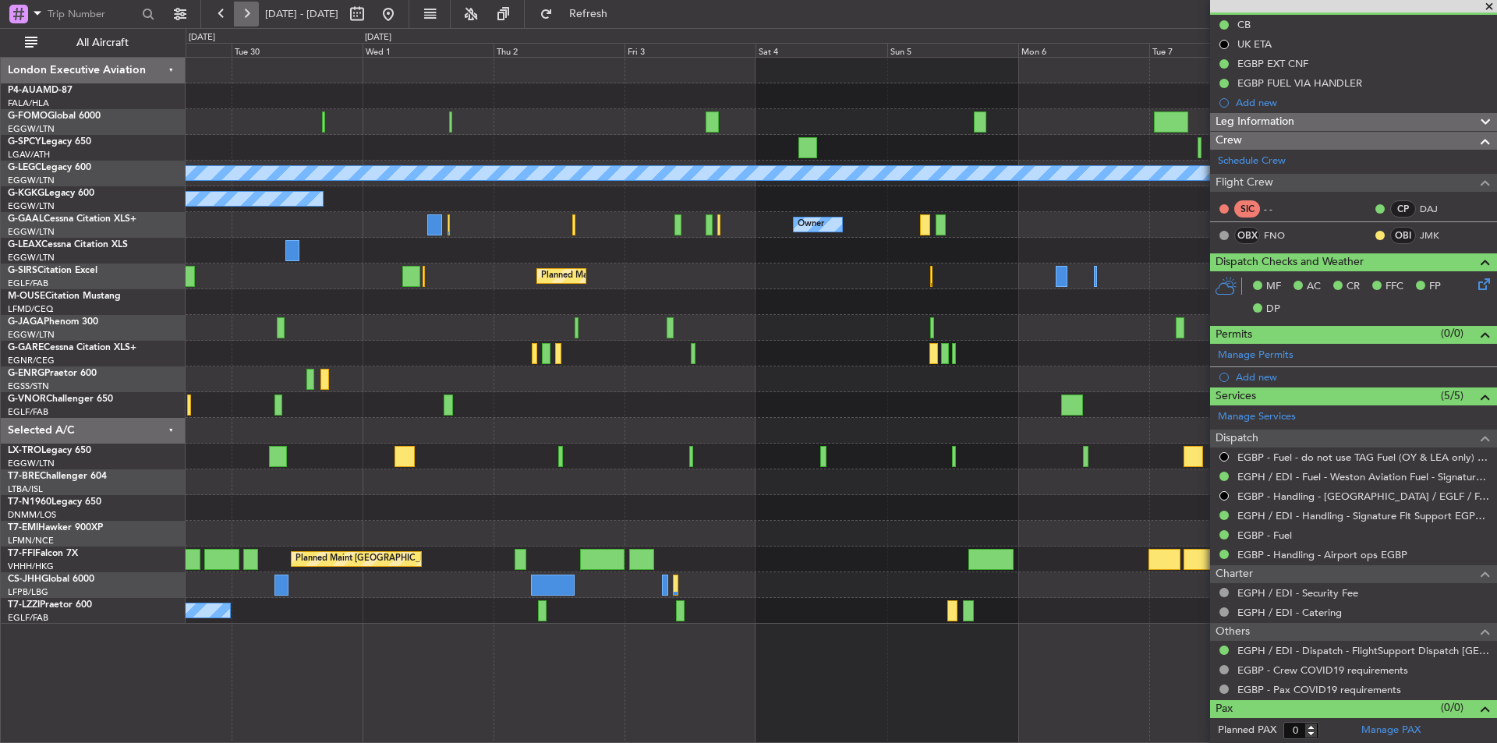
click at [250, 10] on button at bounding box center [246, 14] width 25 height 25
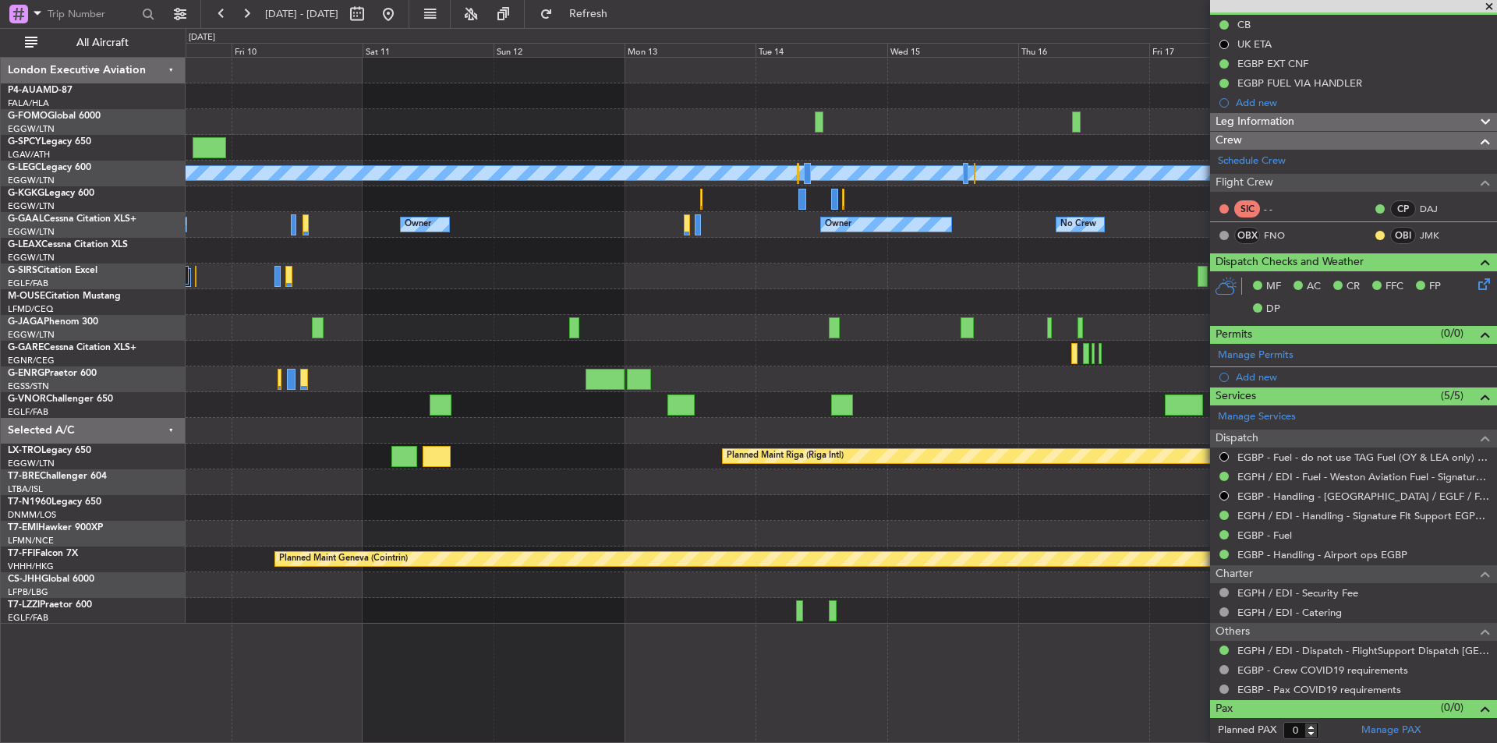
click at [1493, 9] on span at bounding box center [1490, 7] width 16 height 14
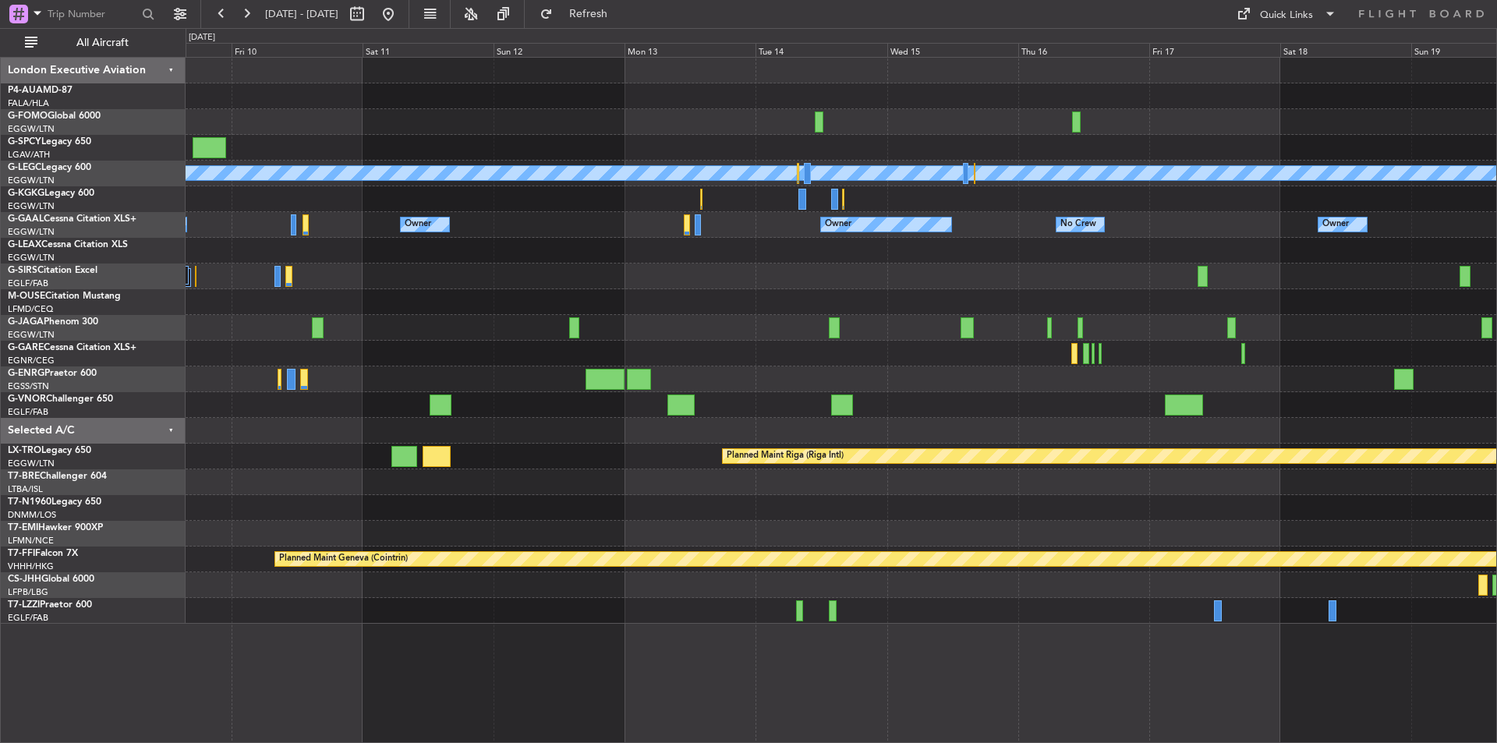
scroll to position [0, 0]
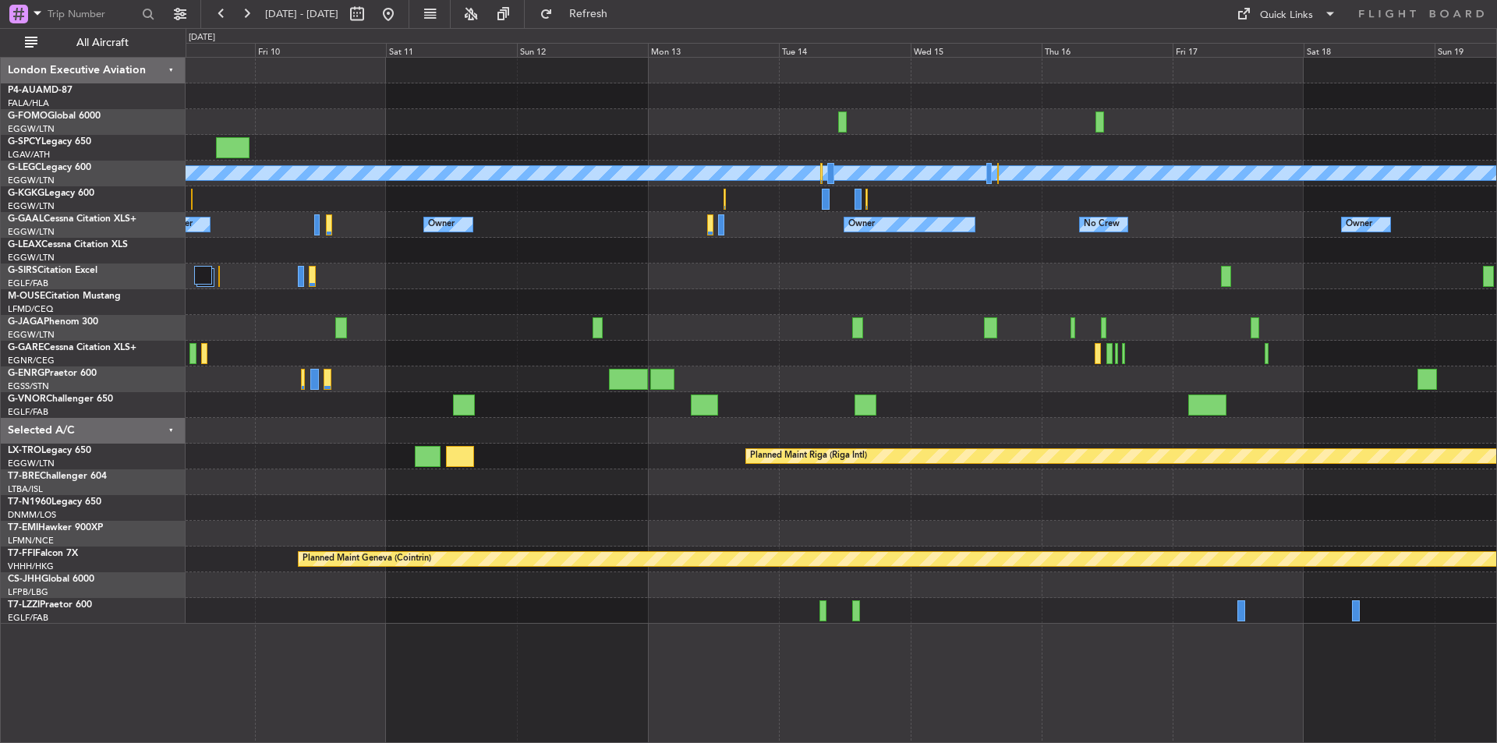
click at [603, 426] on div at bounding box center [841, 431] width 1311 height 26
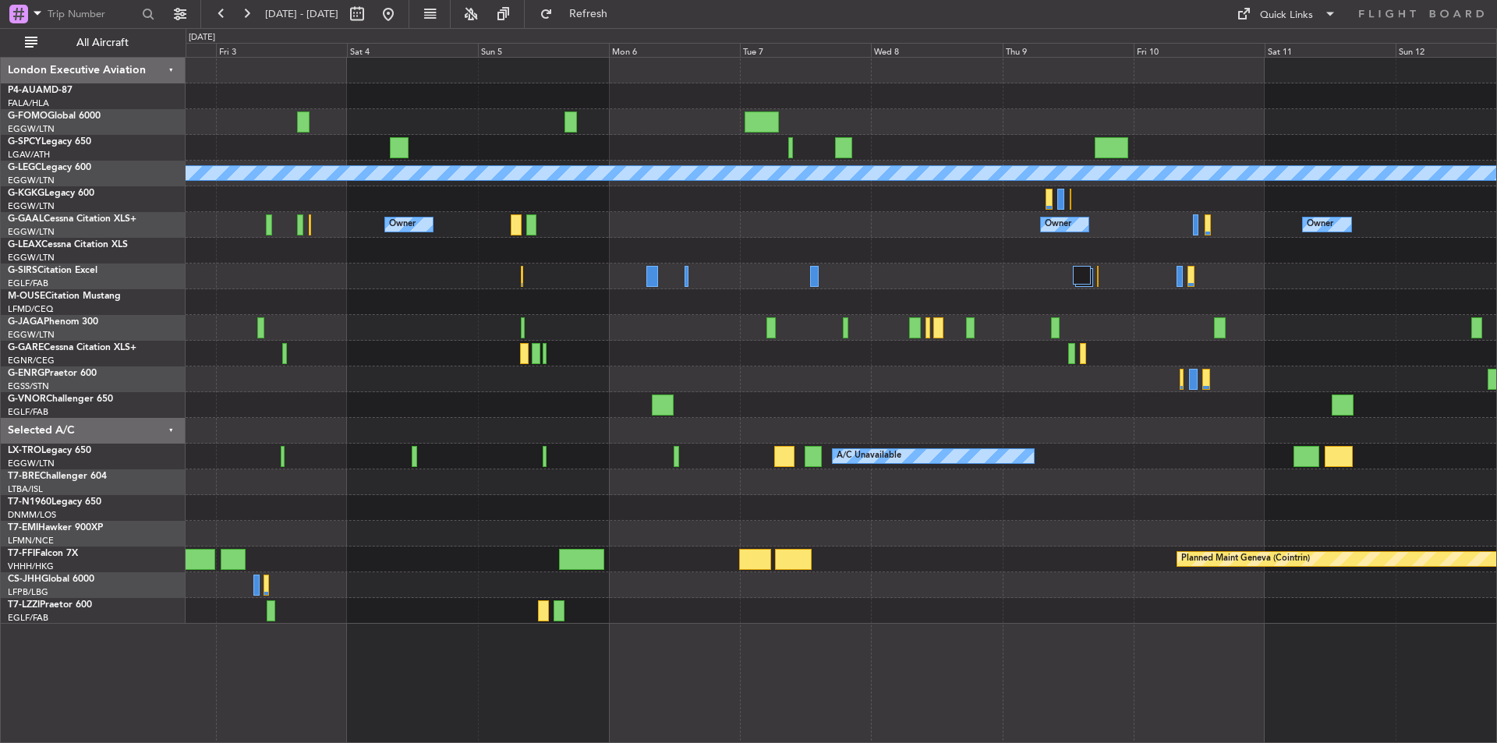
click at [1087, 492] on div "A/C Unavailable London (Luton) A/C Unavailable Istanbul (Ataturk) Owner Owner O…" at bounding box center [841, 341] width 1311 height 566
click at [401, 23] on button at bounding box center [388, 14] width 25 height 25
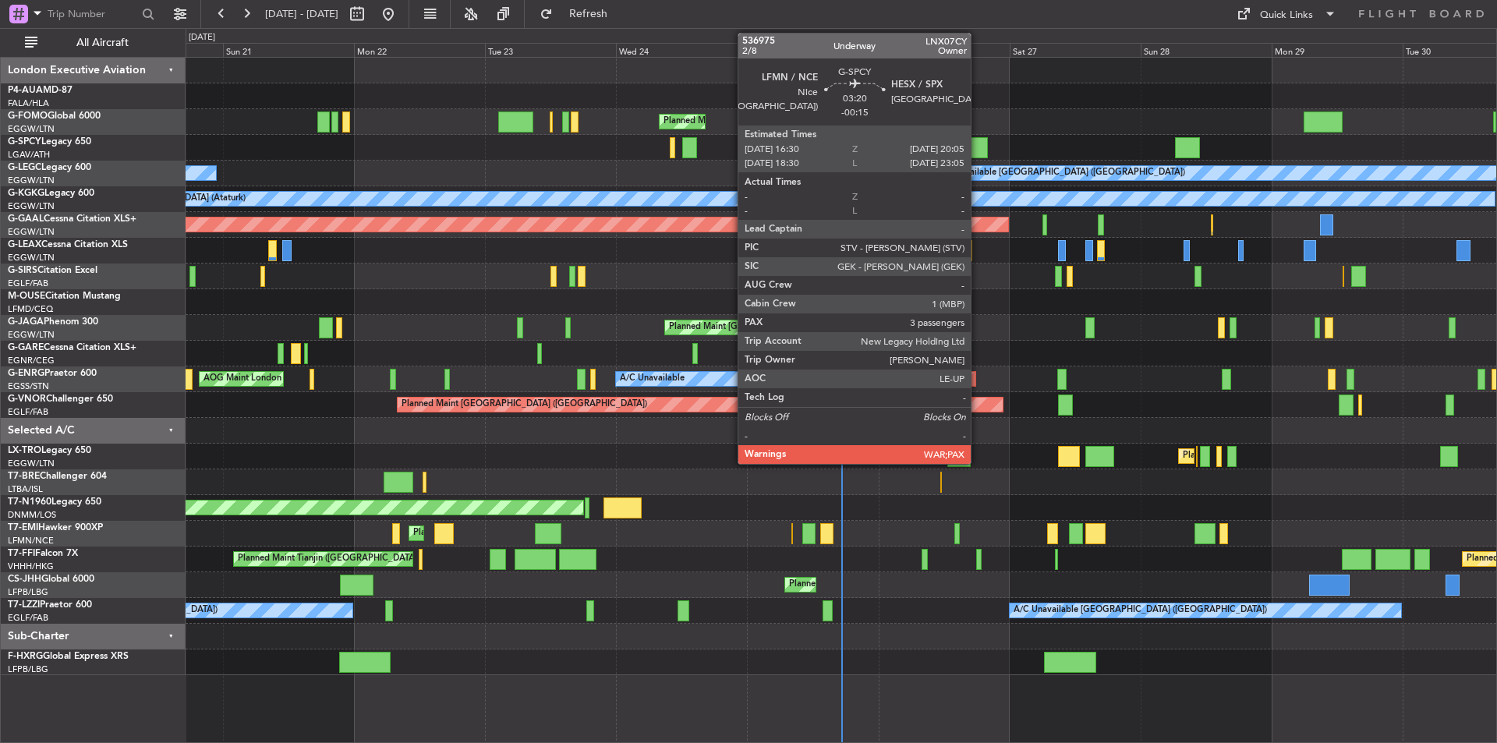
click at [978, 147] on div at bounding box center [978, 147] width 20 height 21
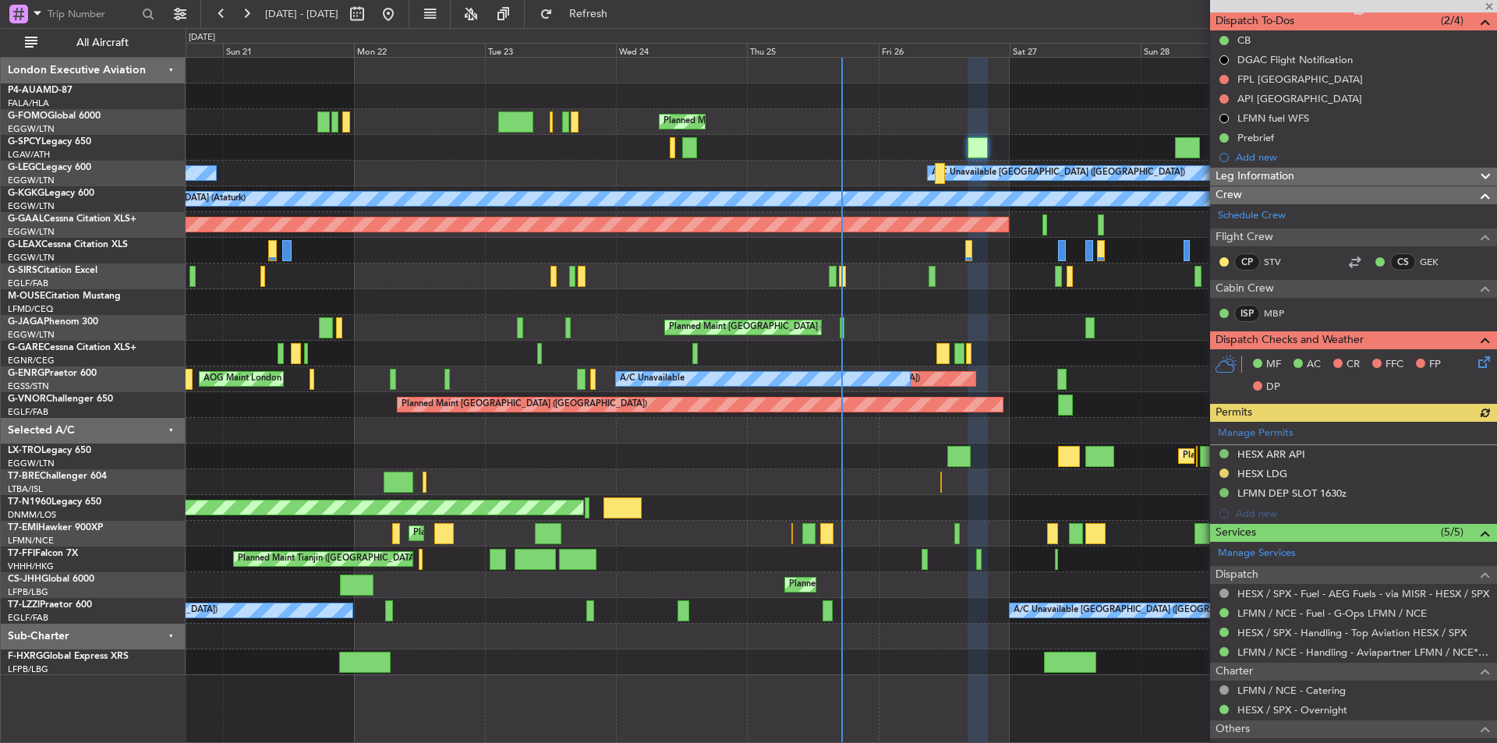
scroll to position [343, 0]
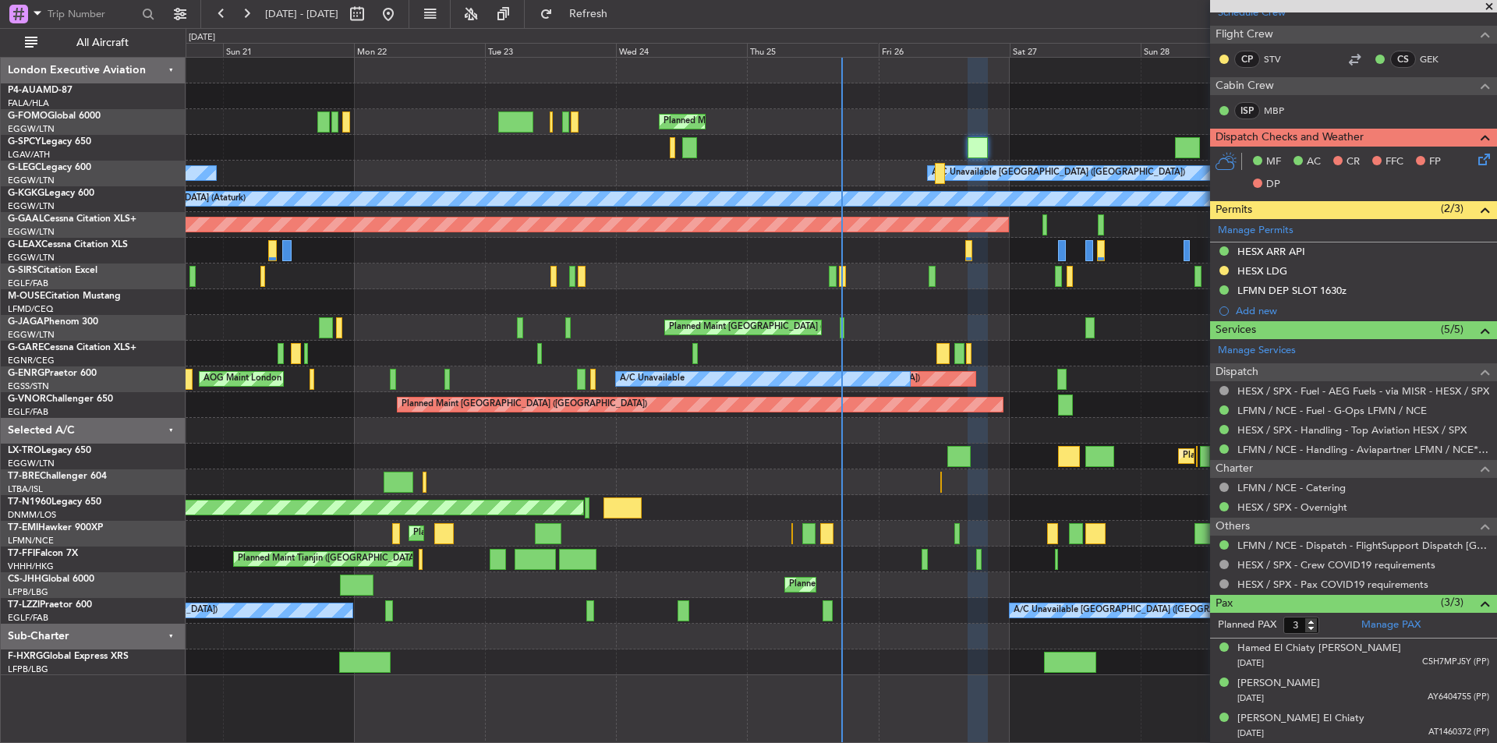
click at [1488, 0] on span at bounding box center [1490, 7] width 16 height 14
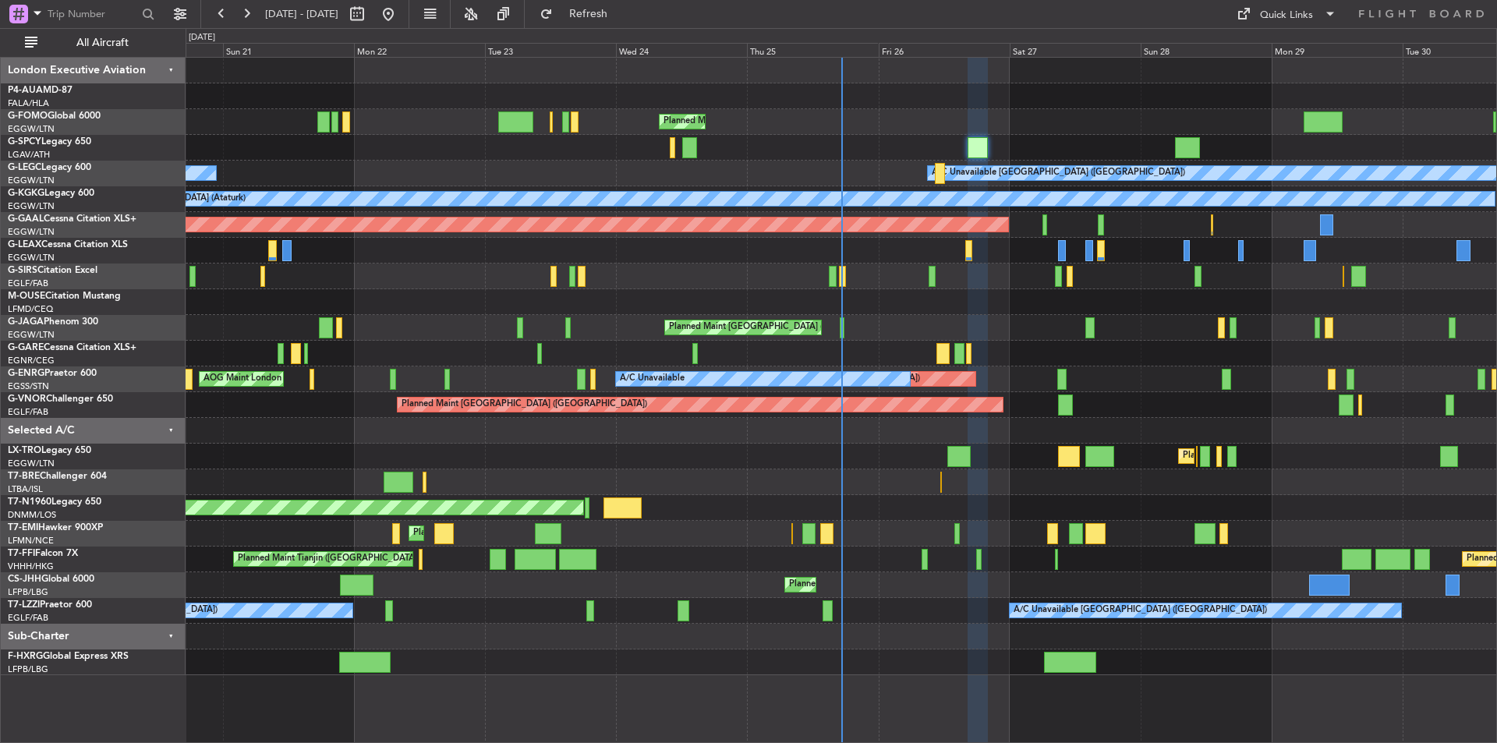
type input "0"
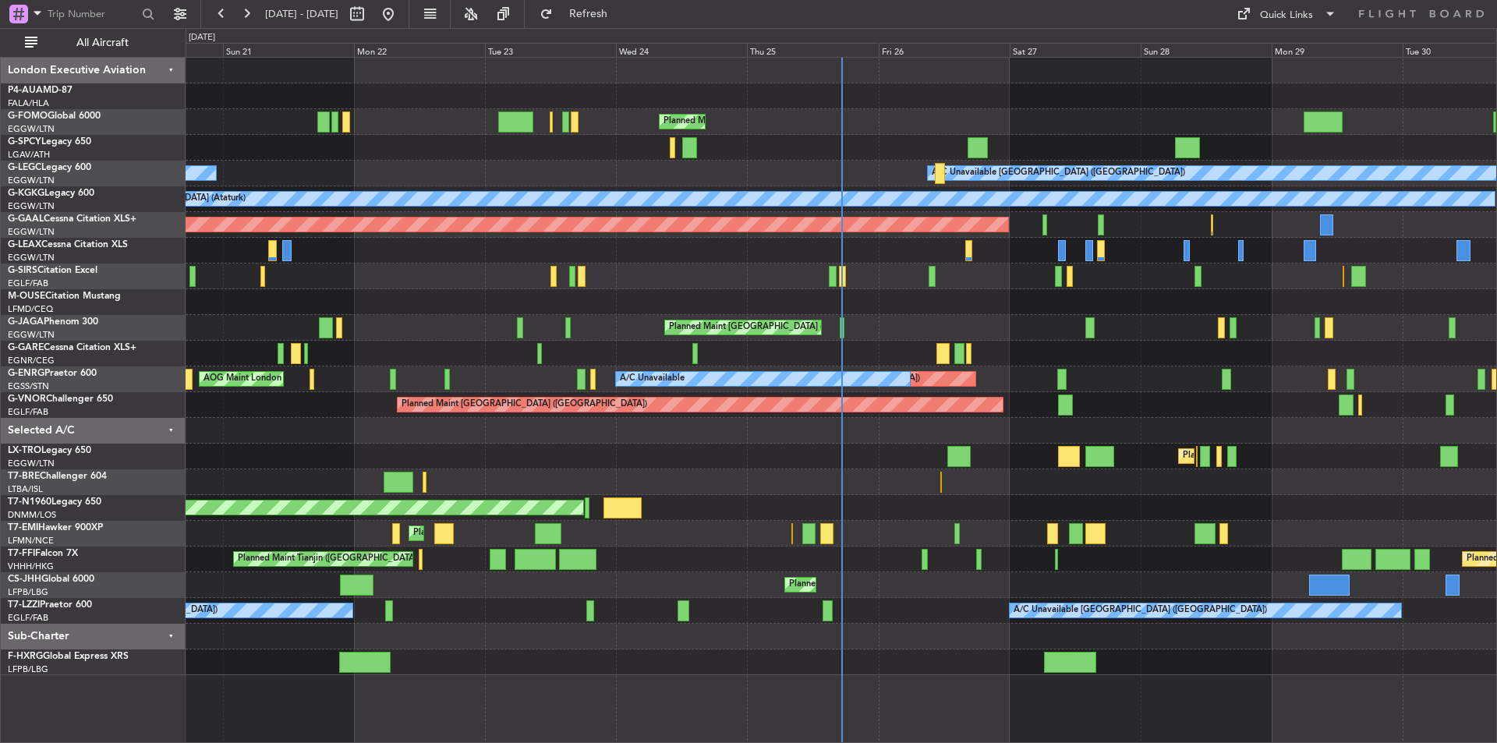
scroll to position [0, 0]
click at [10, 365] on div "Planned Maint London (Luton) A/C Unavailable A/C Unavailable London (Luton) A/C…" at bounding box center [748, 385] width 1497 height 715
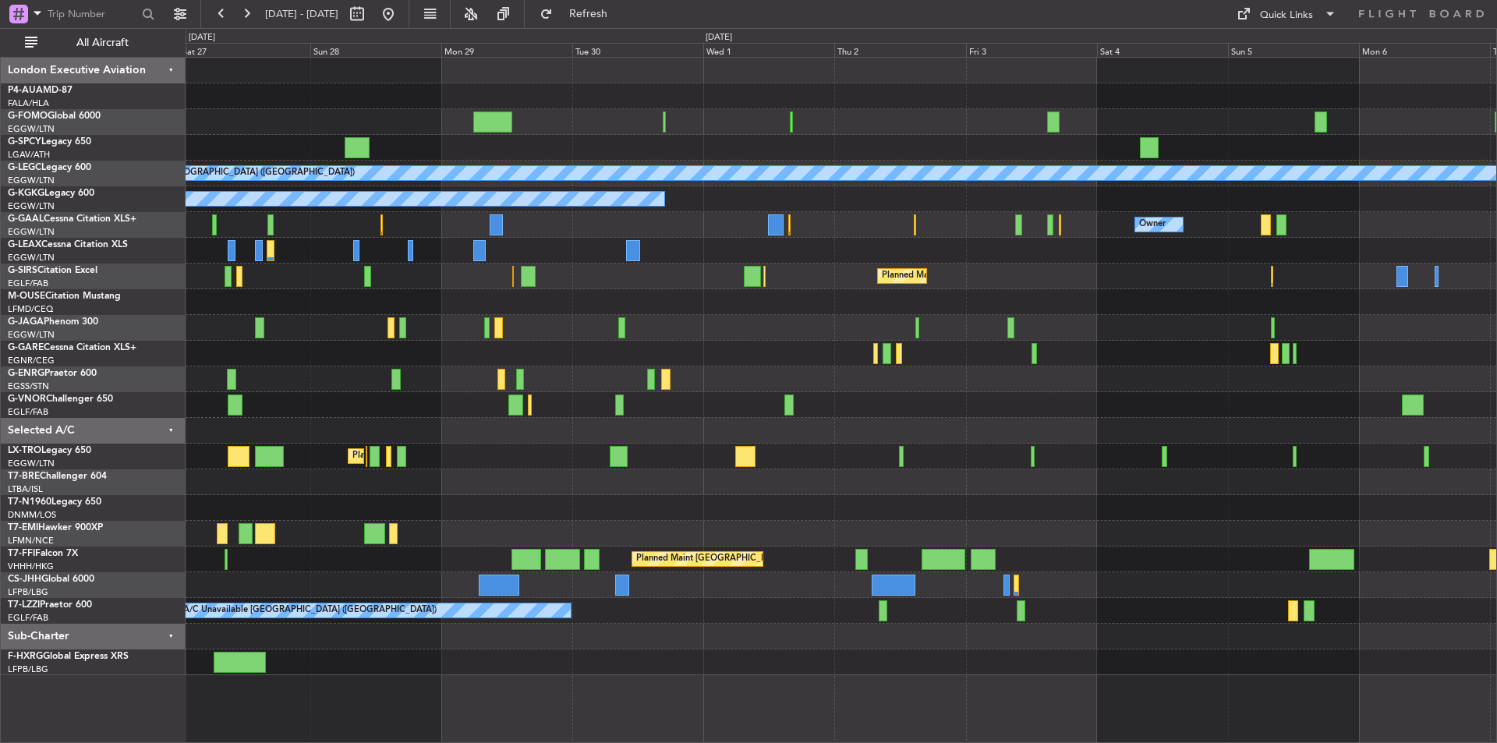
click at [119, 419] on div "Planned Maint London (Luton) A/C Unavailable London (Luton) A/C Unavailable Ist…" at bounding box center [748, 385] width 1497 height 715
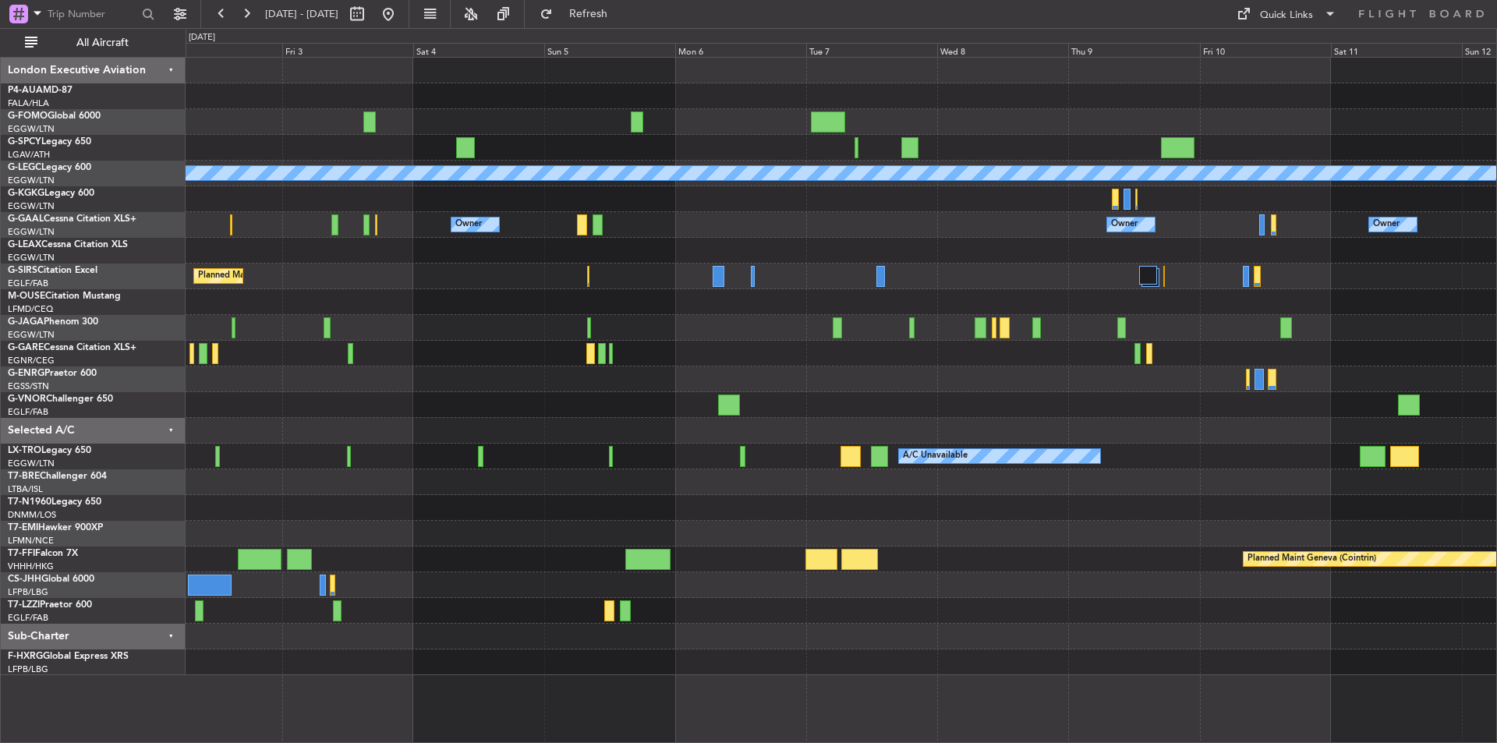
click at [374, 399] on div "A/C Unavailable London (Luton) A/C Unavailable Istanbul (Ataturk) Owner Owner O…" at bounding box center [841, 367] width 1311 height 618
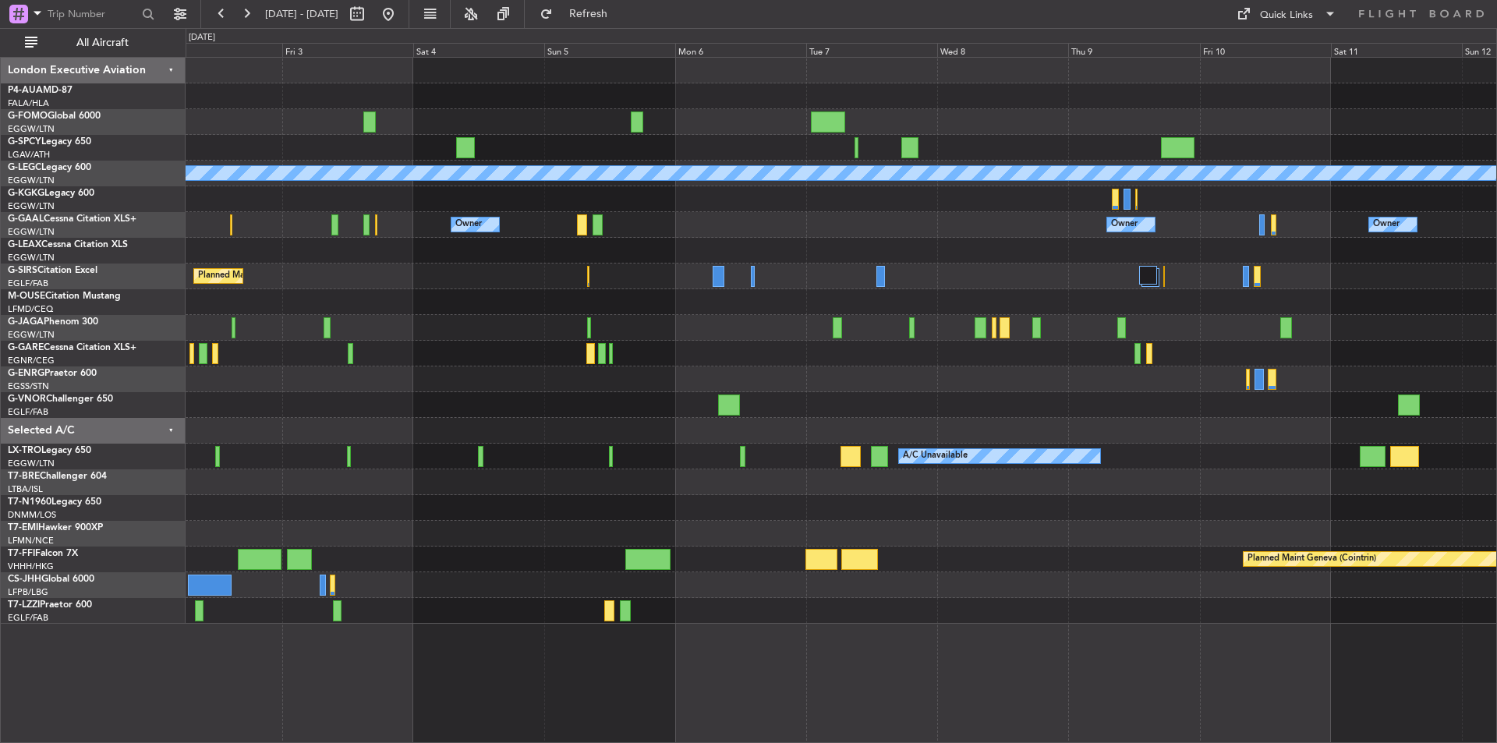
click at [589, 272] on div "Planned Maint [GEOGRAPHIC_DATA] ([GEOGRAPHIC_DATA])" at bounding box center [841, 277] width 1311 height 26
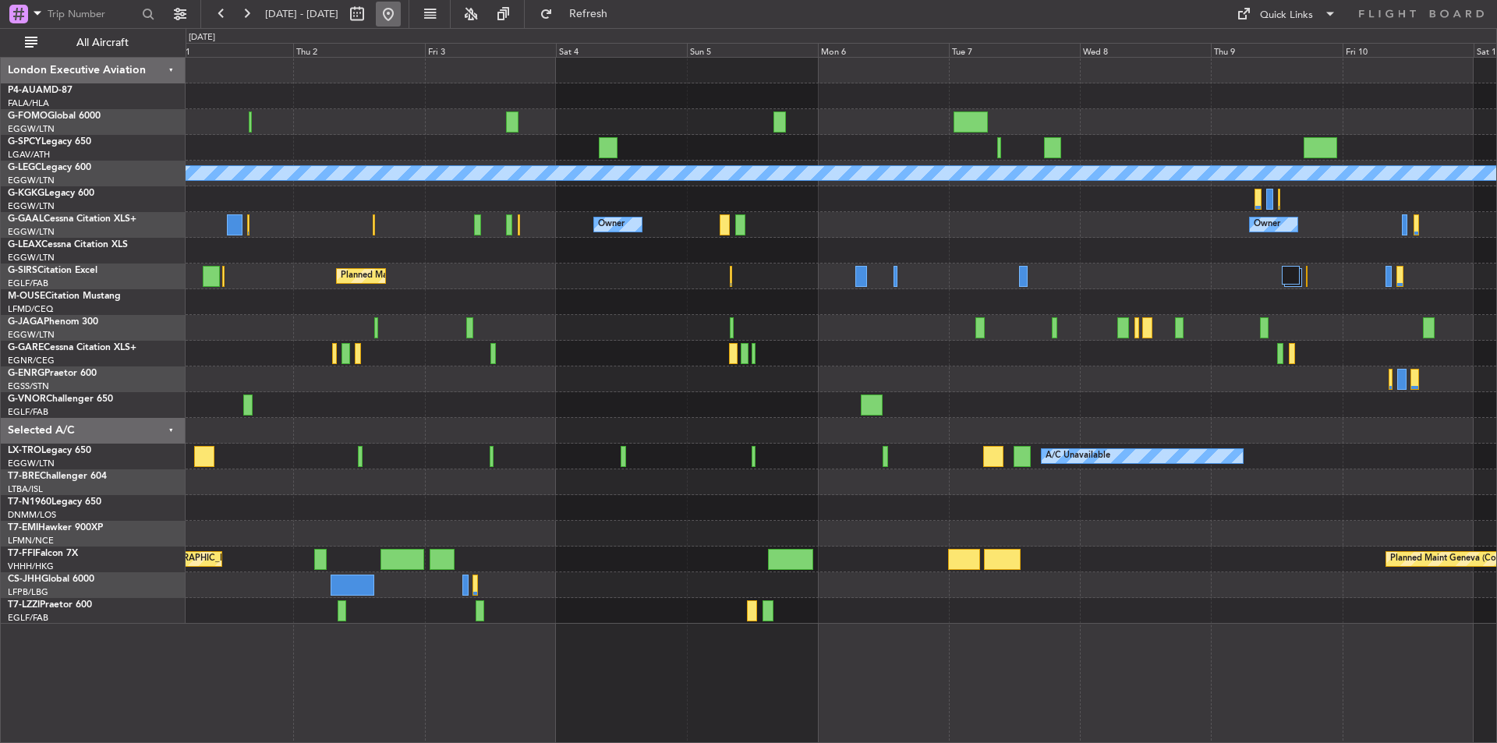
click at [401, 12] on button at bounding box center [388, 14] width 25 height 25
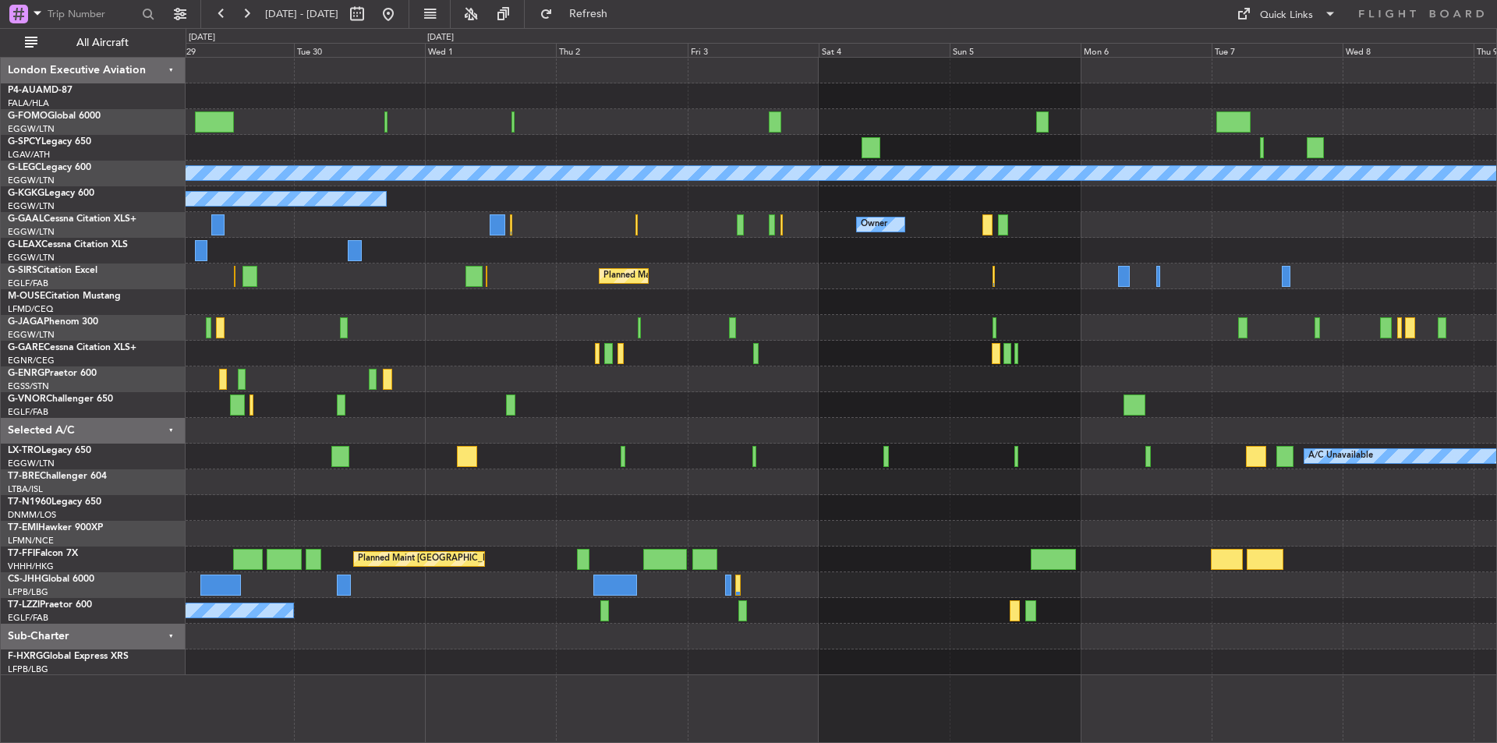
click at [0, 477] on div "A/C Unavailable London (Luton) A/C Unavailable Istanbul (Ataturk) Owner Owner O…" at bounding box center [748, 385] width 1497 height 715
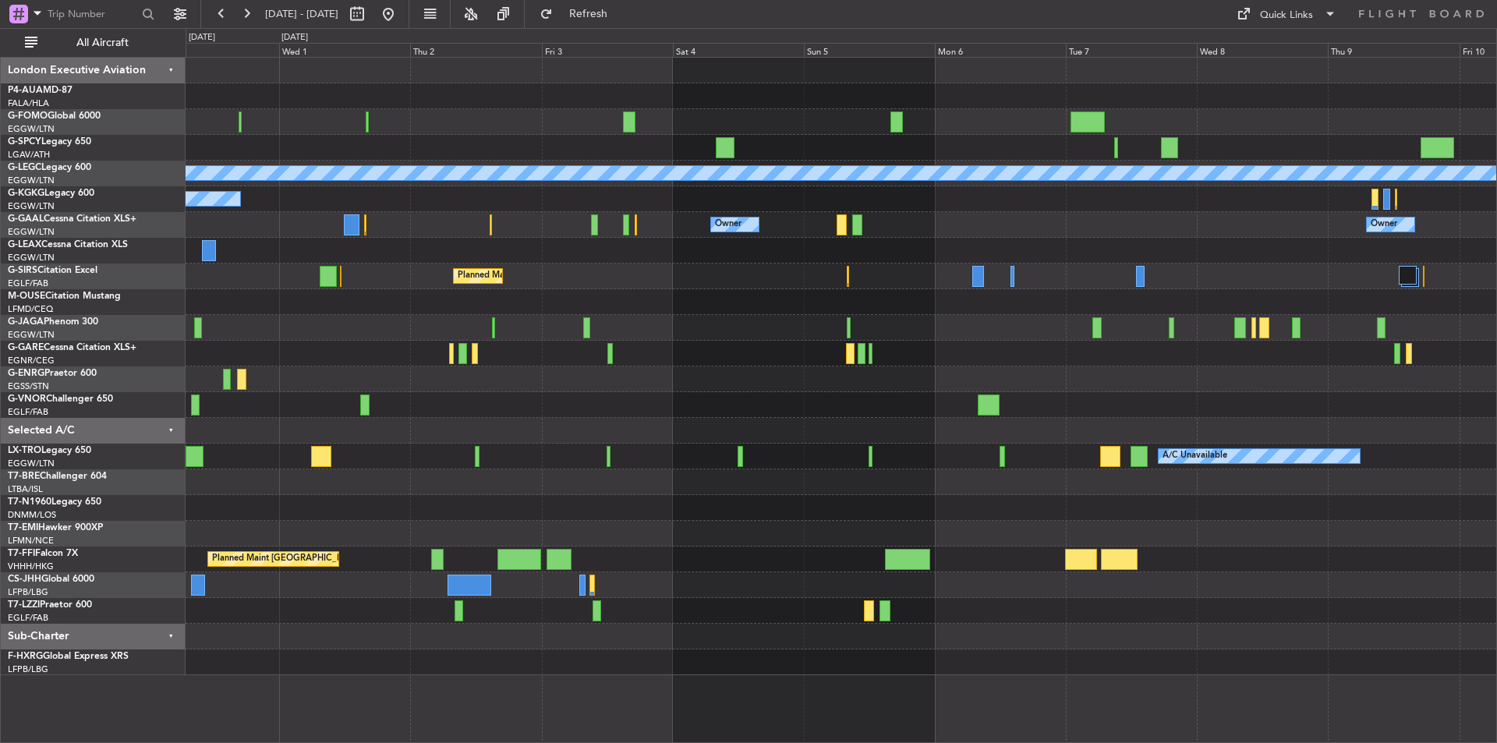
click at [568, 479] on div "A/C Unavailable [GEOGRAPHIC_DATA] ([GEOGRAPHIC_DATA]) A/C Unavailable [GEOGRAPH…" at bounding box center [841, 367] width 1311 height 618
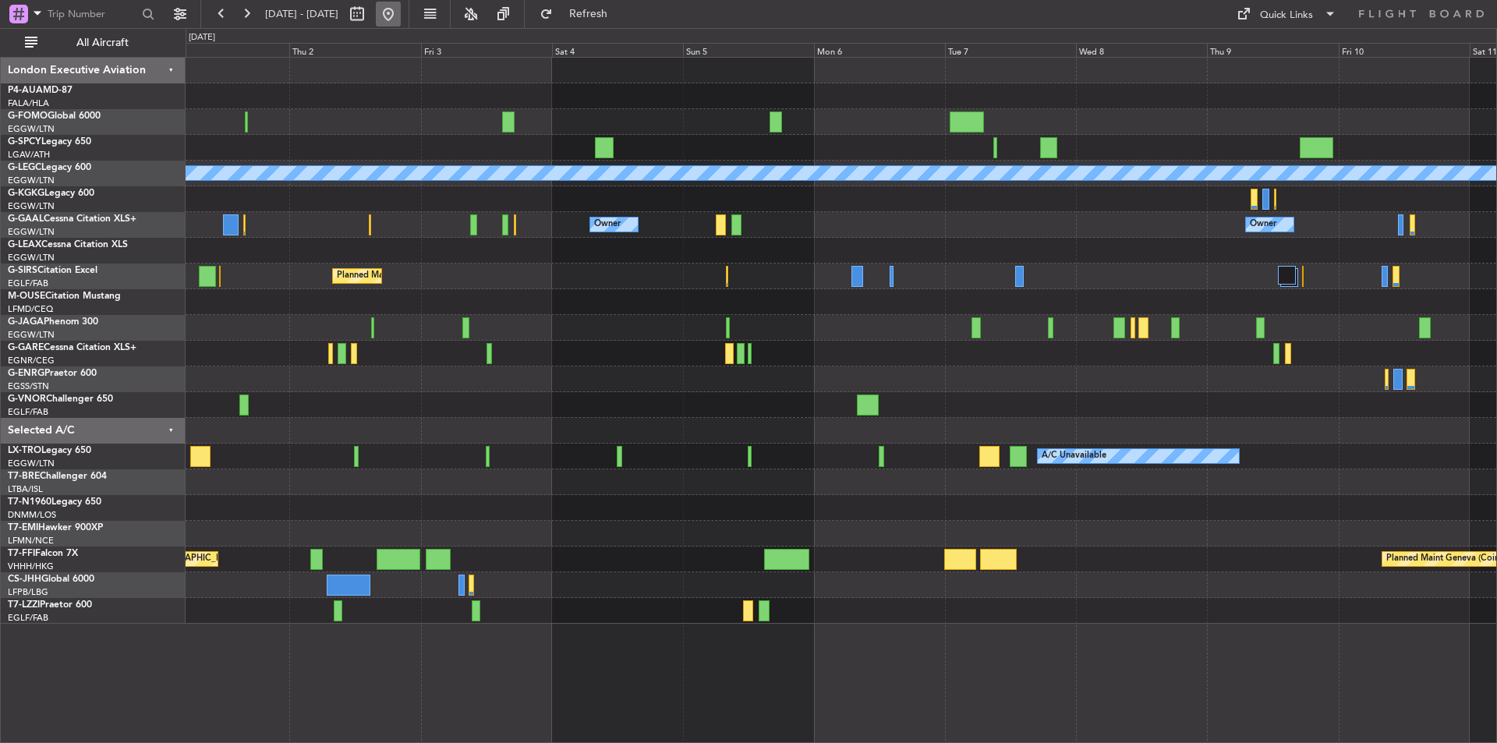
click at [401, 18] on button at bounding box center [388, 14] width 25 height 25
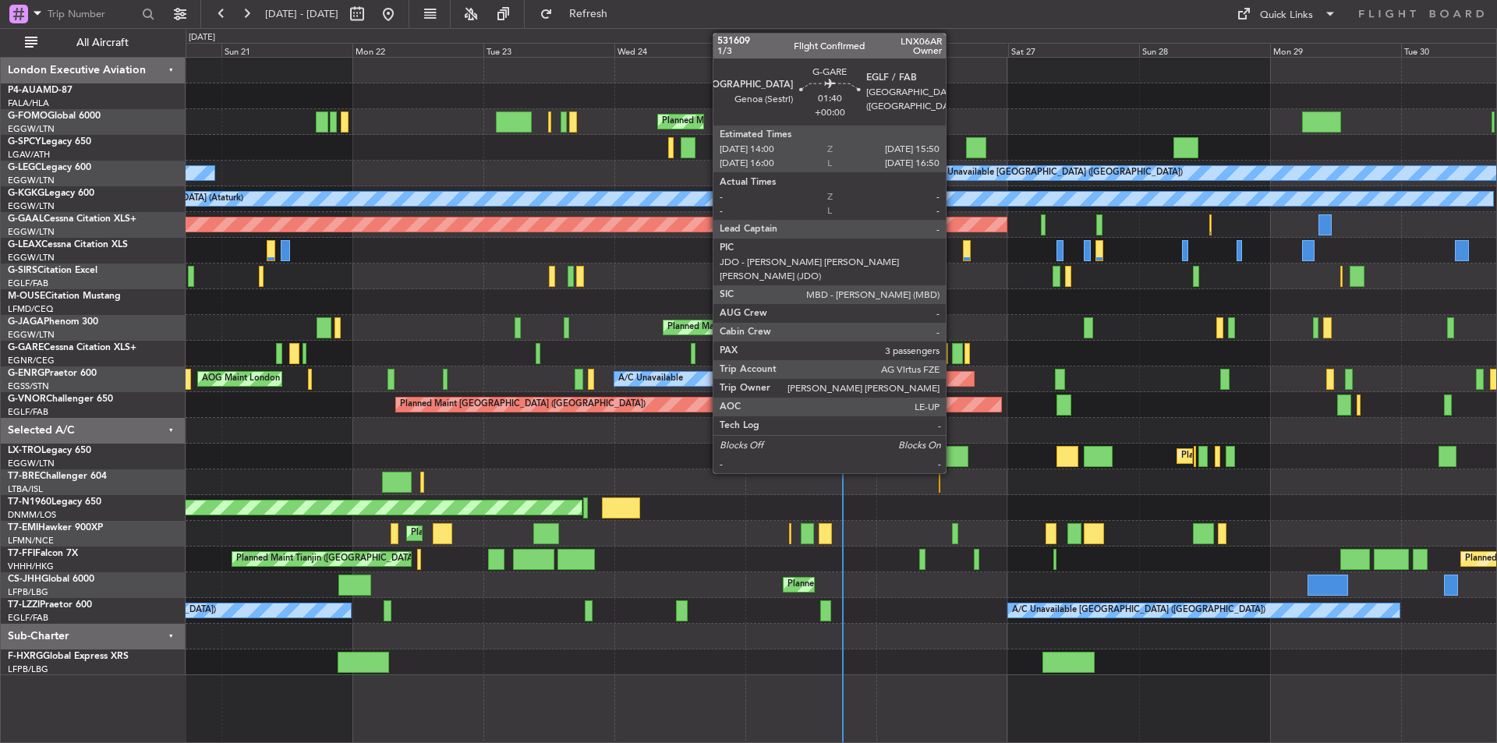
click at [953, 356] on div at bounding box center [957, 353] width 10 height 21
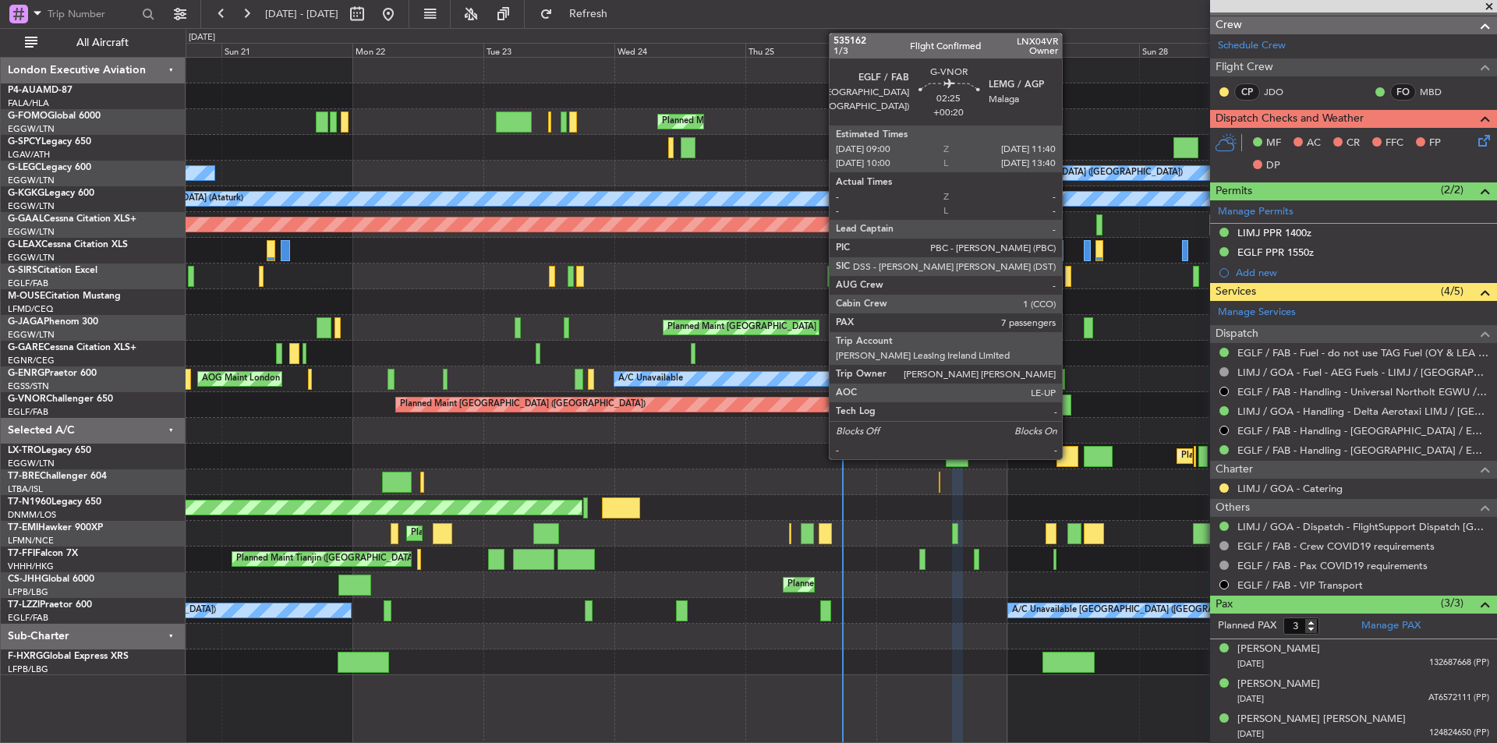
scroll to position [311, 0]
click at [1223, 487] on button at bounding box center [1224, 487] width 9 height 9
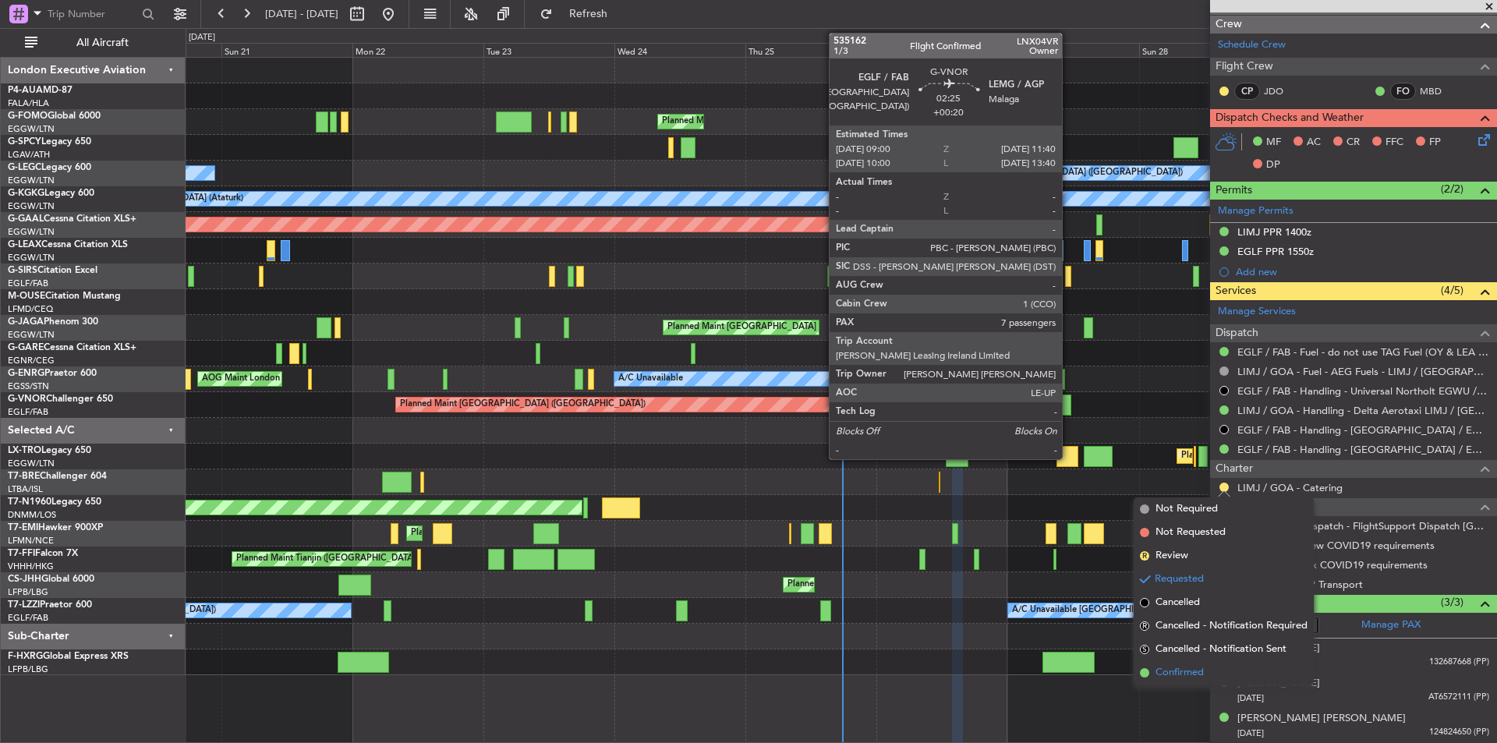
click at [1164, 676] on span "Confirmed" at bounding box center [1180, 673] width 48 height 16
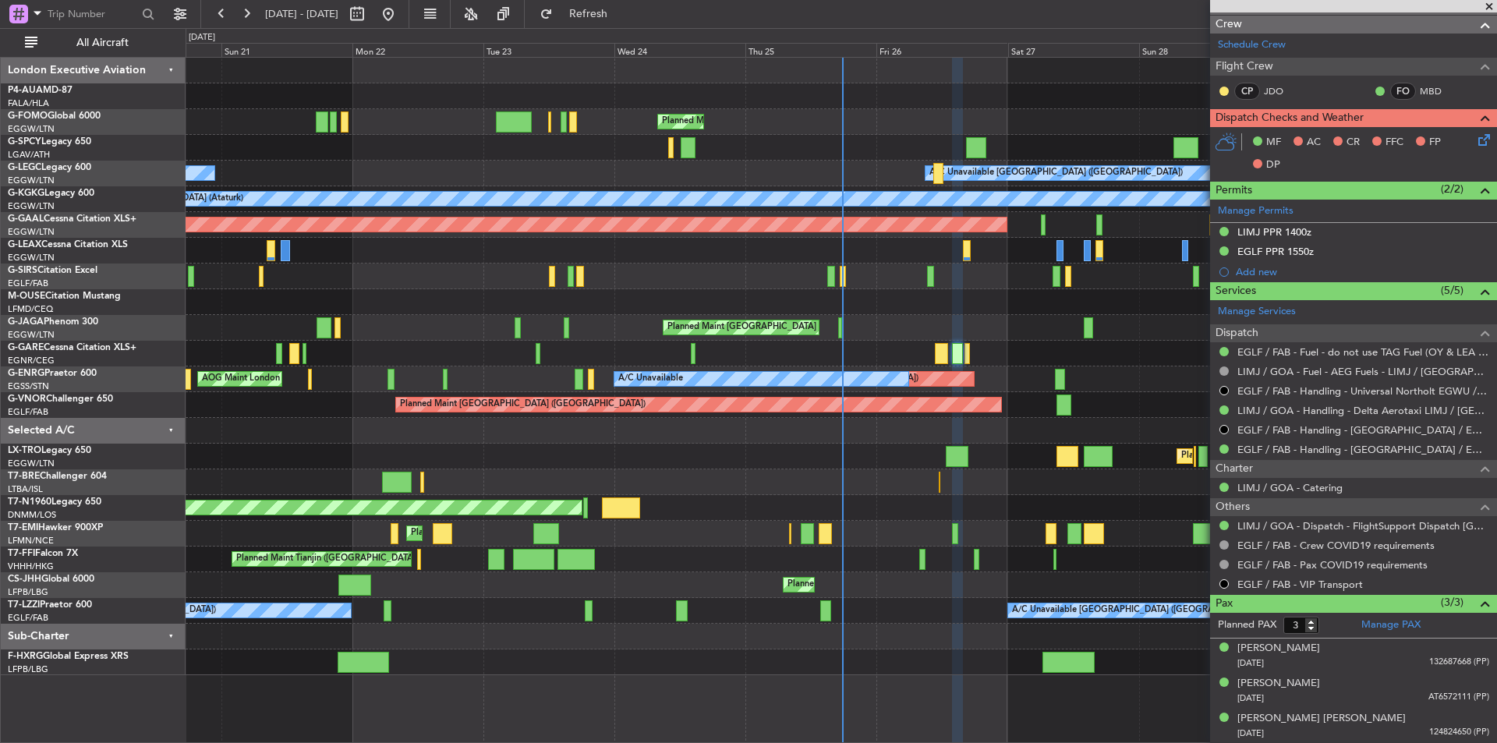
click at [1493, 5] on span at bounding box center [1490, 7] width 16 height 14
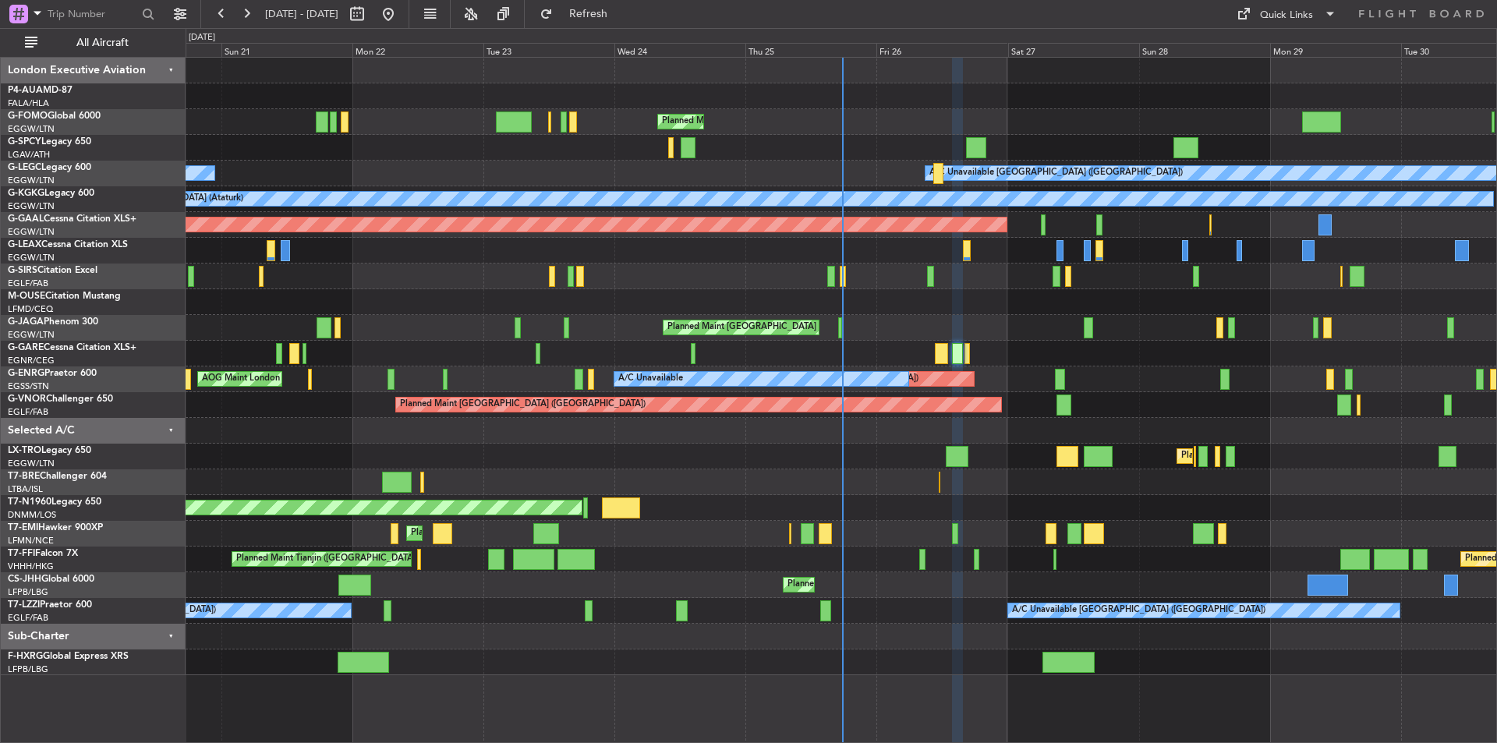
type input "0"
click at [243, 8] on button at bounding box center [246, 14] width 25 height 25
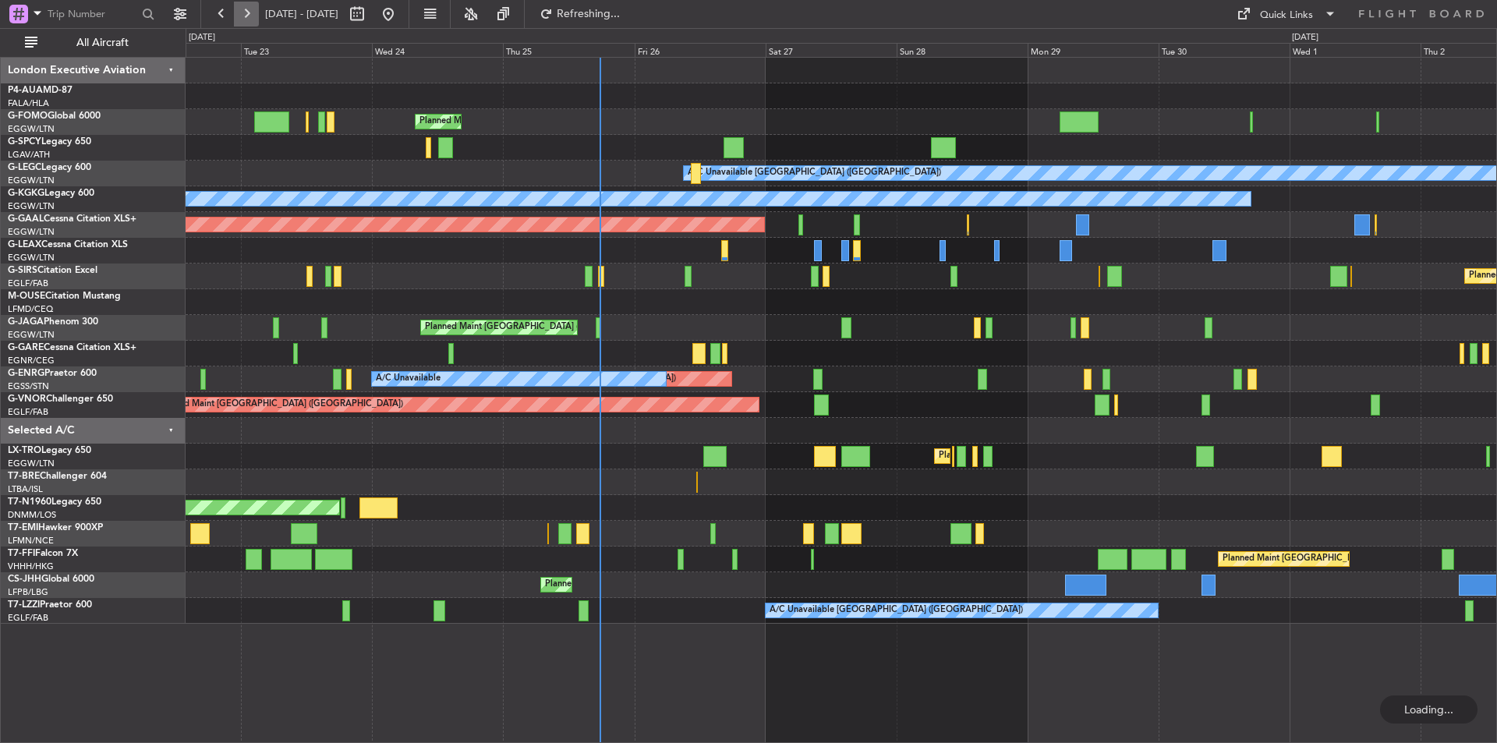
click at [243, 8] on button at bounding box center [246, 14] width 25 height 25
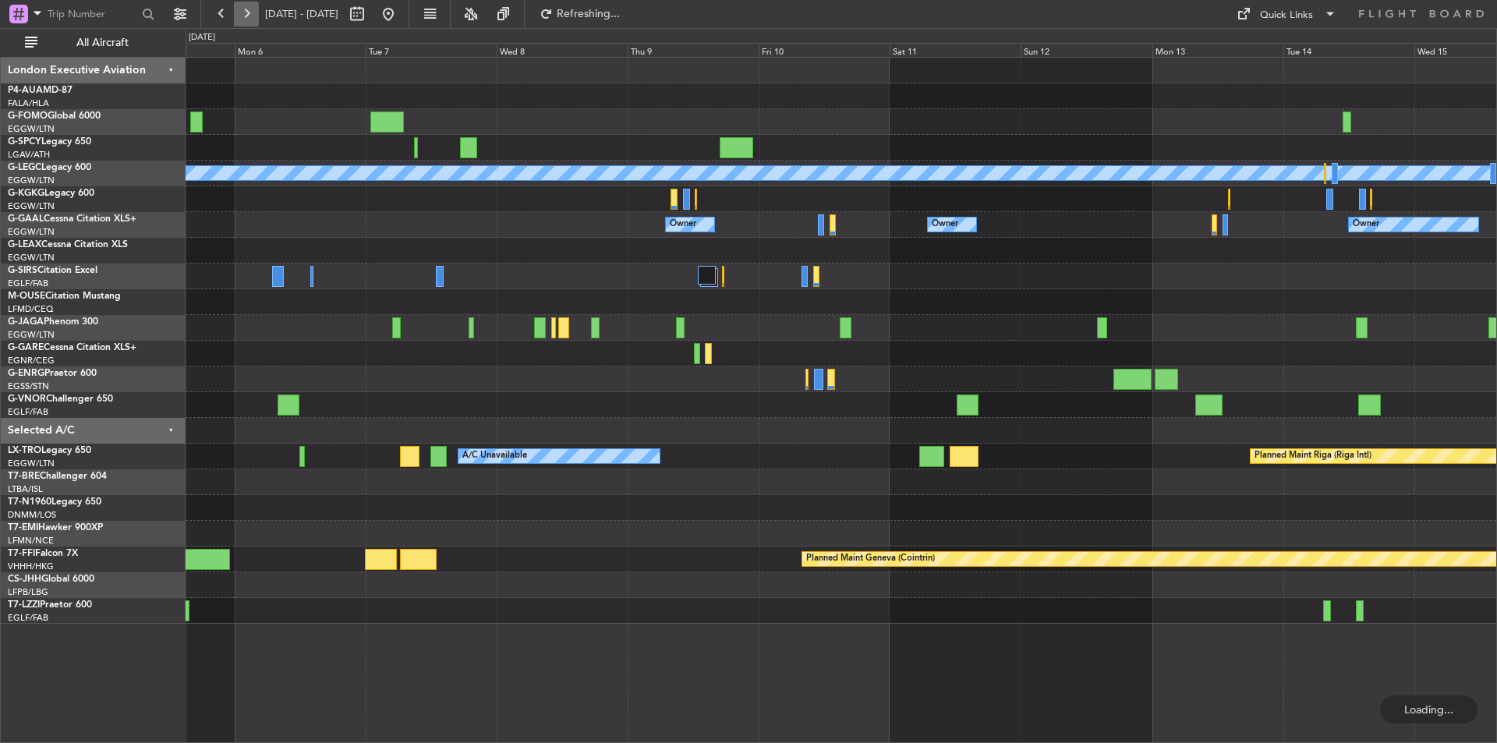
click at [243, 8] on button at bounding box center [246, 14] width 25 height 25
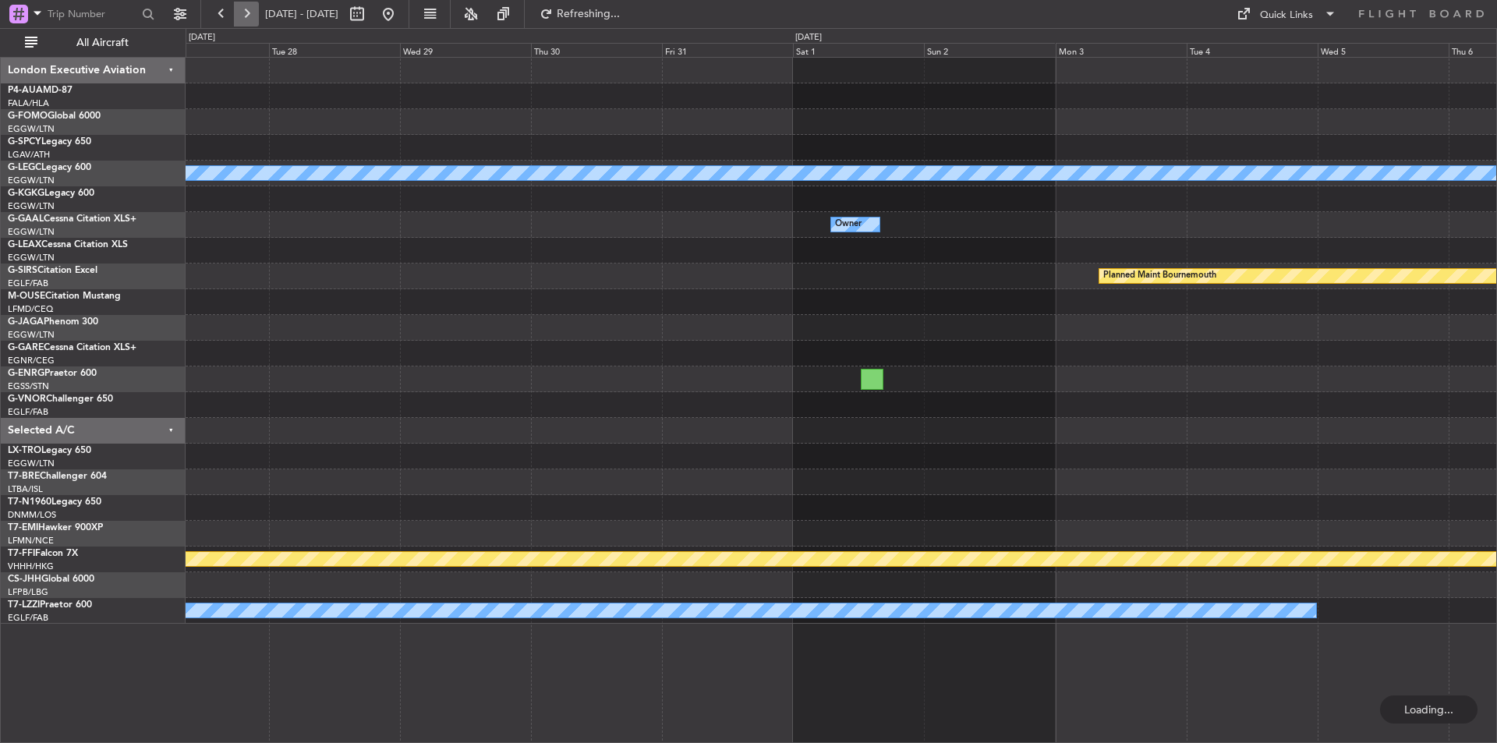
click at [243, 8] on button at bounding box center [246, 14] width 25 height 25
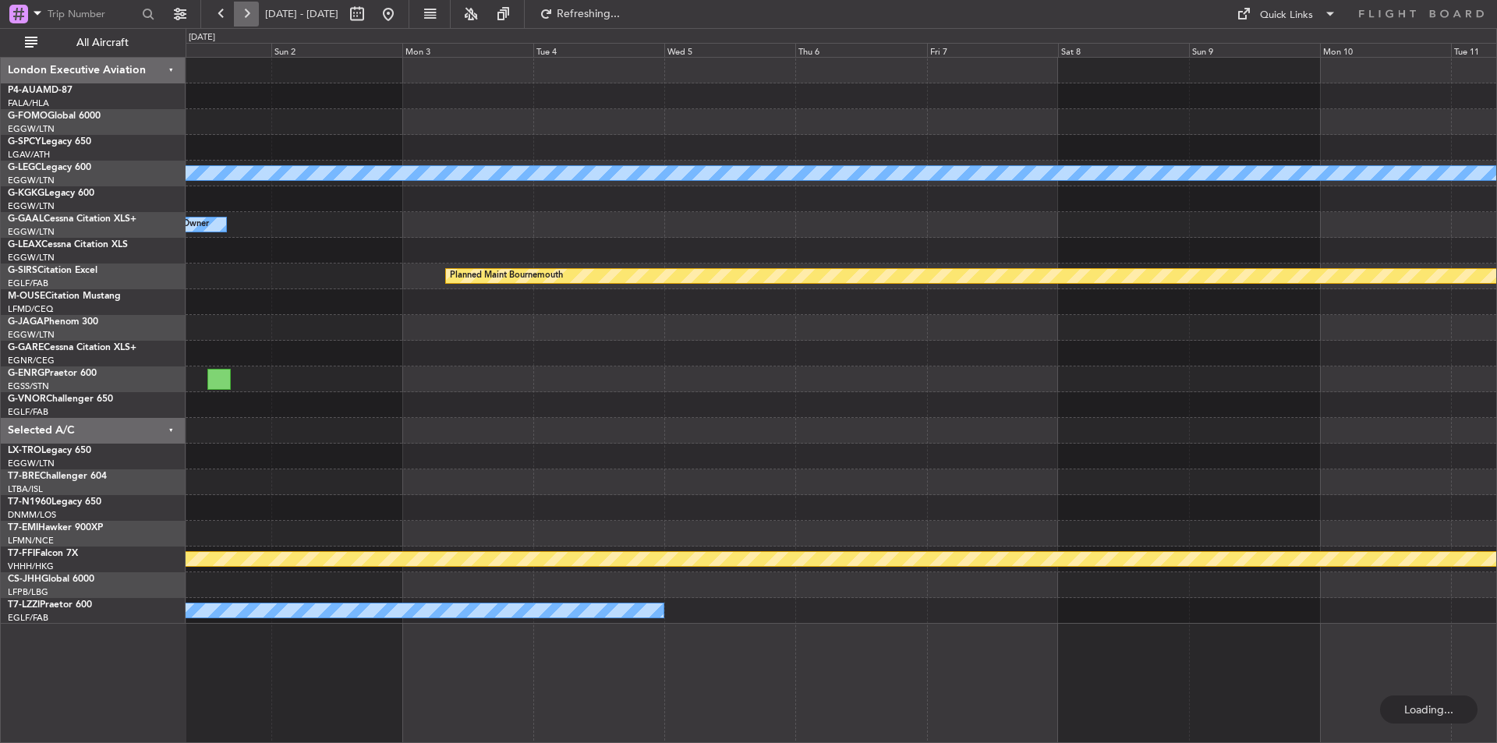
click at [243, 8] on button at bounding box center [246, 14] width 25 height 25
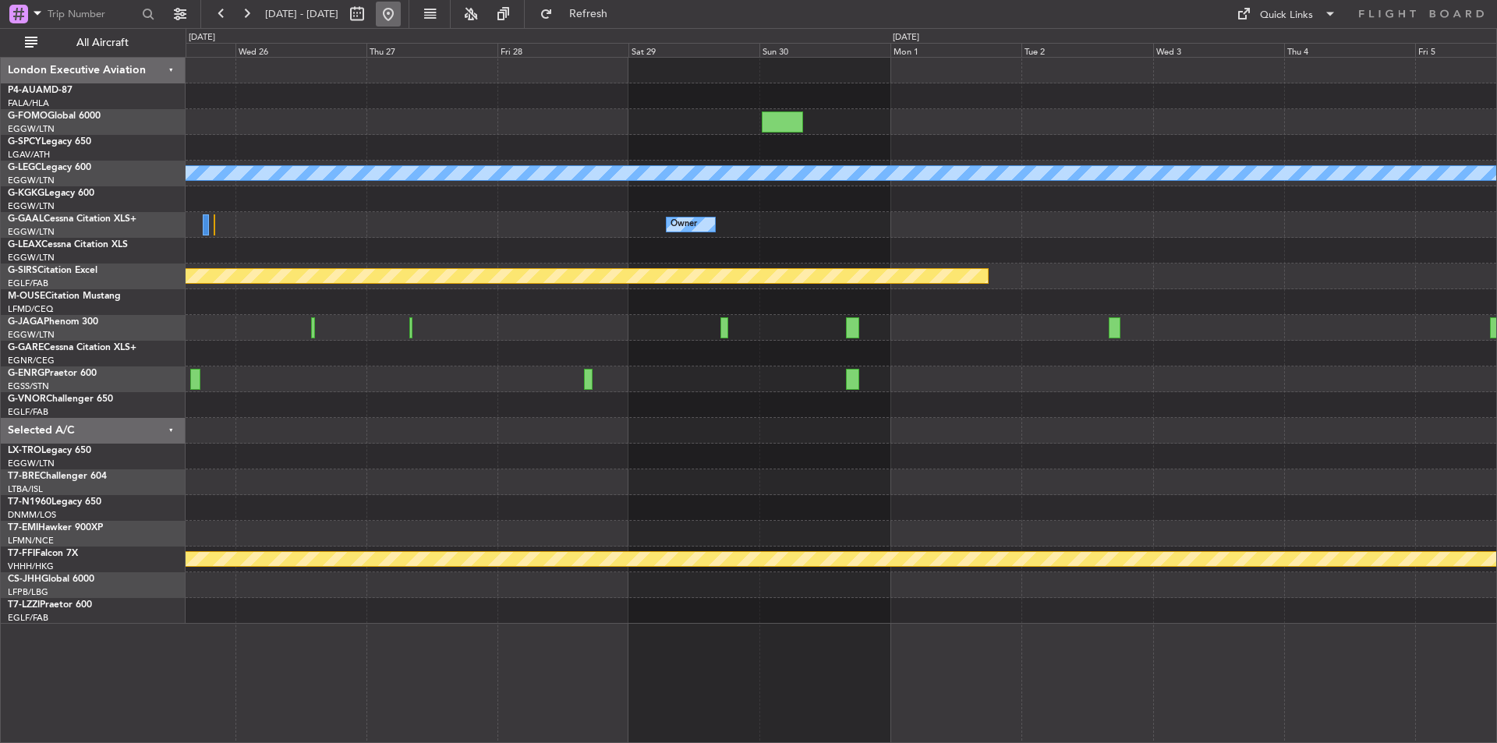
click at [401, 10] on button at bounding box center [388, 14] width 25 height 25
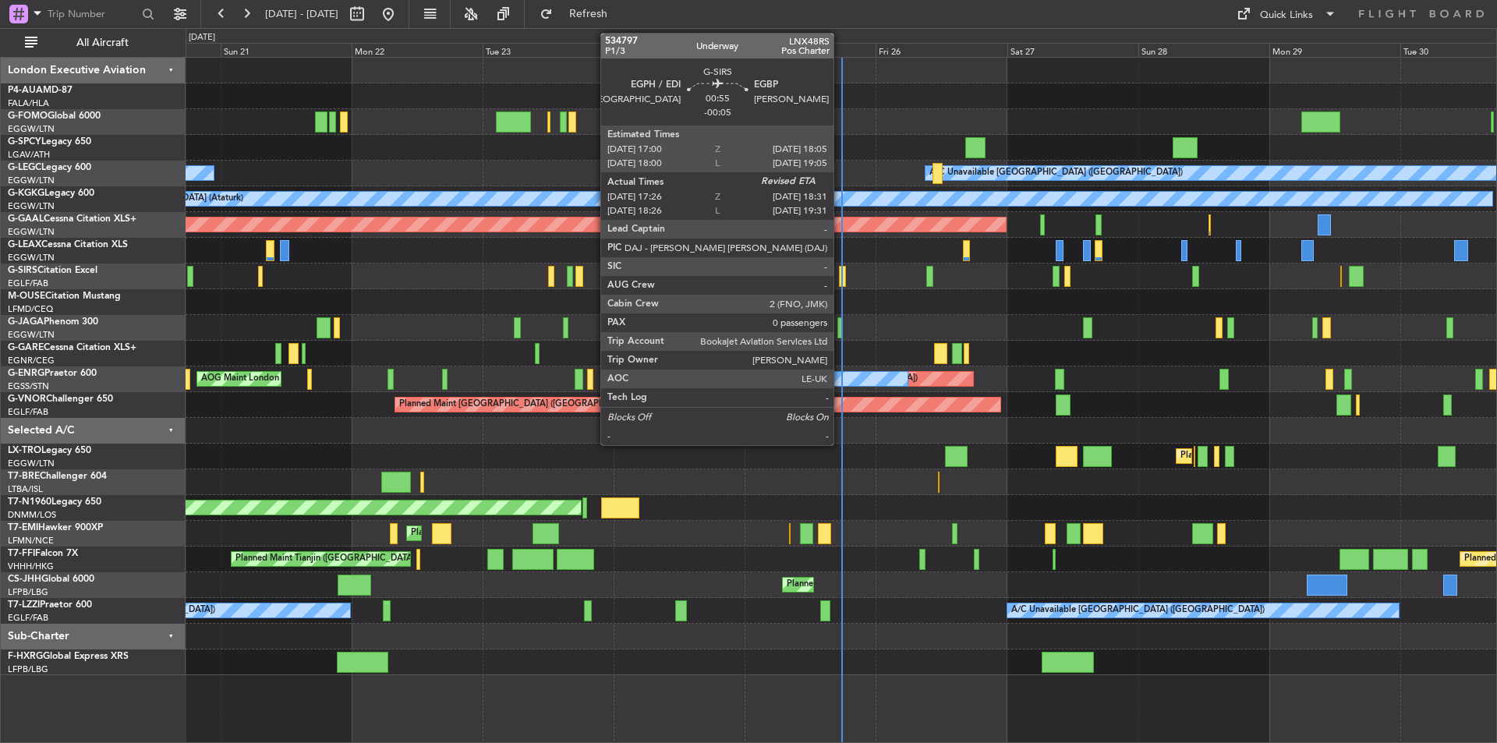
click at [841, 282] on div at bounding box center [842, 276] width 6 height 21
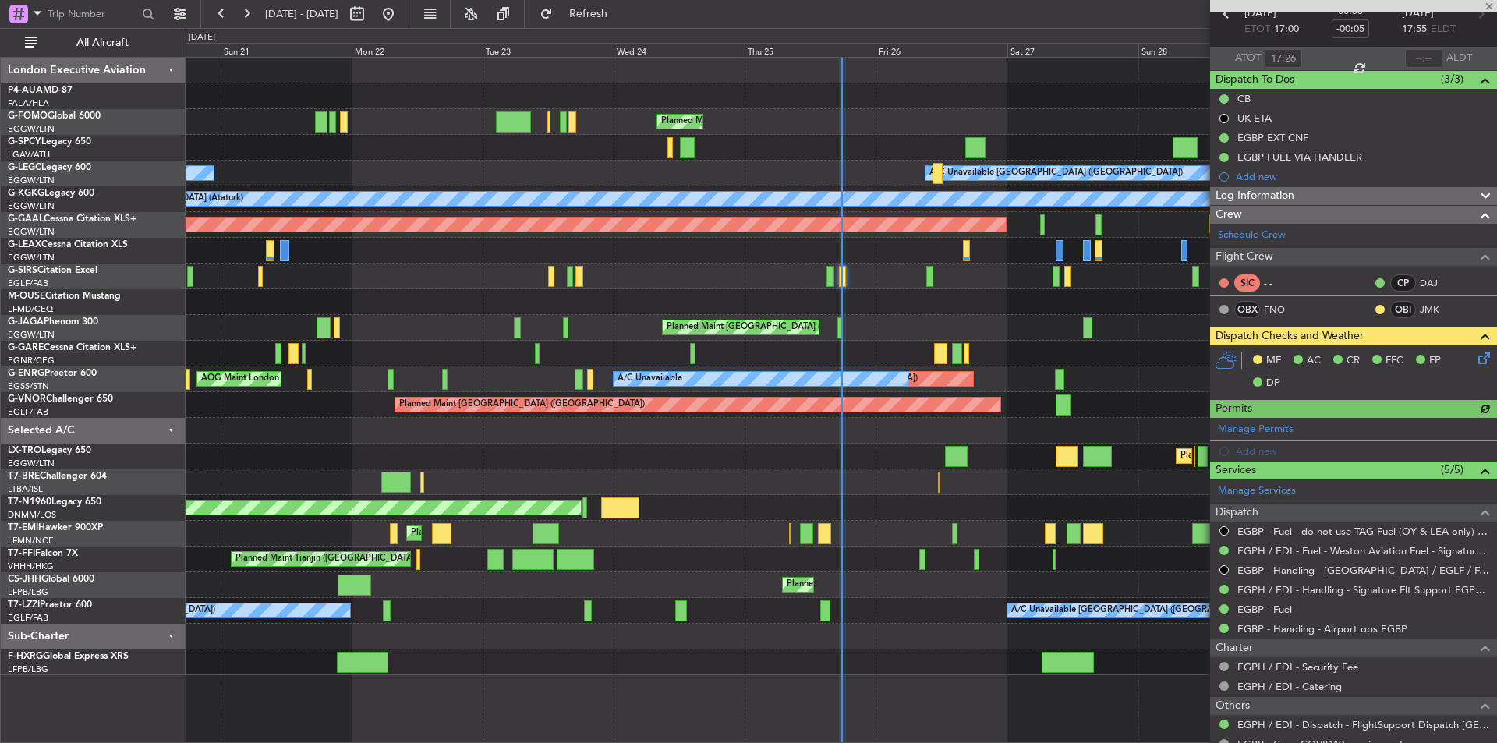
scroll to position [156, 0]
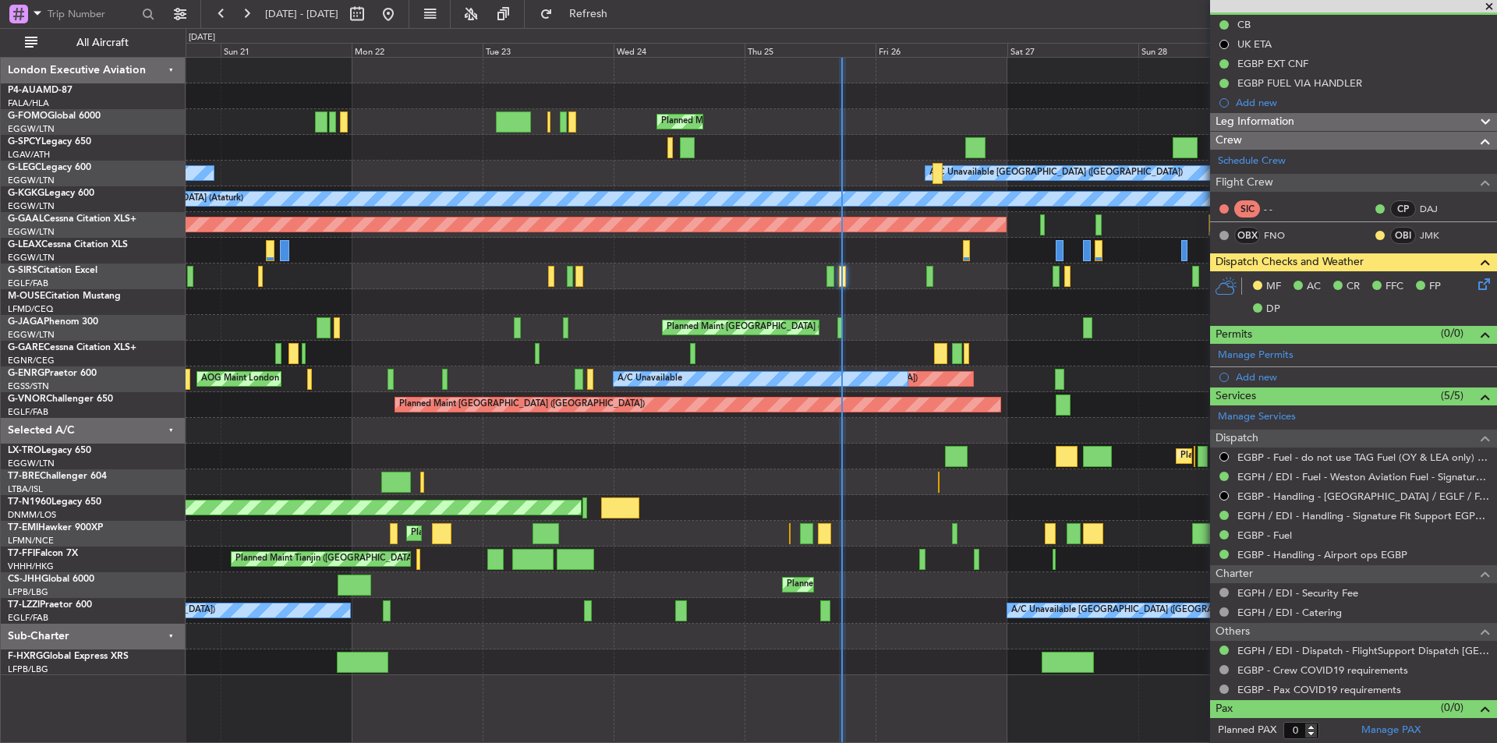
click at [1486, 9] on span at bounding box center [1490, 7] width 16 height 14
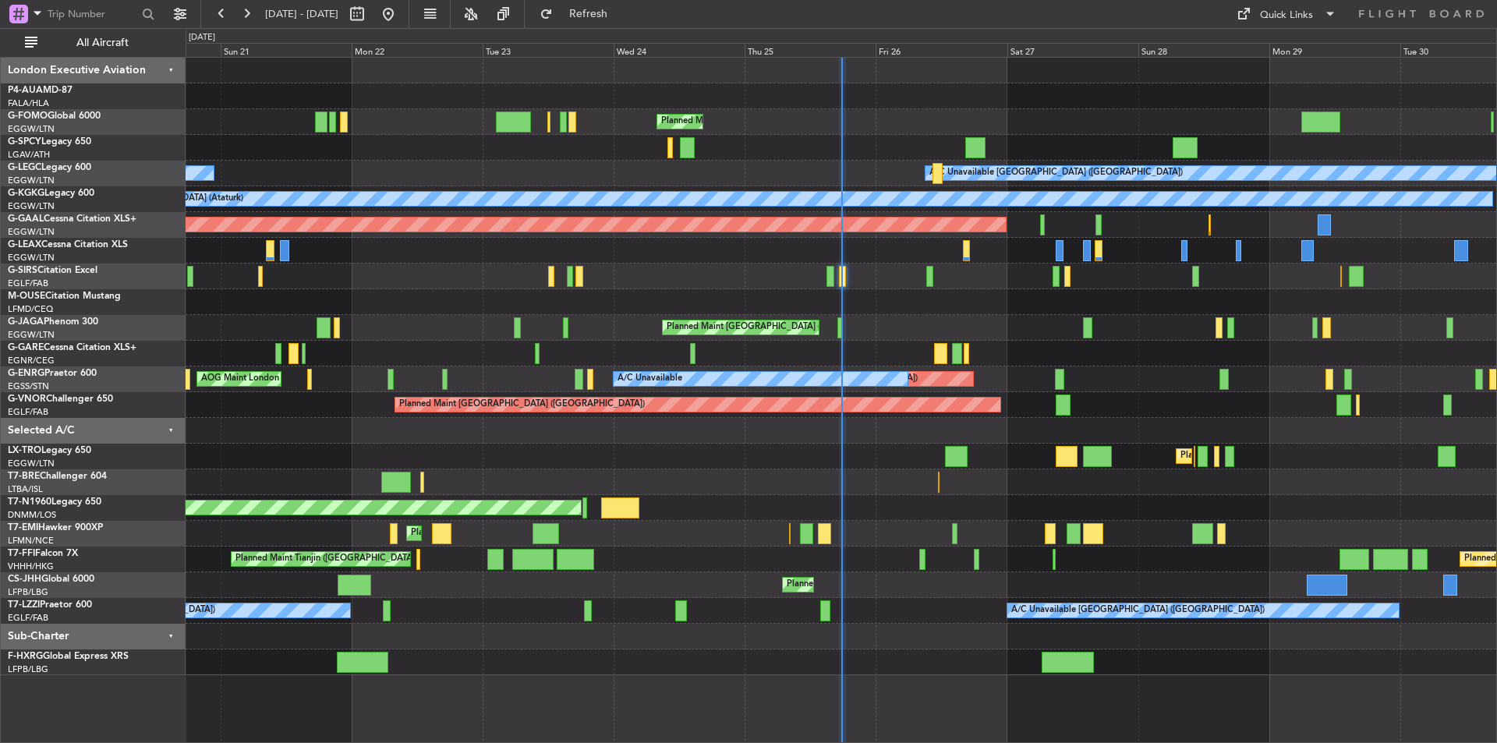
scroll to position [0, 0]
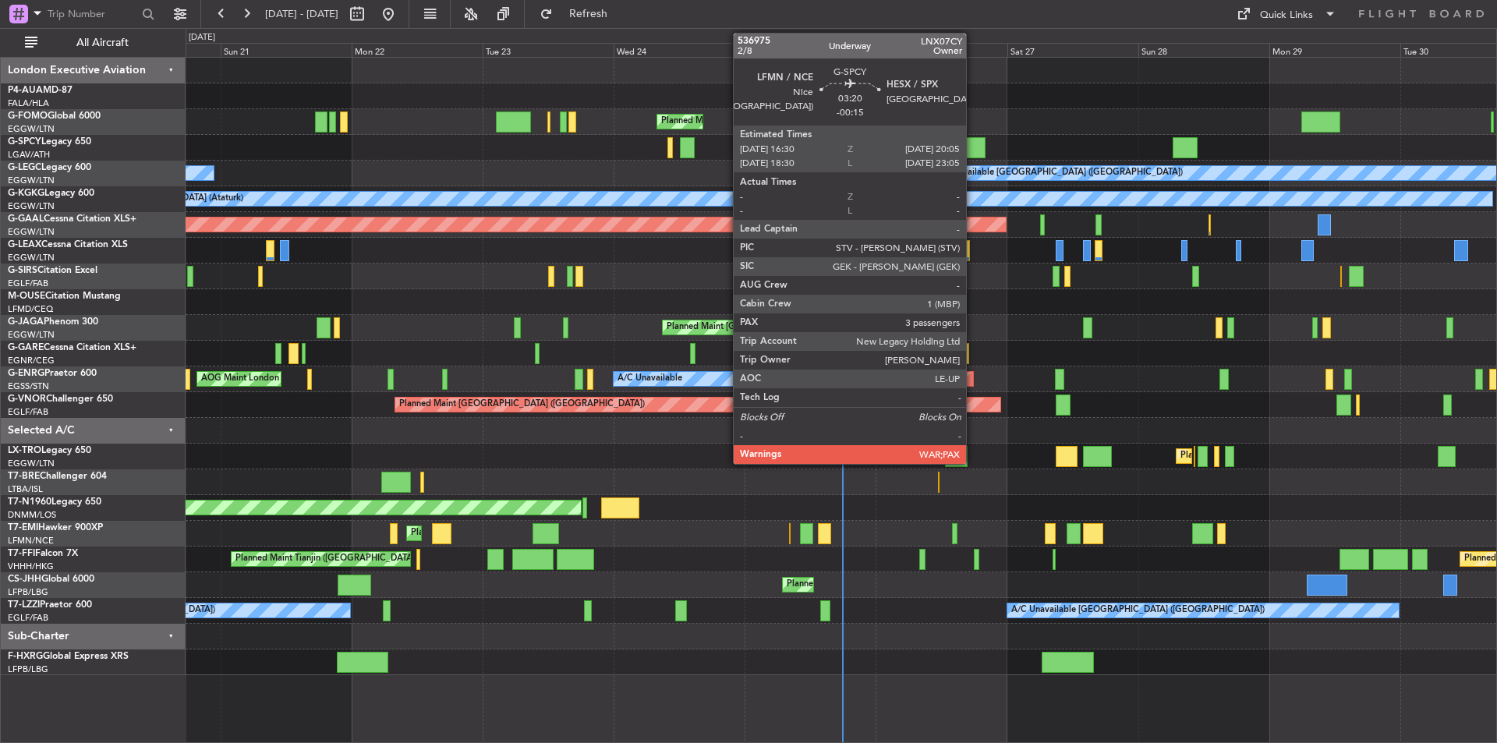
click at [973, 155] on div at bounding box center [975, 147] width 20 height 21
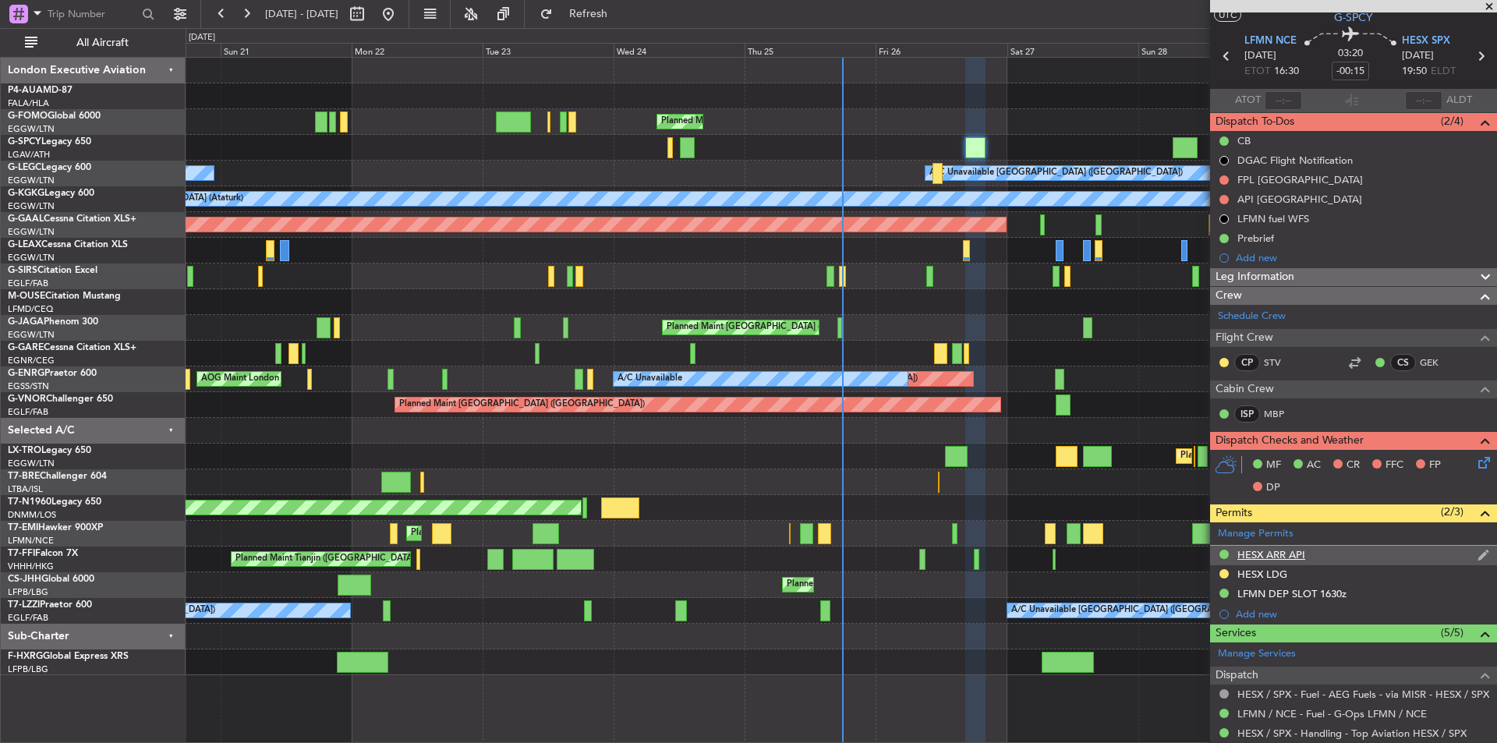
scroll to position [31, 0]
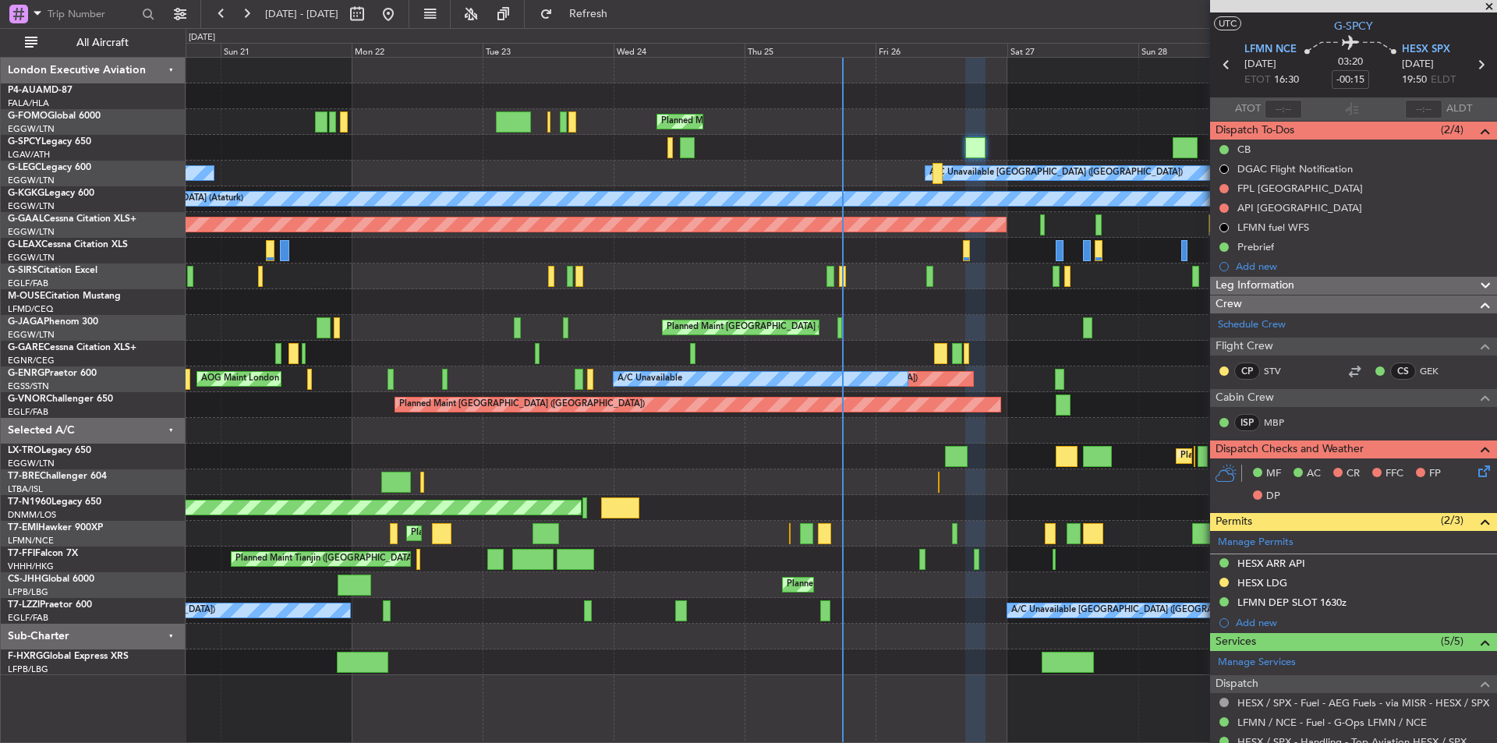
click at [1483, 9] on span at bounding box center [1490, 7] width 16 height 14
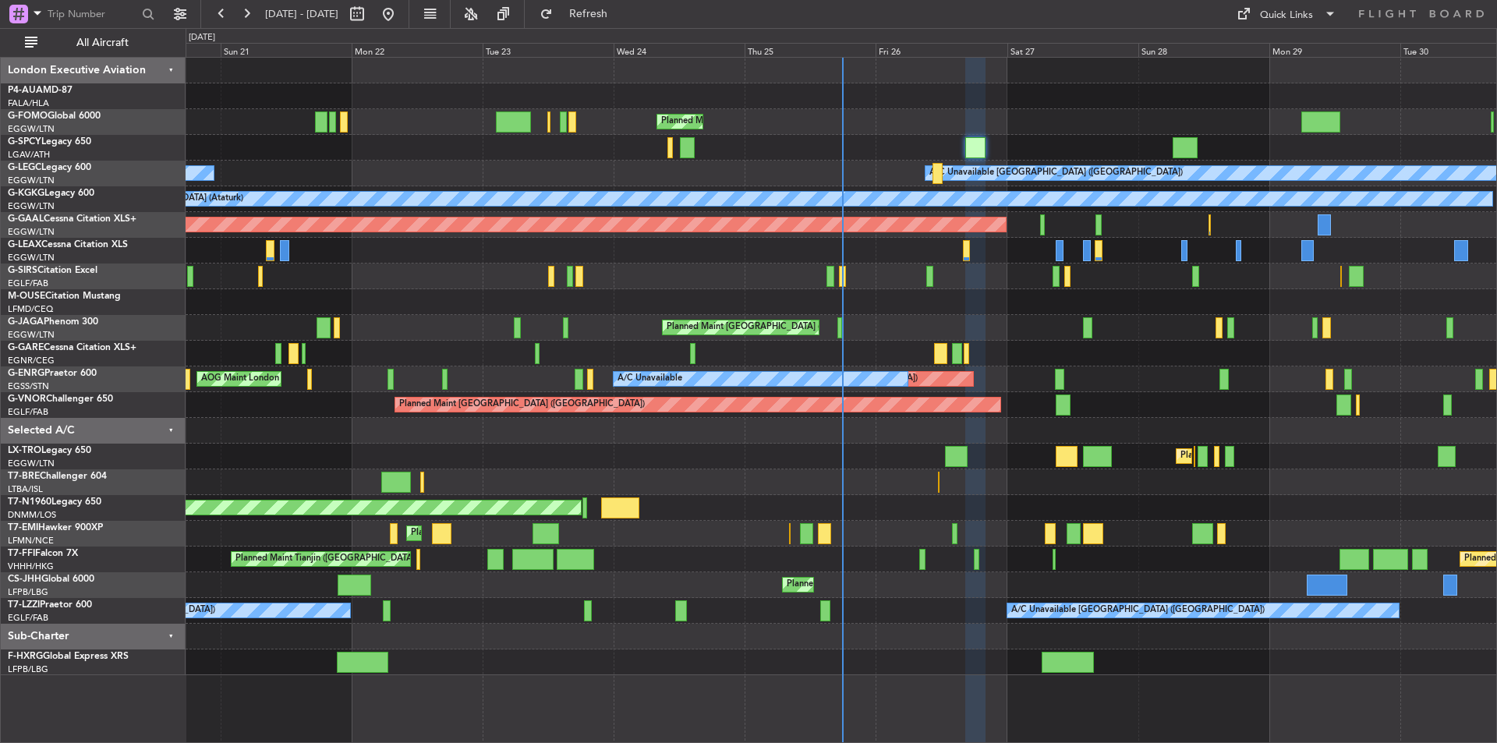
type input "0"
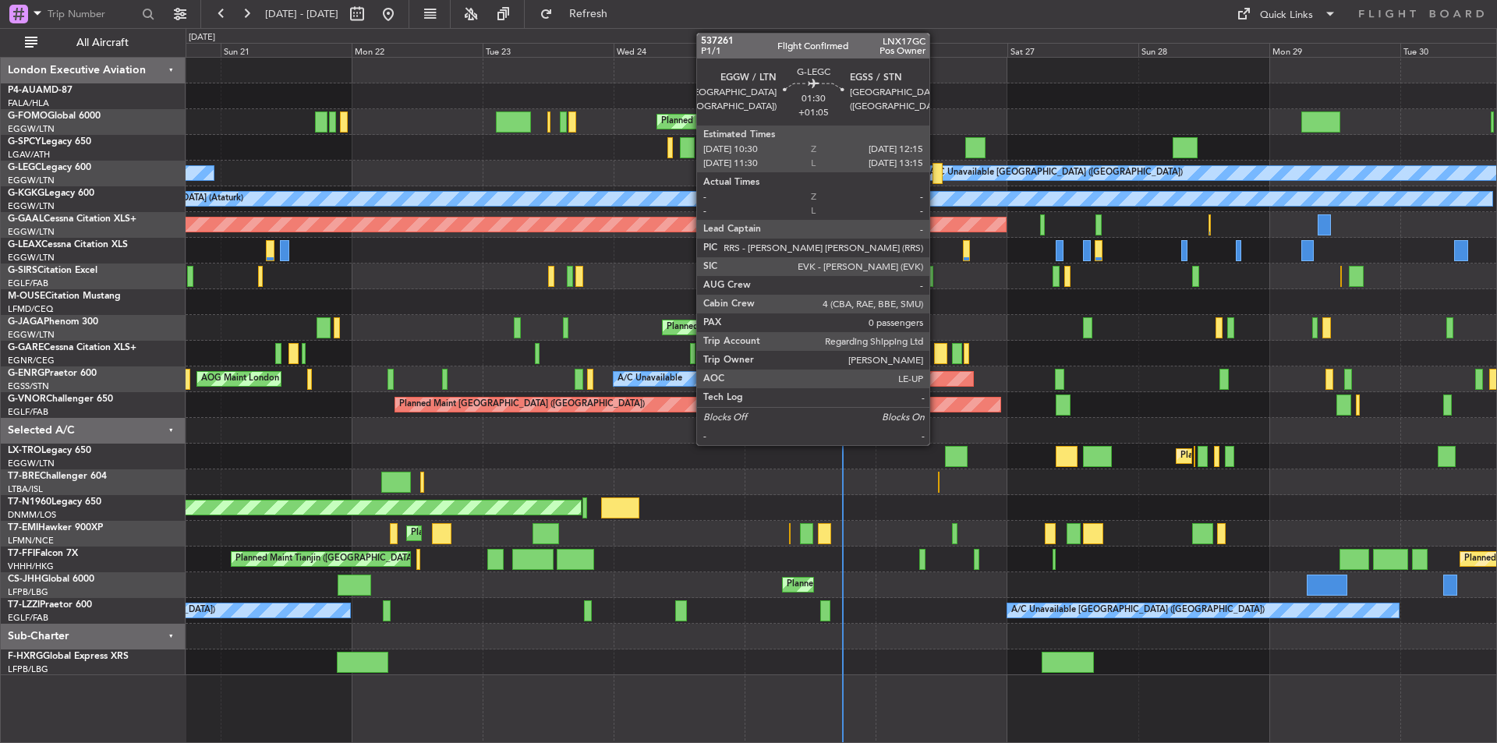
click at [937, 168] on div at bounding box center [938, 173] width 10 height 21
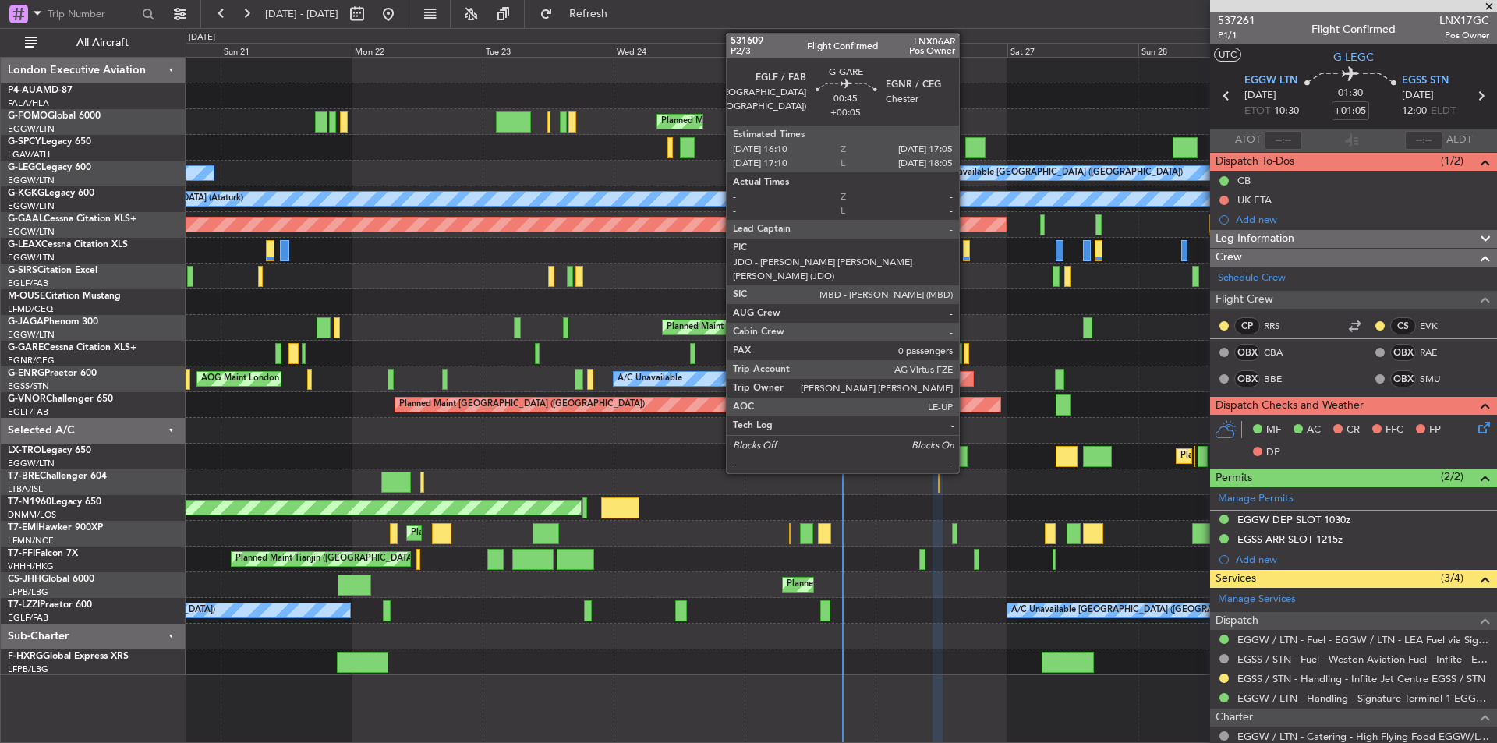
click at [966, 358] on div at bounding box center [966, 353] width 5 height 21
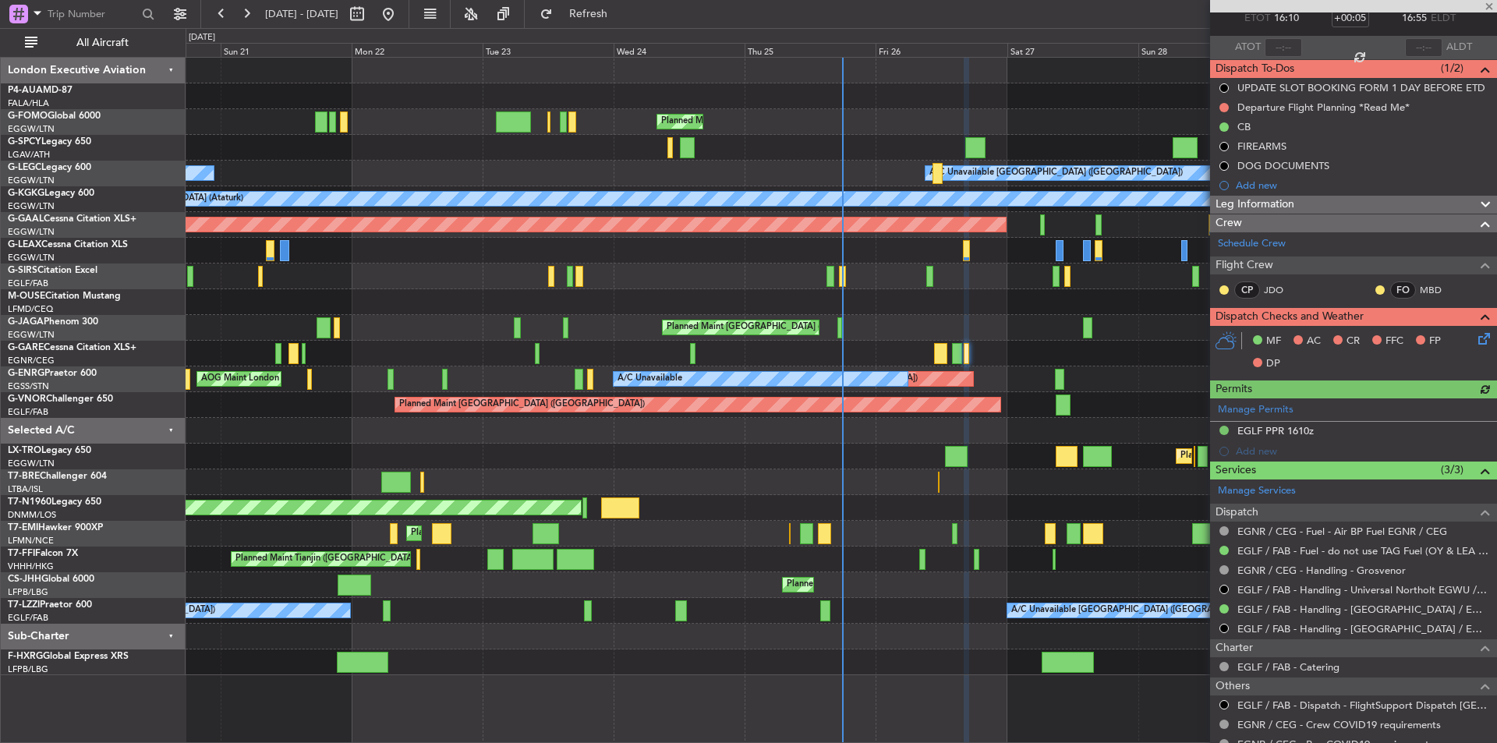
scroll to position [186, 0]
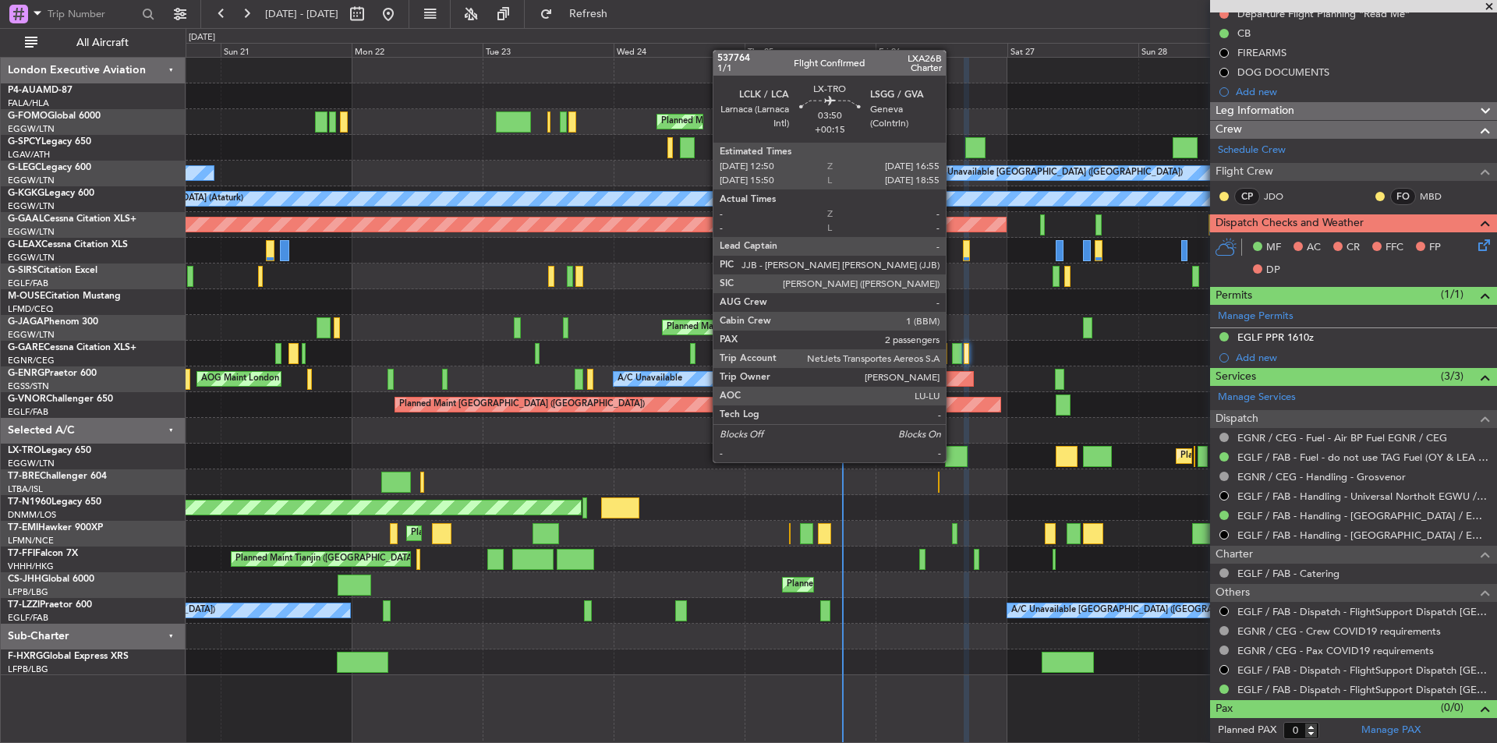
click at [953, 461] on div at bounding box center [956, 456] width 23 height 21
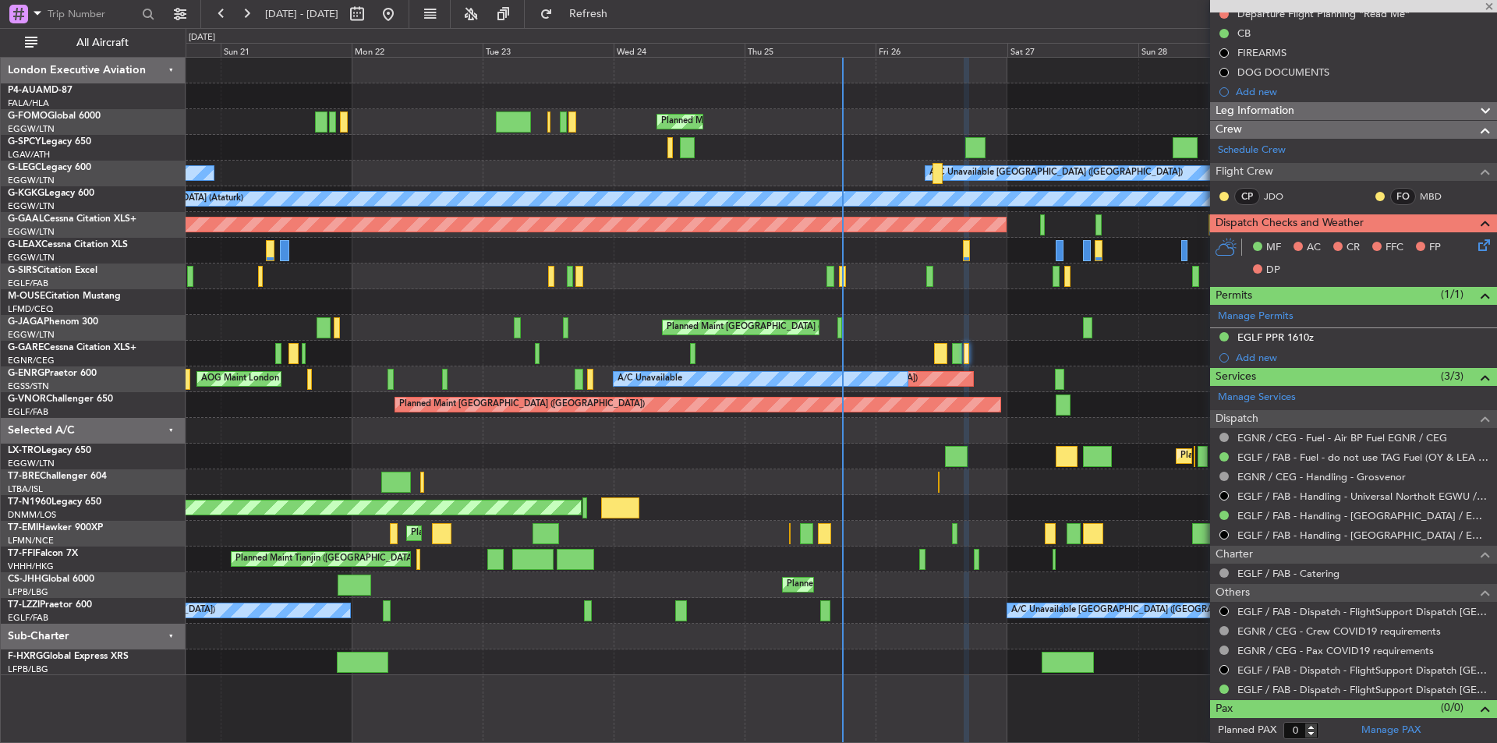
type input "+00:15"
type input "2"
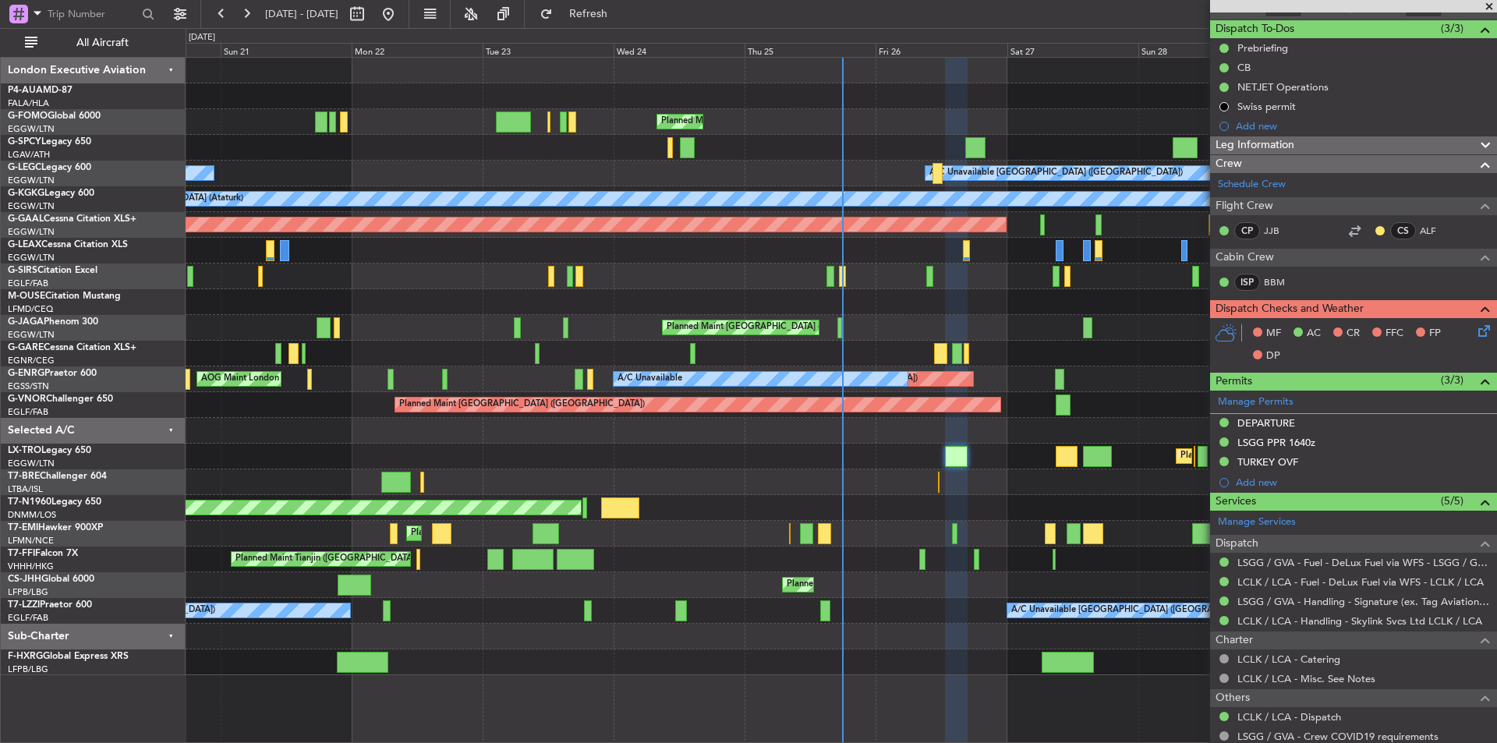
scroll to position [0, 0]
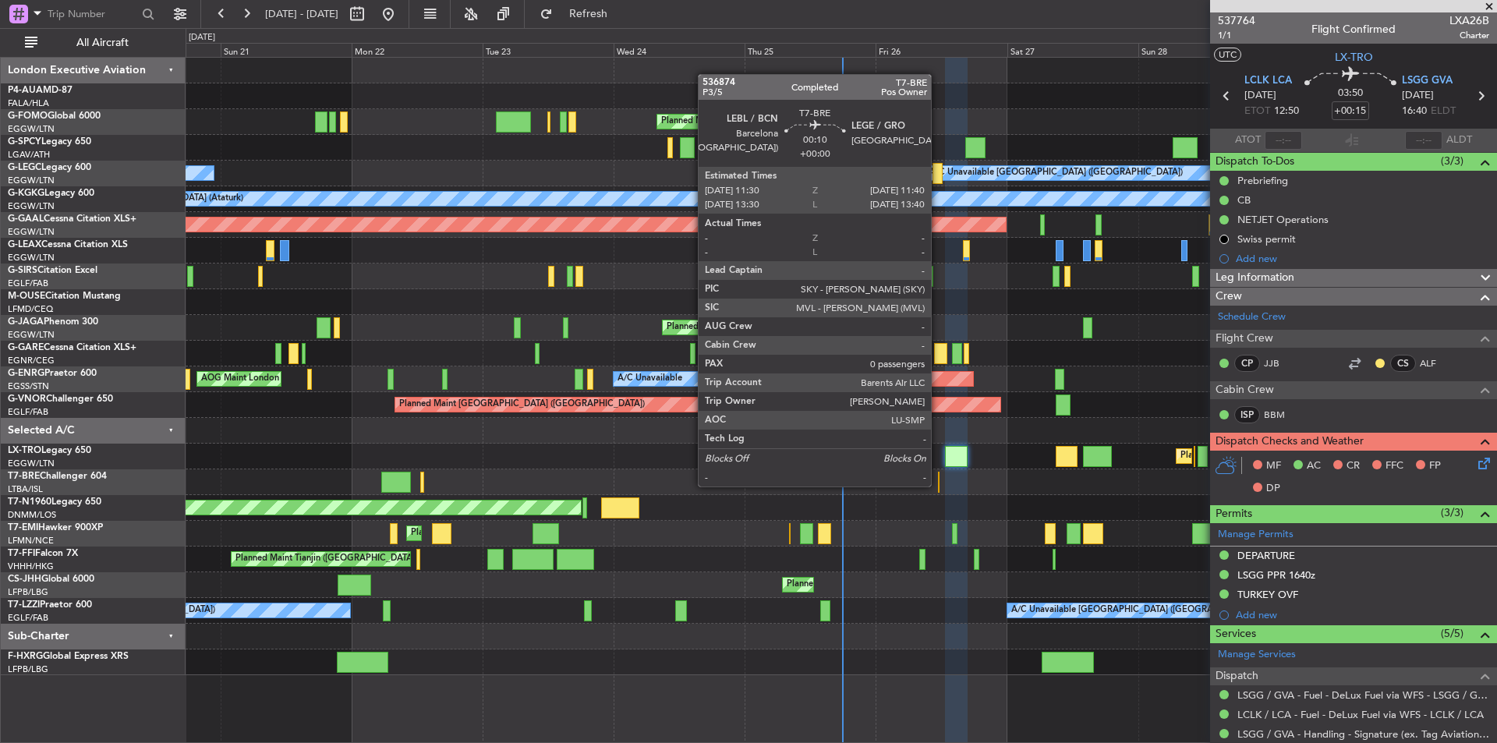
click at [938, 485] on div at bounding box center [939, 482] width 2 height 21
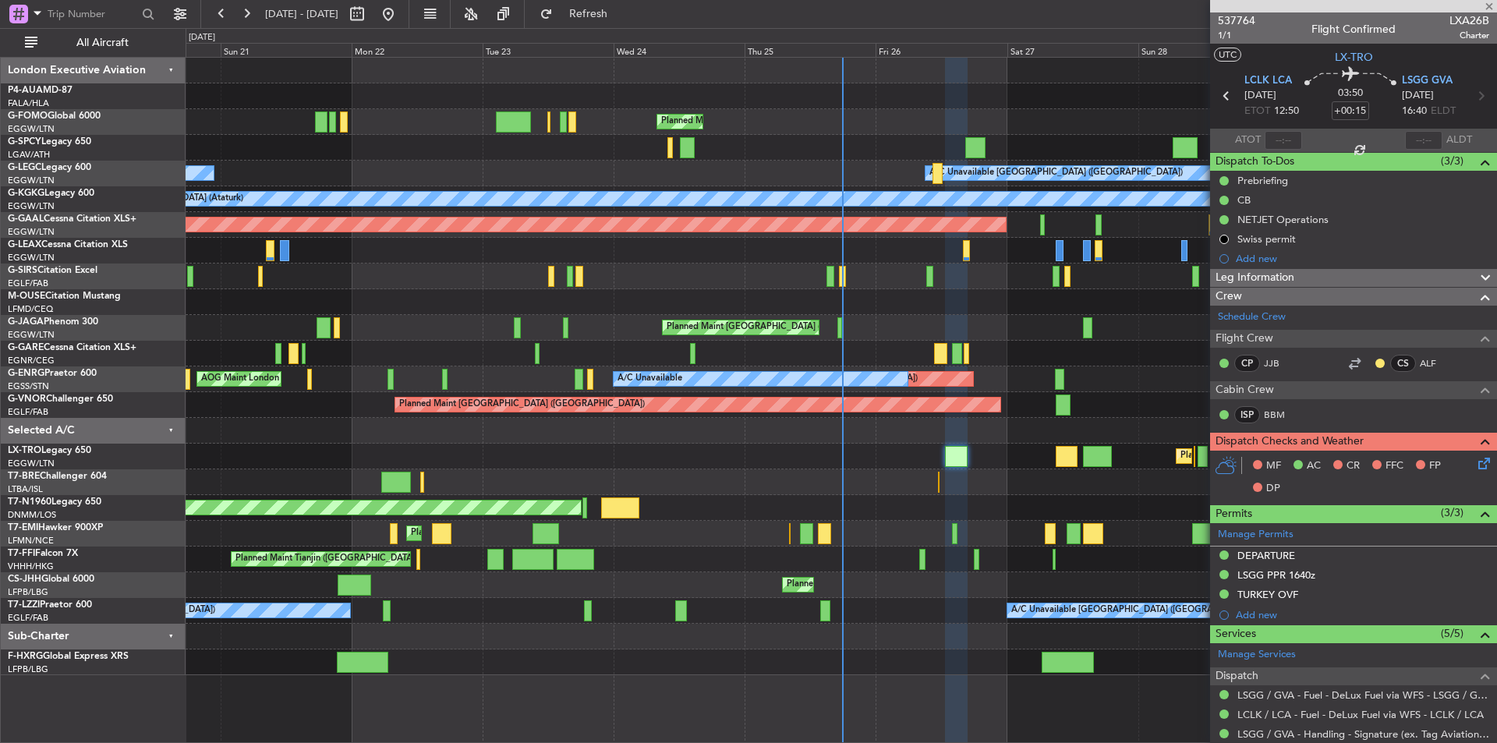
type input "0"
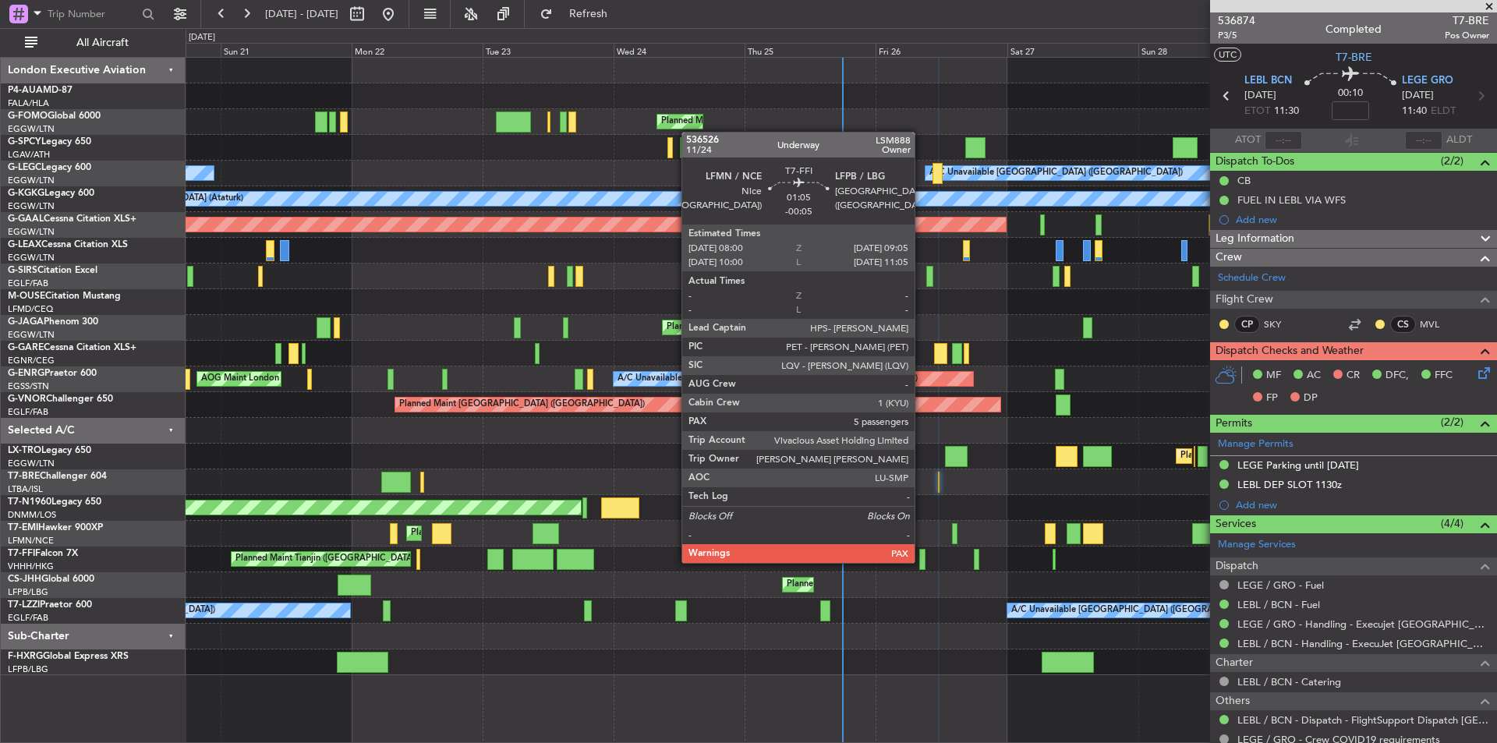
click at [922, 562] on div at bounding box center [922, 559] width 6 height 21
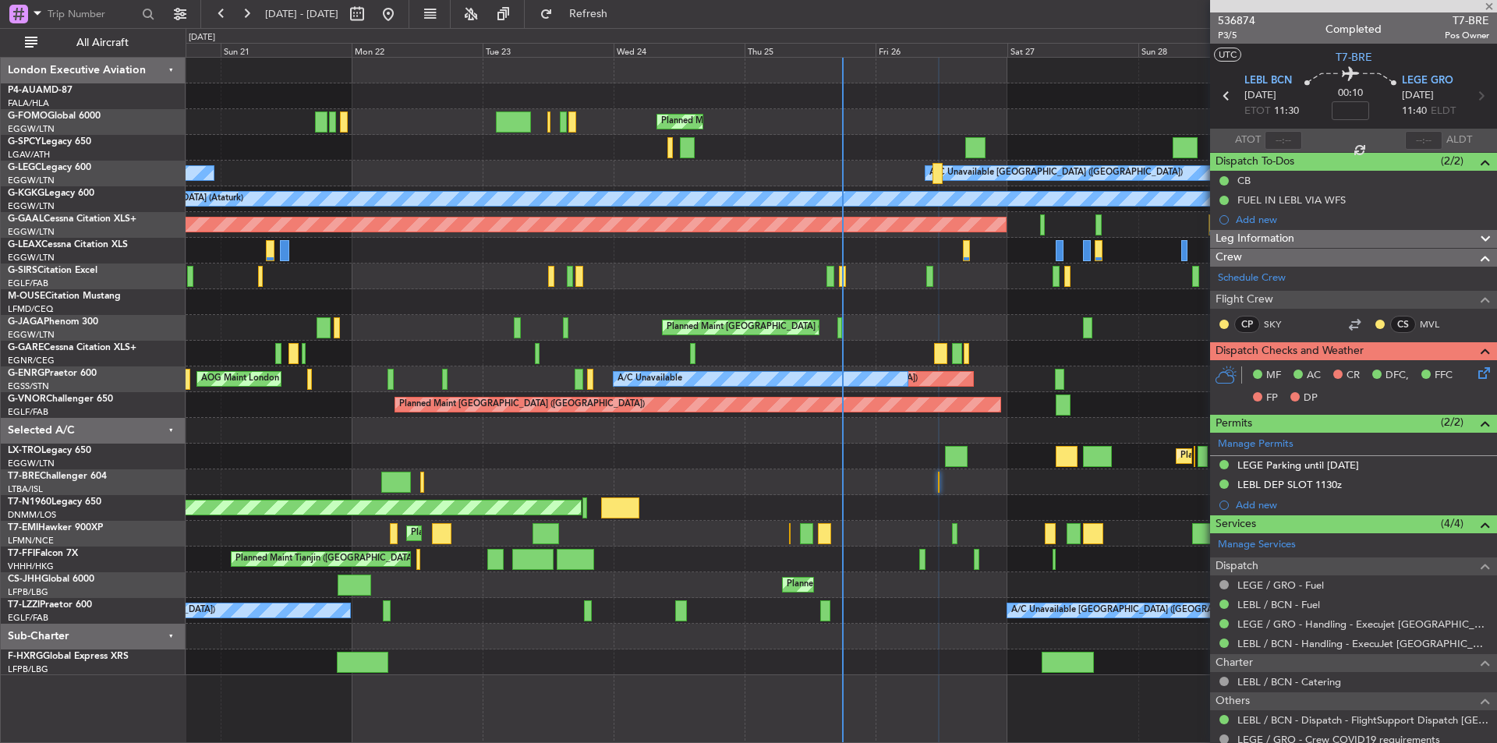
type input "-00:05"
type input "5"
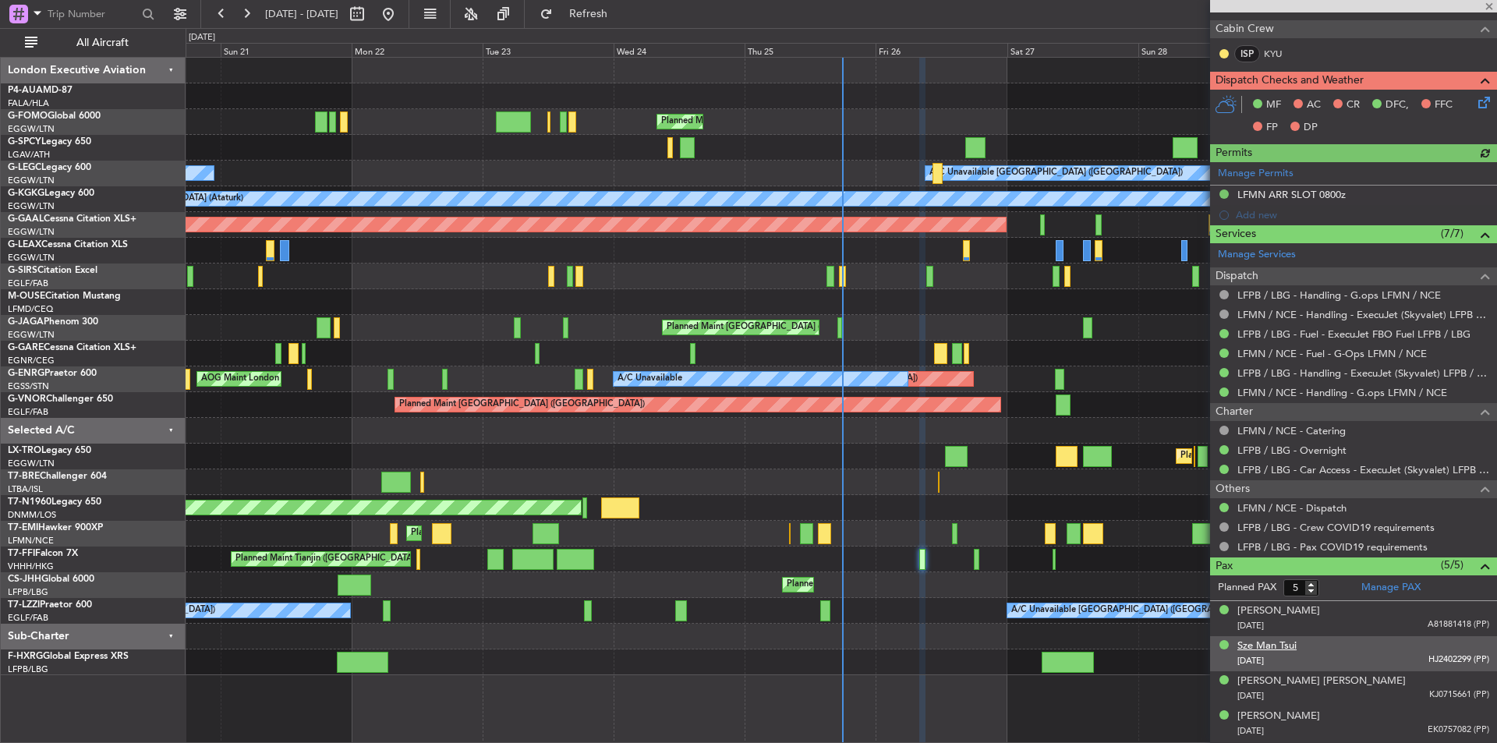
scroll to position [374, 0]
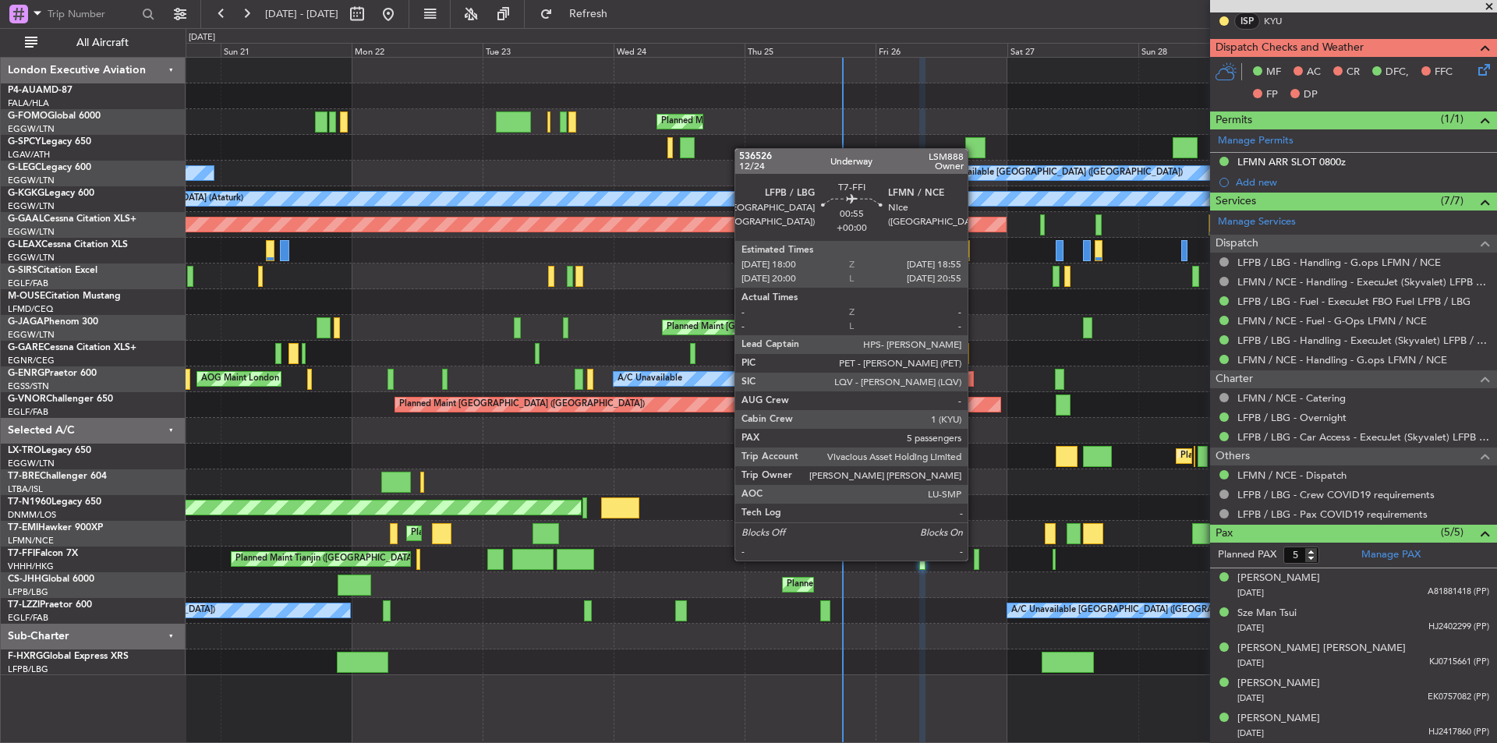
click at [975, 559] on div at bounding box center [976, 559] width 5 height 21
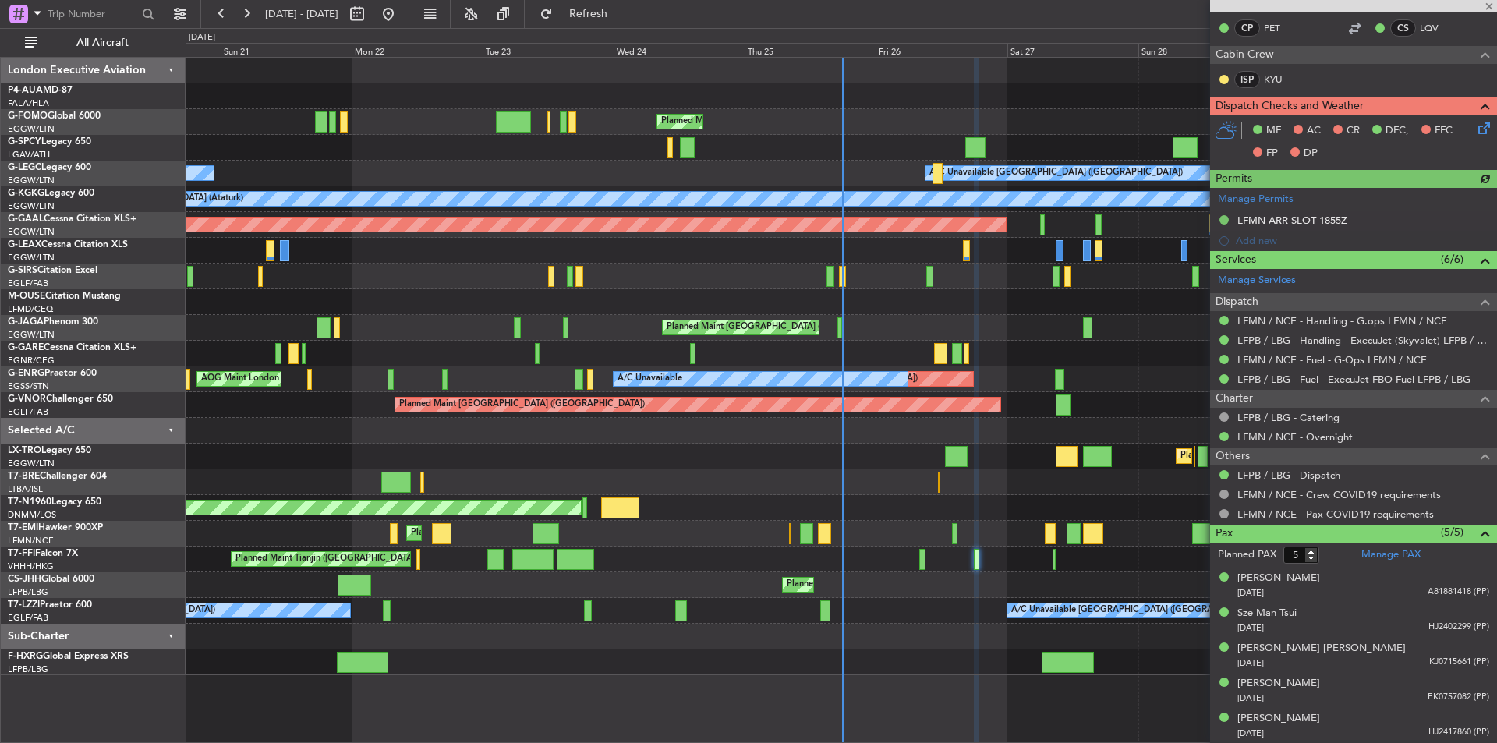
scroll to position [0, 0]
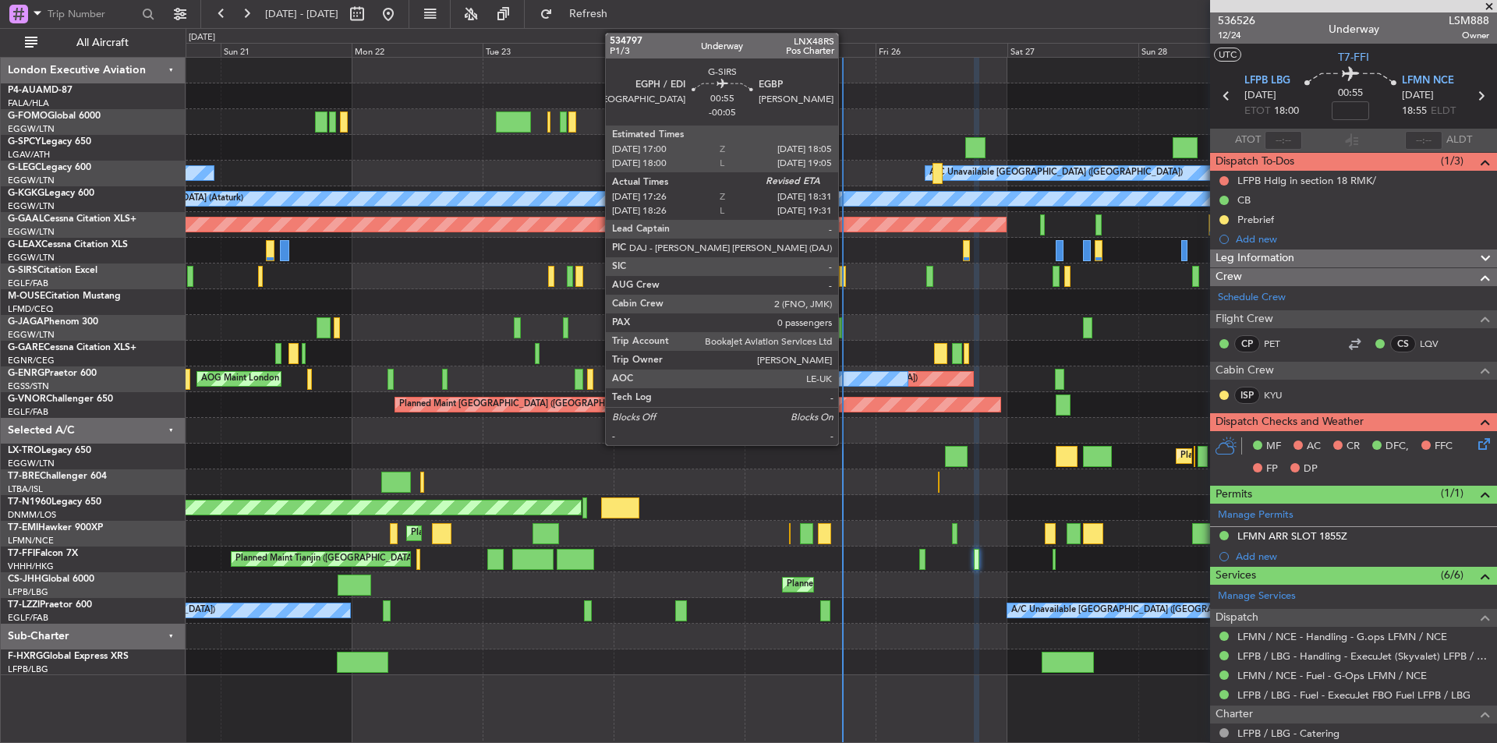
click at [845, 278] on div at bounding box center [842, 276] width 6 height 21
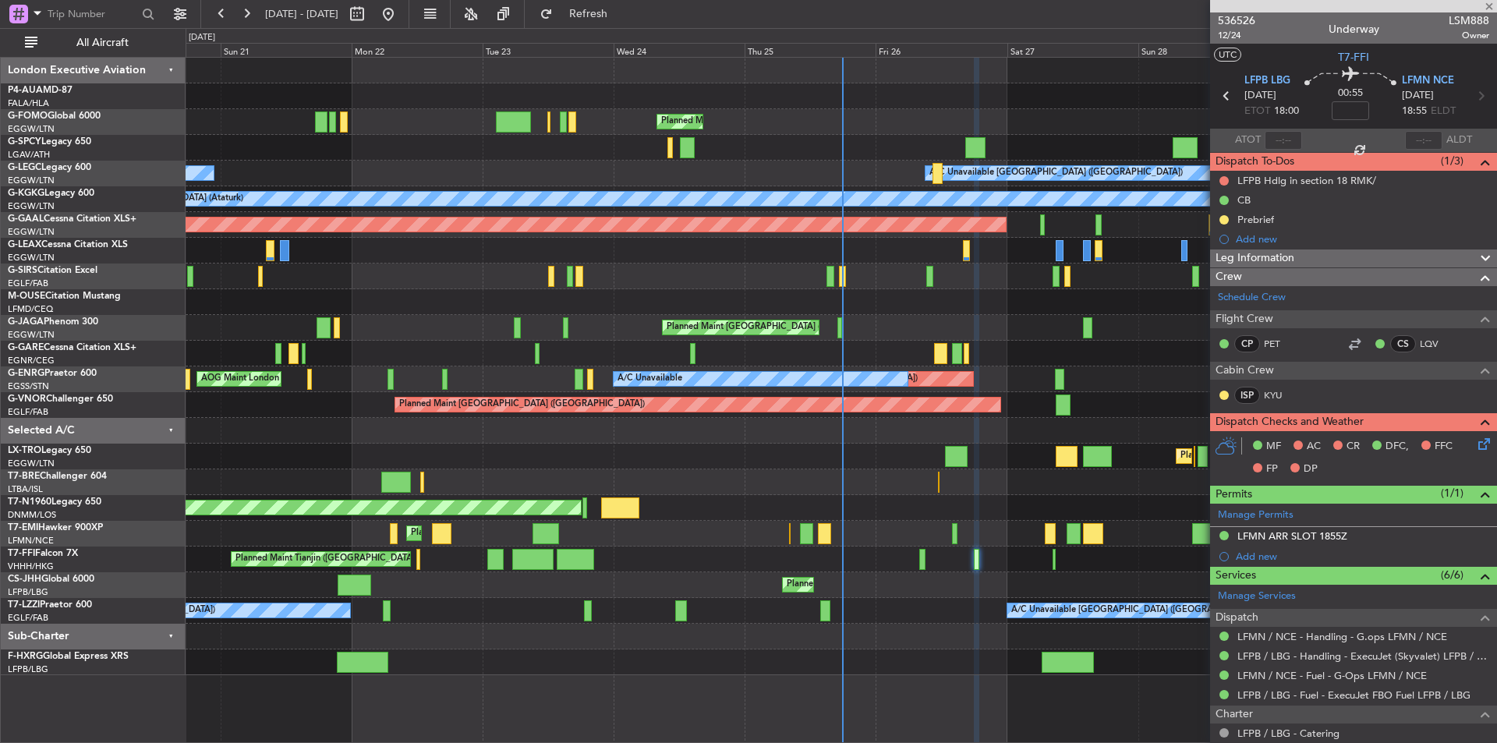
type input "-00:05"
type input "17:26"
type input "0"
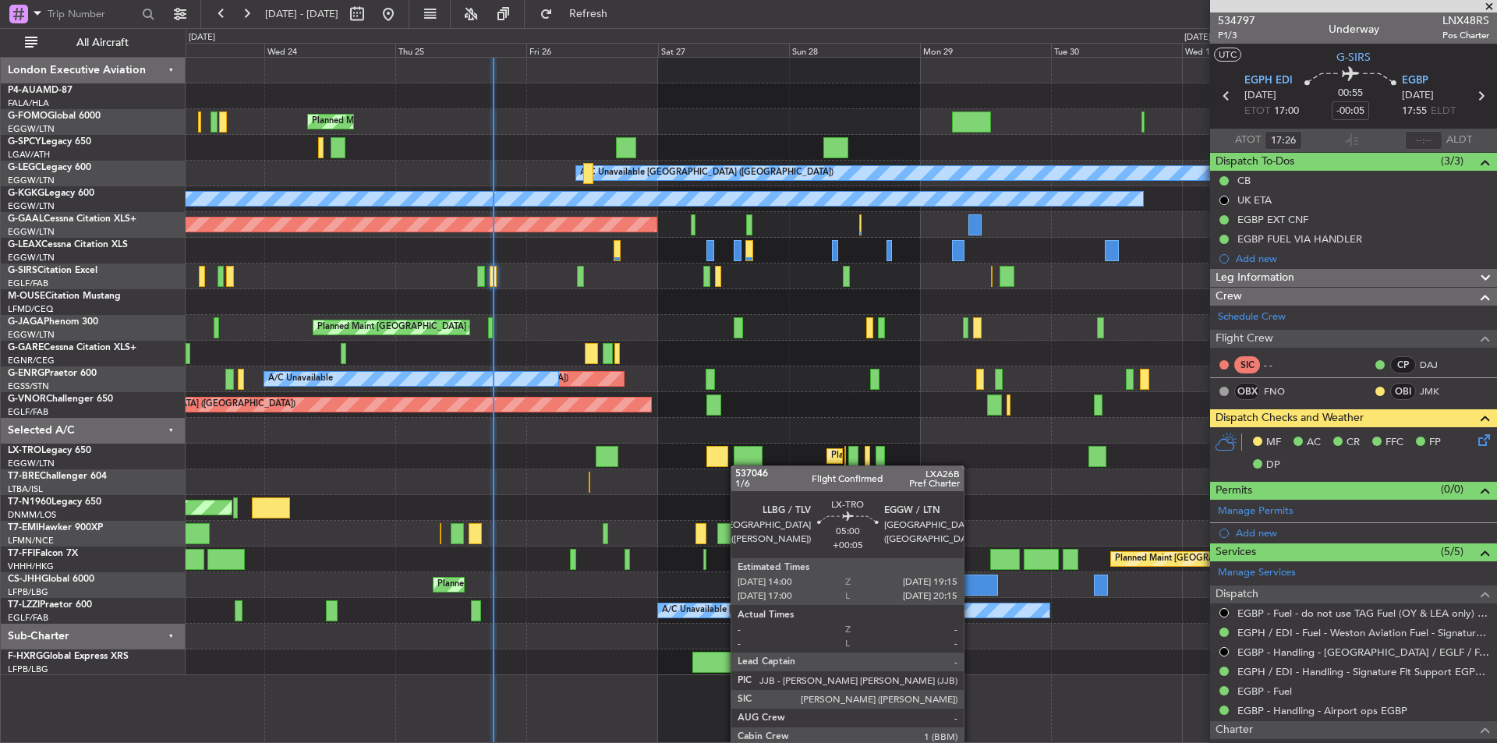
click at [739, 466] on div "Planned Maint London (Luton) A/C Unavailable London (Luton) A/C Unavailable A/C…" at bounding box center [841, 367] width 1311 height 618
